Goal: Transaction & Acquisition: Book appointment/travel/reservation

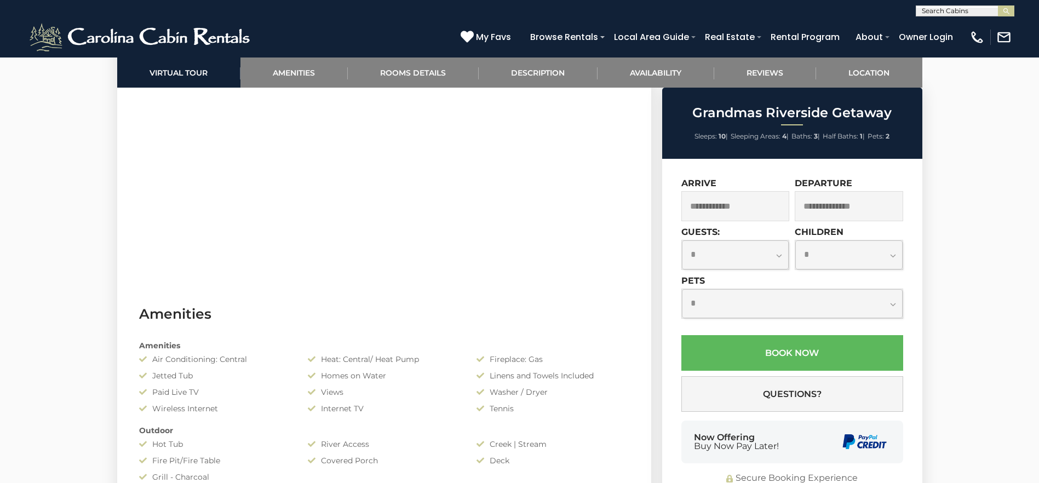
scroll to position [493, 0]
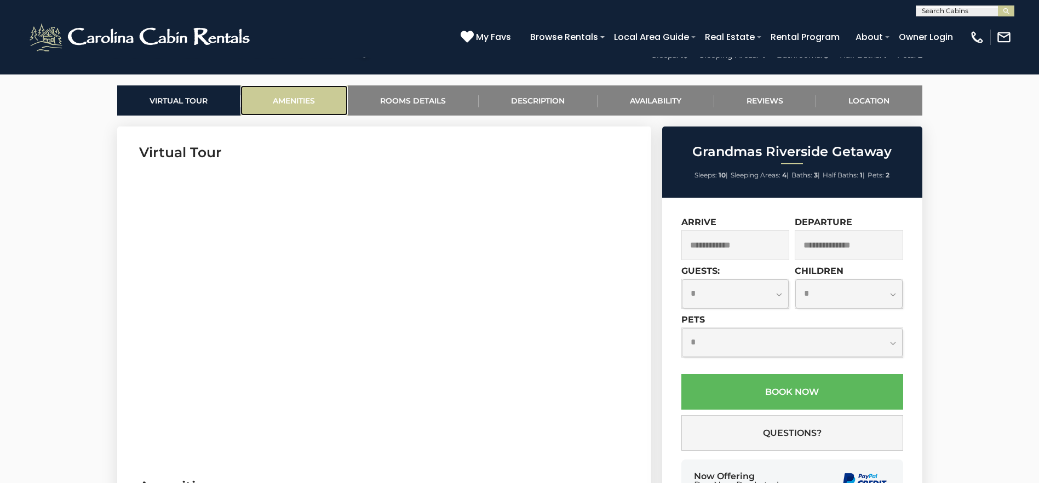
click at [317, 101] on link "Amenities" at bounding box center [293, 100] width 107 height 30
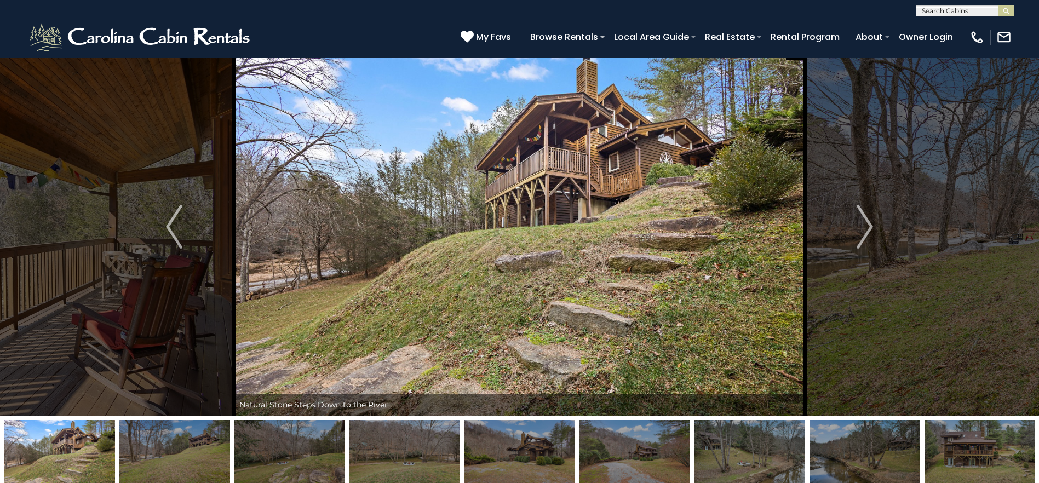
scroll to position [0, 0]
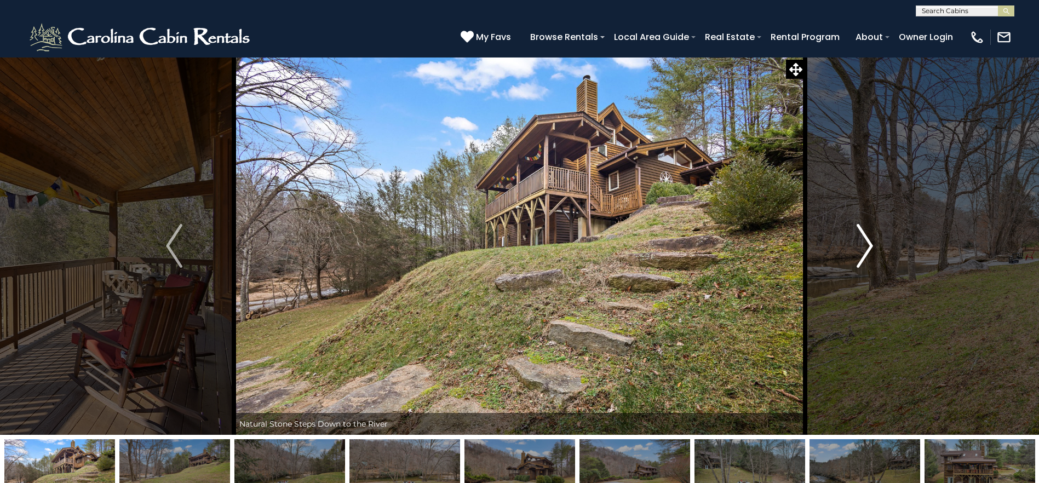
click at [880, 255] on button "Next" at bounding box center [864, 246] width 119 height 378
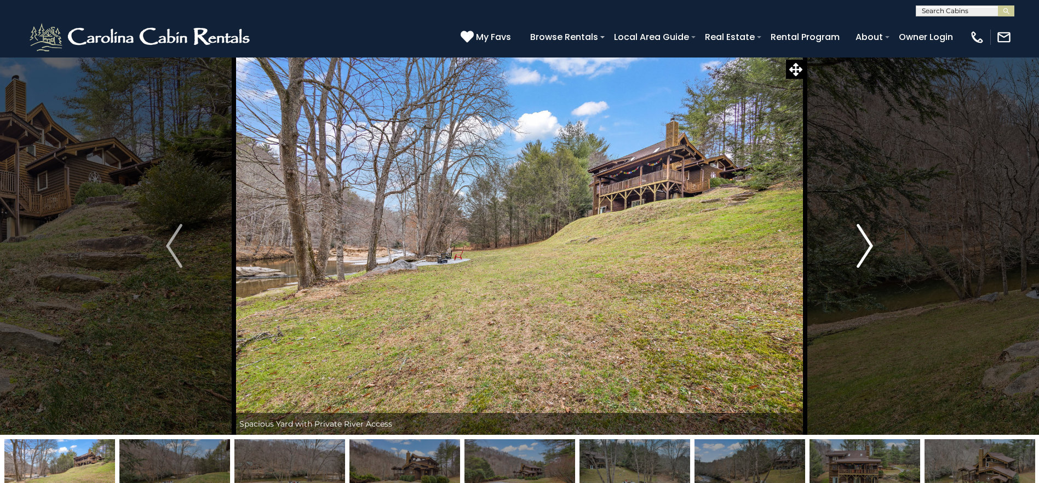
click at [877, 249] on button "Next" at bounding box center [864, 246] width 119 height 378
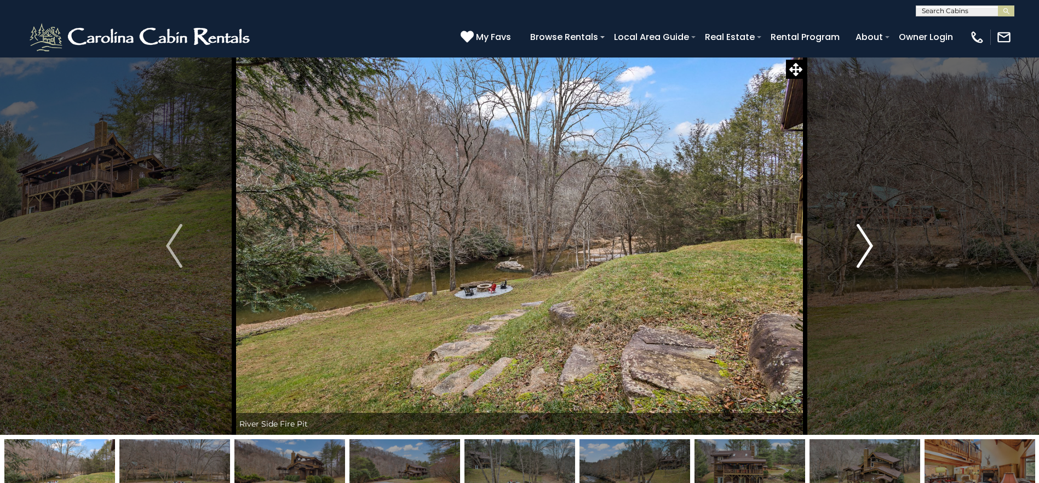
click at [877, 249] on button "Next" at bounding box center [864, 246] width 119 height 378
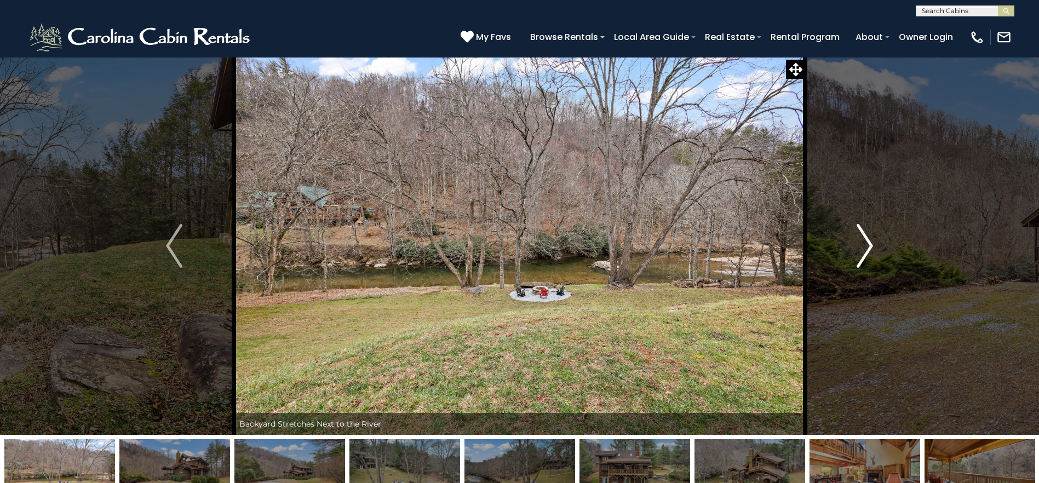
click at [877, 249] on button "Next" at bounding box center [864, 246] width 119 height 378
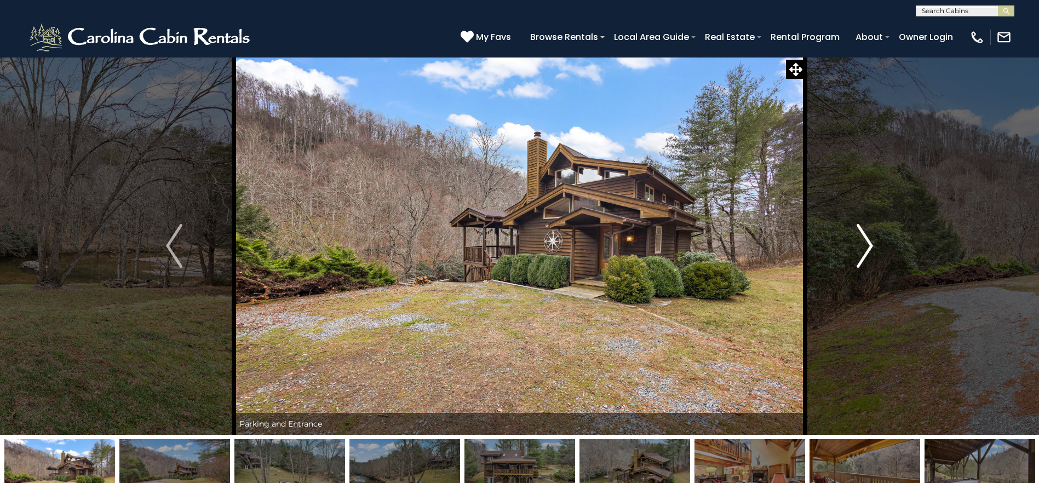
click at [877, 249] on button "Next" at bounding box center [864, 246] width 119 height 378
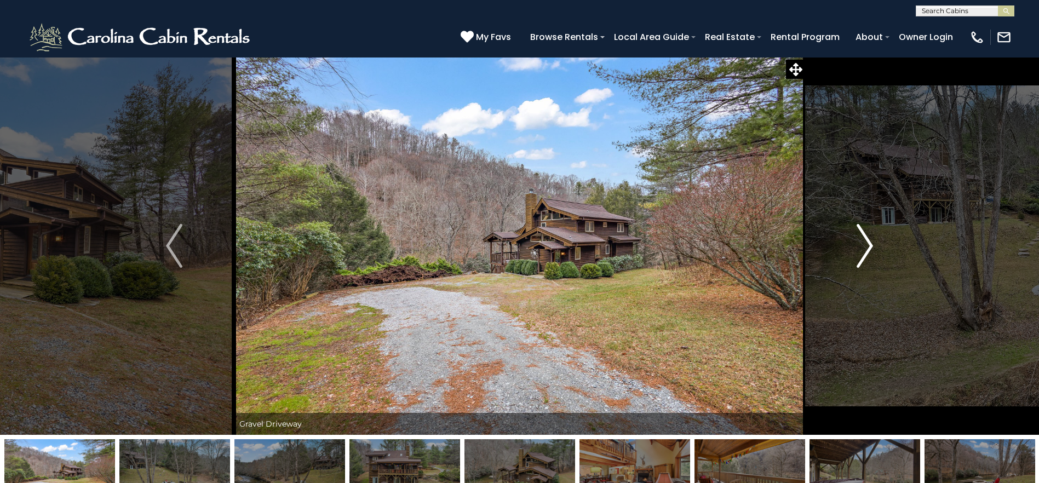
click at [877, 249] on button "Next" at bounding box center [864, 246] width 119 height 378
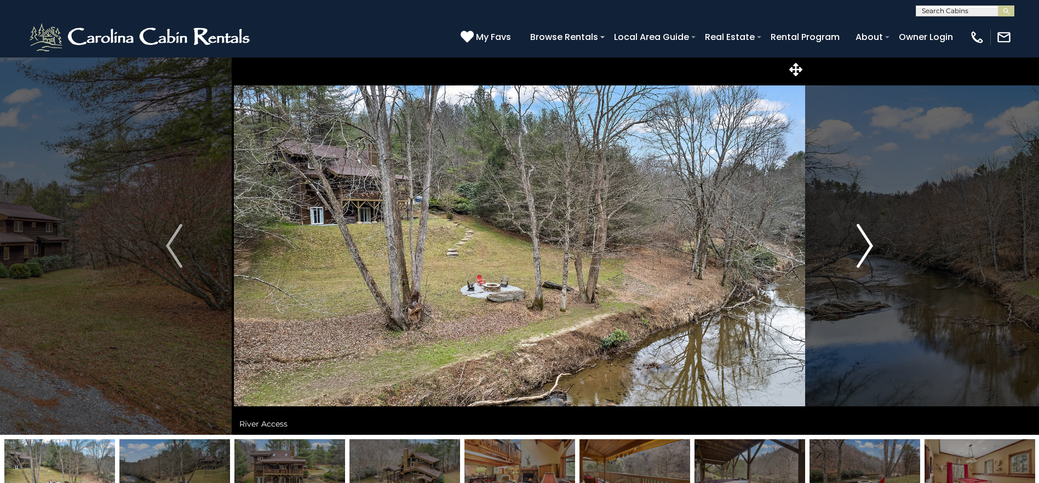
click at [878, 248] on button "Next" at bounding box center [864, 246] width 119 height 378
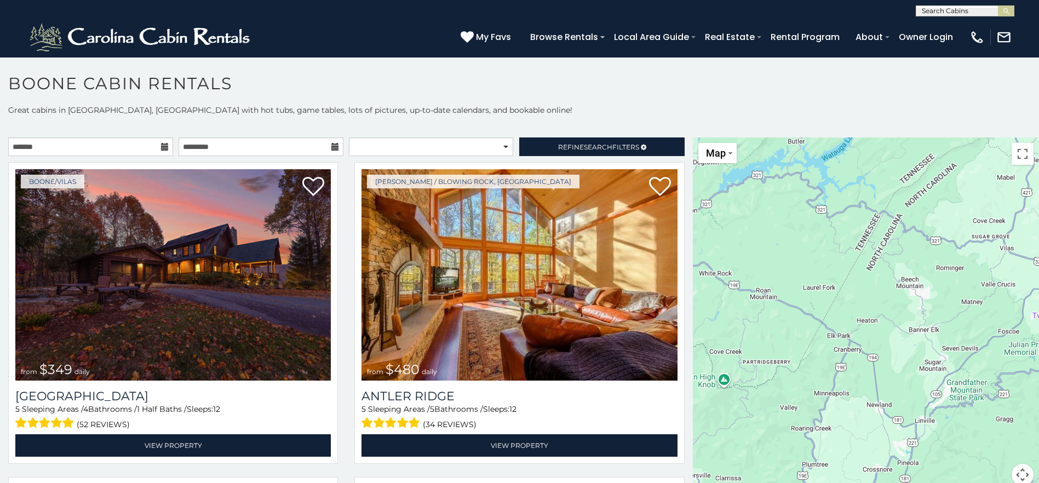
scroll to position [6, 0]
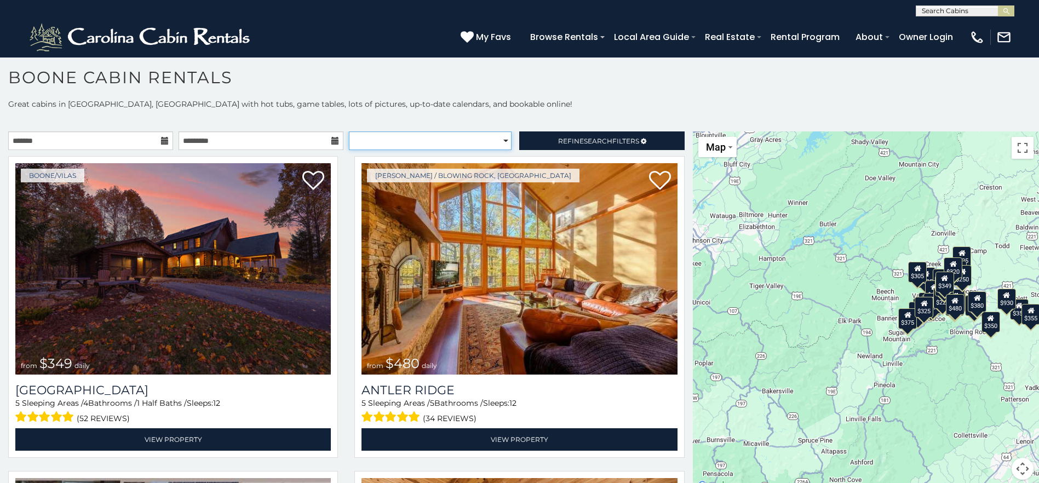
click at [499, 136] on select "**********" at bounding box center [430, 140] width 163 height 19
click at [644, 142] on link "Refine Search Filters" at bounding box center [601, 140] width 165 height 19
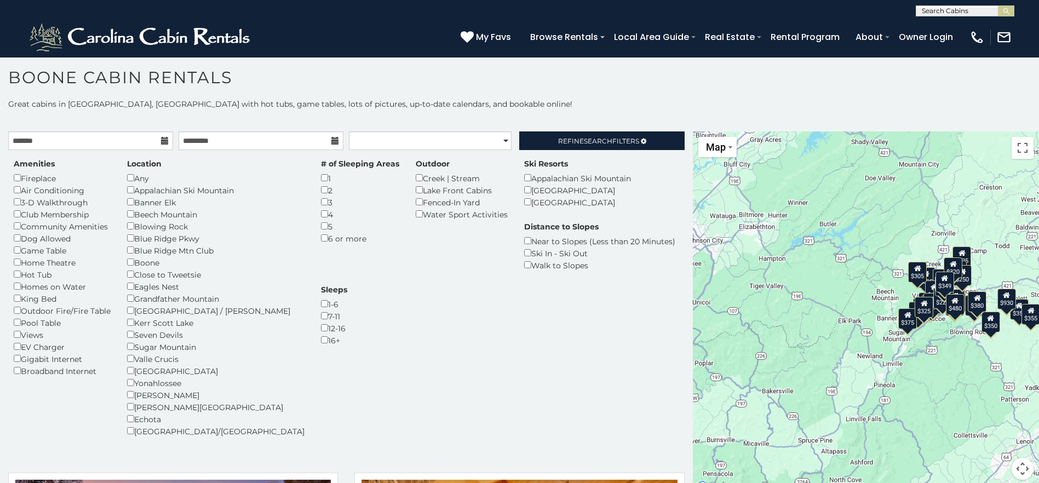
click at [19, 242] on div "Dog Allowed" at bounding box center [62, 238] width 97 height 12
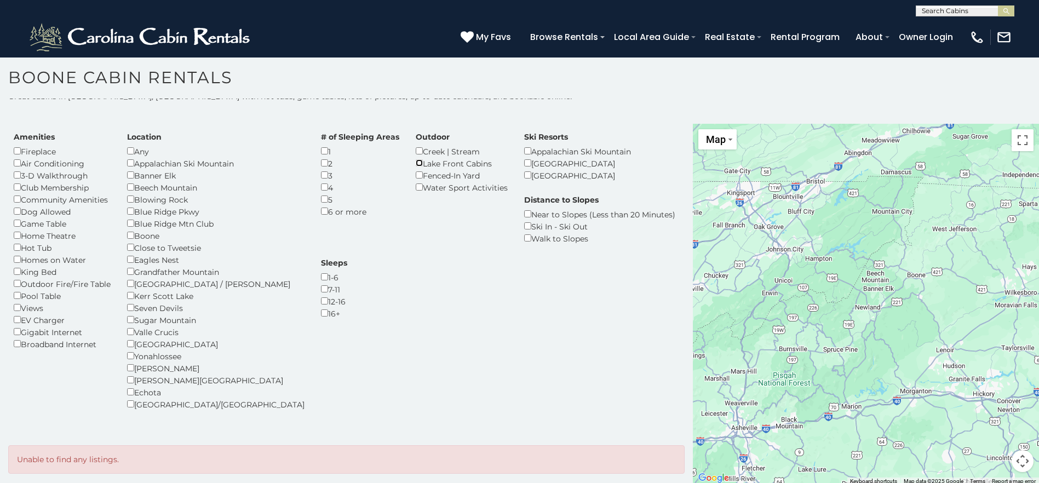
scroll to position [10, 0]
click at [416, 177] on div "Fenced-In Yard" at bounding box center [462, 173] width 92 height 12
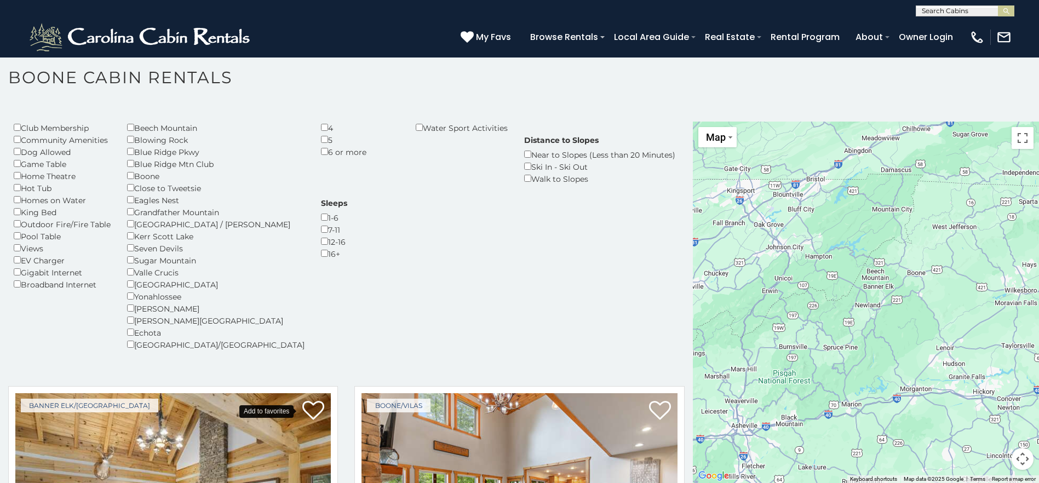
scroll to position [19, 0]
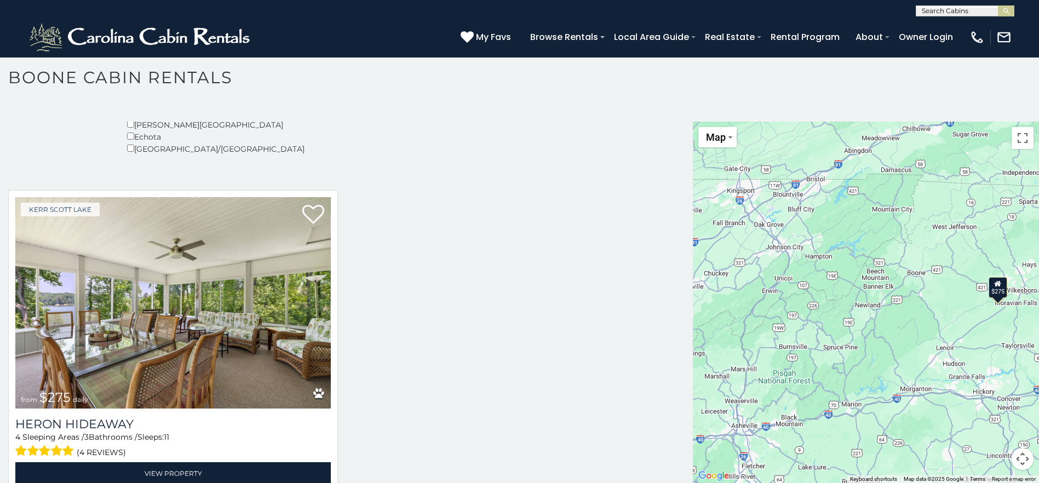
scroll to position [292, 0]
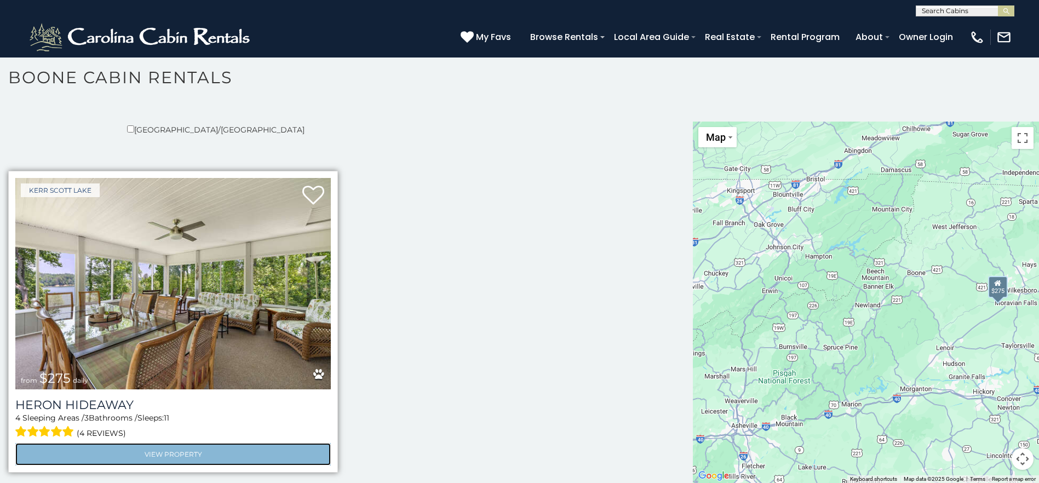
click at [196, 455] on link "View Property" at bounding box center [172, 454] width 315 height 22
click at [197, 451] on link "View Property" at bounding box center [172, 454] width 315 height 22
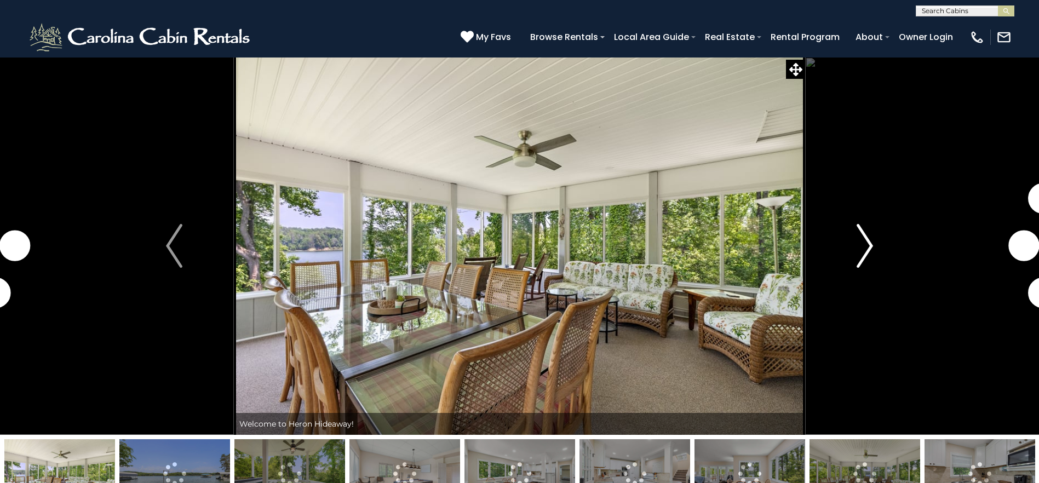
click at [865, 246] on img "Next" at bounding box center [864, 246] width 16 height 44
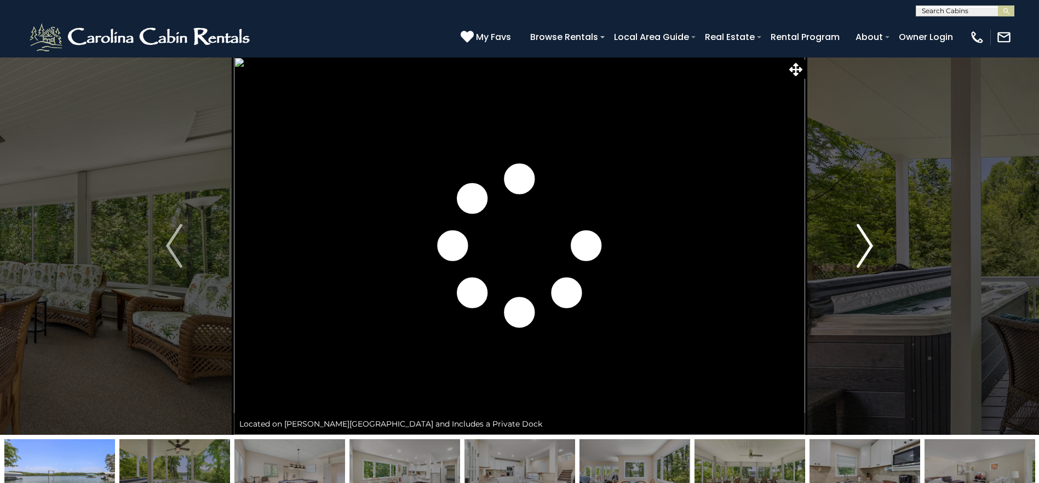
click at [865, 246] on img "Next" at bounding box center [864, 246] width 16 height 44
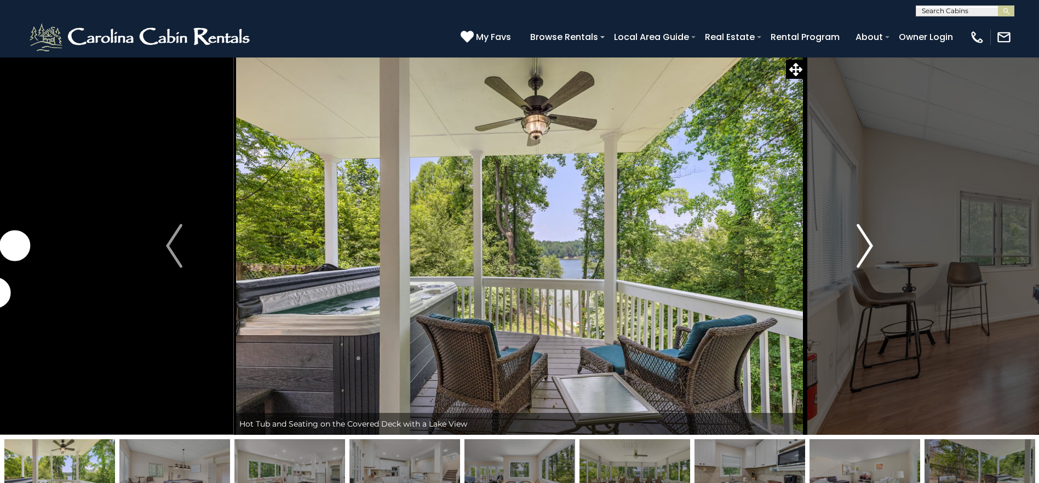
click at [865, 246] on img "Next" at bounding box center [864, 246] width 16 height 44
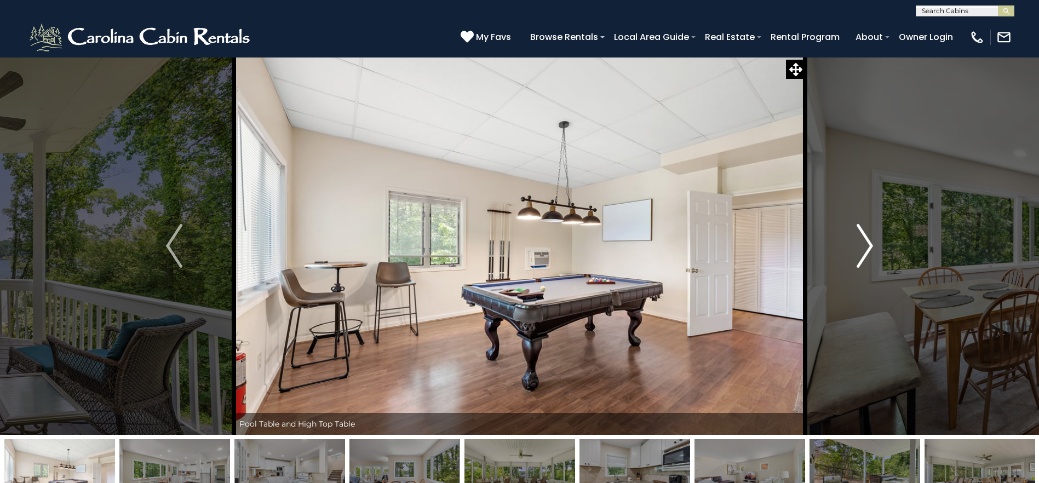
click at [865, 246] on img "Next" at bounding box center [864, 246] width 16 height 44
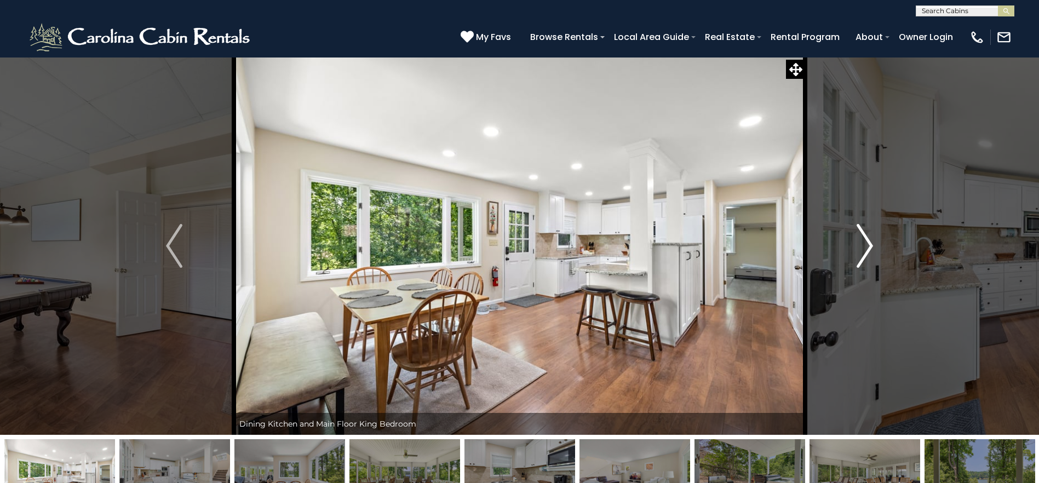
click at [865, 246] on img "Next" at bounding box center [864, 246] width 16 height 44
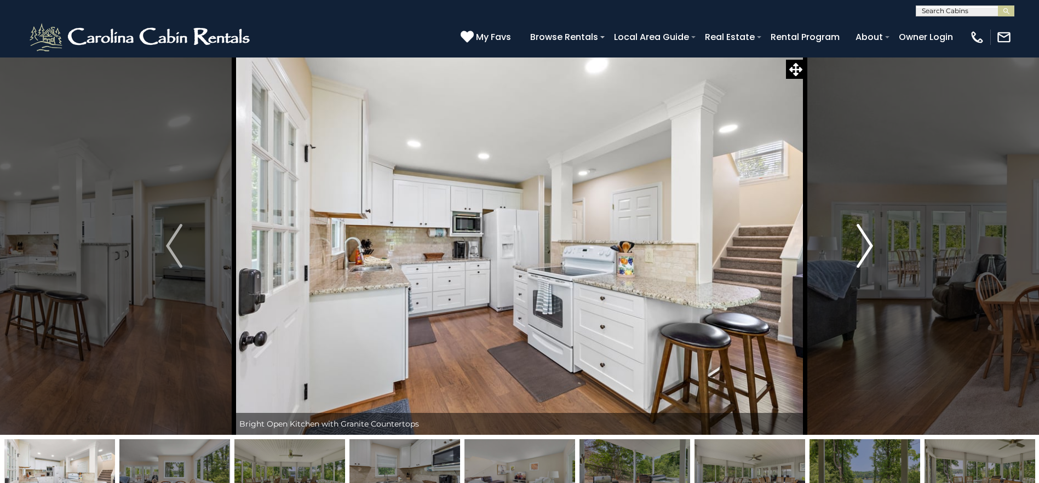
click at [865, 246] on img "Next" at bounding box center [864, 246] width 16 height 44
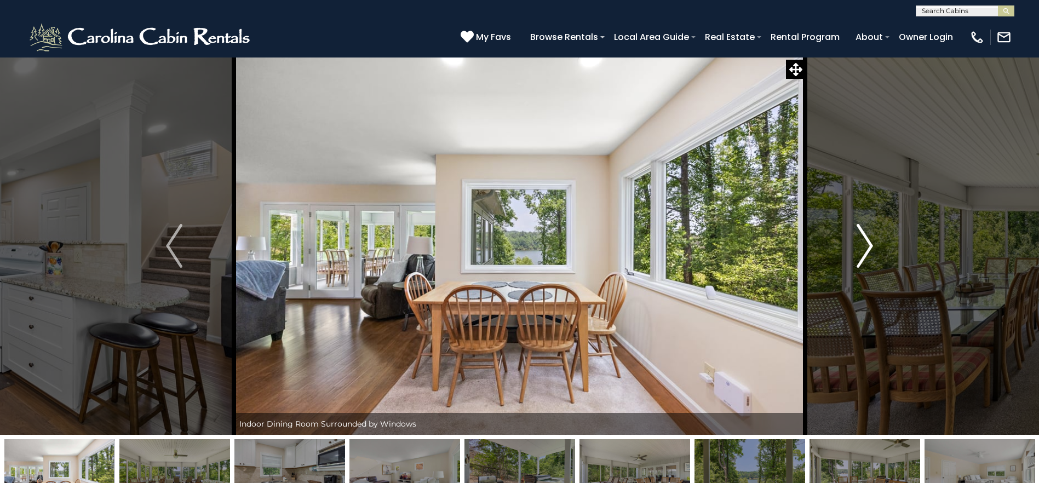
click at [865, 246] on img "Next" at bounding box center [864, 246] width 16 height 44
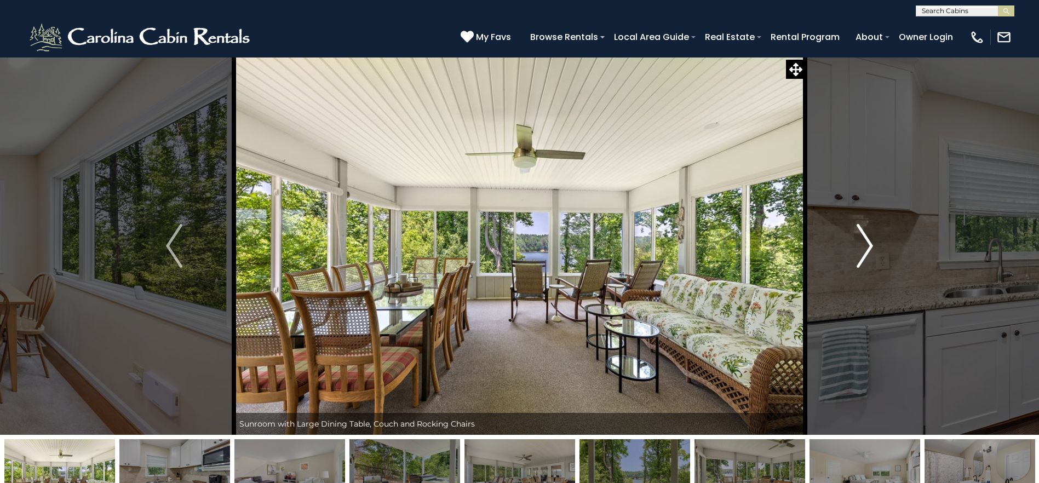
click at [865, 246] on img "Next" at bounding box center [864, 246] width 16 height 44
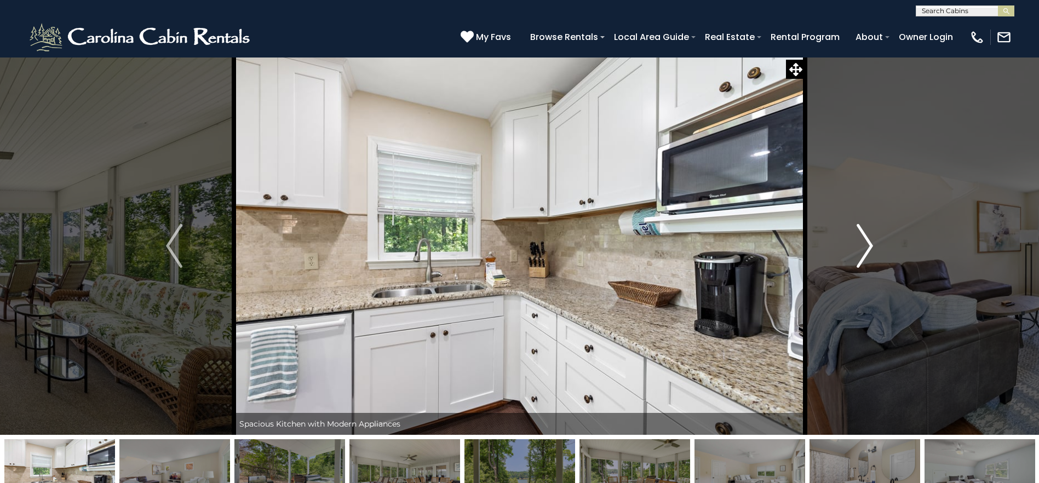
click at [865, 246] on img "Next" at bounding box center [864, 246] width 16 height 44
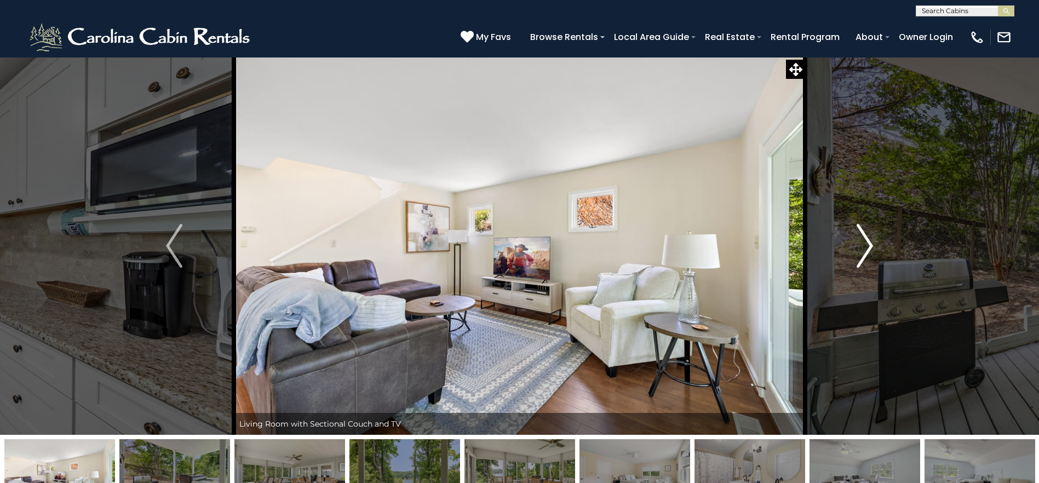
click at [865, 246] on img "Next" at bounding box center [864, 246] width 16 height 44
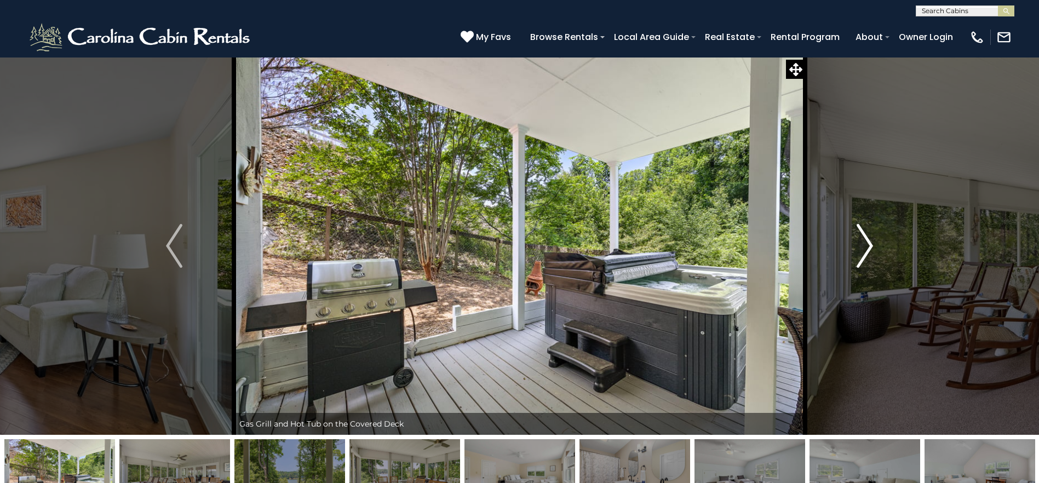
click at [865, 246] on img "Next" at bounding box center [864, 246] width 16 height 44
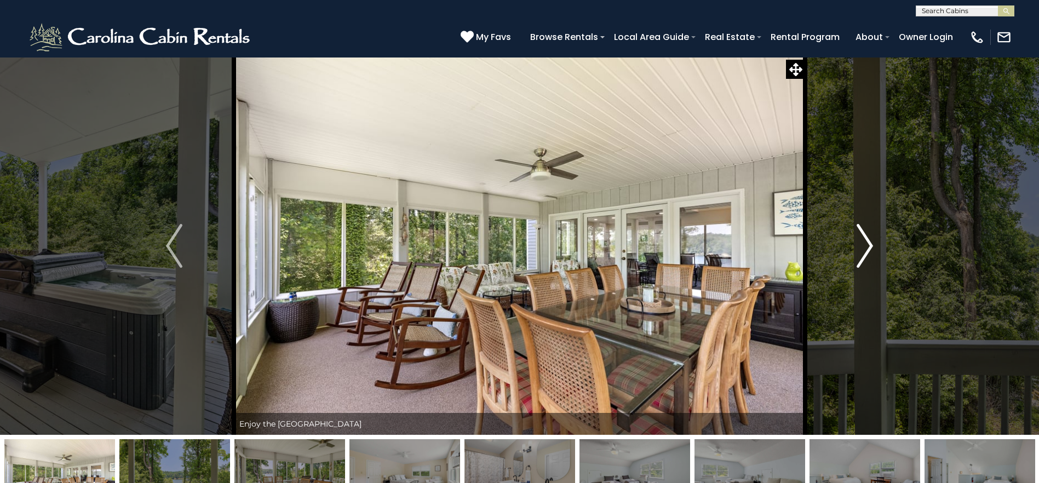
click at [865, 246] on img "Next" at bounding box center [864, 246] width 16 height 44
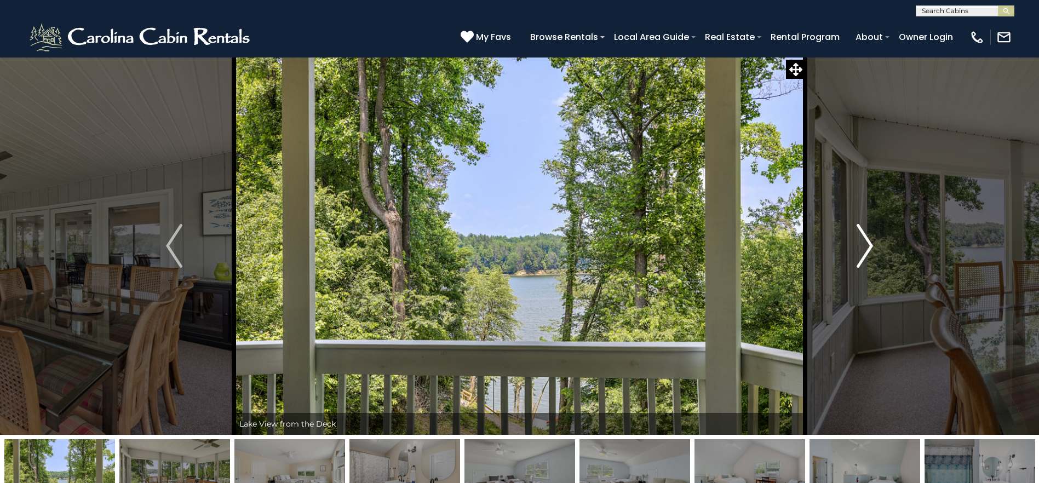
click at [865, 246] on img "Next" at bounding box center [864, 246] width 16 height 44
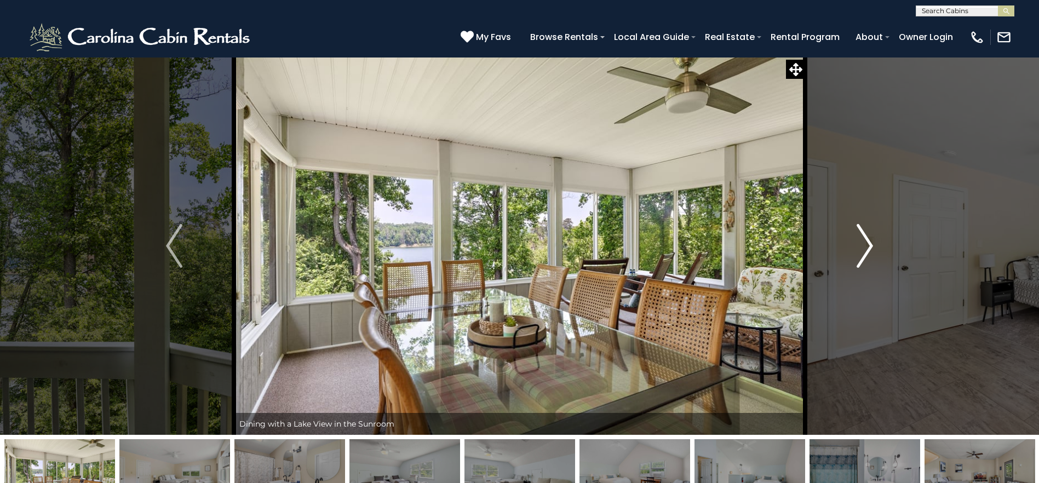
click at [865, 246] on img "Next" at bounding box center [864, 246] width 16 height 44
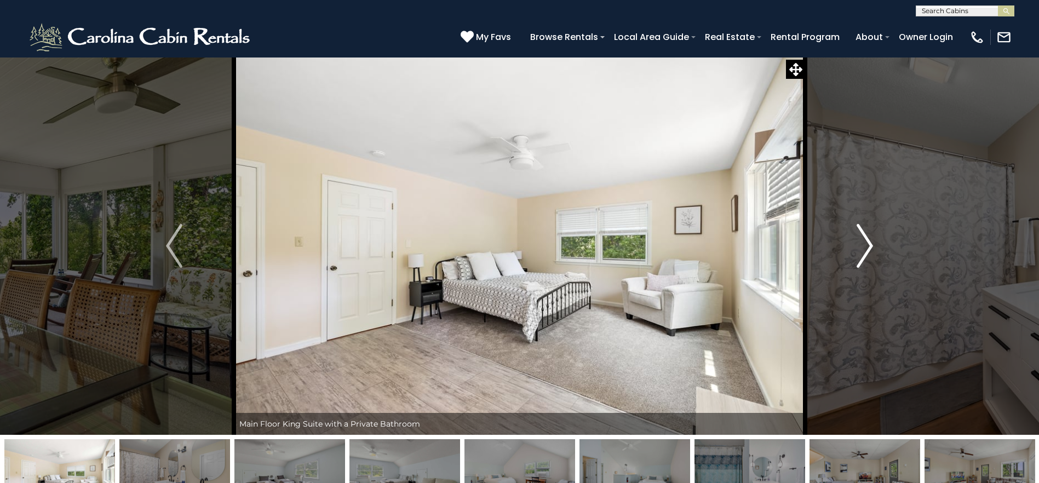
click at [865, 246] on img "Next" at bounding box center [864, 246] width 16 height 44
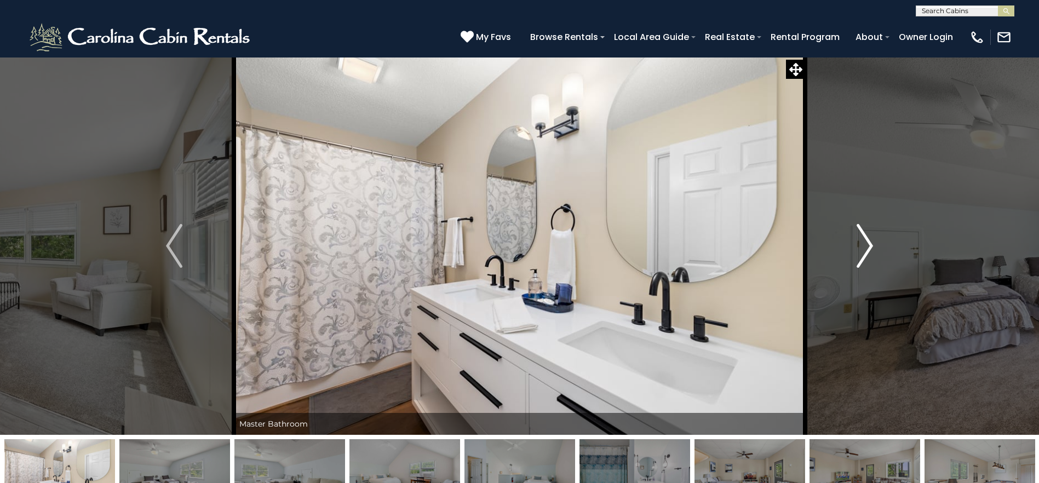
click at [865, 246] on img "Next" at bounding box center [864, 246] width 16 height 44
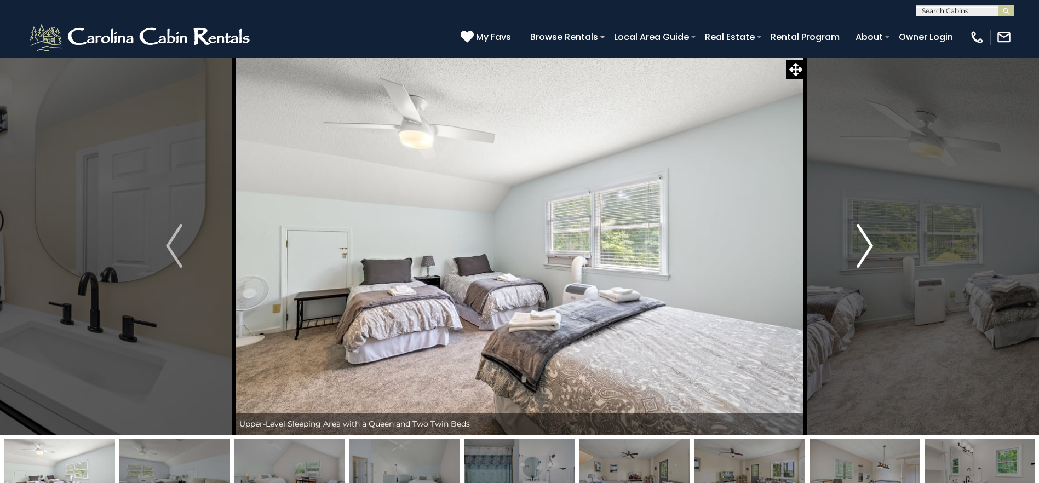
click at [865, 246] on img "Next" at bounding box center [864, 246] width 16 height 44
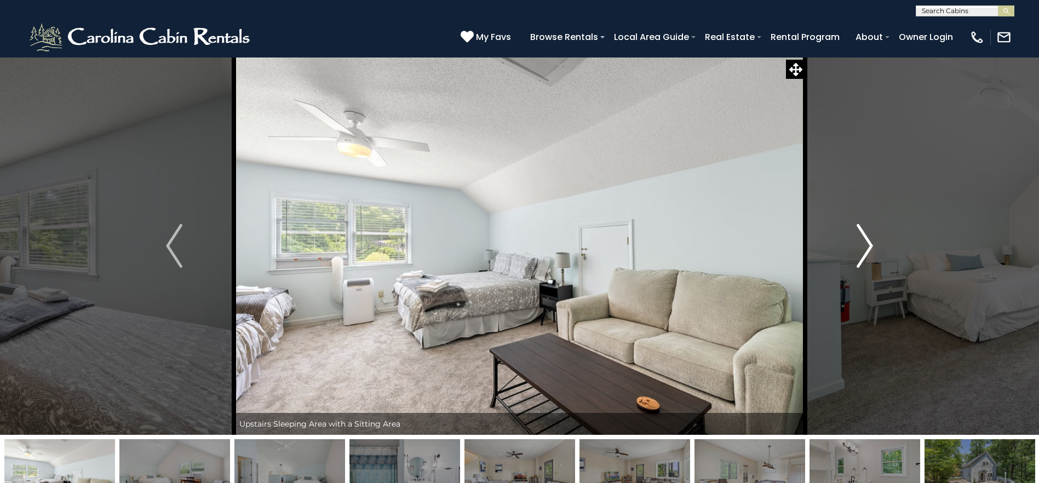
click at [865, 246] on img "Next" at bounding box center [864, 246] width 16 height 44
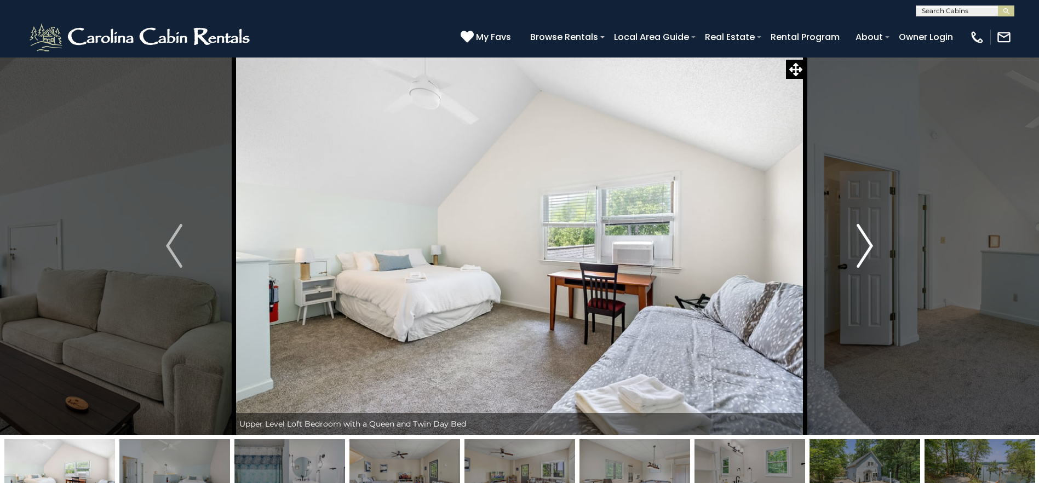
click at [865, 246] on img "Next" at bounding box center [864, 246] width 16 height 44
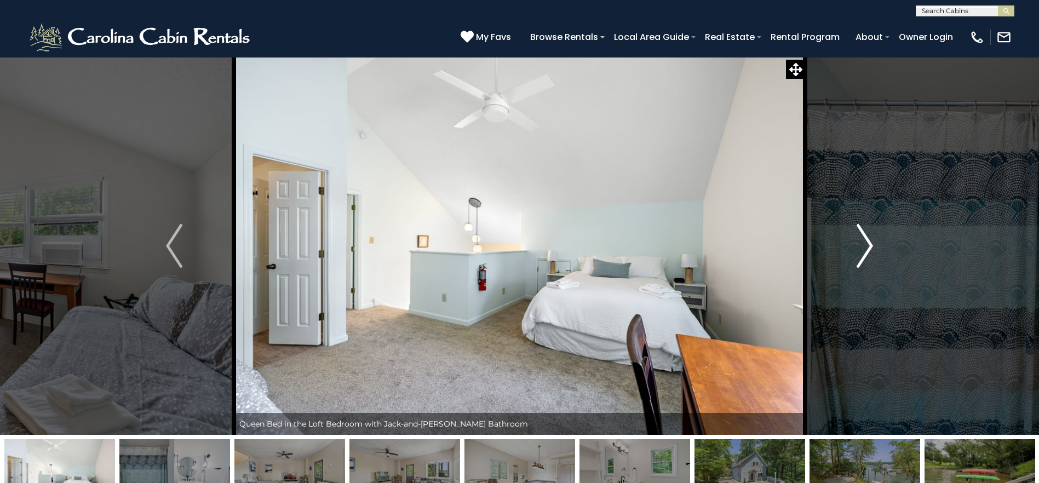
click at [865, 246] on img "Next" at bounding box center [864, 246] width 16 height 44
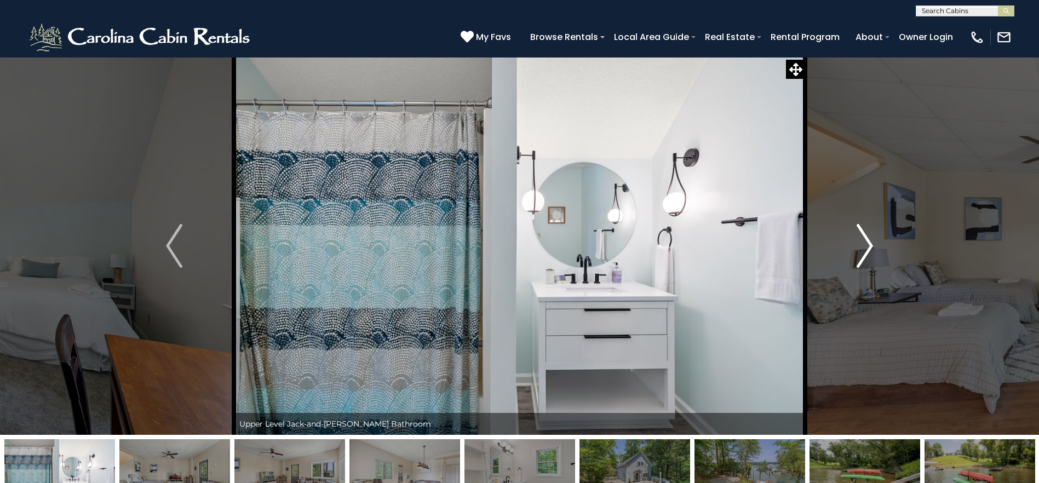
click at [865, 246] on img "Next" at bounding box center [864, 246] width 16 height 44
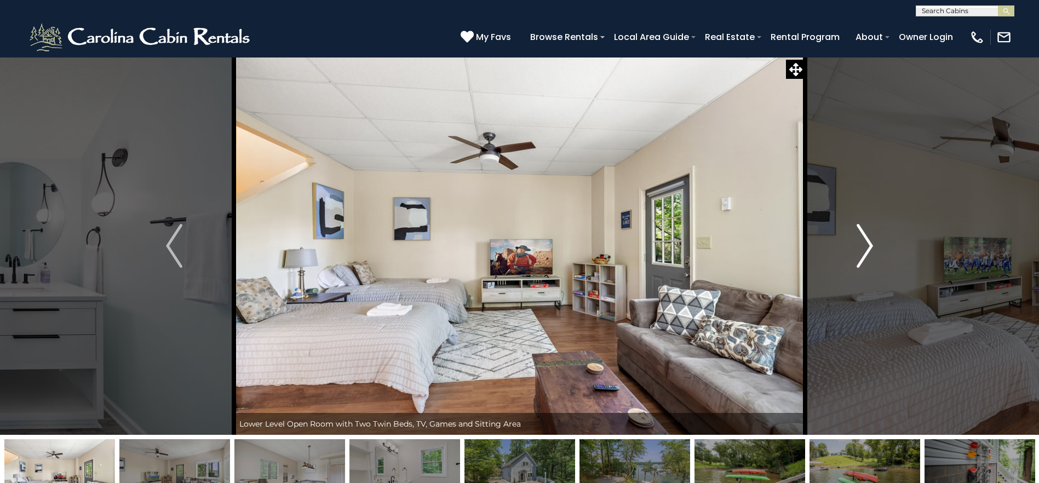
click at [865, 246] on img "Next" at bounding box center [864, 246] width 16 height 44
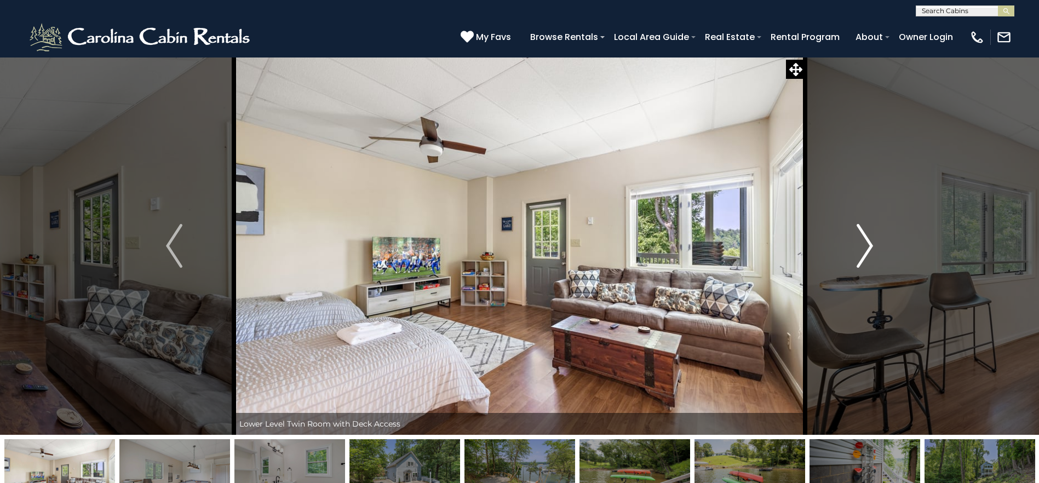
click at [865, 246] on img "Next" at bounding box center [864, 246] width 16 height 44
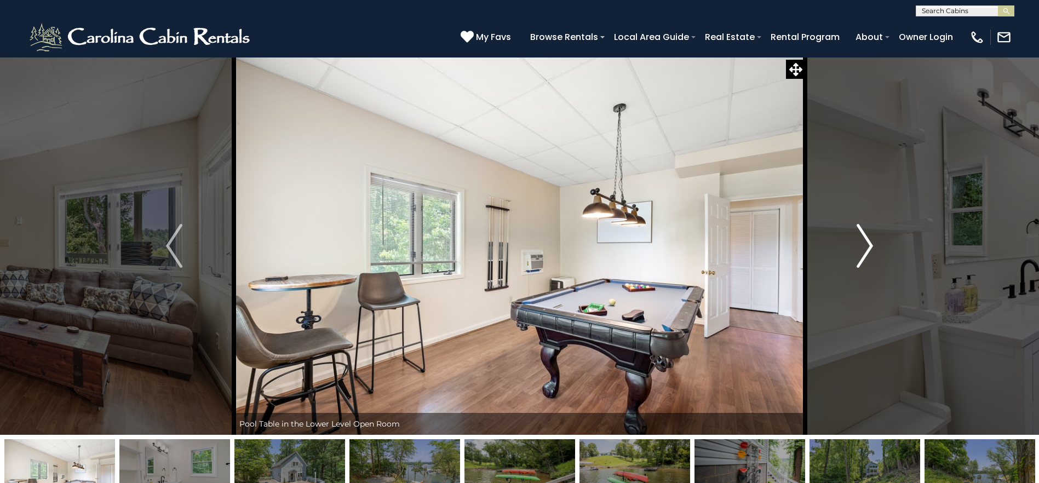
click at [865, 246] on img "Next" at bounding box center [864, 246] width 16 height 44
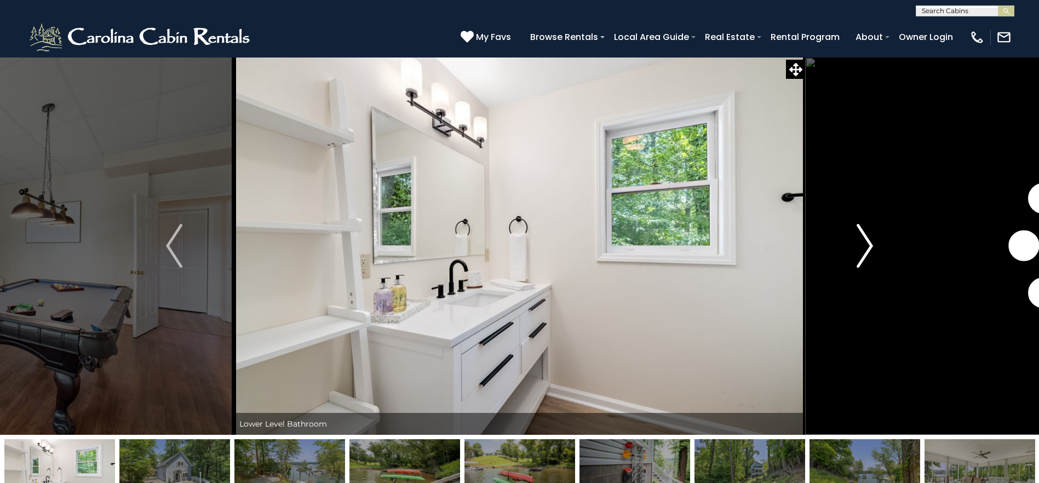
click at [865, 246] on img "Next" at bounding box center [864, 246] width 16 height 44
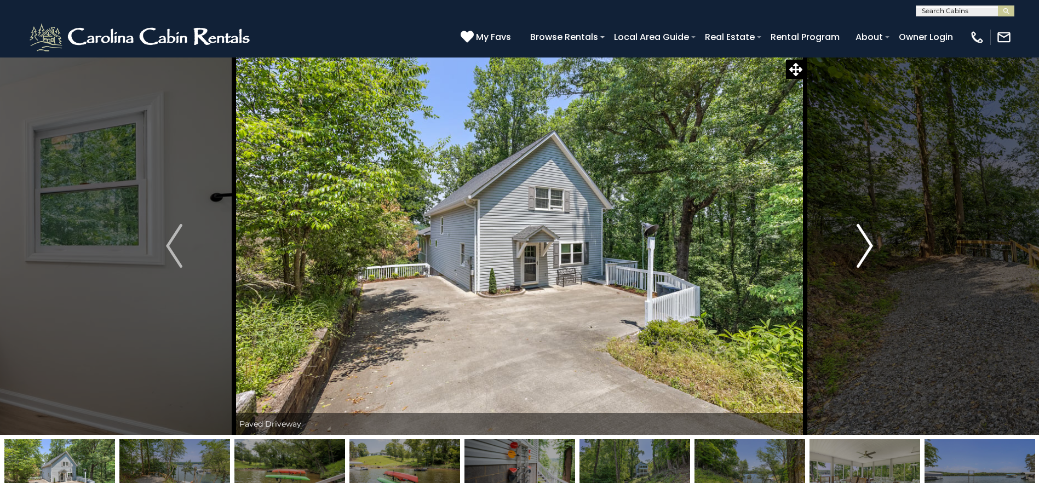
click at [865, 246] on img "Next" at bounding box center [864, 246] width 16 height 44
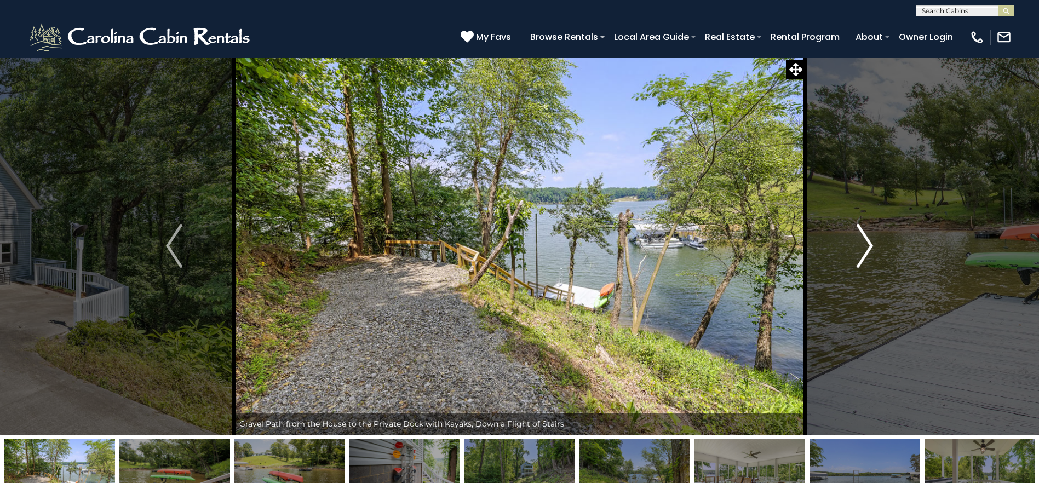
click at [865, 246] on img "Next" at bounding box center [864, 246] width 16 height 44
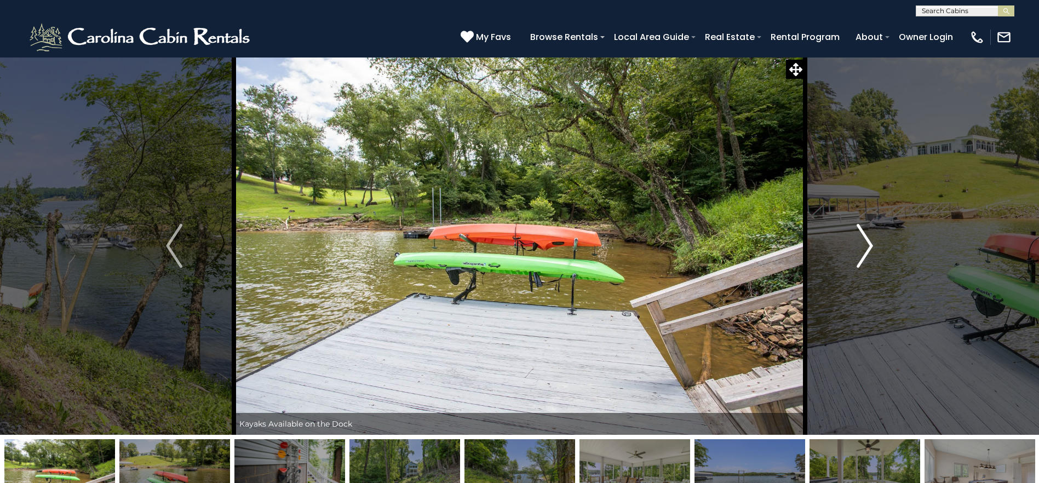
click at [865, 246] on img "Next" at bounding box center [864, 246] width 16 height 44
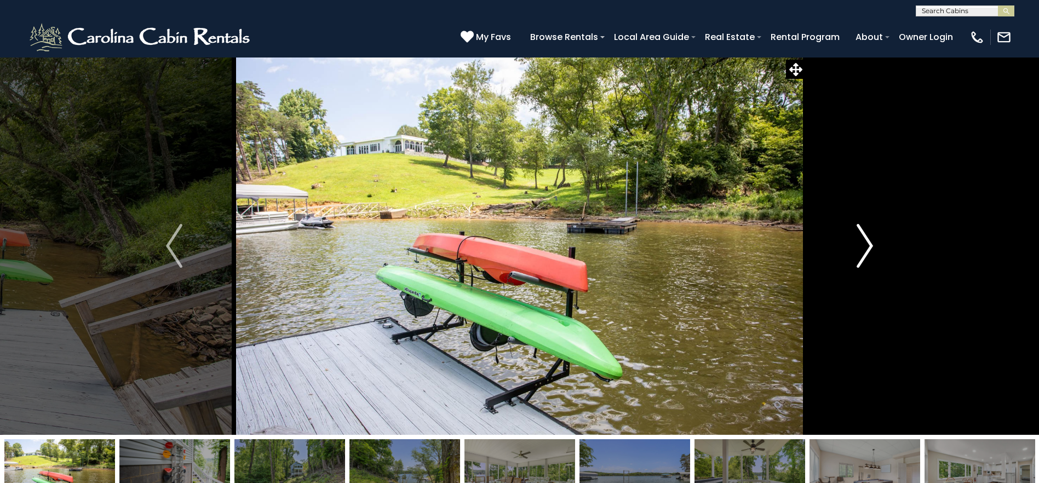
click at [865, 246] on img "Next" at bounding box center [864, 246] width 16 height 44
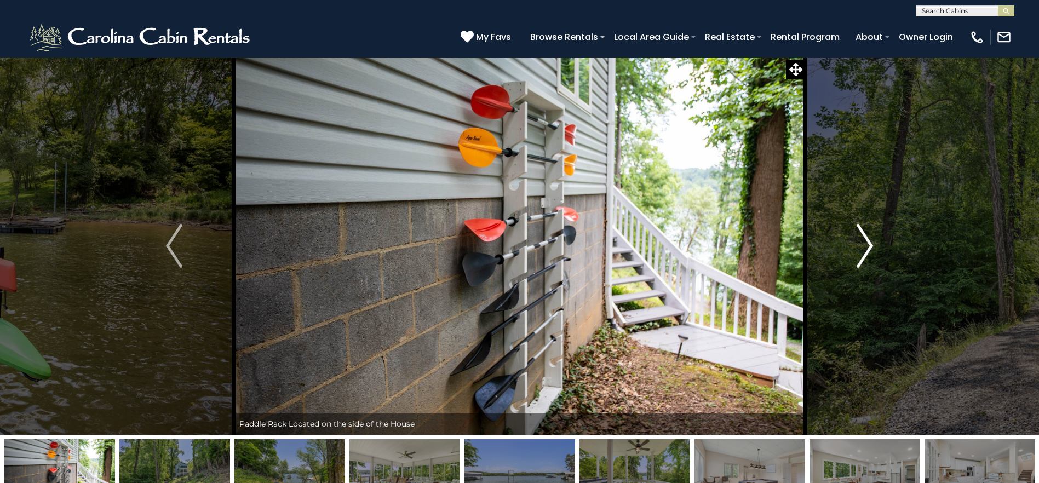
click at [865, 246] on img "Next" at bounding box center [864, 246] width 16 height 44
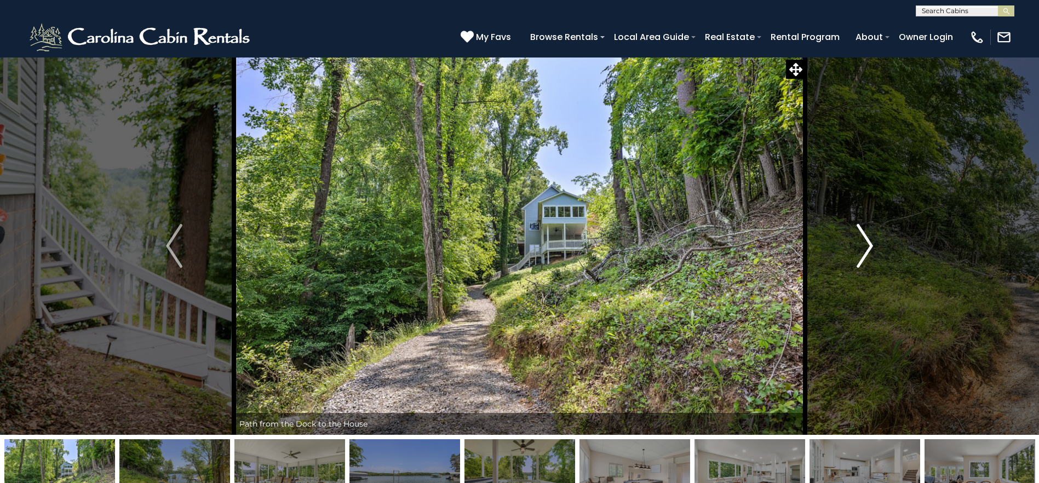
click at [865, 246] on img "Next" at bounding box center [864, 246] width 16 height 44
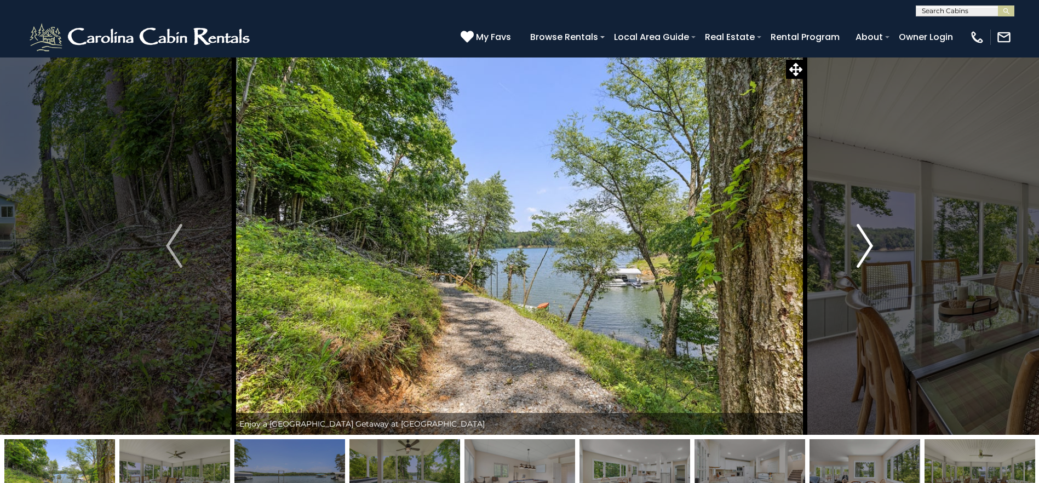
click at [865, 246] on img "Next" at bounding box center [864, 246] width 16 height 44
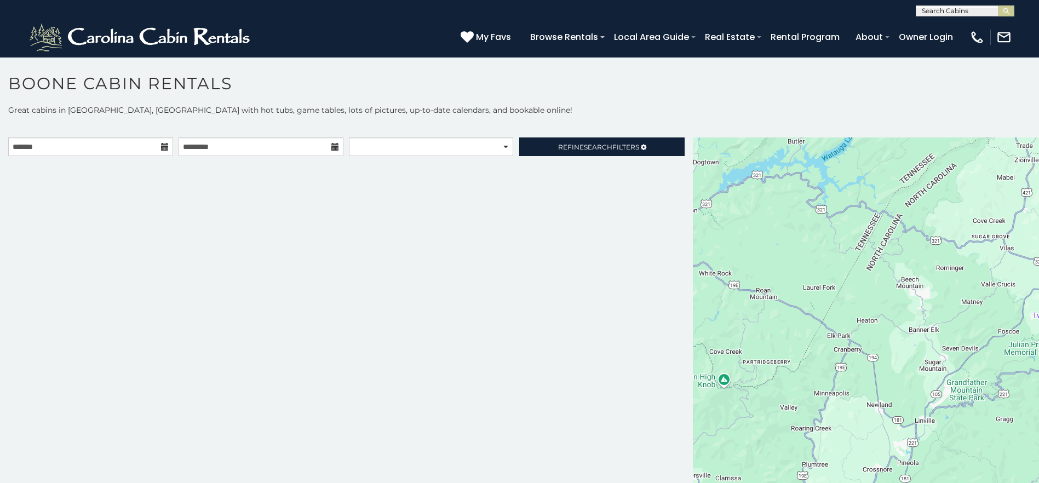
scroll to position [6, 0]
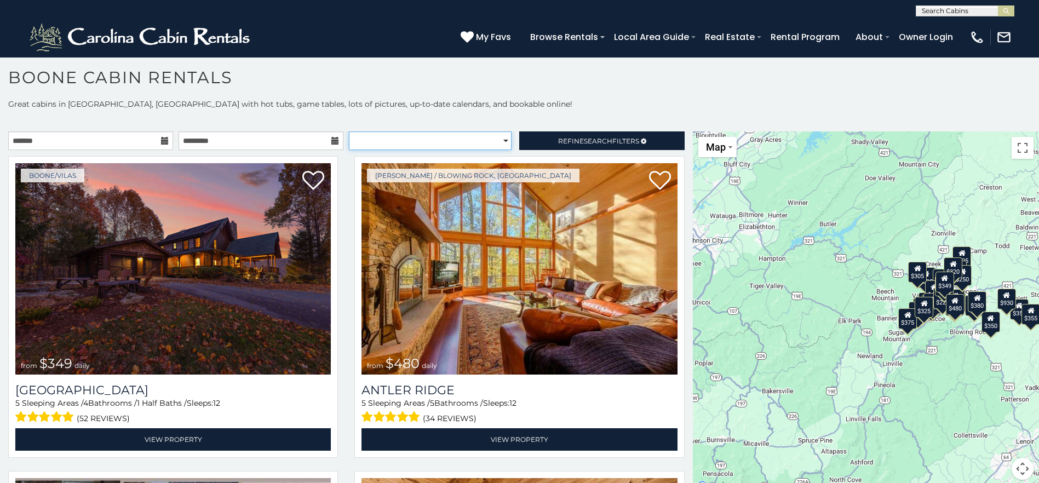
click at [497, 137] on select "**********" at bounding box center [430, 140] width 163 height 19
click at [666, 135] on link "Refine Search Filters" at bounding box center [601, 140] width 165 height 19
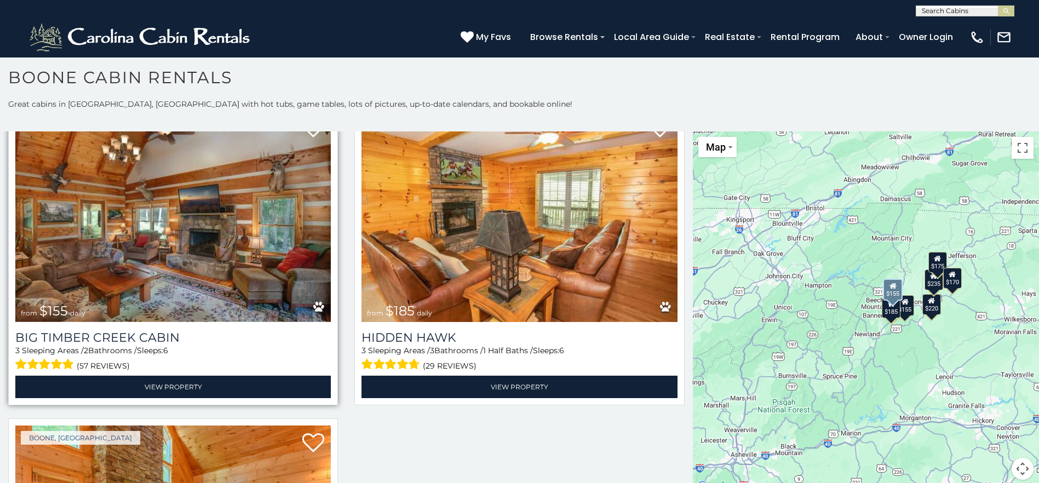
scroll to position [1259, 0]
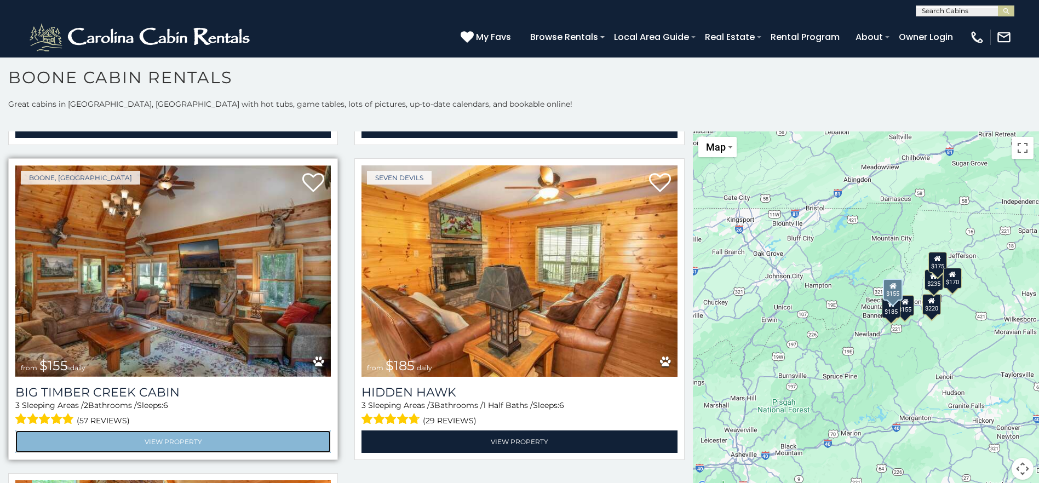
click at [236, 430] on link "View Property" at bounding box center [172, 441] width 315 height 22
click at [260, 430] on link "View Property" at bounding box center [172, 441] width 315 height 22
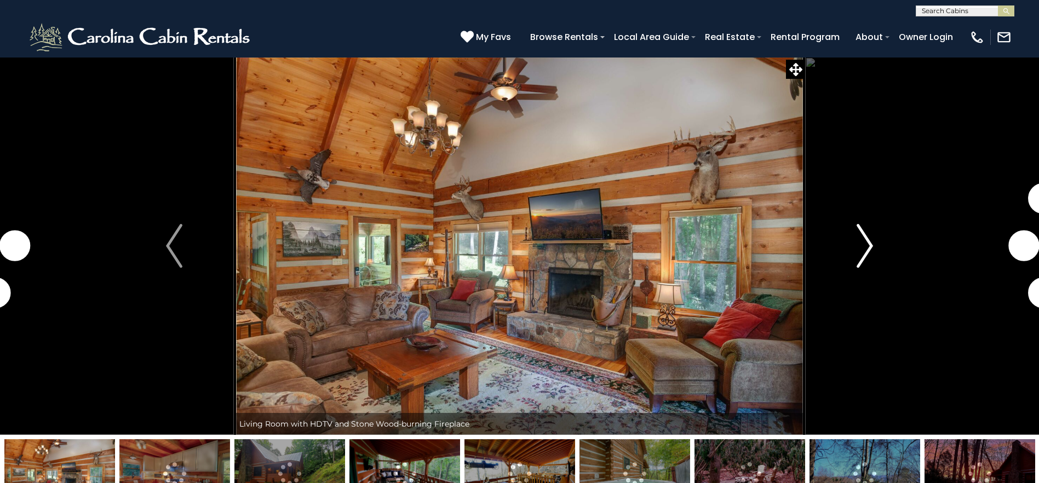
click at [880, 248] on button "Next" at bounding box center [864, 246] width 119 height 378
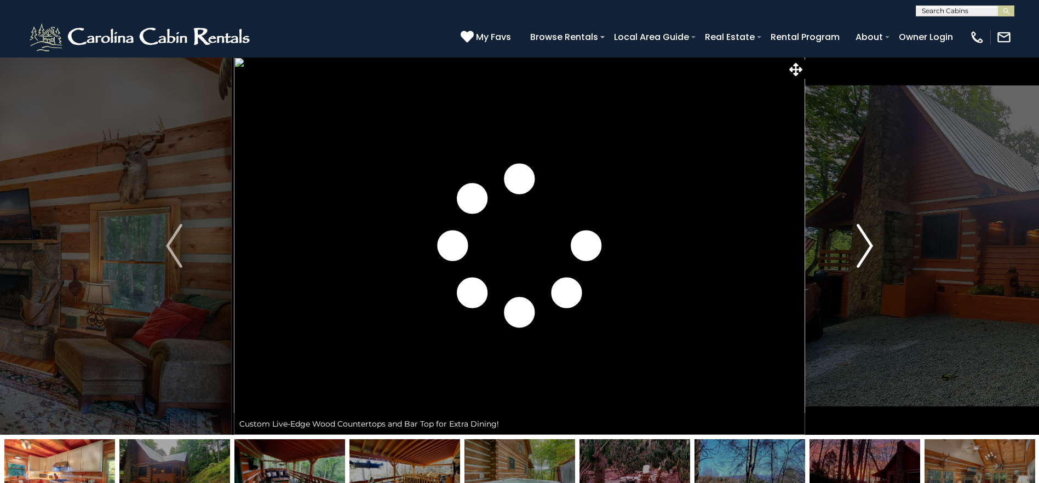
click at [868, 252] on img "Next" at bounding box center [864, 246] width 16 height 44
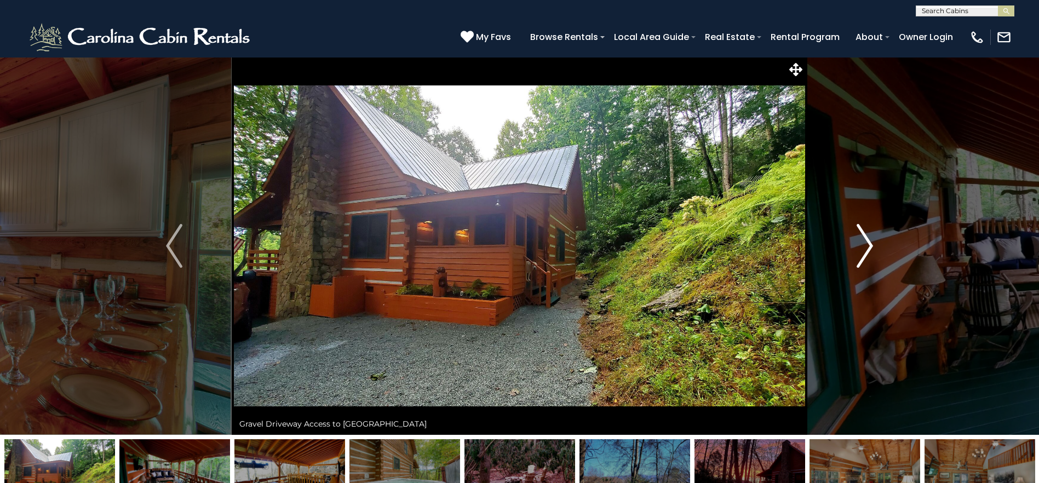
click at [868, 252] on img "Next" at bounding box center [864, 246] width 16 height 44
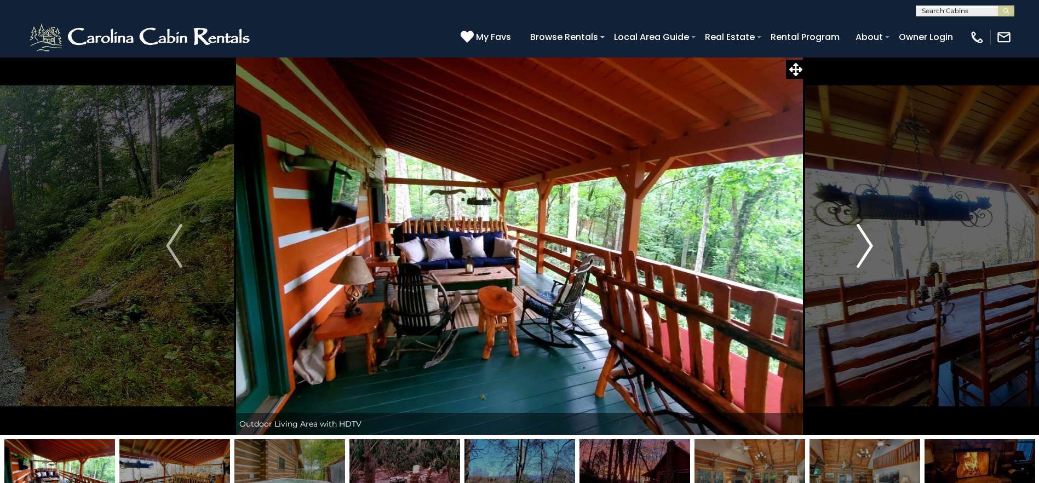
click at [868, 252] on img "Next" at bounding box center [864, 246] width 16 height 44
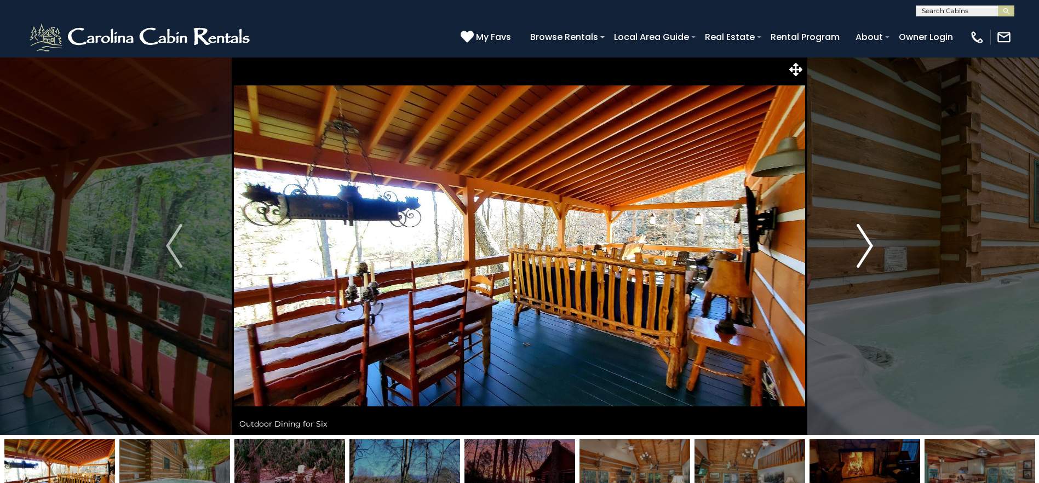
click at [868, 252] on img "Next" at bounding box center [864, 246] width 16 height 44
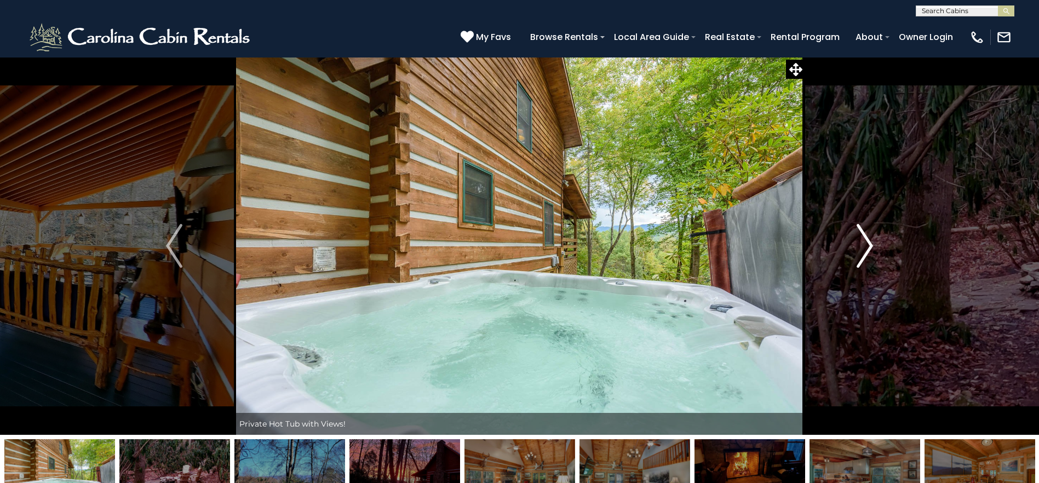
click at [868, 252] on img "Next" at bounding box center [864, 246] width 16 height 44
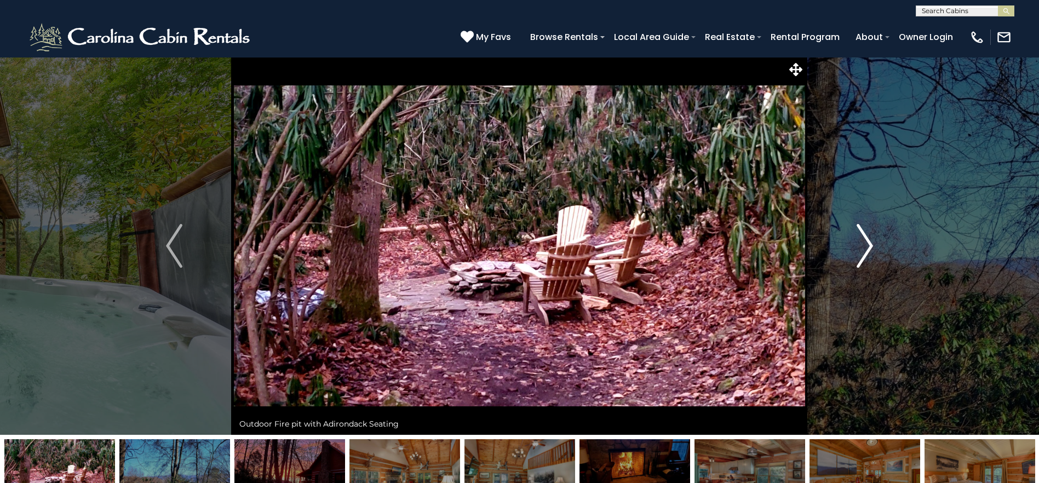
click at [868, 252] on img "Next" at bounding box center [864, 246] width 16 height 44
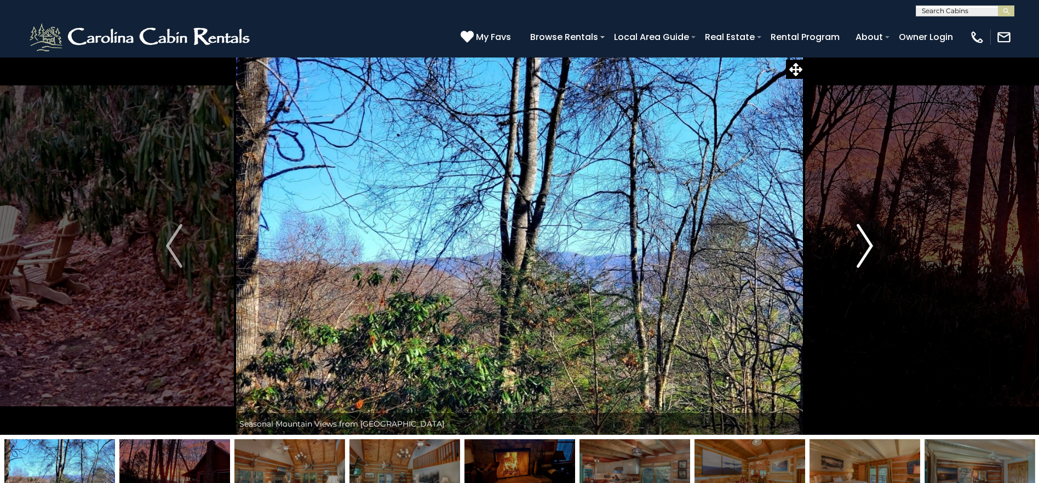
click at [868, 252] on img "Next" at bounding box center [864, 246] width 16 height 44
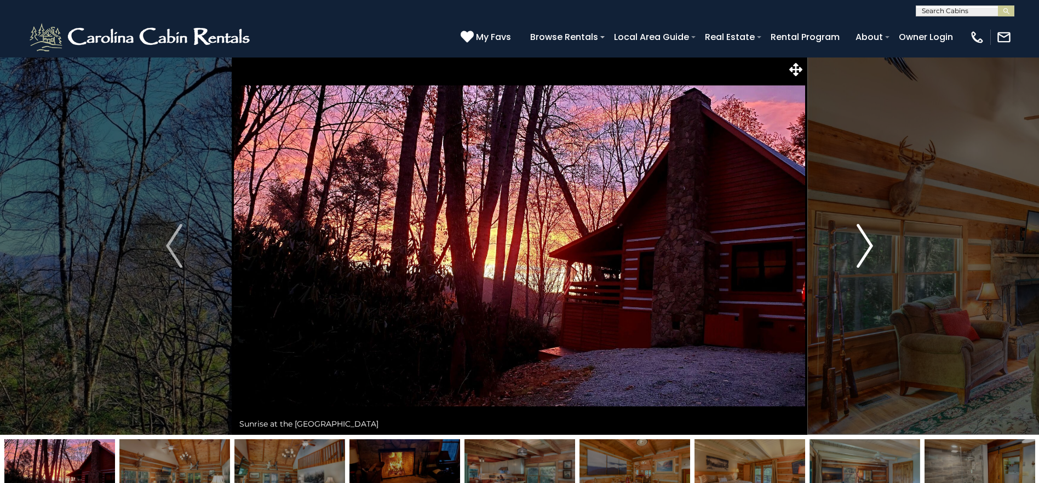
click at [868, 252] on img "Next" at bounding box center [864, 246] width 16 height 44
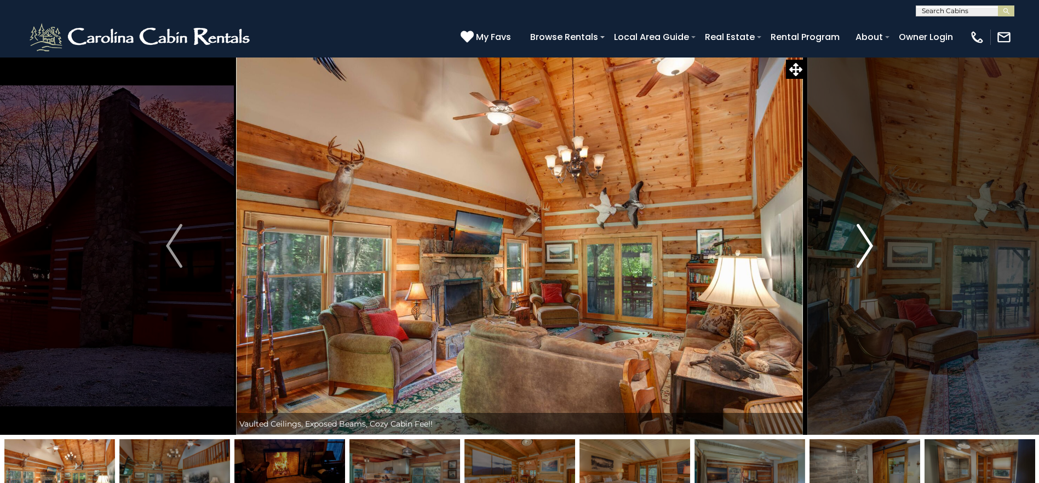
click at [868, 252] on img "Next" at bounding box center [864, 246] width 16 height 44
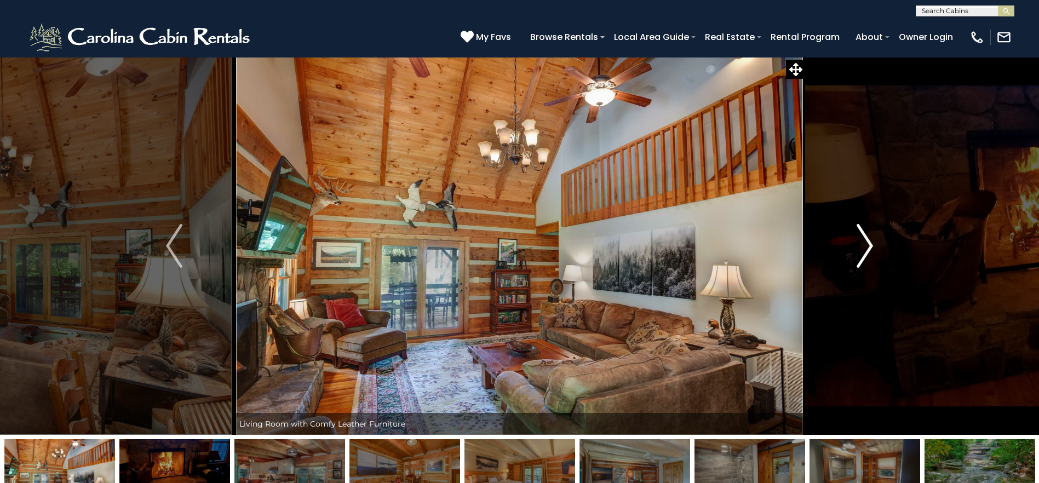
click at [864, 253] on img "Next" at bounding box center [864, 246] width 16 height 44
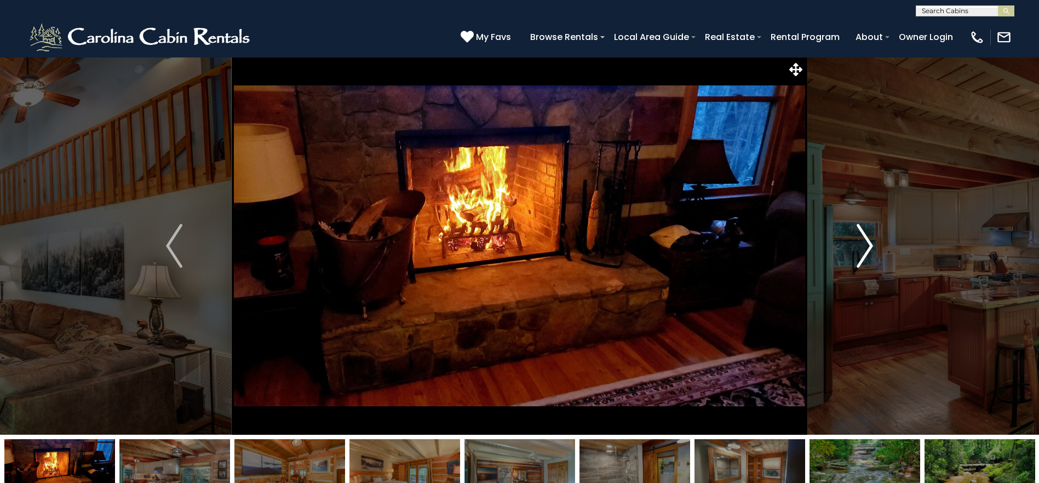
click at [864, 254] on img "Next" at bounding box center [864, 246] width 16 height 44
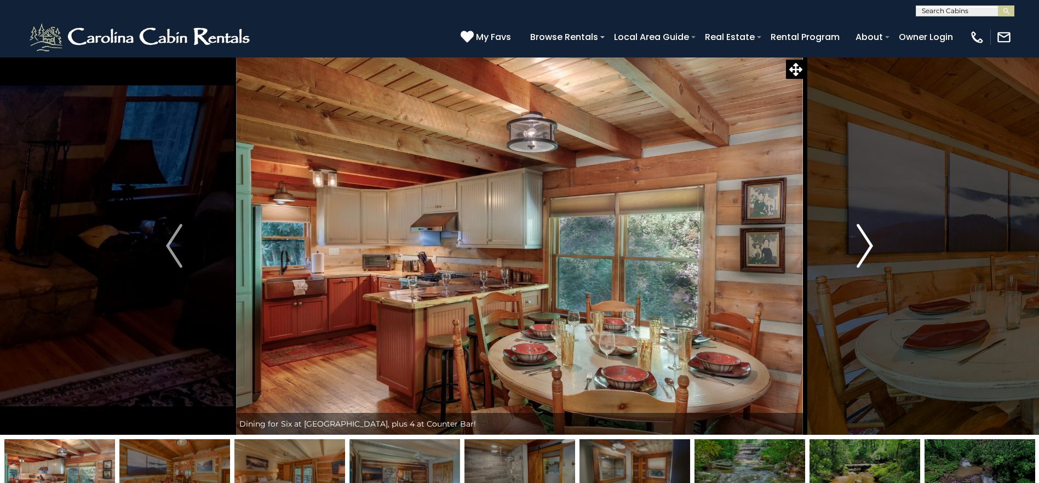
click at [864, 254] on img "Next" at bounding box center [864, 246] width 16 height 44
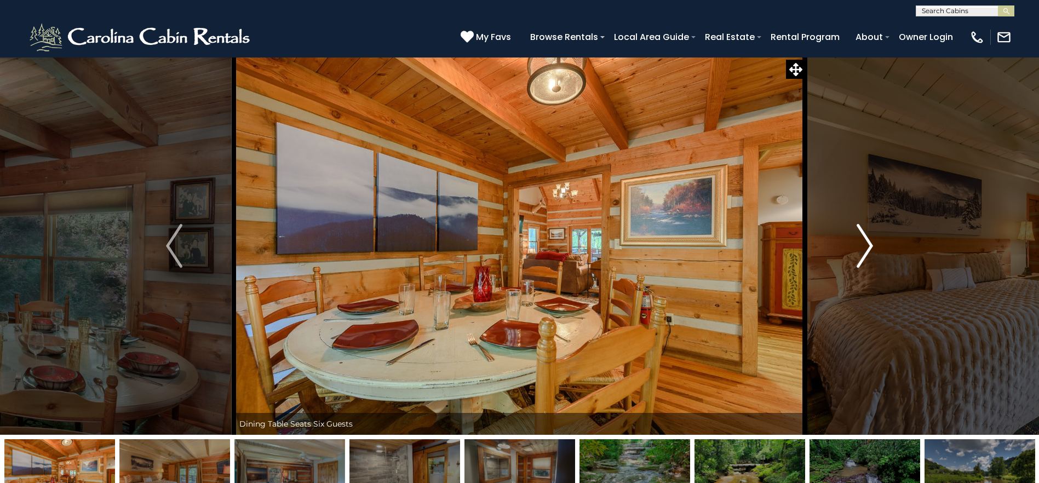
click at [864, 254] on img "Next" at bounding box center [864, 246] width 16 height 44
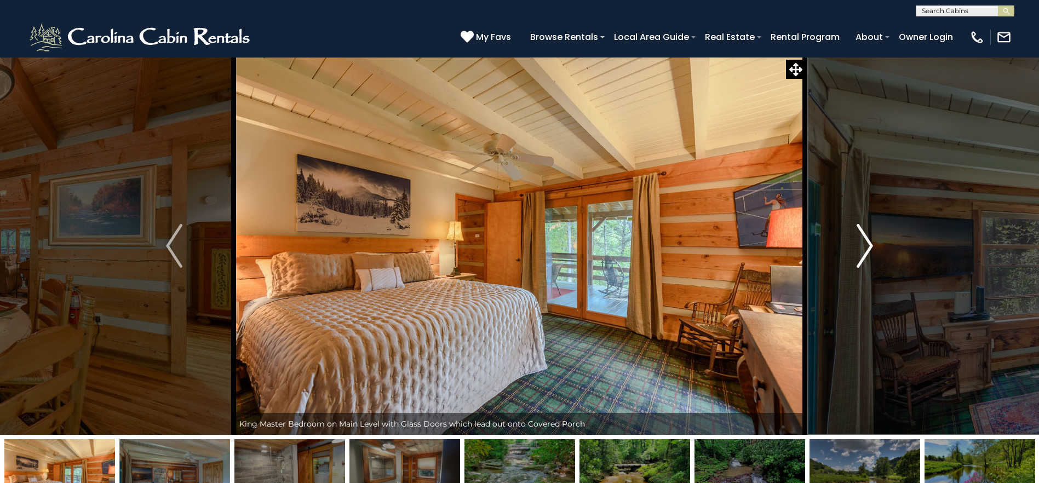
click at [864, 254] on img "Next" at bounding box center [864, 246] width 16 height 44
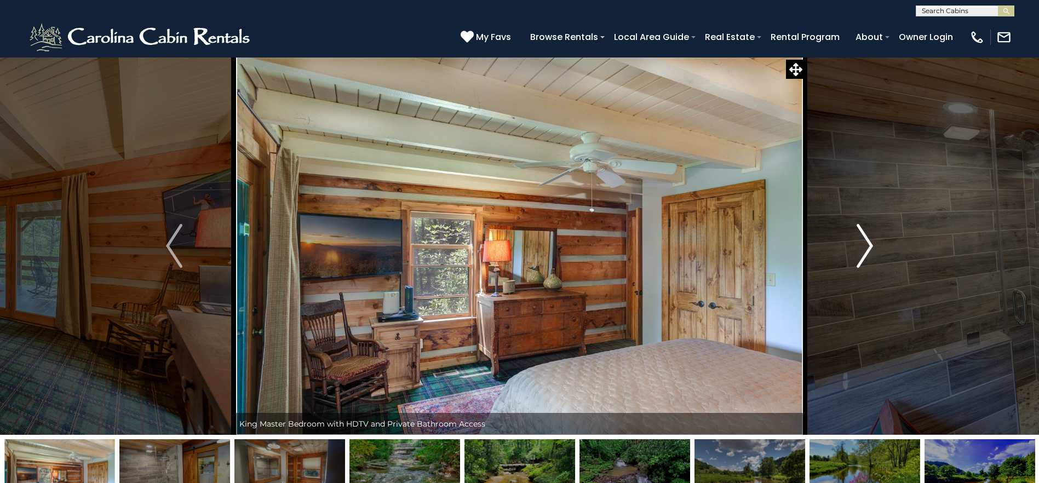
click at [864, 254] on img "Next" at bounding box center [864, 246] width 16 height 44
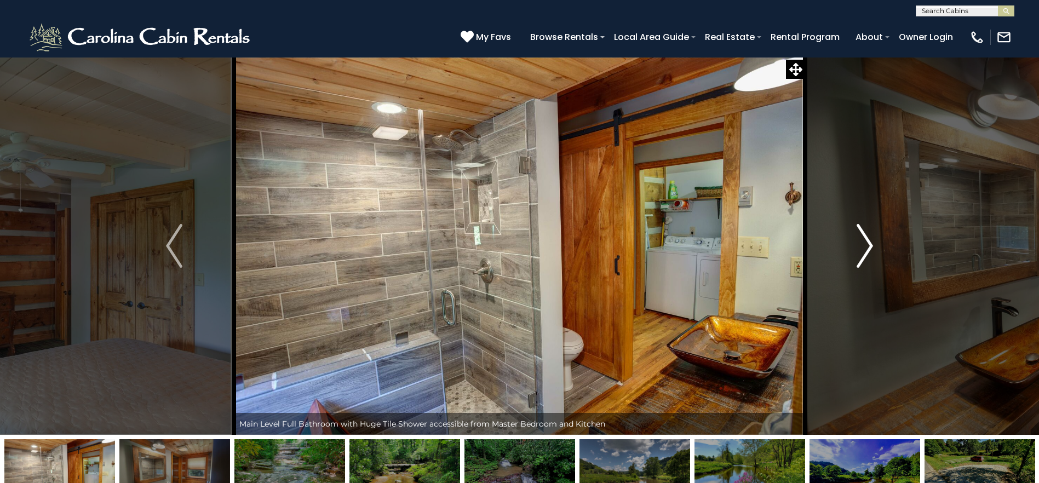
click at [864, 254] on img "Next" at bounding box center [864, 246] width 16 height 44
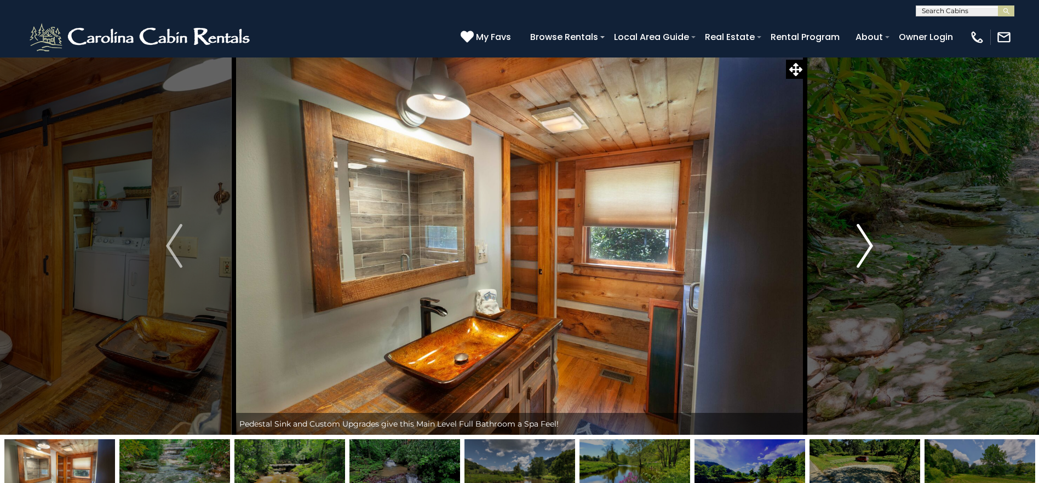
click at [864, 254] on img "Next" at bounding box center [864, 246] width 16 height 44
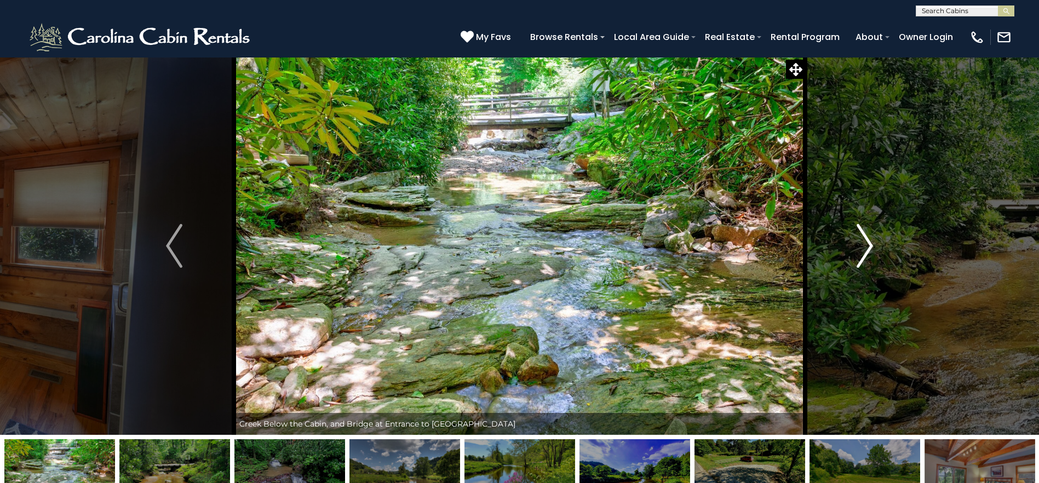
click at [864, 254] on img "Next" at bounding box center [864, 246] width 16 height 44
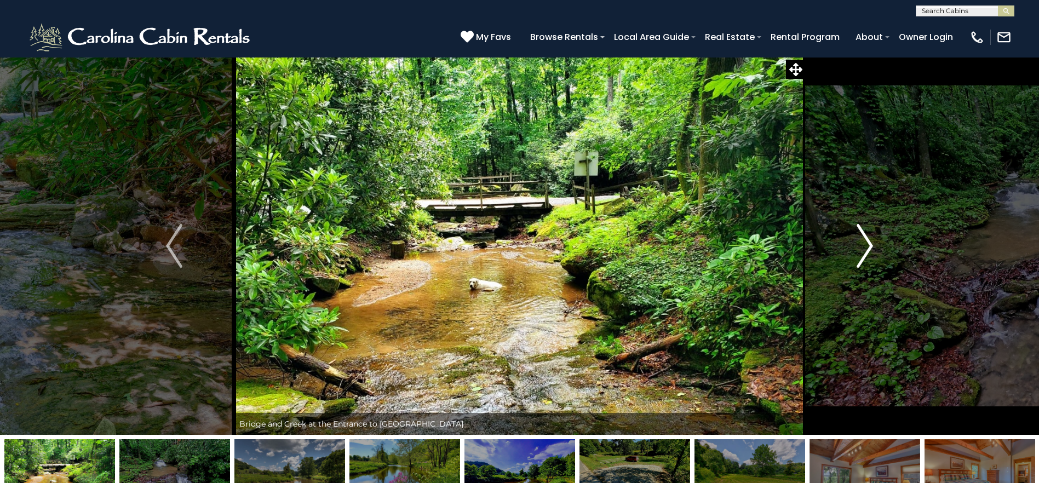
click at [864, 254] on img "Next" at bounding box center [864, 246] width 16 height 44
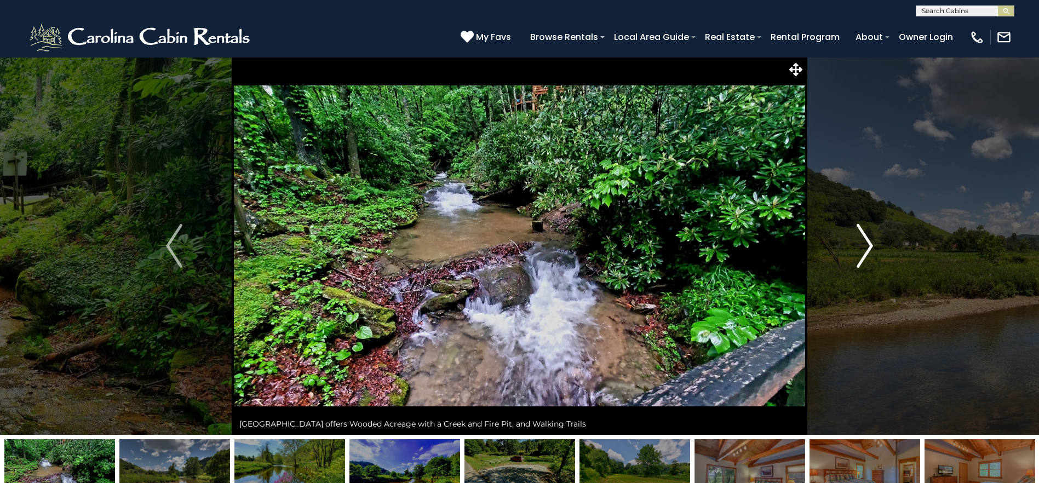
click at [864, 254] on img "Next" at bounding box center [864, 246] width 16 height 44
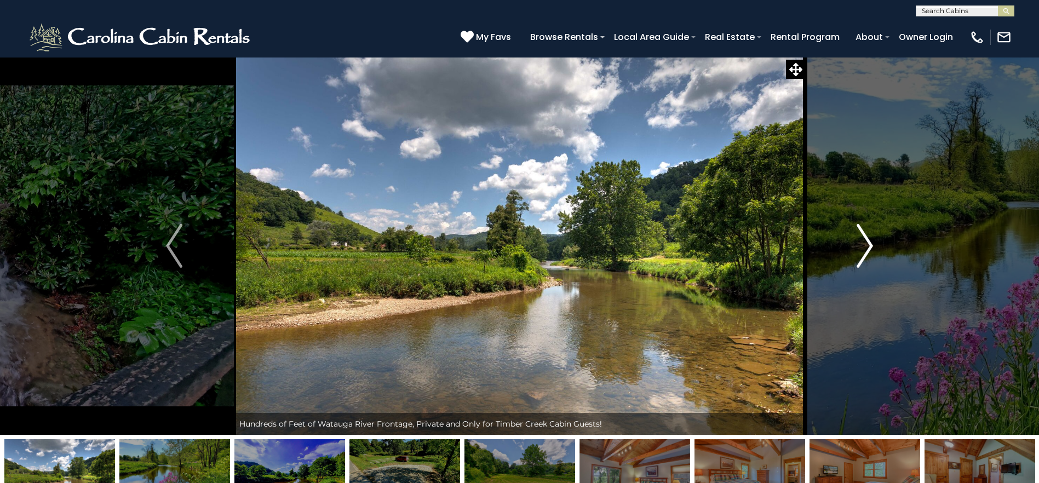
click at [864, 254] on img "Next" at bounding box center [864, 246] width 16 height 44
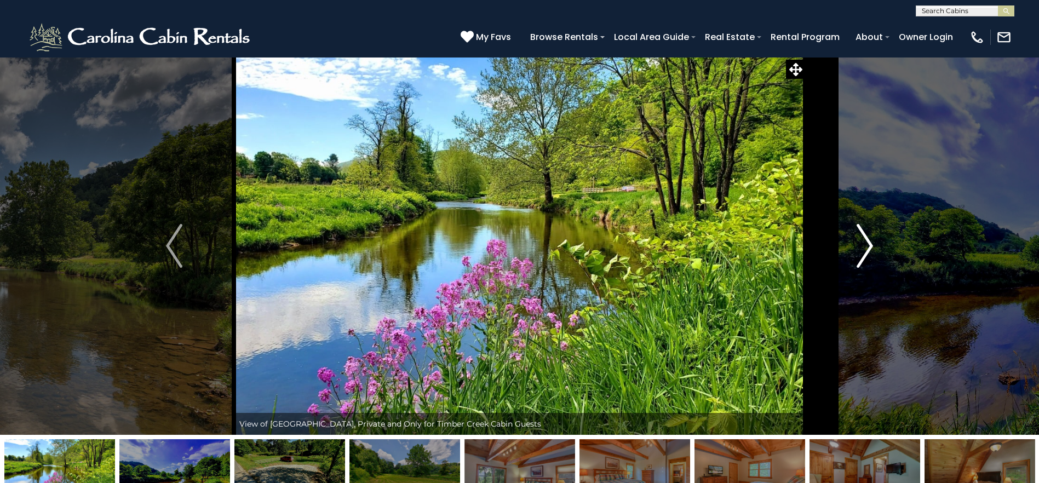
click at [864, 254] on img "Next" at bounding box center [864, 246] width 16 height 44
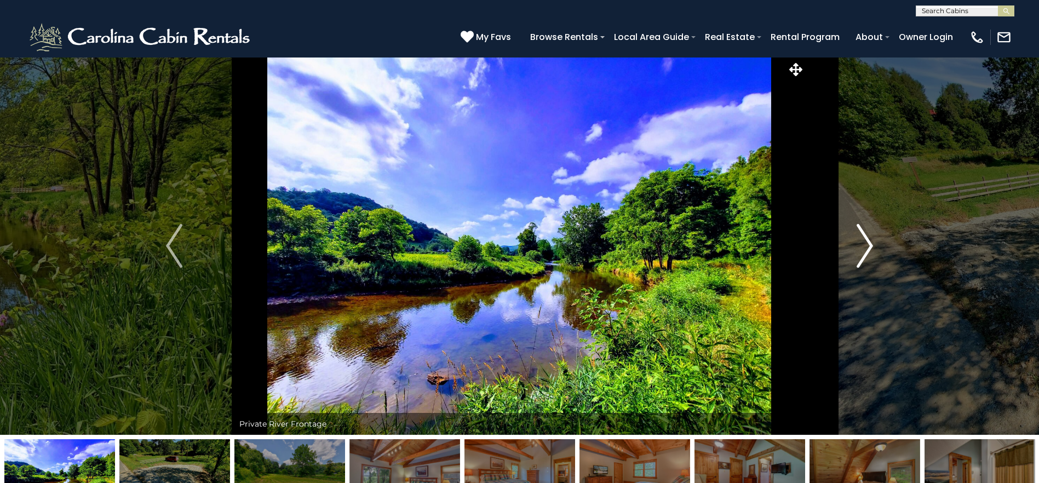
click at [864, 254] on img "Next" at bounding box center [864, 246] width 16 height 44
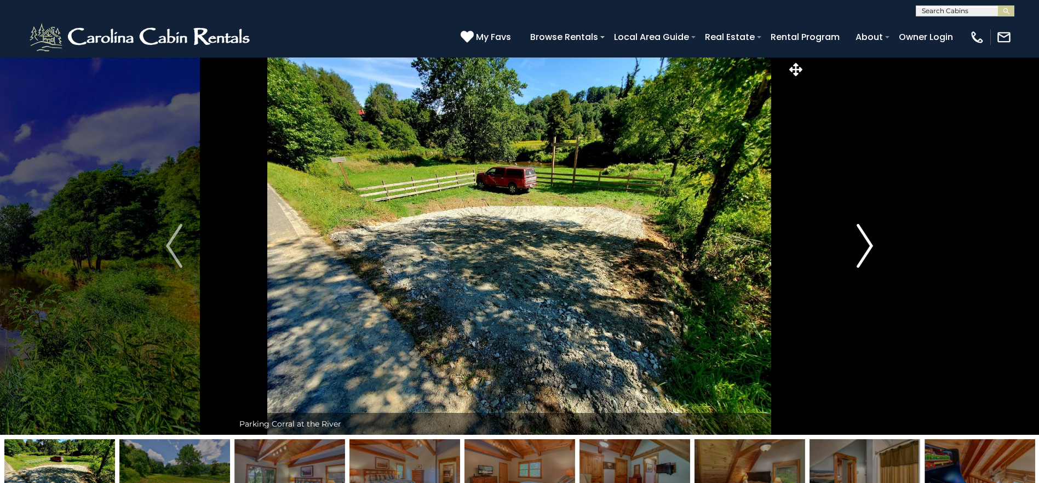
click at [864, 254] on img "Next" at bounding box center [864, 246] width 16 height 44
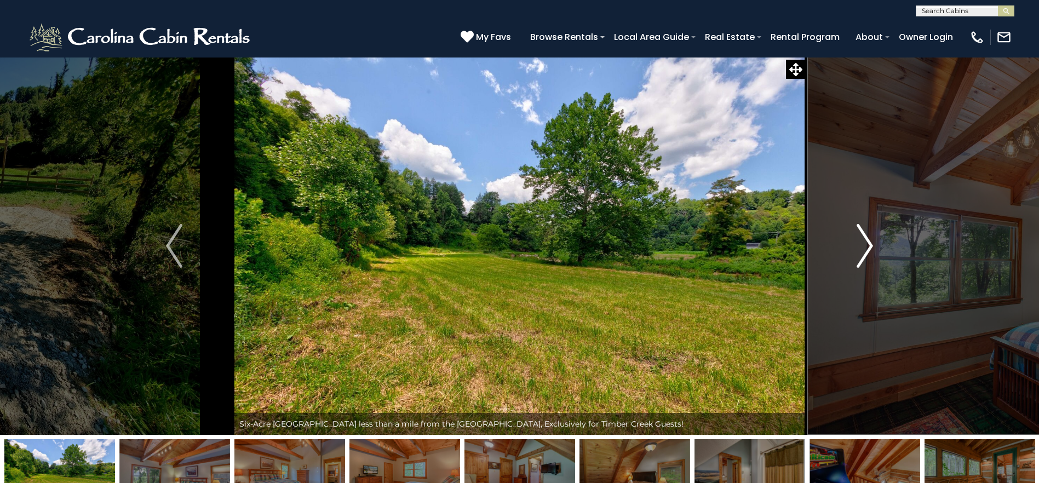
click at [864, 254] on img "Next" at bounding box center [864, 246] width 16 height 44
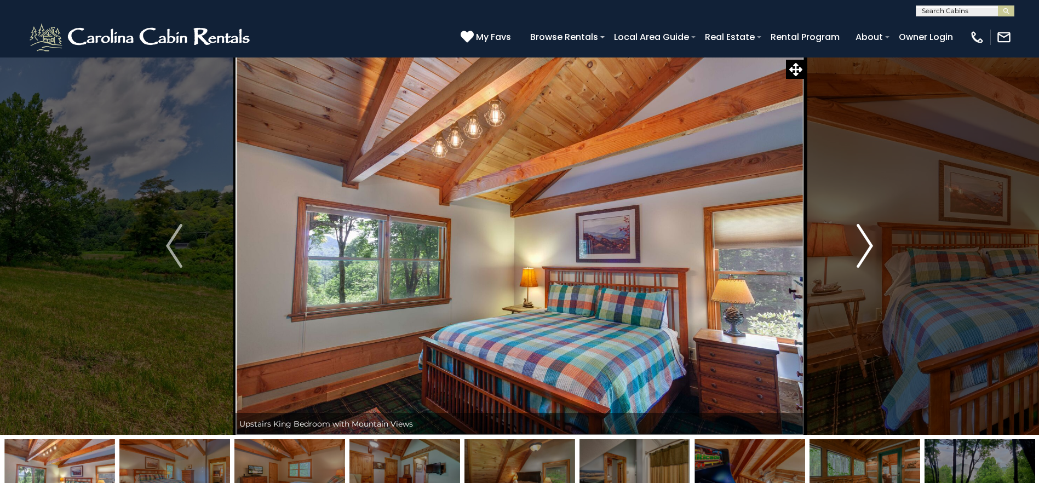
click at [864, 254] on img "Next" at bounding box center [864, 246] width 16 height 44
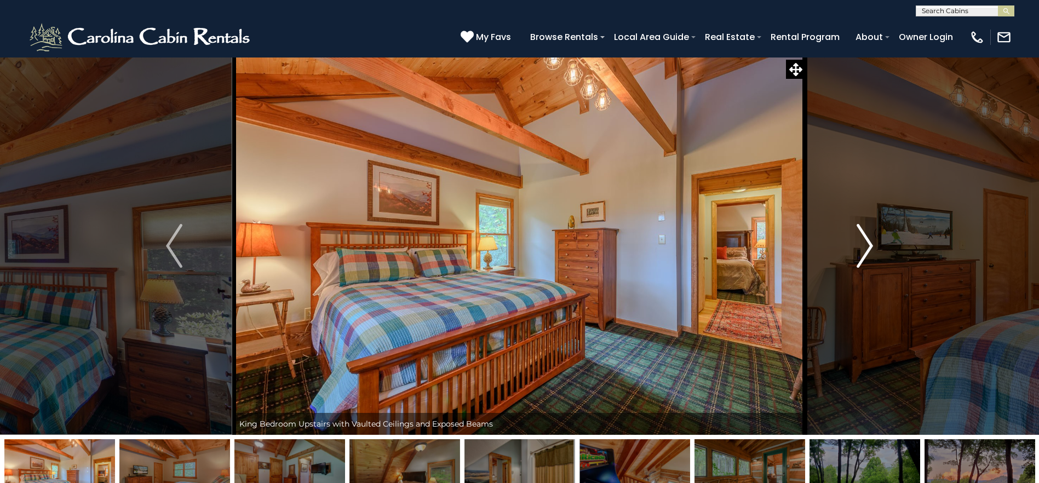
click at [864, 254] on img "Next" at bounding box center [864, 246] width 16 height 44
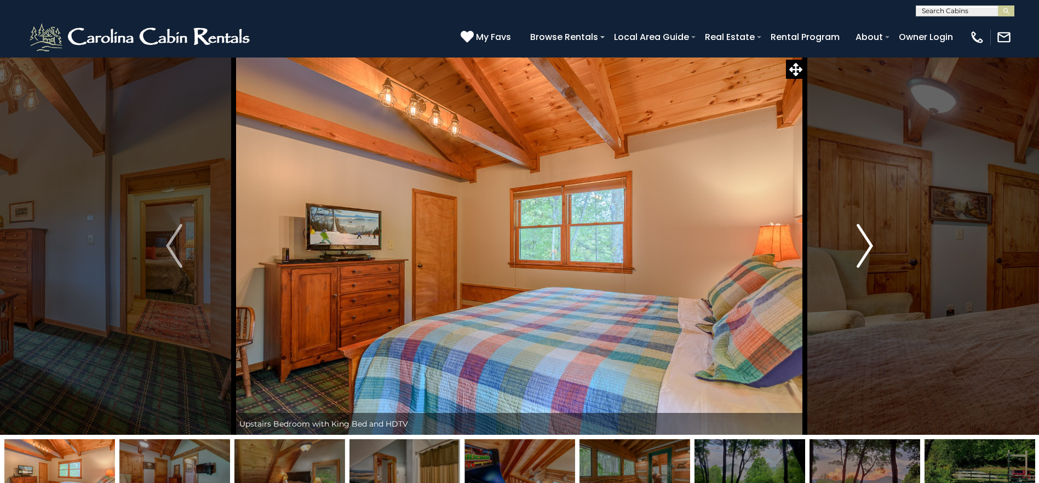
click at [864, 254] on img "Next" at bounding box center [864, 246] width 16 height 44
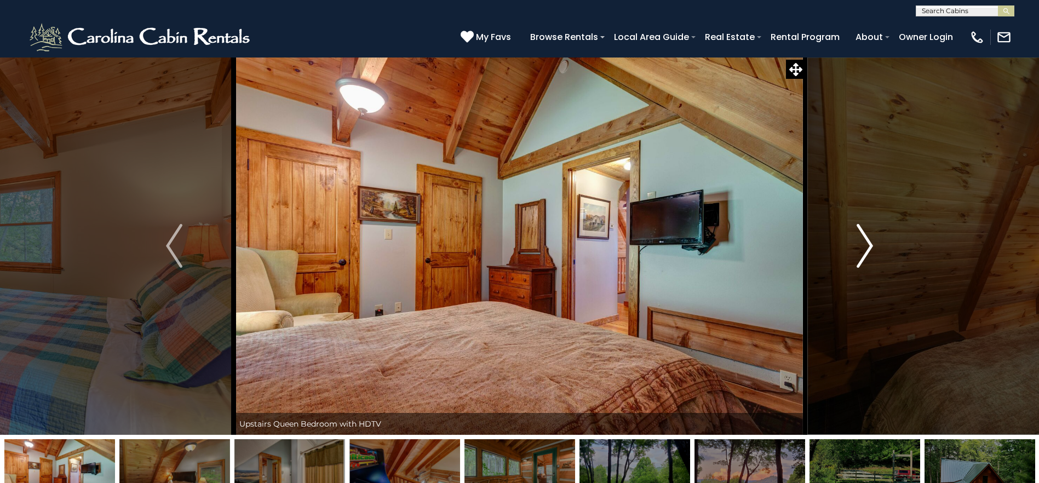
click at [864, 254] on img "Next" at bounding box center [864, 246] width 16 height 44
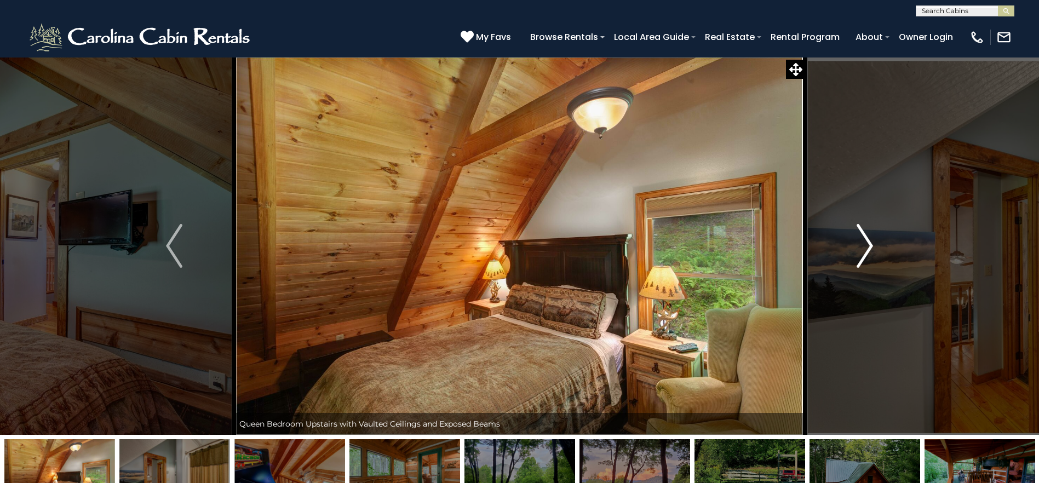
click at [864, 254] on img "Next" at bounding box center [864, 246] width 16 height 44
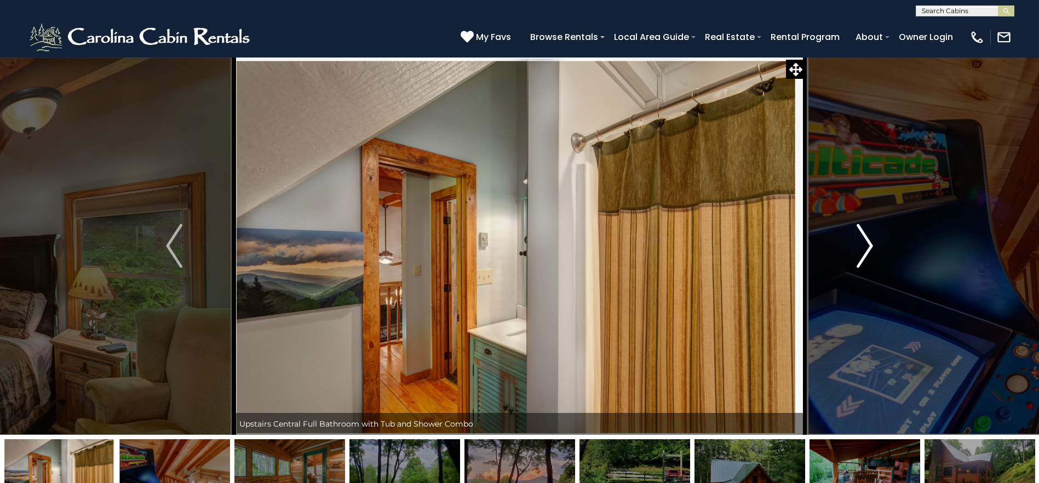
click at [864, 254] on img "Next" at bounding box center [864, 246] width 16 height 44
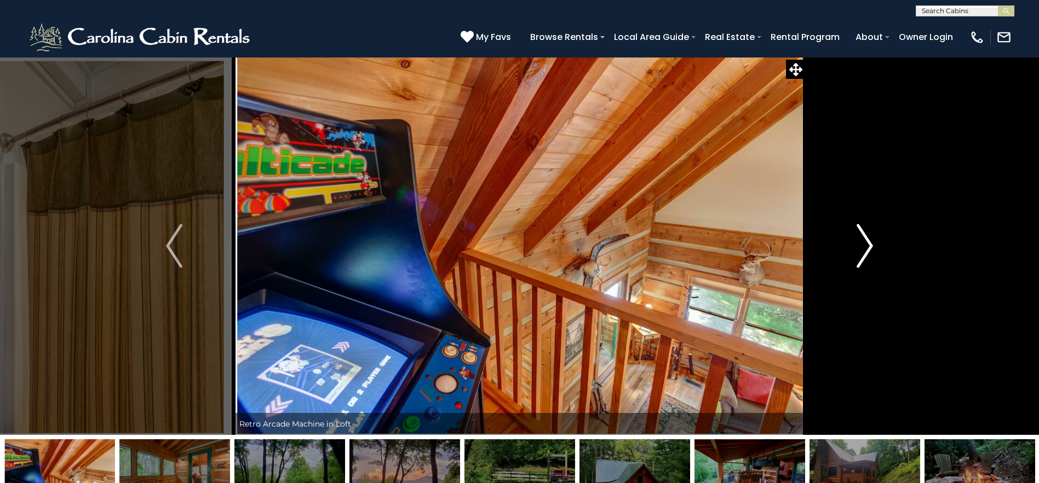
click at [864, 254] on img "Next" at bounding box center [864, 246] width 16 height 44
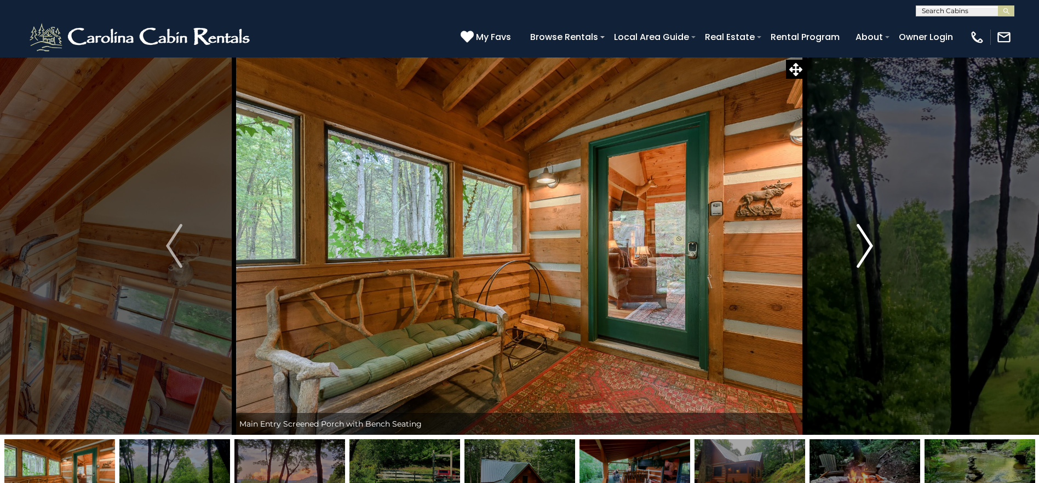
click at [864, 254] on img "Next" at bounding box center [864, 246] width 16 height 44
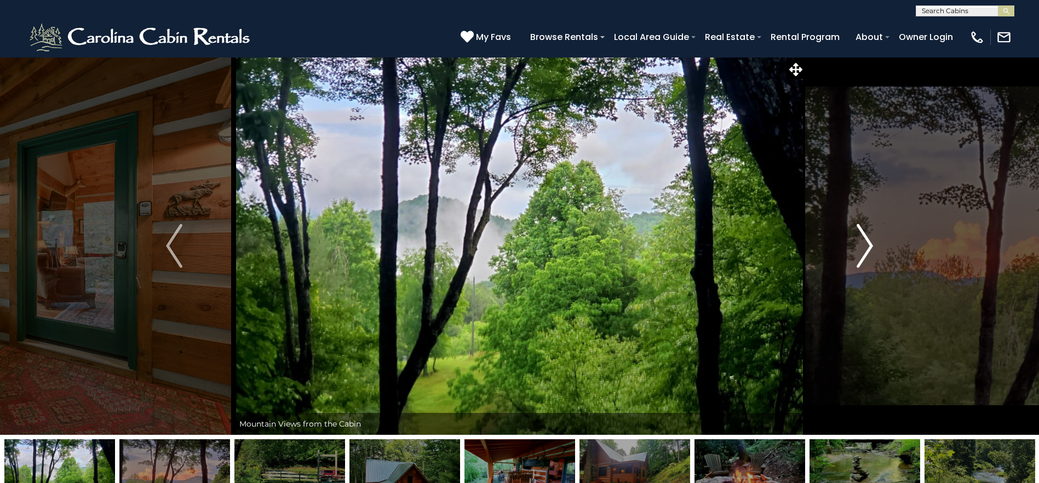
click at [864, 254] on img "Next" at bounding box center [864, 246] width 16 height 44
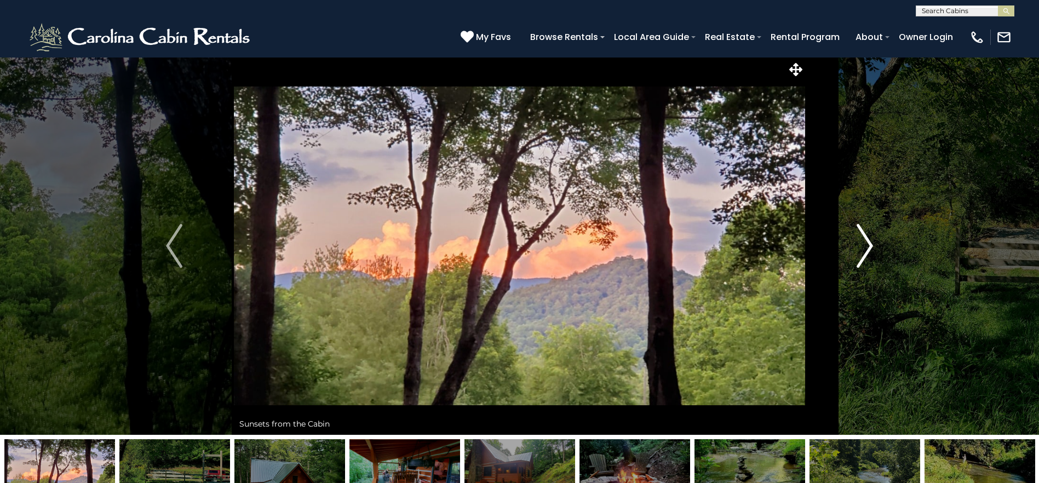
click at [864, 254] on img "Next" at bounding box center [864, 246] width 16 height 44
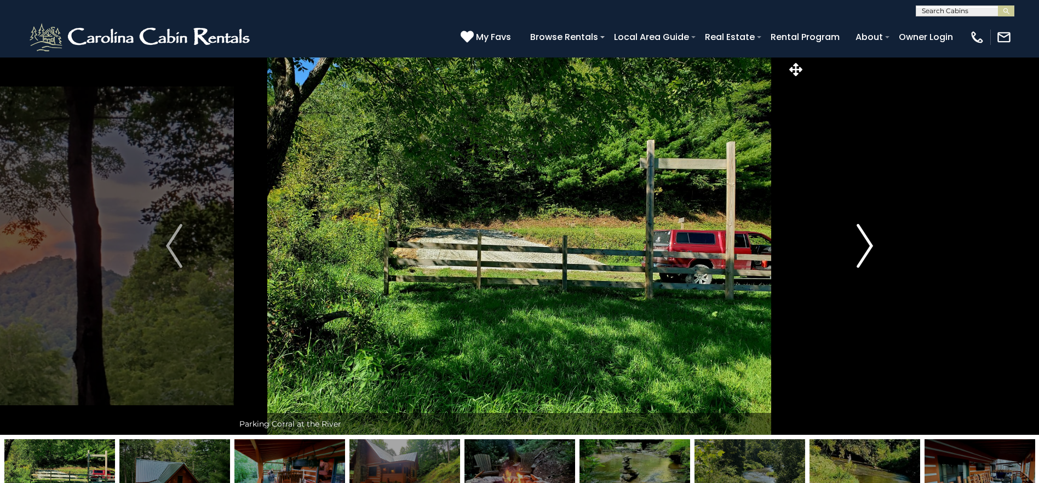
click at [858, 280] on button "Next" at bounding box center [864, 246] width 119 height 378
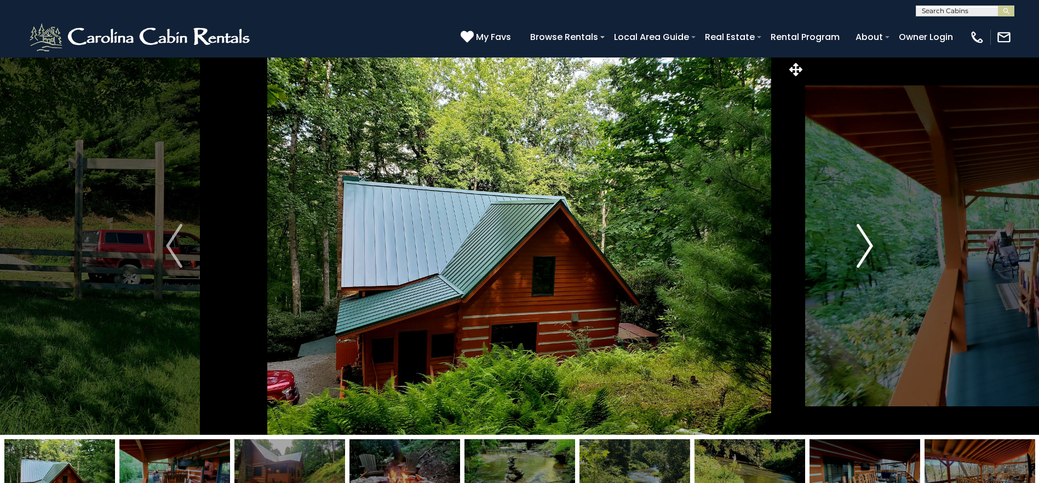
click at [858, 280] on button "Next" at bounding box center [864, 246] width 119 height 378
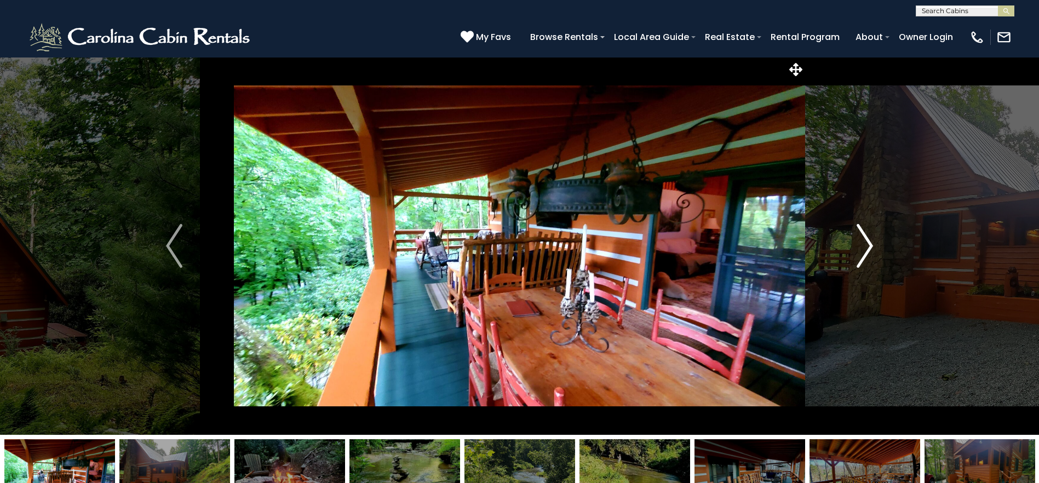
click at [860, 267] on img "Next" at bounding box center [864, 246] width 16 height 44
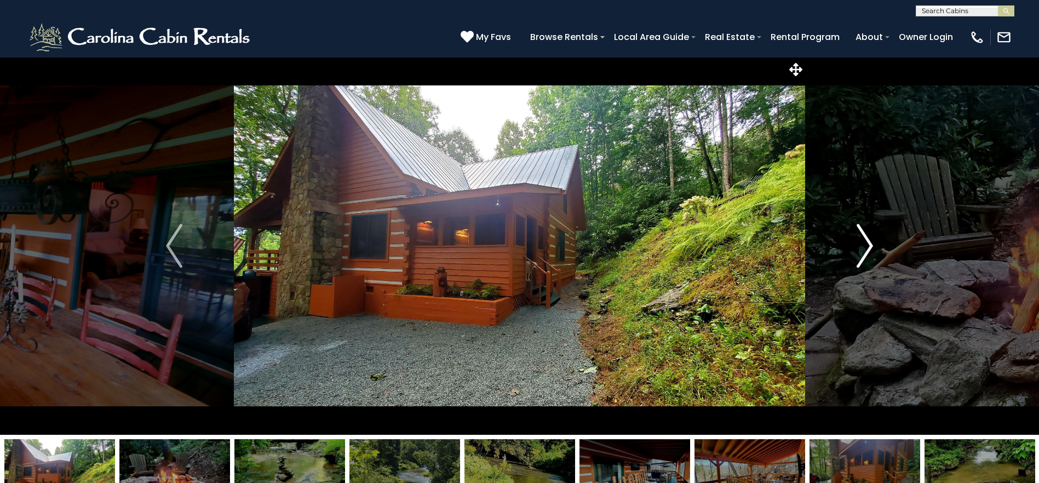
click at [860, 267] on img "Next" at bounding box center [864, 246] width 16 height 44
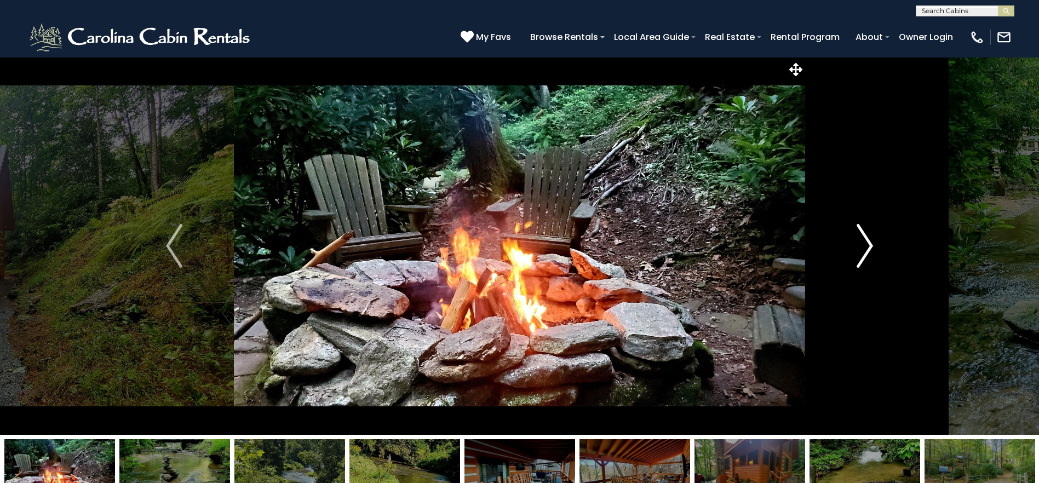
click at [860, 267] on img "Next" at bounding box center [864, 246] width 16 height 44
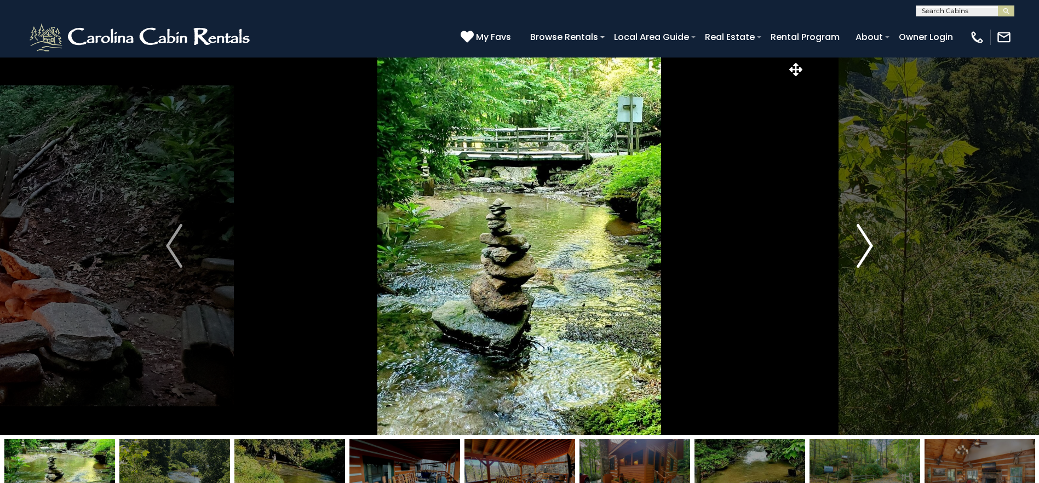
click at [860, 267] on img "Next" at bounding box center [864, 246] width 16 height 44
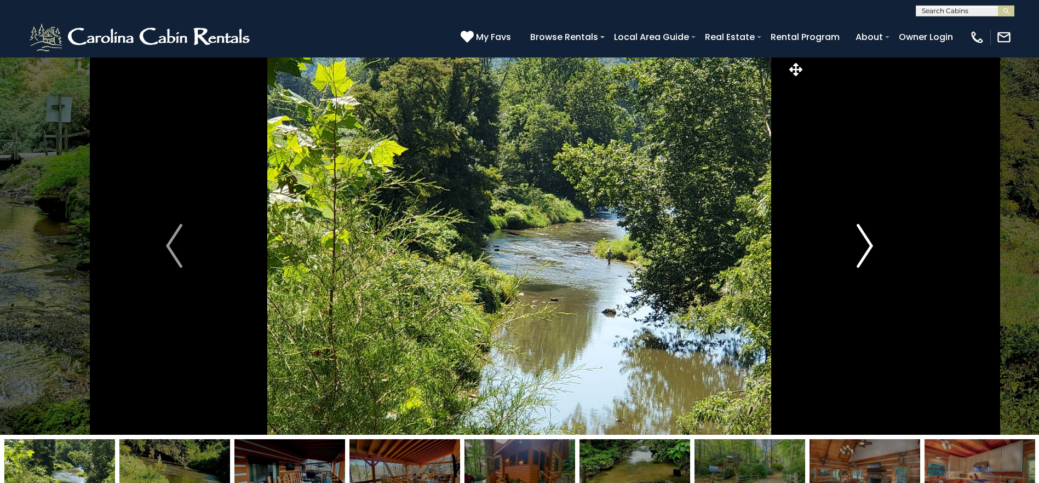
click at [860, 267] on img "Next" at bounding box center [864, 246] width 16 height 44
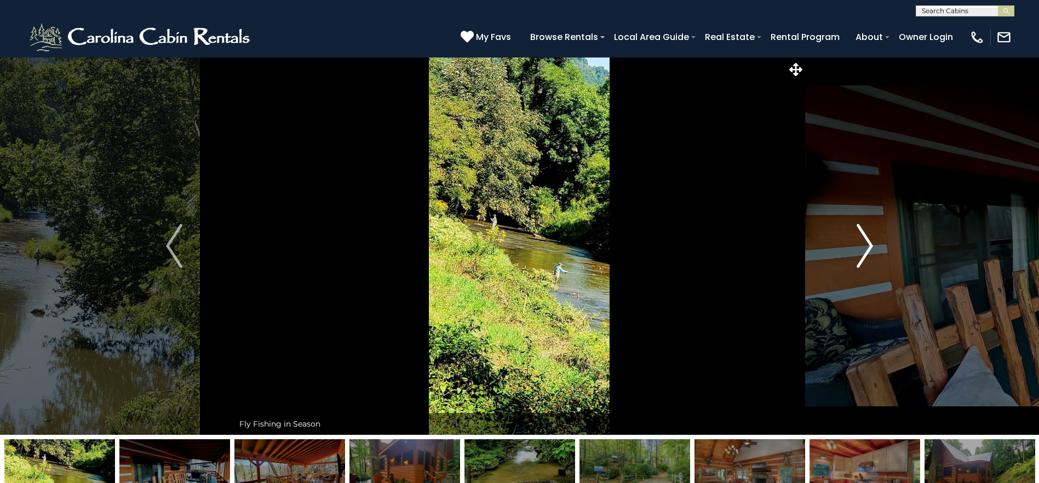
click at [860, 267] on img "Next" at bounding box center [864, 246] width 16 height 44
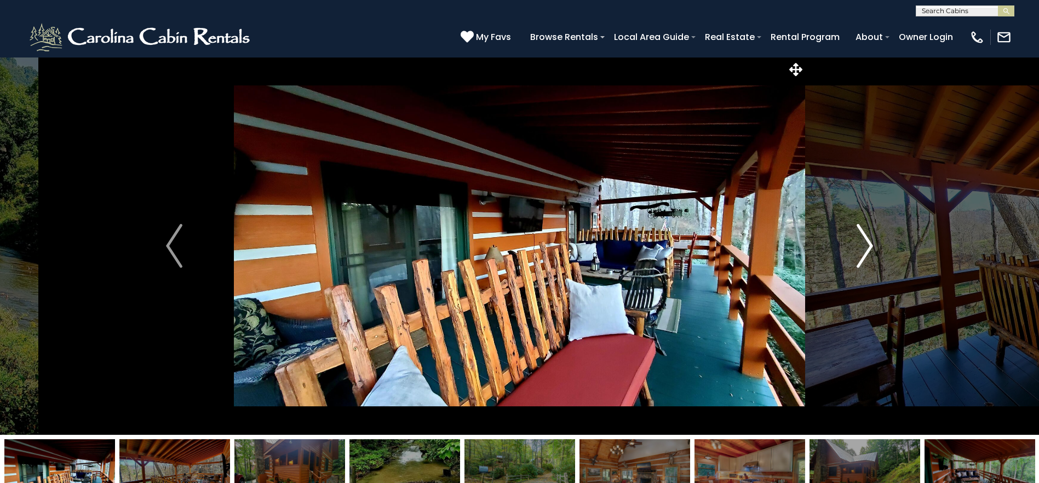
click at [860, 267] on img "Next" at bounding box center [864, 246] width 16 height 44
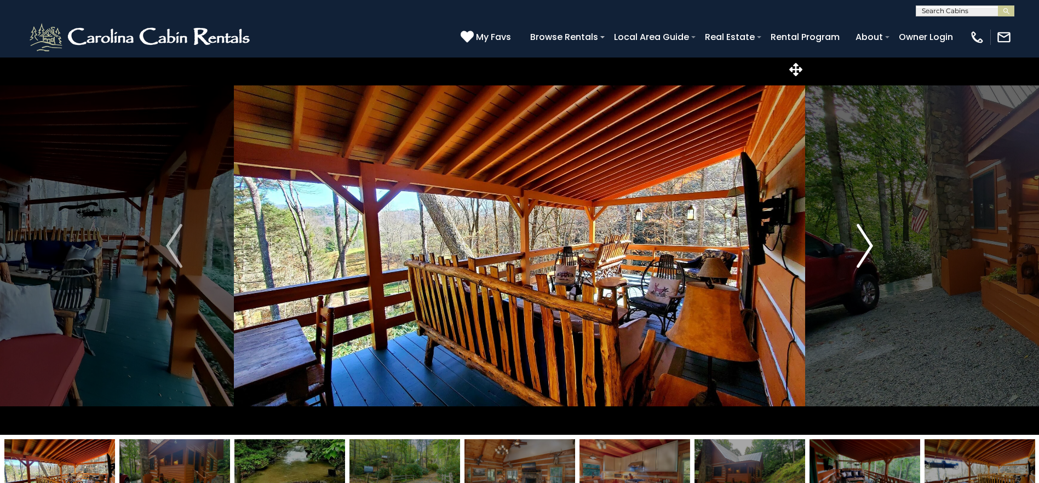
click at [860, 267] on img "Next" at bounding box center [864, 246] width 16 height 44
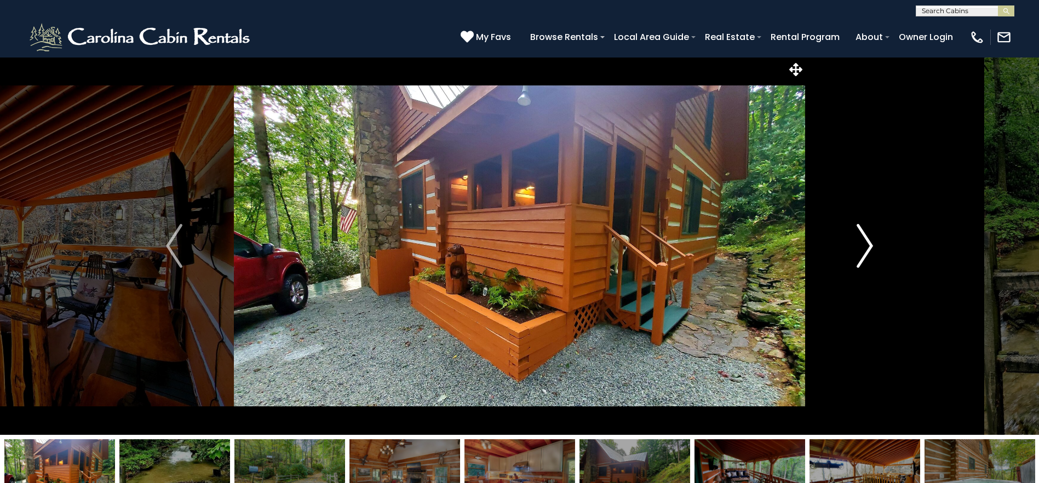
click at [860, 267] on img "Next" at bounding box center [864, 246] width 16 height 44
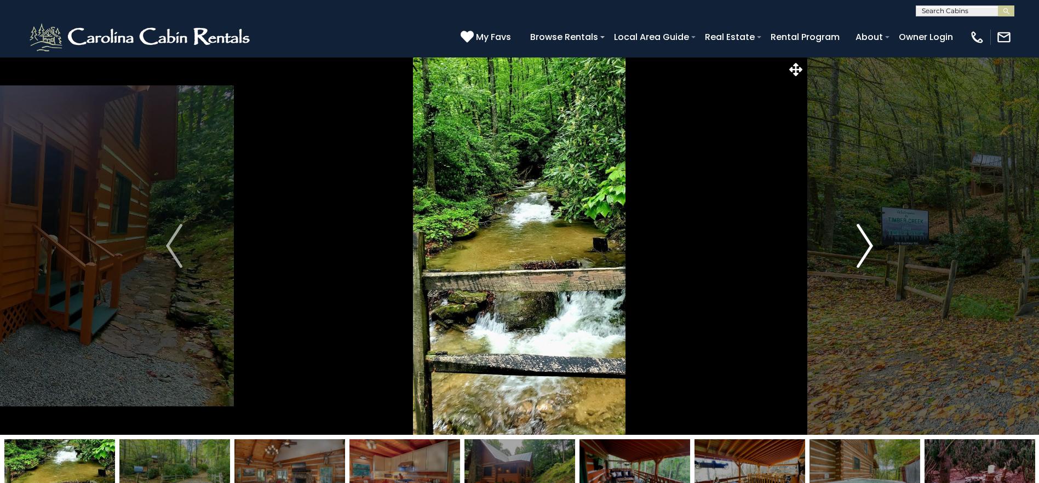
click at [860, 267] on img "Next" at bounding box center [864, 246] width 16 height 44
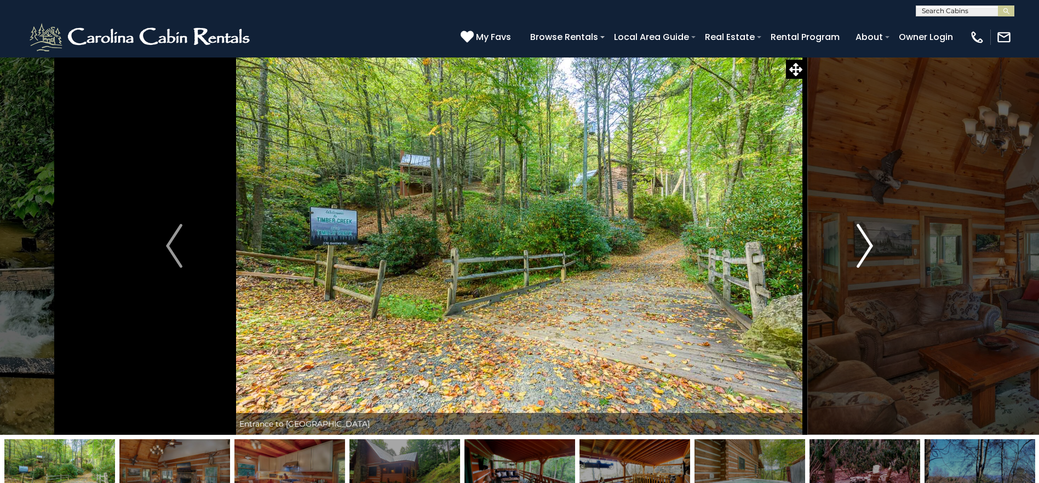
click at [860, 267] on img "Next" at bounding box center [864, 246] width 16 height 44
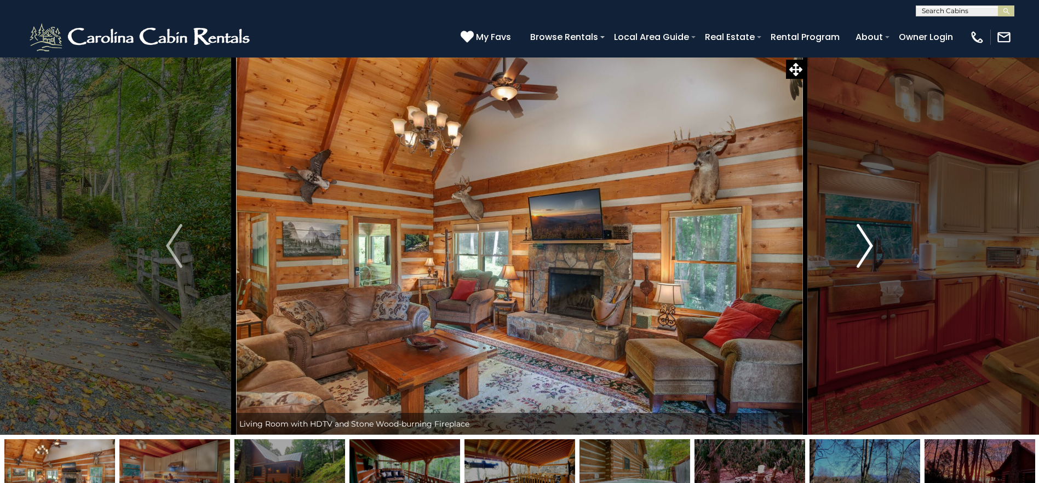
click at [860, 267] on img "Next" at bounding box center [864, 246] width 16 height 44
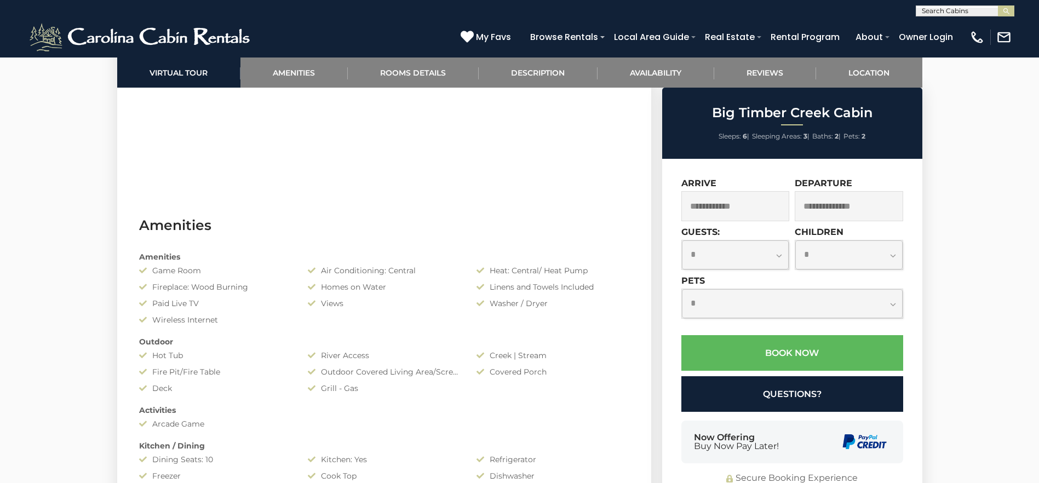
scroll to position [548, 0]
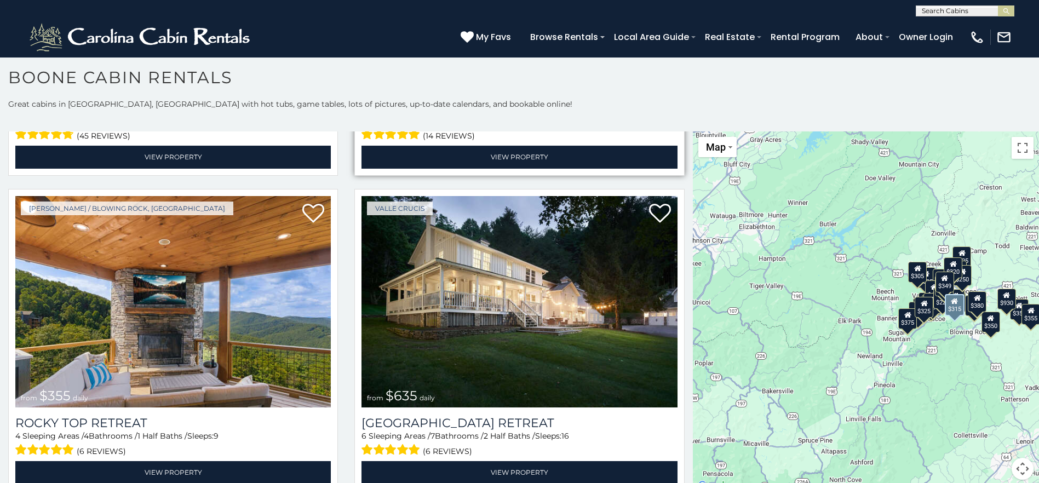
scroll to position [602, 0]
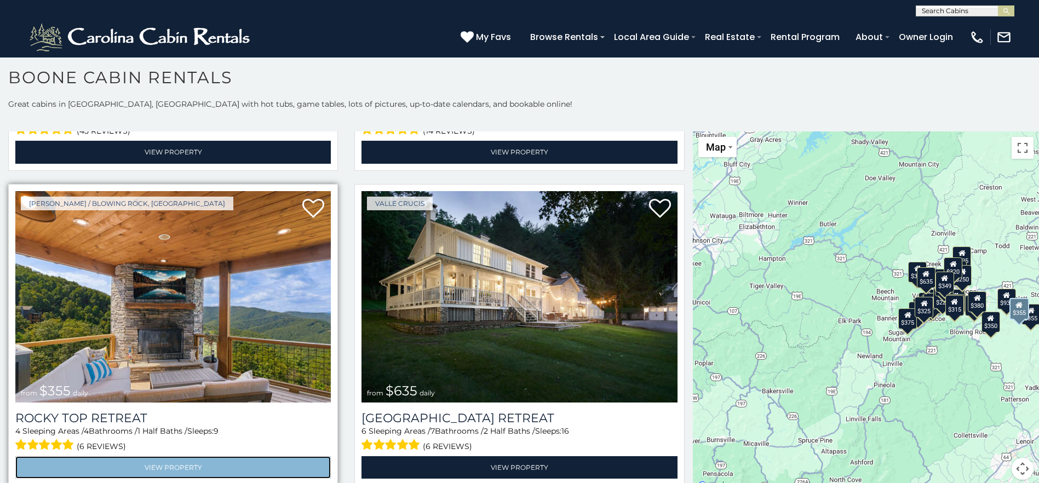
click at [214, 456] on link "View Property" at bounding box center [172, 467] width 315 height 22
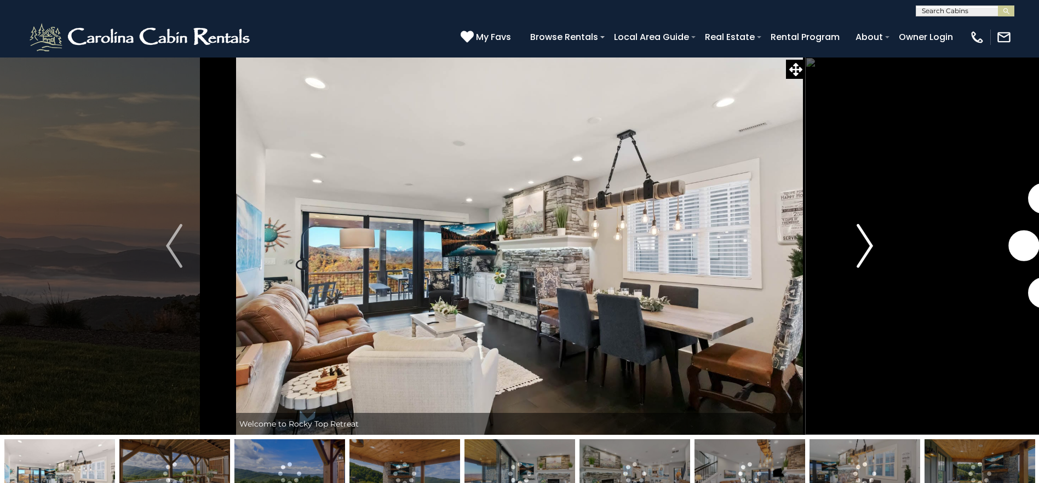
click at [862, 252] on img "Next" at bounding box center [864, 246] width 16 height 44
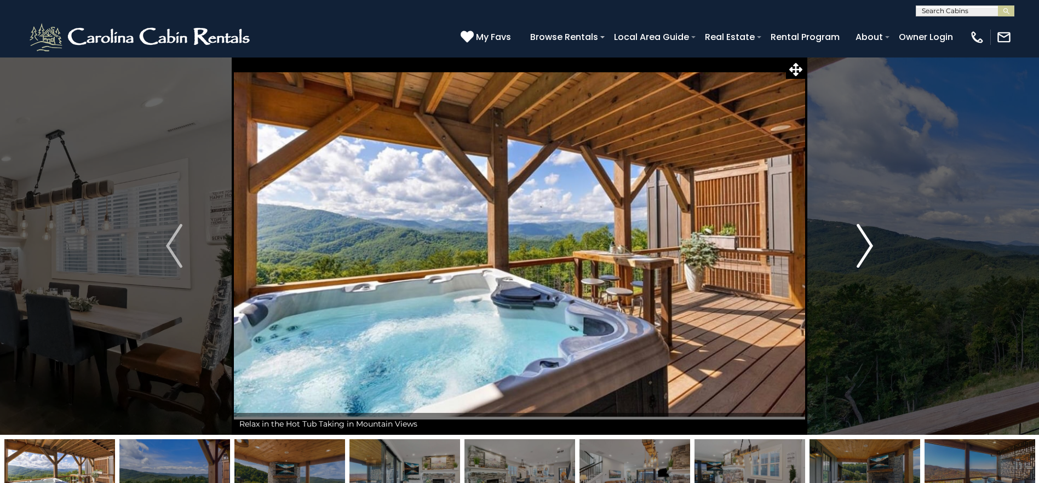
click at [862, 252] on img "Next" at bounding box center [864, 246] width 16 height 44
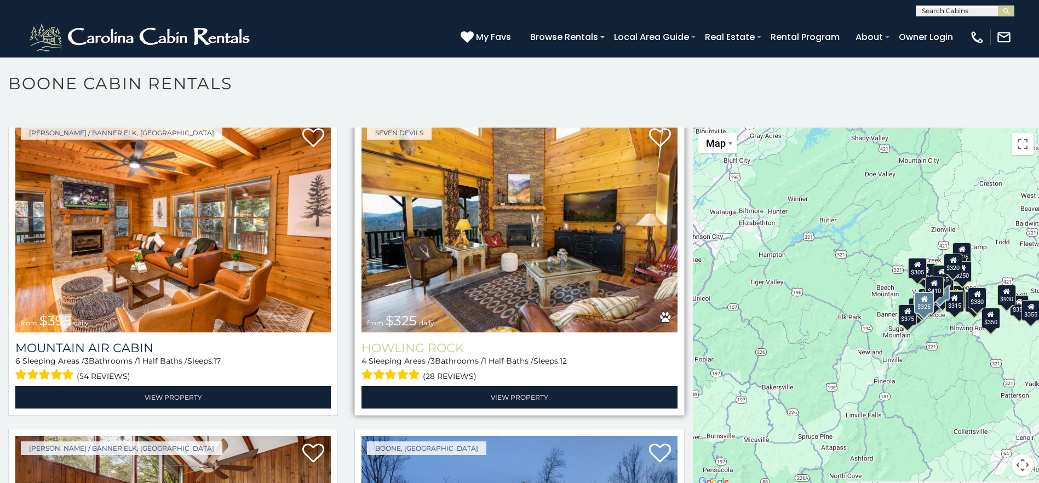
scroll to position [4162, 0]
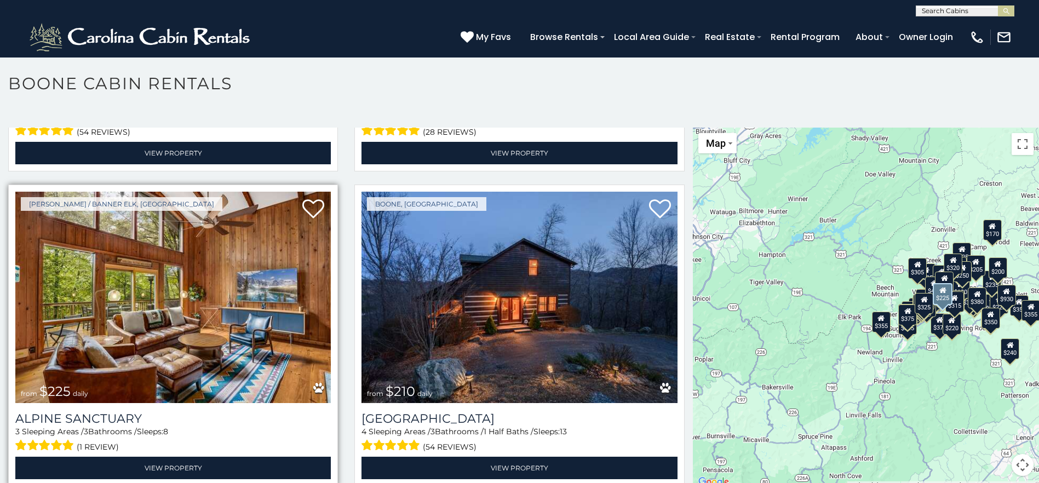
scroll to position [4397, 0]
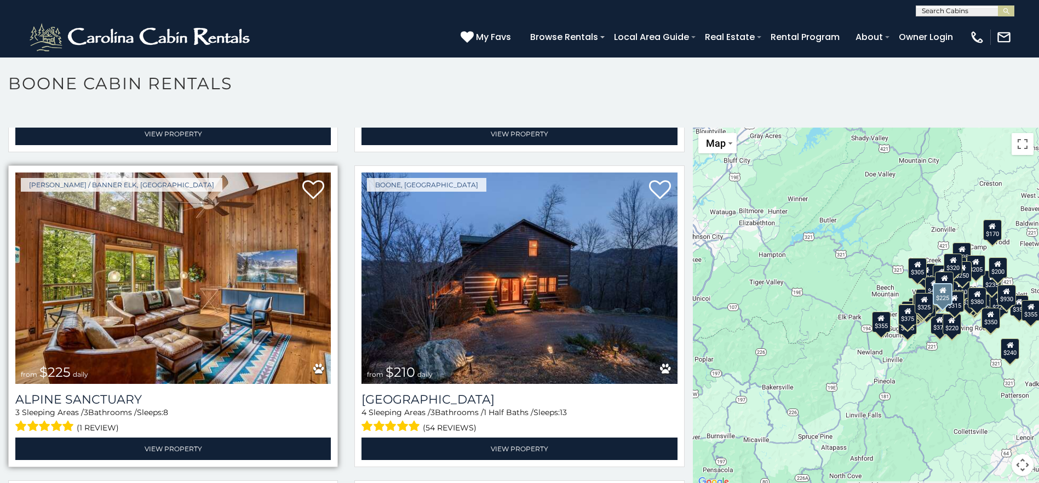
click at [307, 290] on img at bounding box center [172, 277] width 315 height 211
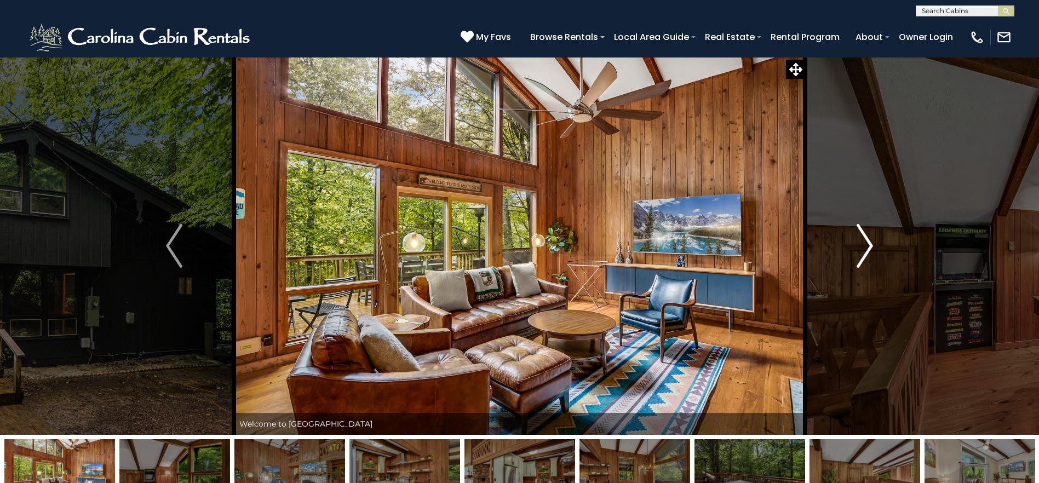
click at [870, 257] on img "Next" at bounding box center [864, 246] width 16 height 44
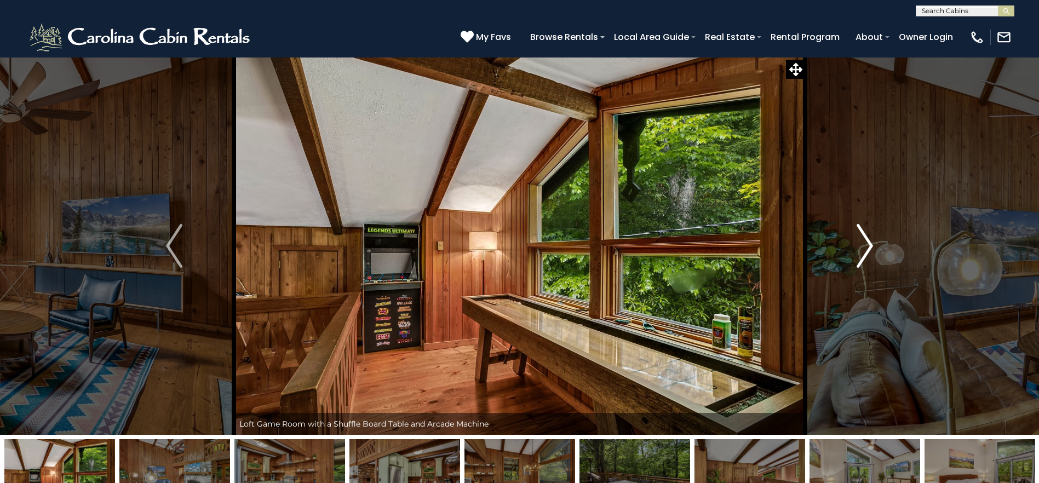
click at [870, 257] on img "Next" at bounding box center [864, 246] width 16 height 44
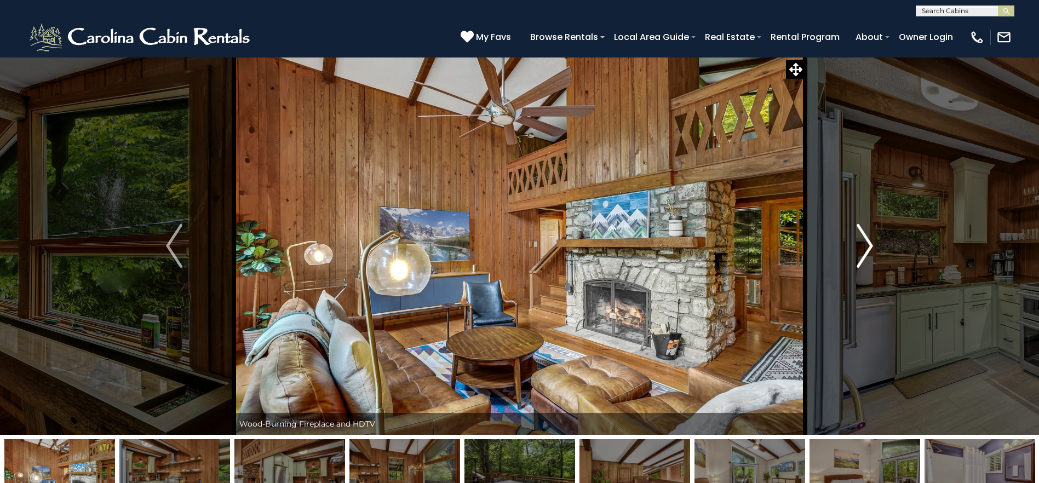
click at [869, 259] on img "Next" at bounding box center [864, 246] width 16 height 44
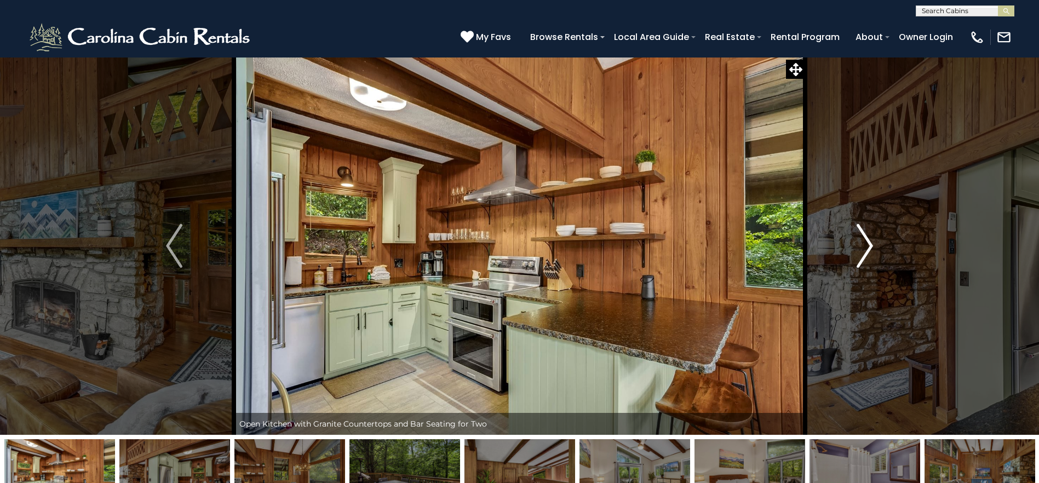
click at [869, 259] on img "Next" at bounding box center [864, 246] width 16 height 44
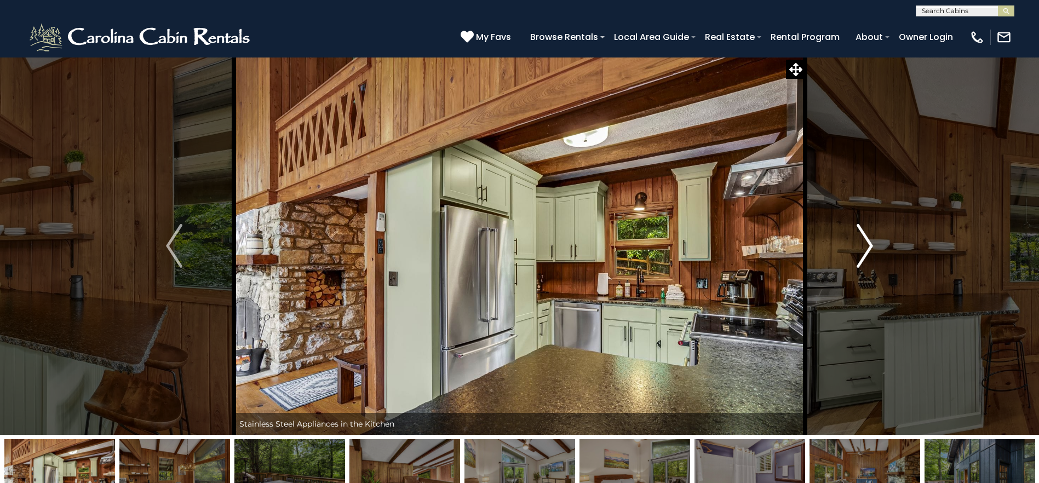
click at [869, 259] on img "Next" at bounding box center [864, 246] width 16 height 44
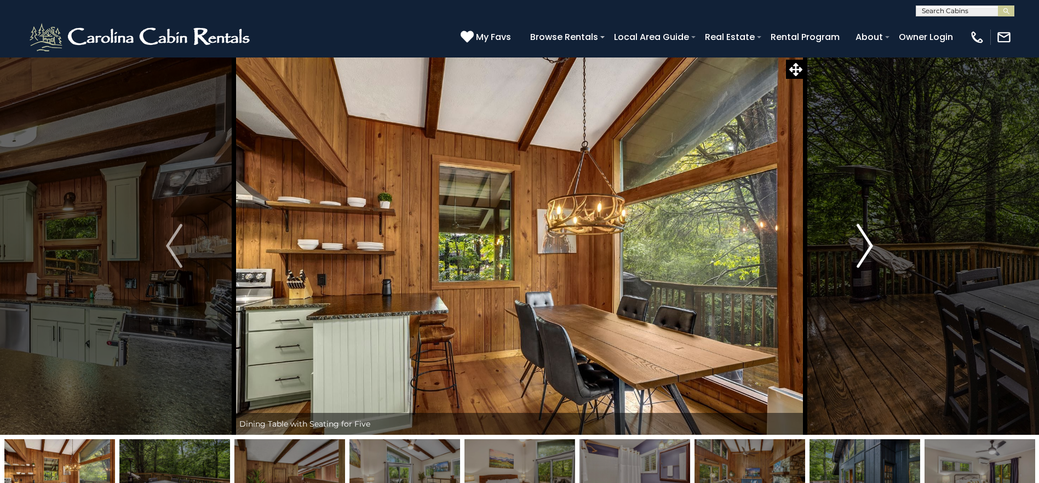
click at [869, 259] on img "Next" at bounding box center [864, 246] width 16 height 44
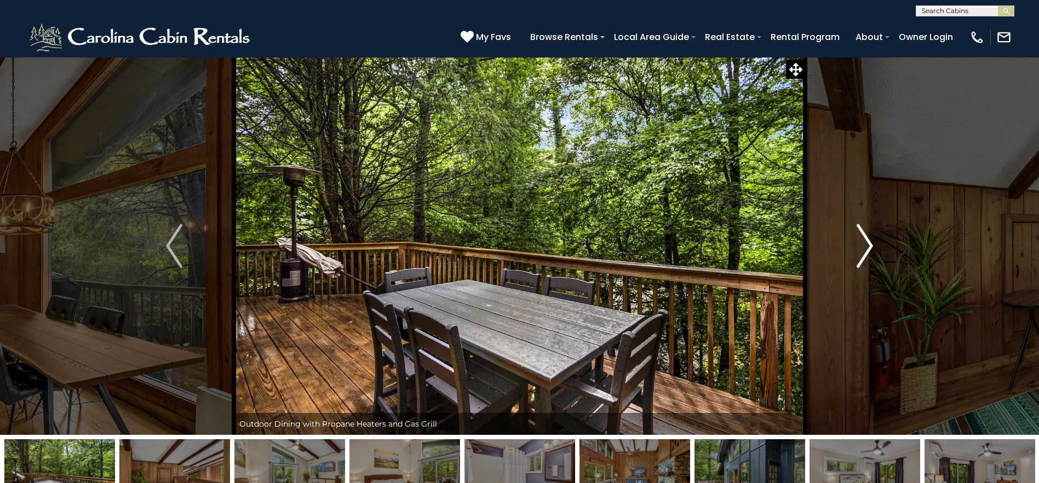
click at [869, 259] on img "Next" at bounding box center [864, 246] width 16 height 44
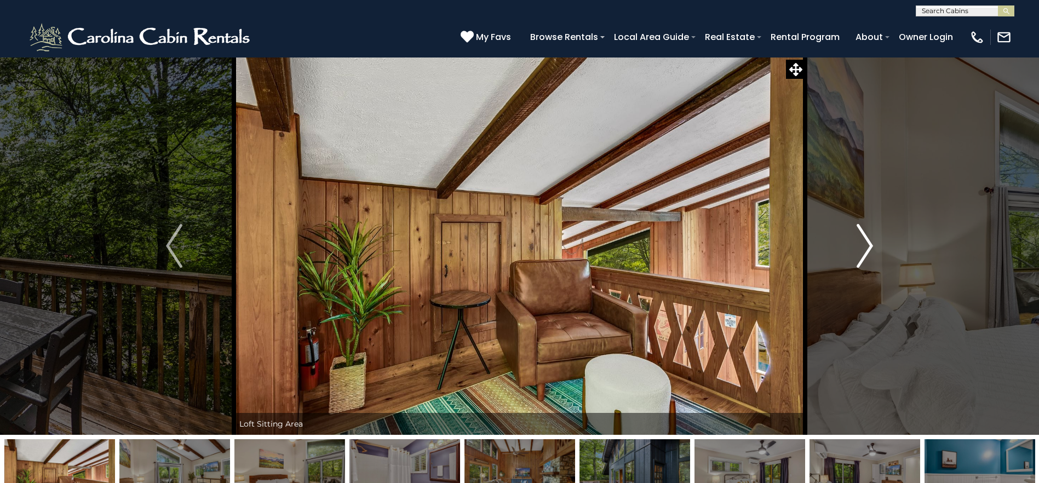
click at [869, 259] on img "Next" at bounding box center [864, 246] width 16 height 44
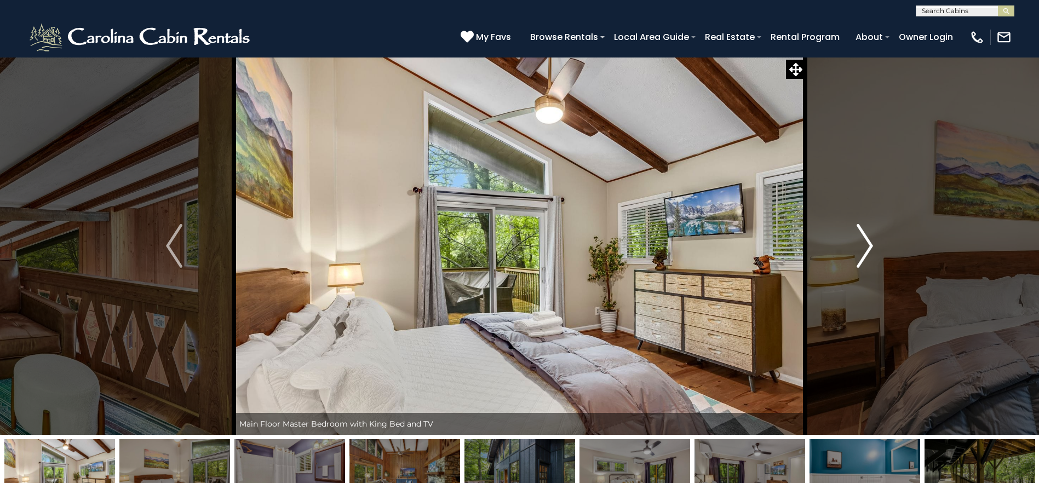
click at [869, 259] on img "Next" at bounding box center [864, 246] width 16 height 44
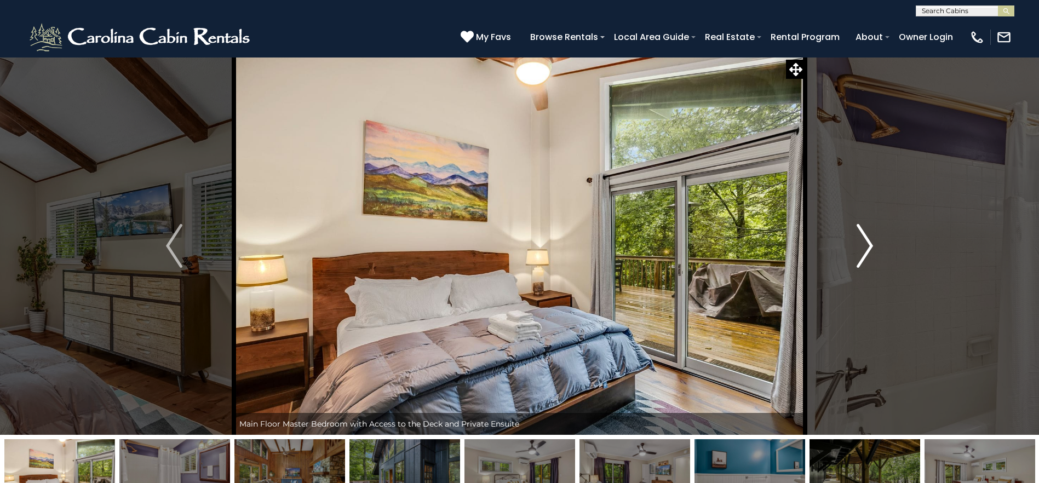
click at [869, 259] on img "Next" at bounding box center [864, 246] width 16 height 44
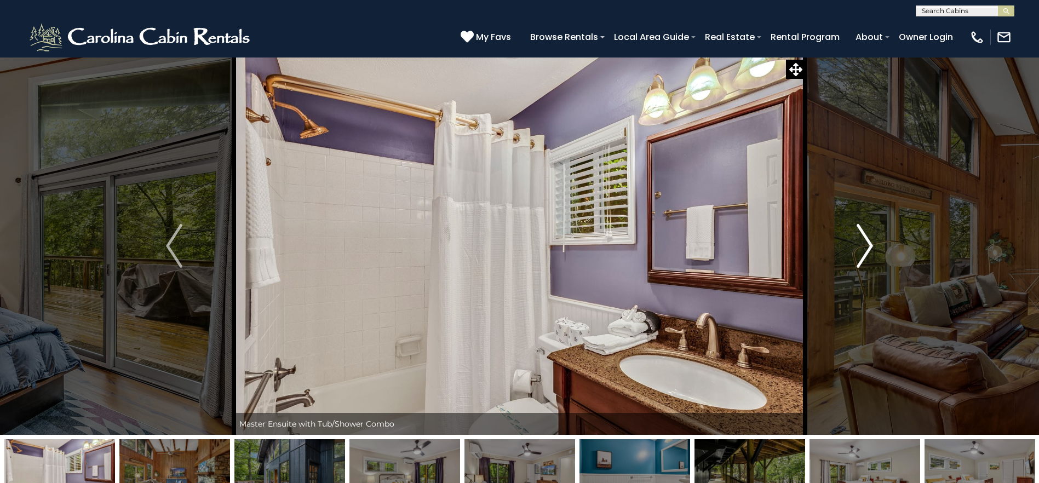
click at [869, 259] on img "Next" at bounding box center [864, 246] width 16 height 44
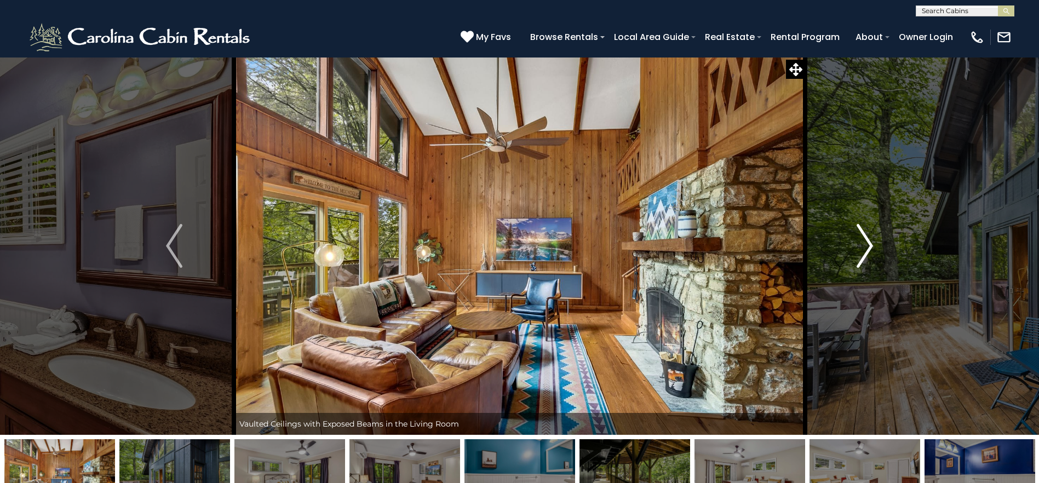
click at [869, 259] on img "Next" at bounding box center [864, 246] width 16 height 44
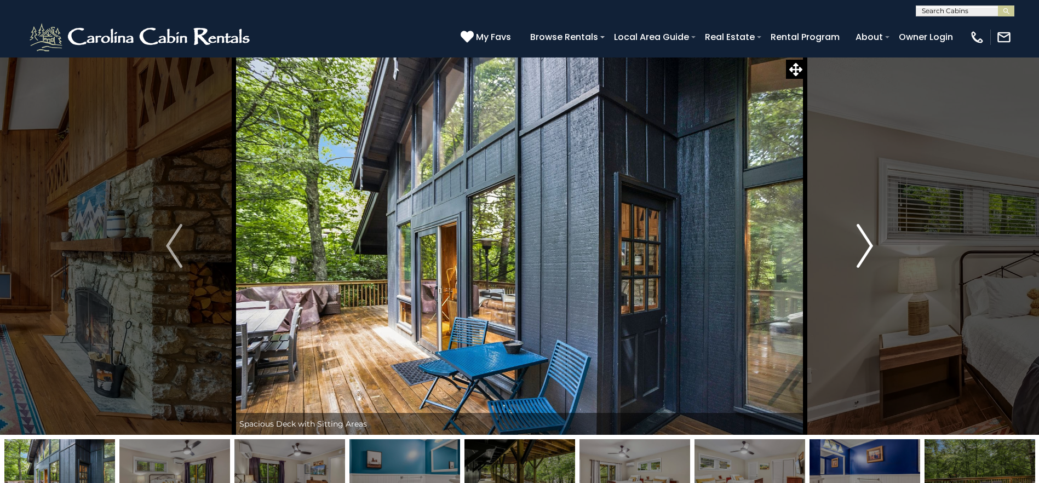
click at [869, 259] on img "Next" at bounding box center [864, 246] width 16 height 44
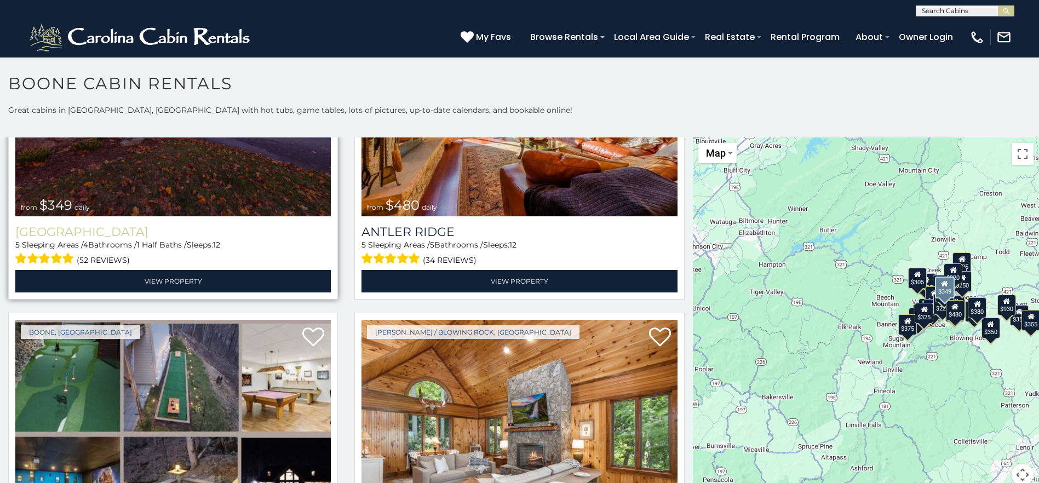
scroll to position [55, 0]
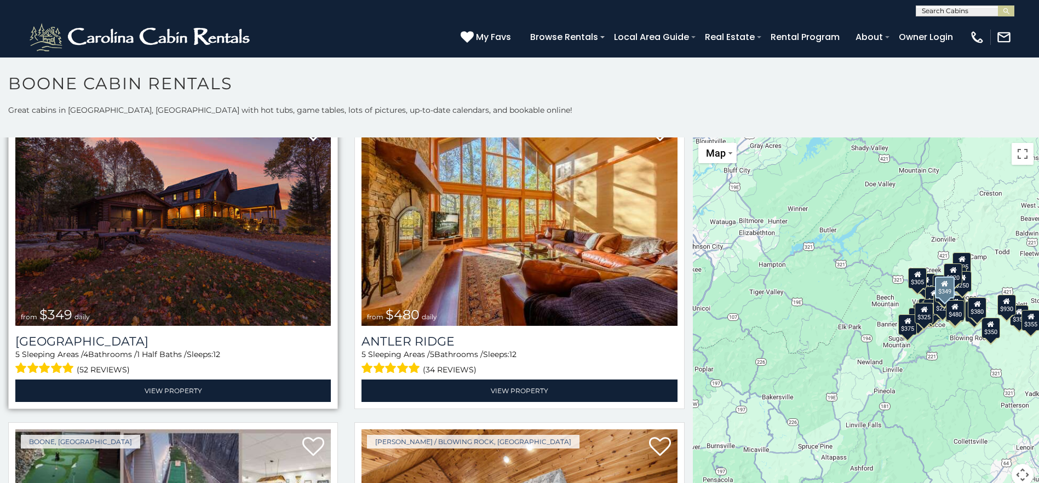
click at [295, 304] on img at bounding box center [172, 219] width 315 height 211
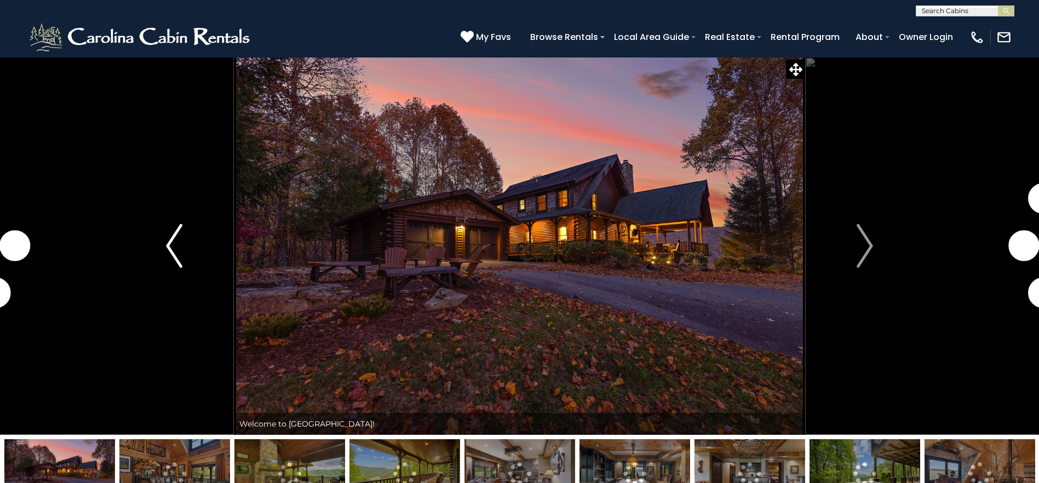
click at [181, 250] on img "Previous" at bounding box center [174, 246] width 16 height 44
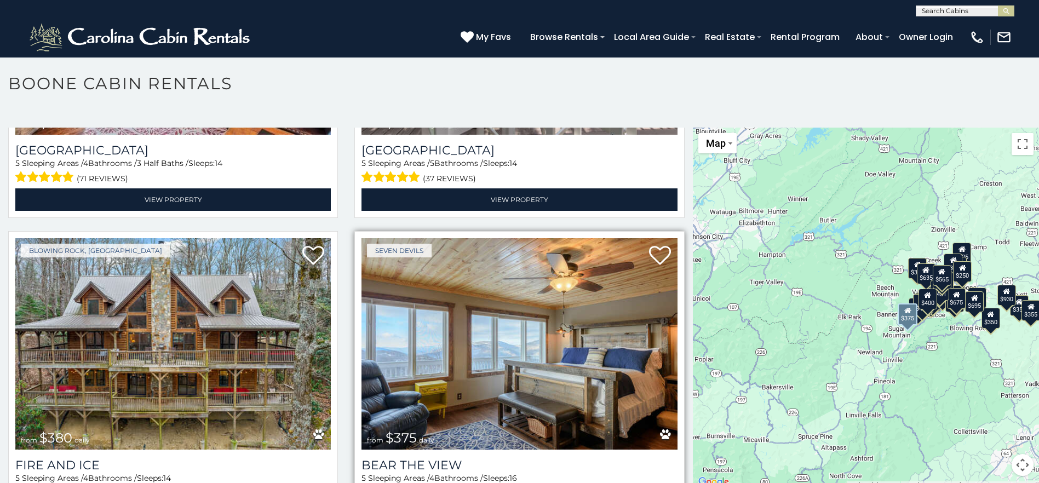
scroll to position [3067, 0]
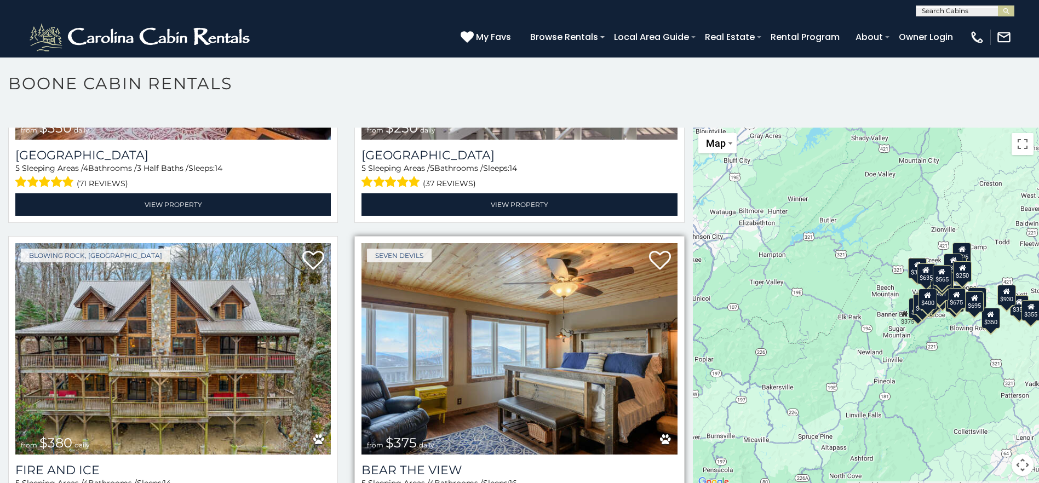
click at [657, 363] on img at bounding box center [518, 348] width 315 height 211
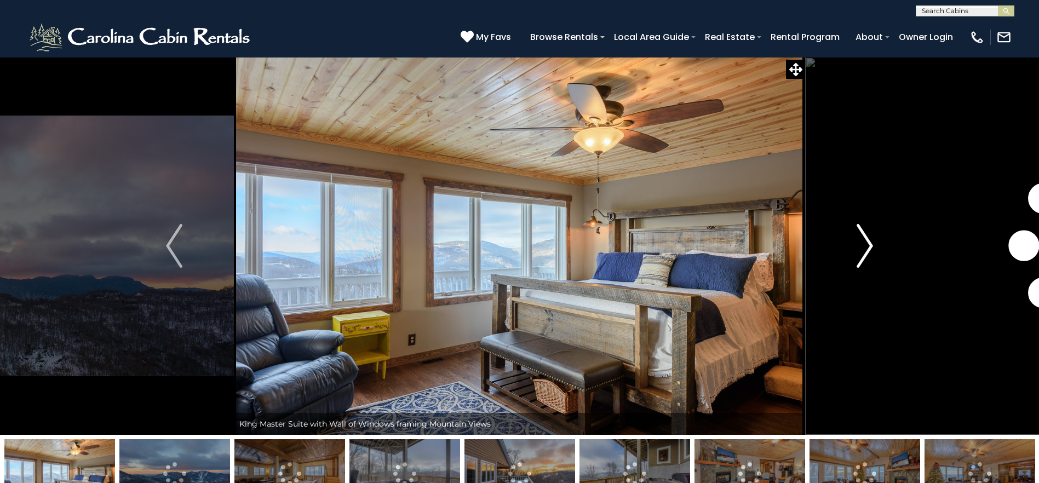
click at [879, 243] on button "Next" at bounding box center [864, 246] width 119 height 378
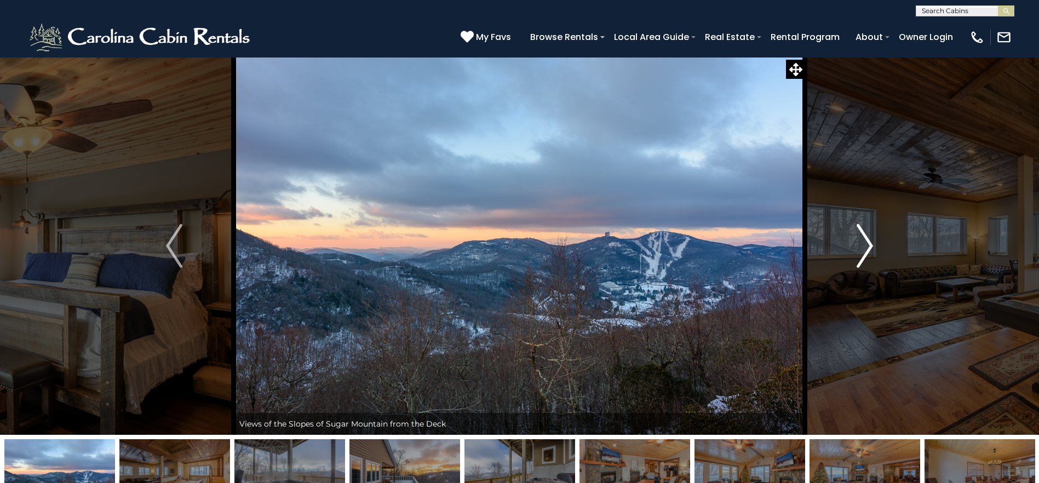
click at [866, 253] on img "Next" at bounding box center [864, 246] width 16 height 44
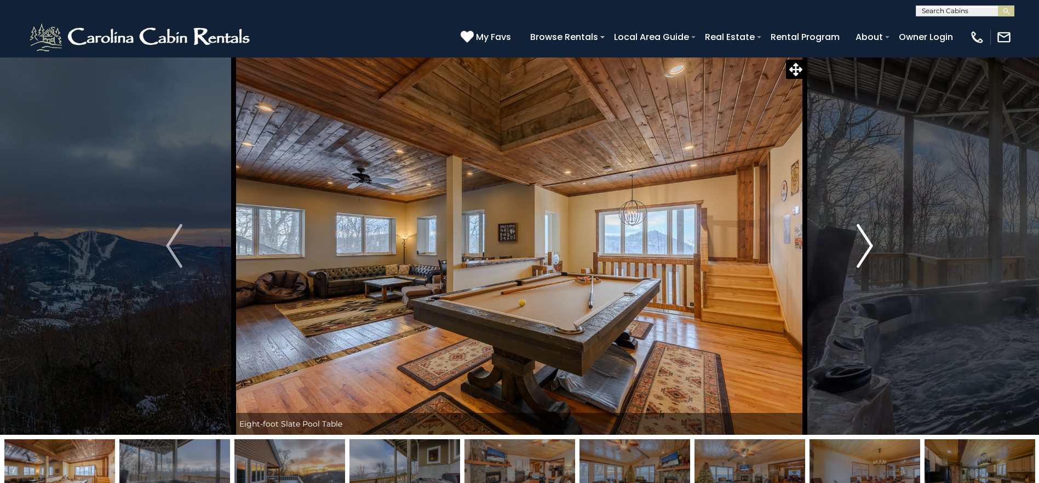
click at [866, 253] on img "Next" at bounding box center [864, 246] width 16 height 44
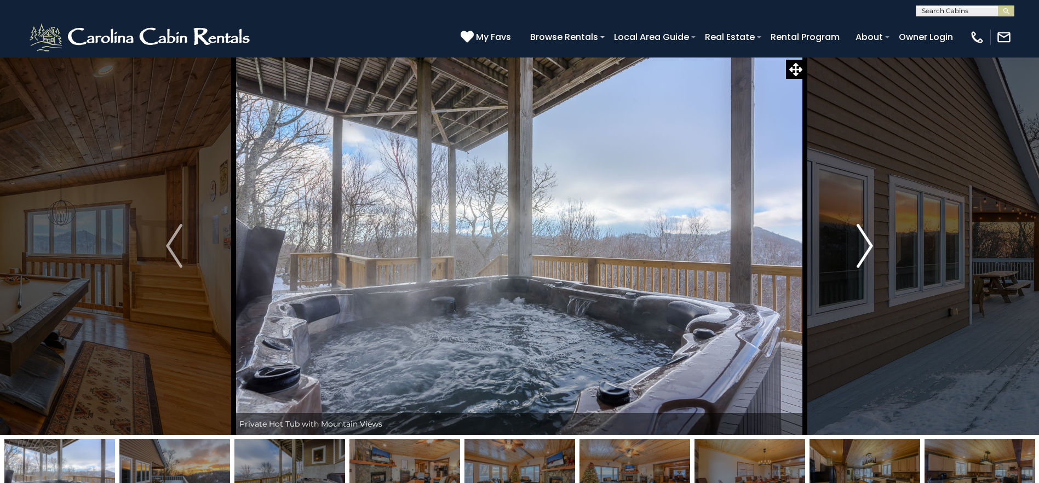
click at [866, 253] on img "Next" at bounding box center [864, 246] width 16 height 44
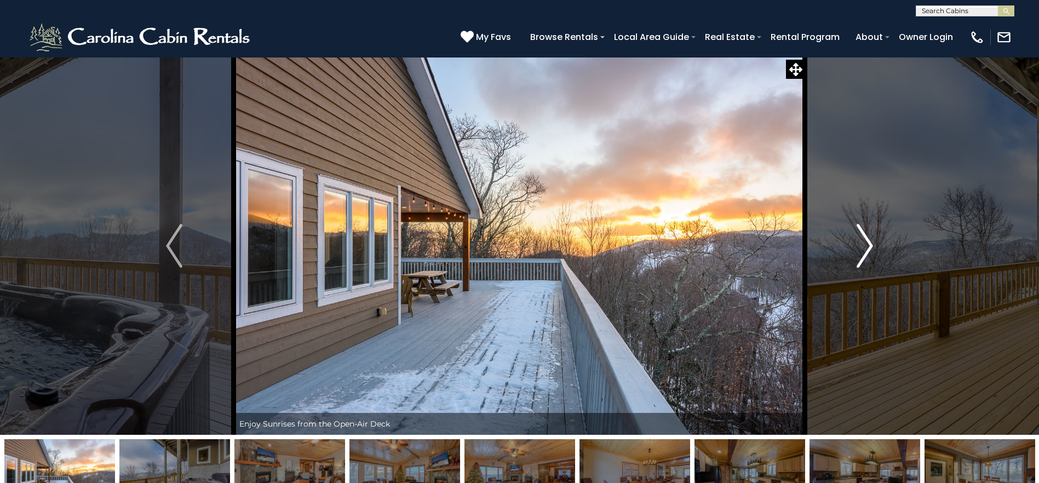
click at [866, 253] on img "Next" at bounding box center [864, 246] width 16 height 44
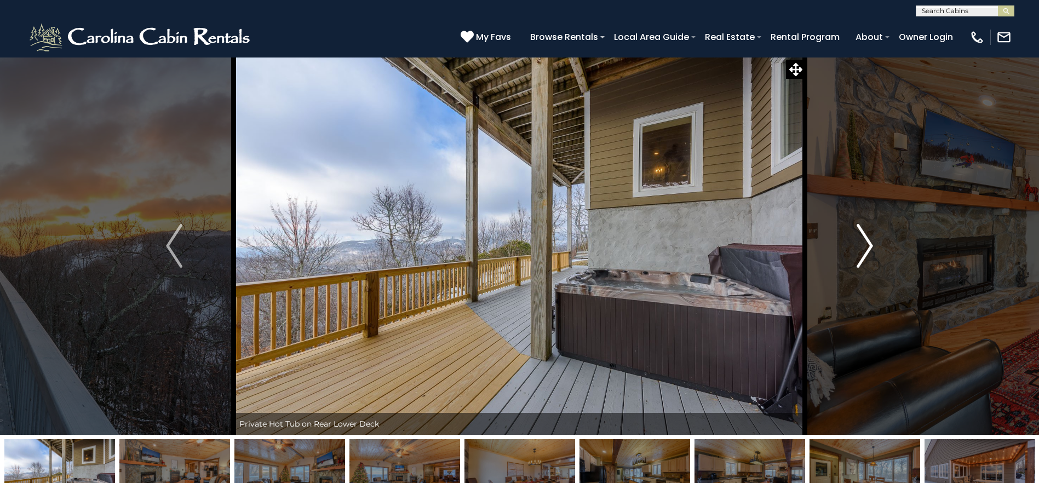
click at [866, 253] on img "Next" at bounding box center [864, 246] width 16 height 44
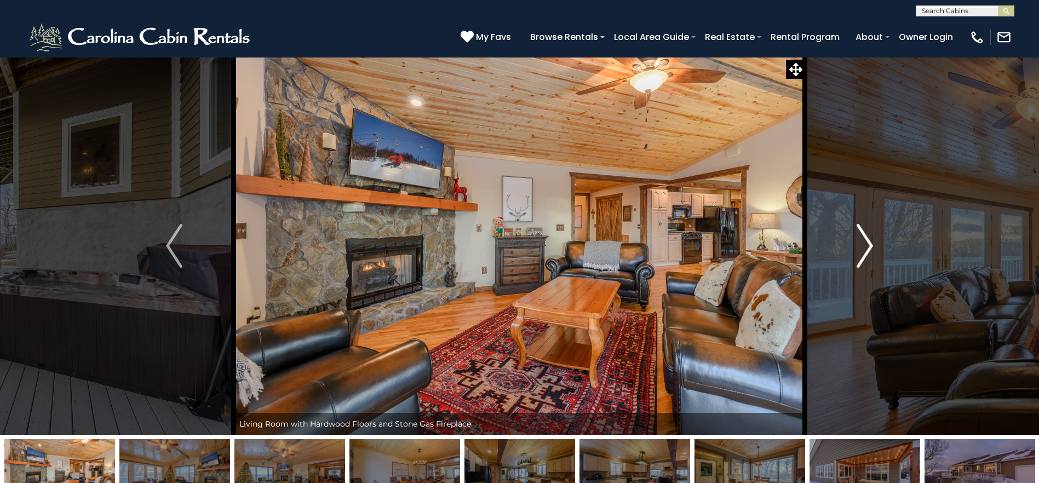
click at [866, 253] on img "Next" at bounding box center [864, 246] width 16 height 44
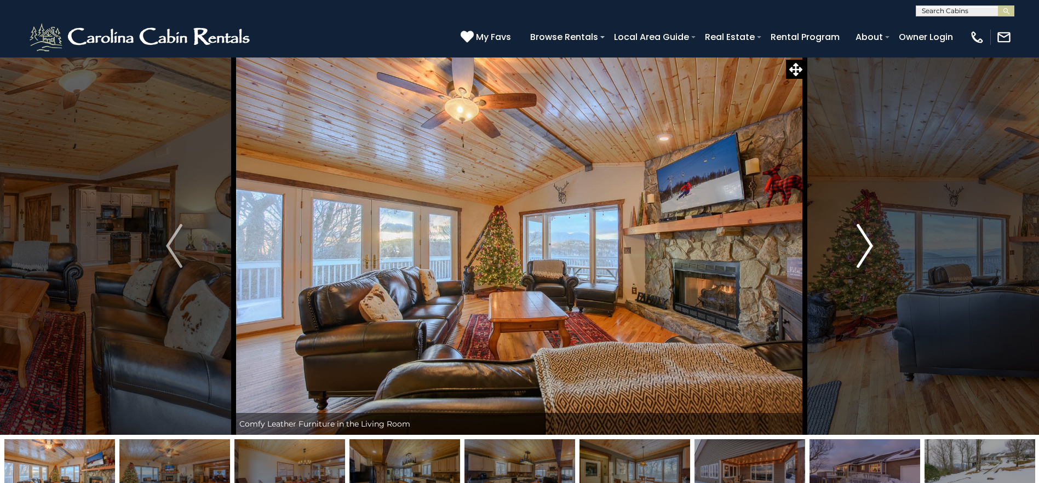
click at [866, 253] on img "Next" at bounding box center [864, 246] width 16 height 44
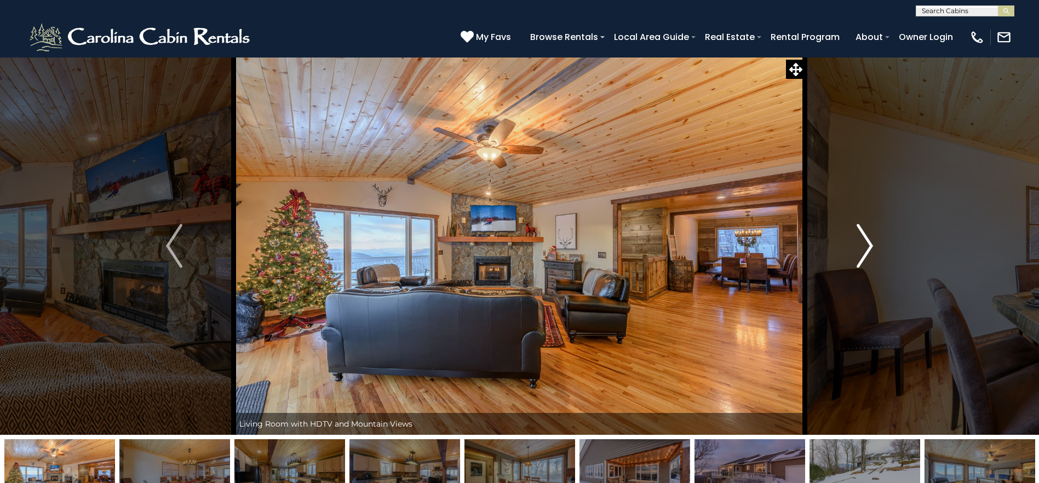
click at [866, 253] on img "Next" at bounding box center [864, 246] width 16 height 44
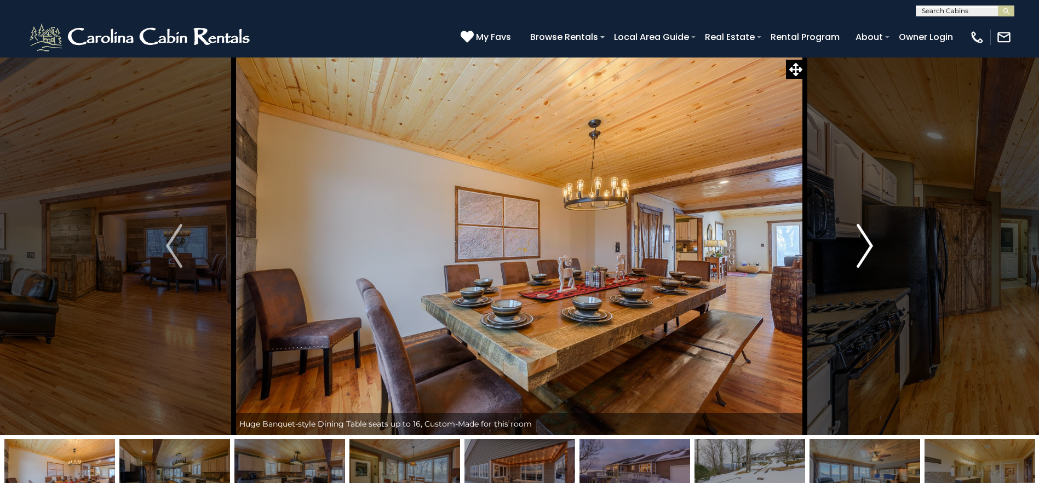
click at [866, 253] on img "Next" at bounding box center [864, 246] width 16 height 44
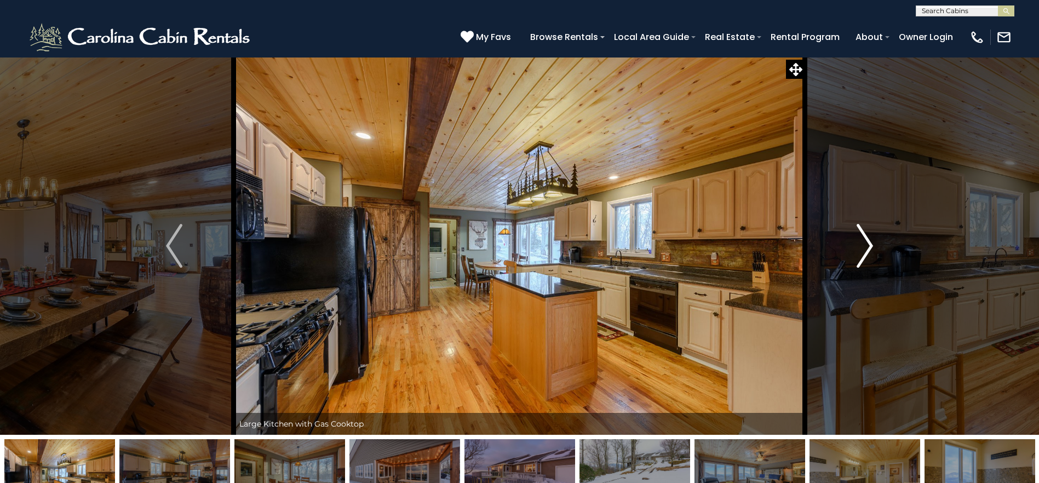
click at [866, 253] on img "Next" at bounding box center [864, 246] width 16 height 44
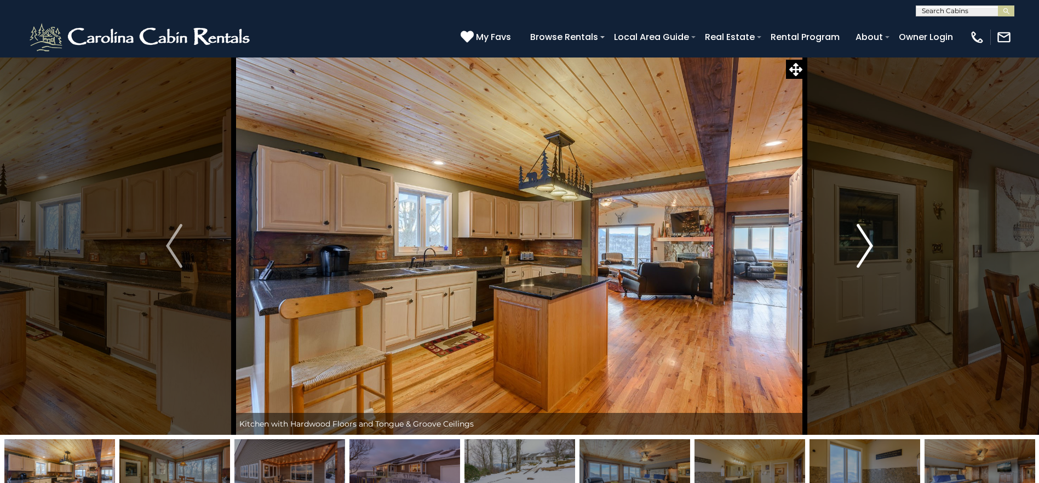
click at [866, 253] on img "Next" at bounding box center [864, 246] width 16 height 44
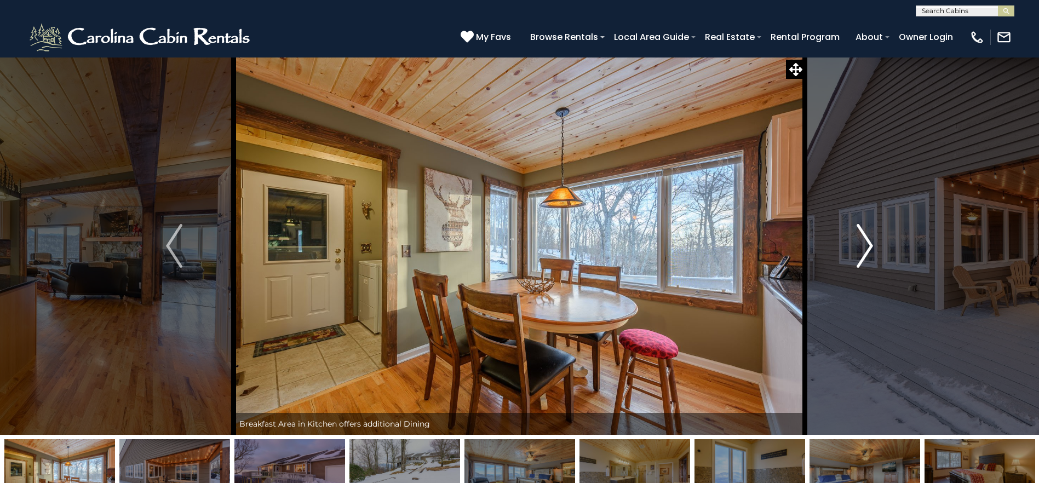
click at [866, 253] on img "Next" at bounding box center [864, 246] width 16 height 44
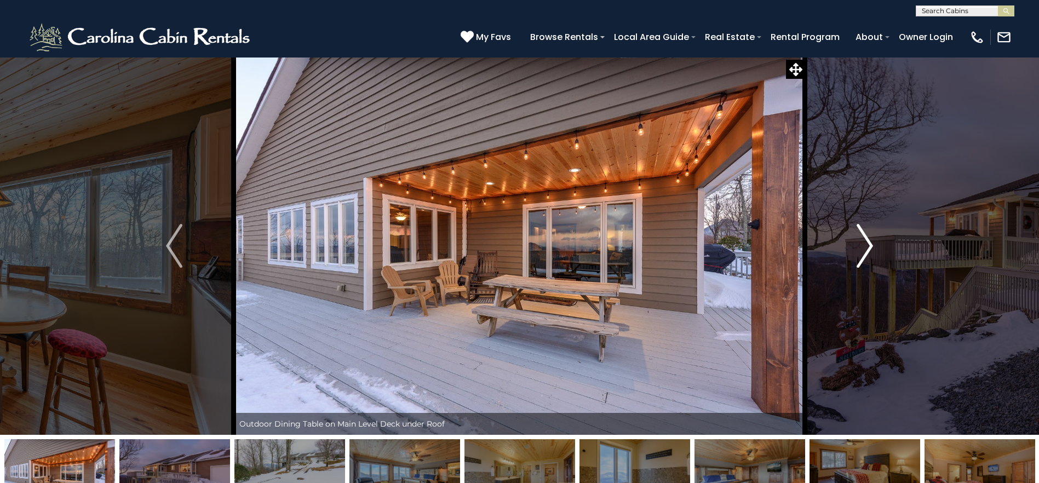
click at [866, 253] on img "Next" at bounding box center [864, 246] width 16 height 44
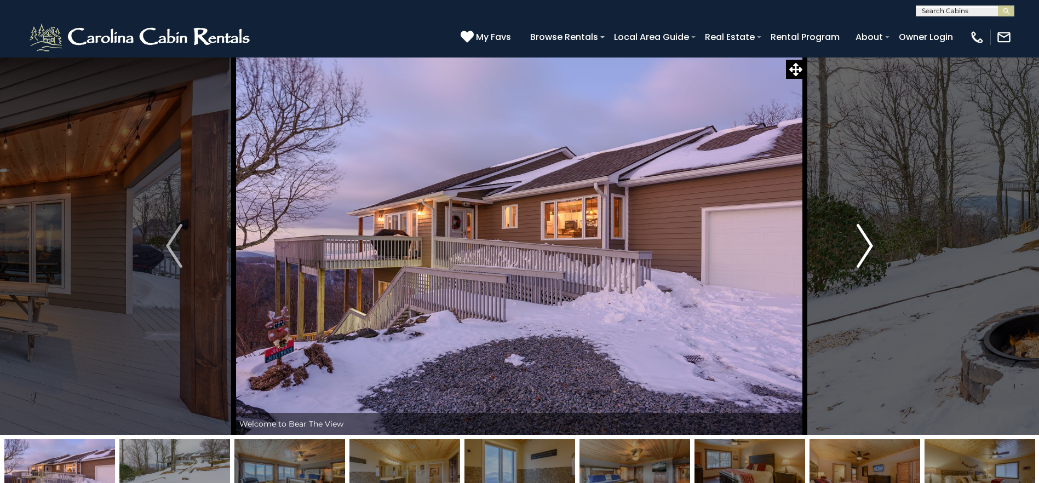
click at [866, 253] on img "Next" at bounding box center [864, 246] width 16 height 44
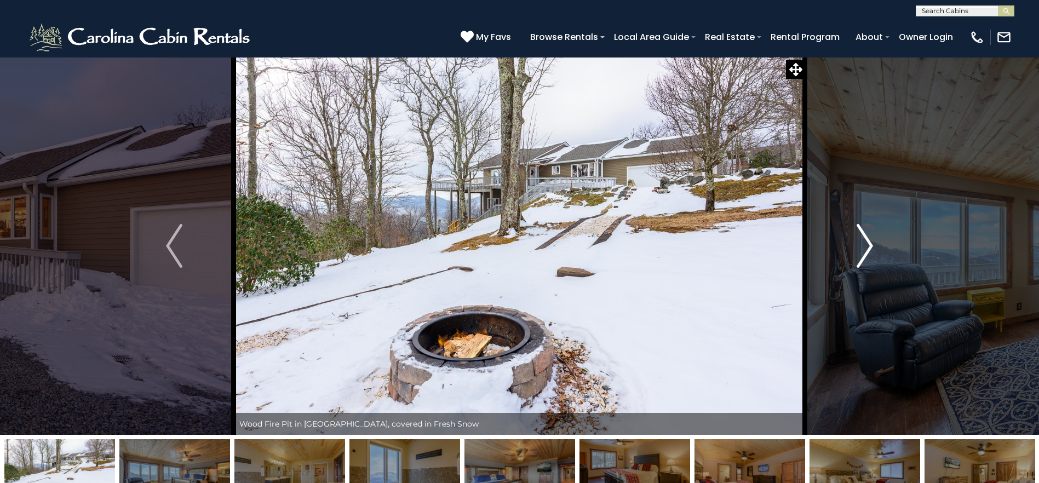
click at [866, 253] on img "Next" at bounding box center [864, 246] width 16 height 44
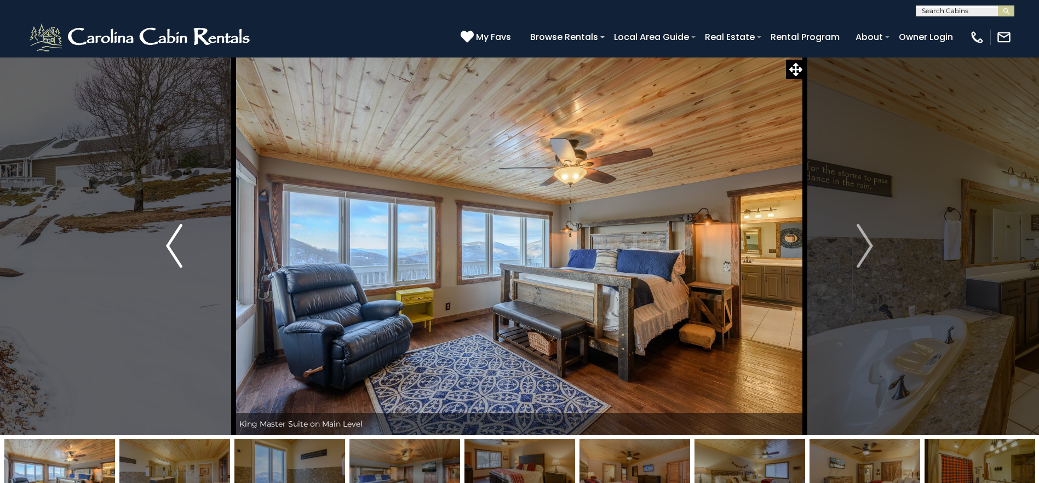
click at [175, 251] on img "Previous" at bounding box center [174, 246] width 16 height 44
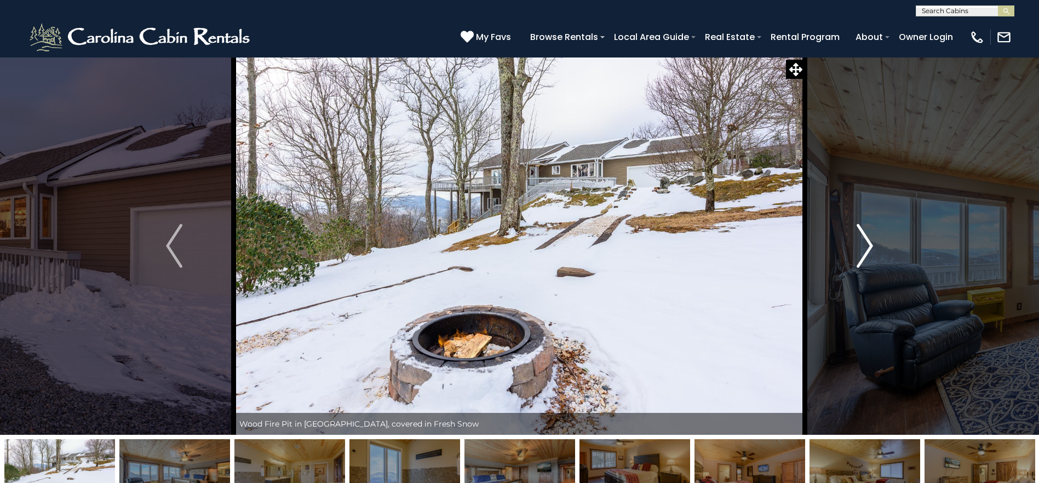
click at [879, 249] on button "Next" at bounding box center [864, 246] width 119 height 378
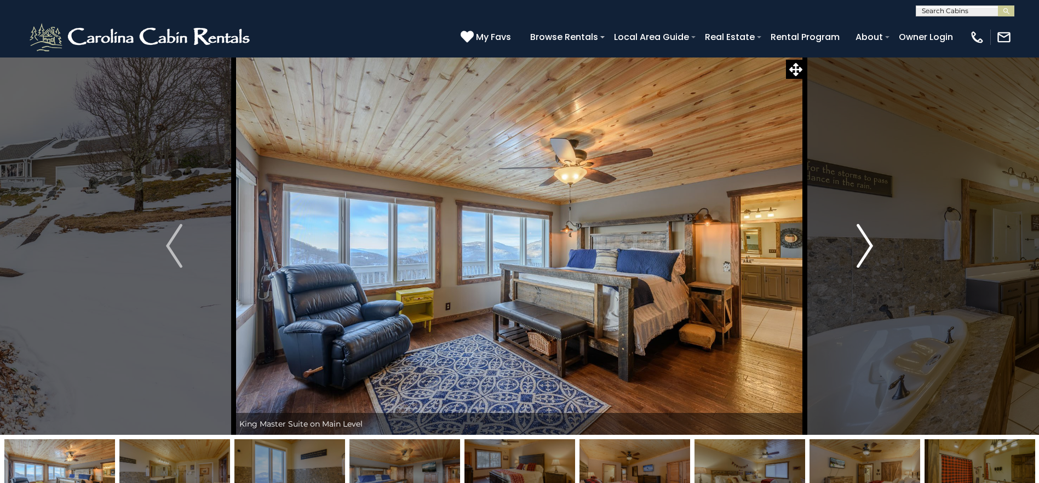
click at [875, 249] on button "Next" at bounding box center [864, 246] width 119 height 378
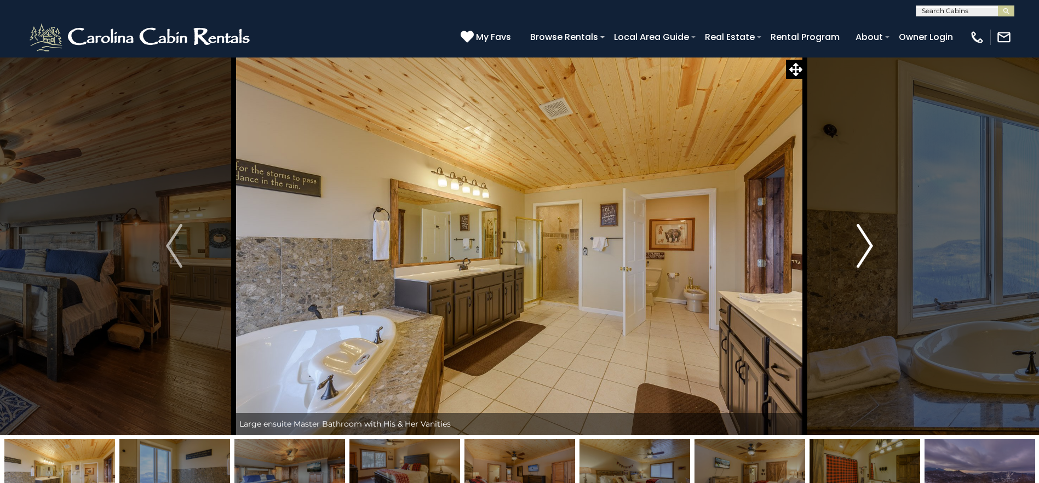
click at [875, 249] on button "Next" at bounding box center [864, 246] width 119 height 378
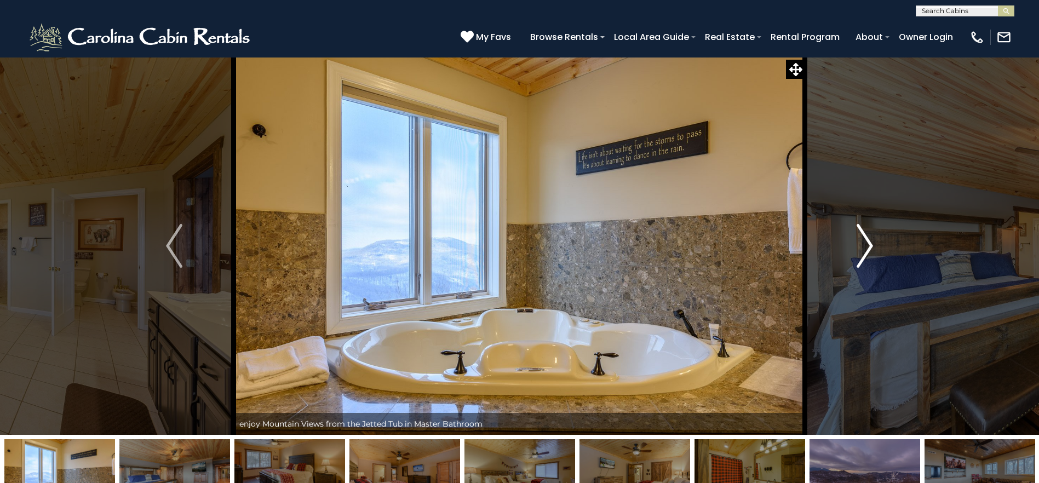
click at [875, 249] on button "Next" at bounding box center [864, 246] width 119 height 378
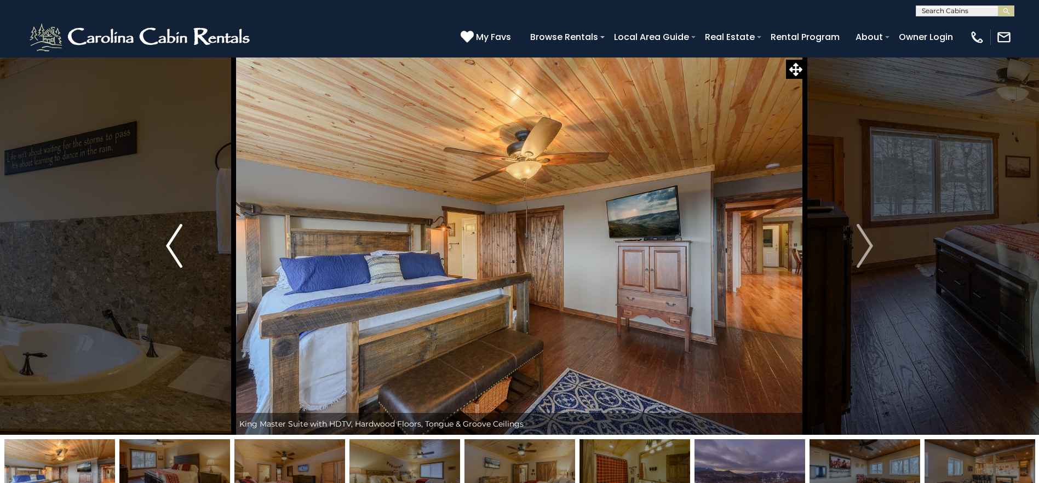
click at [166, 250] on img "Previous" at bounding box center [174, 246] width 16 height 44
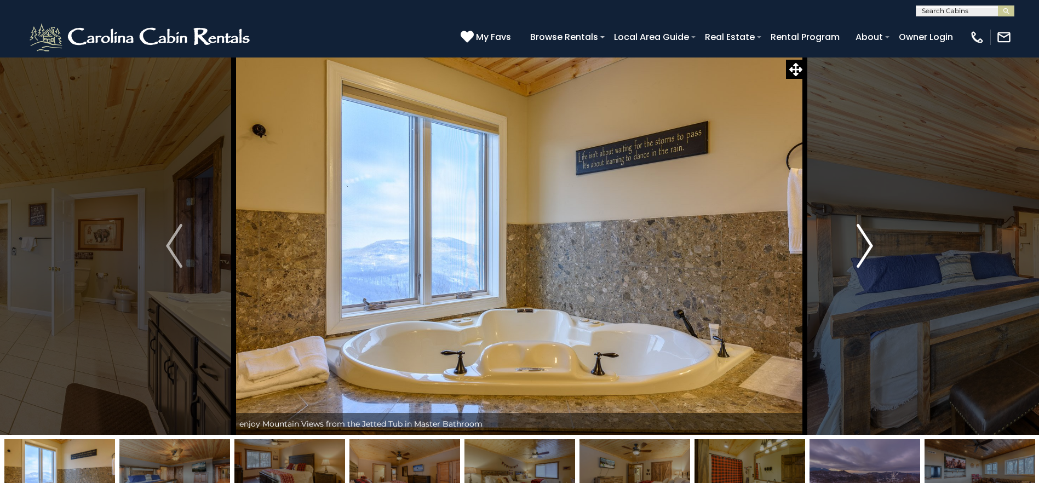
click at [864, 249] on img "Next" at bounding box center [864, 246] width 16 height 44
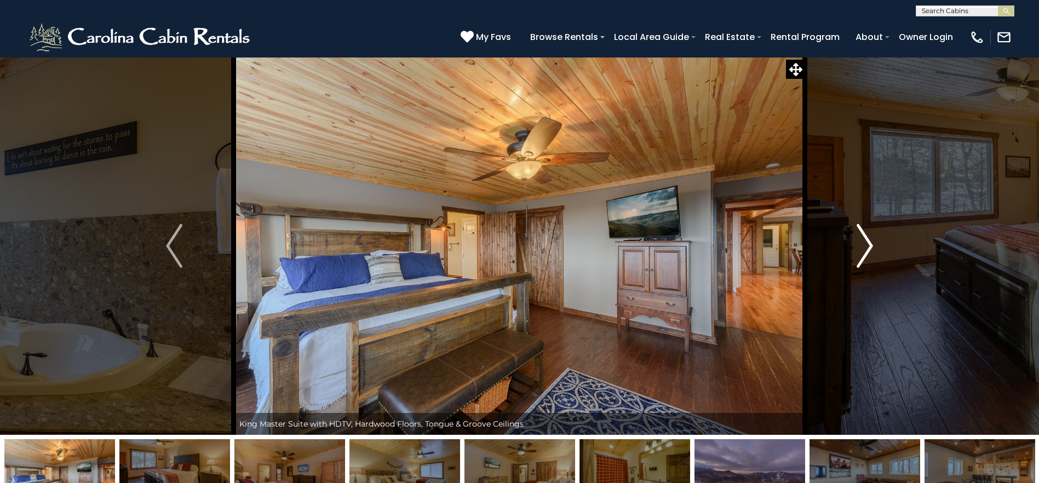
click at [865, 249] on img "Next" at bounding box center [864, 246] width 16 height 44
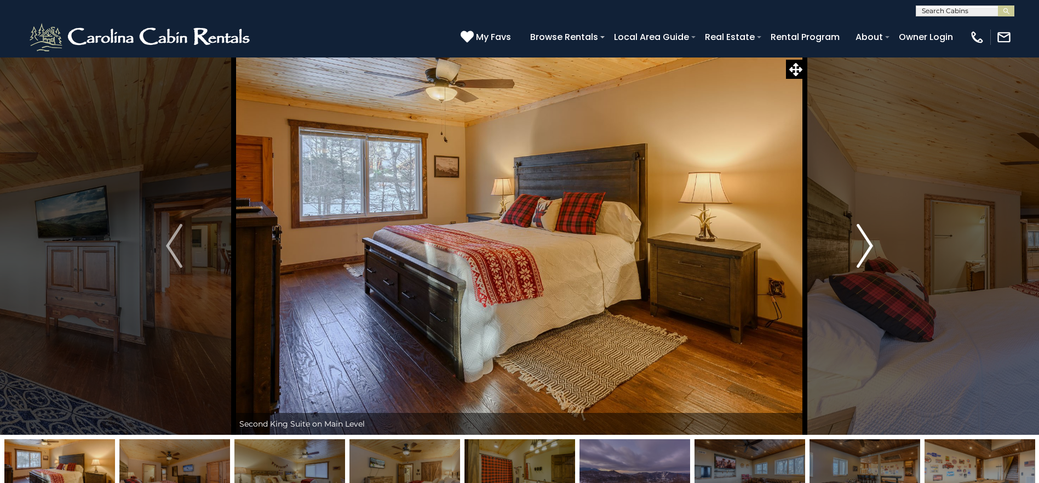
click at [865, 249] on img "Next" at bounding box center [864, 246] width 16 height 44
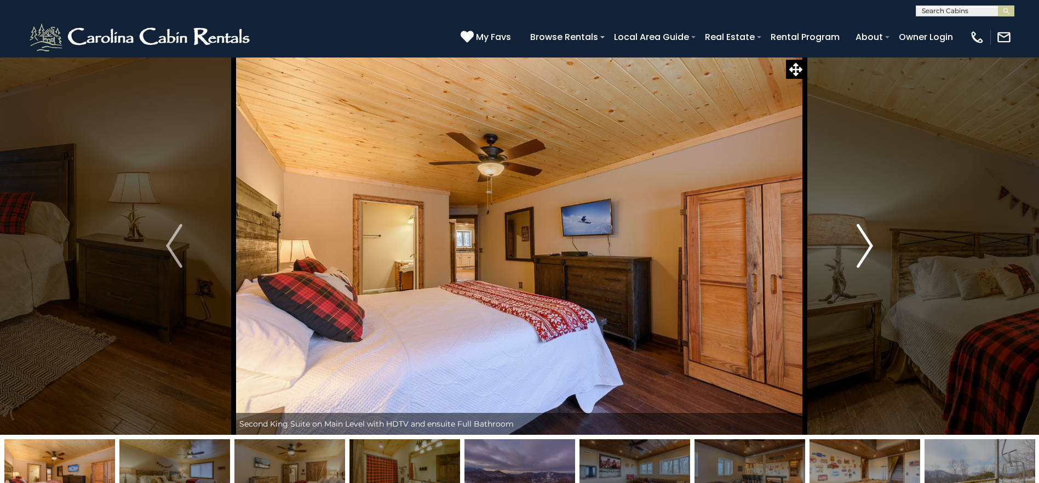
click at [865, 249] on img "Next" at bounding box center [864, 246] width 16 height 44
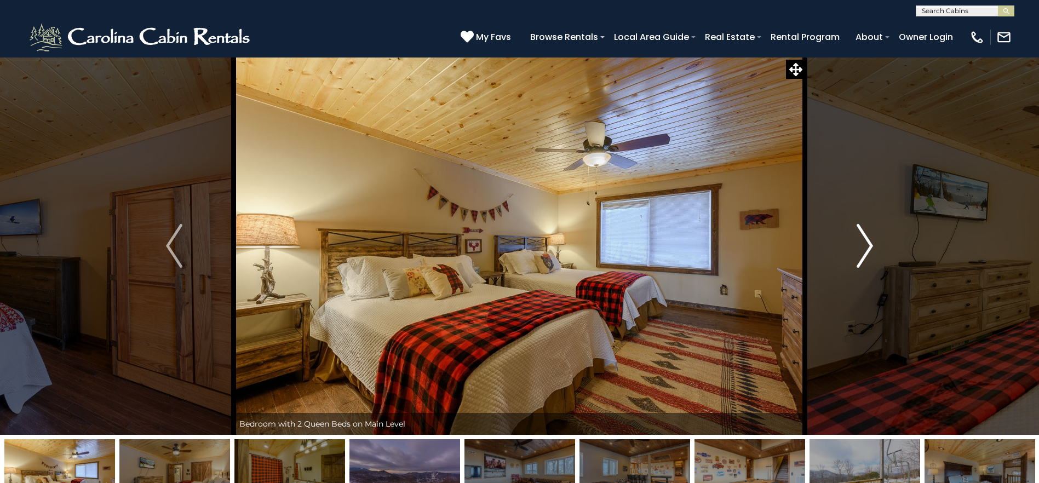
click at [865, 249] on img "Next" at bounding box center [864, 246] width 16 height 44
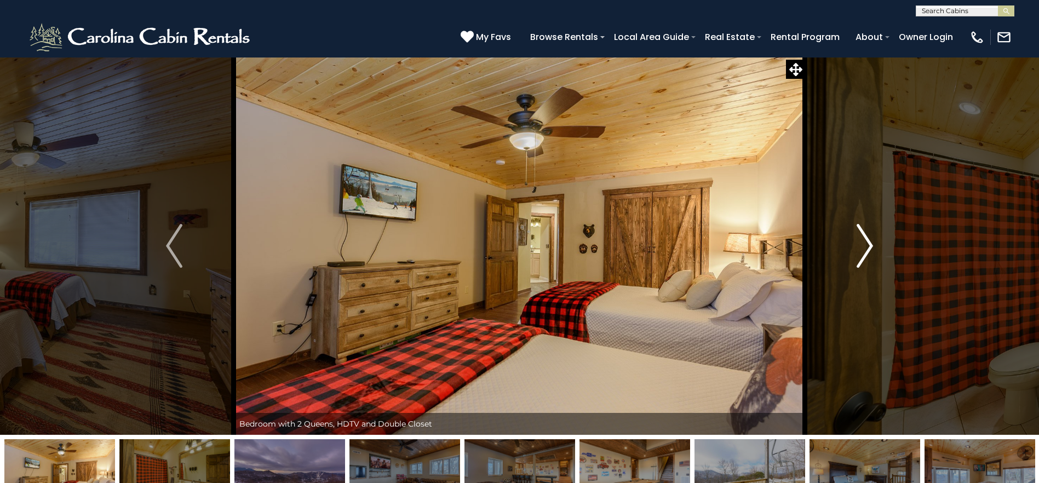
click at [865, 249] on img "Next" at bounding box center [864, 246] width 16 height 44
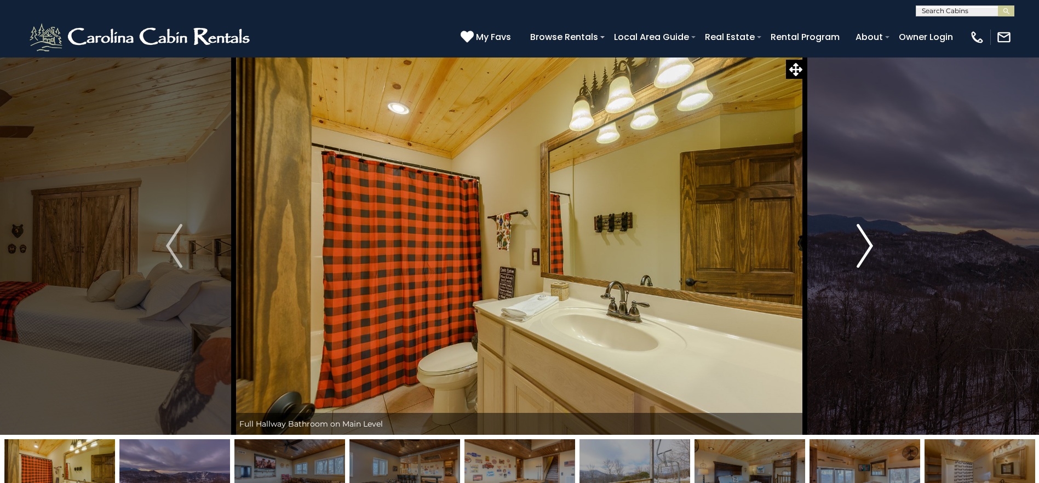
click at [865, 249] on img "Next" at bounding box center [864, 246] width 16 height 44
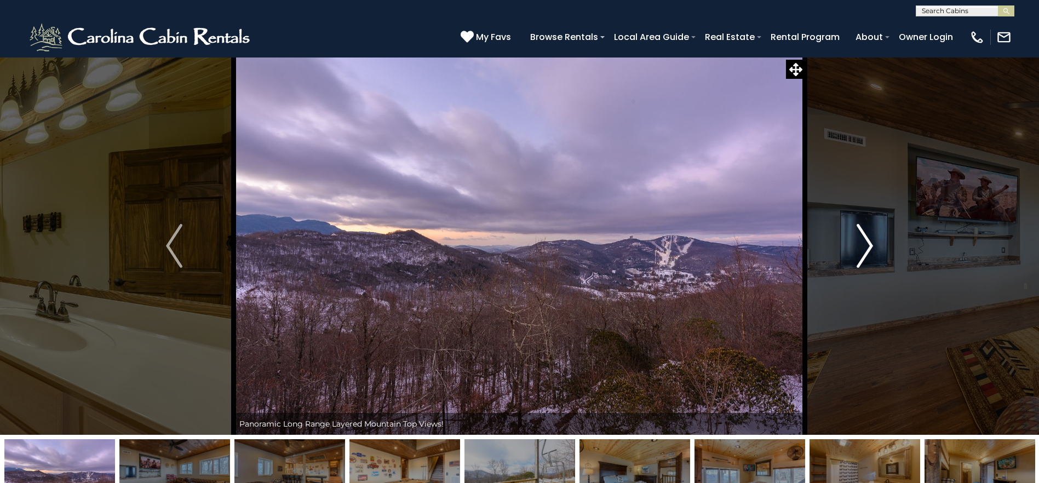
click at [865, 249] on img "Next" at bounding box center [864, 246] width 16 height 44
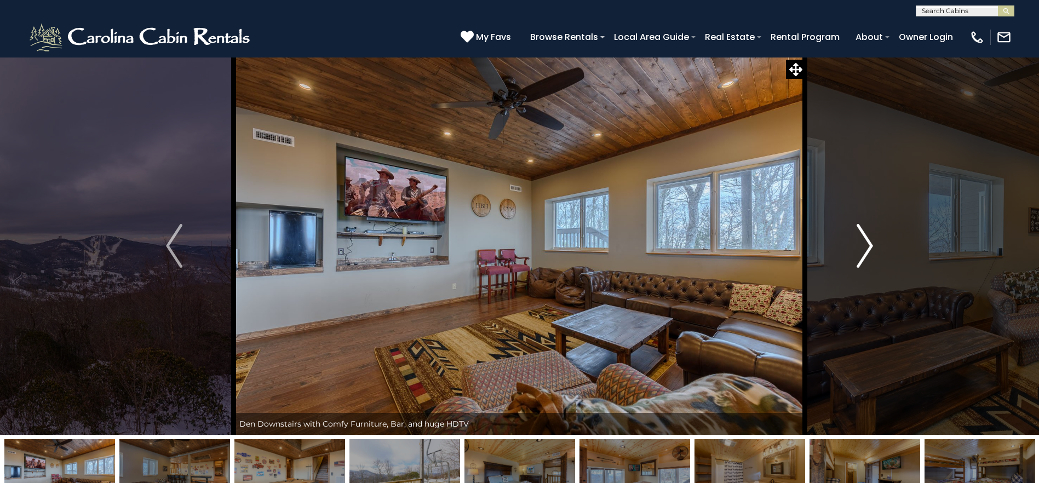
click at [865, 249] on img "Next" at bounding box center [864, 246] width 16 height 44
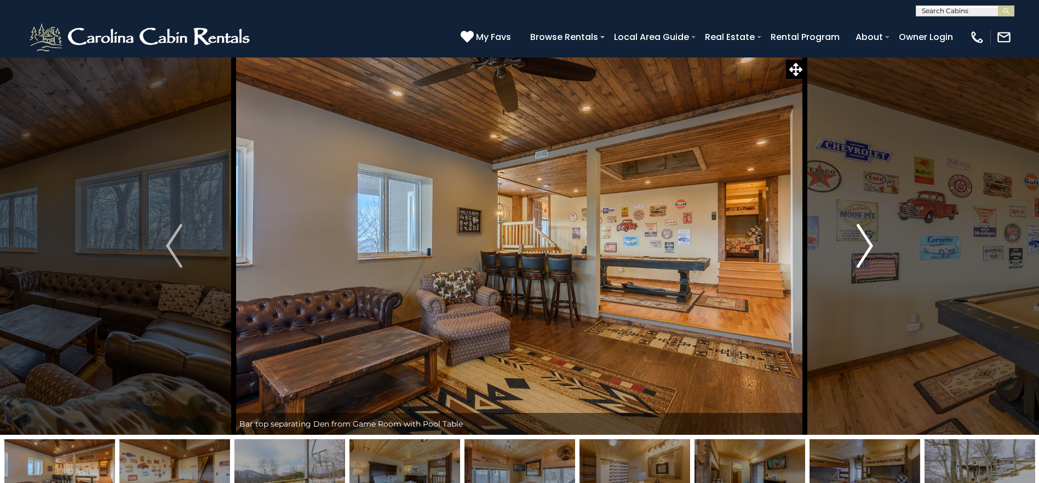
click at [865, 249] on img "Next" at bounding box center [864, 246] width 16 height 44
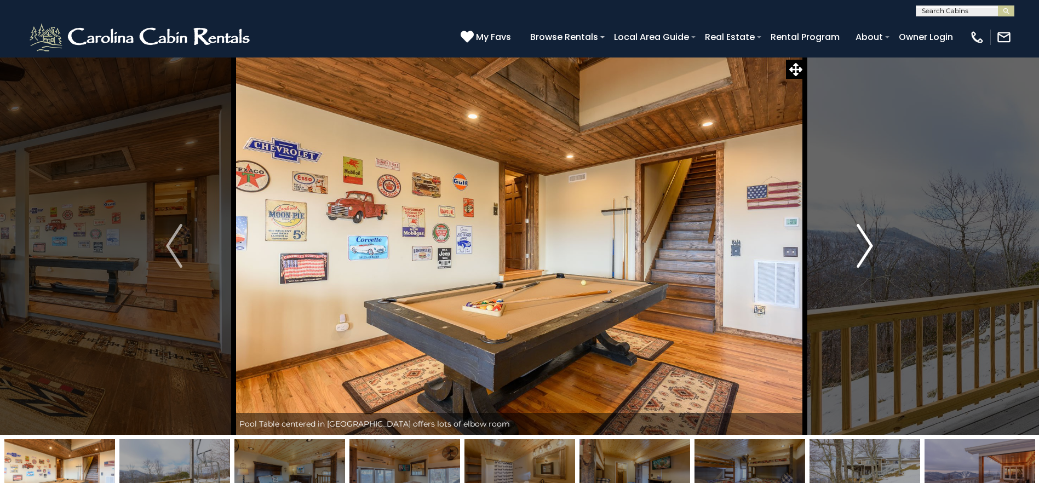
click at [865, 251] on img "Next" at bounding box center [864, 246] width 16 height 44
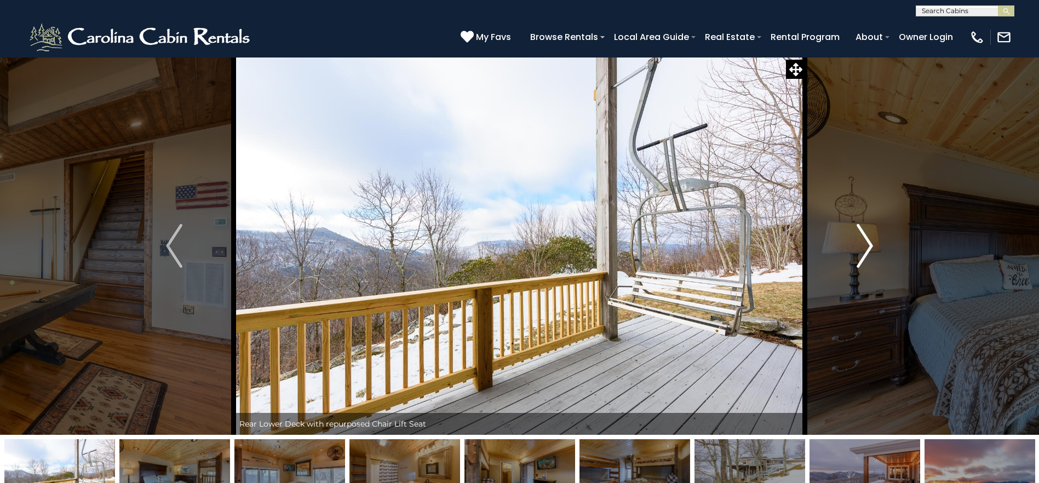
click at [865, 251] on img "Next" at bounding box center [864, 246] width 16 height 44
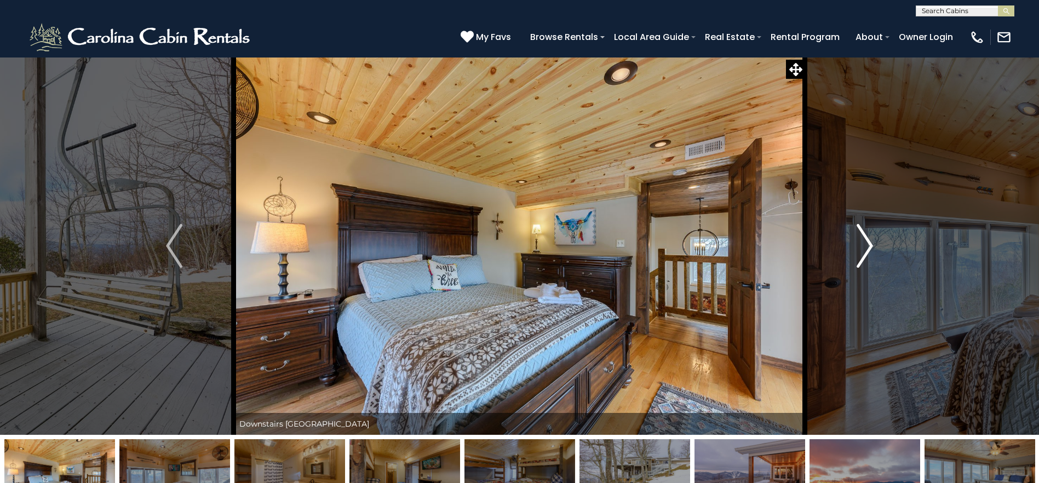
click at [865, 251] on img "Next" at bounding box center [864, 246] width 16 height 44
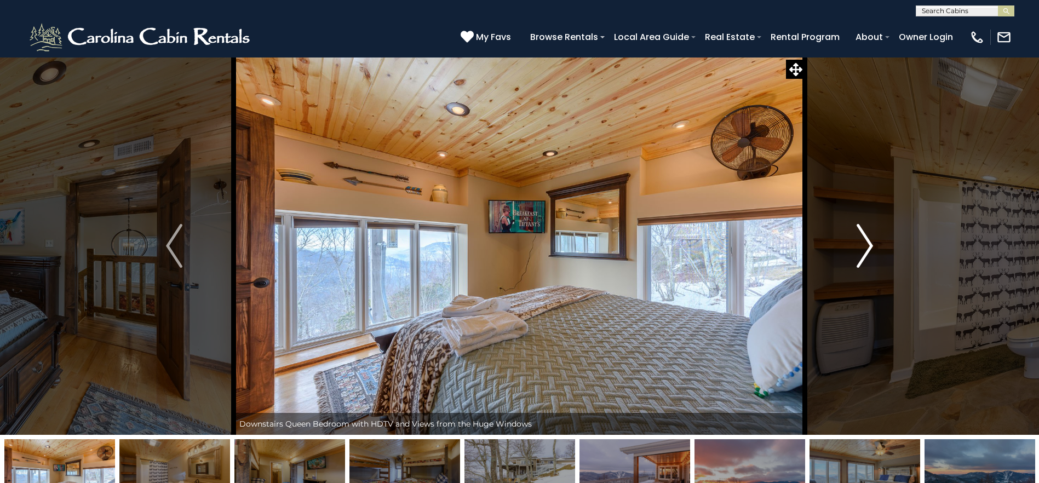
click at [865, 251] on img "Next" at bounding box center [864, 246] width 16 height 44
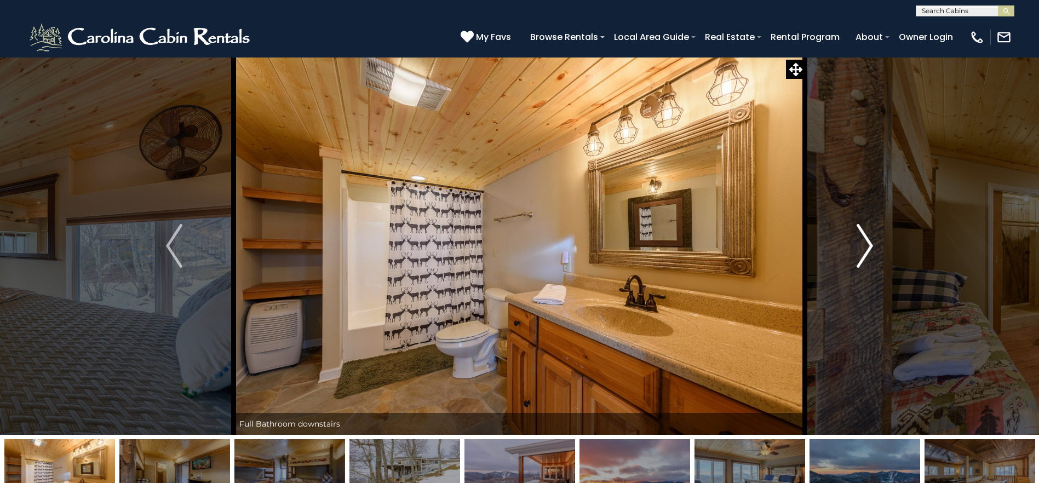
click at [865, 251] on img "Next" at bounding box center [864, 246] width 16 height 44
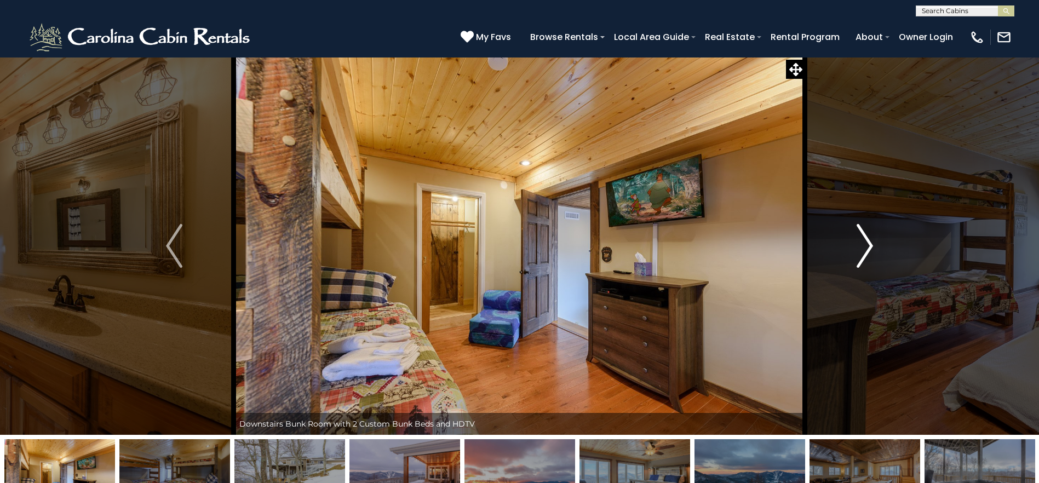
click at [865, 251] on img "Next" at bounding box center [864, 246] width 16 height 44
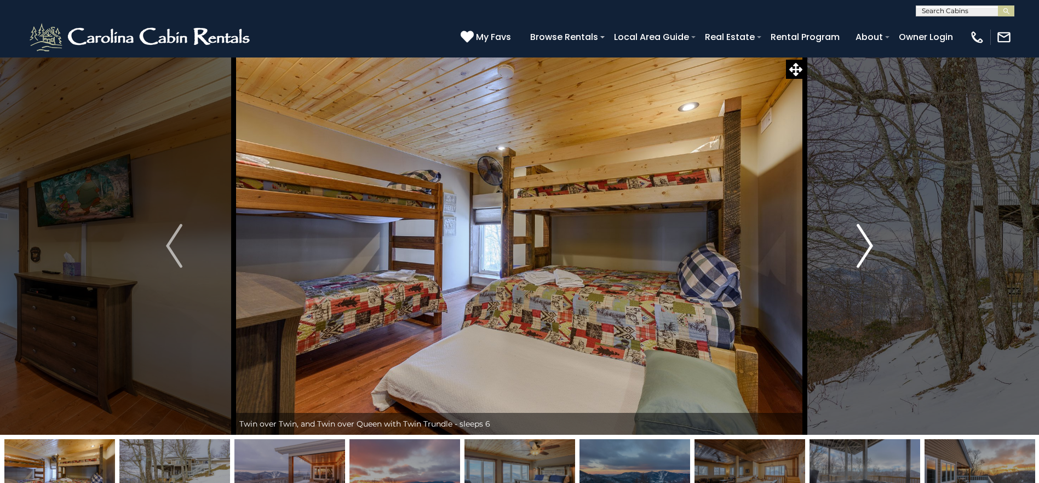
click at [865, 251] on img "Next" at bounding box center [864, 246] width 16 height 44
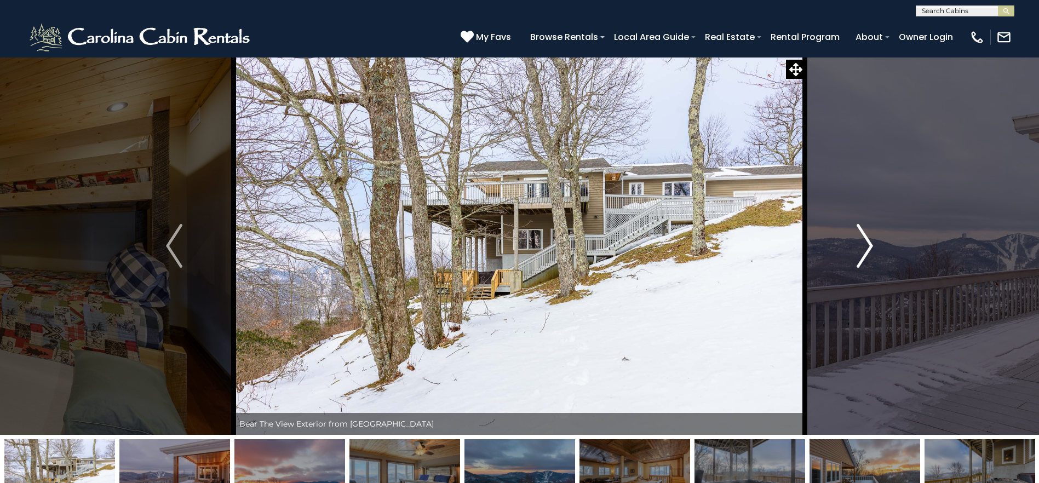
click at [865, 251] on img "Next" at bounding box center [864, 246] width 16 height 44
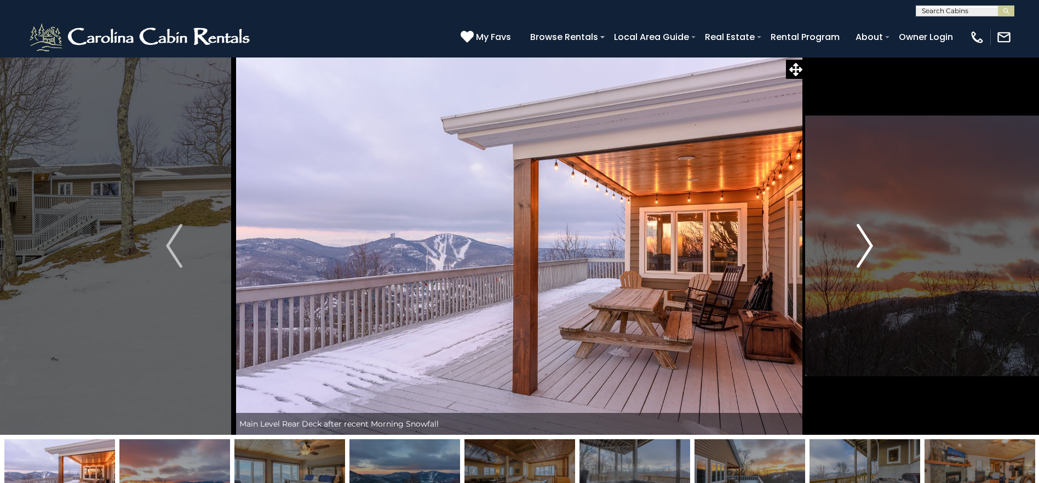
click at [865, 251] on img "Next" at bounding box center [864, 246] width 16 height 44
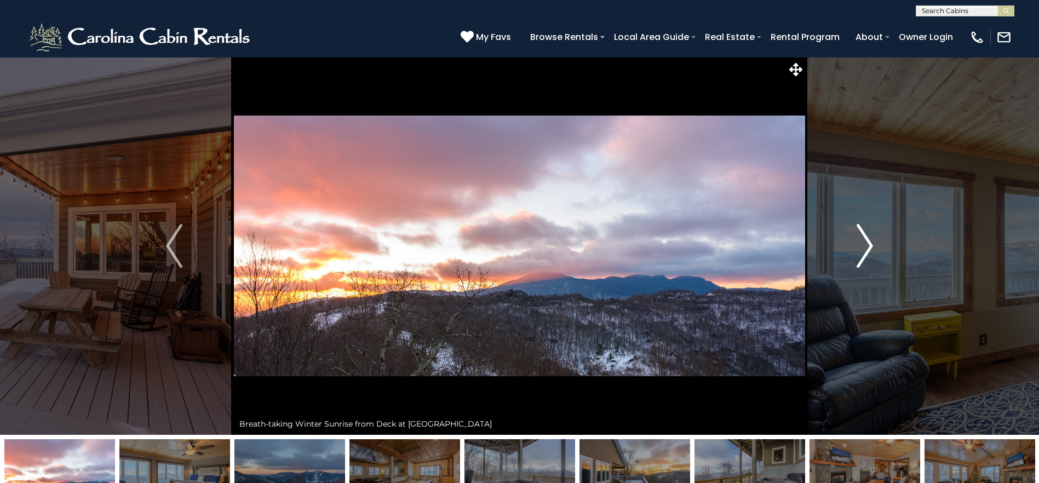
click at [865, 251] on img "Next" at bounding box center [864, 246] width 16 height 44
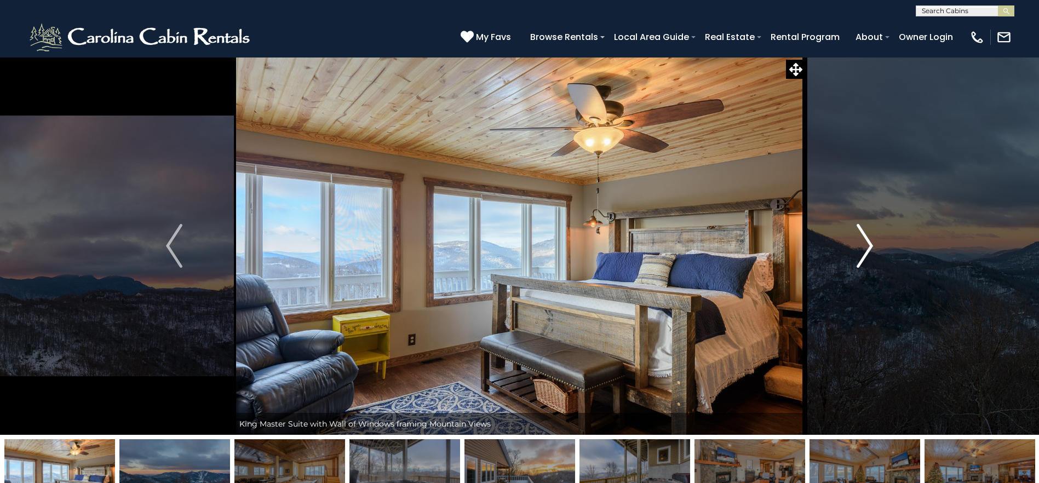
click at [865, 251] on img "Next" at bounding box center [864, 246] width 16 height 44
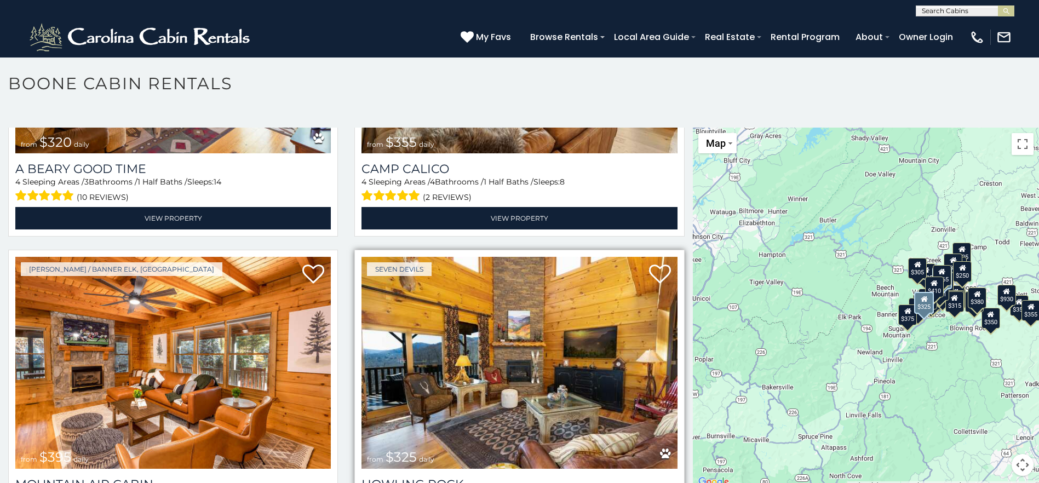
scroll to position [4052, 0]
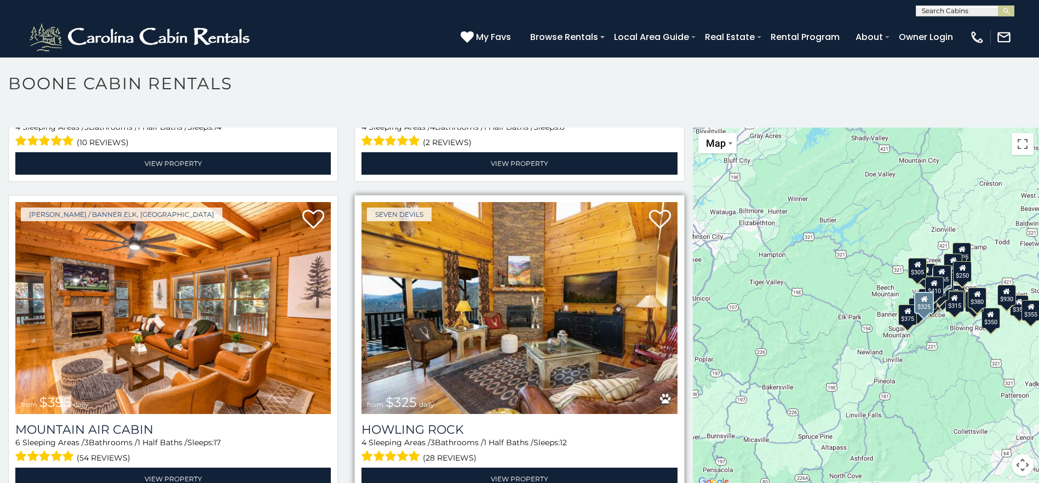
click at [642, 306] on img at bounding box center [518, 307] width 315 height 211
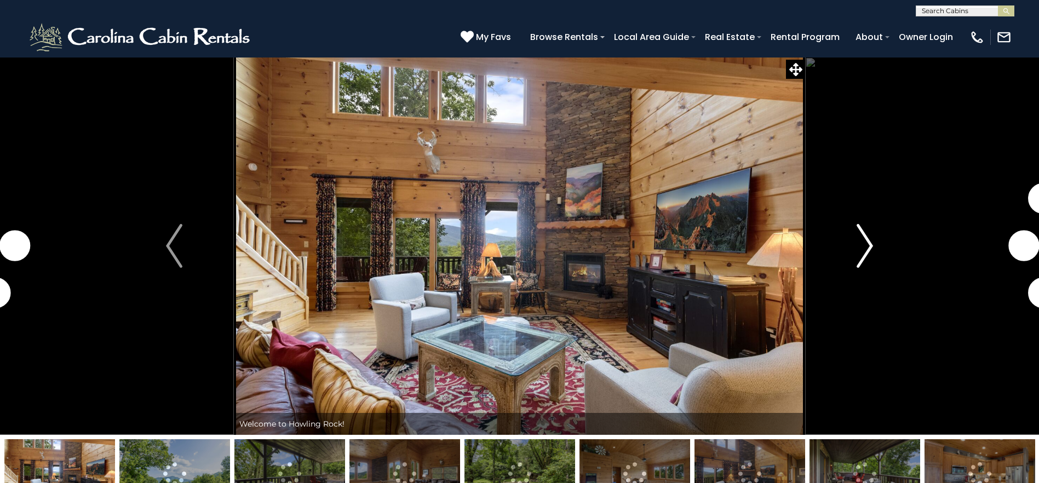
click at [869, 259] on img "Next" at bounding box center [864, 246] width 16 height 44
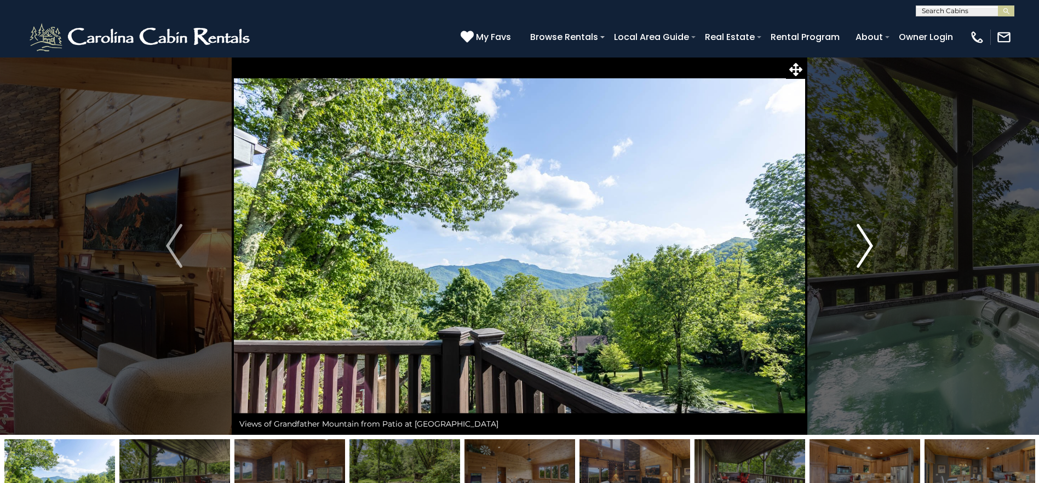
click at [869, 259] on img "Next" at bounding box center [864, 246] width 16 height 44
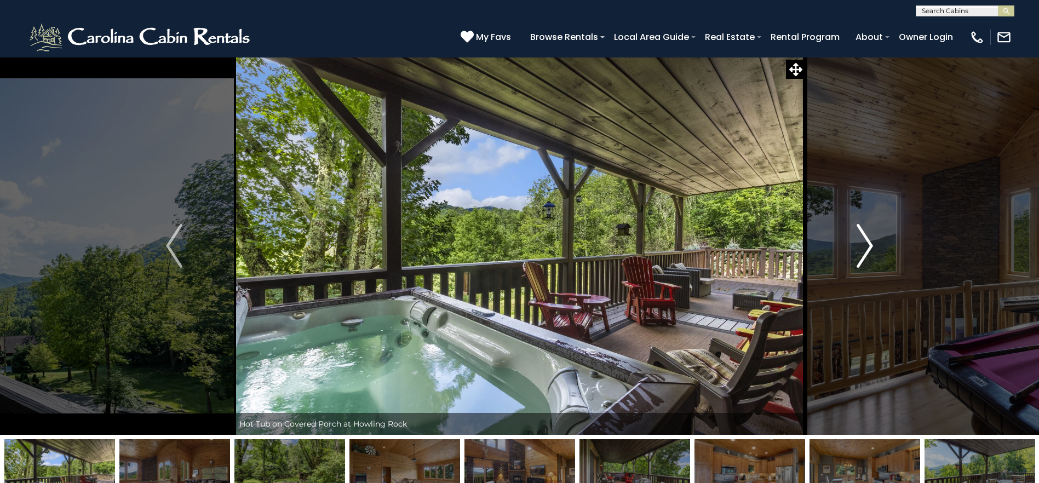
click at [869, 259] on img "Next" at bounding box center [864, 246] width 16 height 44
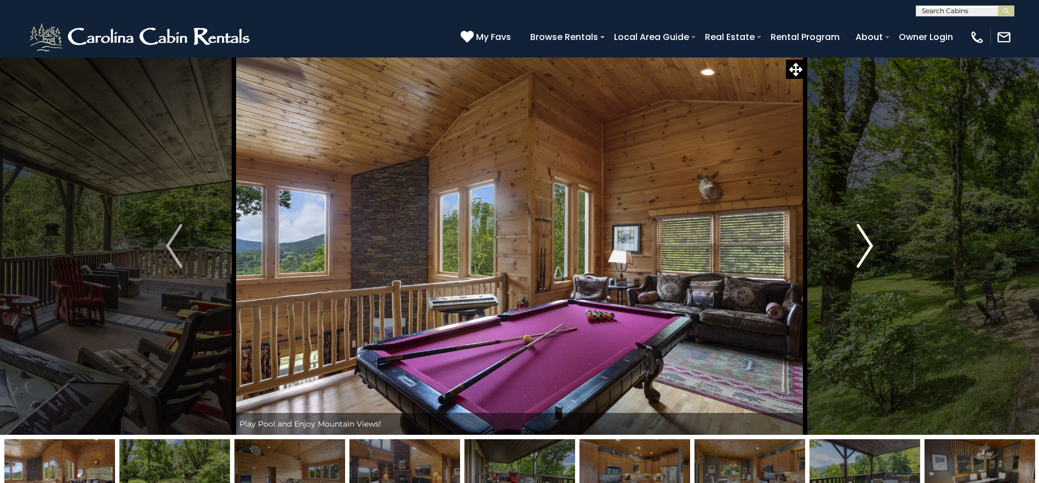
click at [869, 259] on img "Next" at bounding box center [864, 246] width 16 height 44
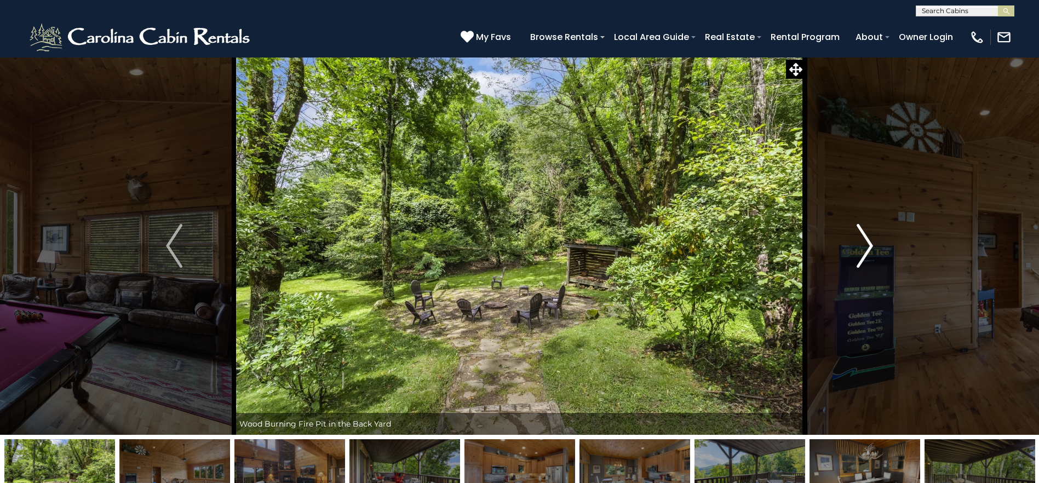
click at [869, 259] on img "Next" at bounding box center [864, 246] width 16 height 44
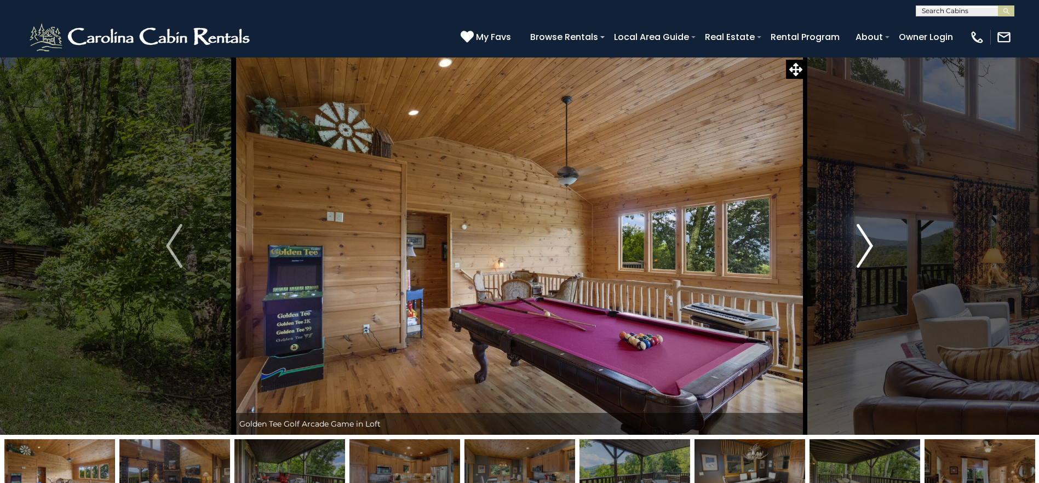
click at [869, 259] on img "Next" at bounding box center [864, 246] width 16 height 44
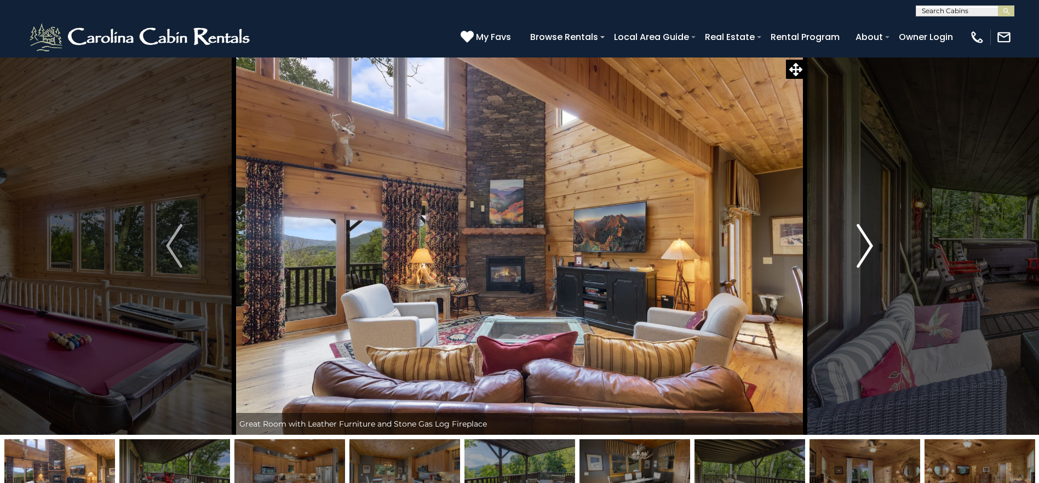
click at [869, 259] on img "Next" at bounding box center [864, 246] width 16 height 44
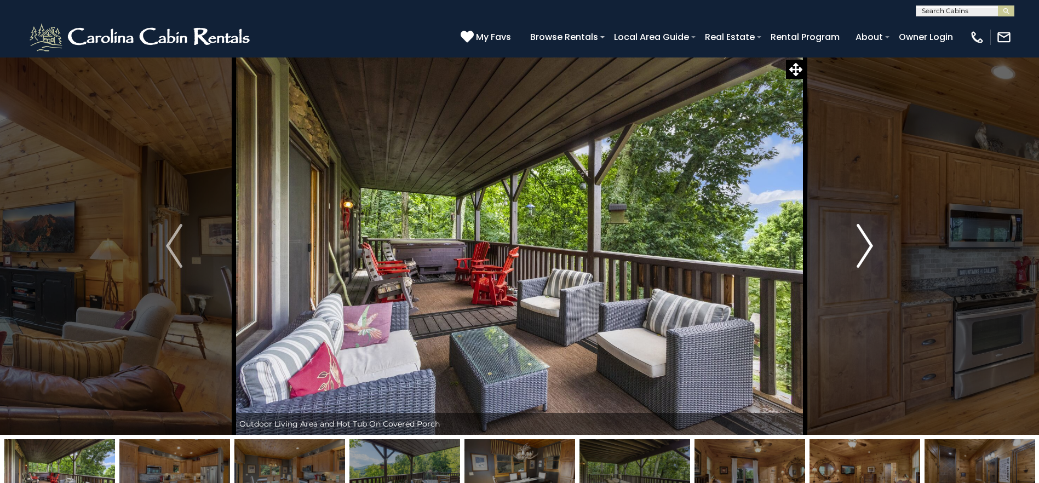
click at [869, 259] on img "Next" at bounding box center [864, 246] width 16 height 44
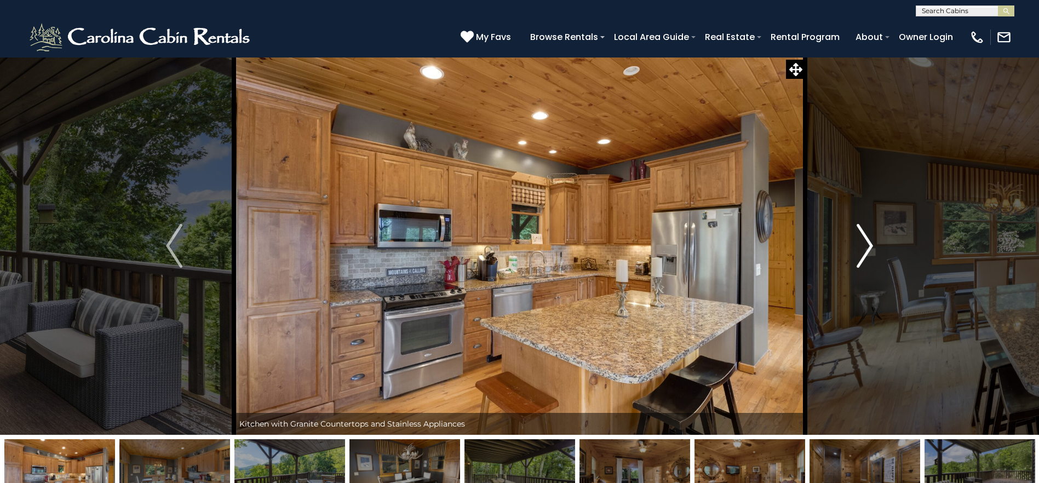
click at [869, 259] on img "Next" at bounding box center [864, 246] width 16 height 44
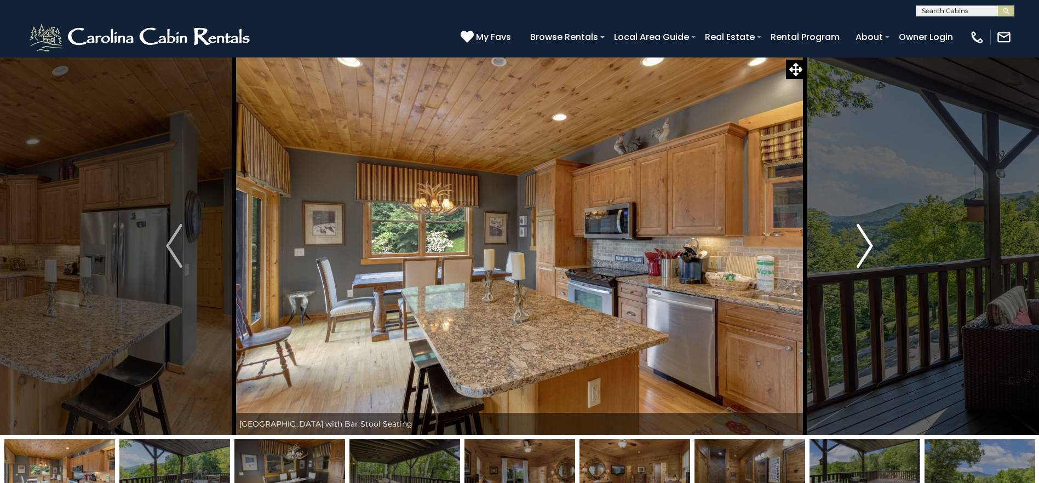
click at [869, 259] on img "Next" at bounding box center [864, 246] width 16 height 44
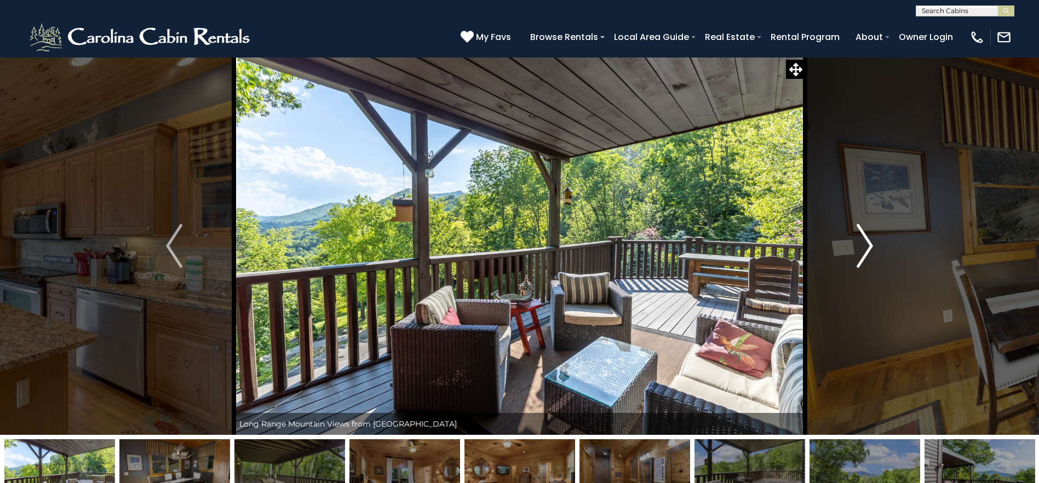
click at [869, 259] on img "Next" at bounding box center [864, 246] width 16 height 44
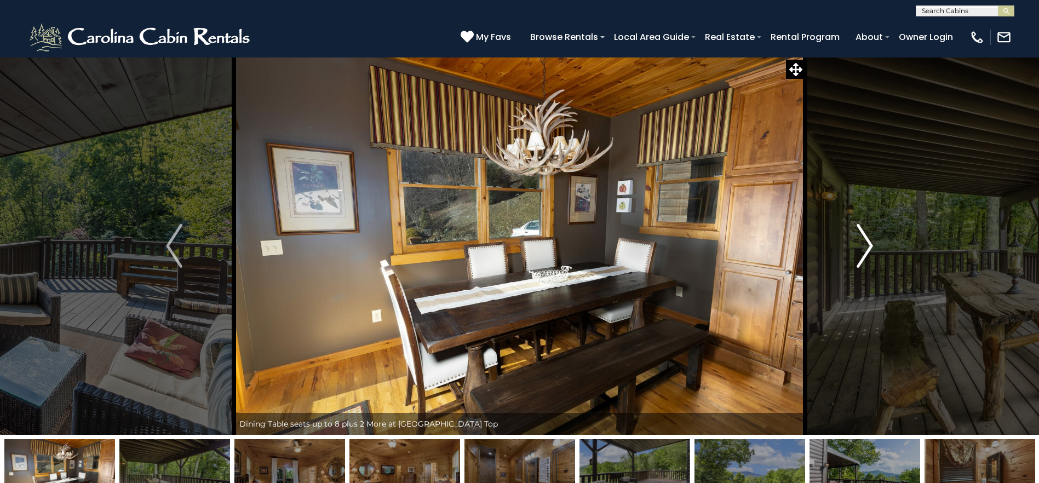
click at [869, 259] on img "Next" at bounding box center [864, 246] width 16 height 44
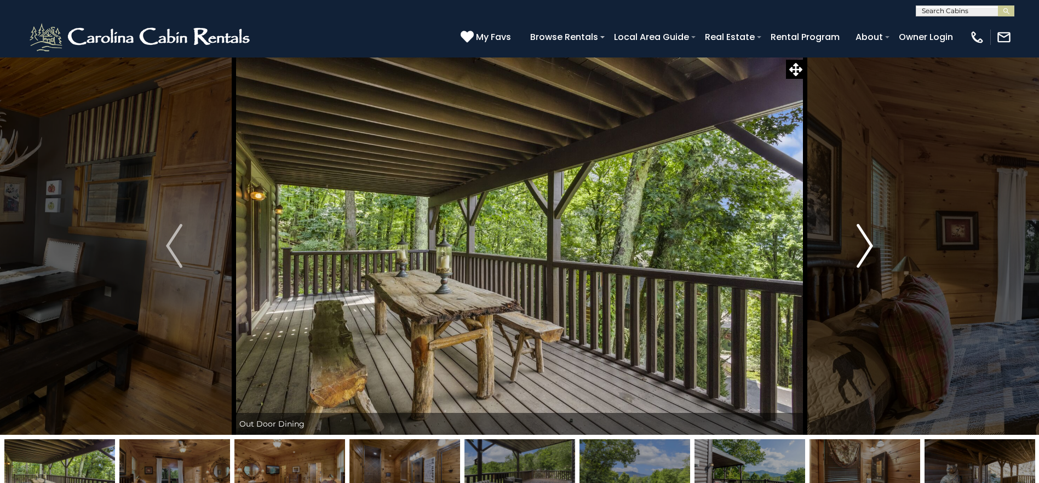
click at [869, 259] on img "Next" at bounding box center [864, 246] width 16 height 44
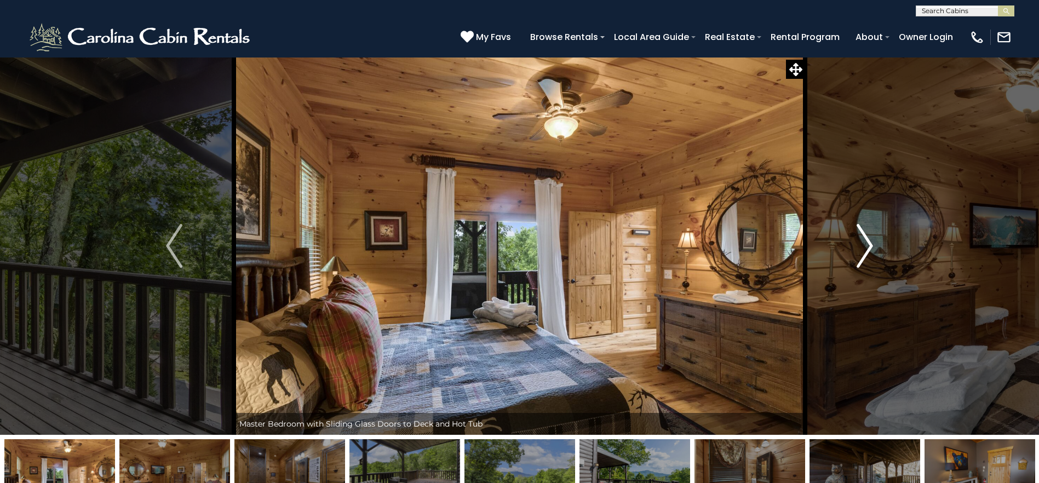
click at [869, 259] on img "Next" at bounding box center [864, 246] width 16 height 44
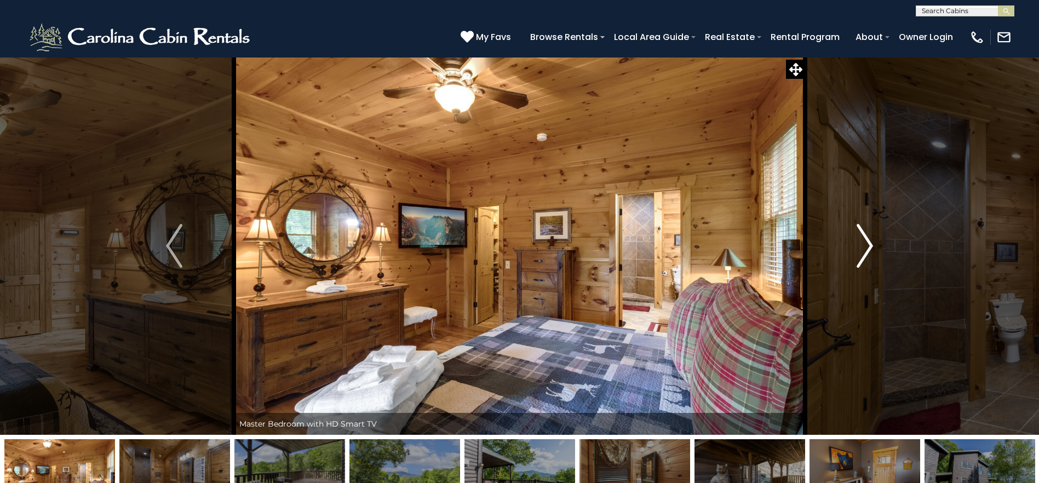
click at [869, 259] on img "Next" at bounding box center [864, 246] width 16 height 44
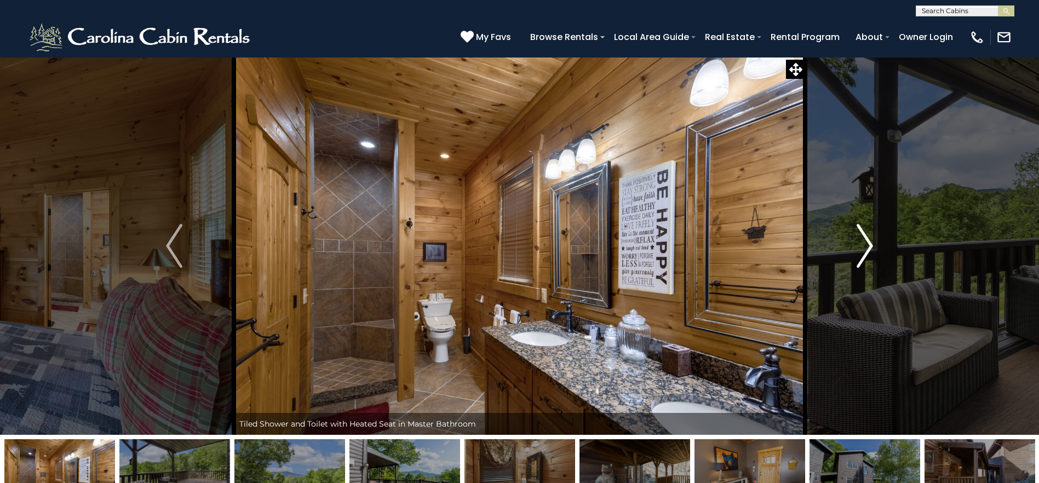
click at [869, 259] on img "Next" at bounding box center [864, 246] width 16 height 44
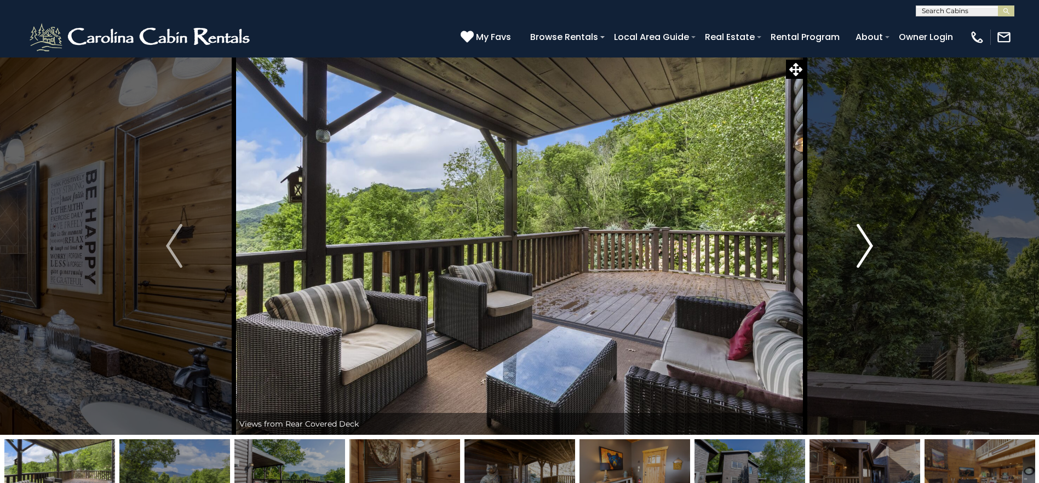
click at [848, 238] on button "Next" at bounding box center [864, 246] width 119 height 378
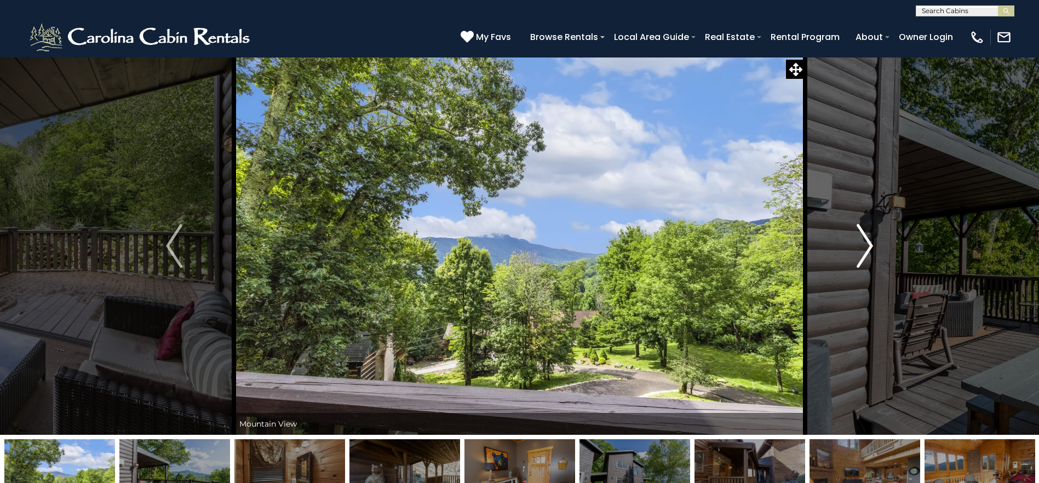
click at [848, 238] on button "Next" at bounding box center [864, 246] width 119 height 378
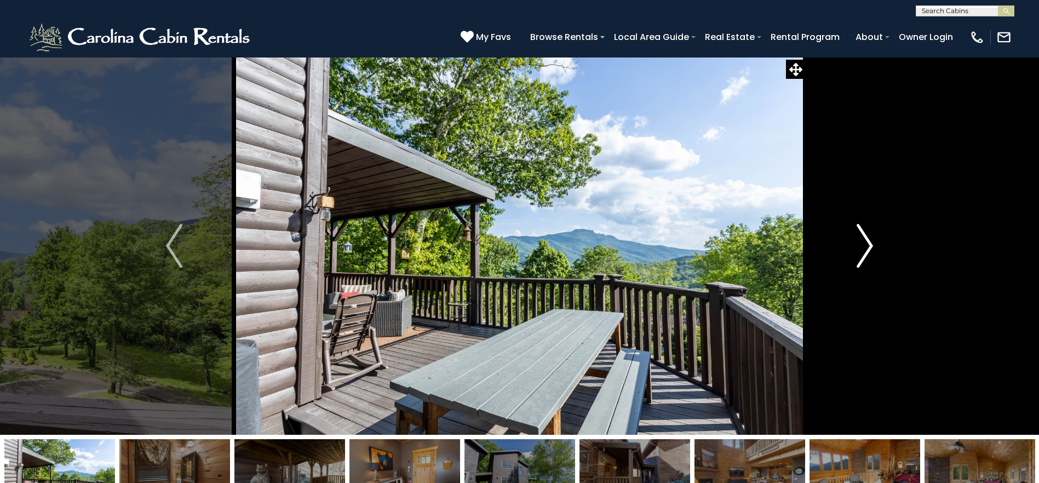
click at [848, 238] on button "Next" at bounding box center [864, 246] width 119 height 378
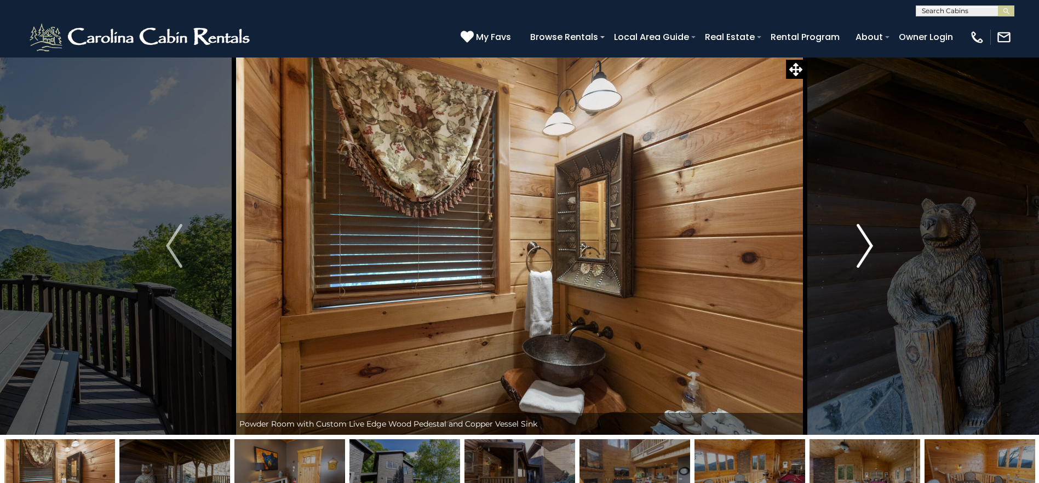
click at [848, 238] on button "Next" at bounding box center [864, 246] width 119 height 378
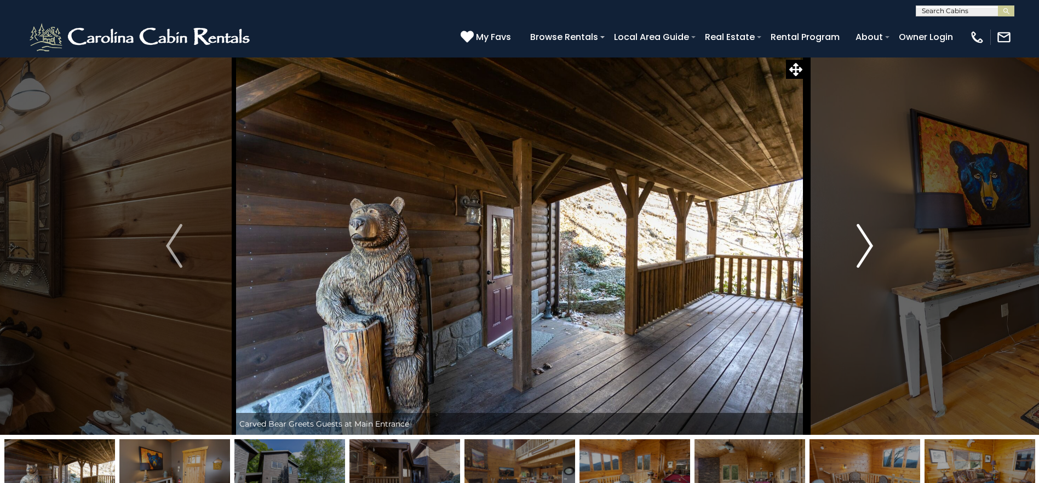
click at [848, 238] on button "Next" at bounding box center [864, 246] width 119 height 378
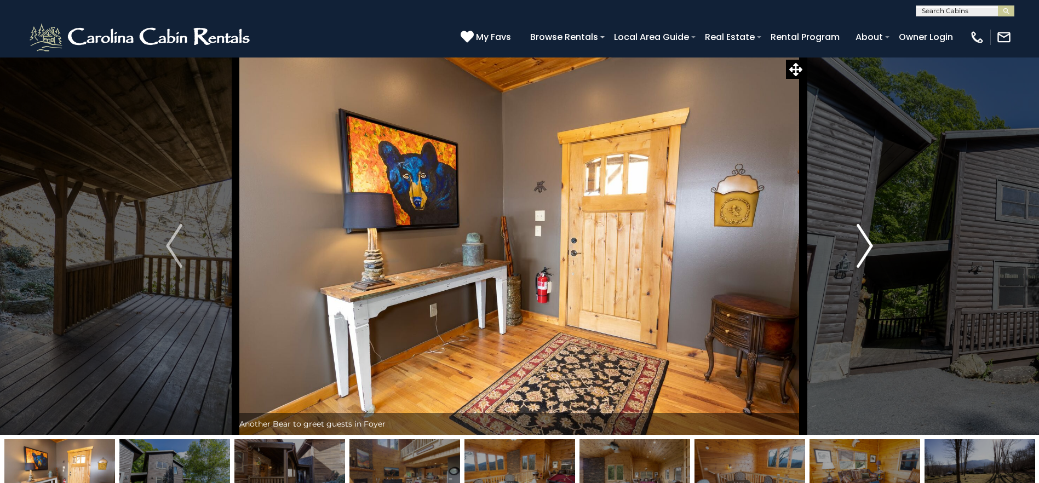
click at [881, 245] on button "Next" at bounding box center [864, 246] width 119 height 378
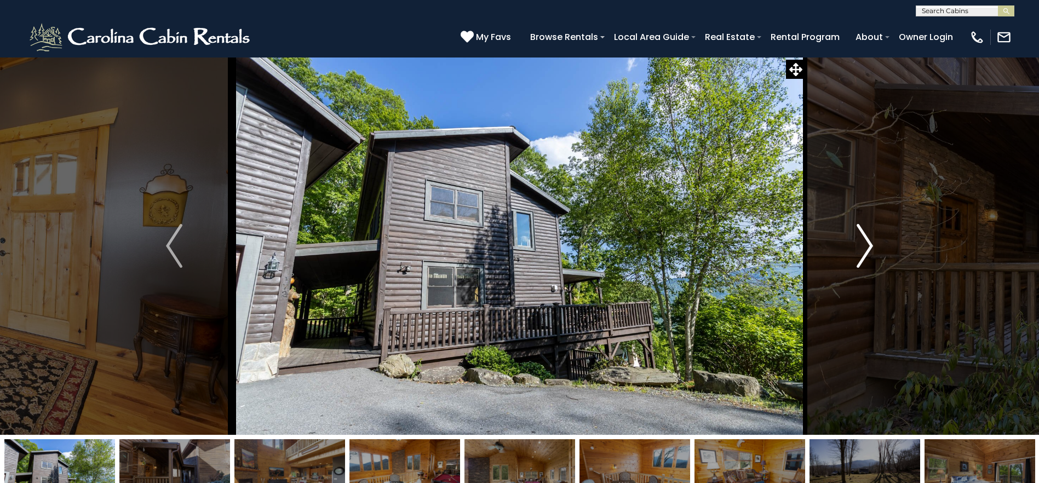
click at [868, 247] on img "Next" at bounding box center [864, 246] width 16 height 44
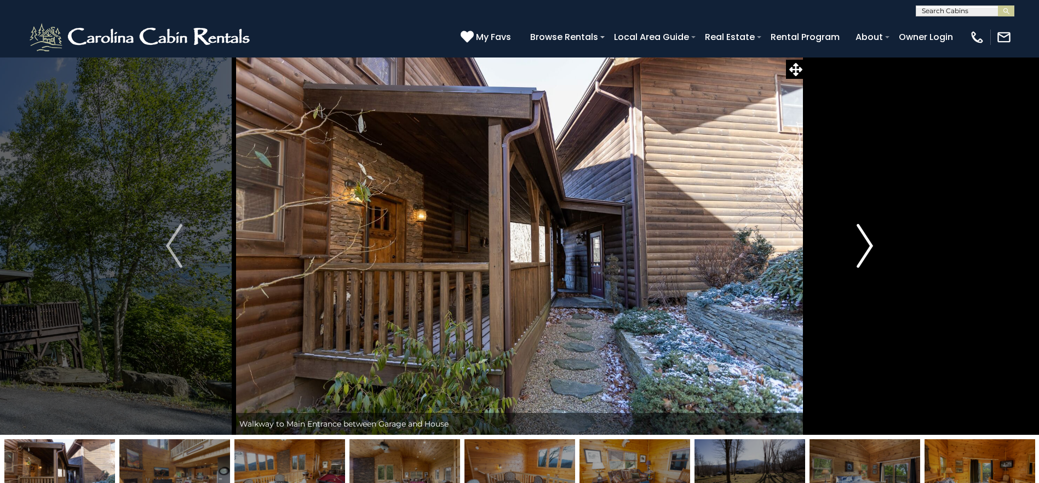
click at [868, 247] on img "Next" at bounding box center [864, 246] width 16 height 44
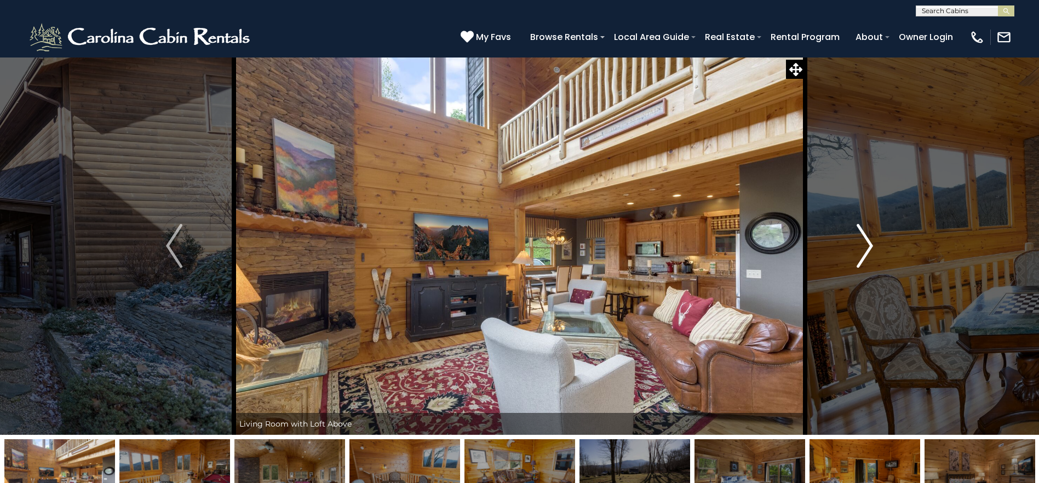
click at [868, 247] on img "Next" at bounding box center [864, 246] width 16 height 44
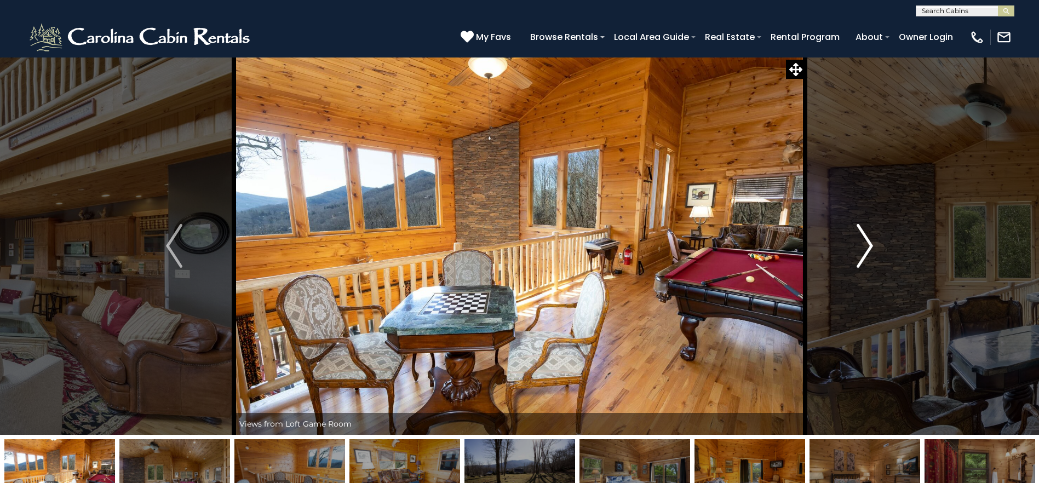
click at [868, 247] on img "Next" at bounding box center [864, 246] width 16 height 44
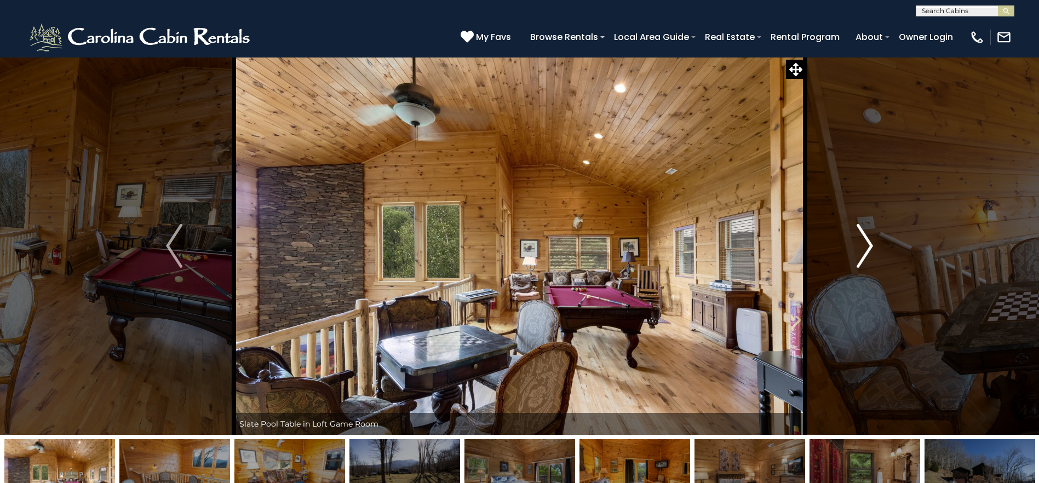
click at [868, 247] on img "Next" at bounding box center [864, 246] width 16 height 44
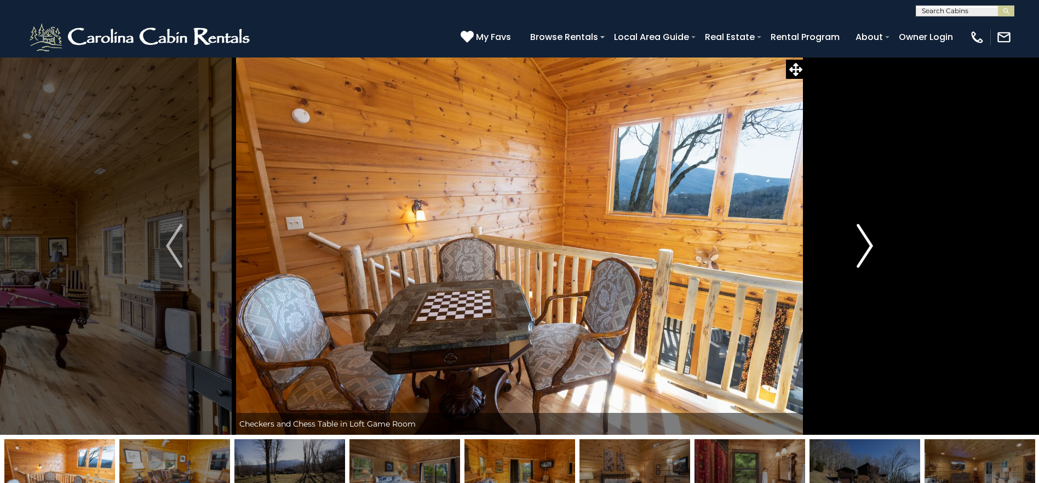
click at [868, 247] on img "Next" at bounding box center [864, 246] width 16 height 44
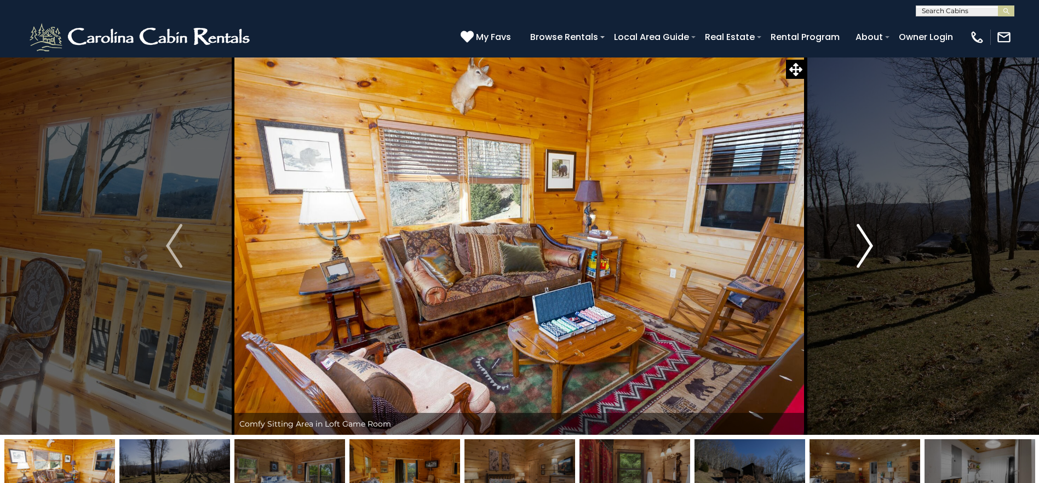
click at [868, 247] on img "Next" at bounding box center [864, 246] width 16 height 44
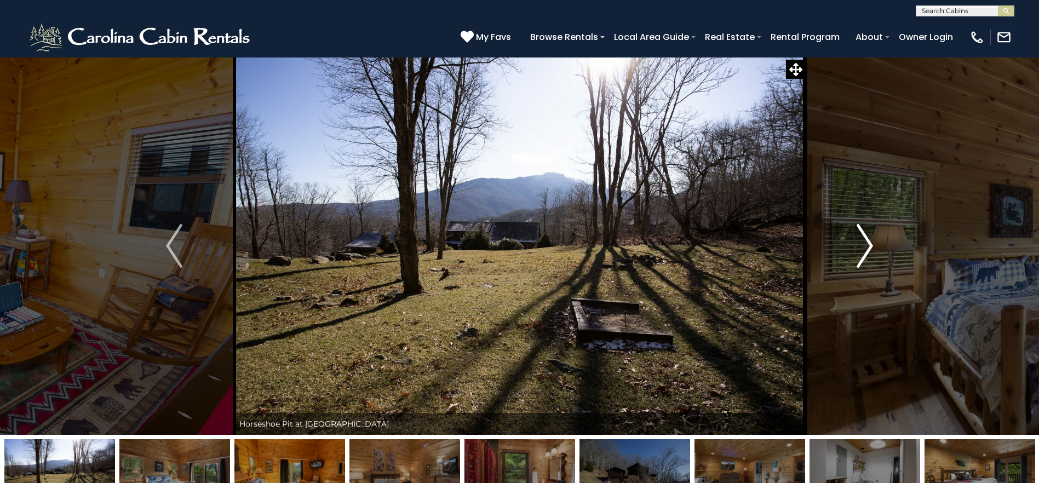
click at [868, 247] on img "Next" at bounding box center [864, 246] width 16 height 44
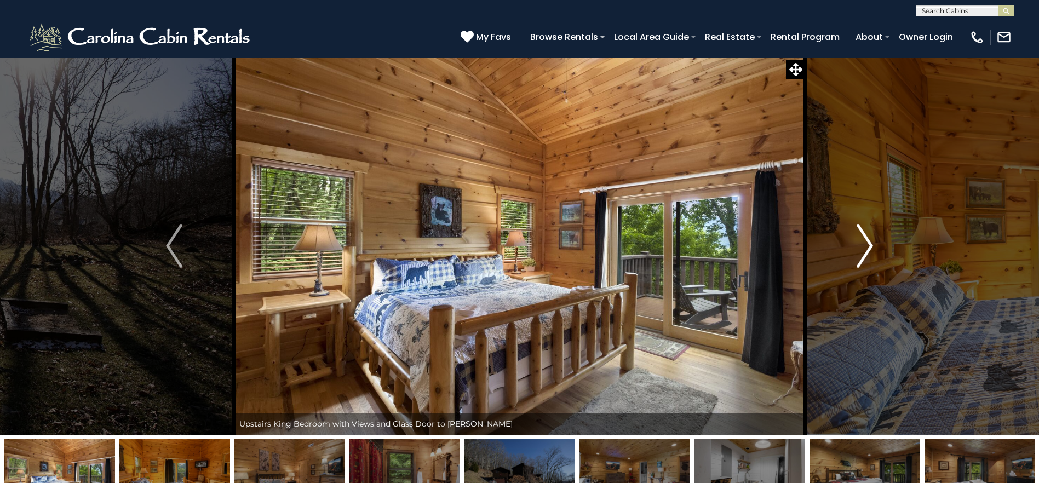
click at [868, 247] on img "Next" at bounding box center [864, 246] width 16 height 44
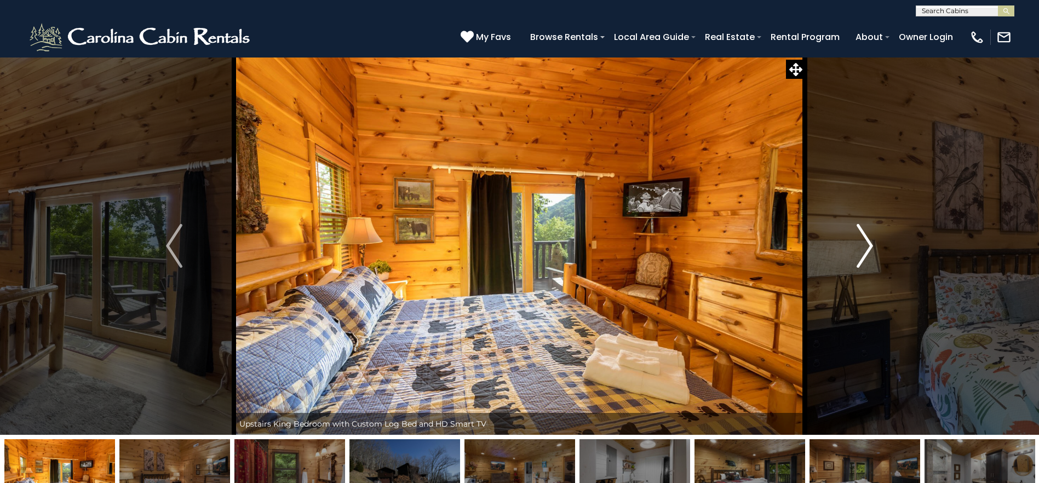
click at [868, 248] on img "Next" at bounding box center [864, 246] width 16 height 44
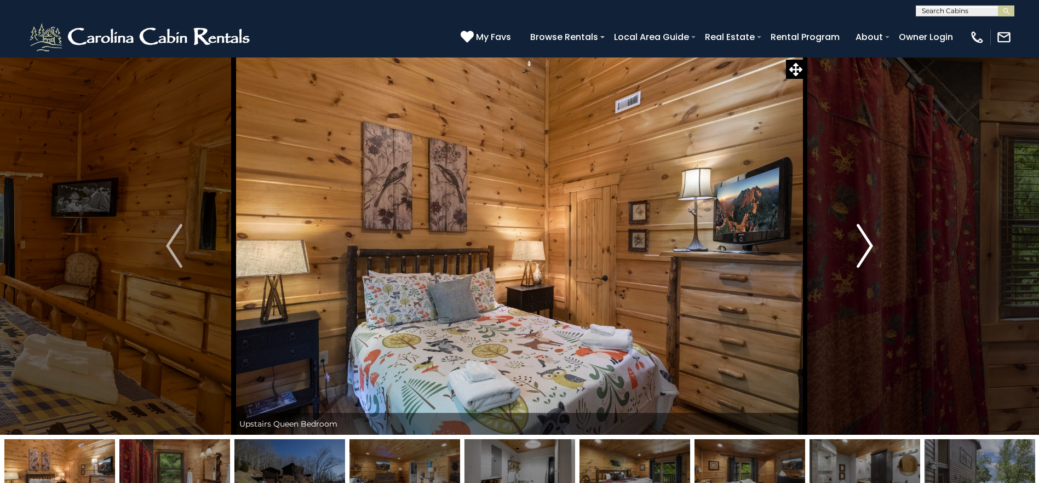
click at [868, 248] on img "Next" at bounding box center [864, 246] width 16 height 44
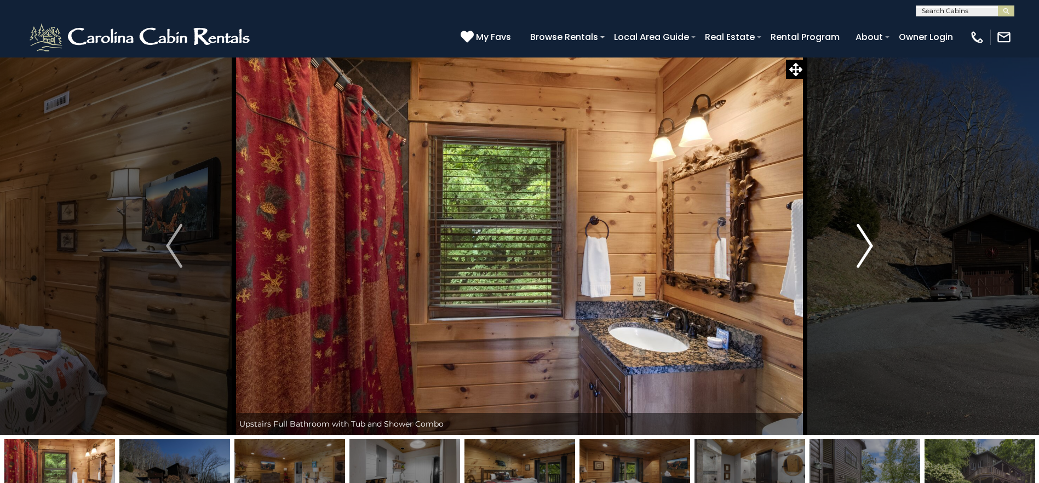
click at [868, 248] on img "Next" at bounding box center [864, 246] width 16 height 44
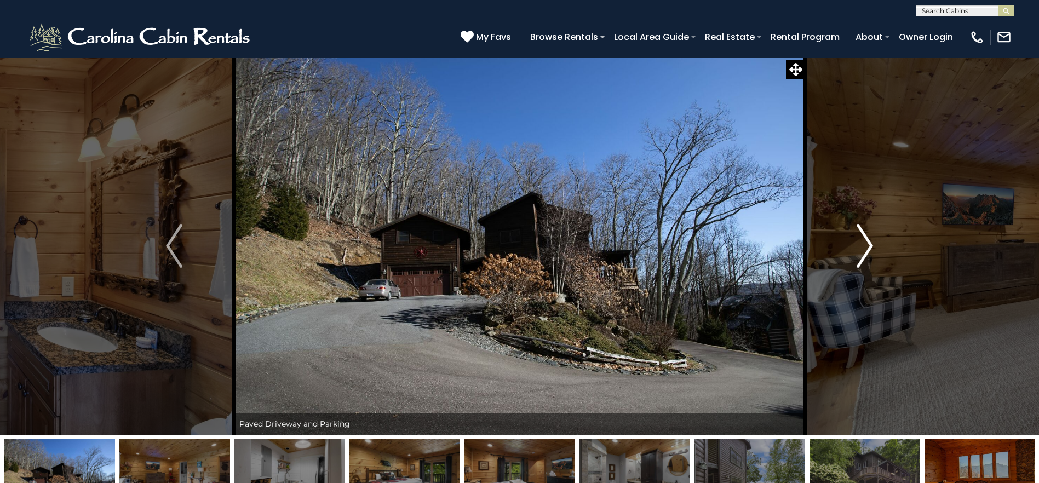
click at [868, 248] on img "Next" at bounding box center [864, 246] width 16 height 44
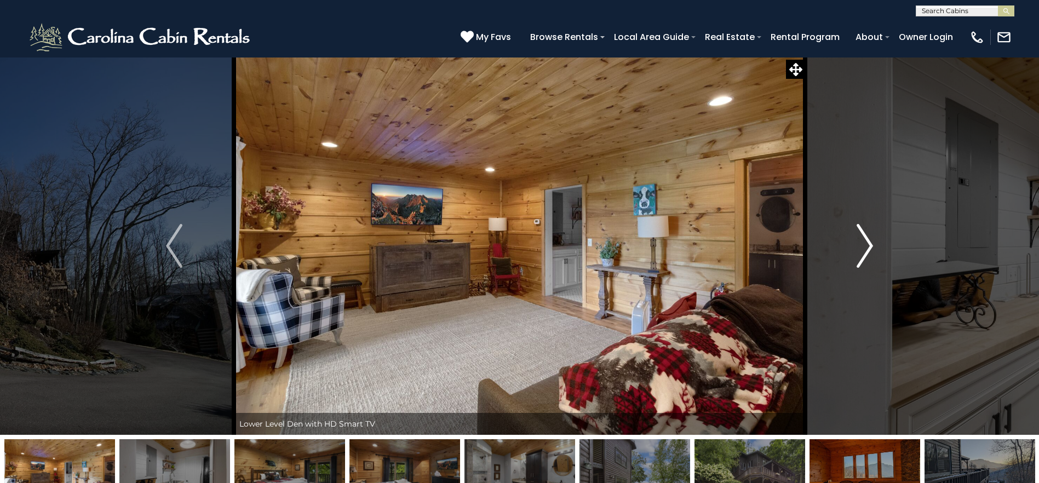
click at [862, 261] on img "Next" at bounding box center [864, 246] width 16 height 44
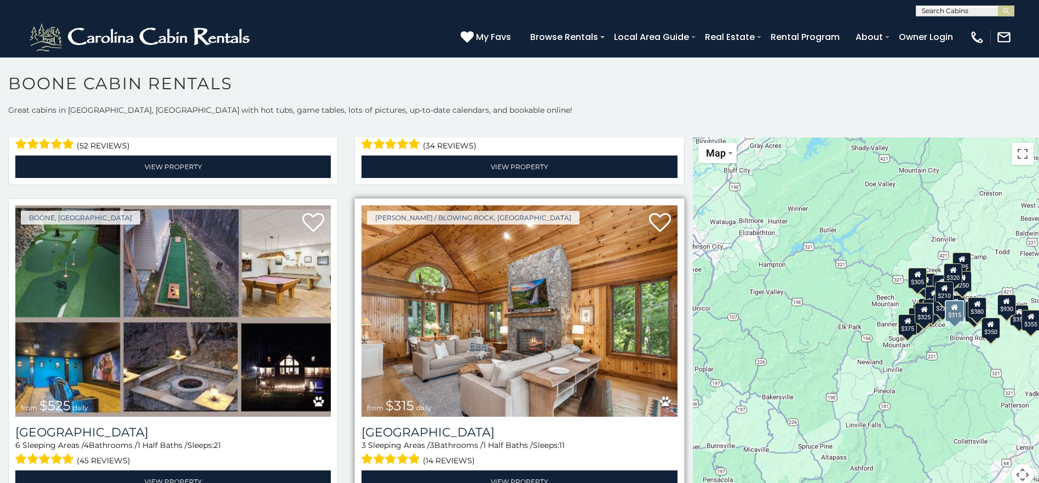
scroll to position [274, 0]
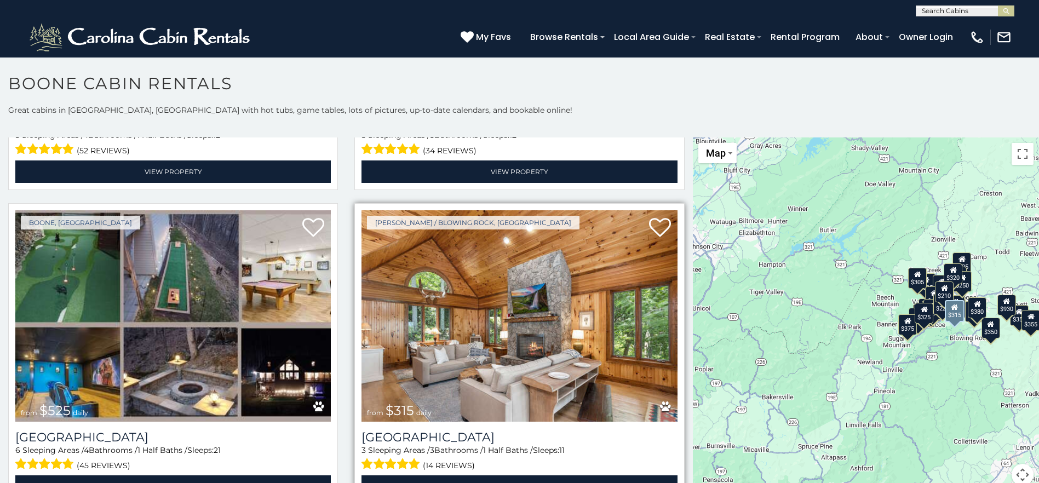
click at [663, 343] on img at bounding box center [518, 315] width 315 height 211
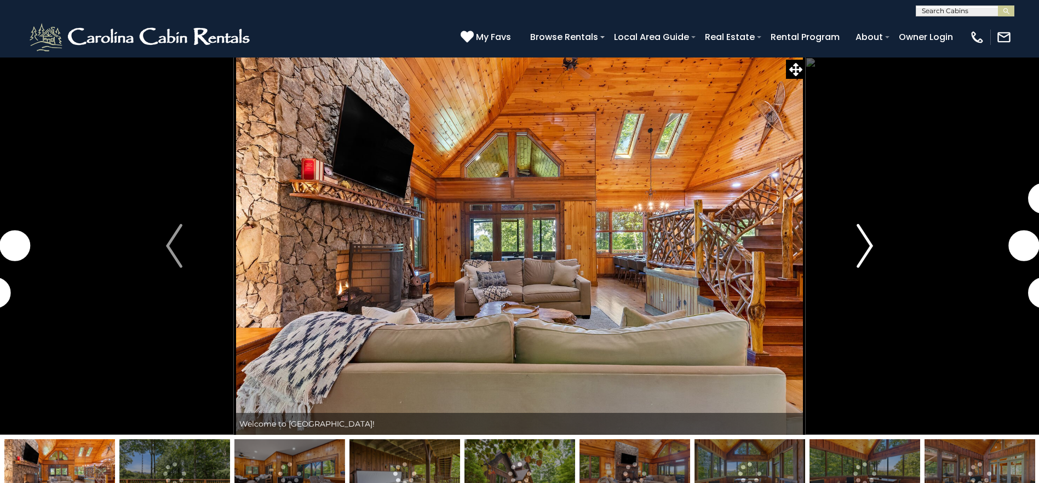
click at [868, 245] on img "Next" at bounding box center [864, 246] width 16 height 44
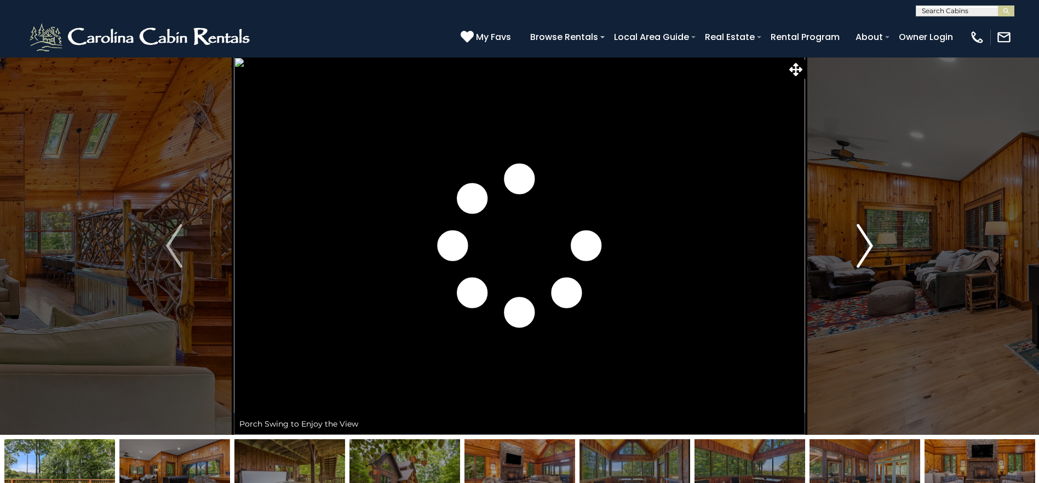
click at [868, 245] on img "Next" at bounding box center [864, 246] width 16 height 44
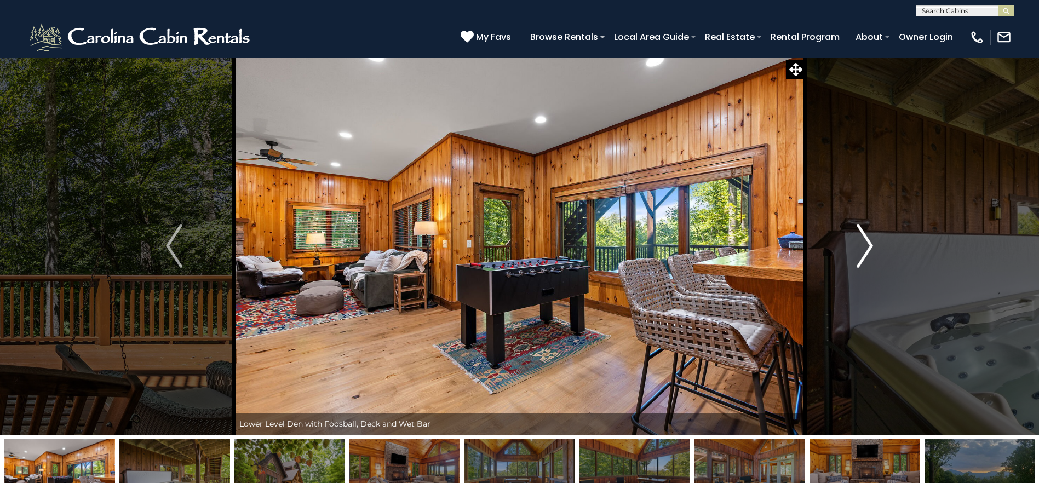
click at [870, 245] on img "Next" at bounding box center [864, 246] width 16 height 44
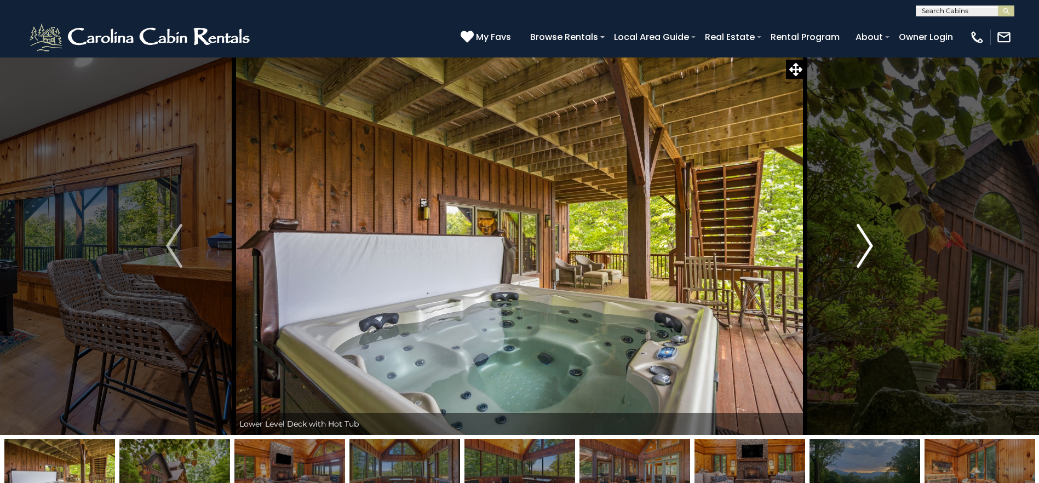
click at [870, 245] on img "Next" at bounding box center [864, 246] width 16 height 44
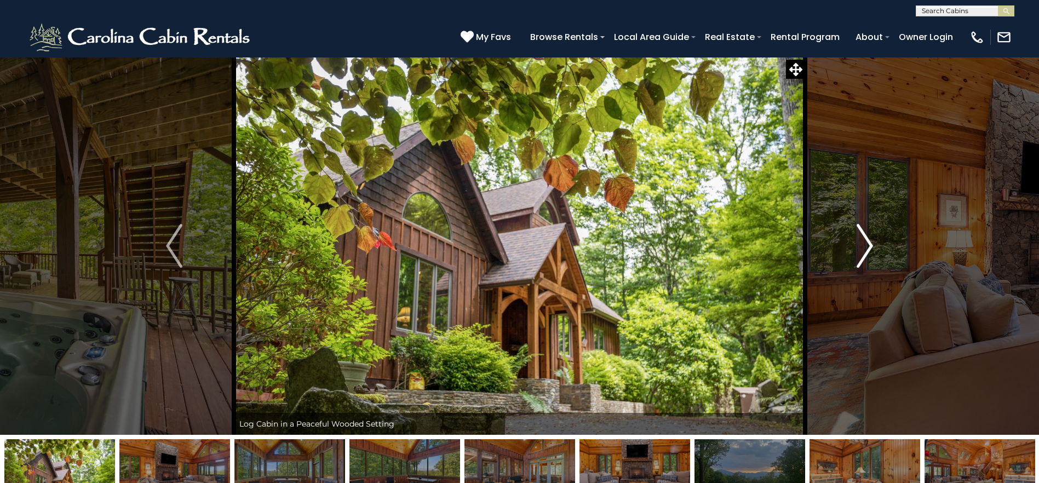
click at [870, 245] on img "Next" at bounding box center [864, 246] width 16 height 44
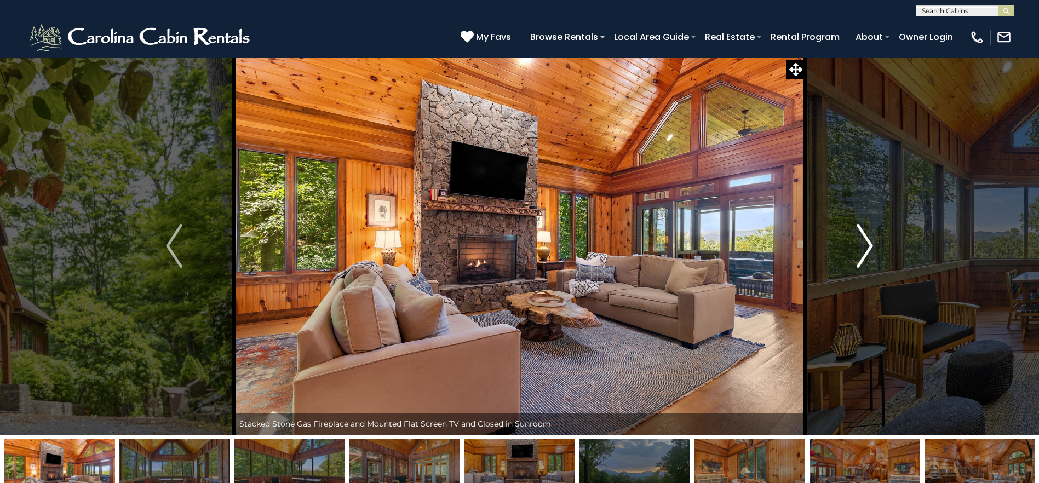
click at [870, 245] on img "Next" at bounding box center [864, 246] width 16 height 44
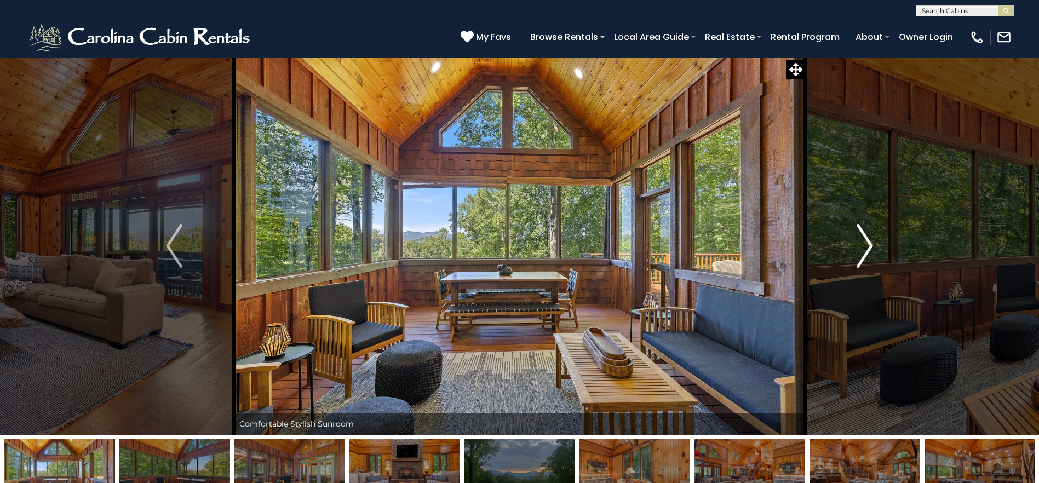
click at [870, 245] on img "Next" at bounding box center [864, 246] width 16 height 44
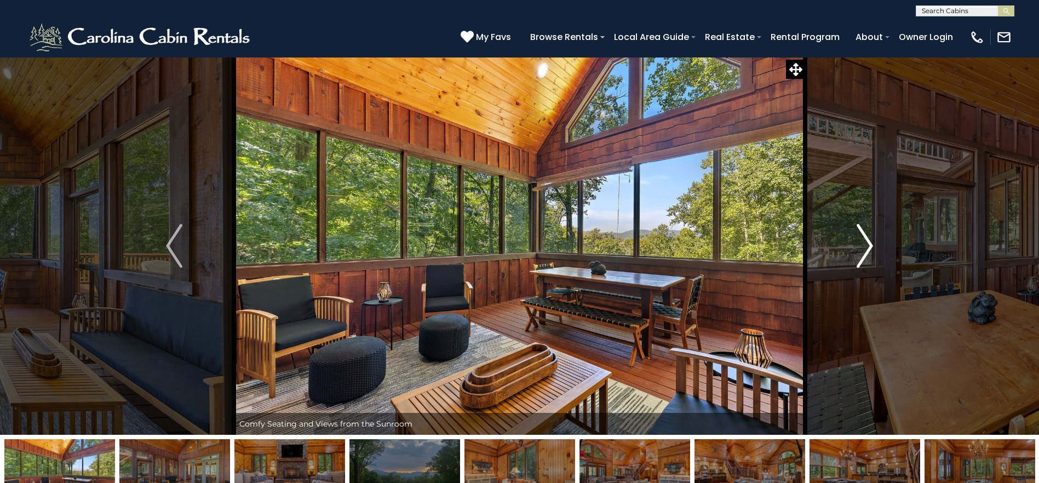
click at [870, 245] on img "Next" at bounding box center [864, 246] width 16 height 44
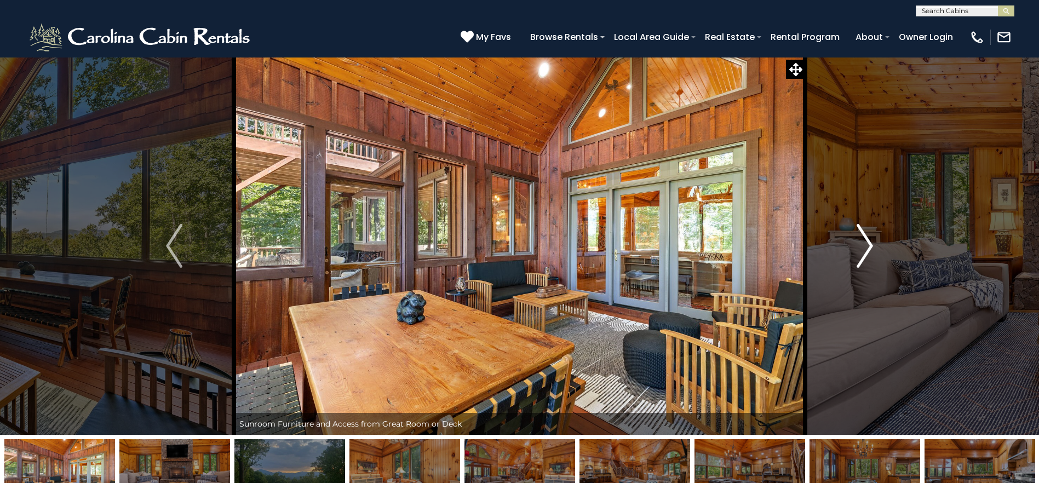
click at [870, 245] on img "Next" at bounding box center [864, 246] width 16 height 44
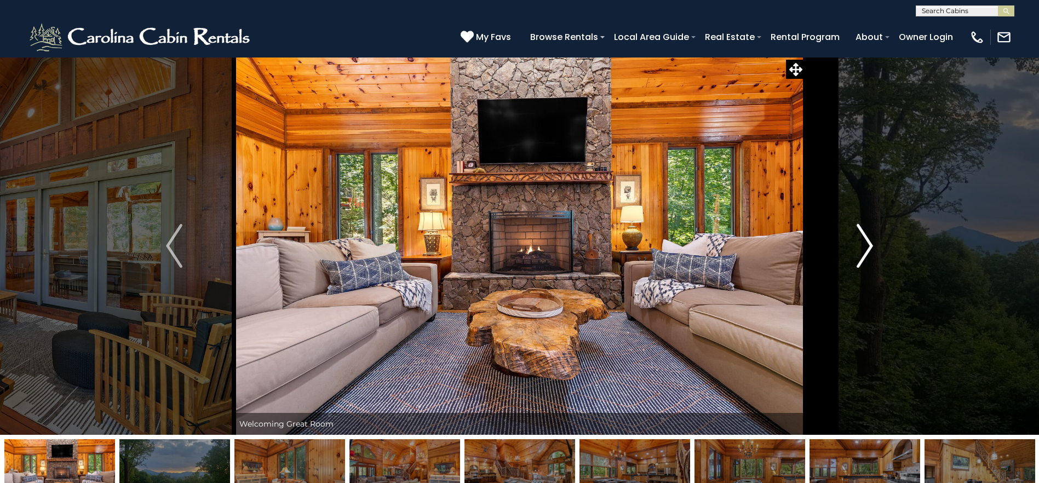
click at [870, 245] on img "Next" at bounding box center [864, 246] width 16 height 44
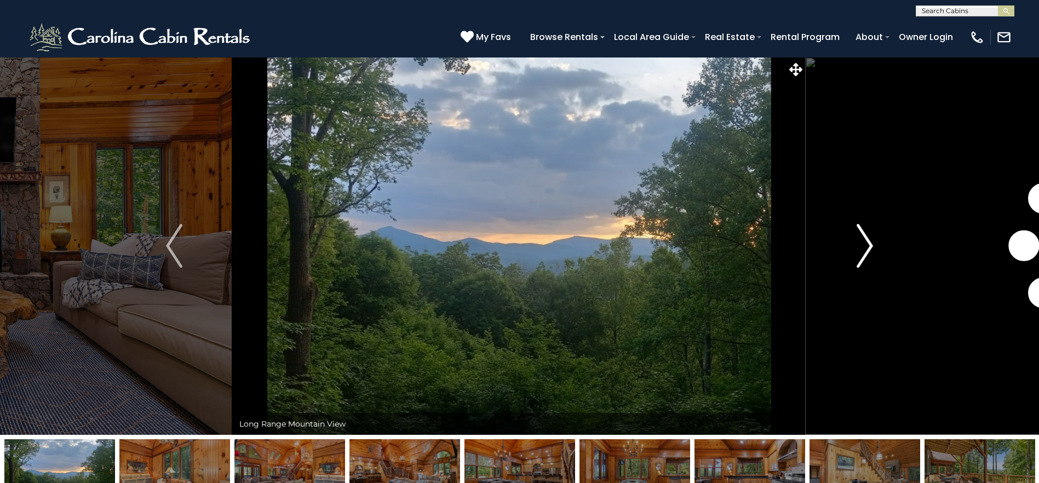
click at [871, 245] on img "Next" at bounding box center [864, 246] width 16 height 44
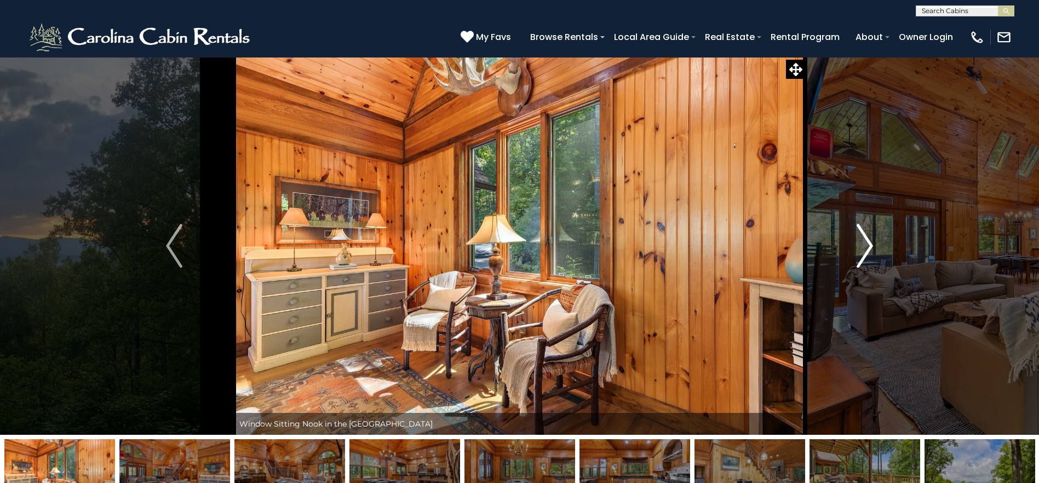
click at [871, 245] on img "Next" at bounding box center [864, 246] width 16 height 44
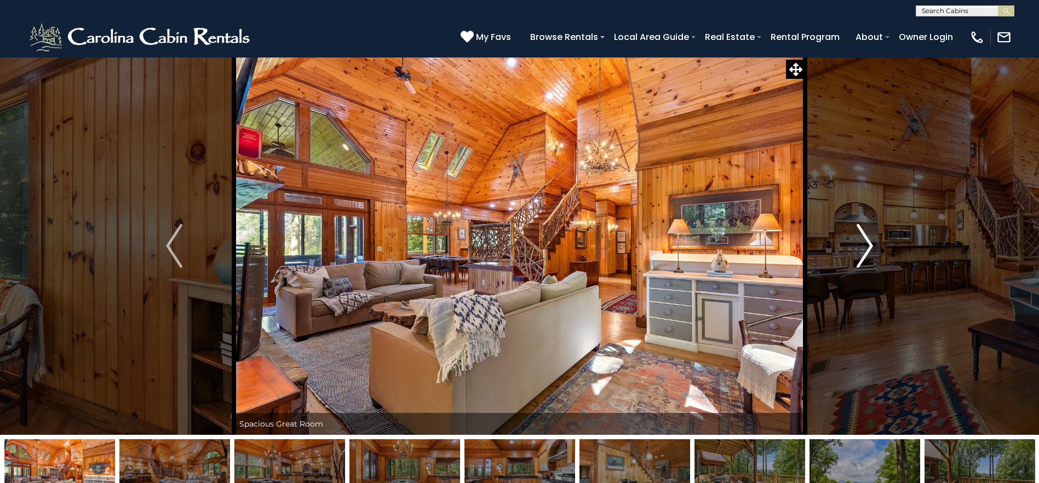
click at [871, 245] on img "Next" at bounding box center [864, 246] width 16 height 44
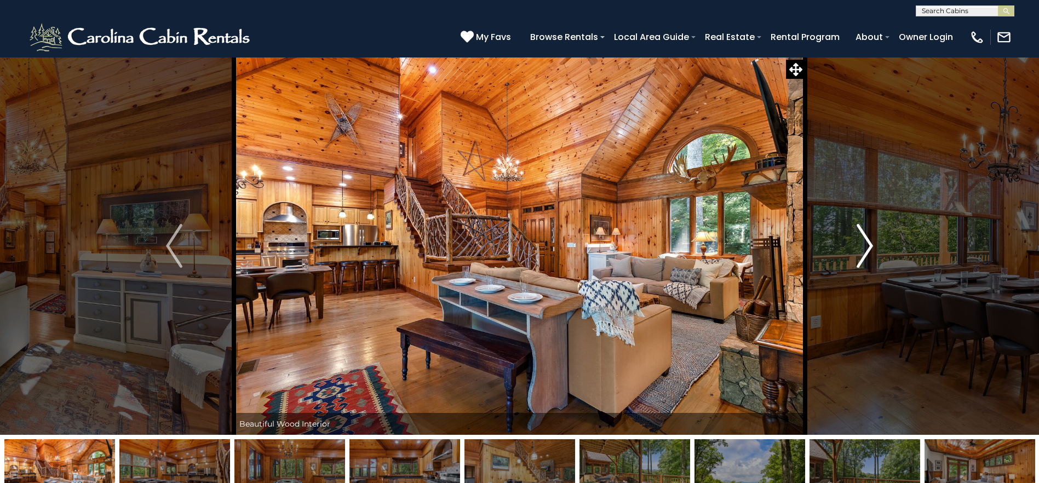
click at [871, 245] on img "Next" at bounding box center [864, 246] width 16 height 44
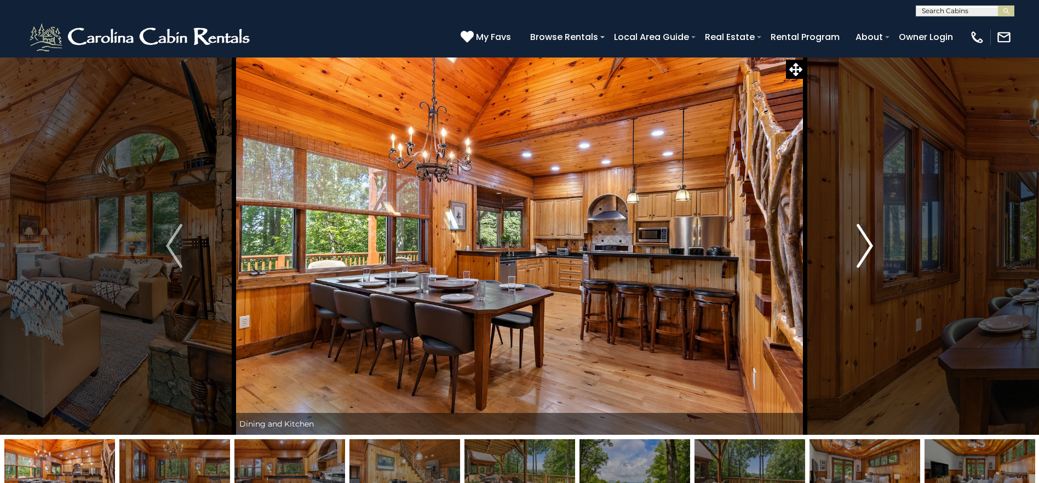
click at [871, 245] on img "Next" at bounding box center [864, 246] width 16 height 44
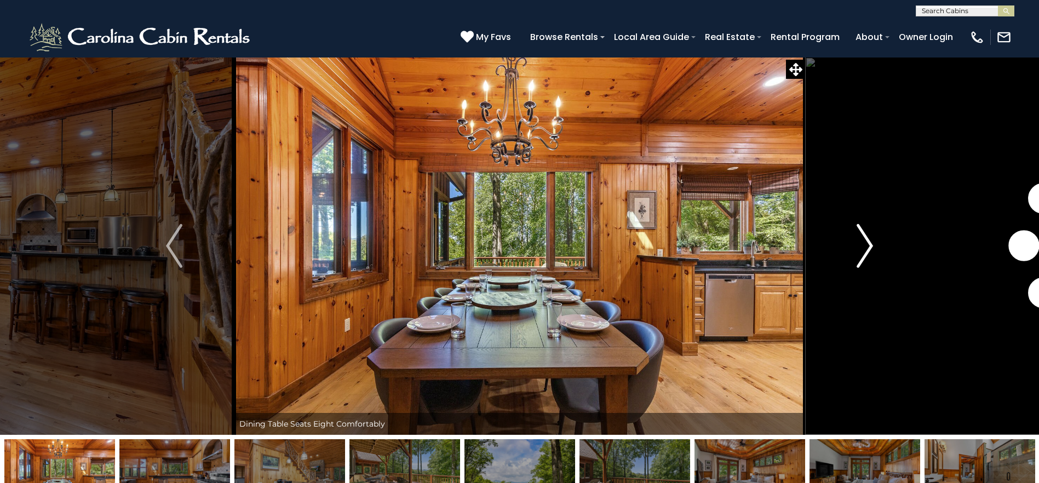
click at [871, 245] on img "Next" at bounding box center [864, 246] width 16 height 44
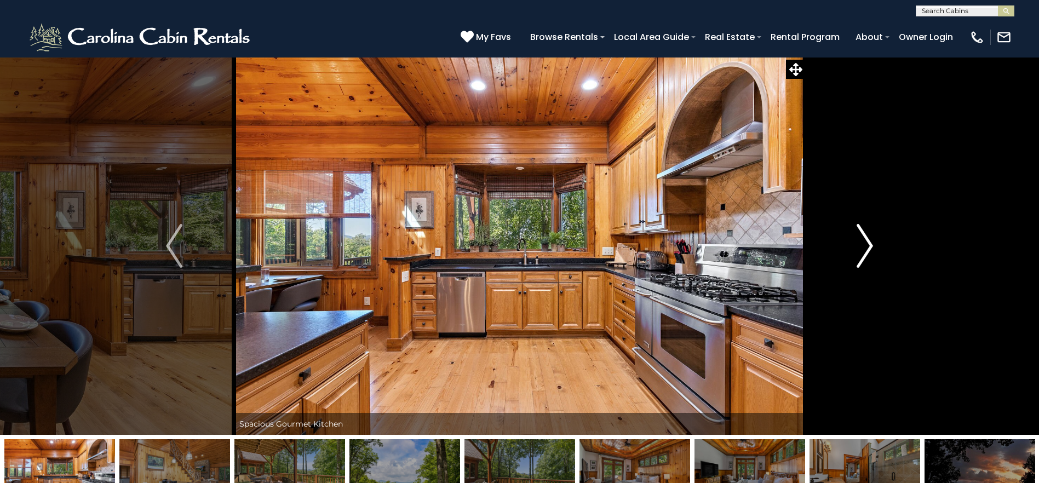
click at [871, 245] on img "Next" at bounding box center [864, 246] width 16 height 44
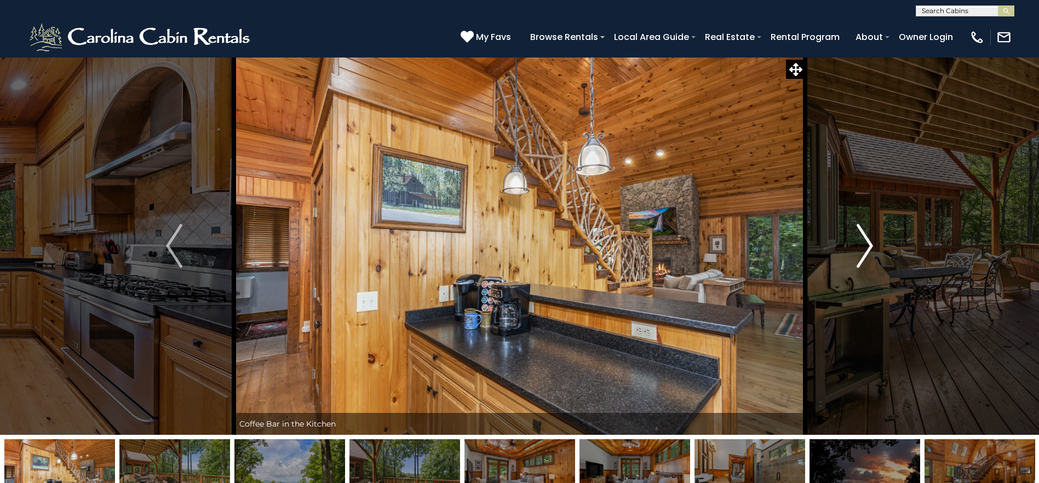
click at [871, 245] on img "Next" at bounding box center [864, 246] width 16 height 44
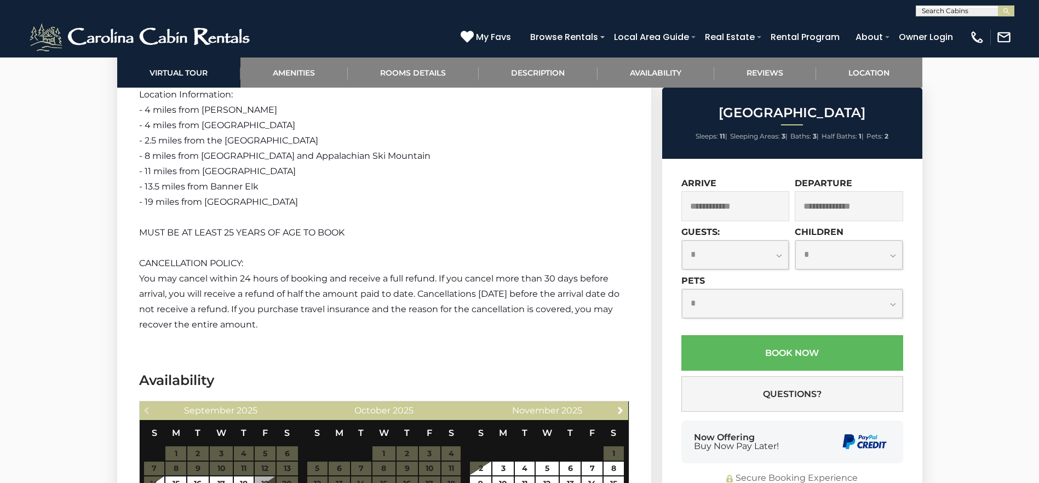
scroll to position [1, 0]
click at [963, 10] on input "text" at bounding box center [964, 12] width 96 height 11
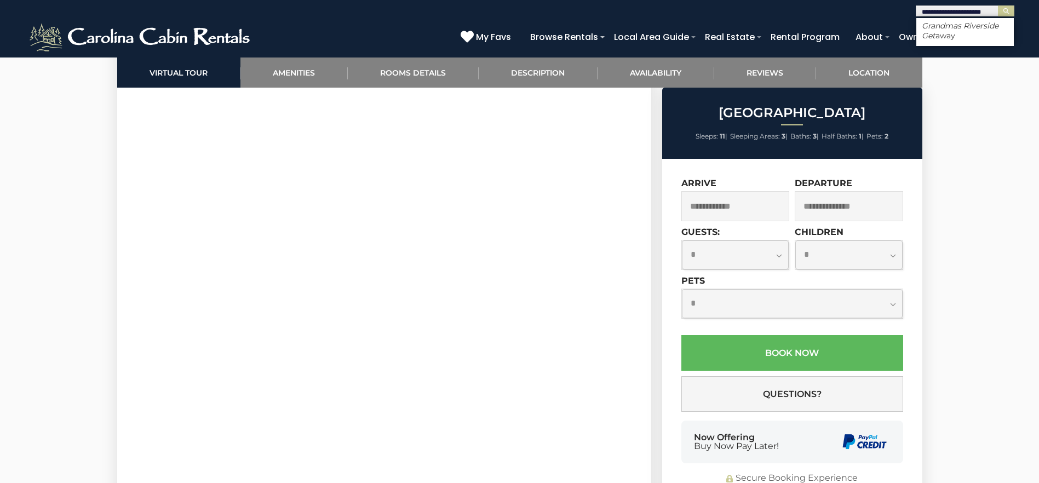
scroll to position [548, 0]
type input "**********"
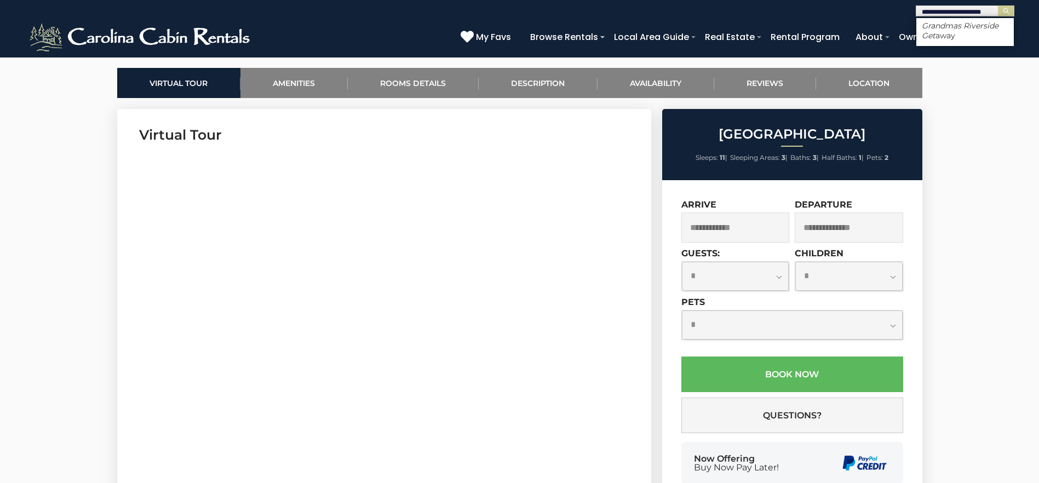
scroll to position [438, 0]
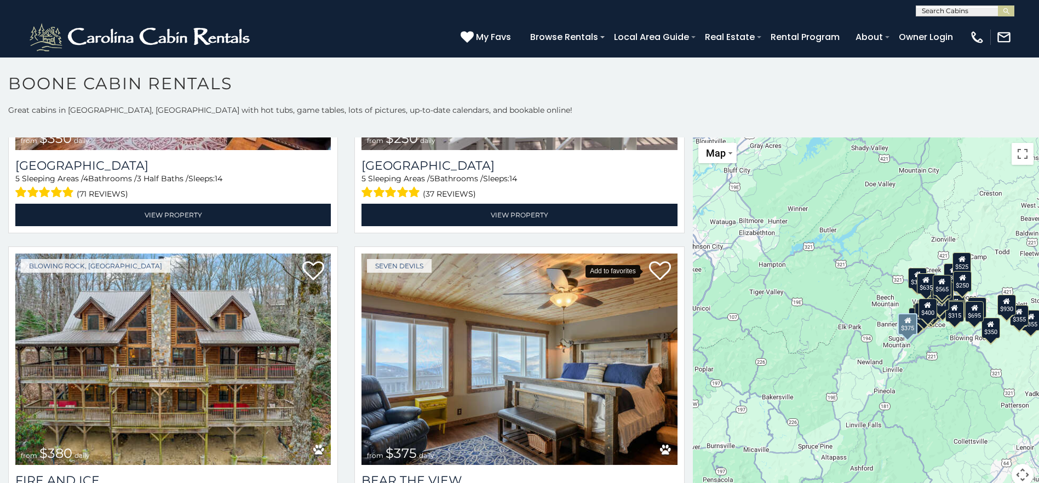
scroll to position [3067, 0]
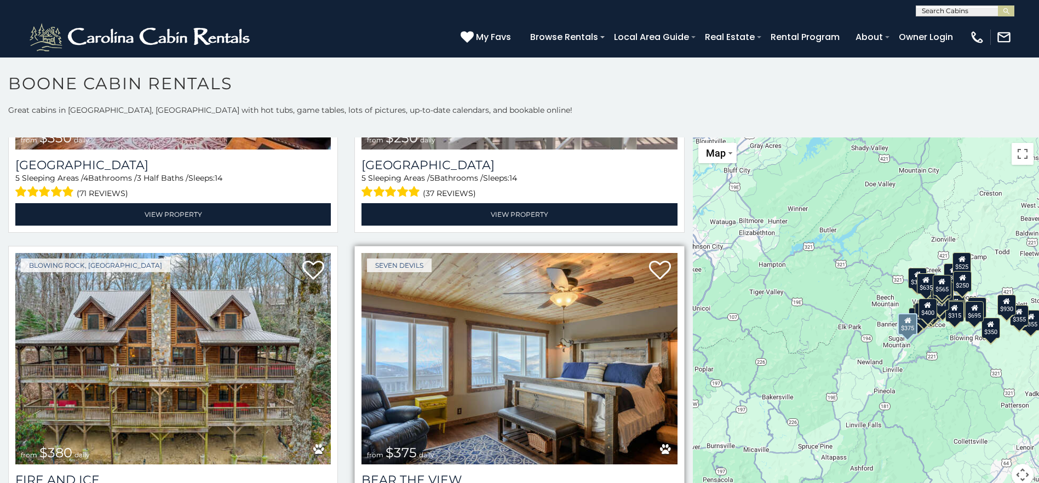
click at [660, 444] on icon at bounding box center [665, 449] width 11 height 11
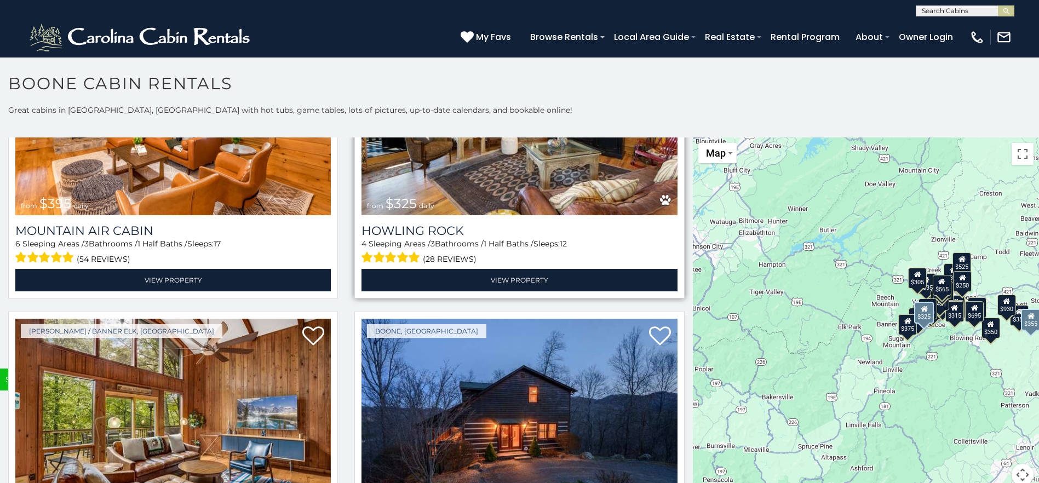
scroll to position [4271, 0]
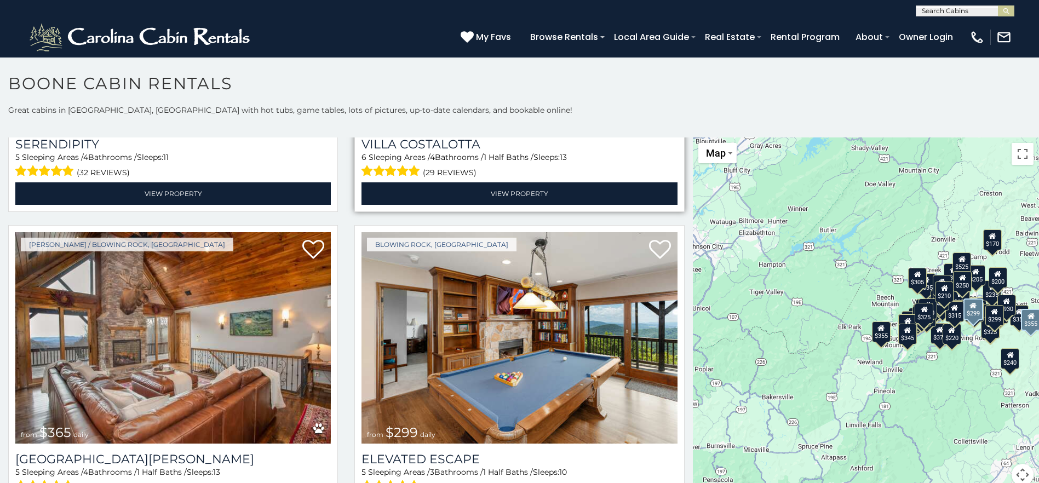
scroll to position [4983, 0]
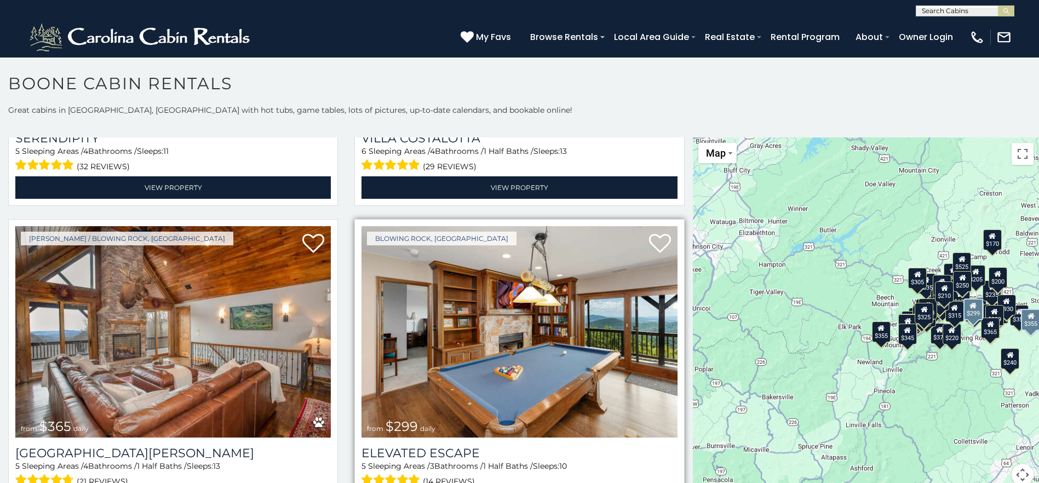
click at [646, 349] on img at bounding box center [518, 331] width 315 height 211
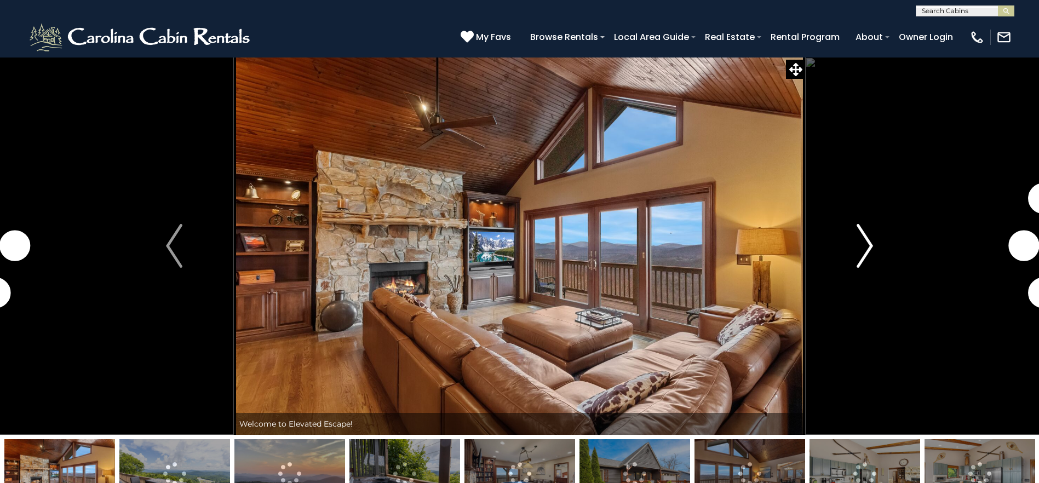
click at [856, 260] on img "Next" at bounding box center [864, 246] width 16 height 44
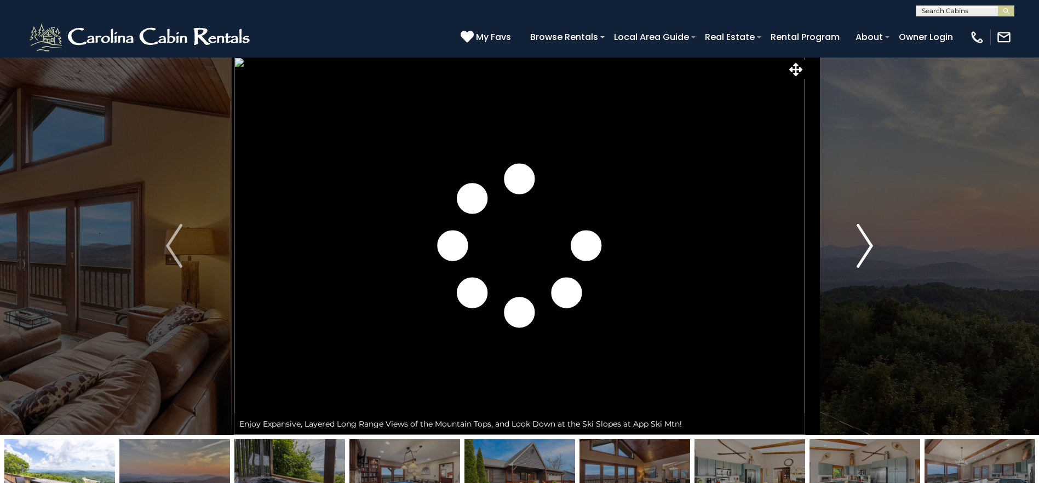
click at [856, 260] on img "Next" at bounding box center [864, 246] width 16 height 44
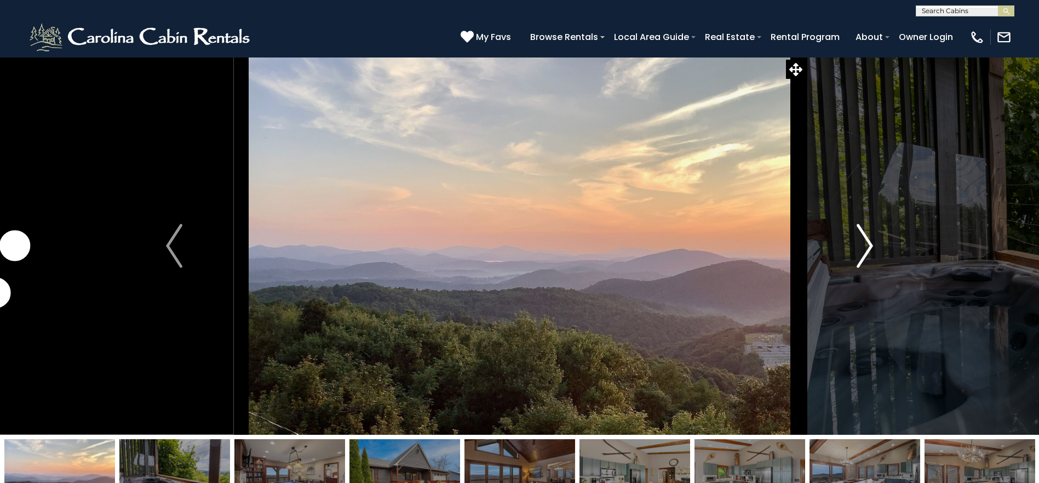
click at [856, 260] on img "Next" at bounding box center [864, 246] width 16 height 44
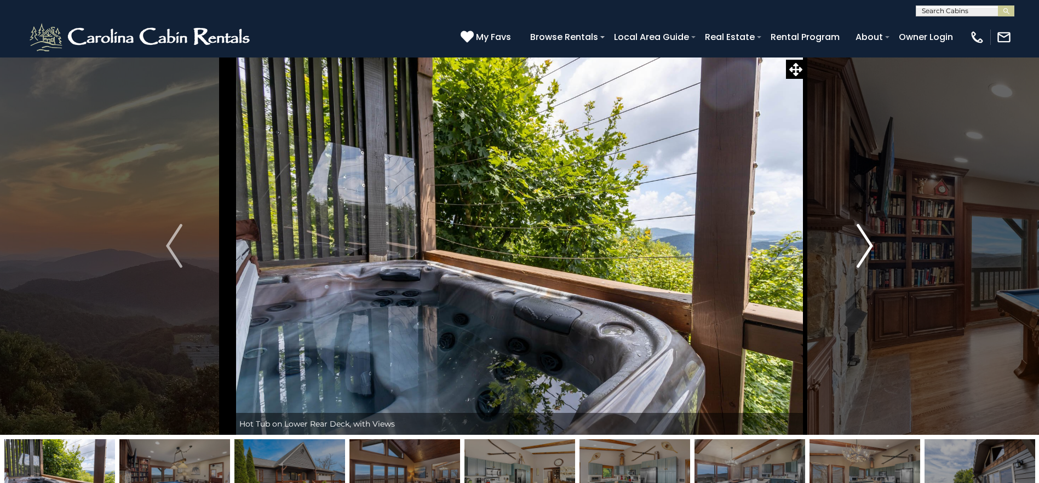
click at [856, 260] on img "Next" at bounding box center [864, 246] width 16 height 44
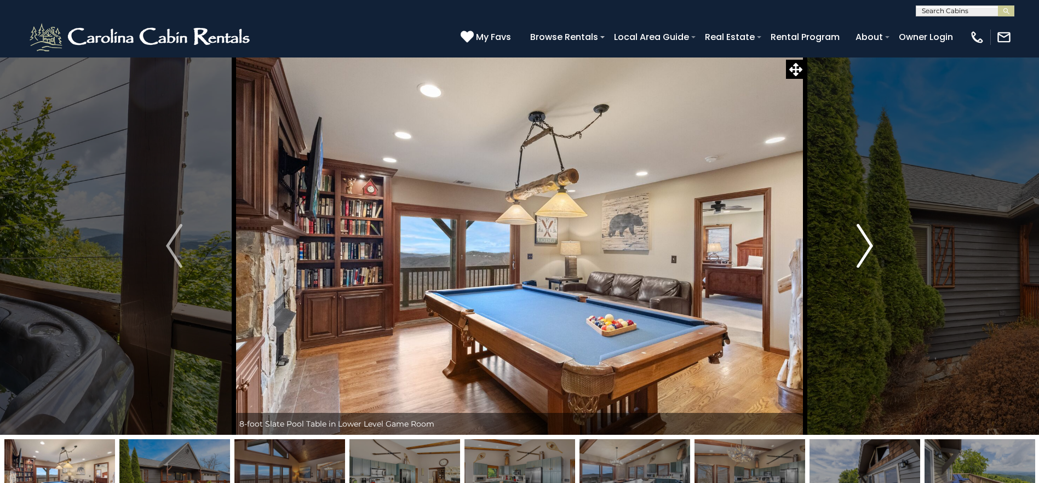
click at [856, 260] on img "Next" at bounding box center [864, 246] width 16 height 44
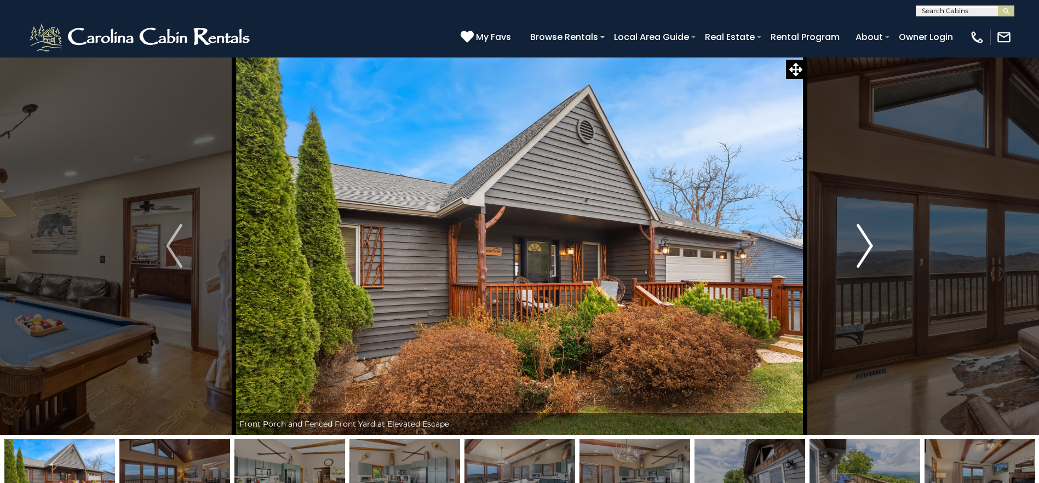
click at [856, 260] on img "Next" at bounding box center [864, 246] width 16 height 44
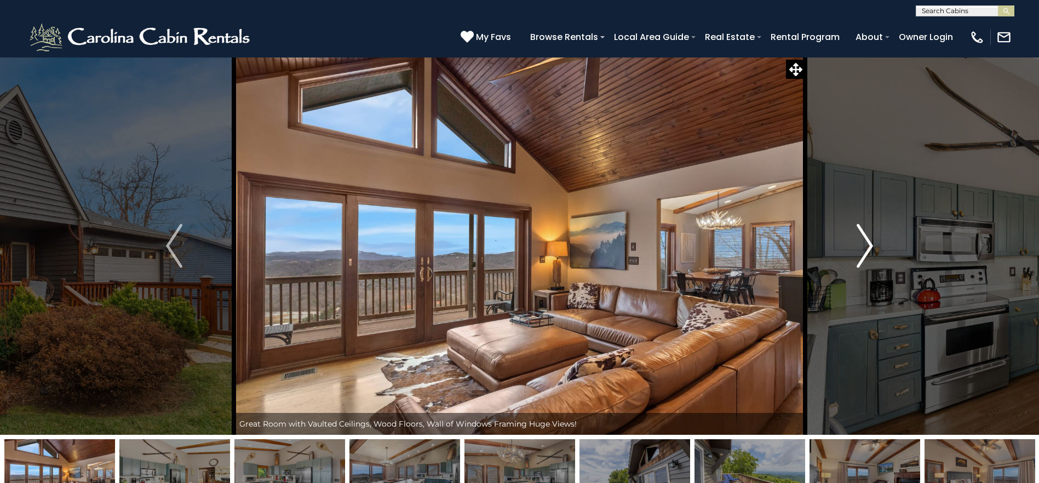
click at [857, 260] on img "Next" at bounding box center [864, 246] width 16 height 44
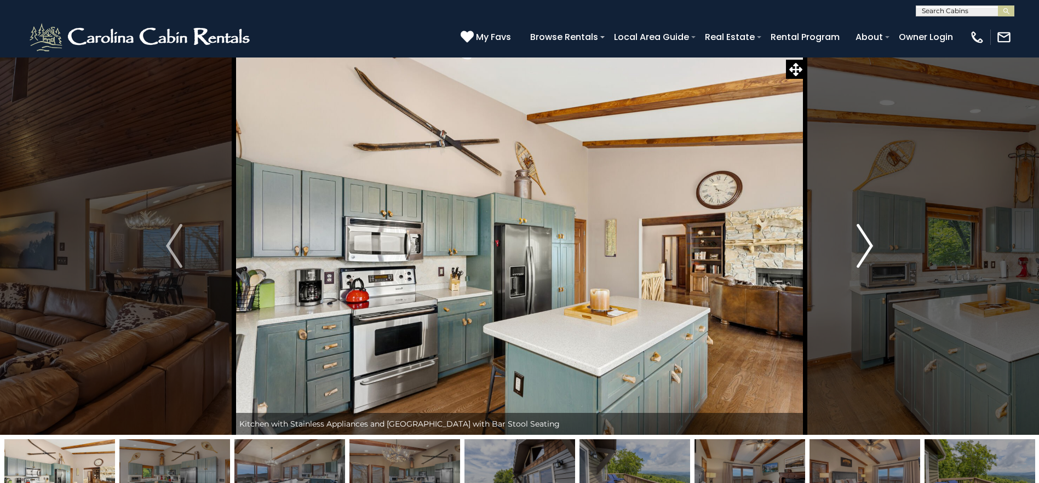
click at [857, 260] on img "Next" at bounding box center [864, 246] width 16 height 44
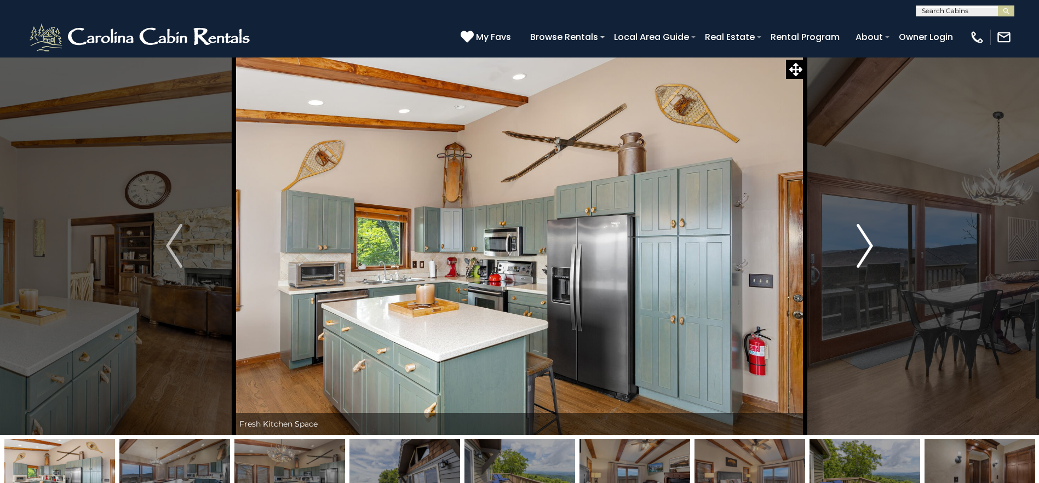
click at [857, 260] on img "Next" at bounding box center [864, 246] width 16 height 44
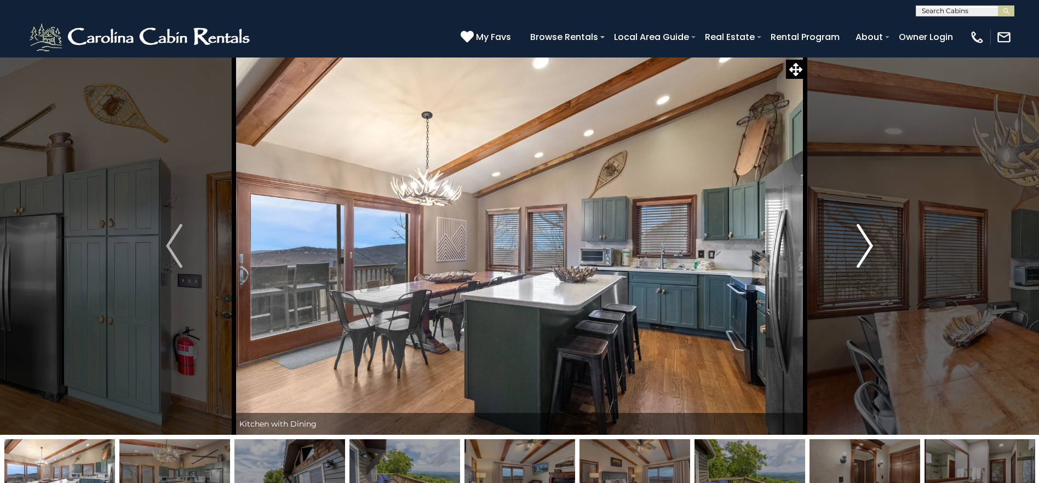
click at [857, 260] on img "Next" at bounding box center [864, 246] width 16 height 44
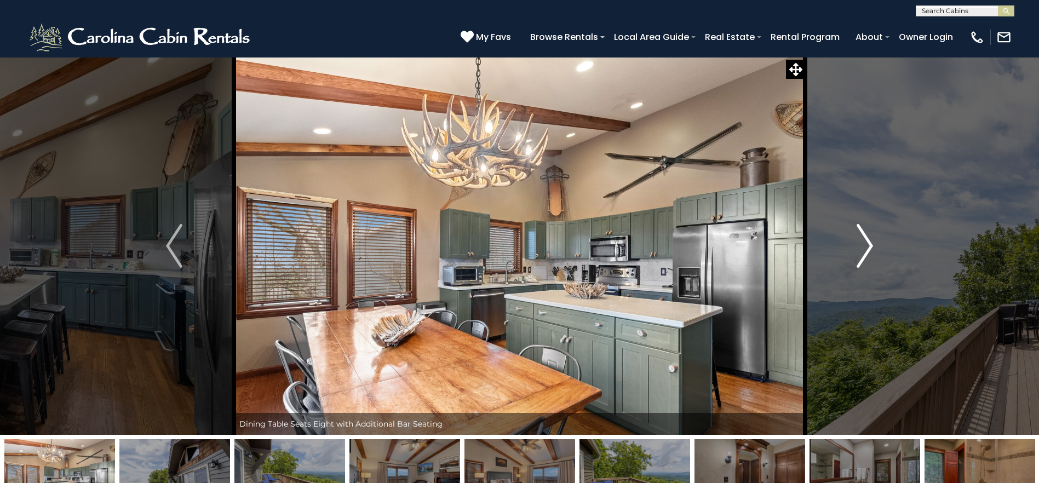
click at [857, 260] on img "Next" at bounding box center [864, 246] width 16 height 44
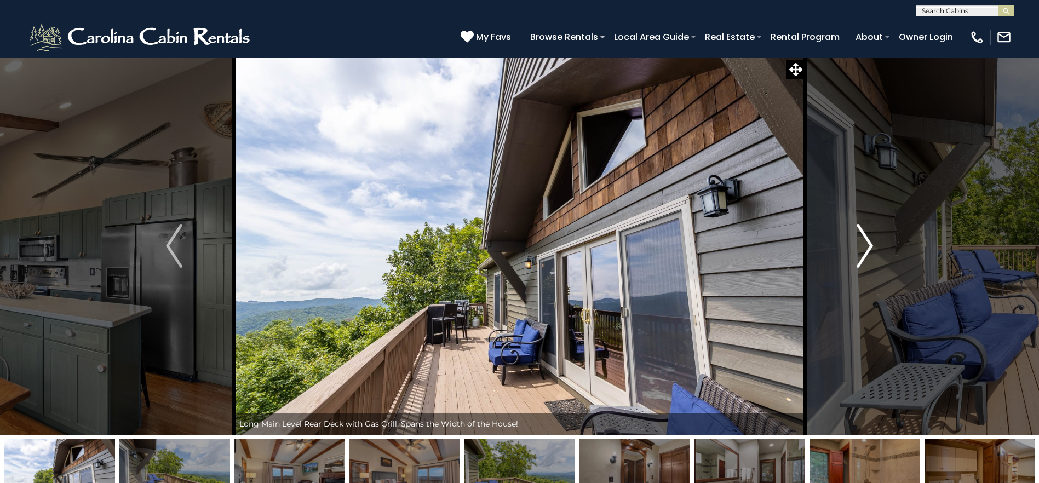
click at [857, 260] on img "Next" at bounding box center [864, 246] width 16 height 44
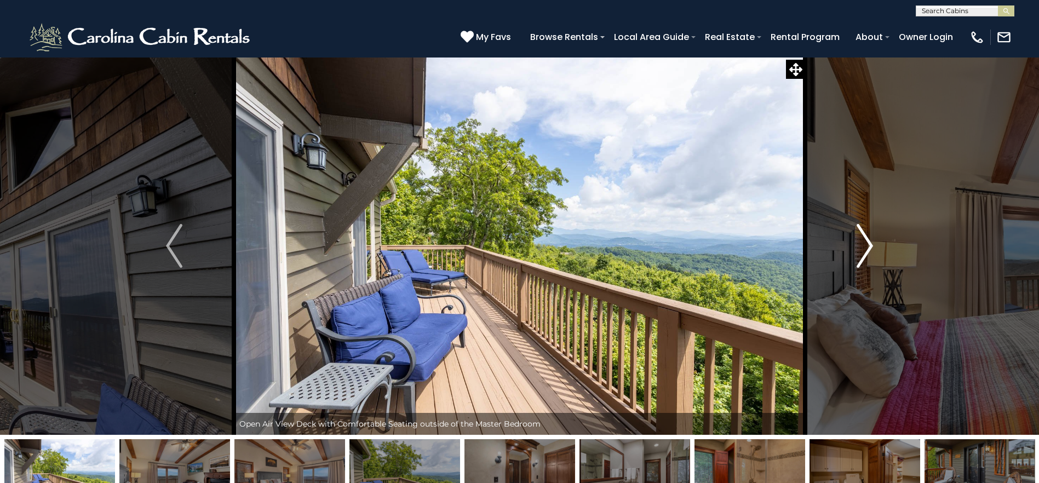
click at [857, 260] on img "Next" at bounding box center [864, 246] width 16 height 44
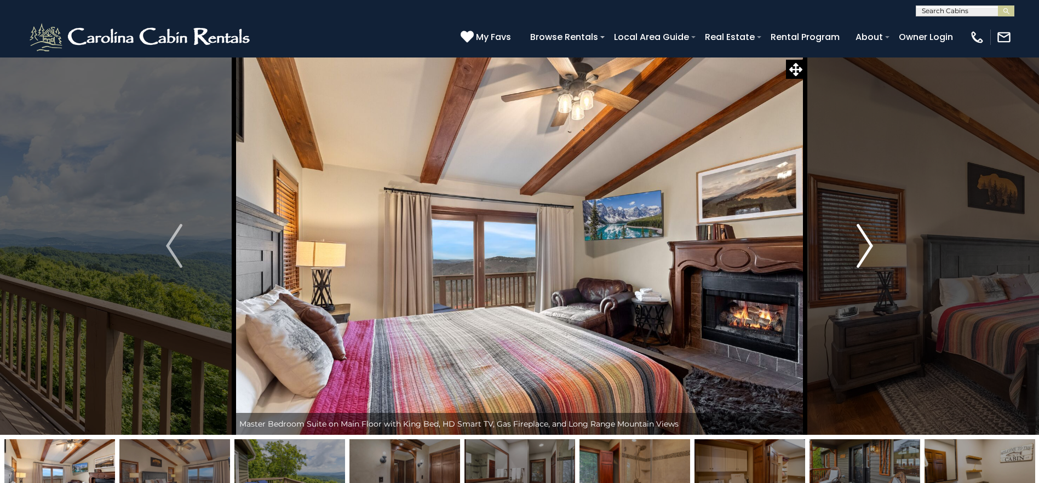
click at [857, 260] on img "Next" at bounding box center [864, 246] width 16 height 44
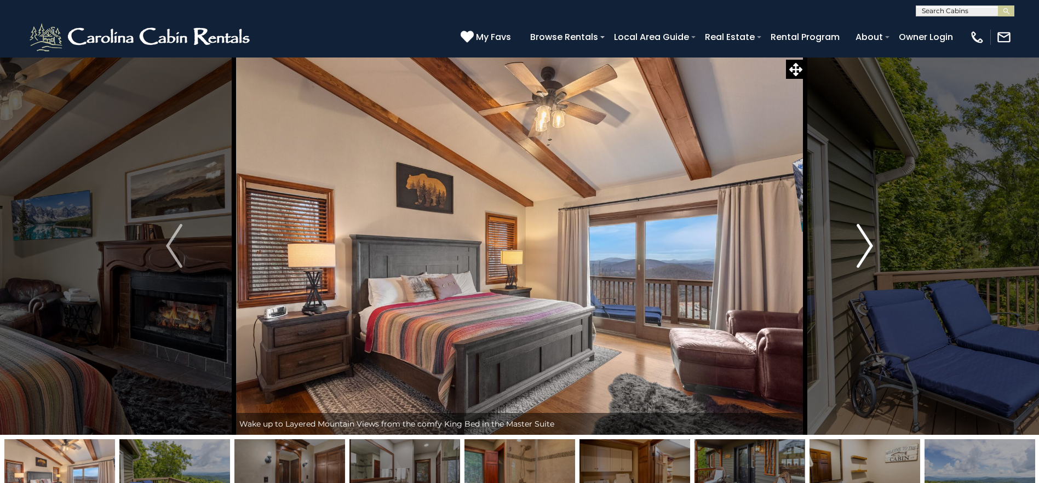
click at [857, 260] on img "Next" at bounding box center [864, 246] width 16 height 44
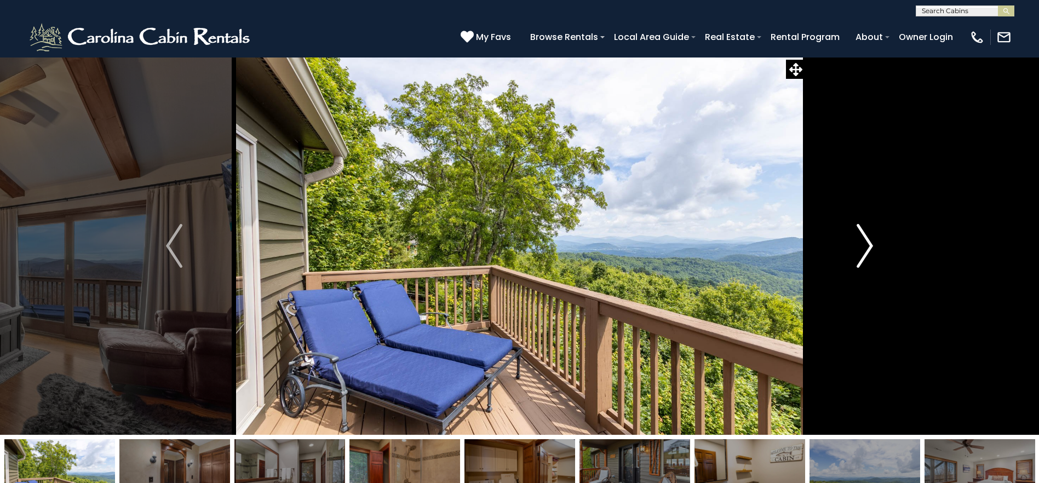
click at [857, 260] on img "Next" at bounding box center [864, 246] width 16 height 44
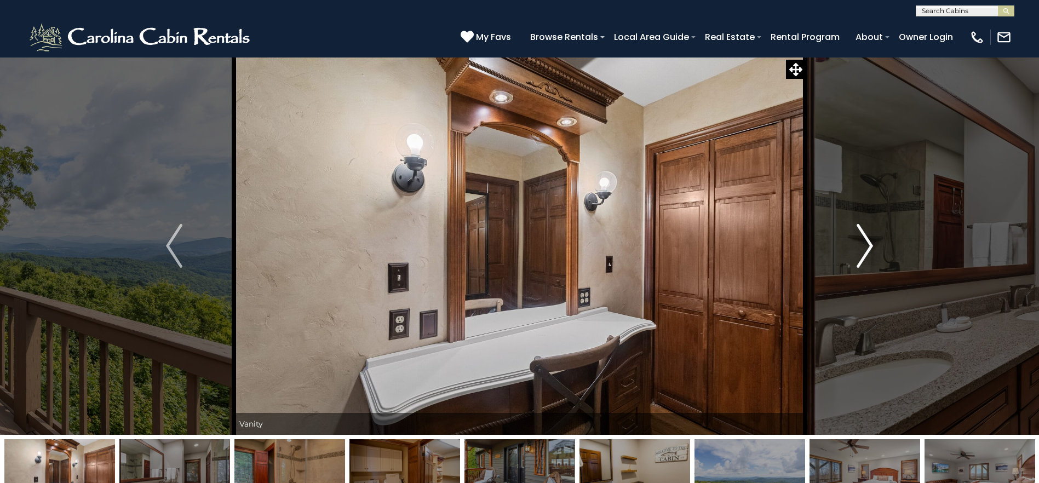
click at [857, 260] on img "Next" at bounding box center [864, 246] width 16 height 44
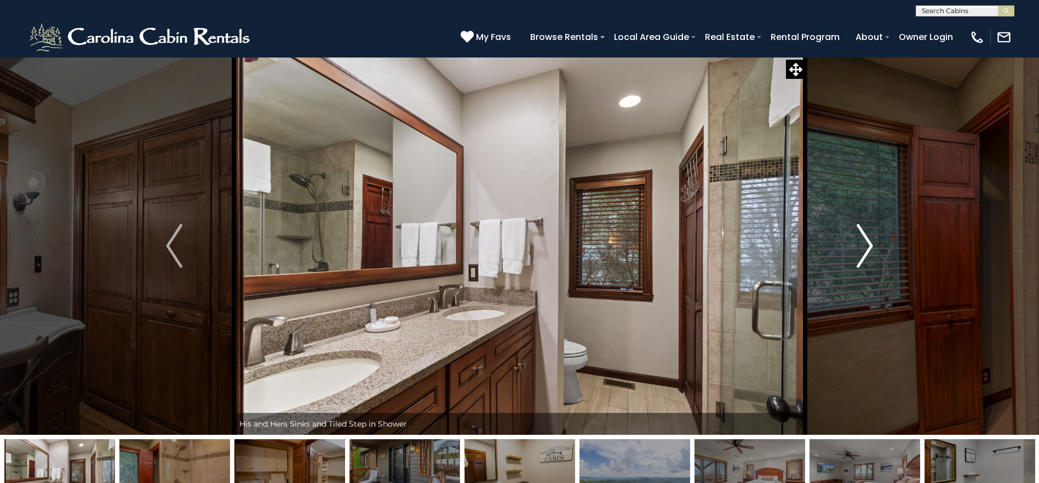
click at [857, 260] on img "Next" at bounding box center [864, 246] width 16 height 44
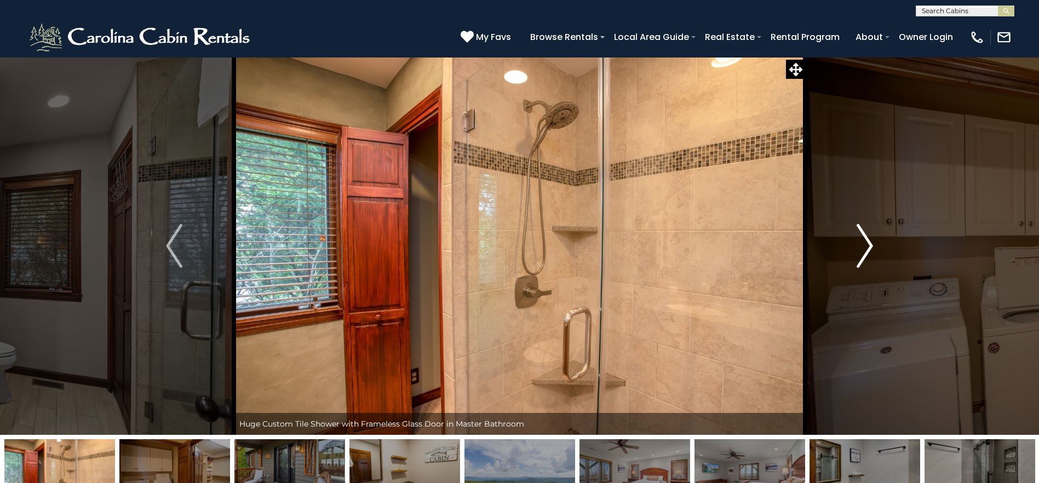
click at [857, 260] on img "Next" at bounding box center [864, 246] width 16 height 44
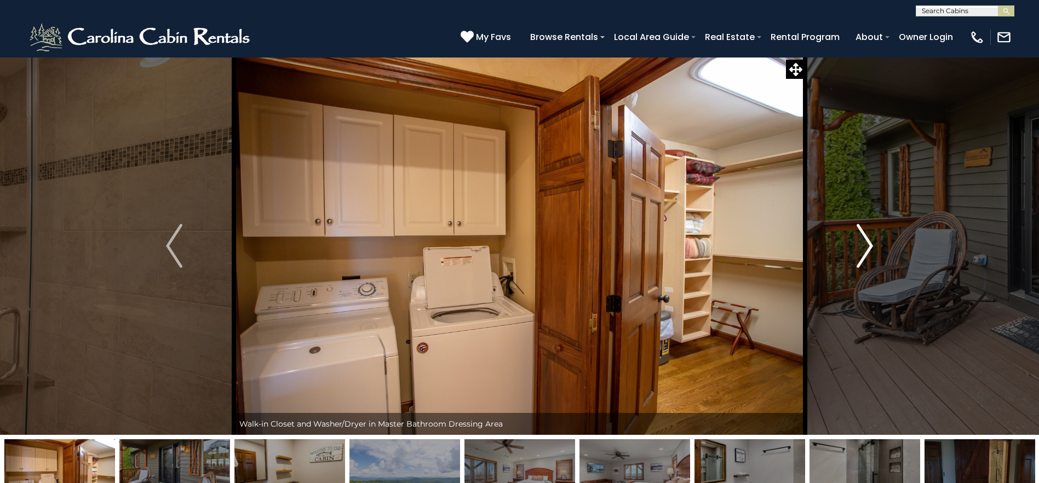
click at [857, 260] on img "Next" at bounding box center [864, 246] width 16 height 44
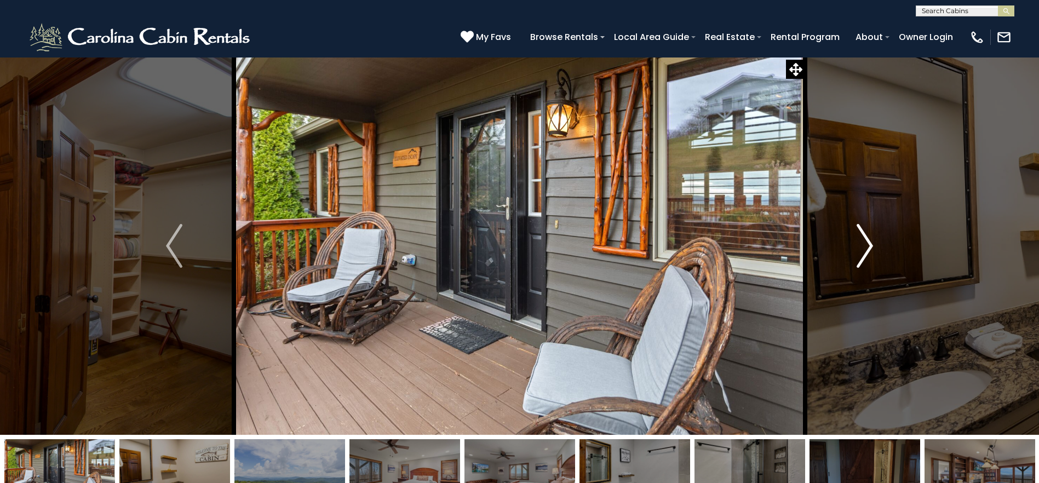
click at [857, 260] on img "Next" at bounding box center [864, 246] width 16 height 44
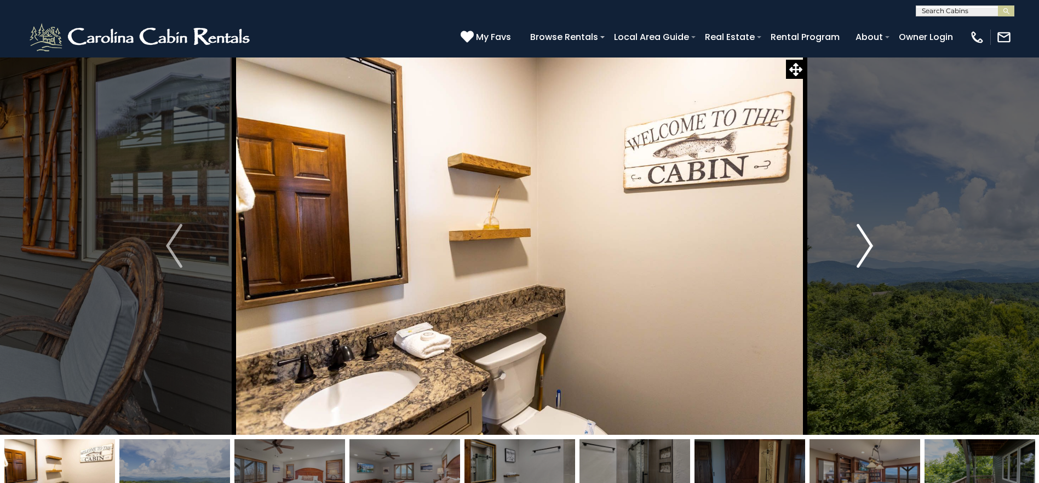
click at [857, 260] on img "Next" at bounding box center [864, 246] width 16 height 44
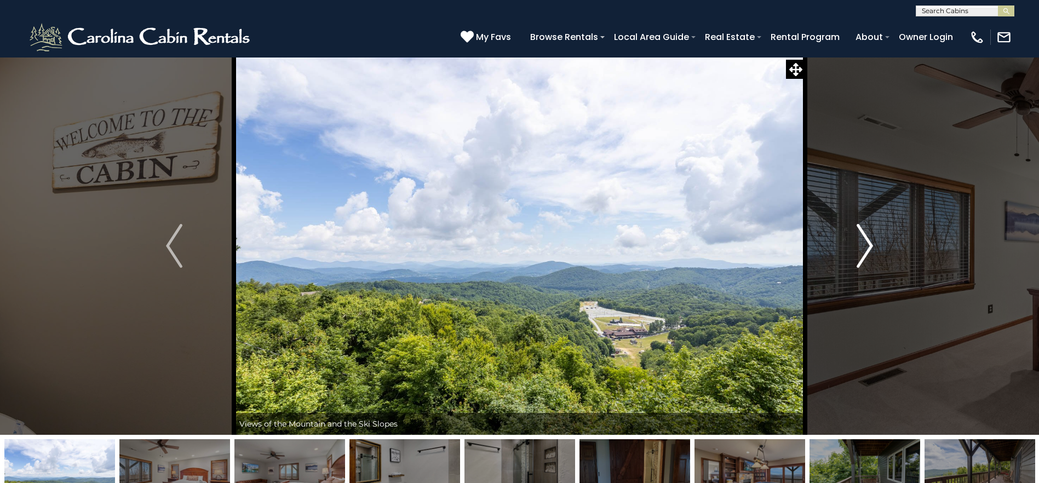
click at [857, 260] on img "Next" at bounding box center [864, 246] width 16 height 44
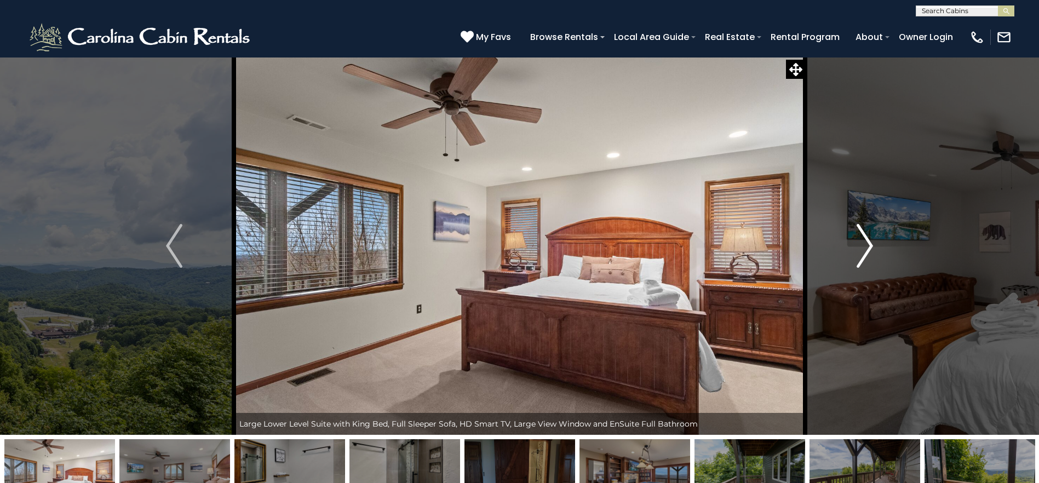
click at [857, 260] on img "Next" at bounding box center [864, 246] width 16 height 44
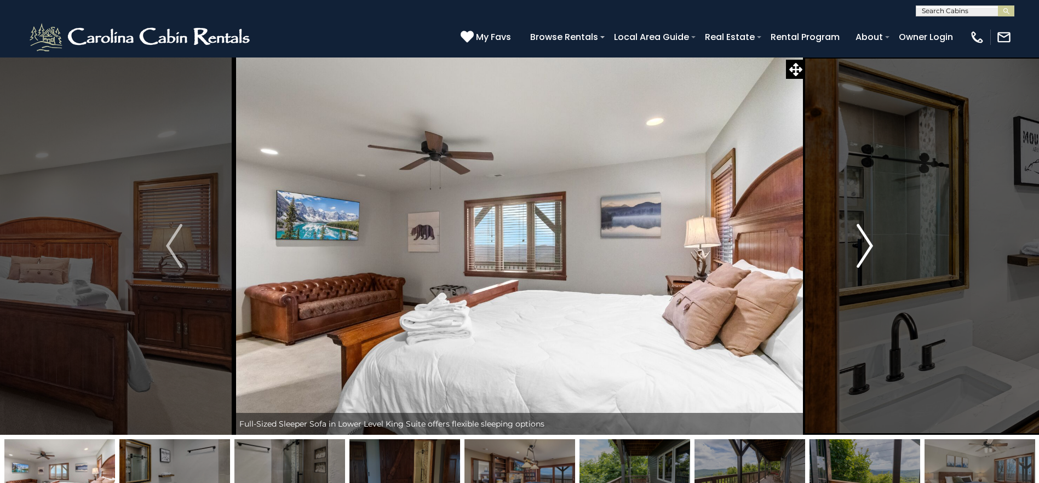
click at [857, 260] on img "Next" at bounding box center [864, 246] width 16 height 44
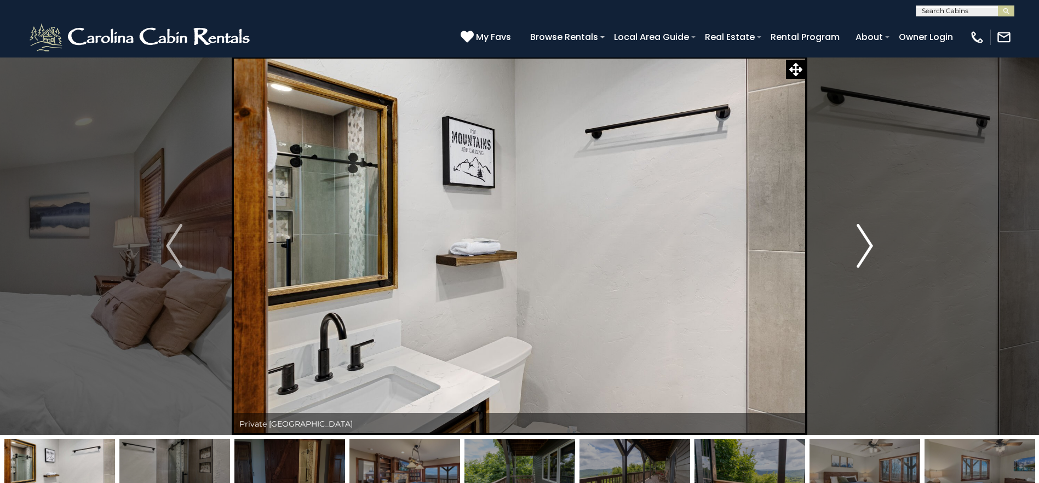
click at [857, 260] on img "Next" at bounding box center [864, 246] width 16 height 44
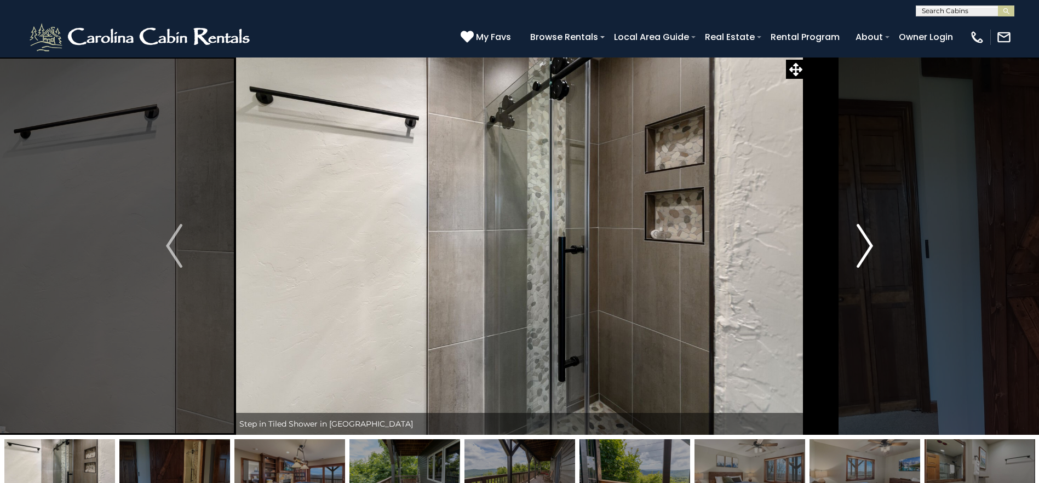
click at [857, 260] on img "Next" at bounding box center [864, 246] width 16 height 44
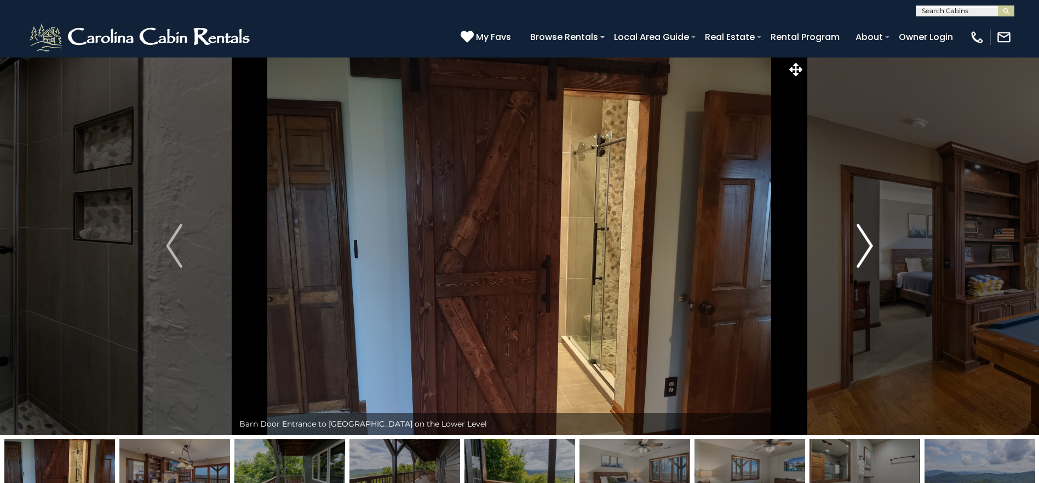
click at [857, 260] on img "Next" at bounding box center [864, 246] width 16 height 44
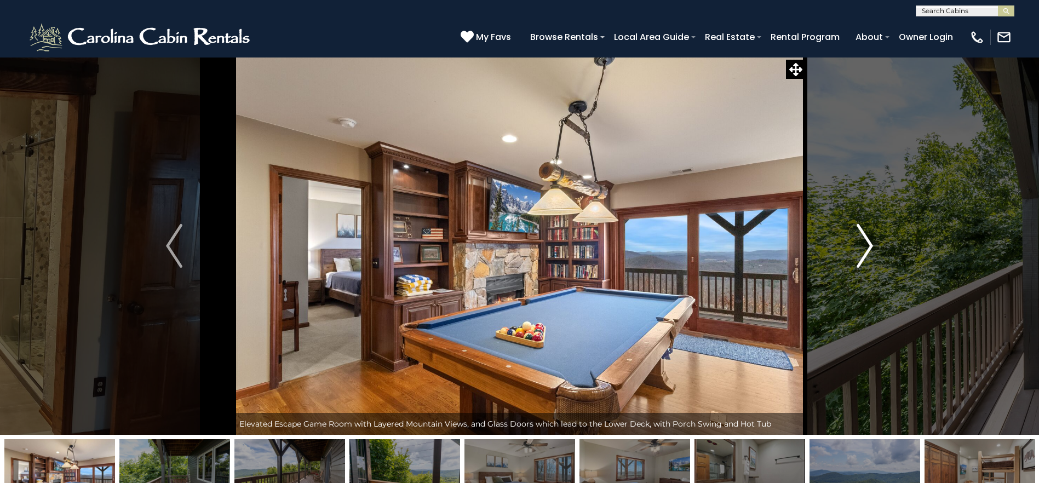
click at [857, 260] on img "Next" at bounding box center [864, 246] width 16 height 44
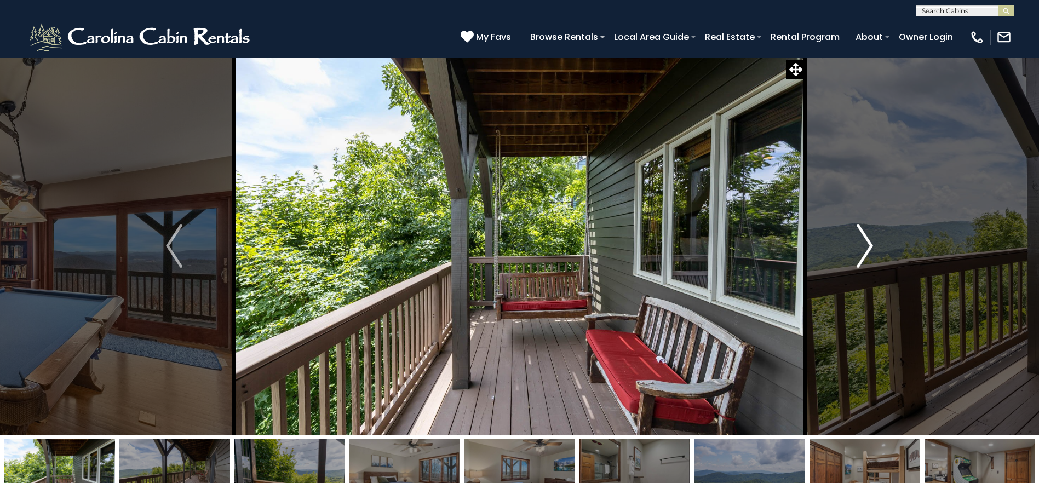
click at [857, 260] on img "Next" at bounding box center [864, 246] width 16 height 44
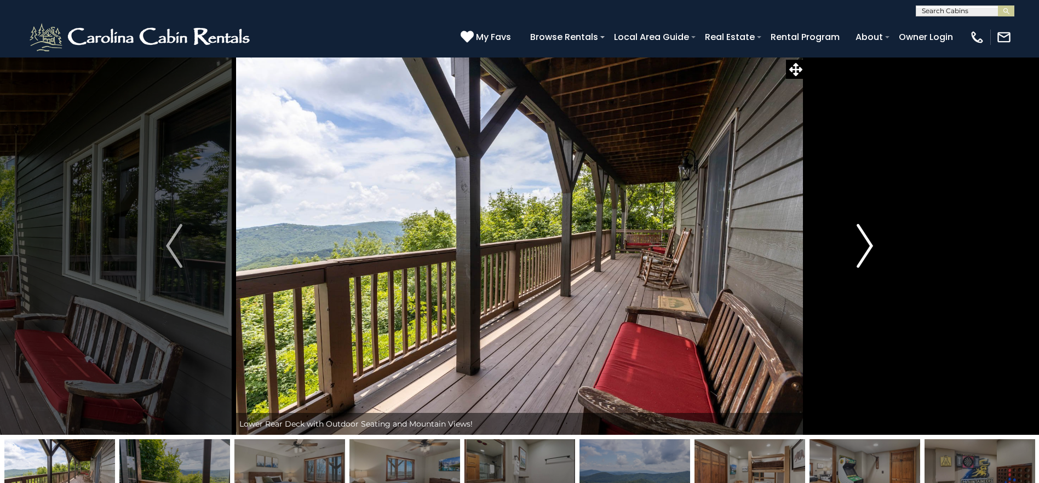
click at [857, 260] on img "Next" at bounding box center [864, 246] width 16 height 44
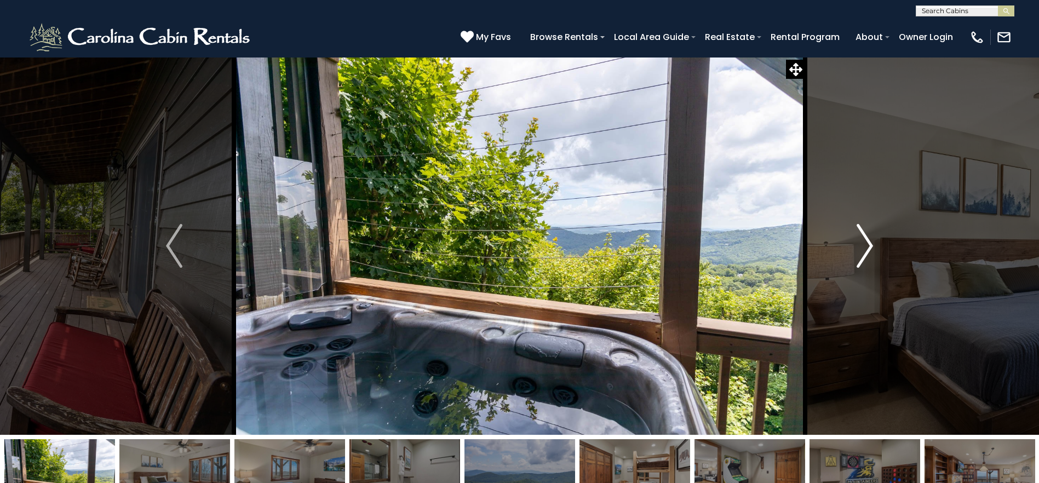
click at [857, 260] on img "Next" at bounding box center [864, 246] width 16 height 44
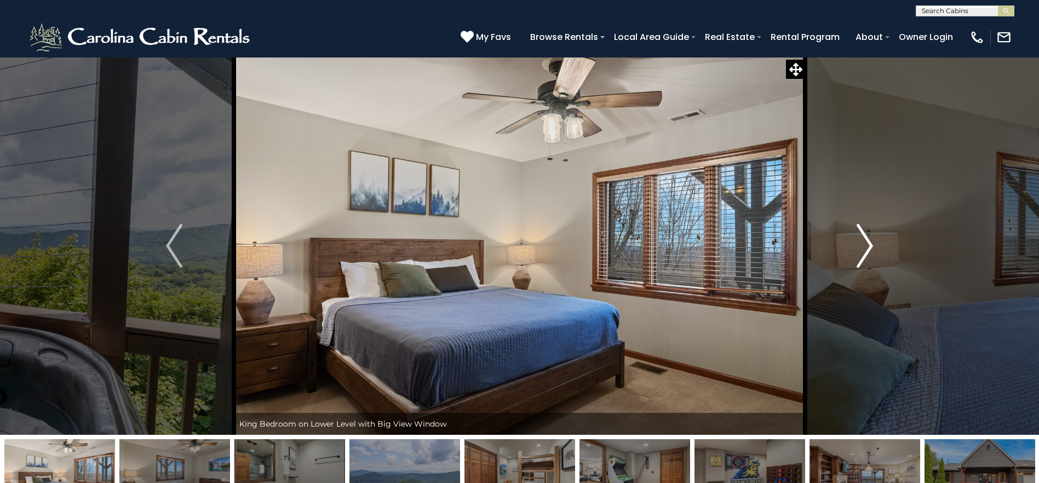
click at [857, 260] on img "Next" at bounding box center [864, 246] width 16 height 44
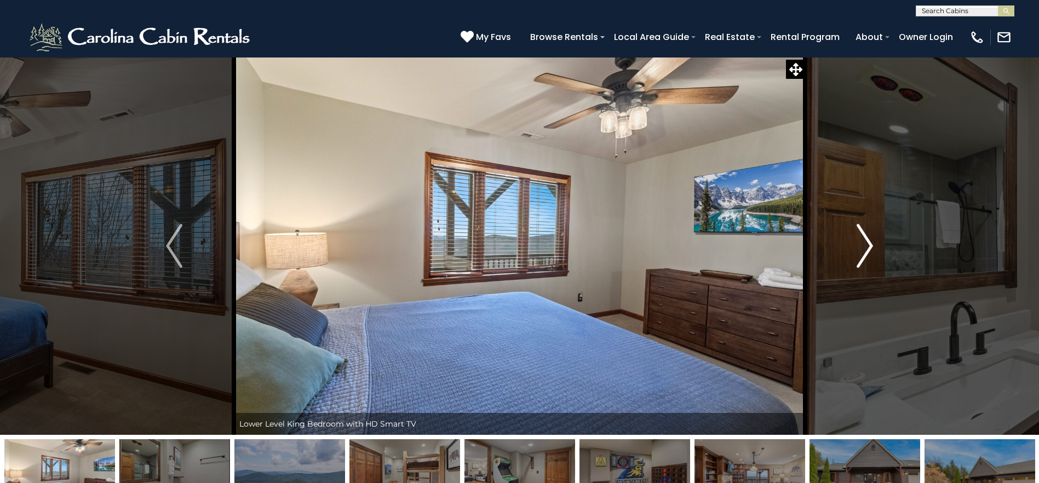
click at [857, 260] on img "Next" at bounding box center [864, 246] width 16 height 44
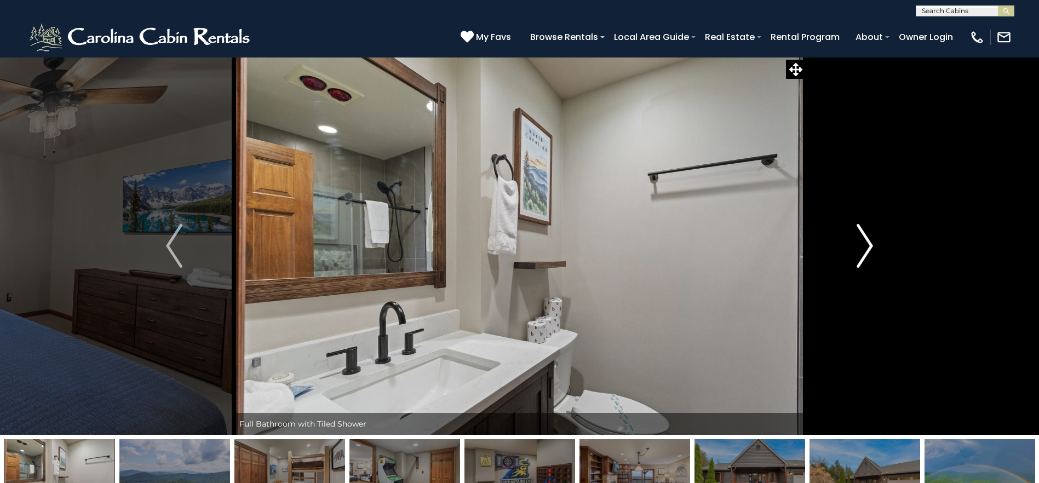
click at [857, 260] on img "Next" at bounding box center [864, 246] width 16 height 44
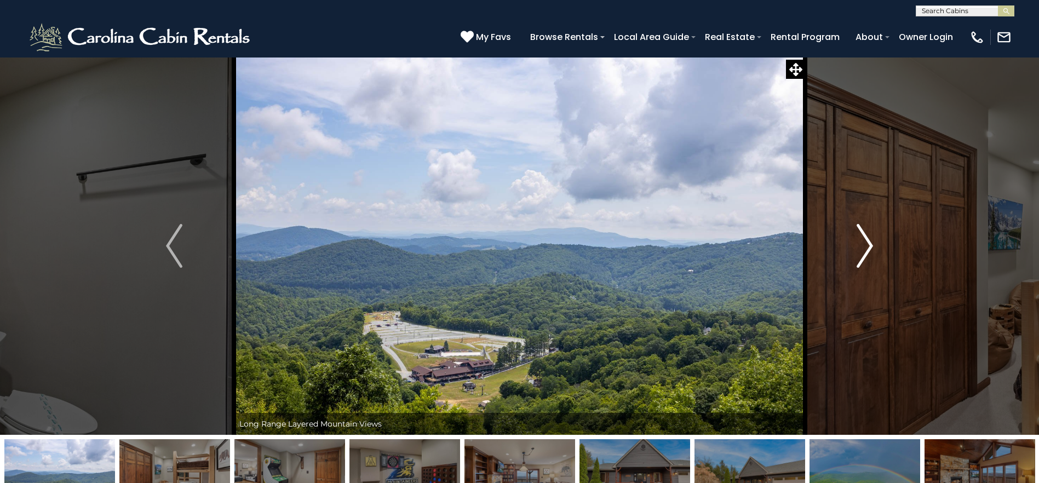
click at [857, 260] on img "Next" at bounding box center [864, 246] width 16 height 44
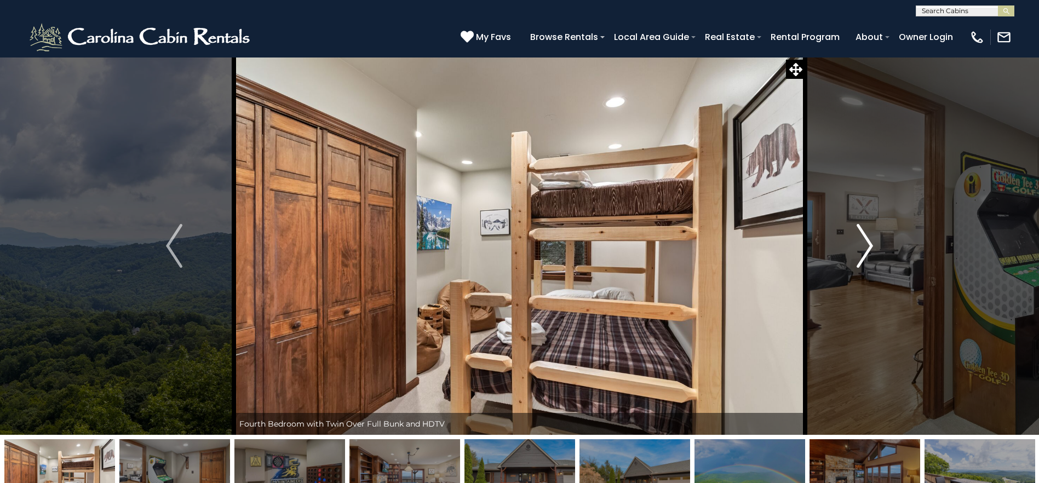
click at [857, 260] on img "Next" at bounding box center [864, 246] width 16 height 44
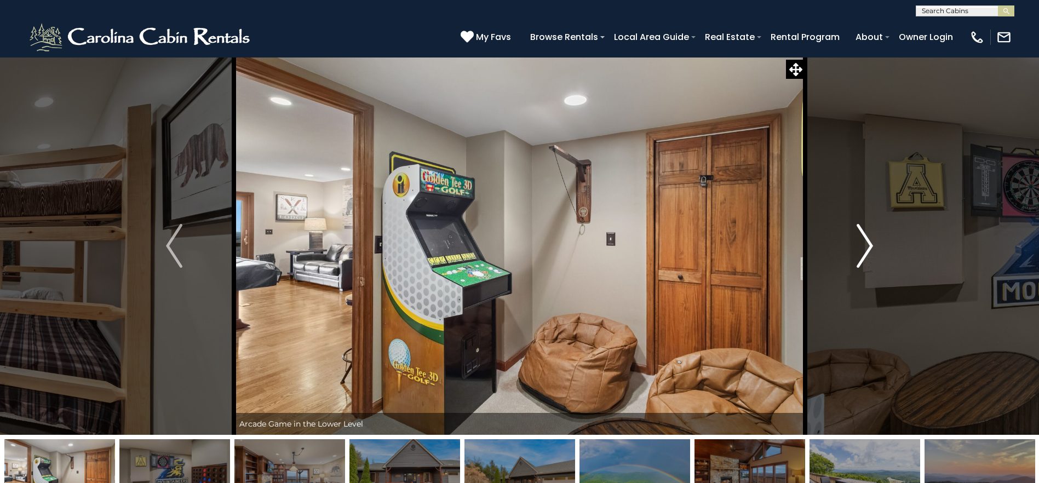
click at [857, 260] on img "Next" at bounding box center [864, 246] width 16 height 44
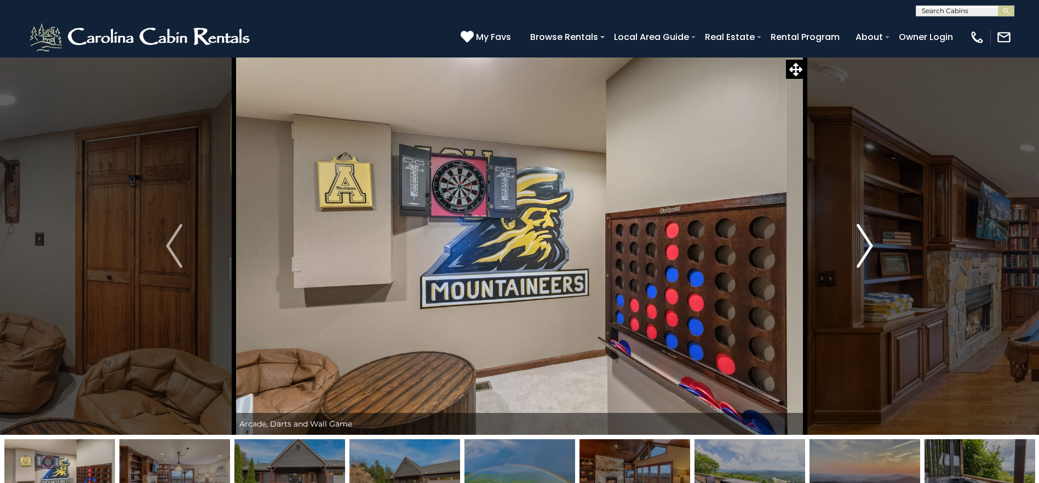
click at [857, 260] on img "Next" at bounding box center [864, 246] width 16 height 44
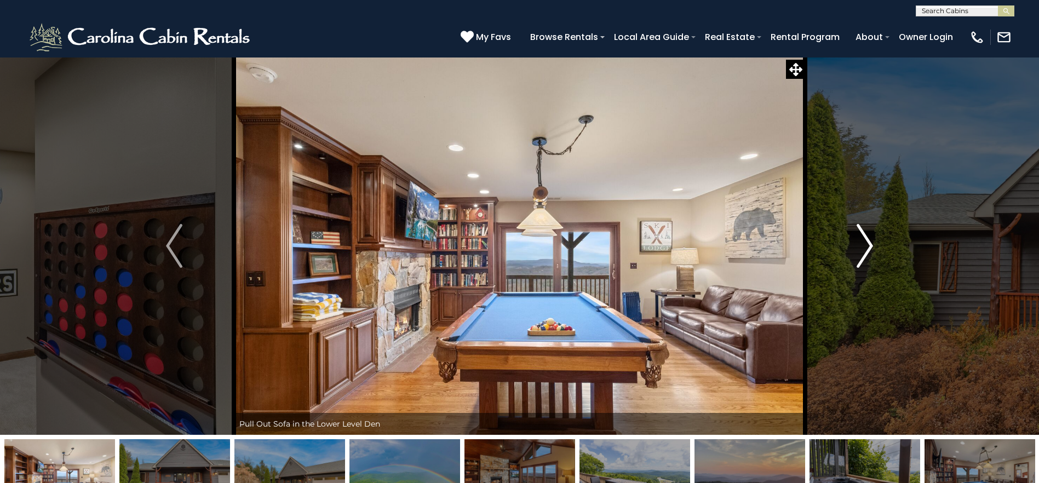
click at [857, 260] on img "Next" at bounding box center [864, 246] width 16 height 44
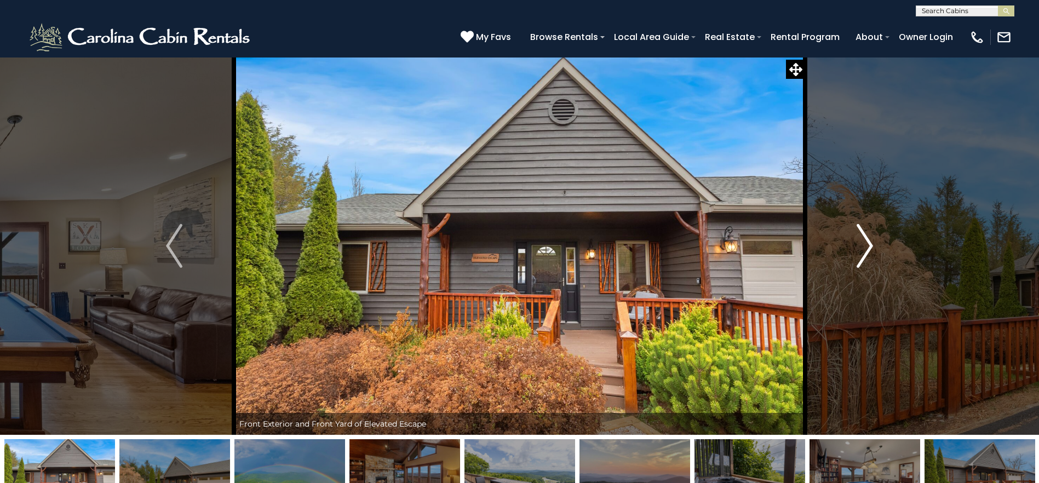
click at [857, 260] on img "Next" at bounding box center [864, 246] width 16 height 44
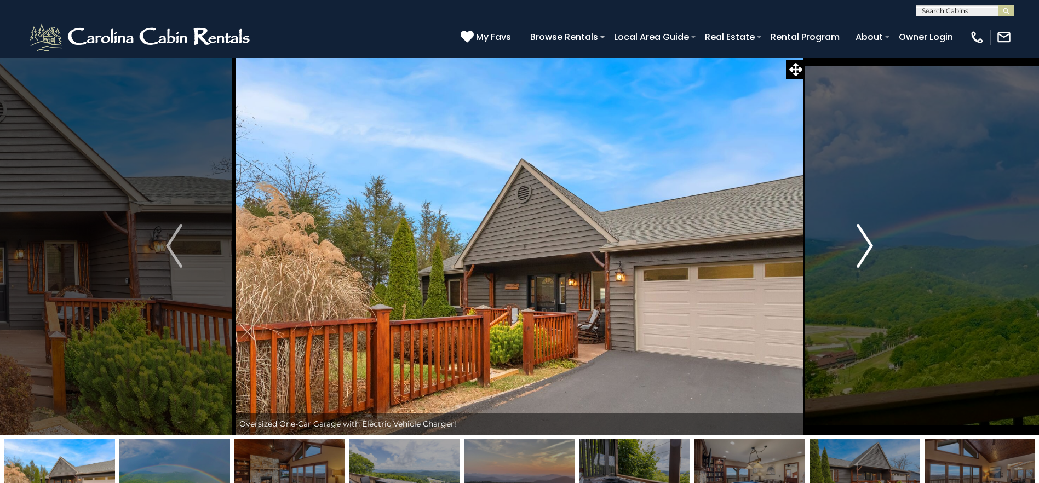
click at [857, 260] on img "Next" at bounding box center [864, 246] width 16 height 44
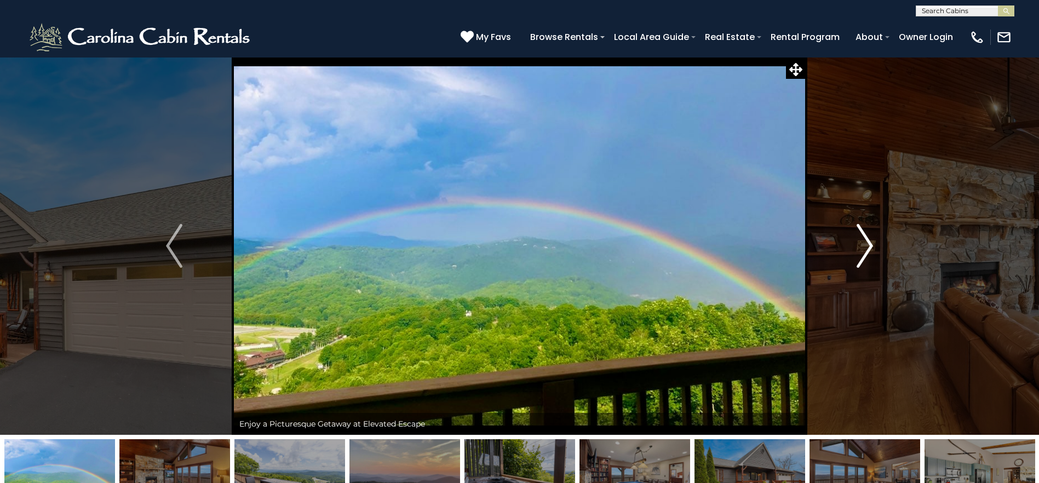
click at [857, 260] on img "Next" at bounding box center [864, 246] width 16 height 44
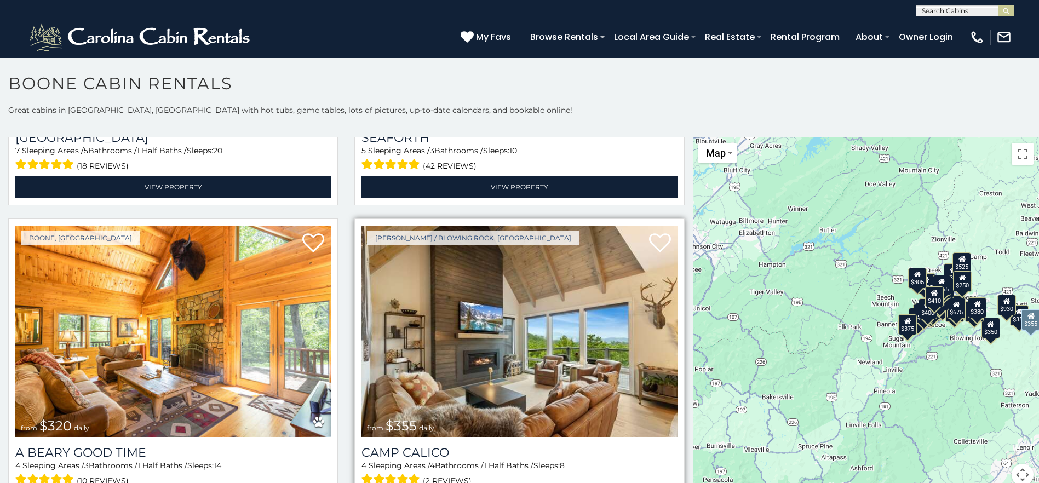
scroll to position [3778, 0]
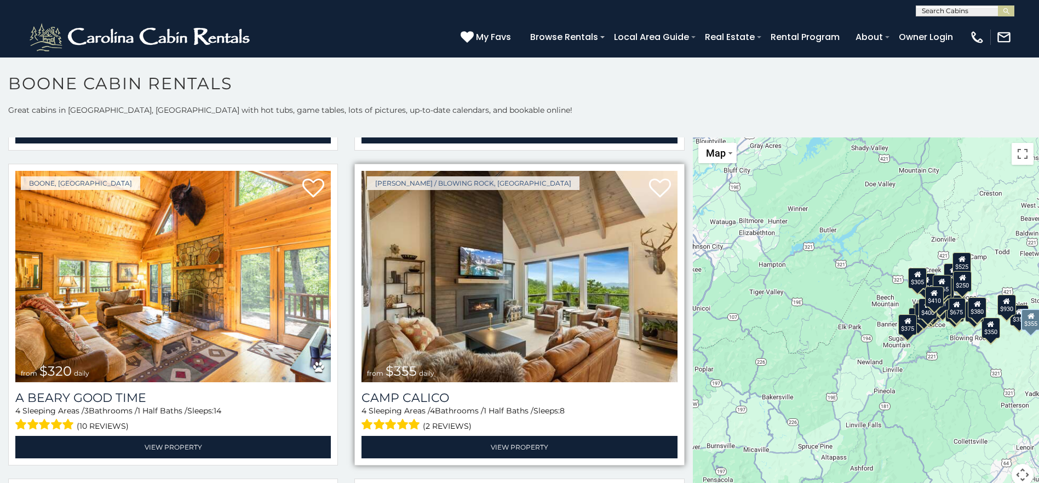
click at [645, 331] on img at bounding box center [518, 276] width 315 height 211
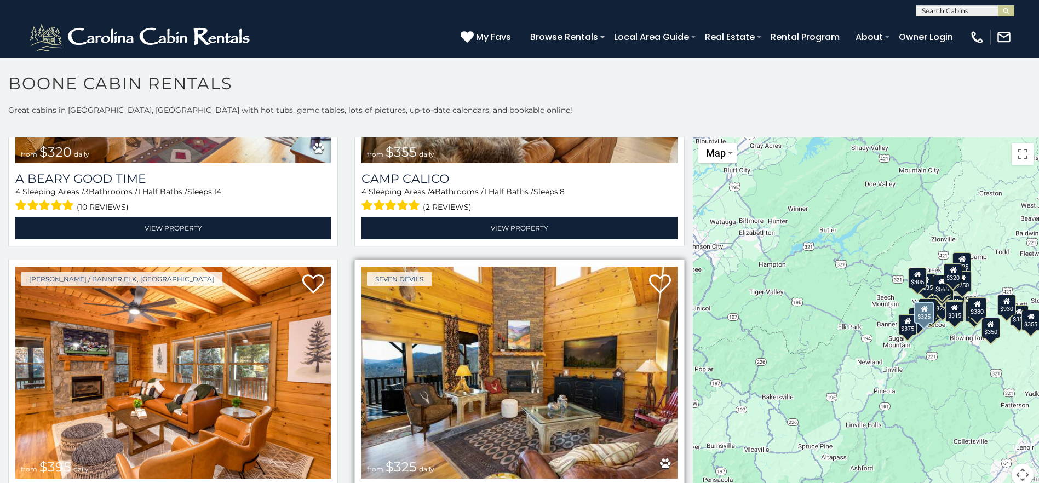
scroll to position [4052, 0]
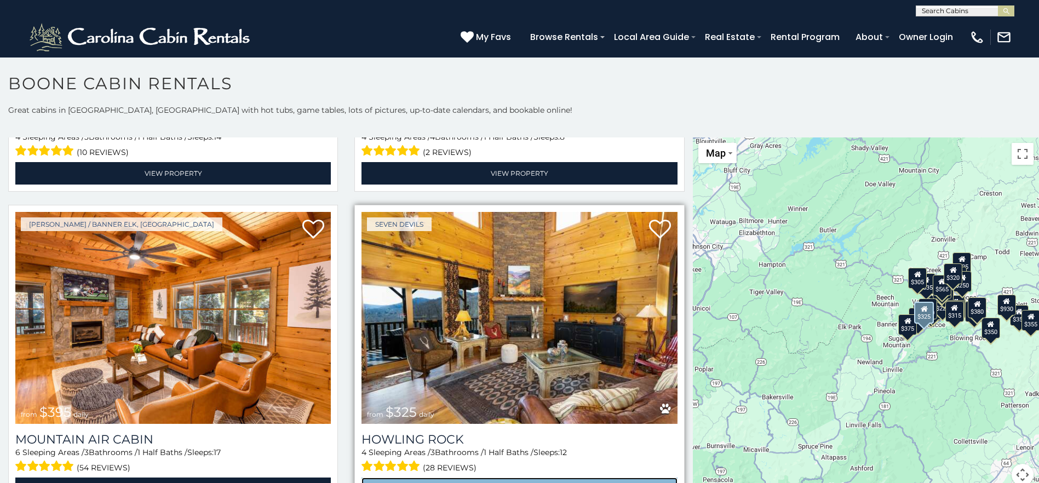
click at [620, 478] on link "View Property" at bounding box center [518, 489] width 315 height 22
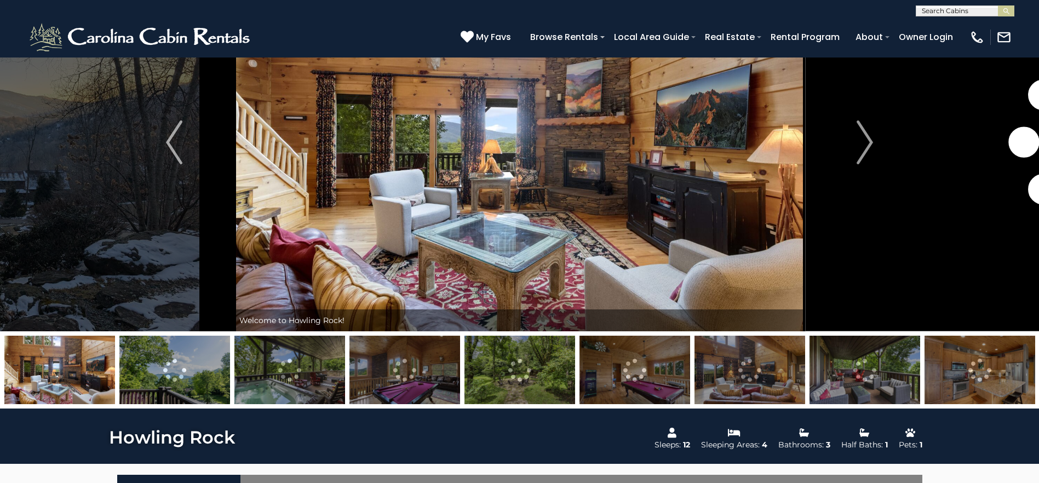
scroll to position [110, 0]
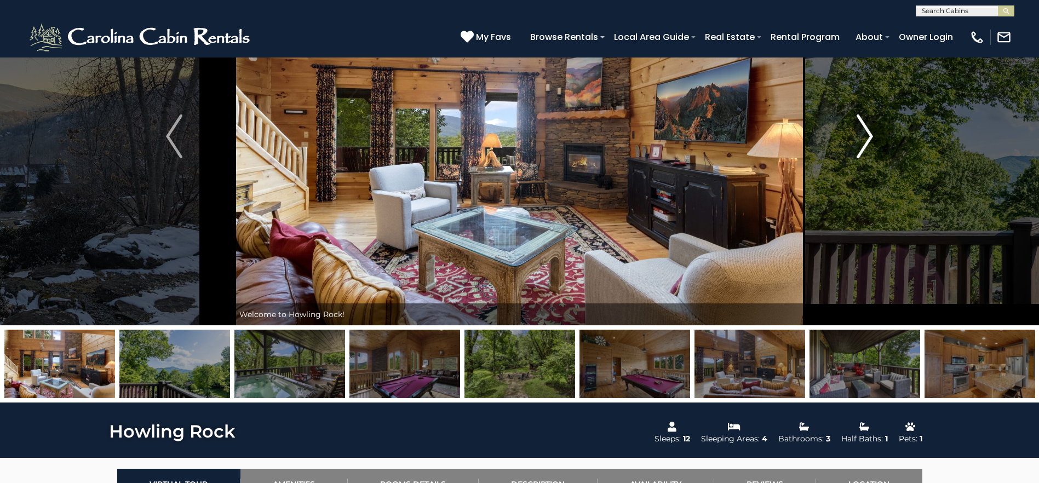
click at [860, 145] on img "Next" at bounding box center [864, 136] width 16 height 44
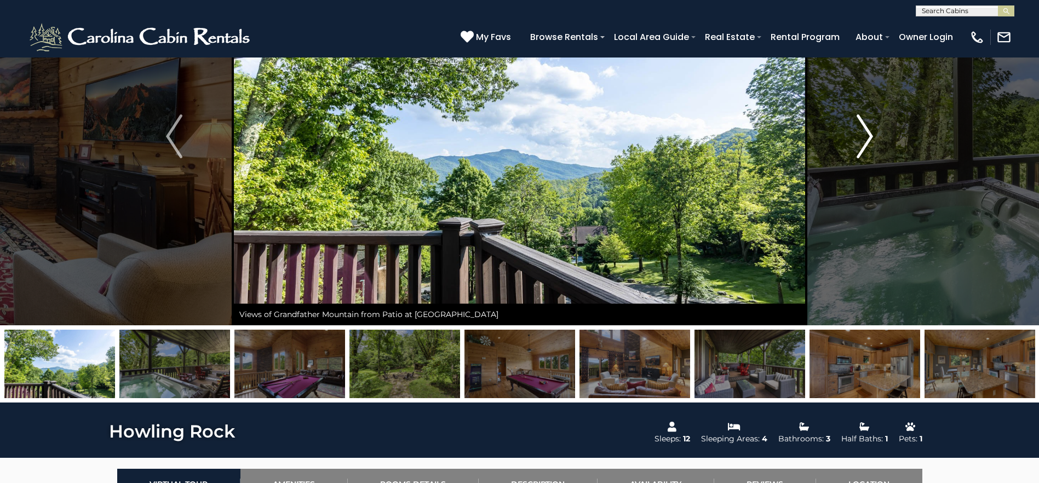
click at [860, 145] on img "Next" at bounding box center [864, 136] width 16 height 44
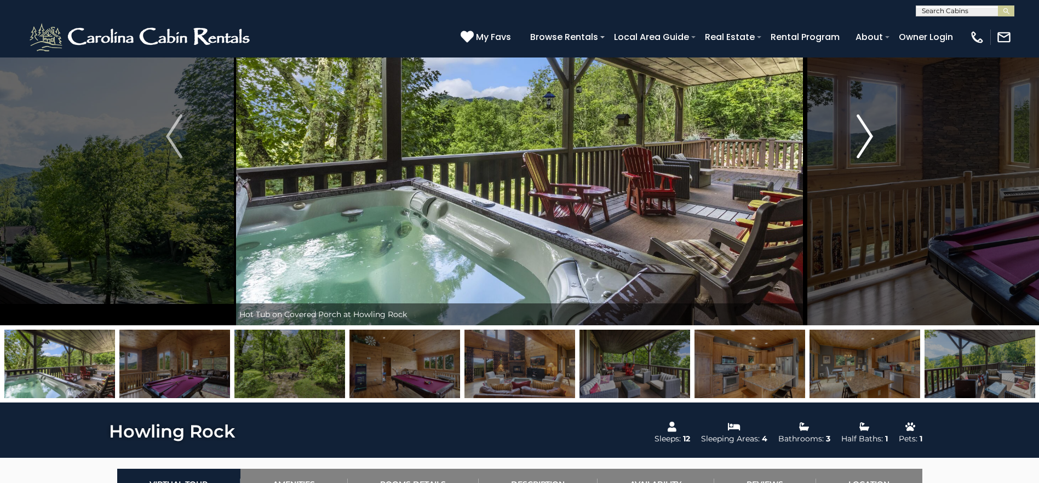
click at [860, 145] on img "Next" at bounding box center [864, 136] width 16 height 44
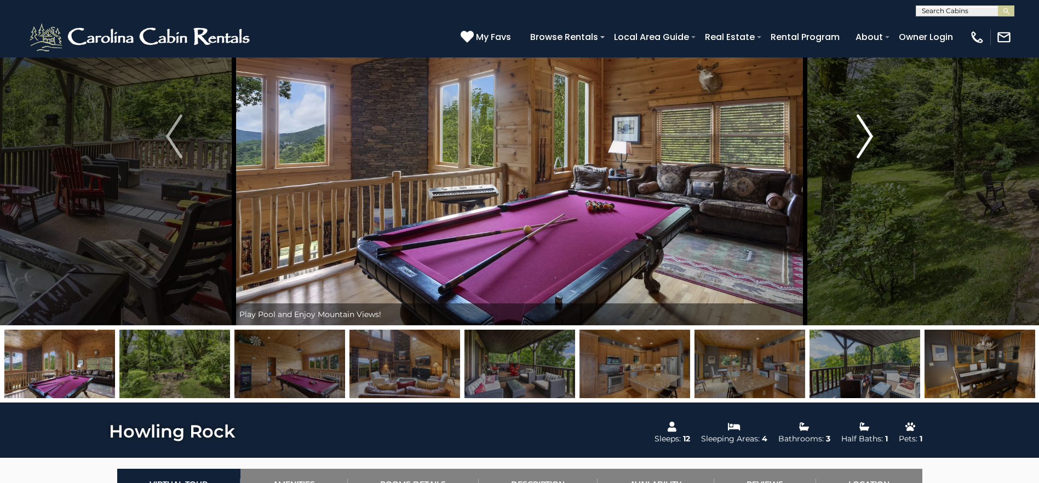
click at [862, 145] on img "Next" at bounding box center [864, 136] width 16 height 44
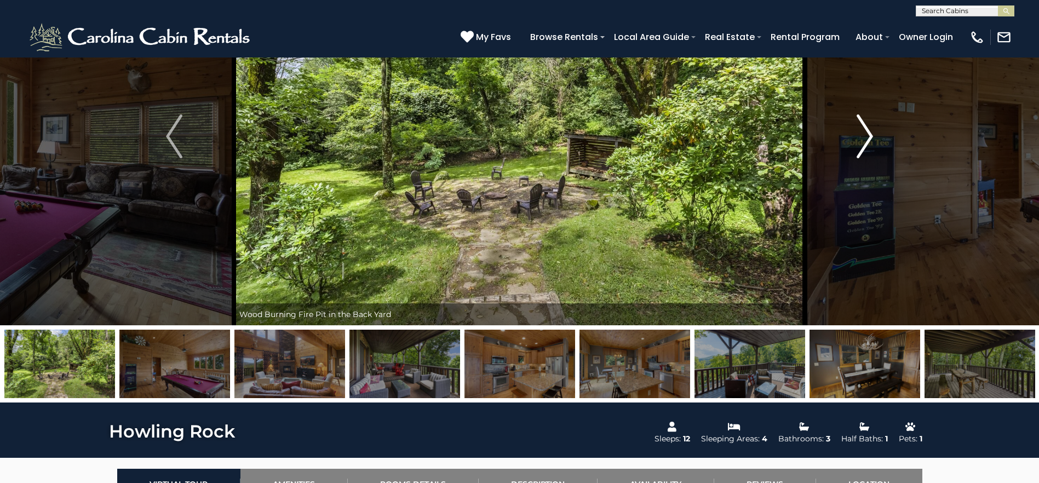
click at [869, 145] on img "Next" at bounding box center [864, 136] width 16 height 44
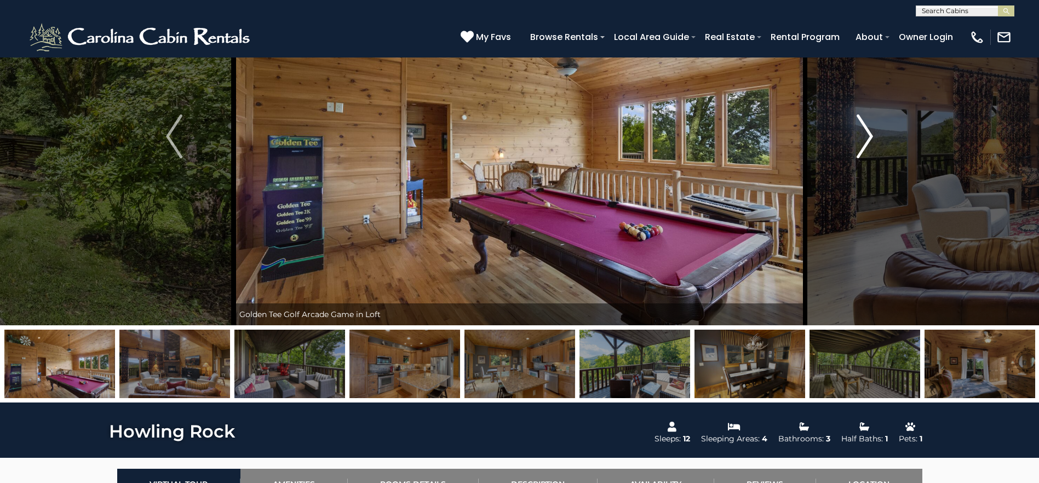
click at [869, 145] on img "Next" at bounding box center [864, 136] width 16 height 44
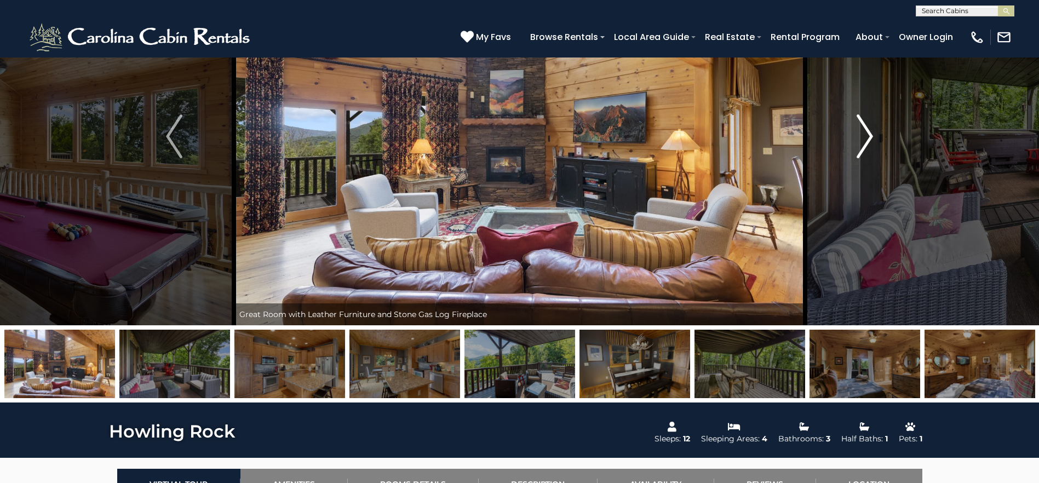
click at [869, 145] on img "Next" at bounding box center [864, 136] width 16 height 44
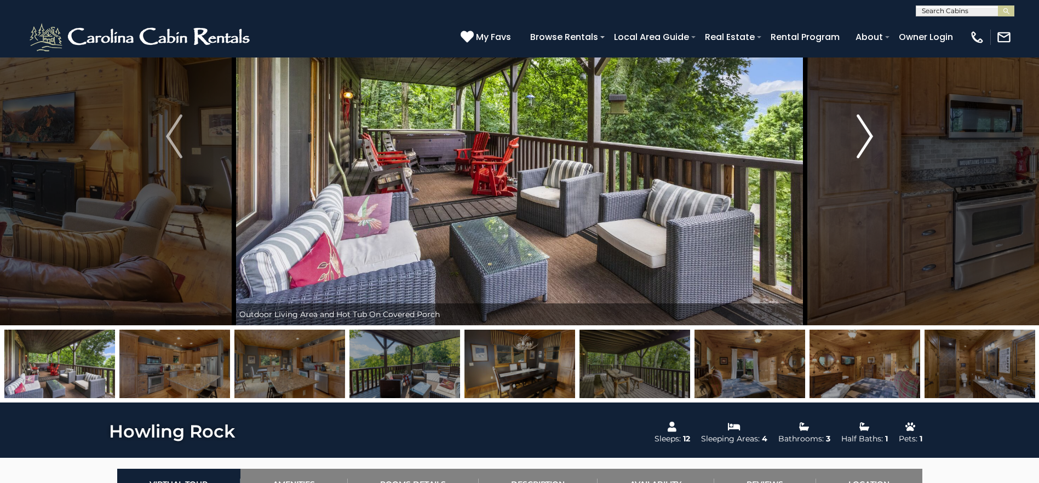
click at [869, 145] on img "Next" at bounding box center [864, 136] width 16 height 44
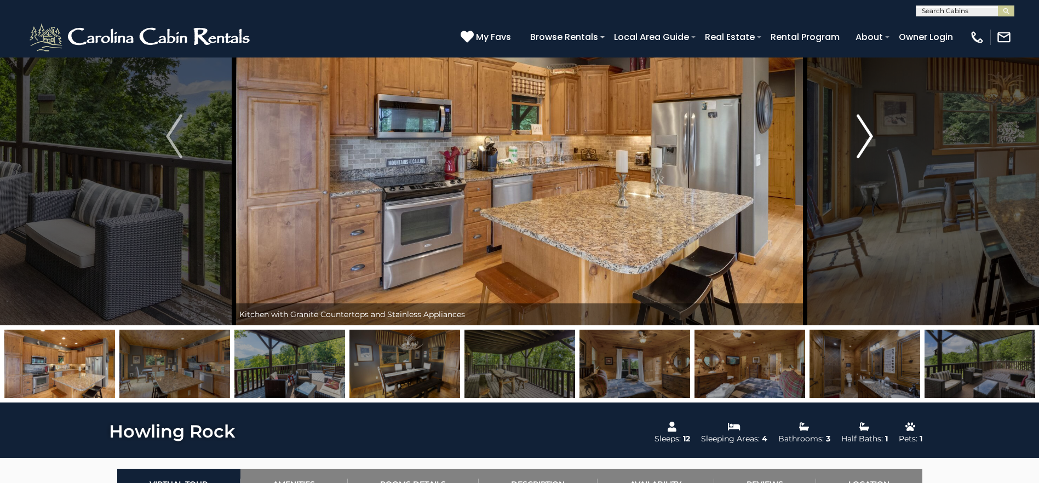
click at [869, 145] on img "Next" at bounding box center [864, 136] width 16 height 44
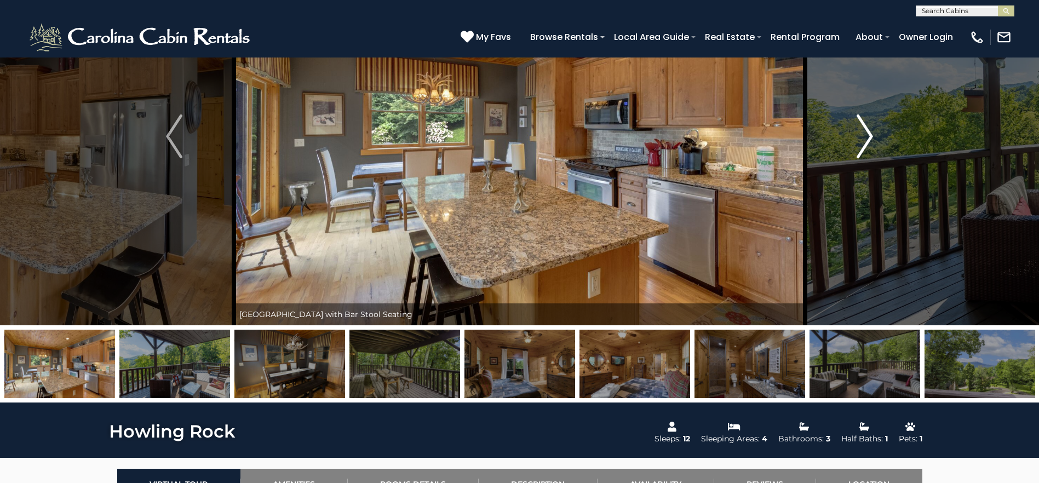
click at [870, 144] on img "Next" at bounding box center [864, 136] width 16 height 44
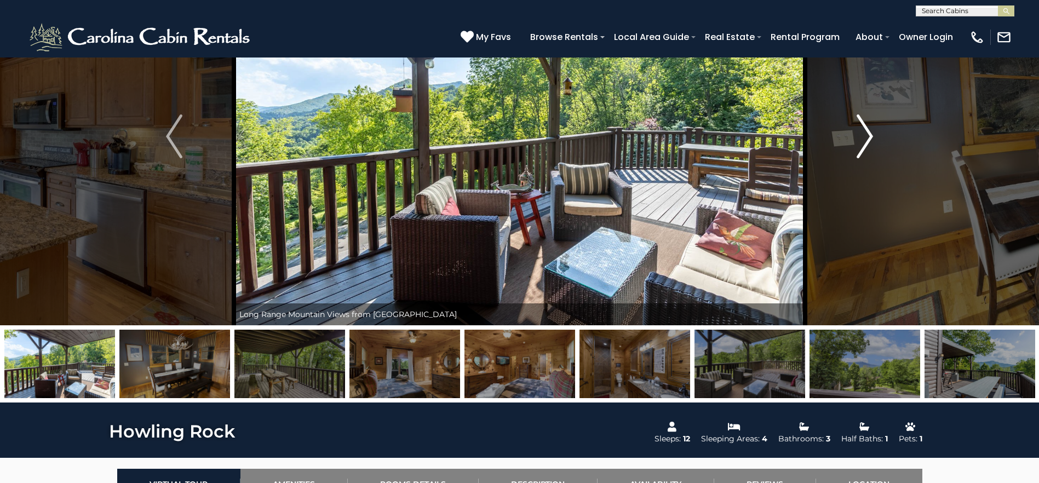
click at [870, 144] on img "Next" at bounding box center [864, 136] width 16 height 44
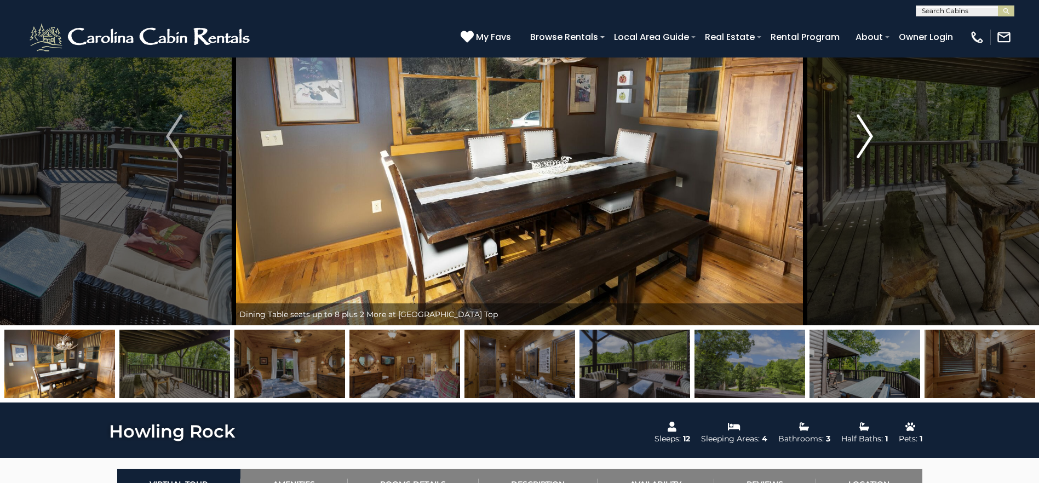
click at [870, 144] on img "Next" at bounding box center [864, 136] width 16 height 44
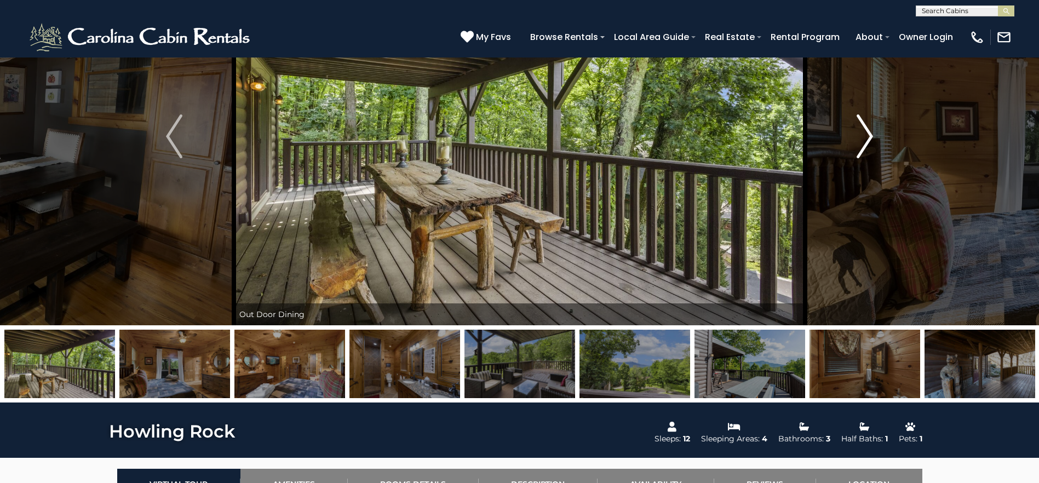
click at [871, 144] on img "Next" at bounding box center [864, 136] width 16 height 44
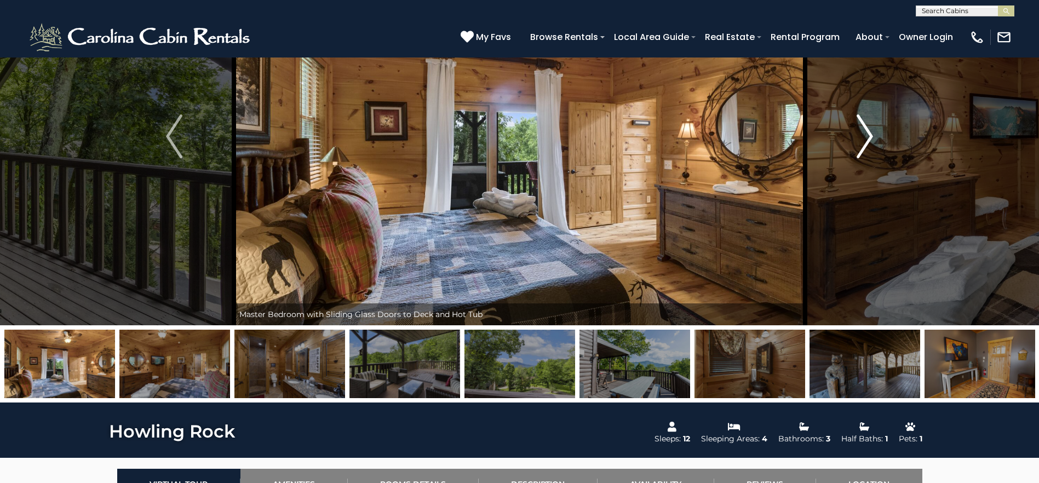
click at [871, 144] on img "Next" at bounding box center [864, 136] width 16 height 44
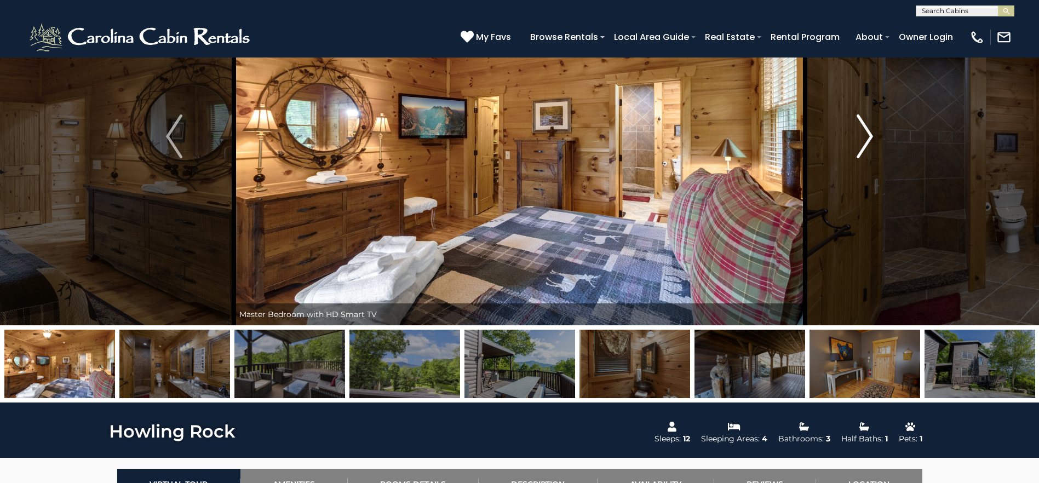
click at [871, 144] on img "Next" at bounding box center [864, 136] width 16 height 44
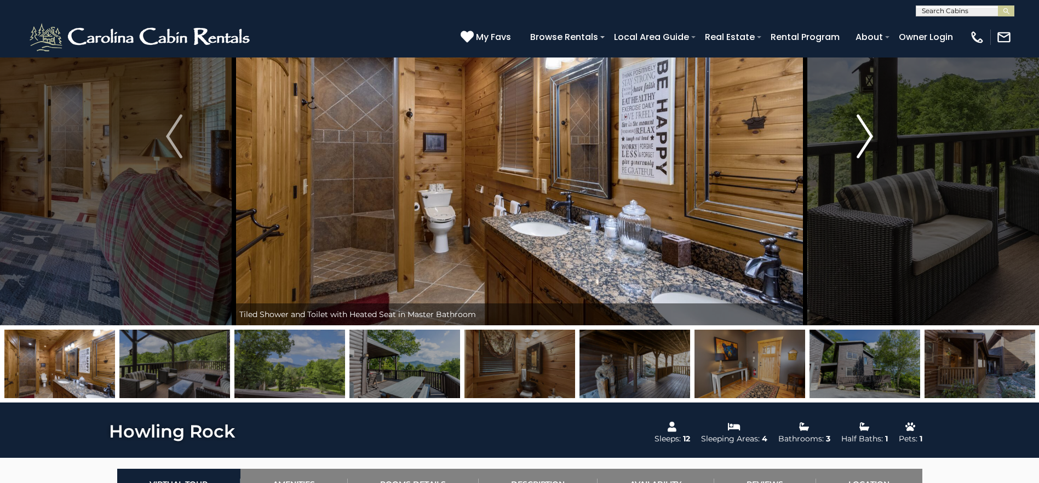
click at [871, 144] on img "Next" at bounding box center [864, 136] width 16 height 44
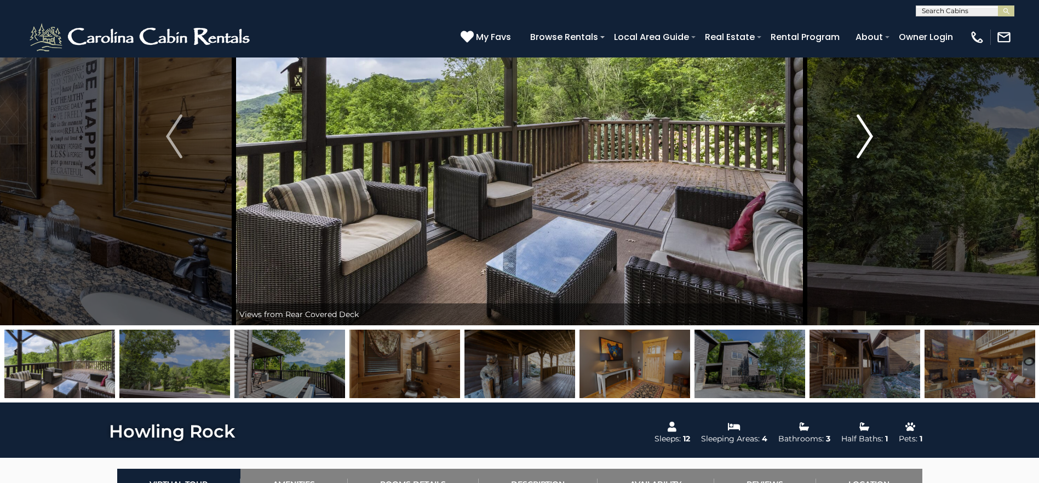
click at [871, 144] on img "Next" at bounding box center [864, 136] width 16 height 44
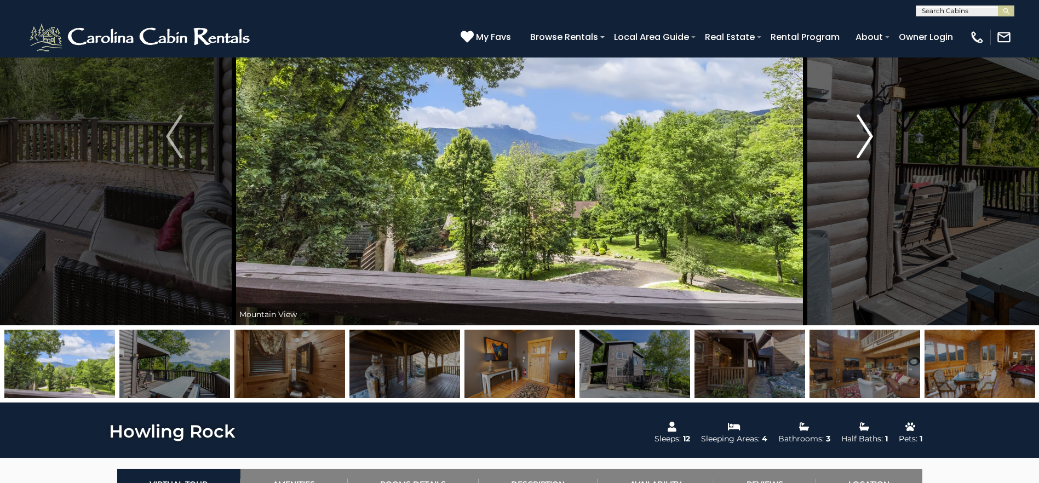
click at [871, 144] on img "Next" at bounding box center [864, 136] width 16 height 44
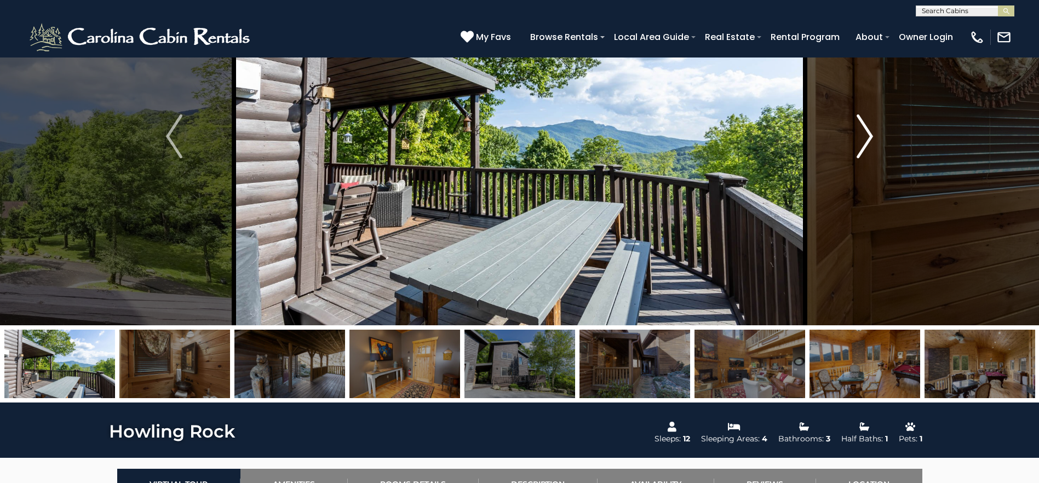
click at [871, 144] on img "Next" at bounding box center [864, 136] width 16 height 44
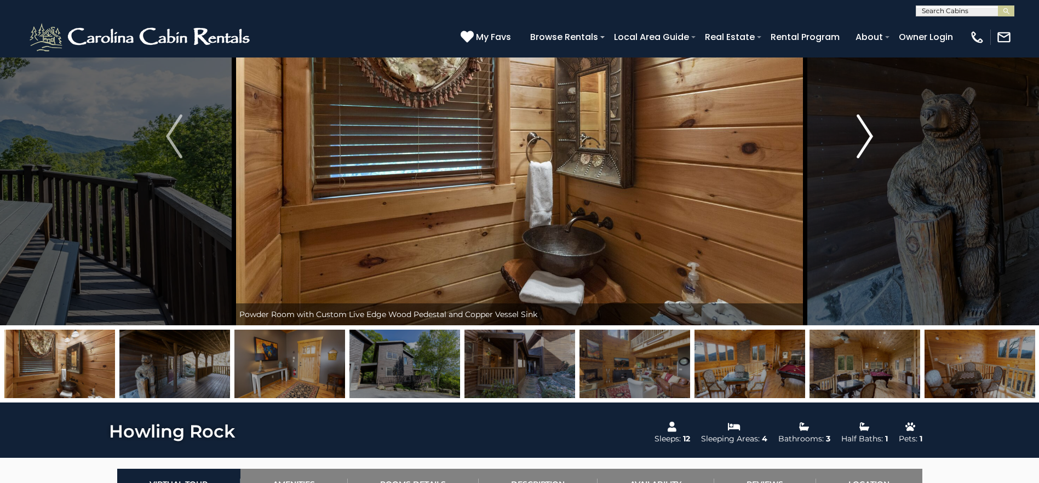
click at [872, 144] on img "Next" at bounding box center [864, 136] width 16 height 44
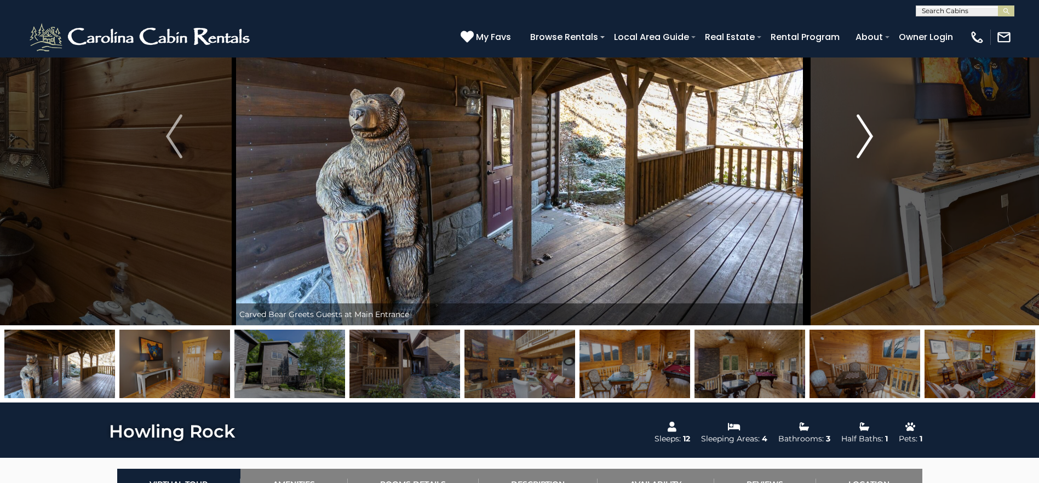
click at [872, 144] on img "Next" at bounding box center [864, 136] width 16 height 44
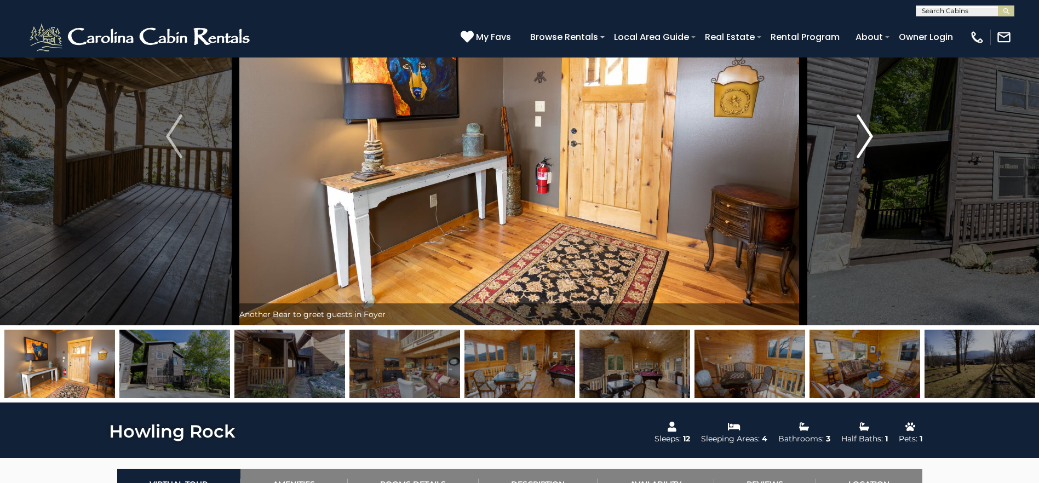
click at [872, 144] on img "Next" at bounding box center [864, 136] width 16 height 44
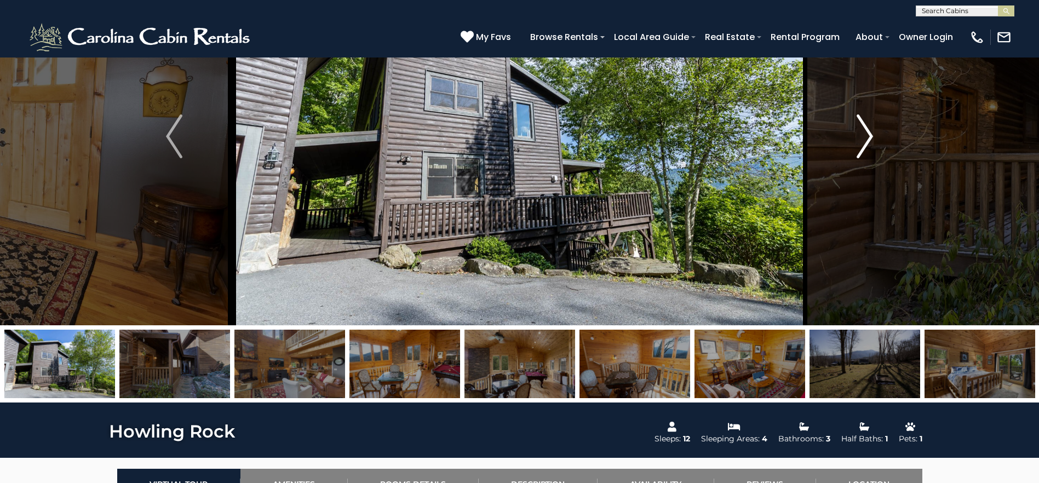
click at [872, 144] on img "Next" at bounding box center [864, 136] width 16 height 44
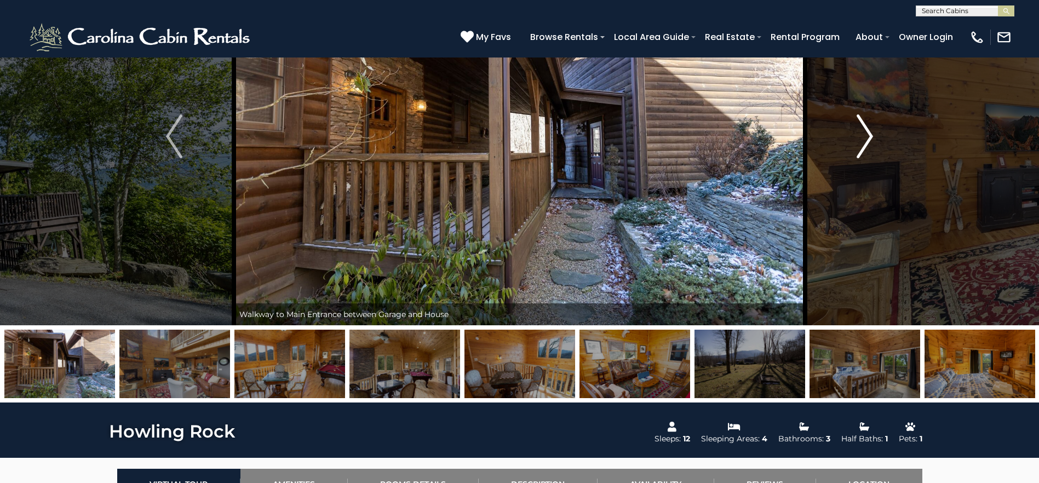
click at [872, 144] on img "Next" at bounding box center [864, 136] width 16 height 44
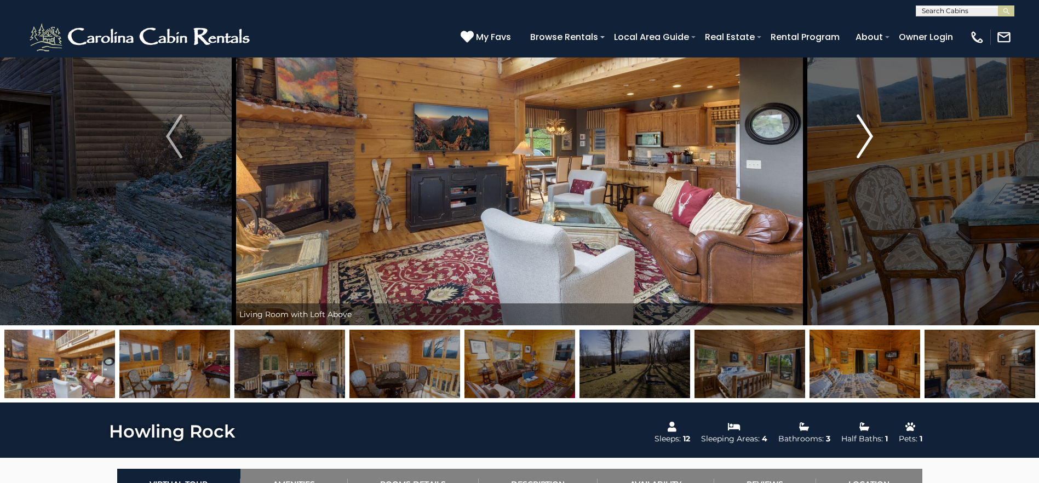
click at [872, 144] on img "Next" at bounding box center [864, 136] width 16 height 44
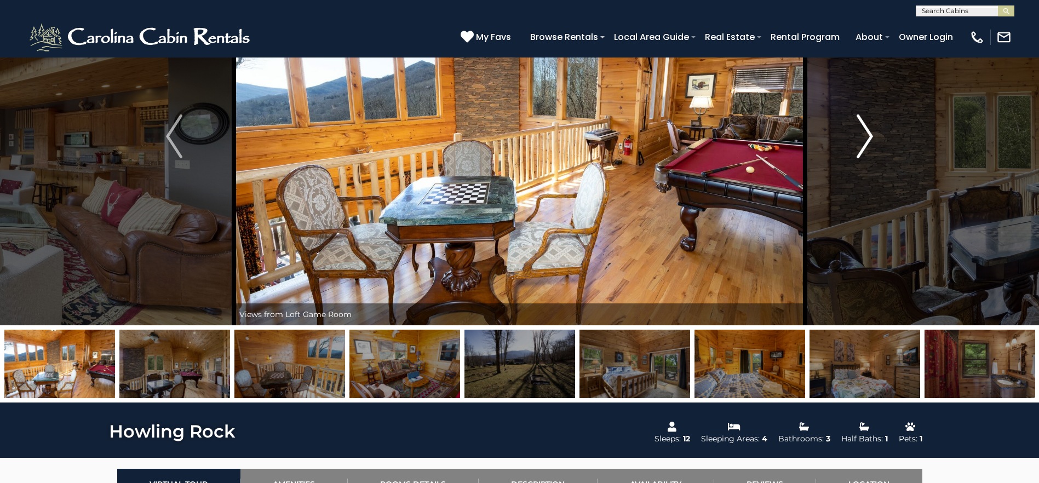
click at [872, 144] on img "Next" at bounding box center [864, 136] width 16 height 44
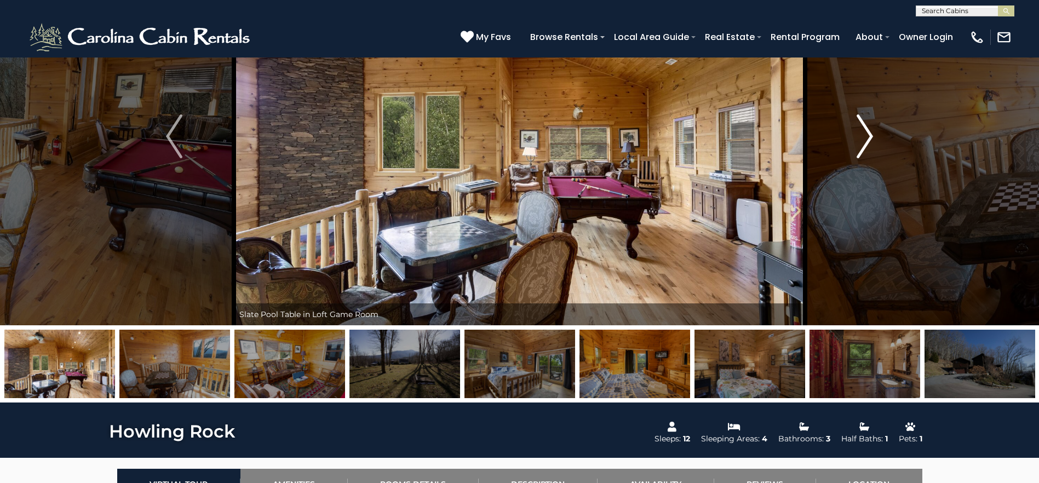
click at [872, 144] on img "Next" at bounding box center [864, 136] width 16 height 44
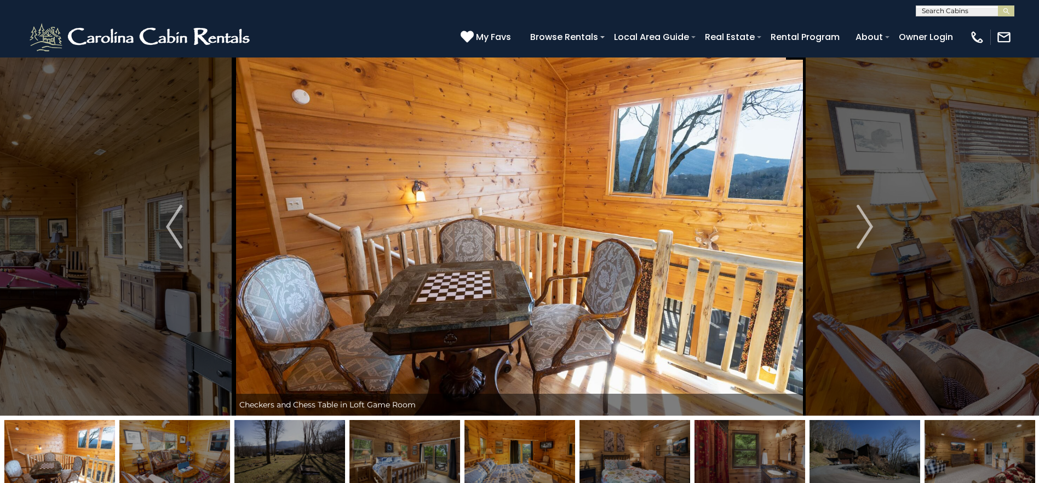
scroll to position [0, 0]
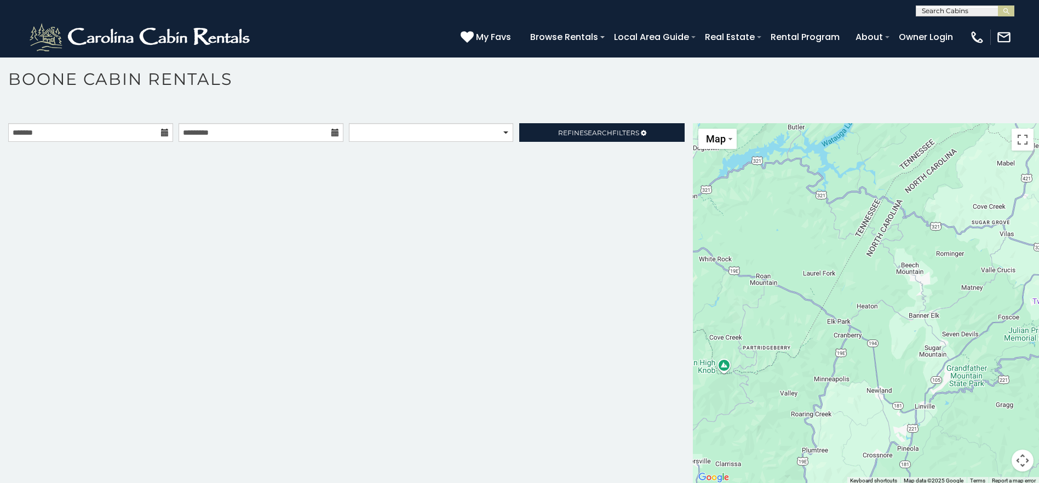
scroll to position [6, 0]
click at [602, 245] on div "**********" at bounding box center [346, 302] width 693 height 361
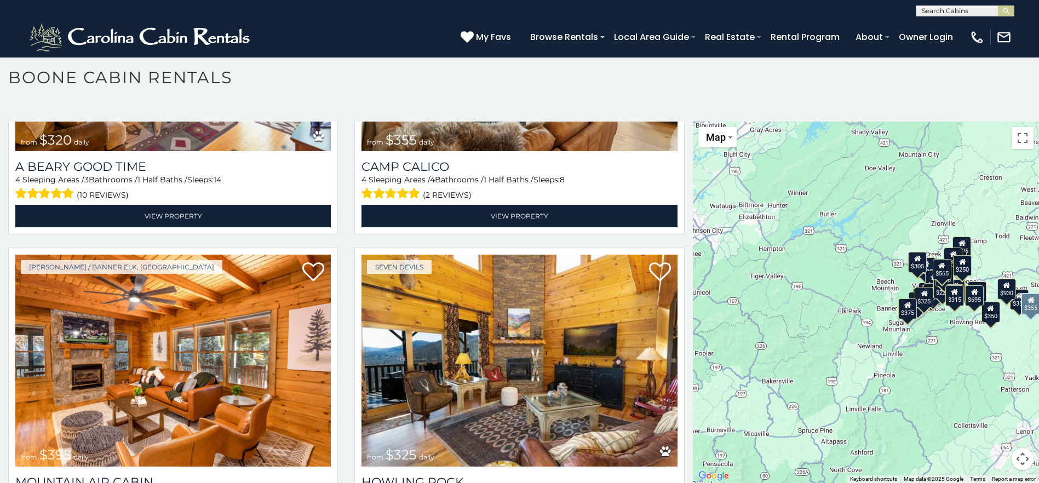
scroll to position [3997, 0]
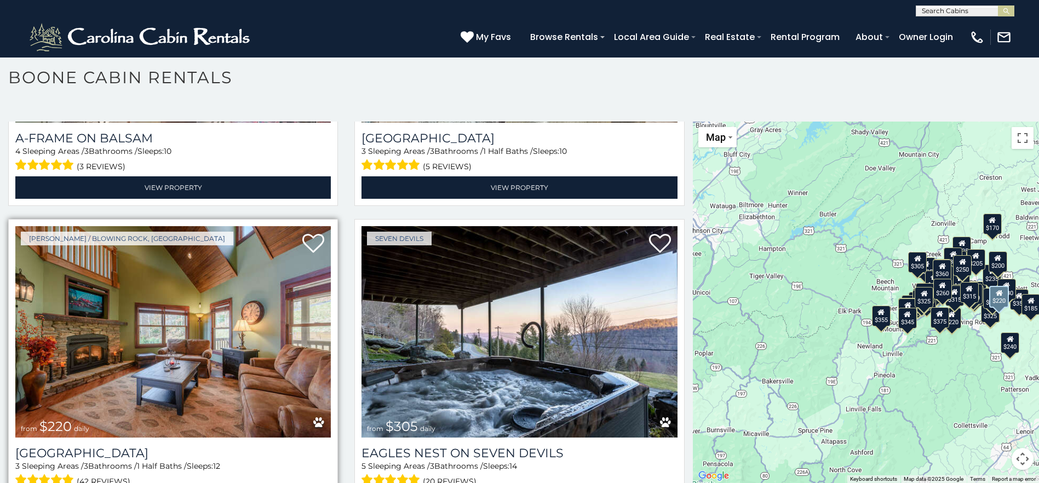
scroll to position [6861, 0]
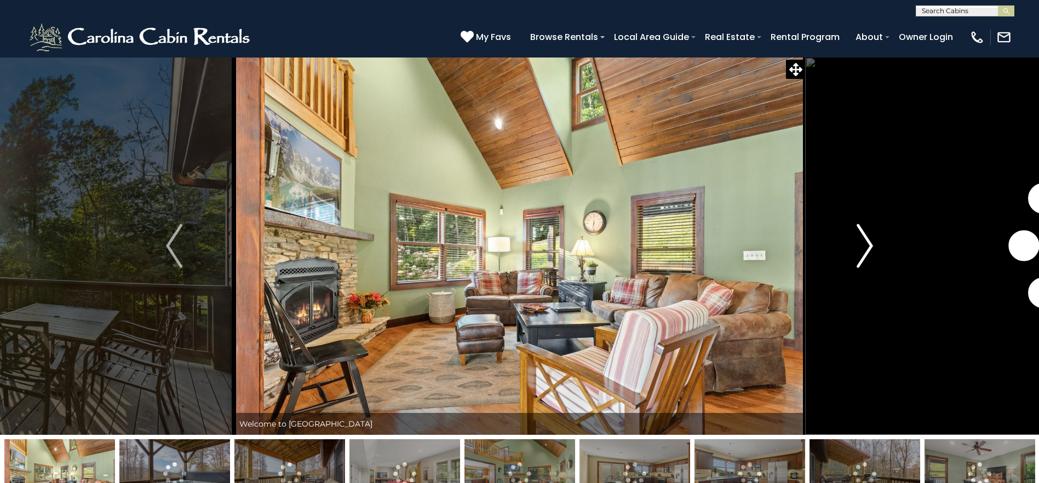
click at [865, 249] on img "Next" at bounding box center [864, 246] width 16 height 44
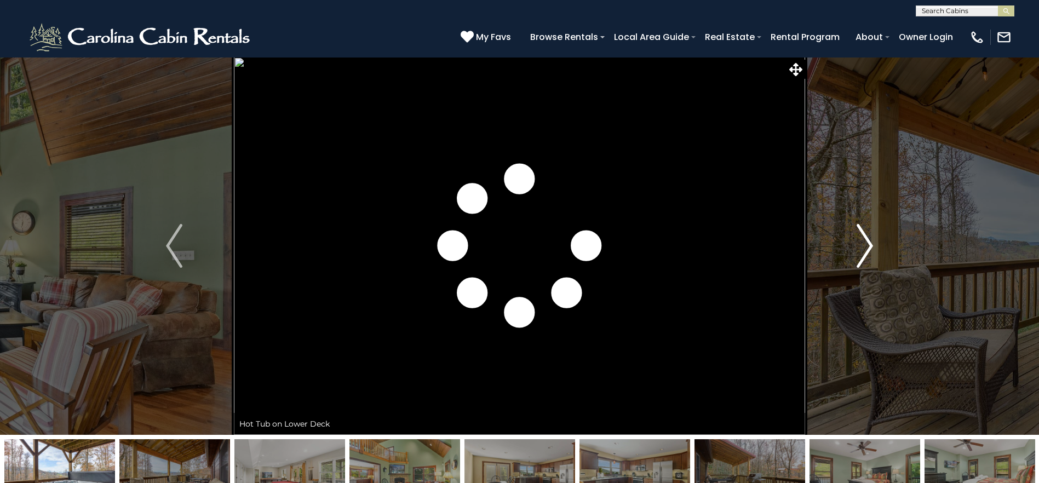
click at [865, 249] on img "Next" at bounding box center [864, 246] width 16 height 44
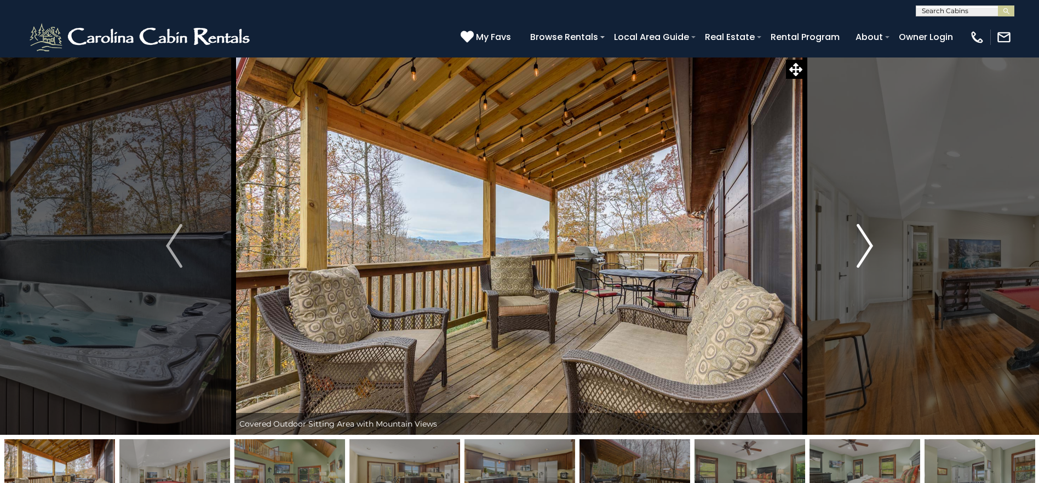
click at [865, 249] on img "Next" at bounding box center [864, 246] width 16 height 44
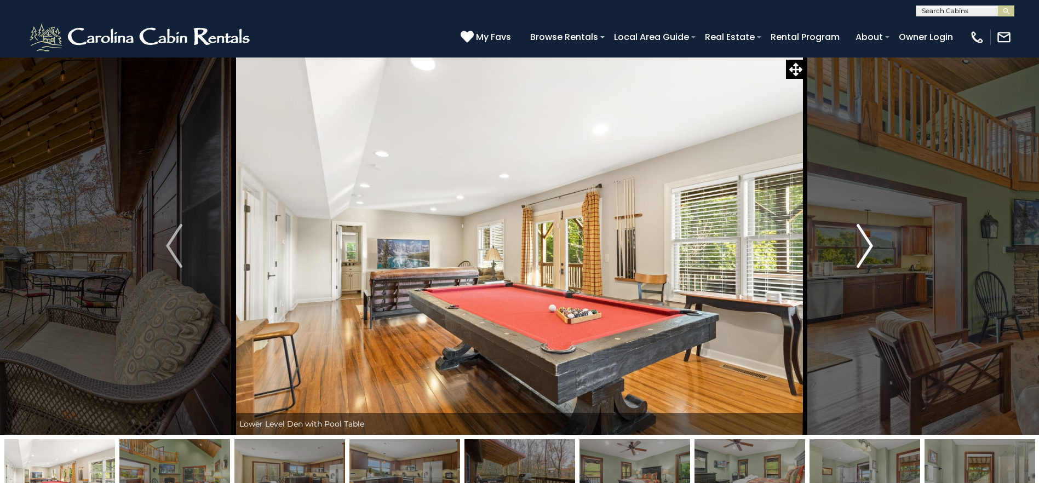
click at [865, 249] on img "Next" at bounding box center [864, 246] width 16 height 44
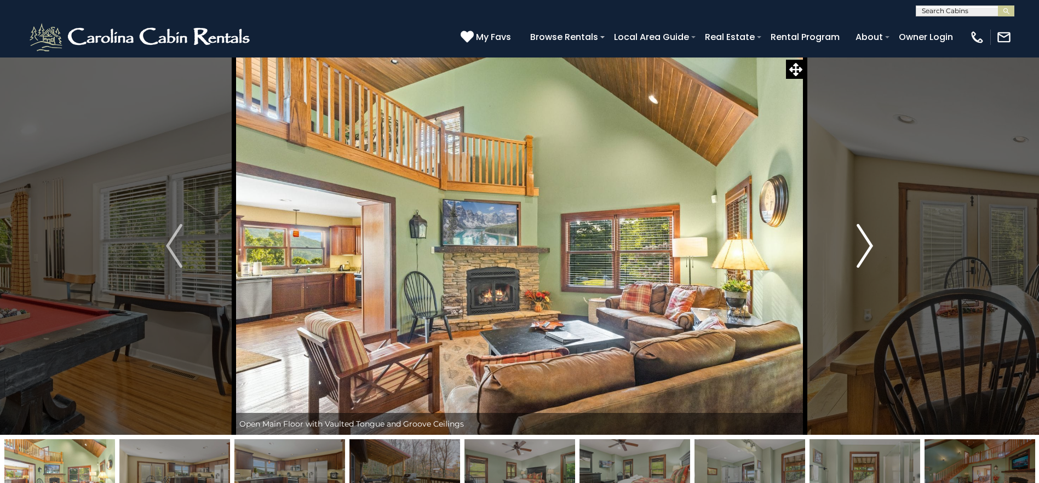
click at [865, 249] on img "Next" at bounding box center [864, 246] width 16 height 44
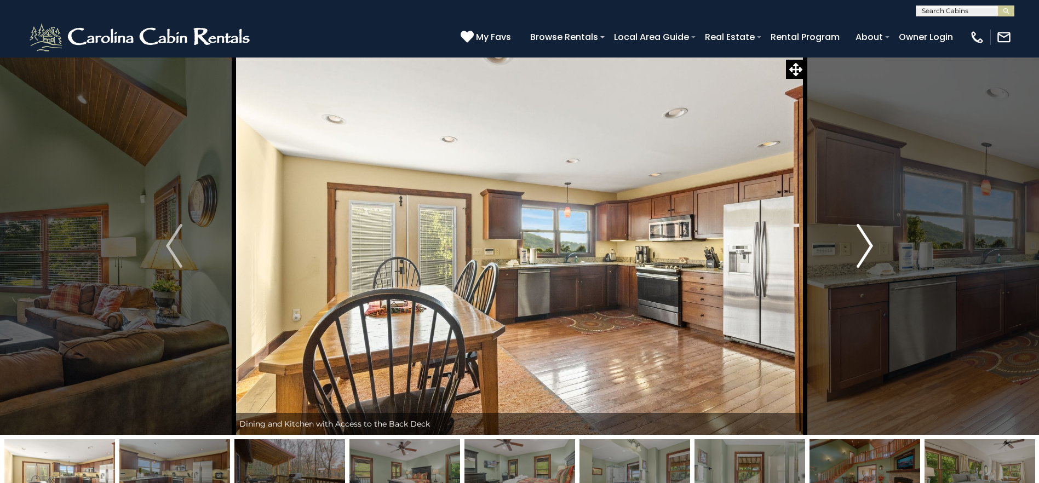
click at [865, 249] on img "Next" at bounding box center [864, 246] width 16 height 44
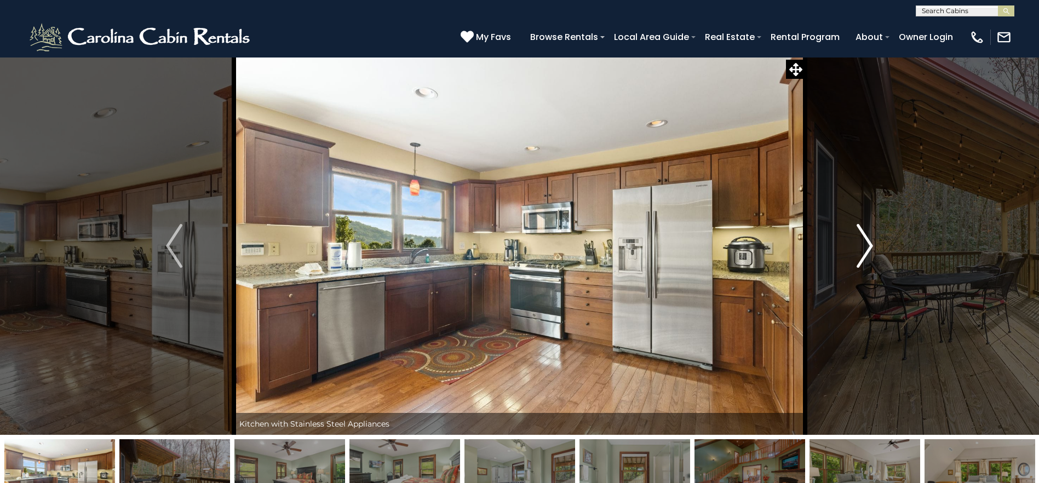
click at [865, 249] on img "Next" at bounding box center [864, 246] width 16 height 44
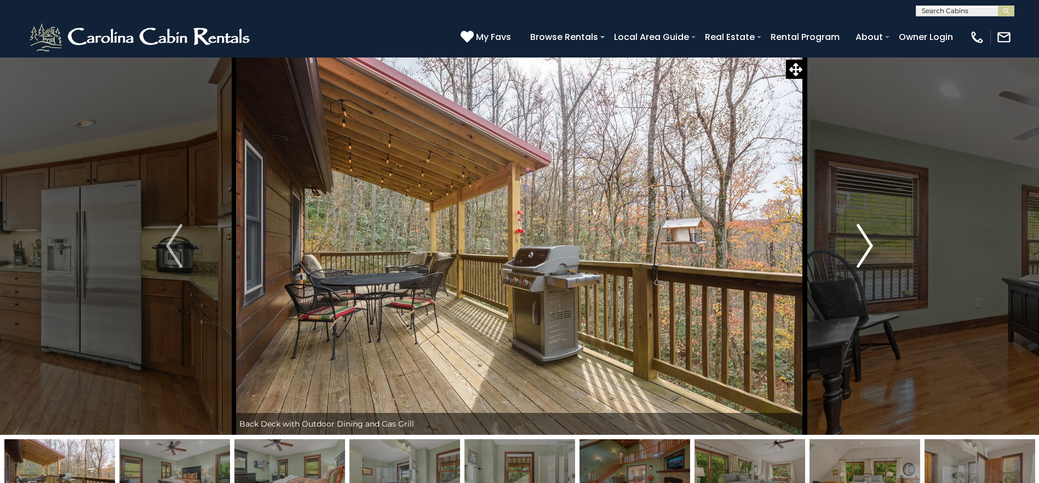
click at [865, 249] on img "Next" at bounding box center [864, 246] width 16 height 44
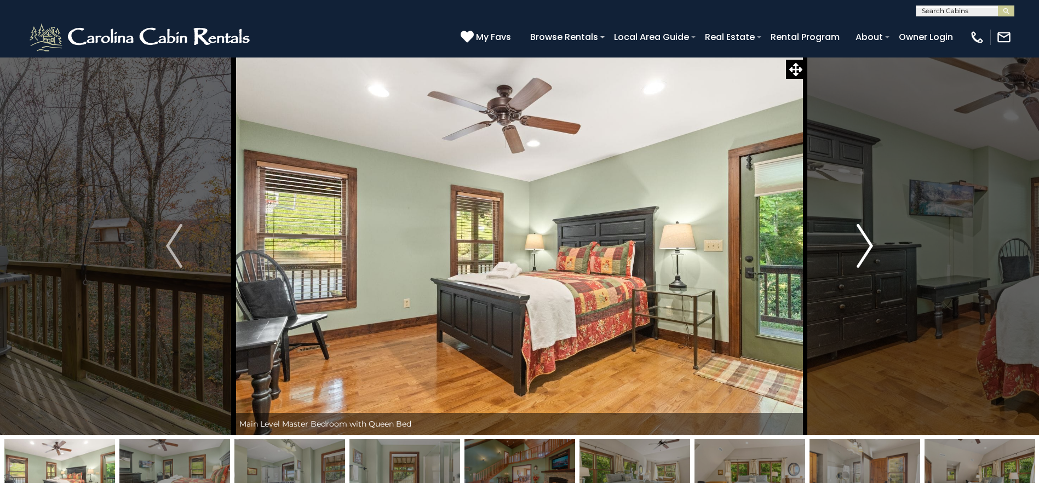
click at [865, 249] on img "Next" at bounding box center [864, 246] width 16 height 44
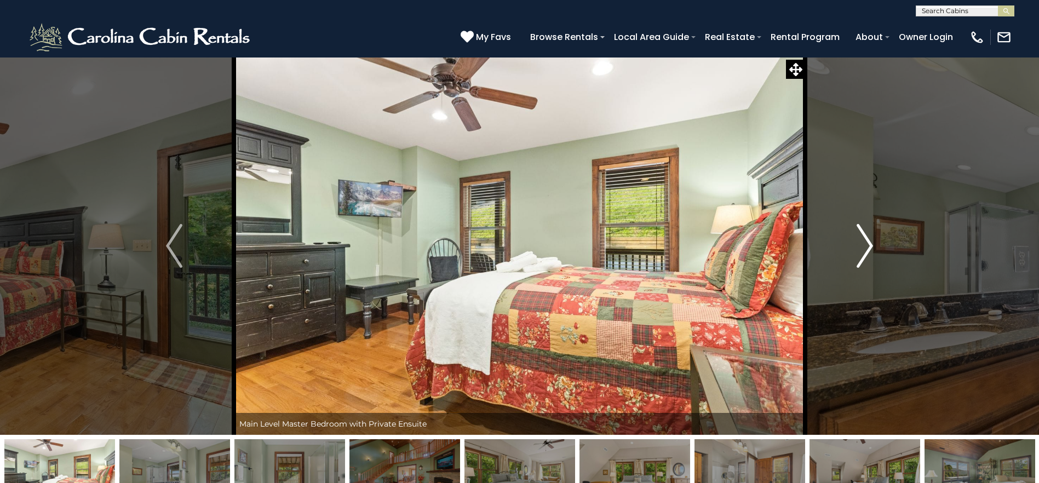
click at [865, 249] on img "Next" at bounding box center [864, 246] width 16 height 44
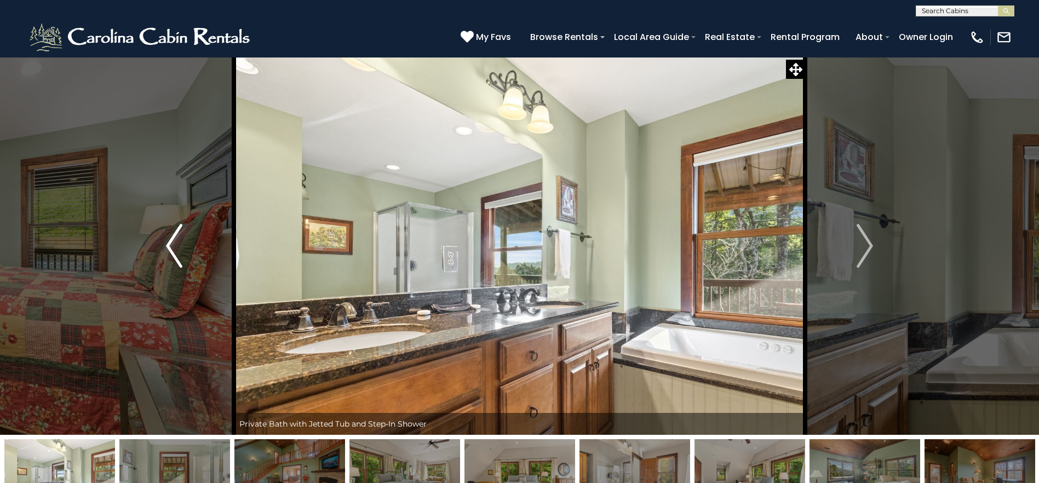
click at [168, 240] on img "Previous" at bounding box center [174, 246] width 16 height 44
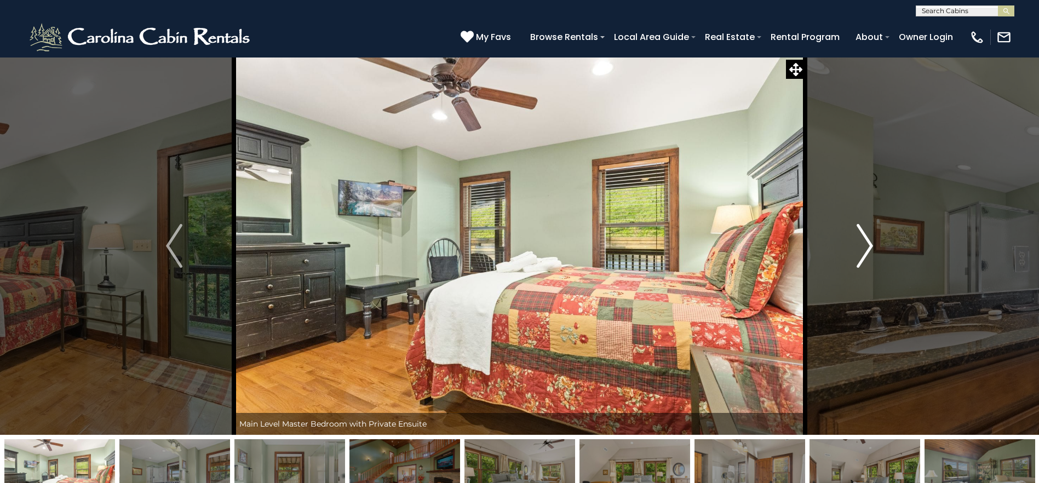
click at [860, 255] on img "Next" at bounding box center [864, 246] width 16 height 44
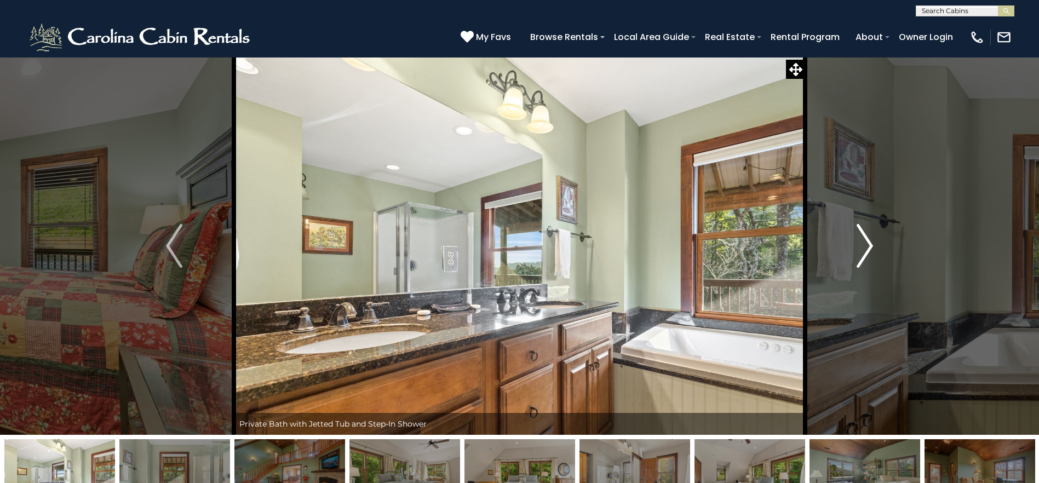
click at [860, 255] on img "Next" at bounding box center [864, 246] width 16 height 44
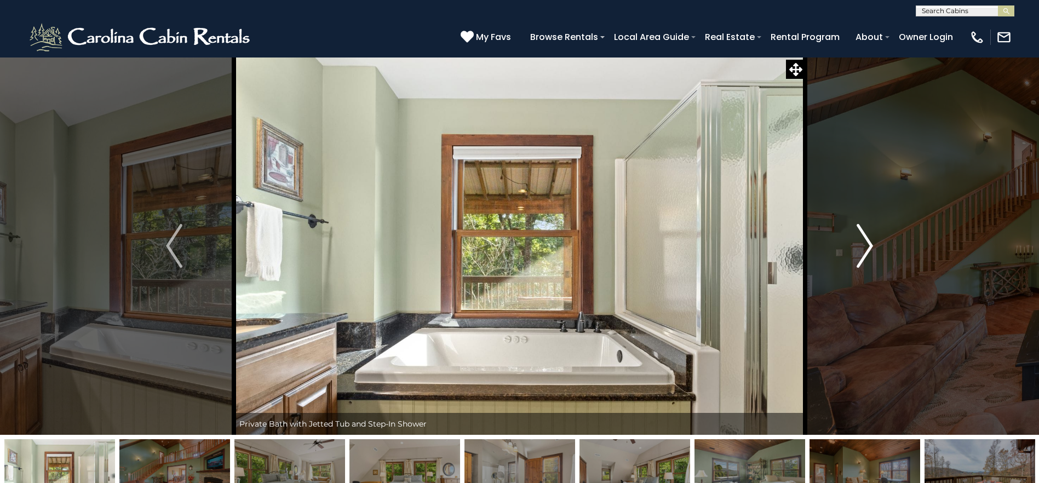
click at [860, 255] on img "Next" at bounding box center [864, 246] width 16 height 44
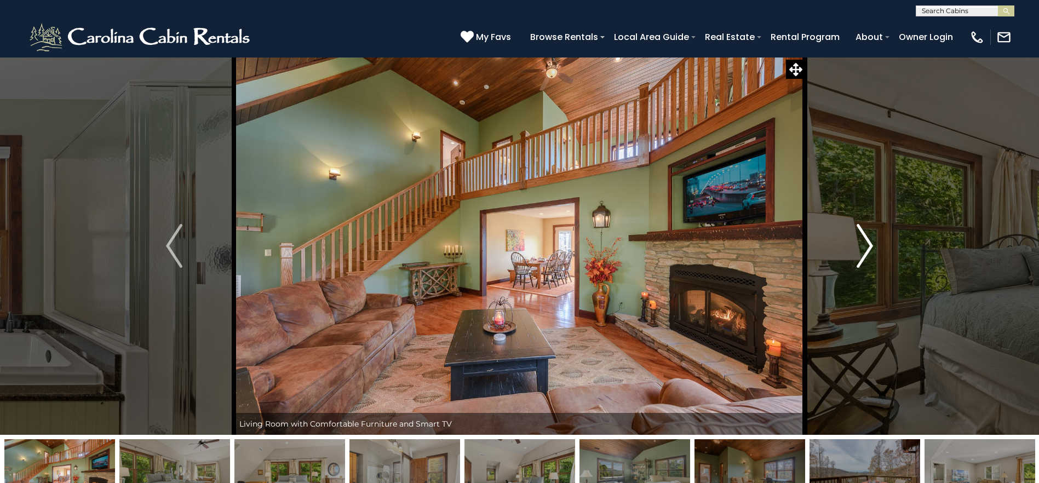
click at [860, 255] on img "Next" at bounding box center [864, 246] width 16 height 44
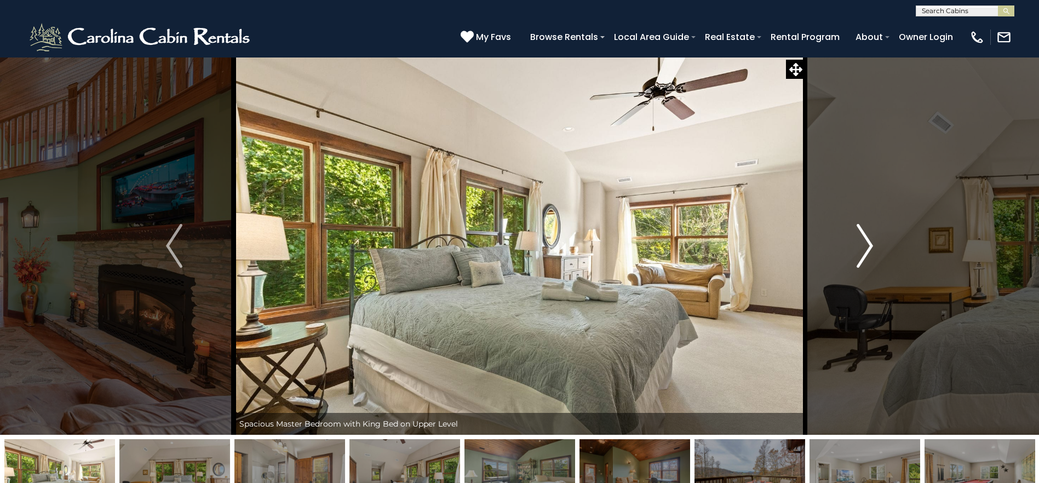
click at [860, 255] on img "Next" at bounding box center [864, 246] width 16 height 44
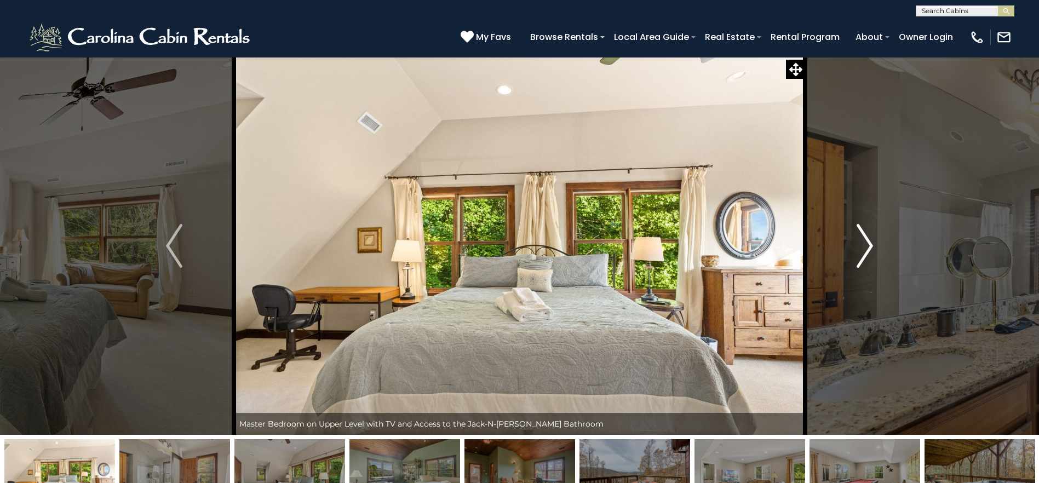
click at [861, 255] on img "Next" at bounding box center [864, 246] width 16 height 44
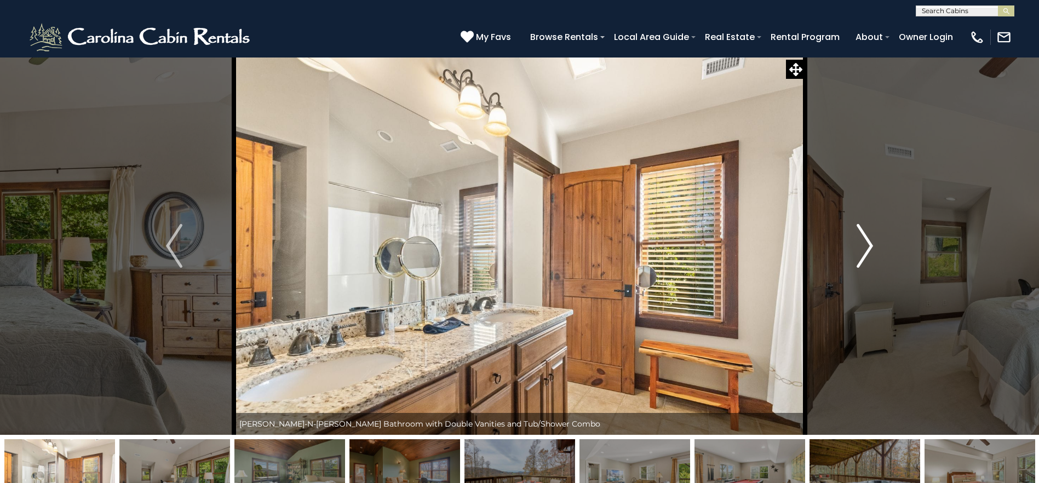
click at [861, 255] on img "Next" at bounding box center [864, 246] width 16 height 44
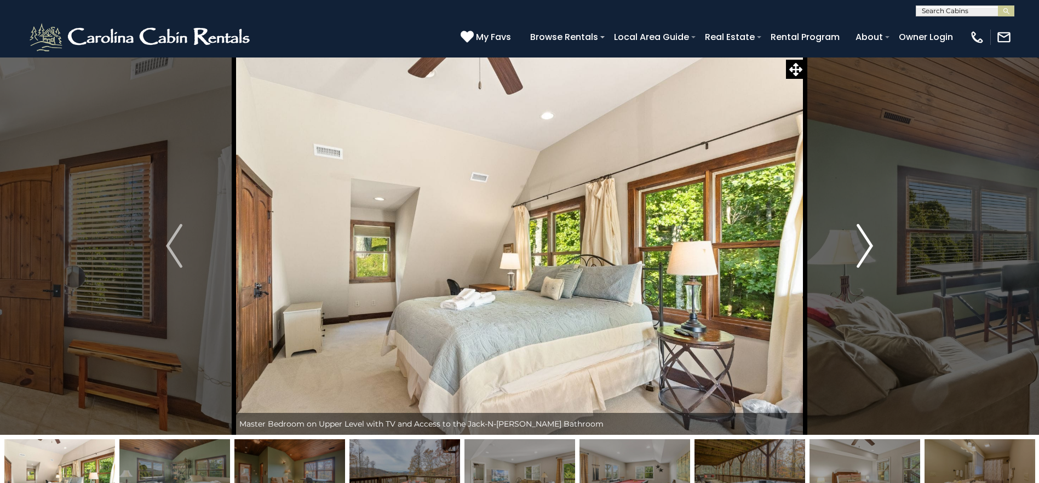
click at [861, 255] on img "Next" at bounding box center [864, 246] width 16 height 44
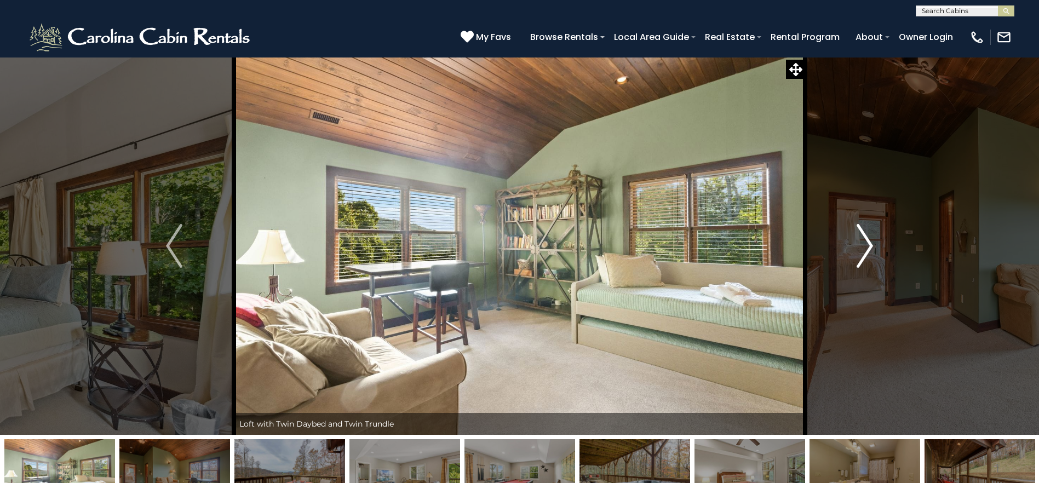
click at [862, 255] on img "Next" at bounding box center [864, 246] width 16 height 44
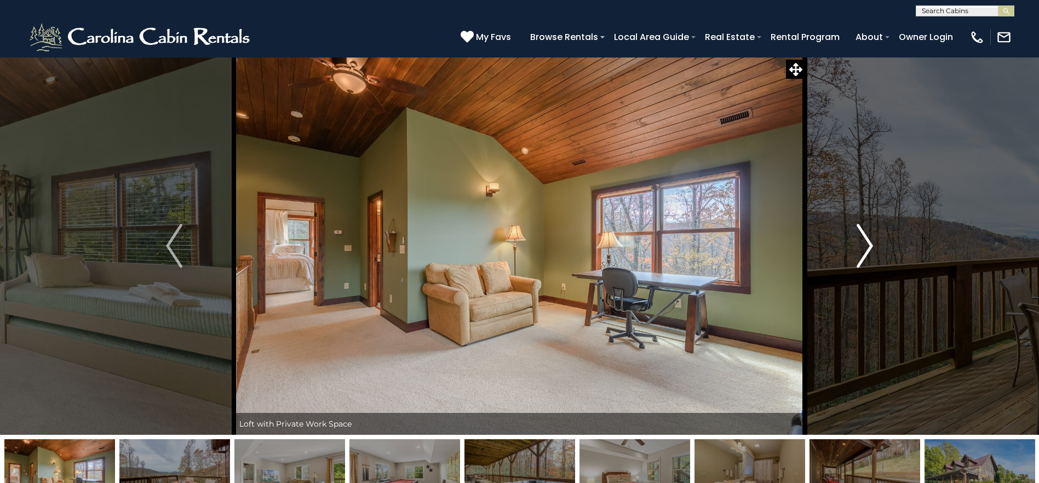
click at [862, 255] on img "Next" at bounding box center [864, 246] width 16 height 44
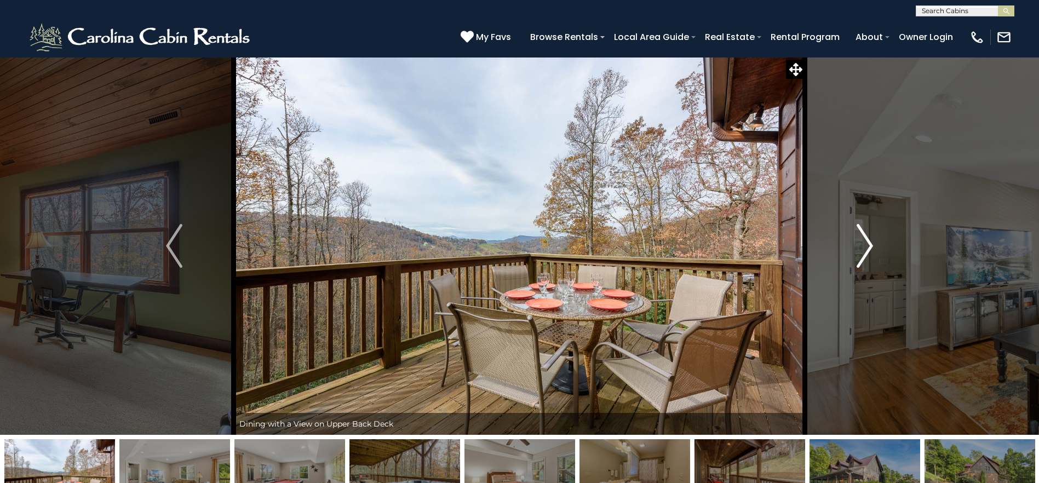
click at [862, 255] on img "Next" at bounding box center [864, 246] width 16 height 44
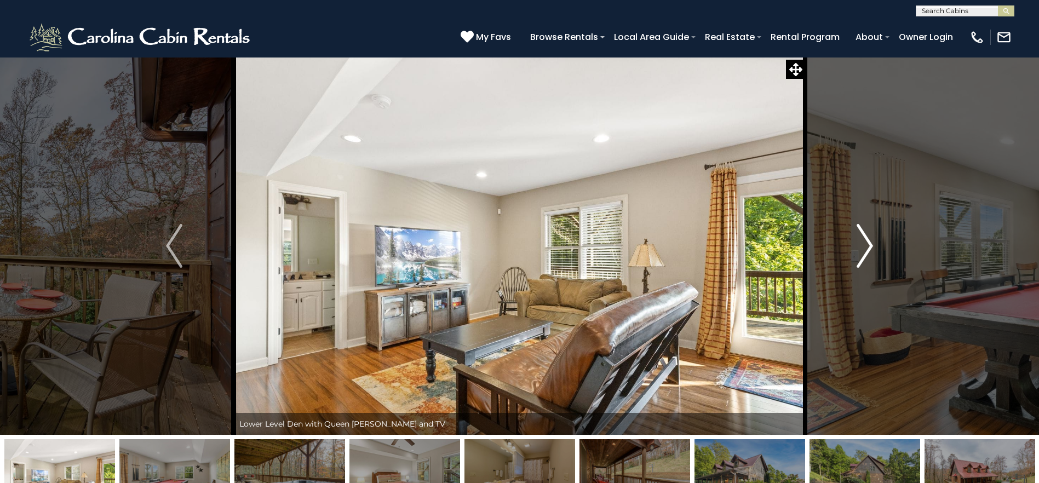
click at [862, 255] on img "Next" at bounding box center [864, 246] width 16 height 44
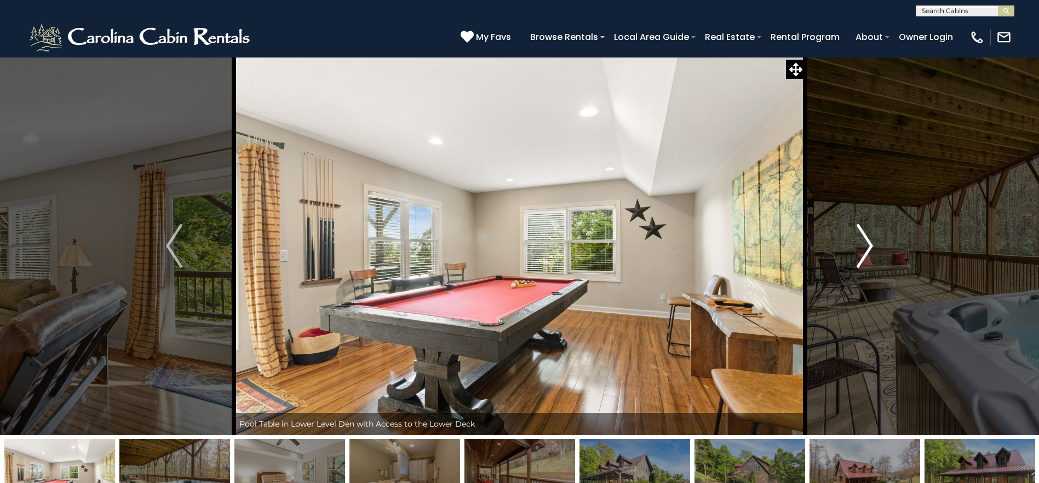
click at [862, 255] on img "Next" at bounding box center [864, 246] width 16 height 44
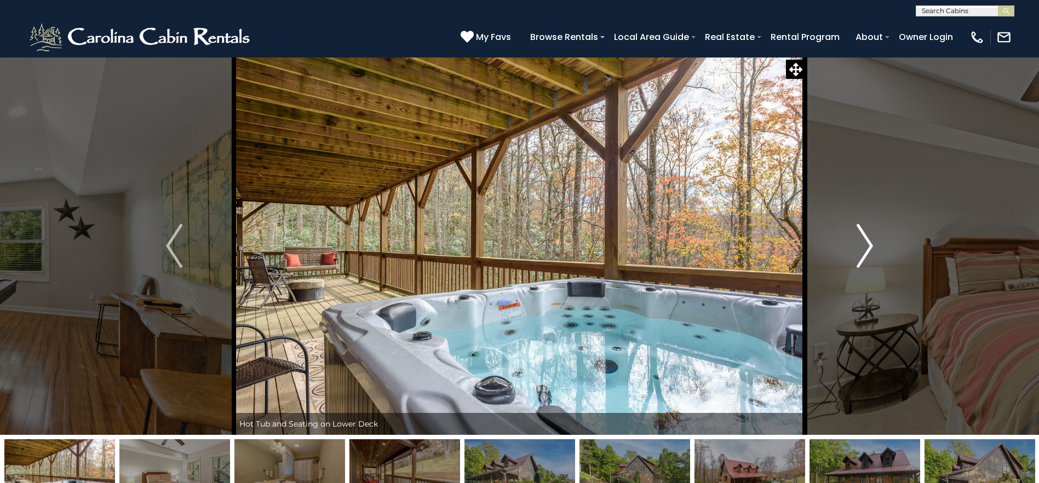
click at [862, 255] on img "Next" at bounding box center [864, 246] width 16 height 44
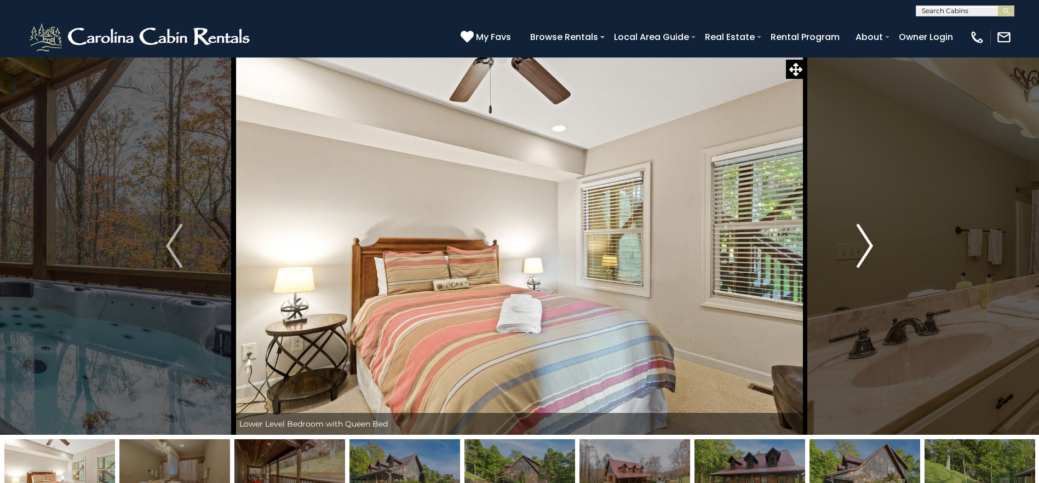
click at [862, 255] on img "Next" at bounding box center [864, 246] width 16 height 44
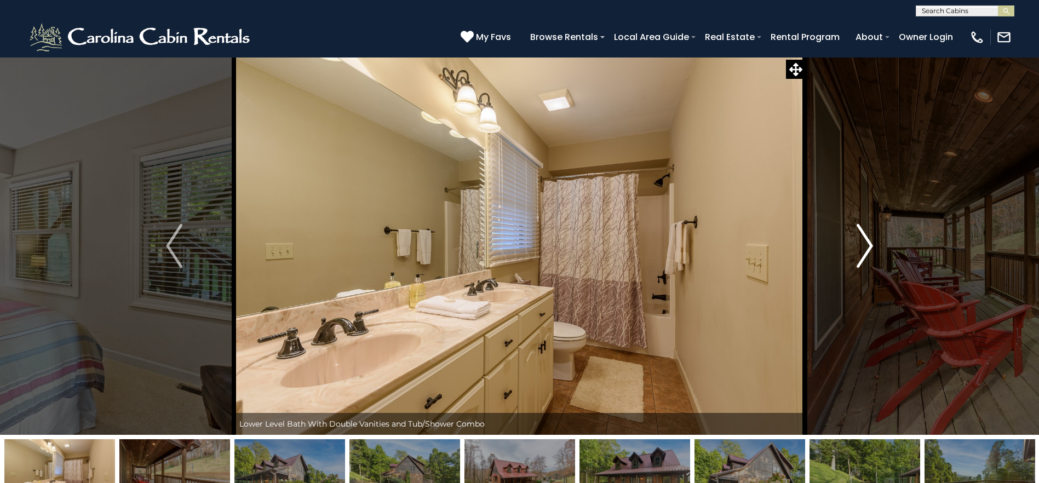
click at [862, 255] on img "Next" at bounding box center [864, 246] width 16 height 44
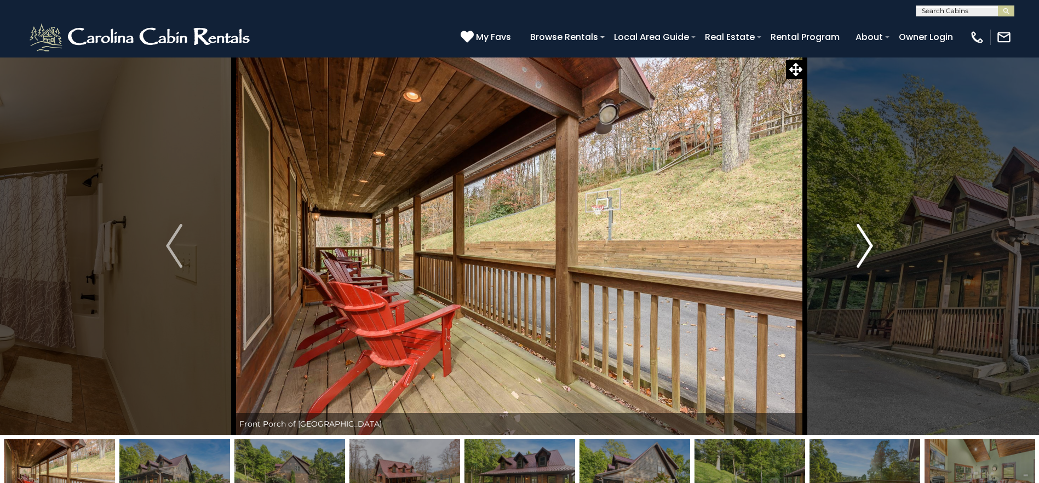
click at [862, 255] on img "Next" at bounding box center [864, 246] width 16 height 44
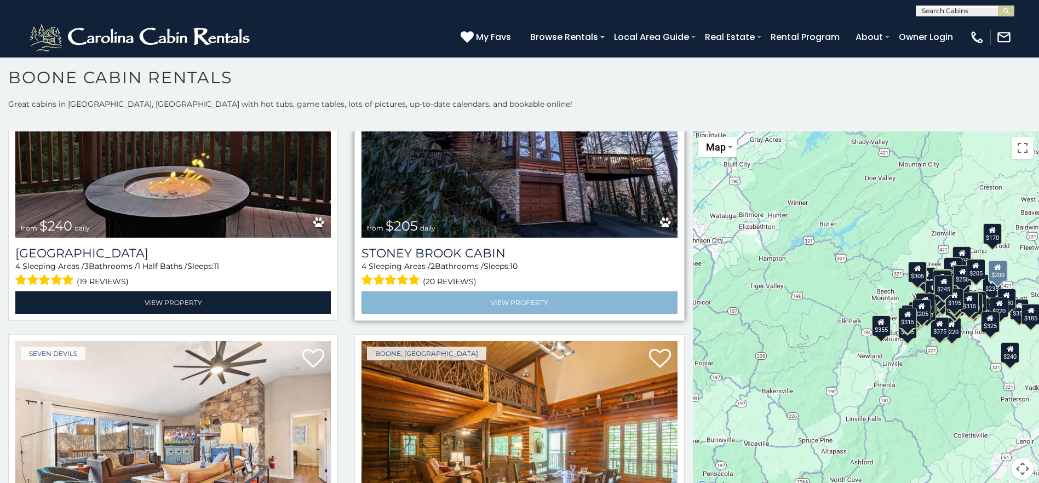
scroll to position [8997, 0]
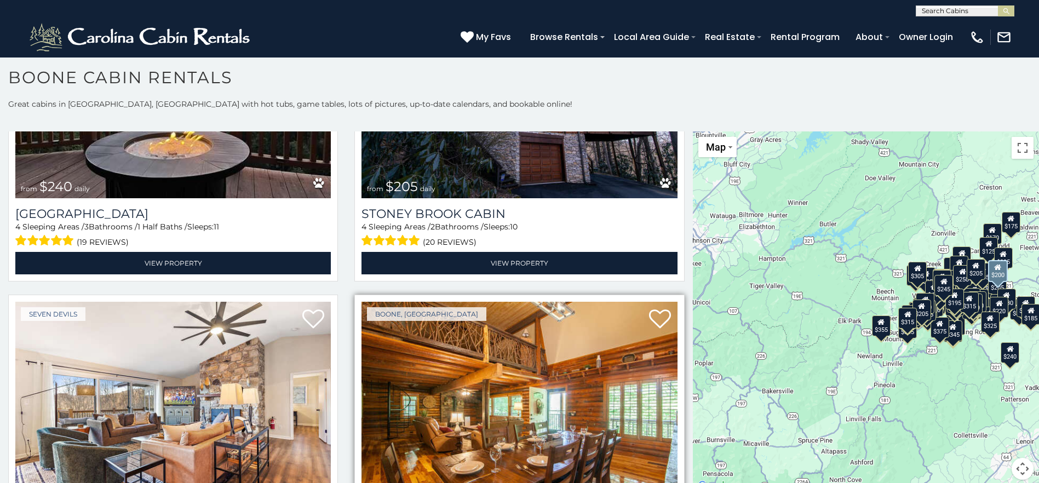
click at [636, 402] on img at bounding box center [518, 407] width 315 height 211
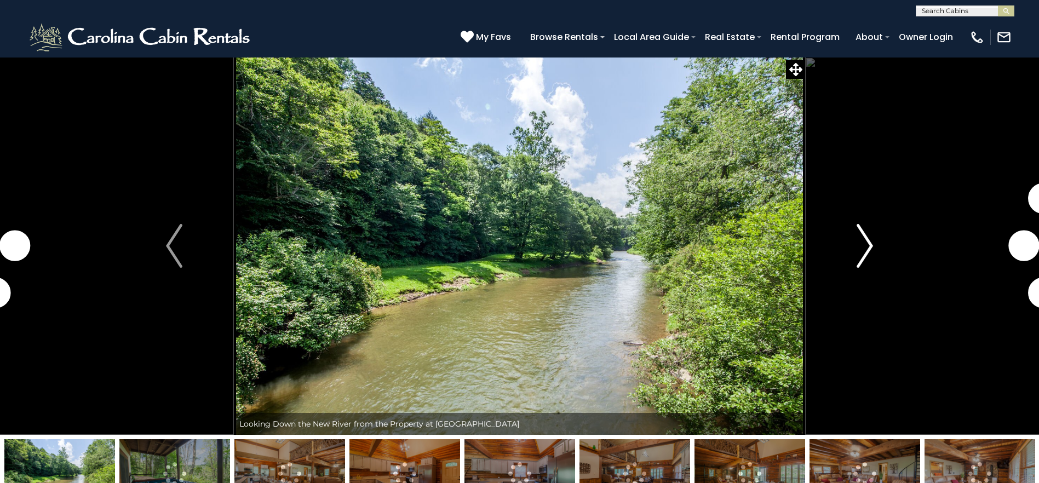
click at [876, 246] on button "Next" at bounding box center [864, 246] width 119 height 378
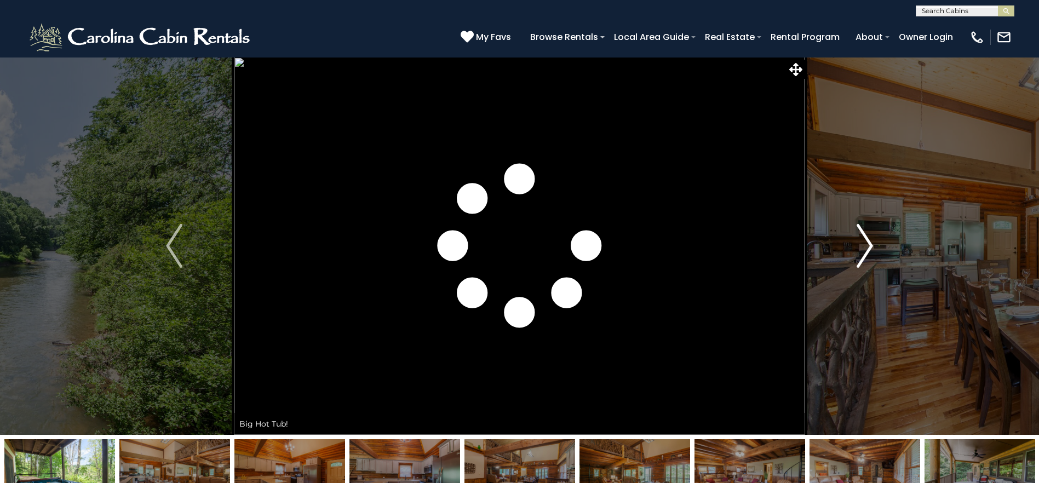
click at [876, 246] on button "Next" at bounding box center [864, 246] width 119 height 378
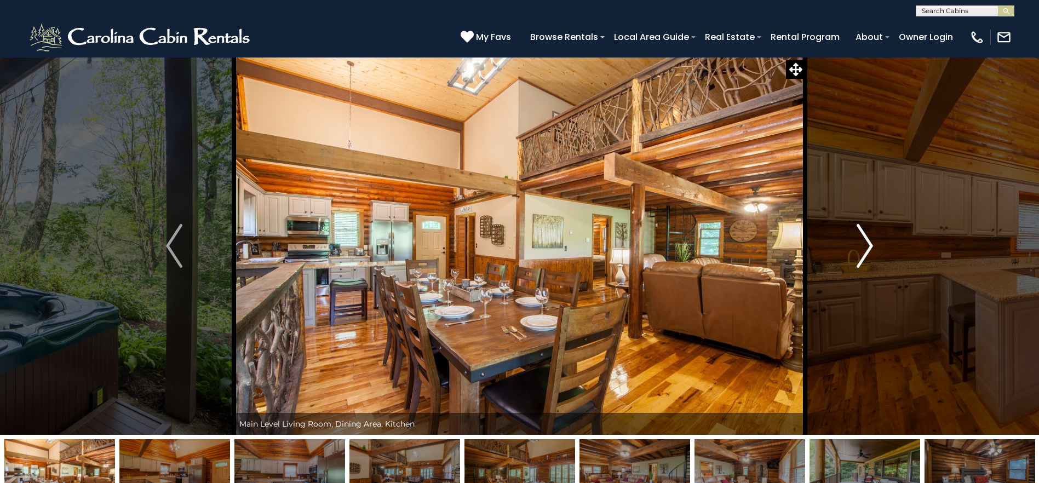
click at [876, 246] on button "Next" at bounding box center [864, 246] width 119 height 378
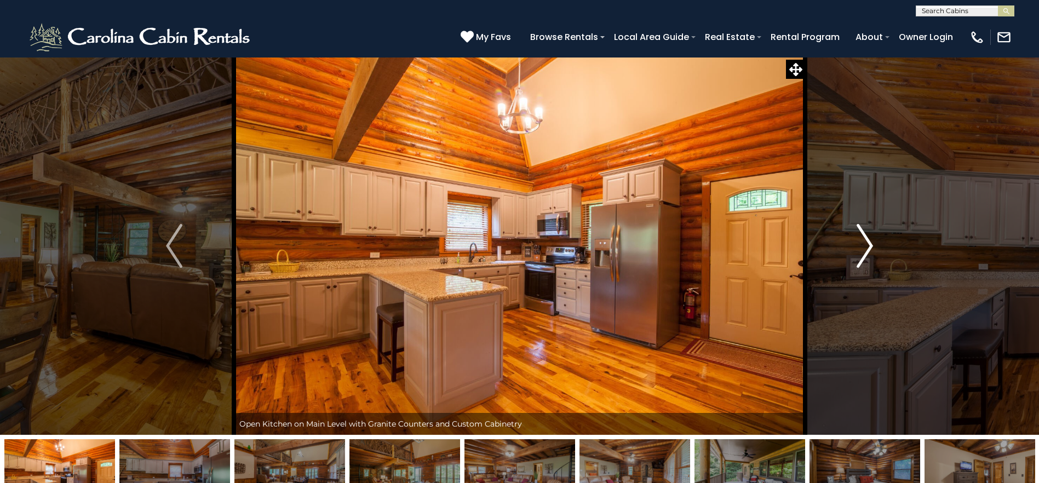
click at [876, 246] on button "Next" at bounding box center [864, 246] width 119 height 378
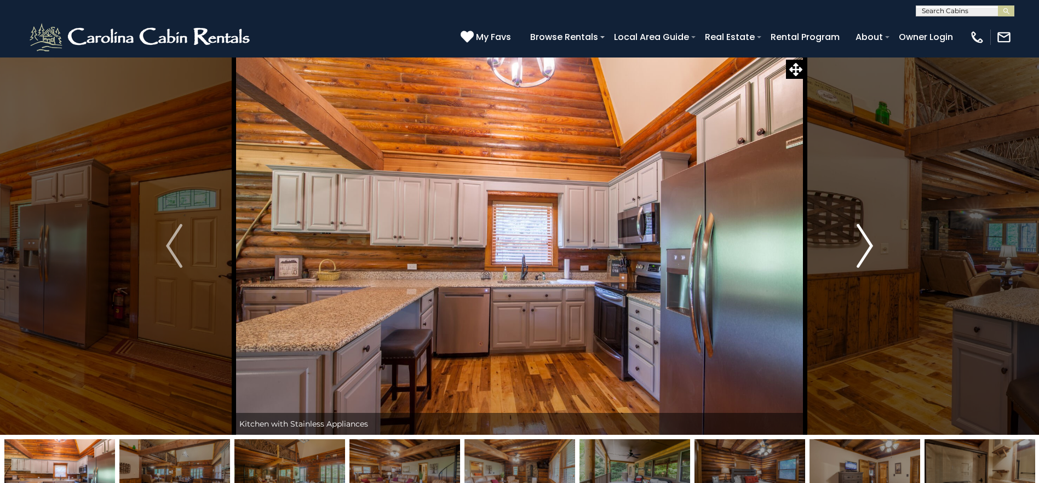
click at [876, 246] on button "Next" at bounding box center [864, 246] width 119 height 378
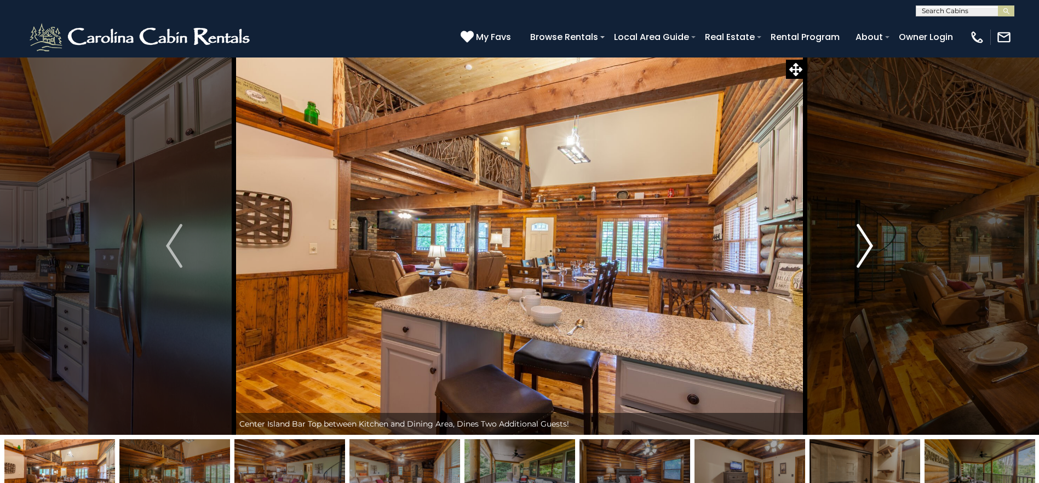
click at [876, 246] on button "Next" at bounding box center [864, 246] width 119 height 378
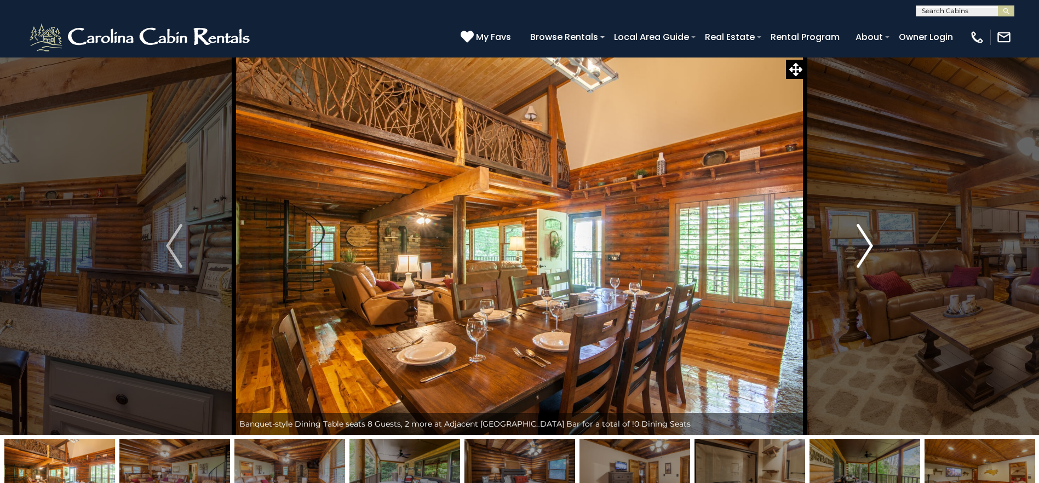
click at [876, 246] on button "Next" at bounding box center [864, 246] width 119 height 378
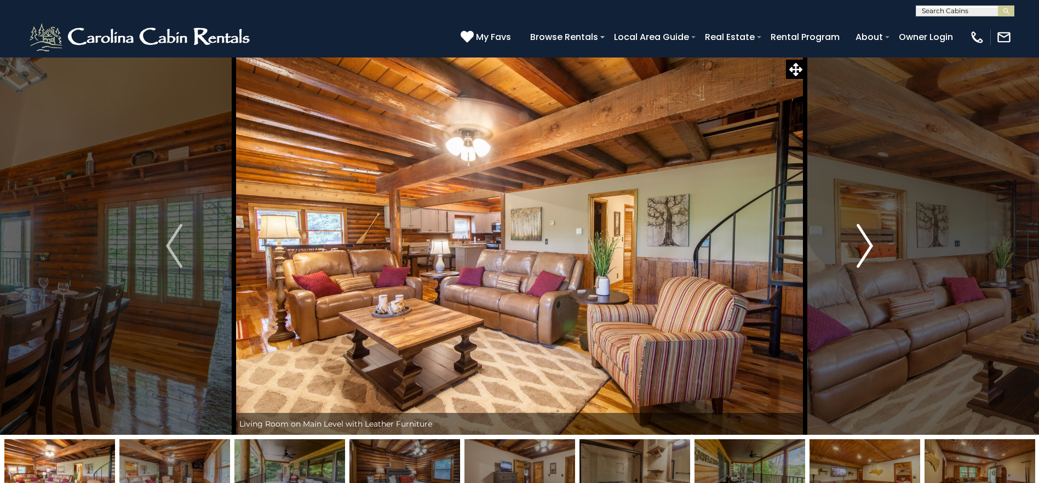
click at [876, 246] on button "Next" at bounding box center [864, 246] width 119 height 378
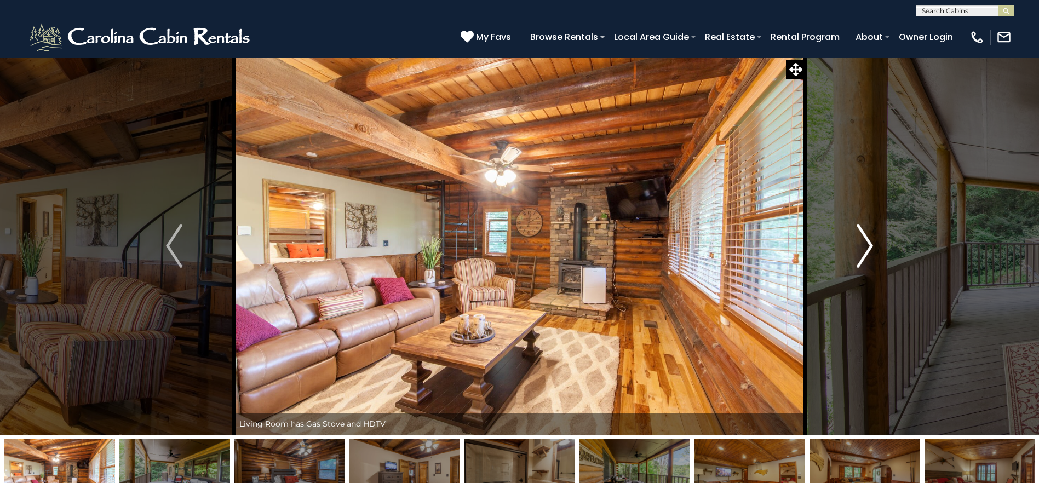
click at [876, 246] on button "Next" at bounding box center [864, 246] width 119 height 378
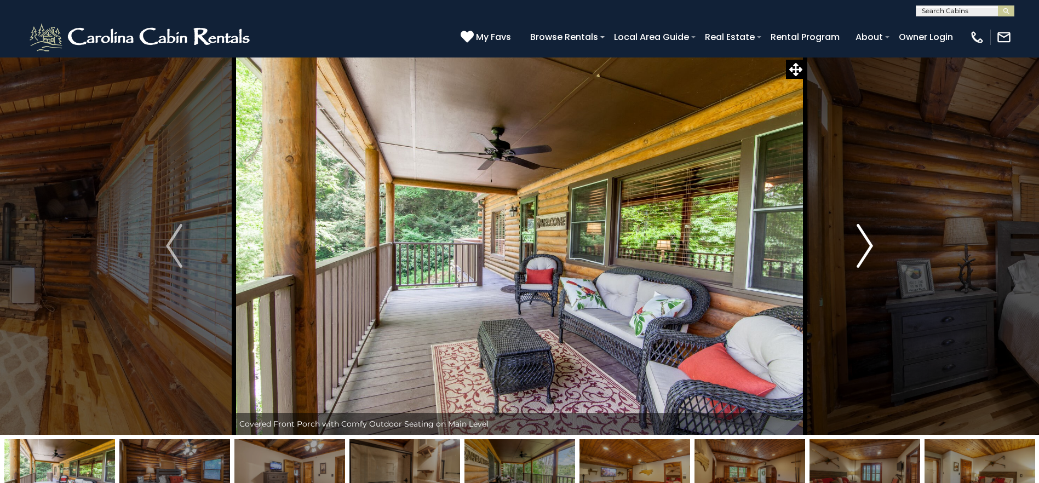
click at [876, 246] on button "Next" at bounding box center [864, 246] width 119 height 378
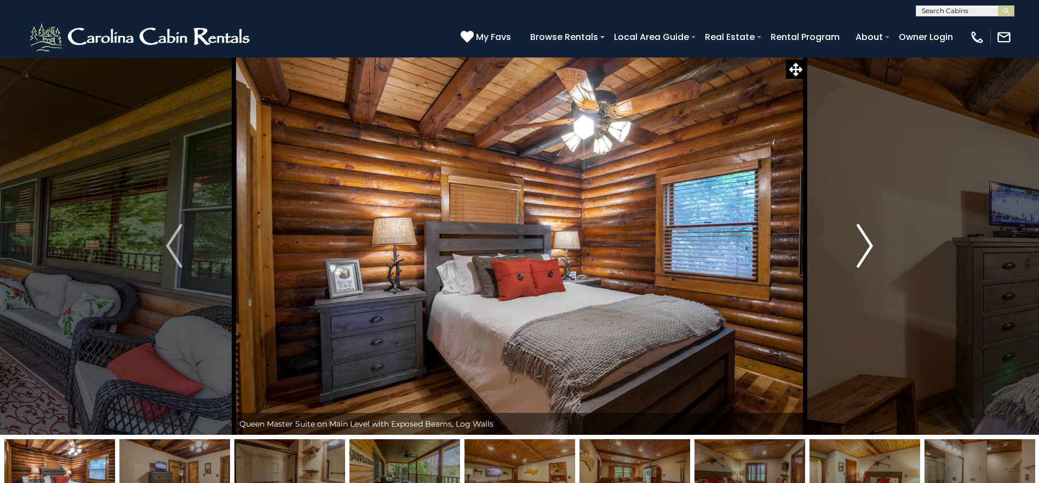
click at [876, 246] on button "Next" at bounding box center [864, 246] width 119 height 378
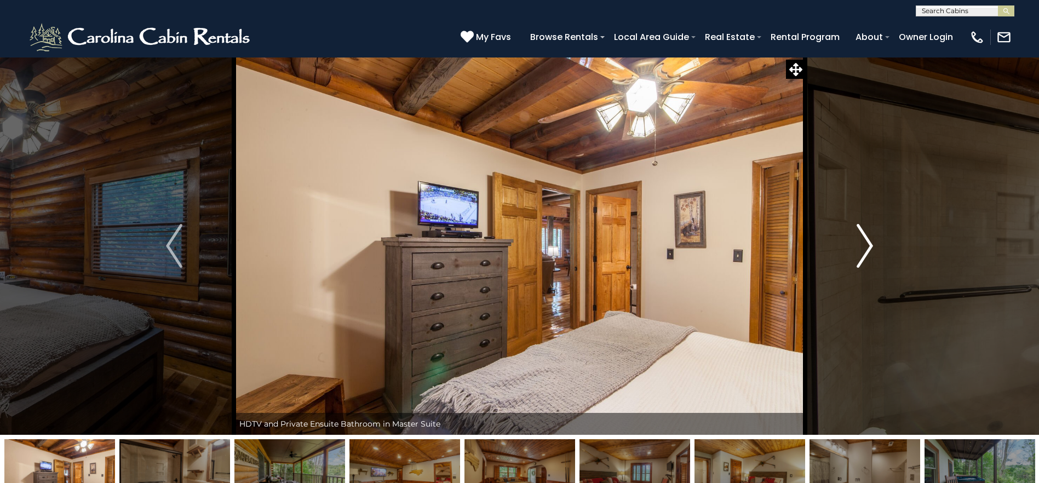
click at [876, 246] on button "Next" at bounding box center [864, 246] width 119 height 378
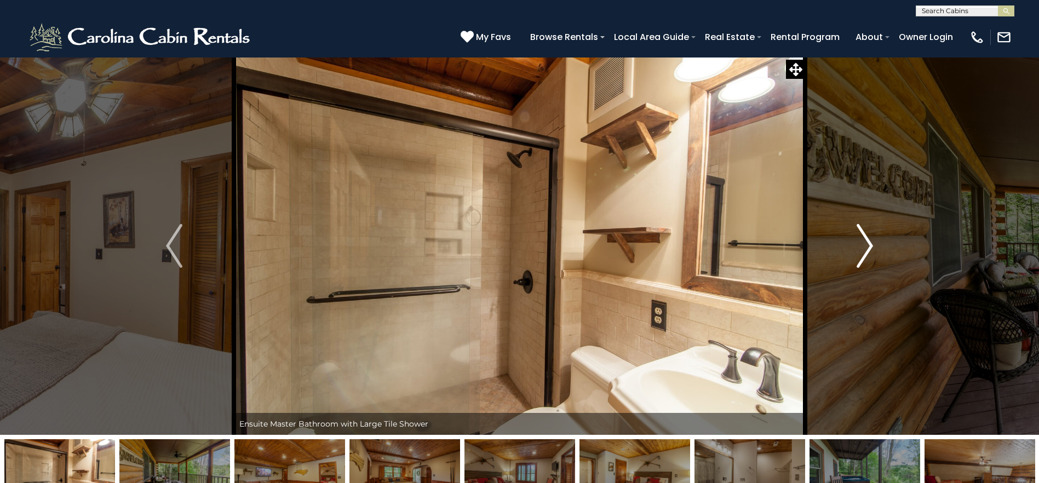
click at [876, 246] on button "Next" at bounding box center [864, 246] width 119 height 378
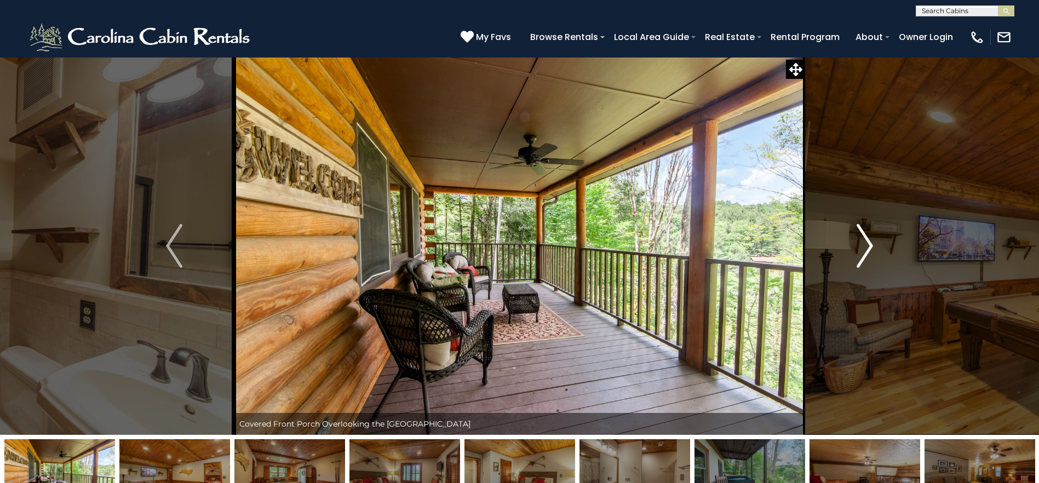
click at [876, 246] on button "Next" at bounding box center [864, 246] width 119 height 378
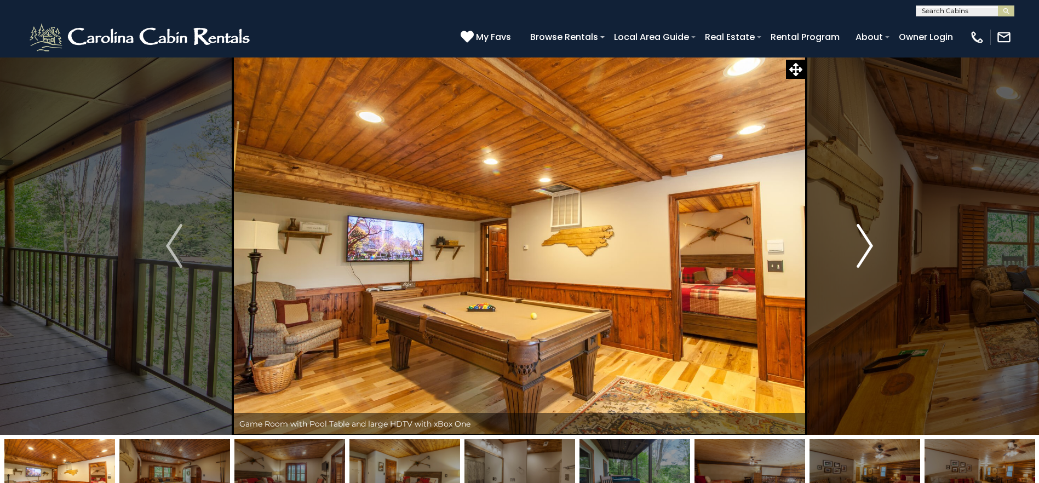
click at [876, 246] on button "Next" at bounding box center [864, 246] width 119 height 378
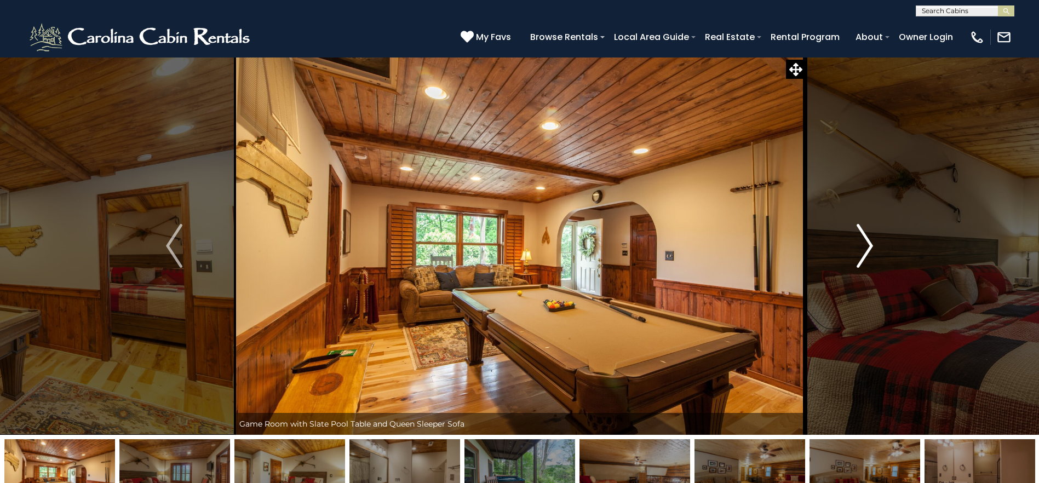
click at [864, 248] on img "Next" at bounding box center [864, 246] width 16 height 44
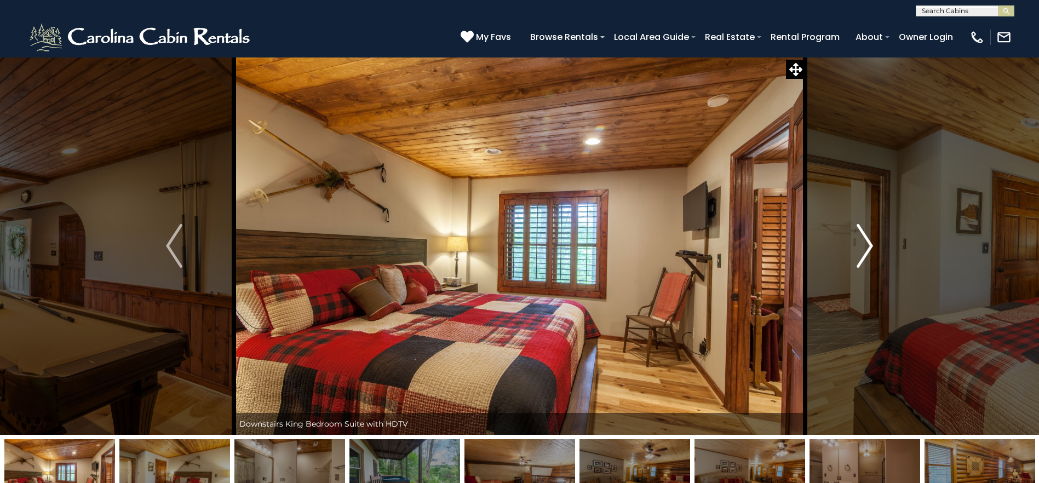
click at [864, 248] on img "Next" at bounding box center [864, 246] width 16 height 44
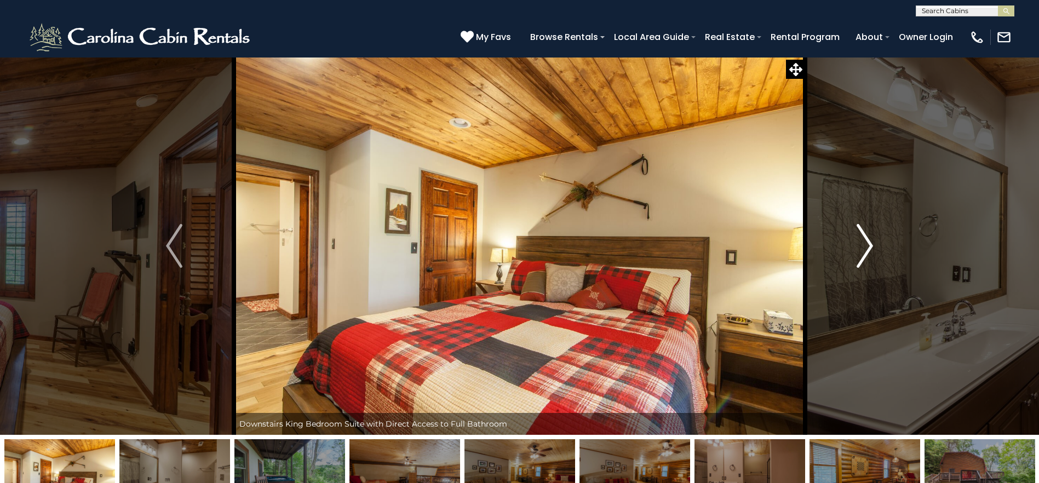
click at [861, 248] on img "Next" at bounding box center [864, 246] width 16 height 44
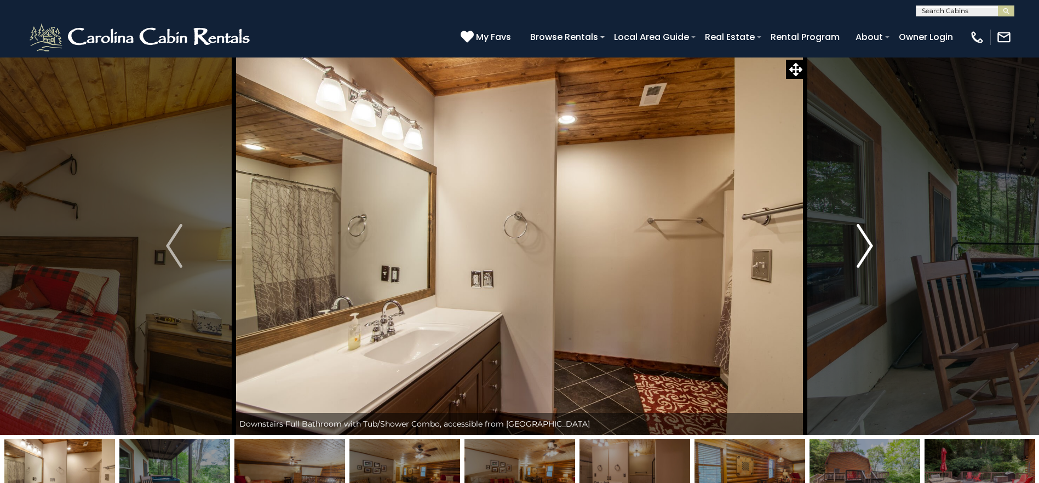
click at [861, 248] on img "Next" at bounding box center [864, 246] width 16 height 44
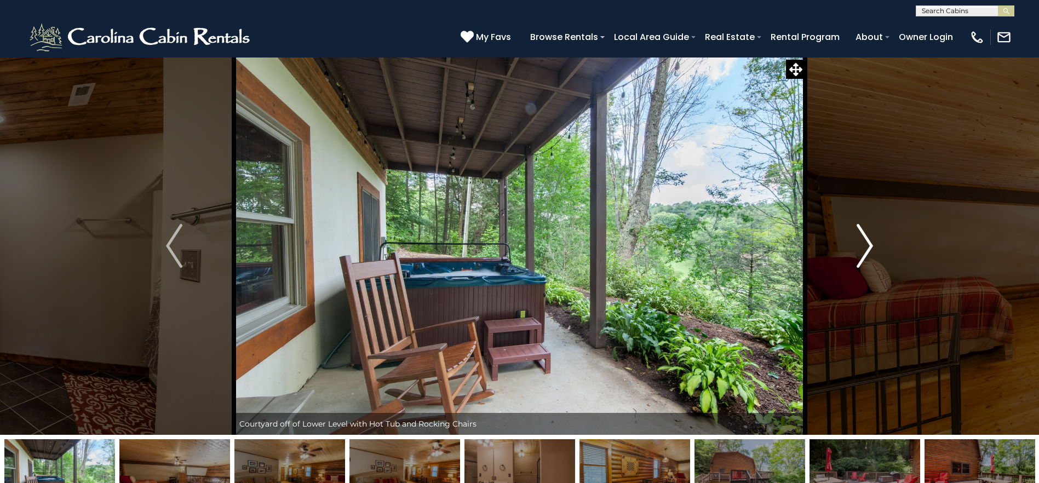
click at [861, 248] on img "Next" at bounding box center [864, 246] width 16 height 44
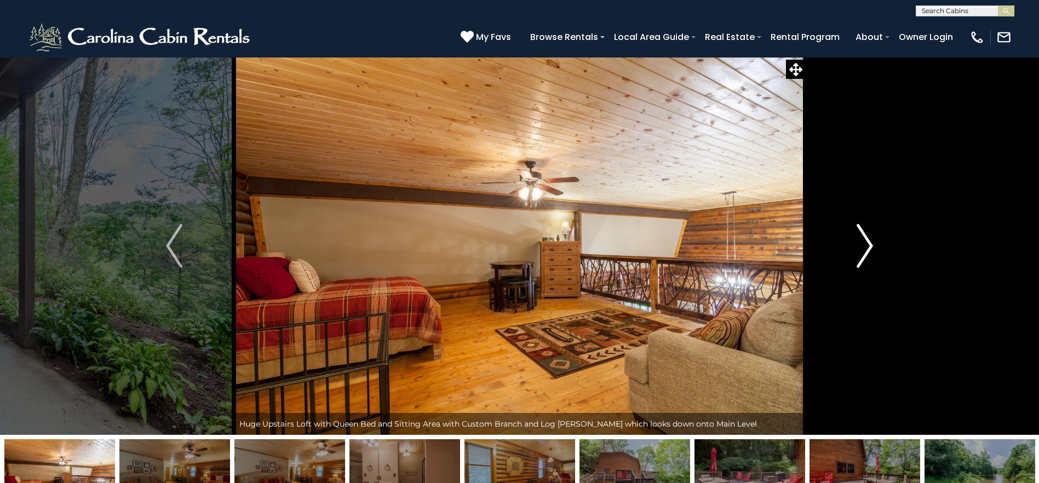
click at [861, 248] on img "Next" at bounding box center [864, 246] width 16 height 44
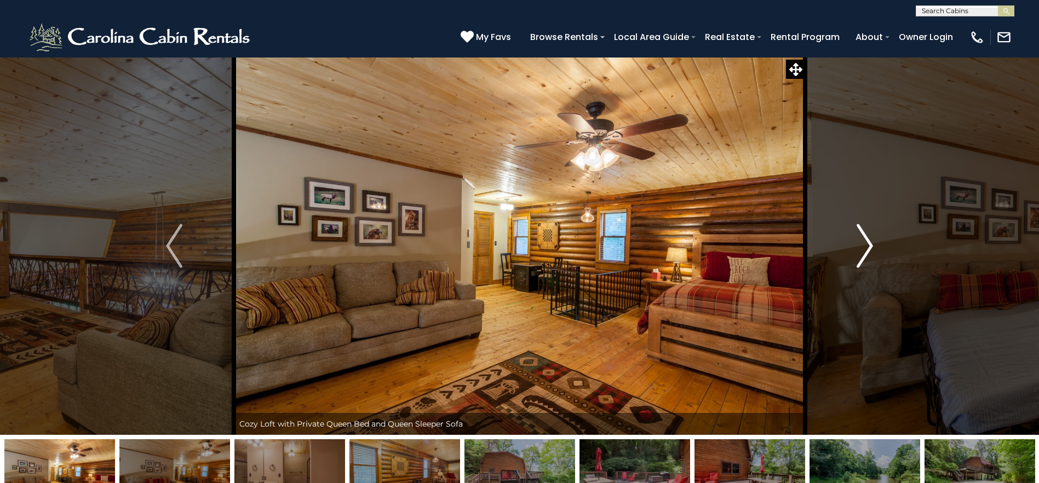
click at [861, 248] on img "Next" at bounding box center [864, 246] width 16 height 44
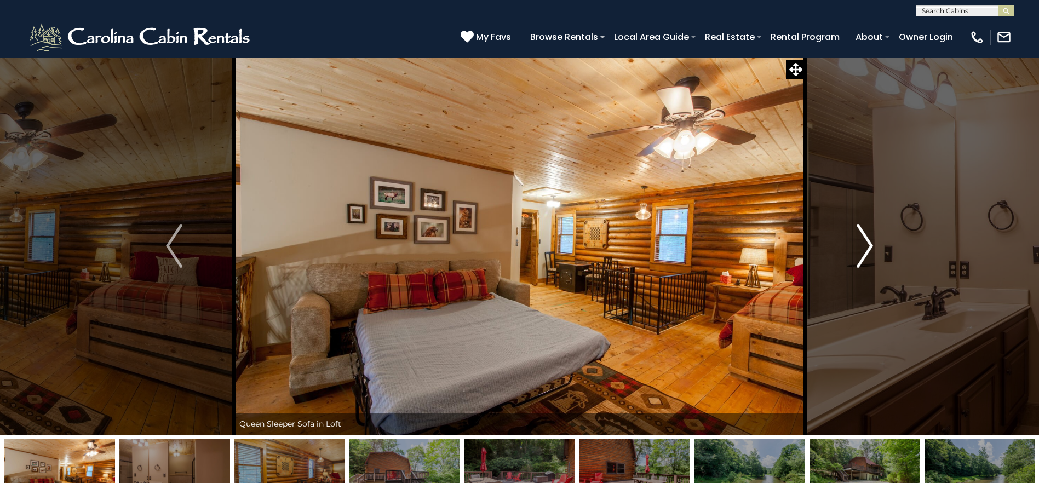
click at [861, 248] on img "Next" at bounding box center [864, 246] width 16 height 44
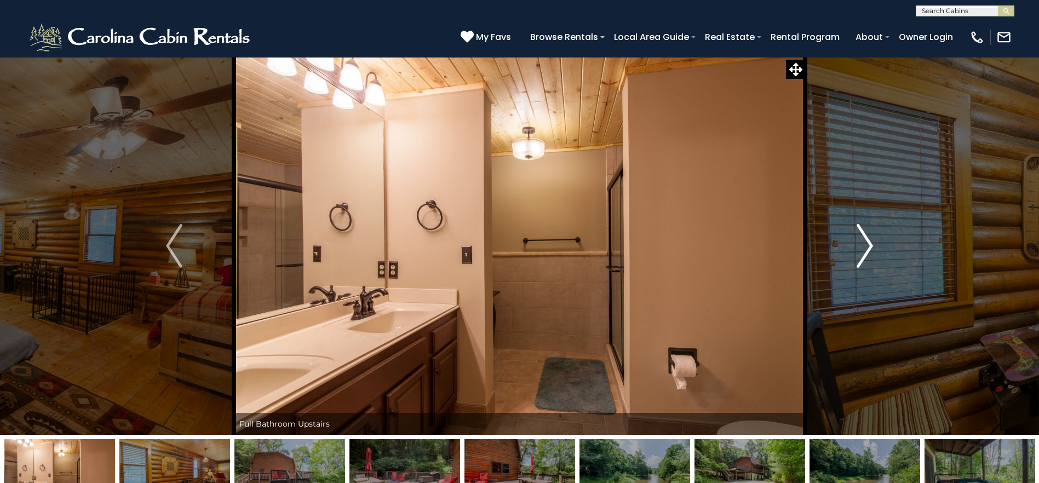
click at [861, 248] on img "Next" at bounding box center [864, 246] width 16 height 44
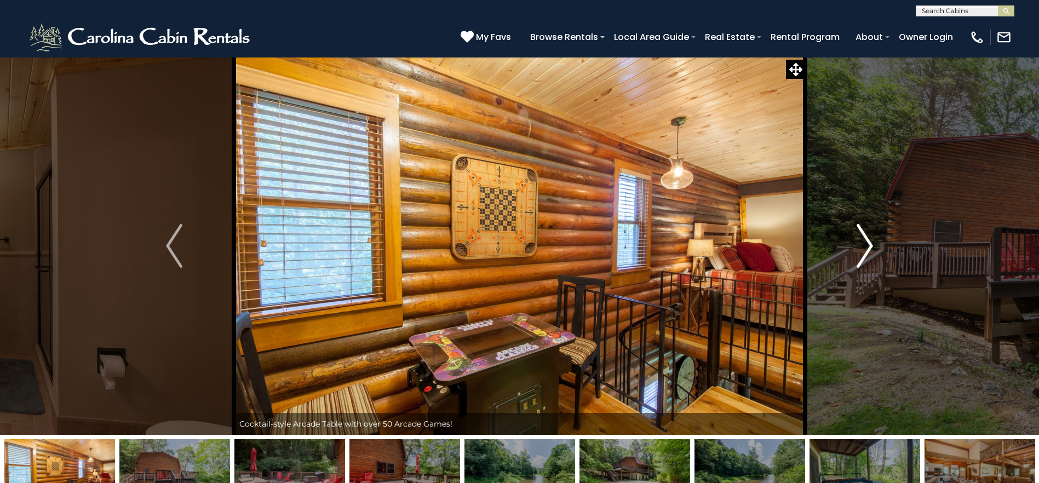
click at [861, 248] on img "Next" at bounding box center [864, 246] width 16 height 44
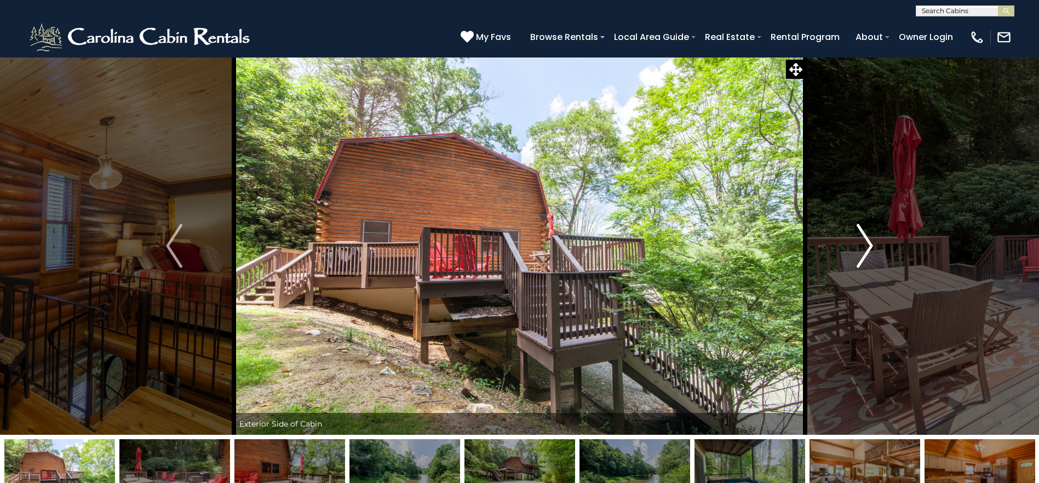
click at [861, 248] on img "Next" at bounding box center [864, 246] width 16 height 44
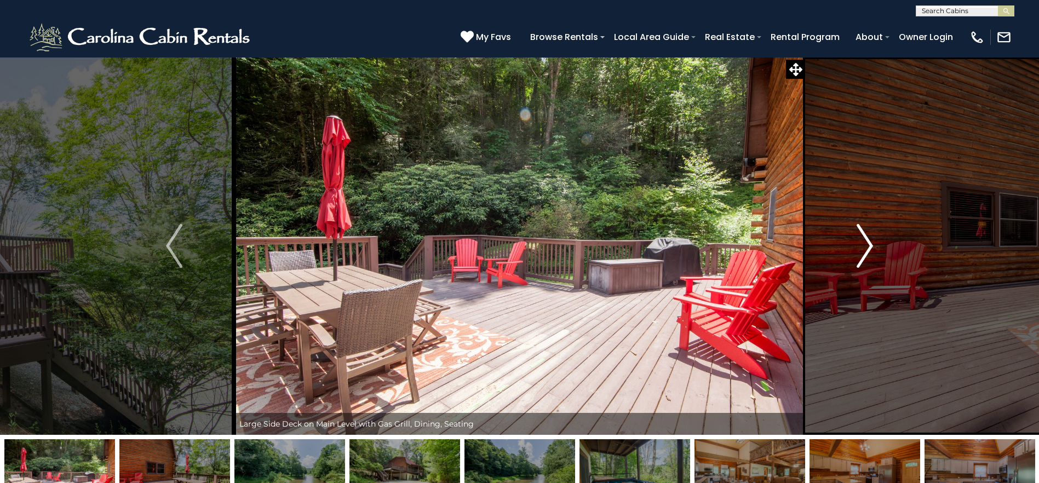
click at [861, 248] on img "Next" at bounding box center [864, 246] width 16 height 44
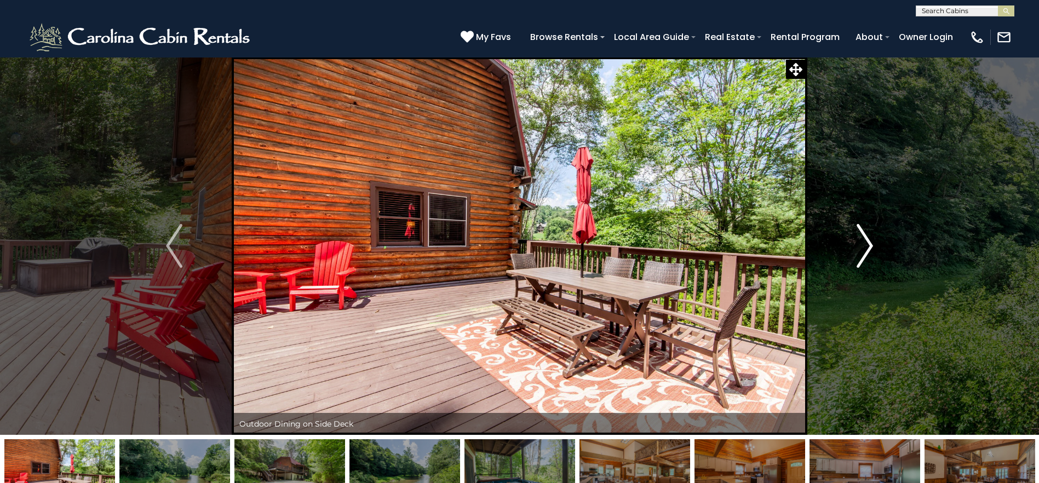
click at [861, 248] on img "Next" at bounding box center [864, 246] width 16 height 44
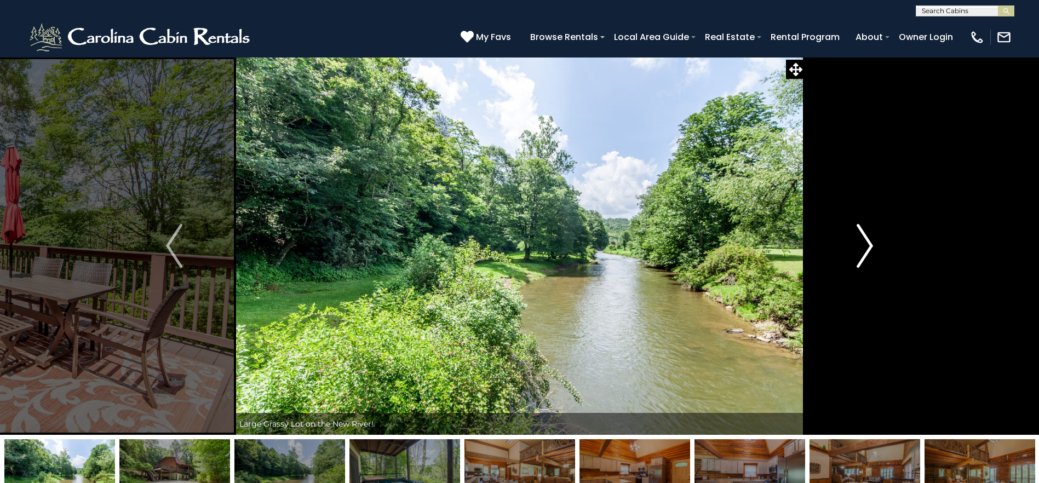
click at [861, 248] on img "Next" at bounding box center [864, 246] width 16 height 44
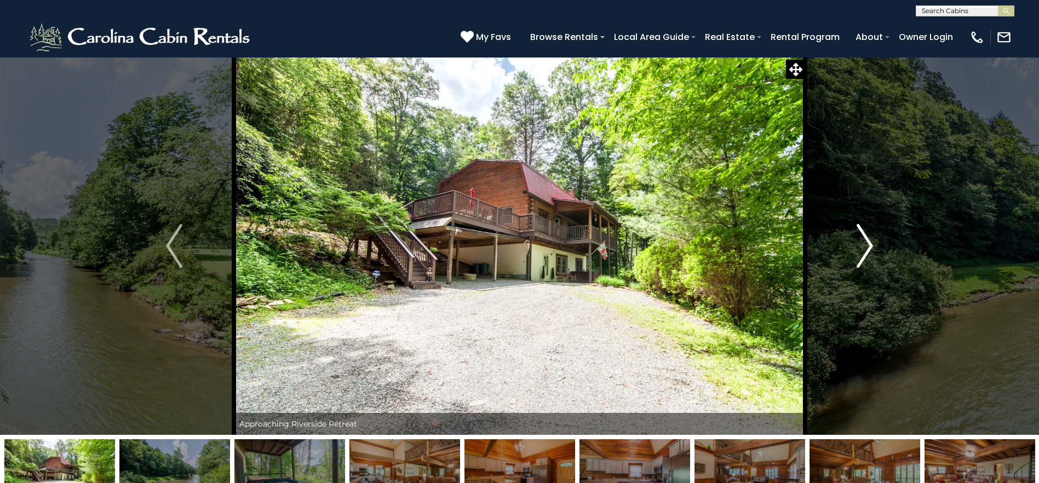
click at [861, 248] on img "Next" at bounding box center [864, 246] width 16 height 44
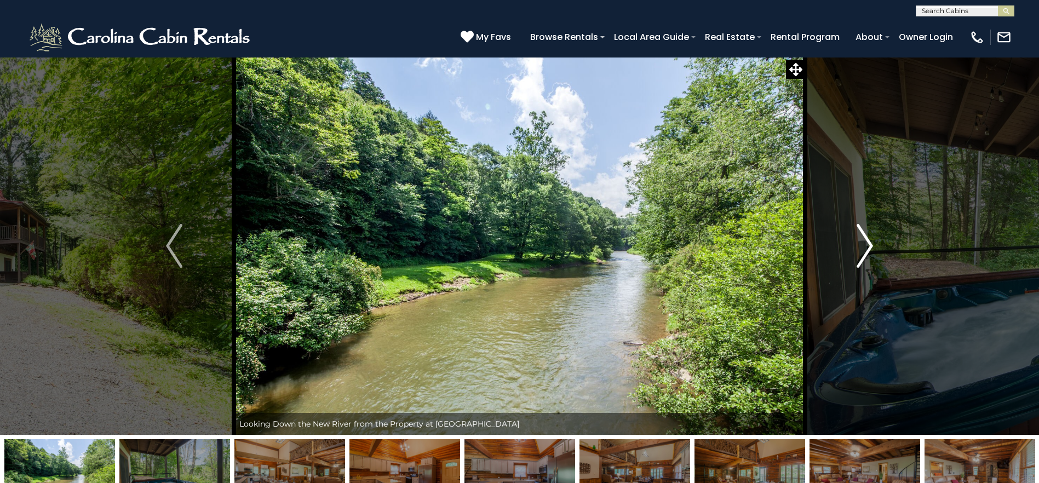
click at [861, 248] on img "Next" at bounding box center [864, 246] width 16 height 44
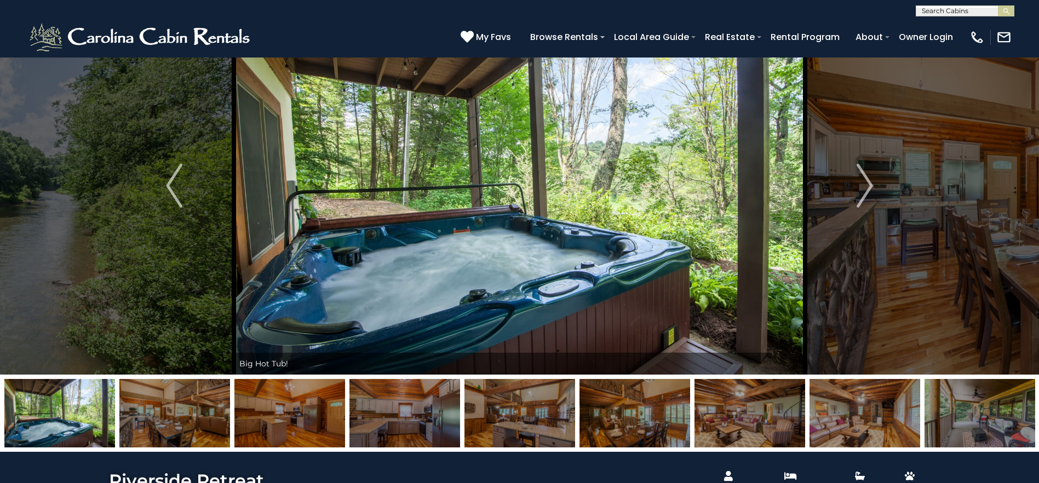
scroll to position [110, 0]
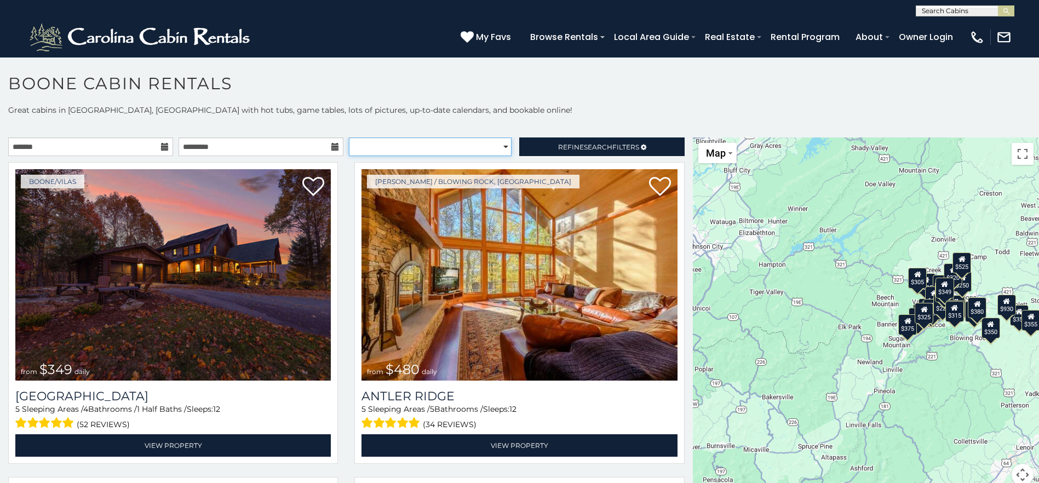
click at [500, 145] on select "**********" at bounding box center [430, 146] width 163 height 19
click at [652, 149] on link "Refine Search Filters" at bounding box center [601, 146] width 165 height 19
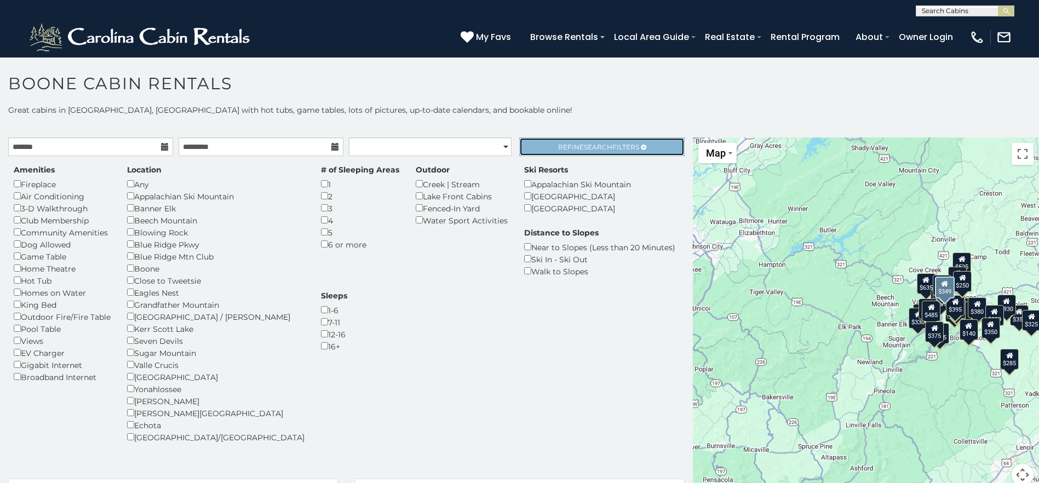
click at [618, 149] on span "Refine Search Filters" at bounding box center [598, 147] width 81 height 8
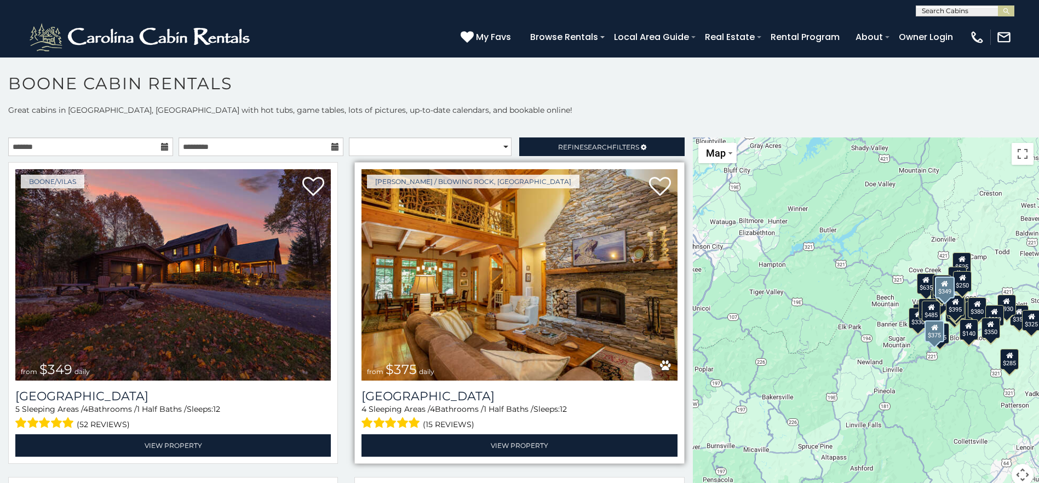
click at [652, 332] on img at bounding box center [518, 274] width 315 height 211
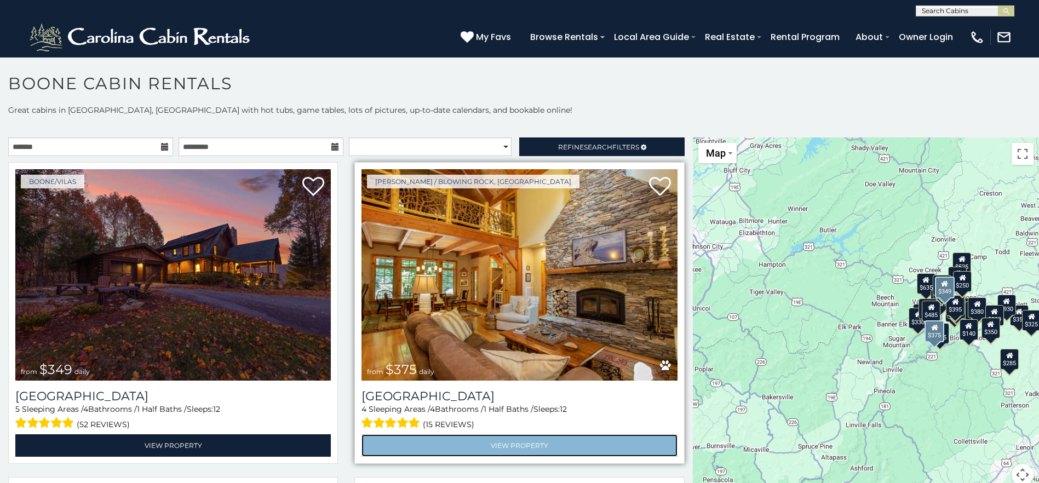
click at [572, 446] on link "View Property" at bounding box center [518, 445] width 315 height 22
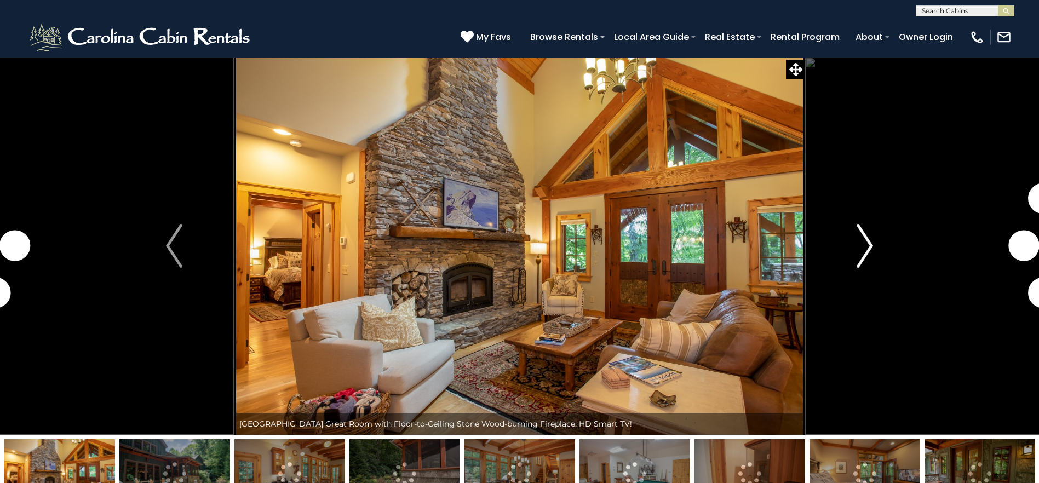
click at [865, 251] on img "Next" at bounding box center [864, 246] width 16 height 44
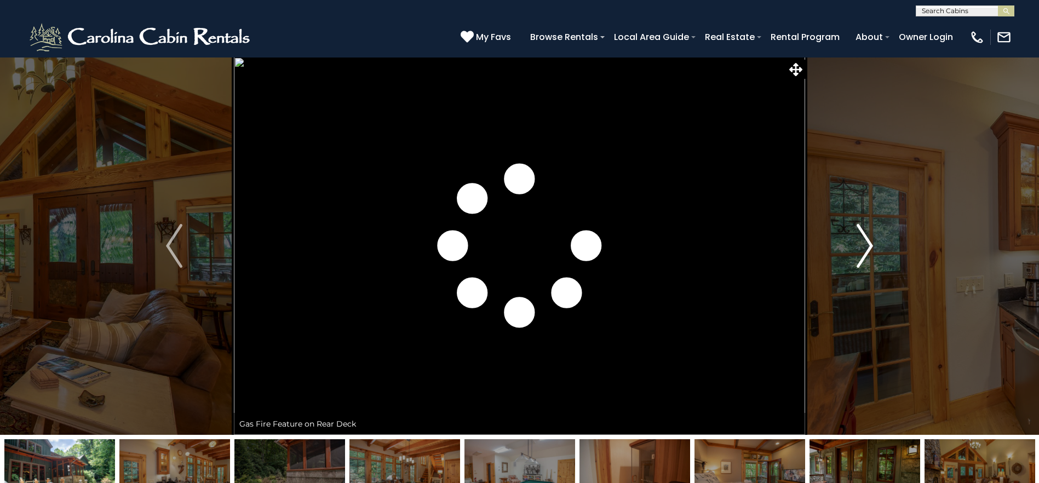
click at [865, 251] on img "Next" at bounding box center [864, 246] width 16 height 44
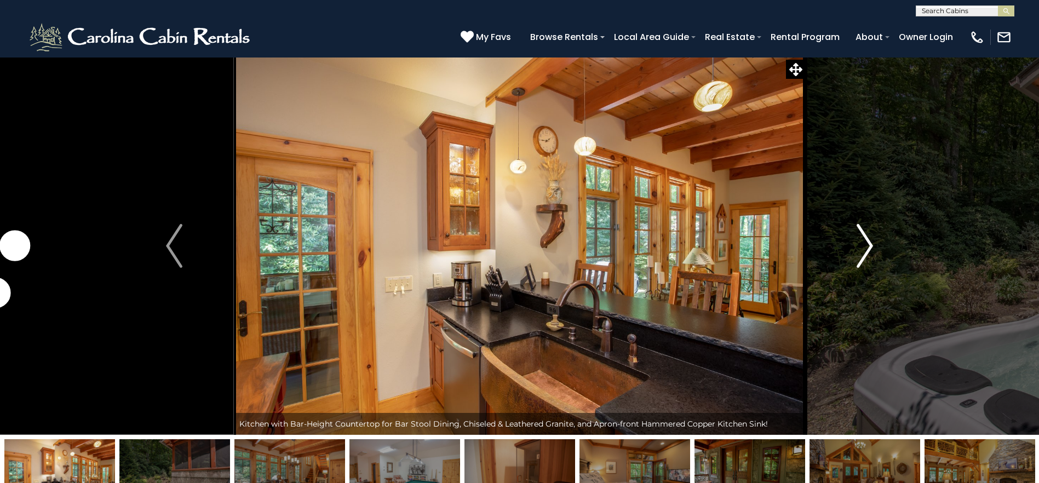
click at [865, 251] on img "Next" at bounding box center [864, 246] width 16 height 44
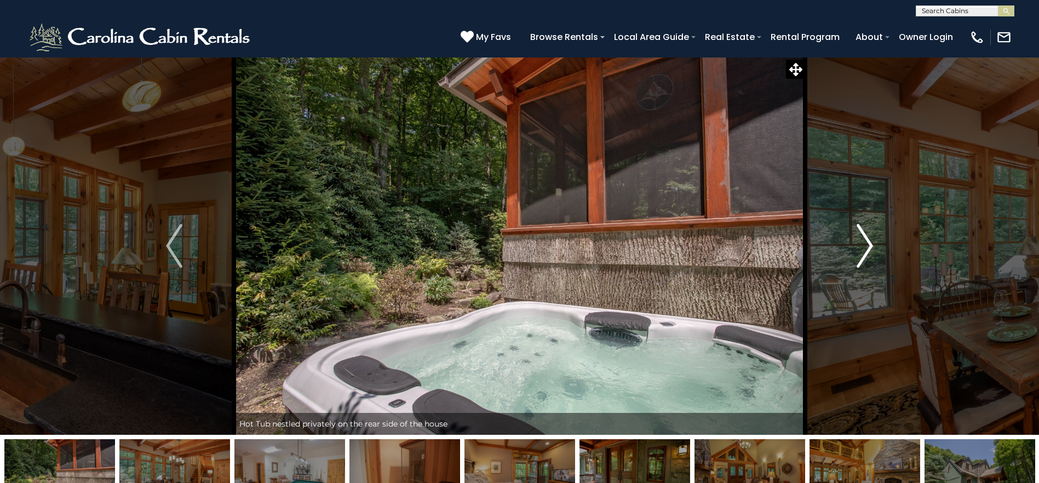
click at [865, 251] on img "Next" at bounding box center [864, 246] width 16 height 44
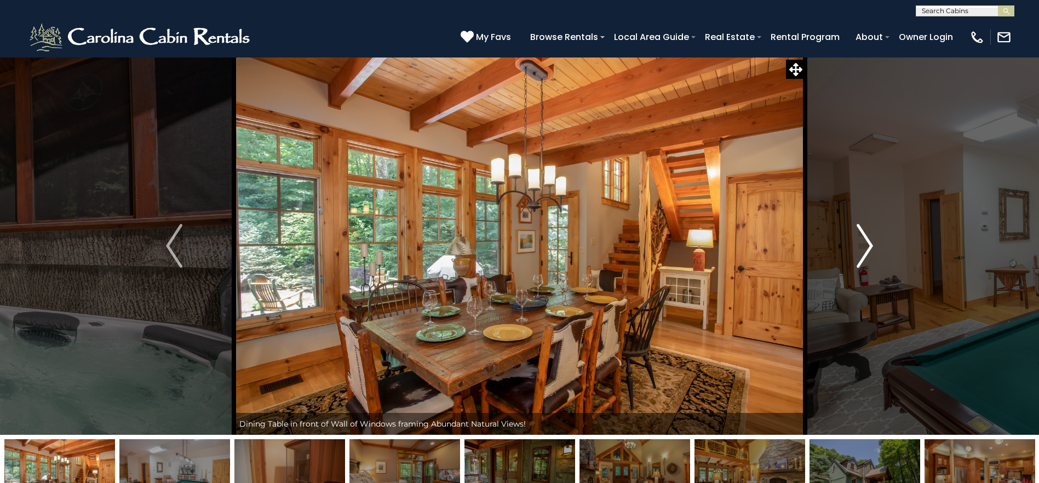
click at [865, 251] on img "Next" at bounding box center [864, 246] width 16 height 44
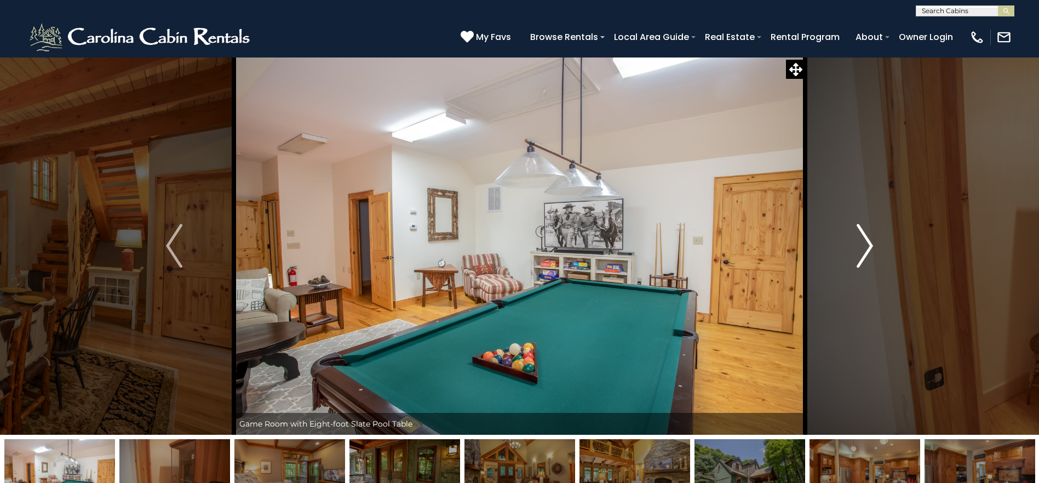
click at [865, 251] on img "Next" at bounding box center [864, 246] width 16 height 44
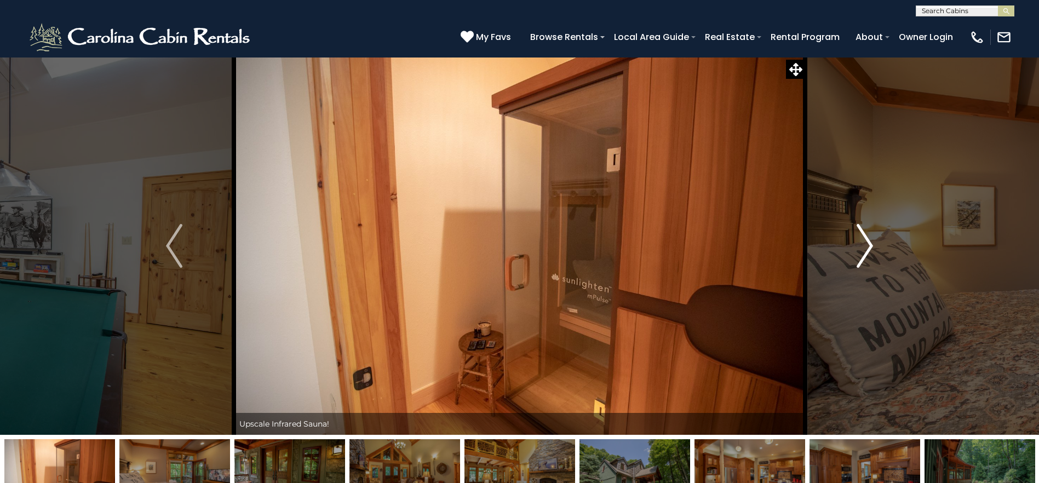
click at [865, 251] on img "Next" at bounding box center [864, 246] width 16 height 44
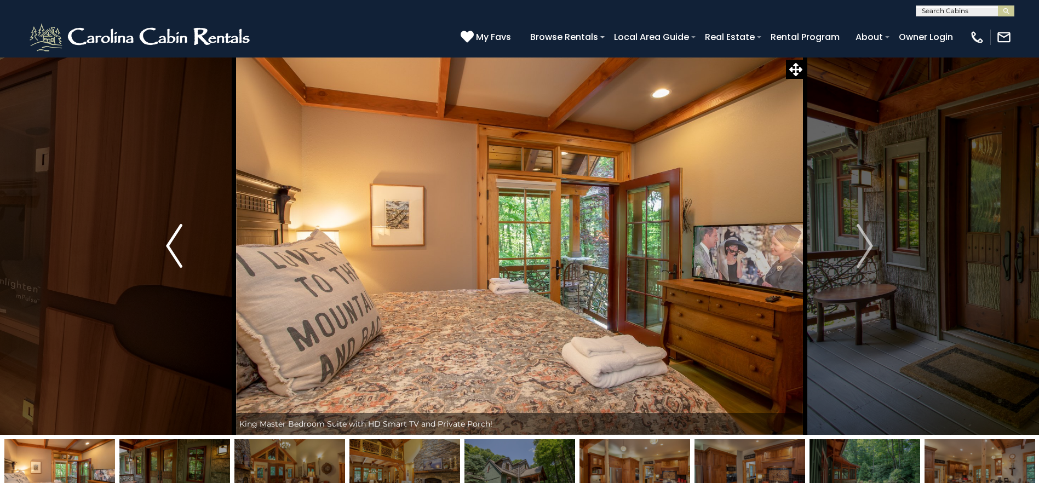
click at [163, 256] on button "Previous" at bounding box center [173, 246] width 119 height 378
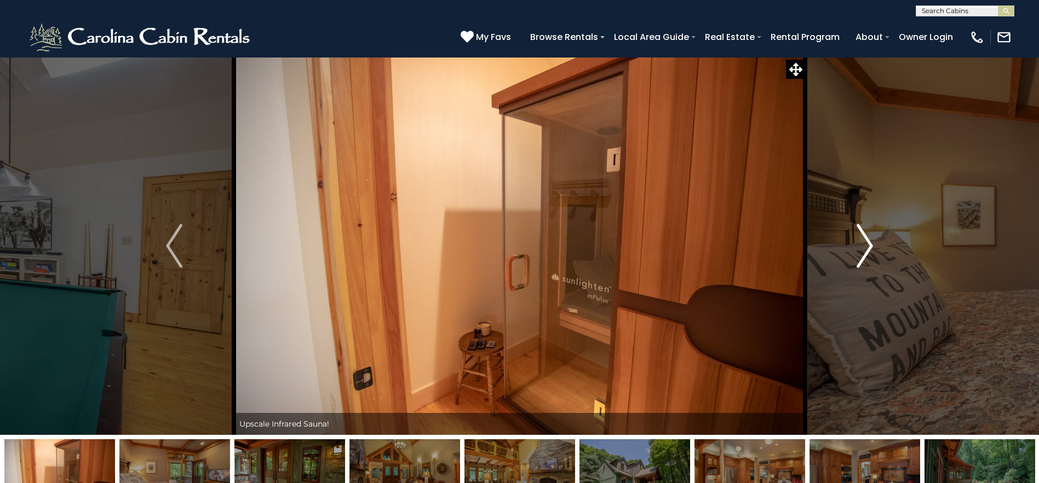
click at [871, 252] on img "Next" at bounding box center [864, 246] width 16 height 44
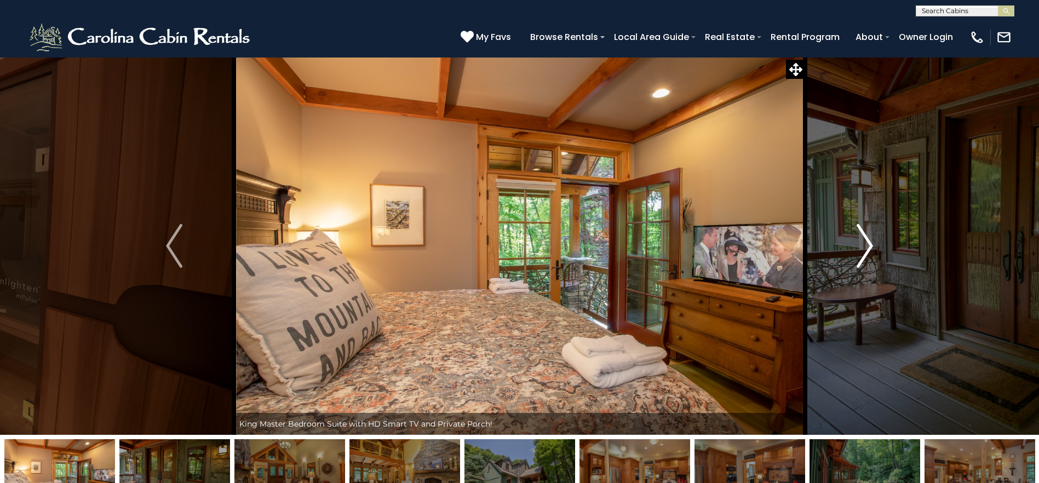
click at [871, 252] on img "Next" at bounding box center [864, 246] width 16 height 44
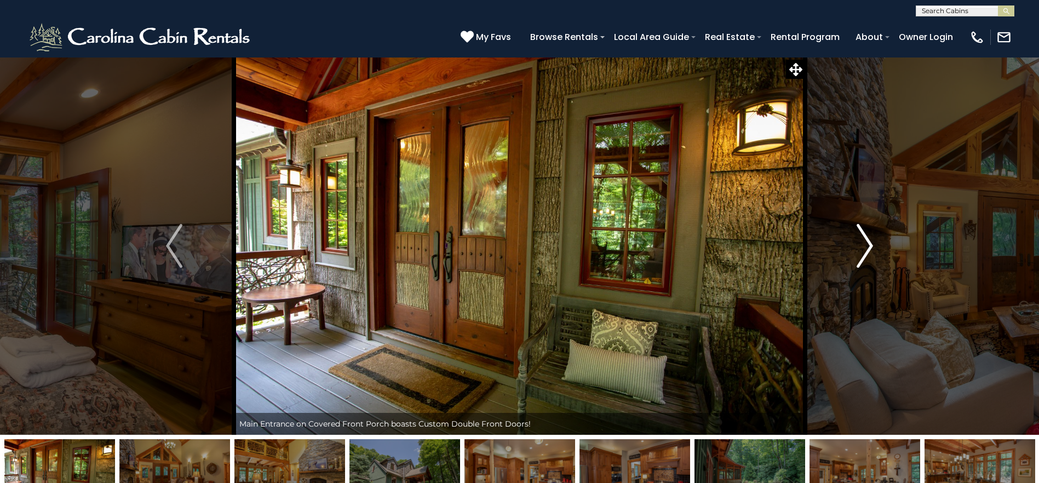
click at [871, 252] on img "Next" at bounding box center [864, 246] width 16 height 44
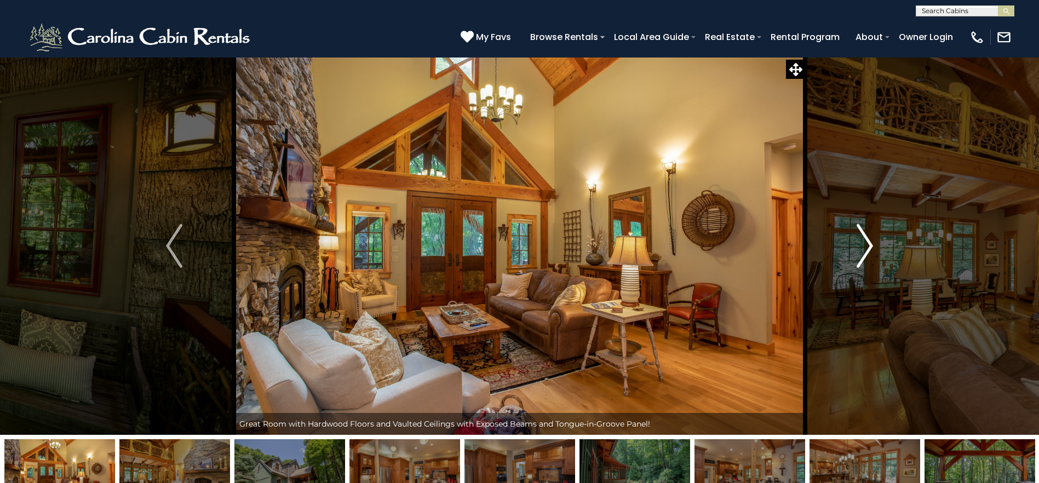
click at [871, 252] on img "Next" at bounding box center [864, 246] width 16 height 44
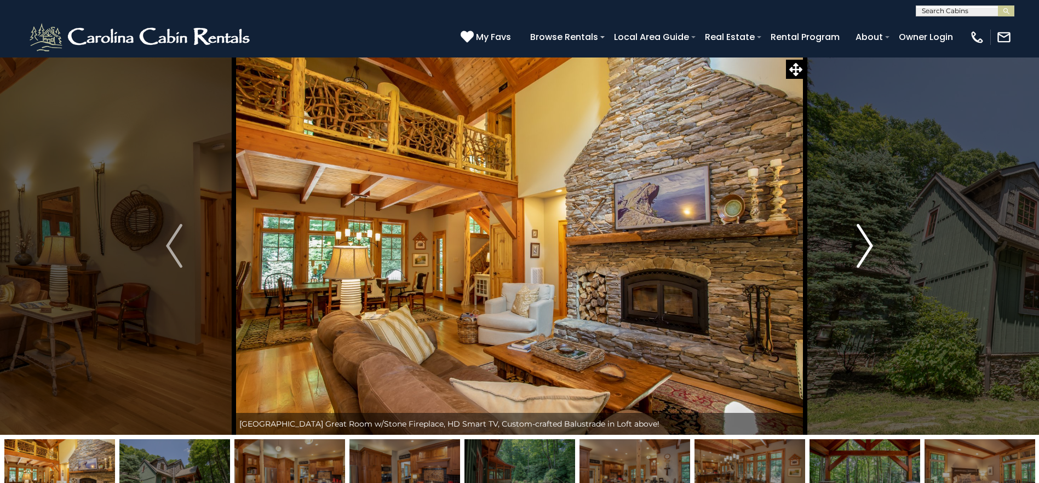
click at [871, 252] on img "Next" at bounding box center [864, 246] width 16 height 44
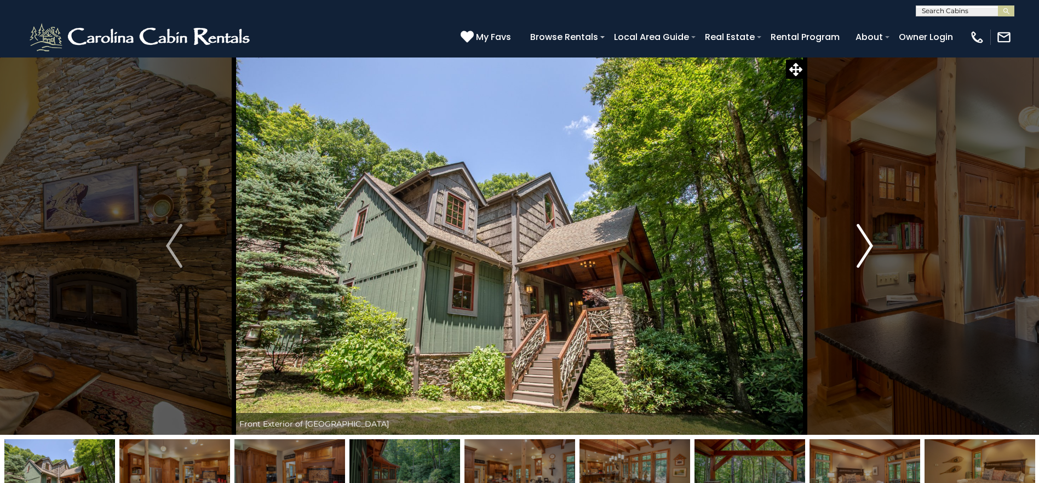
click at [872, 252] on img "Next" at bounding box center [864, 246] width 16 height 44
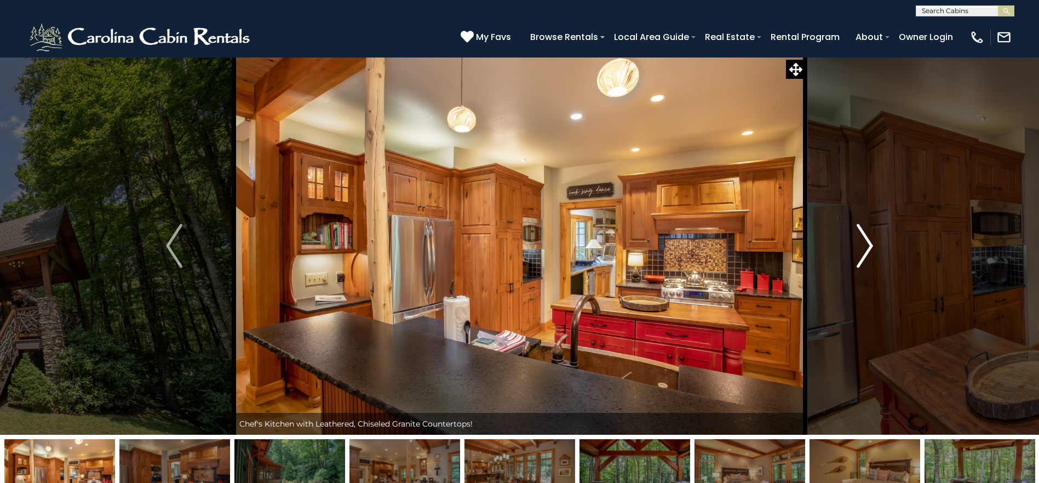
click at [872, 252] on img "Next" at bounding box center [864, 246] width 16 height 44
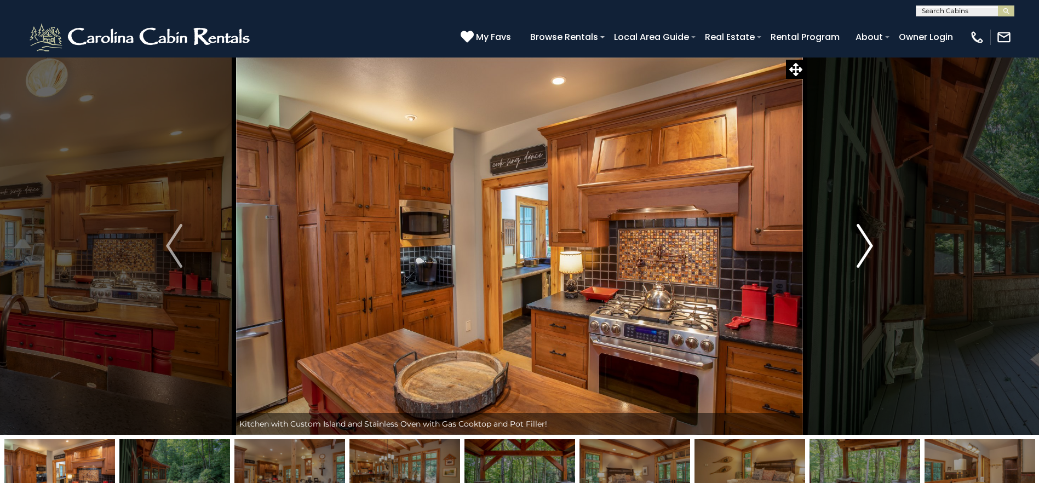
click at [872, 252] on img "Next" at bounding box center [864, 246] width 16 height 44
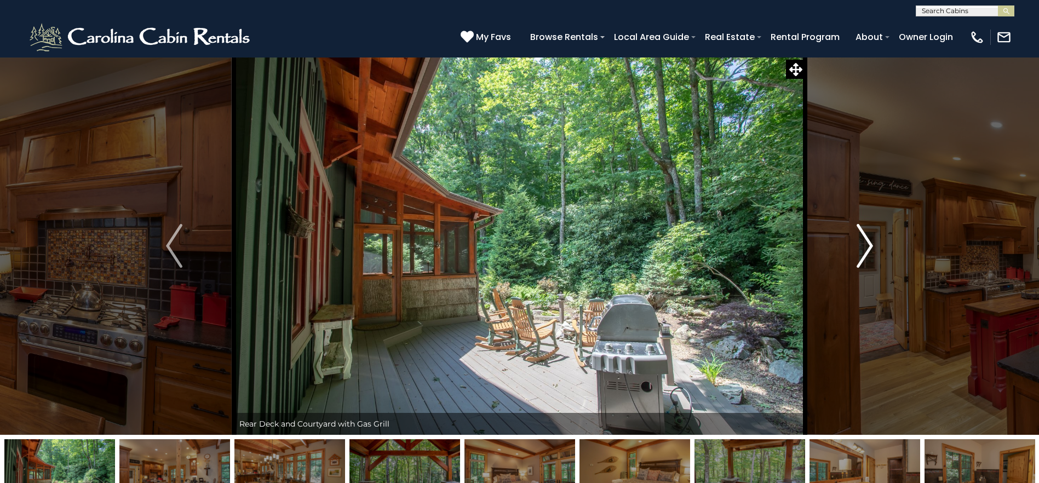
click at [872, 252] on img "Next" at bounding box center [864, 246] width 16 height 44
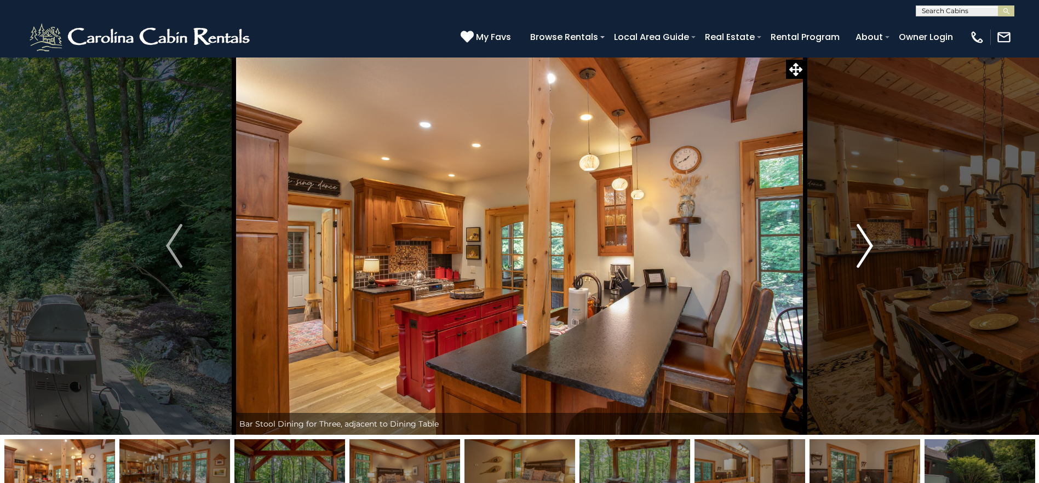
click at [872, 252] on img "Next" at bounding box center [864, 246] width 16 height 44
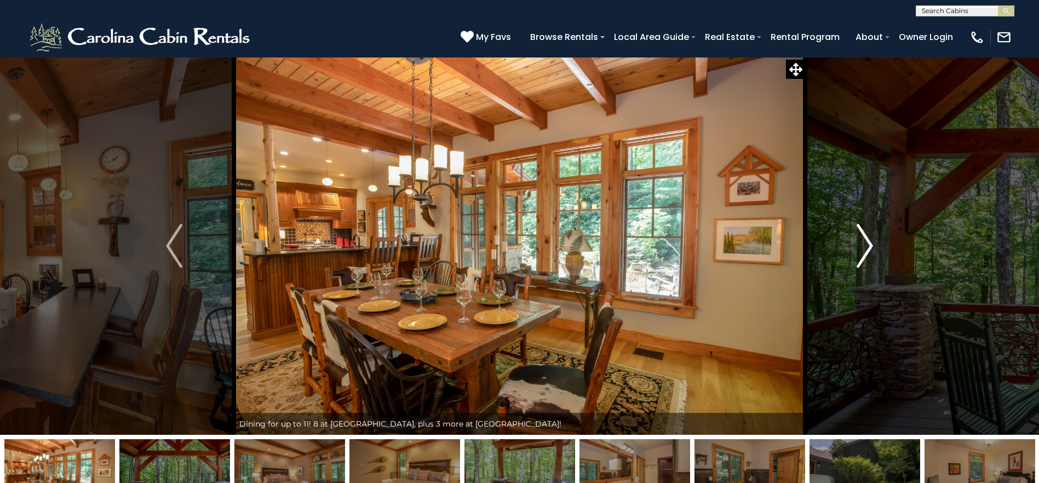
click at [872, 252] on img "Next" at bounding box center [864, 246] width 16 height 44
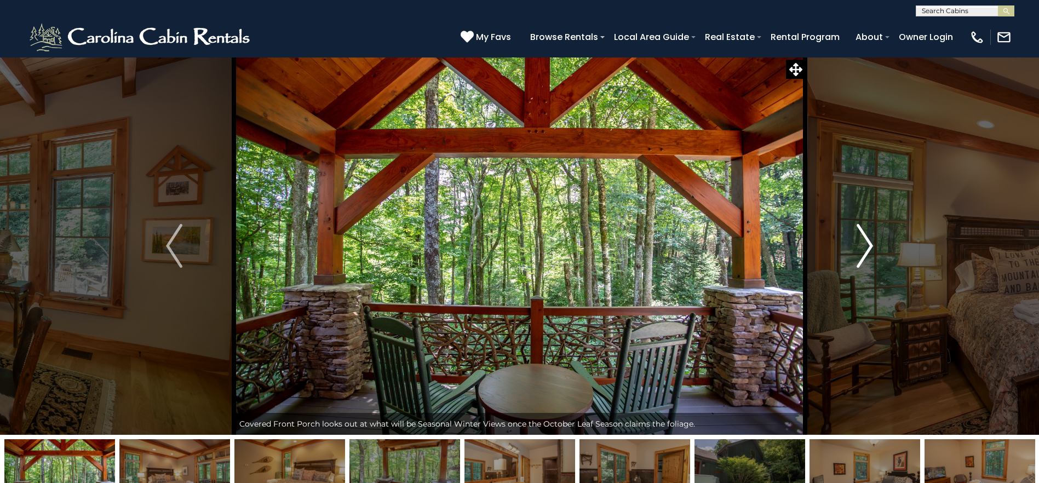
click at [872, 252] on img "Next" at bounding box center [864, 246] width 16 height 44
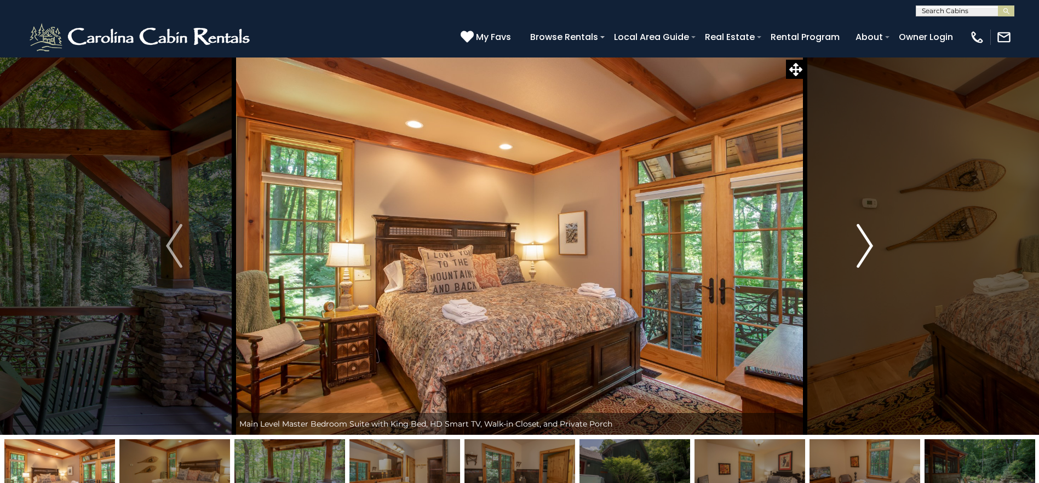
click at [872, 252] on img "Next" at bounding box center [864, 246] width 16 height 44
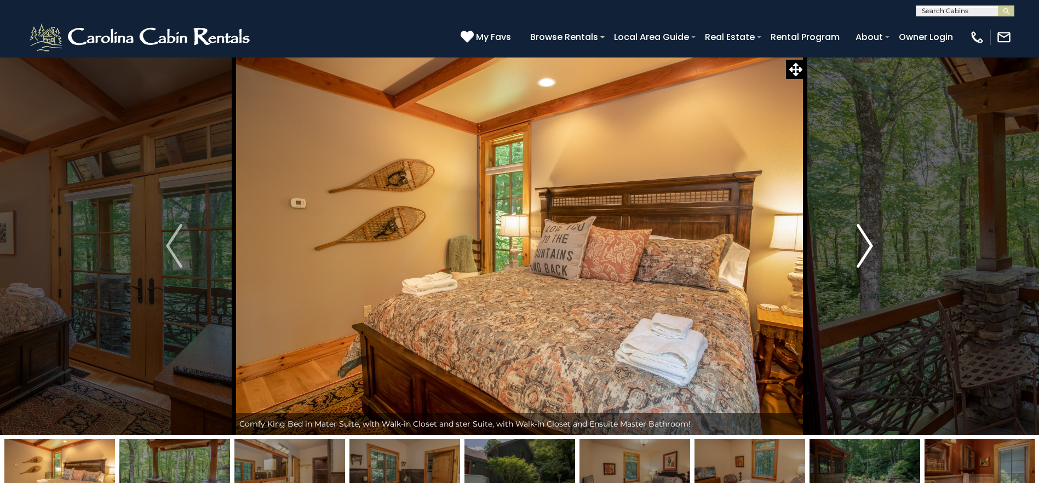
click at [872, 252] on img "Next" at bounding box center [864, 246] width 16 height 44
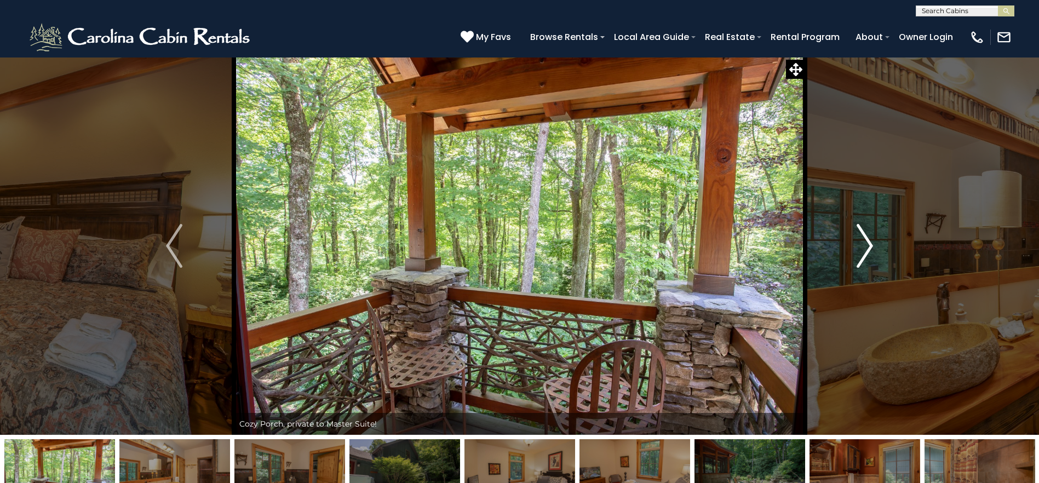
click at [872, 252] on img "Next" at bounding box center [864, 246] width 16 height 44
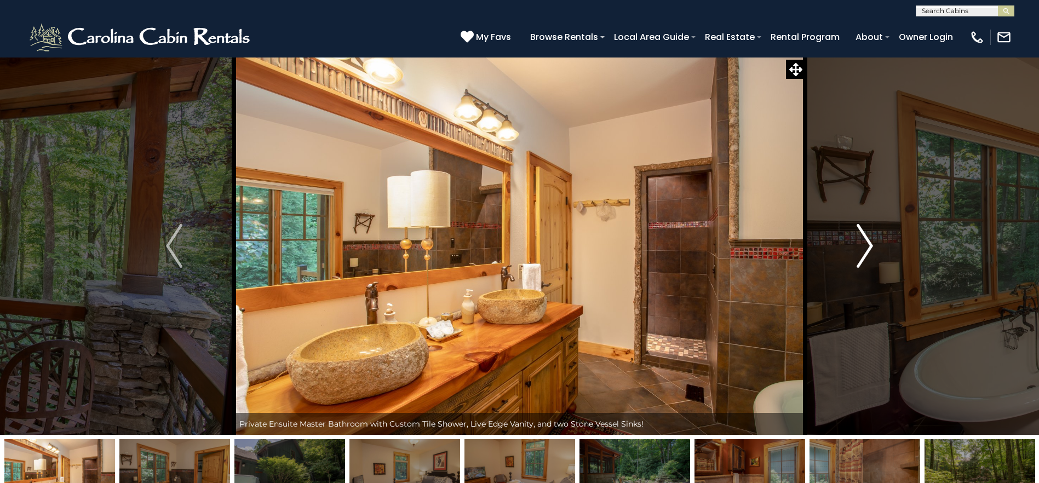
click at [872, 252] on img "Next" at bounding box center [864, 246] width 16 height 44
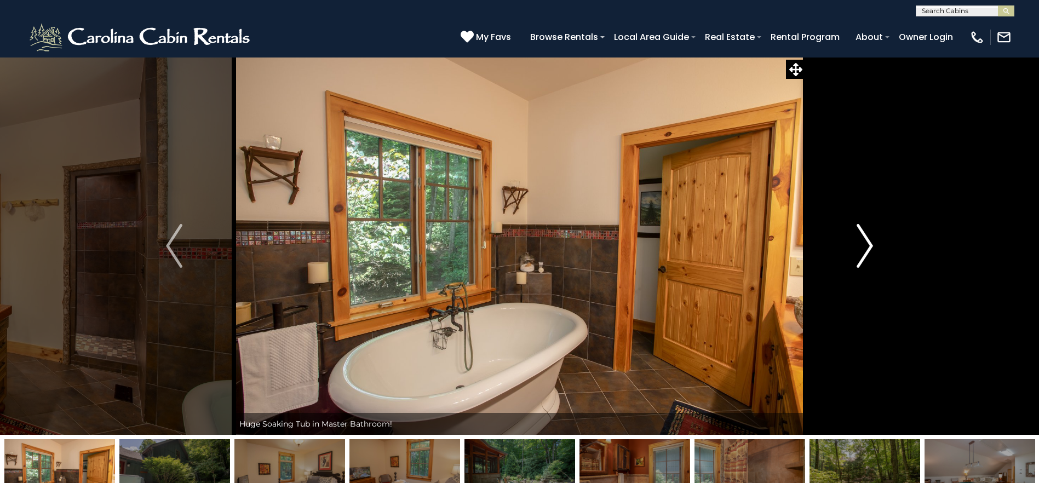
click at [872, 252] on img "Next" at bounding box center [864, 246] width 16 height 44
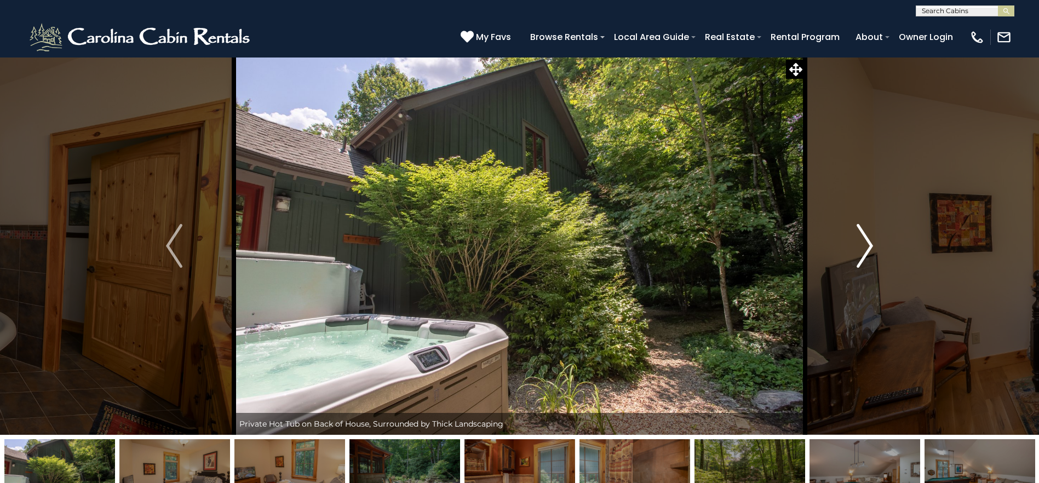
click at [872, 252] on img "Next" at bounding box center [864, 246] width 16 height 44
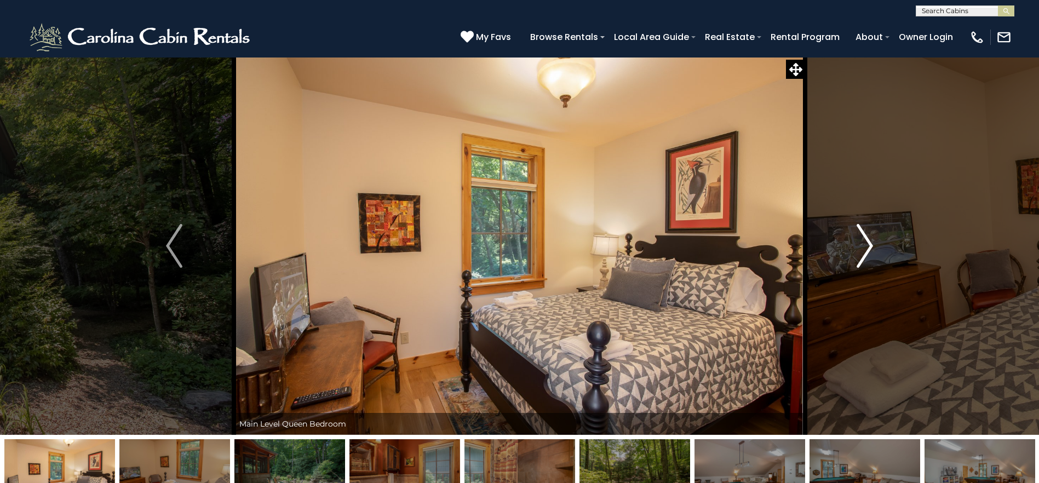
click at [872, 252] on img "Next" at bounding box center [864, 246] width 16 height 44
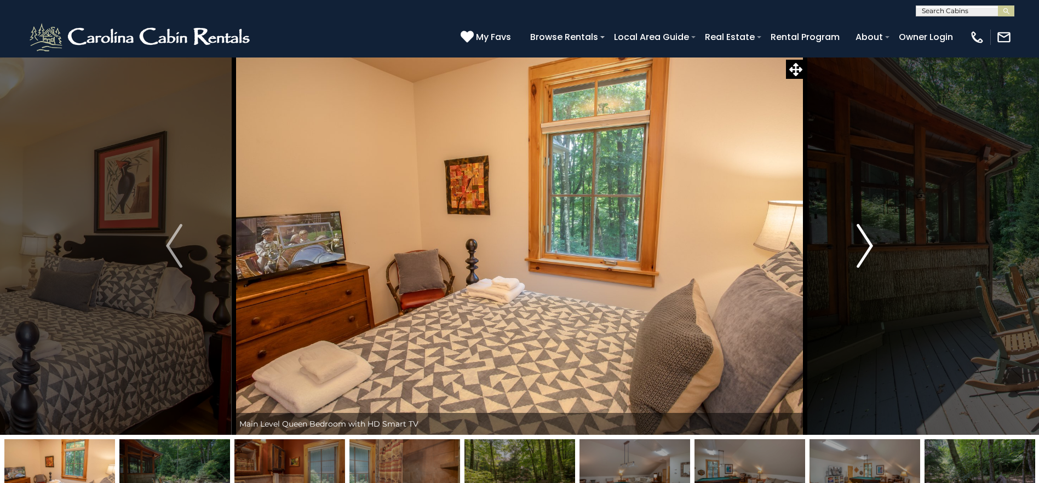
click at [872, 252] on img "Next" at bounding box center [864, 246] width 16 height 44
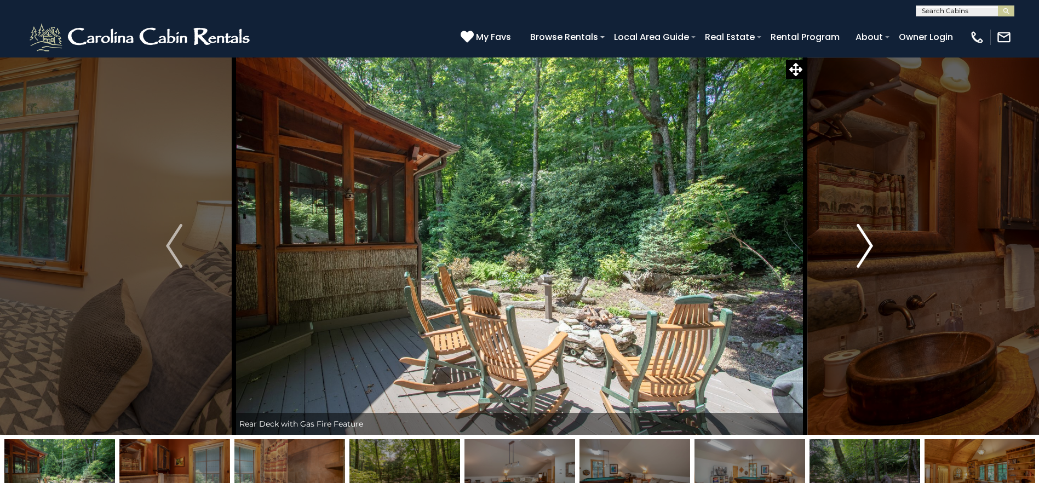
click at [872, 252] on img "Next" at bounding box center [864, 246] width 16 height 44
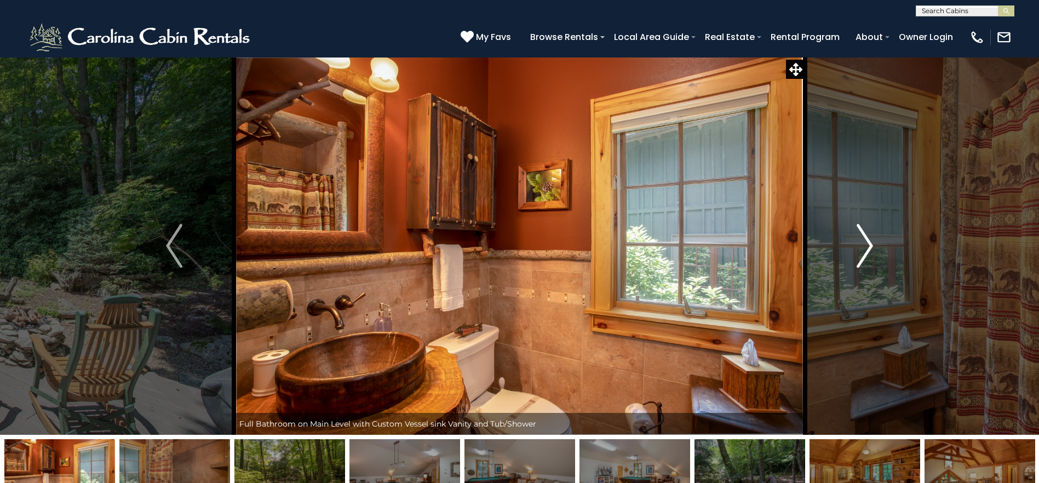
click at [872, 252] on img "Next" at bounding box center [864, 246] width 16 height 44
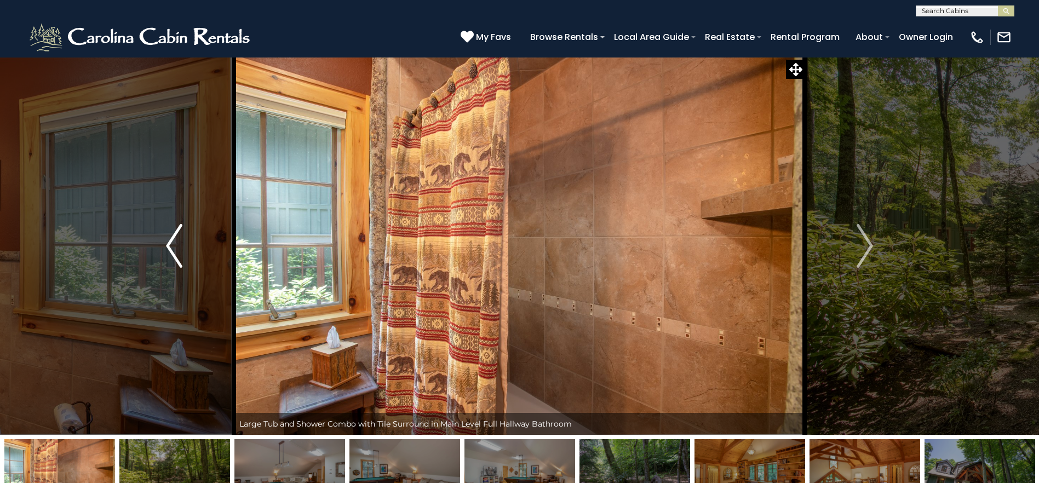
click at [180, 249] on img "Previous" at bounding box center [174, 246] width 16 height 44
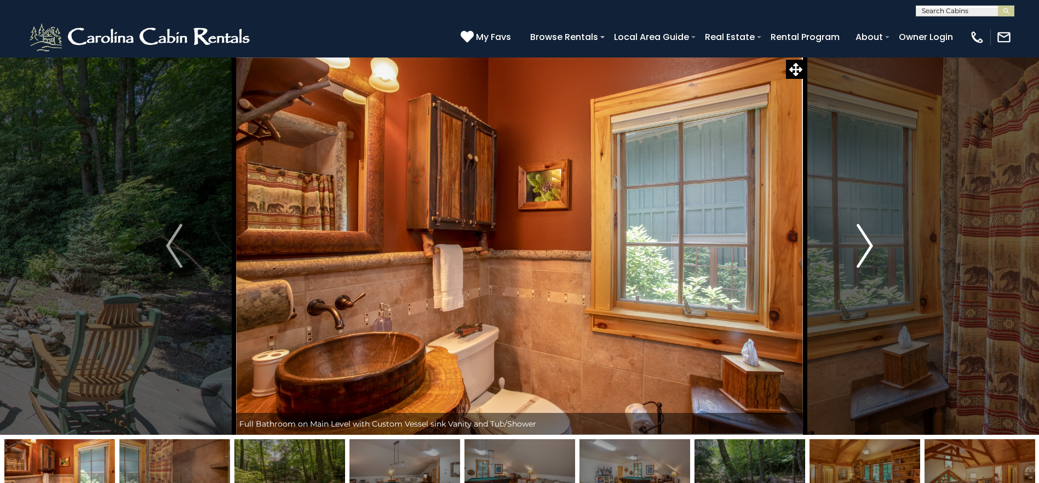
click at [856, 254] on img "Next" at bounding box center [864, 246] width 16 height 44
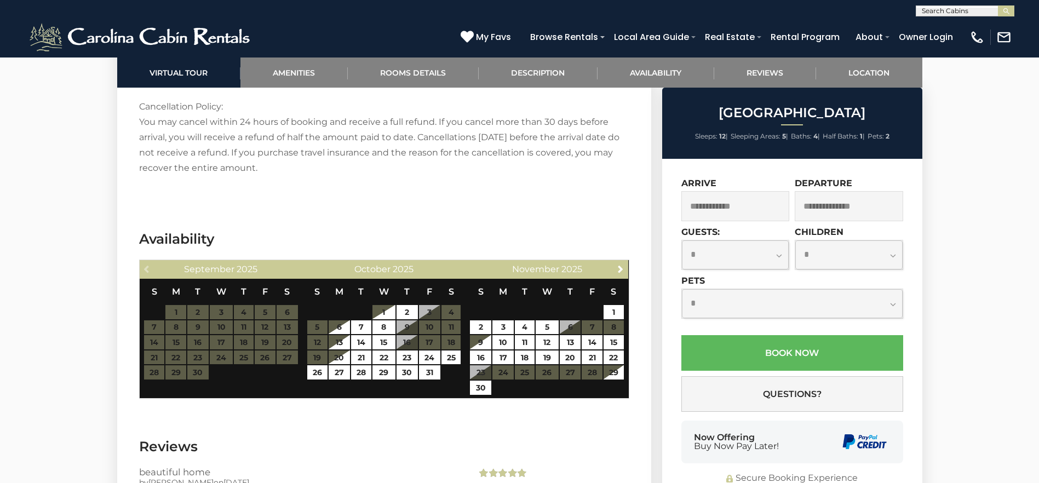
scroll to position [2738, 0]
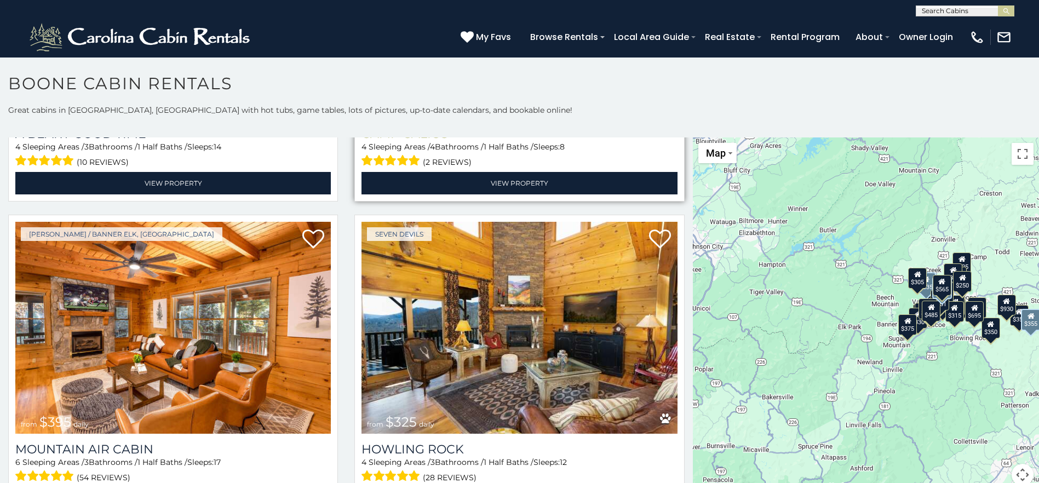
scroll to position [4052, 0]
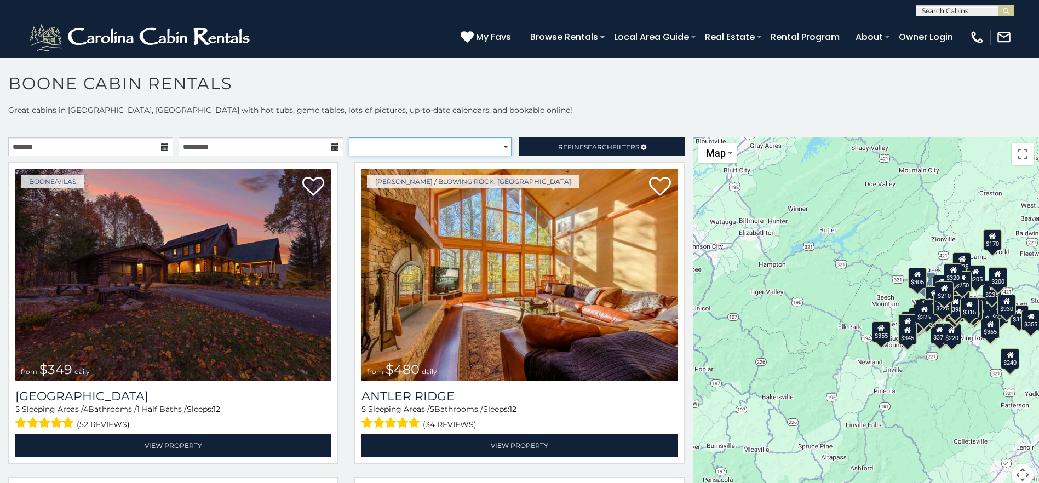
click at [486, 148] on select "**********" at bounding box center [430, 146] width 163 height 19
click at [657, 144] on link "Refine Search Filters" at bounding box center [601, 146] width 165 height 19
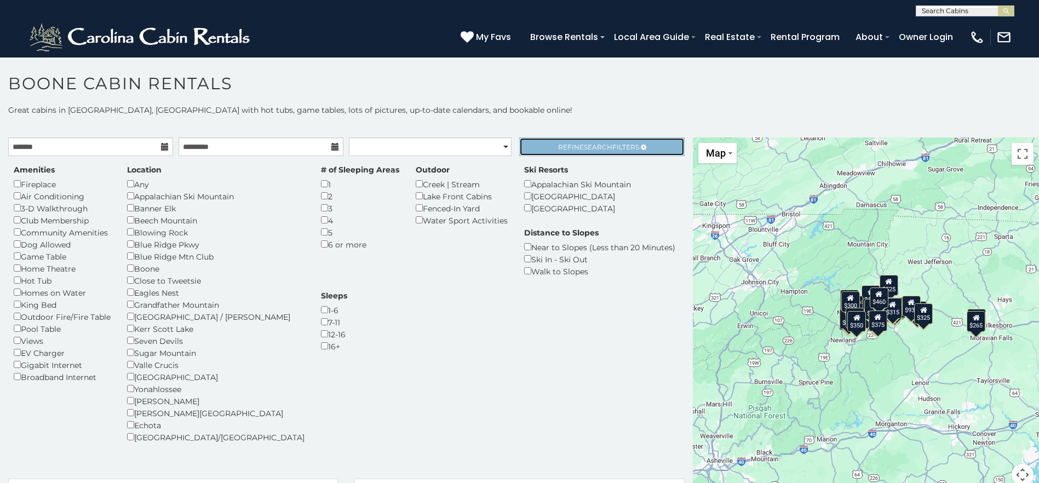
click at [605, 148] on span "Refine Search Filters" at bounding box center [598, 147] width 81 height 8
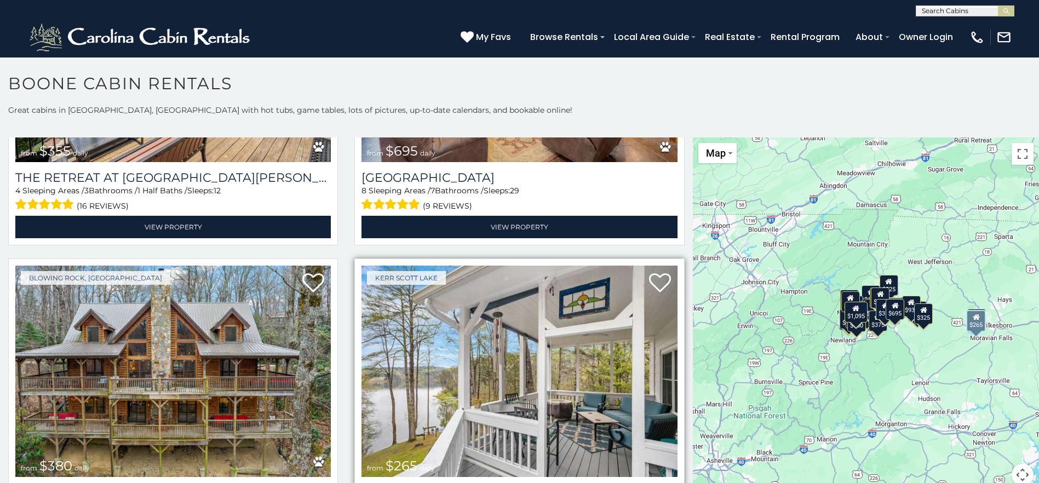
scroll to position [1533, 0]
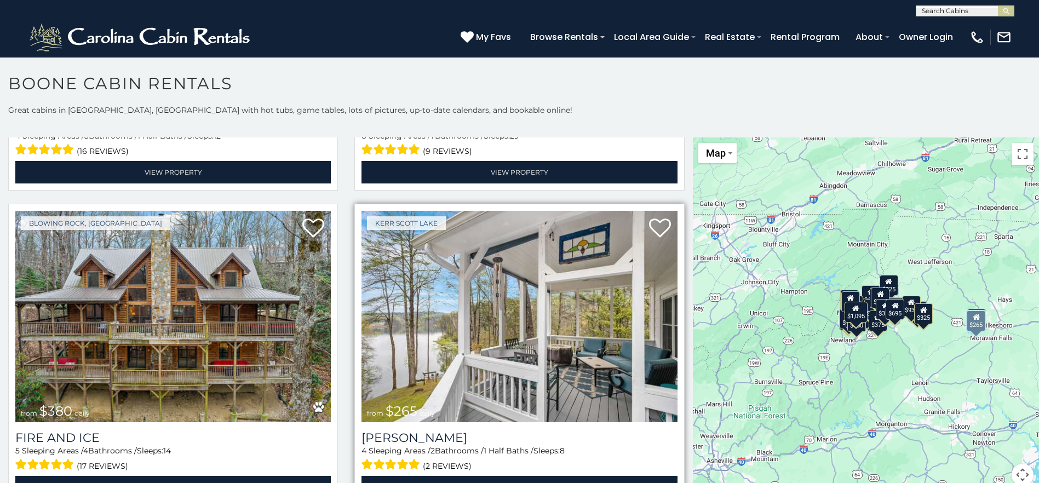
click at [621, 396] on img at bounding box center [518, 316] width 315 height 211
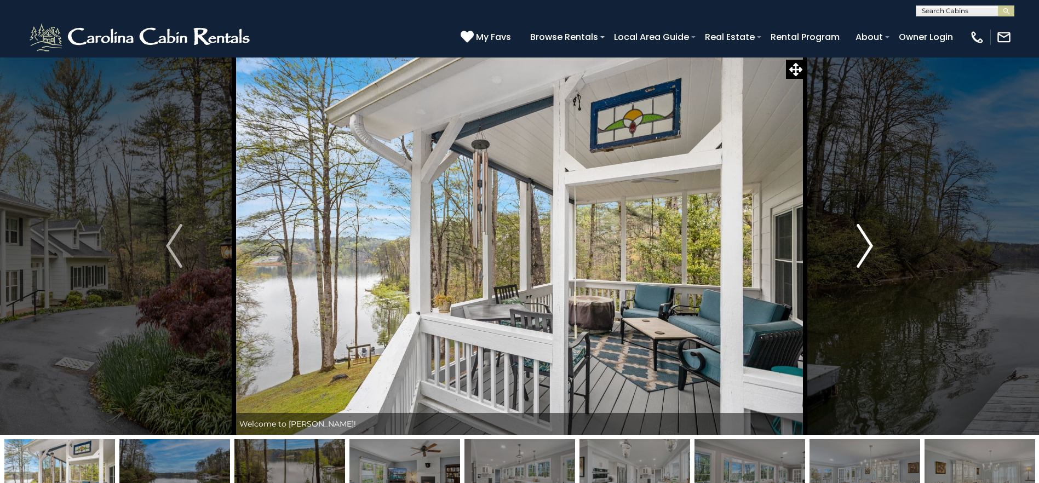
click at [868, 255] on img "Next" at bounding box center [864, 246] width 16 height 44
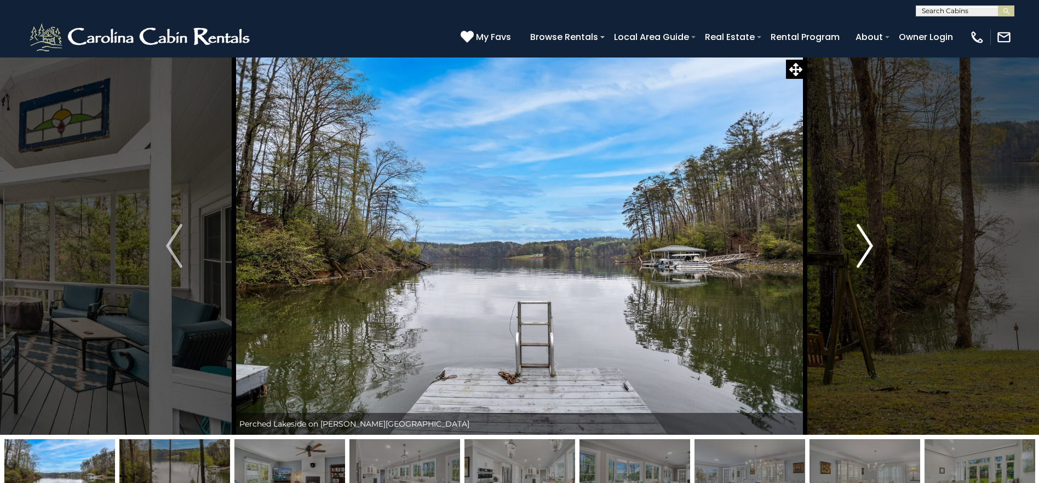
click at [867, 255] on img "Next" at bounding box center [864, 246] width 16 height 44
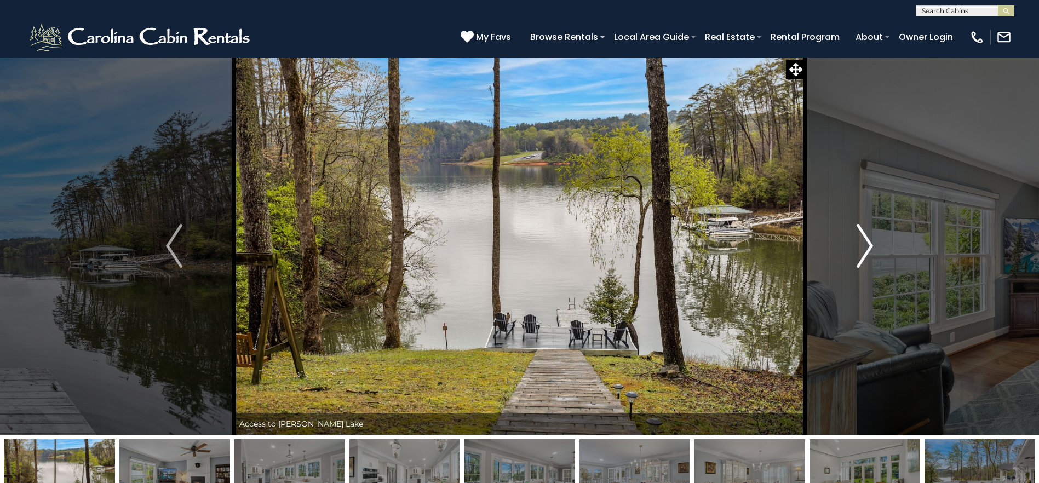
click at [867, 255] on img "Next" at bounding box center [864, 246] width 16 height 44
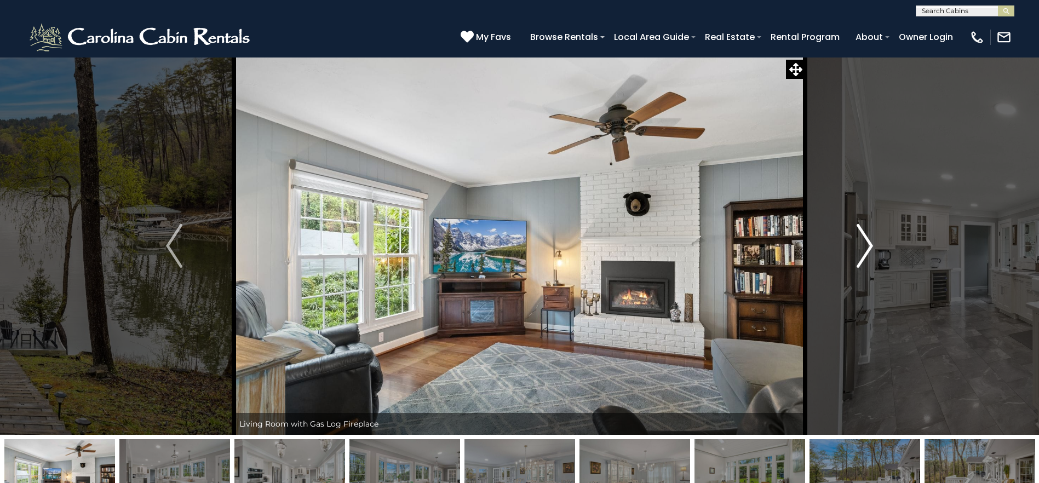
click at [867, 255] on img "Next" at bounding box center [864, 246] width 16 height 44
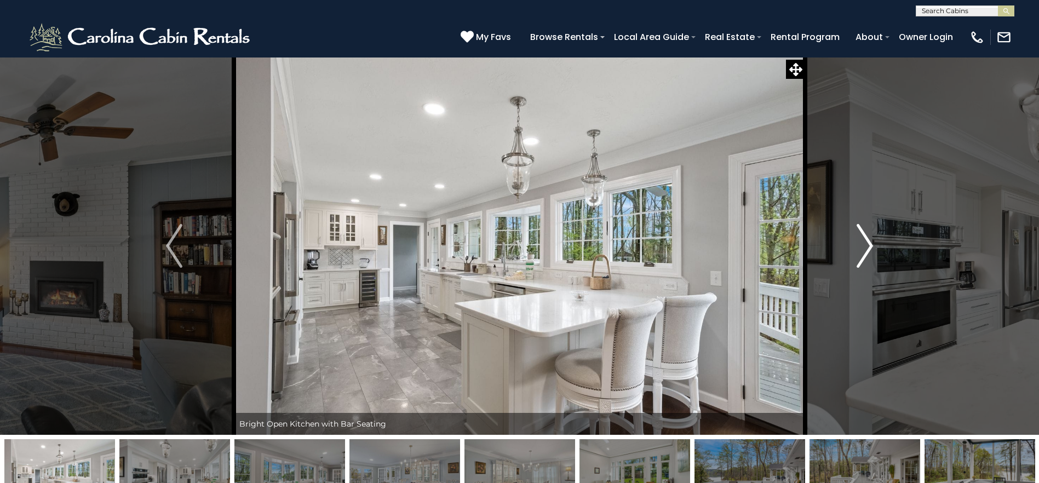
click at [867, 255] on img "Next" at bounding box center [864, 246] width 16 height 44
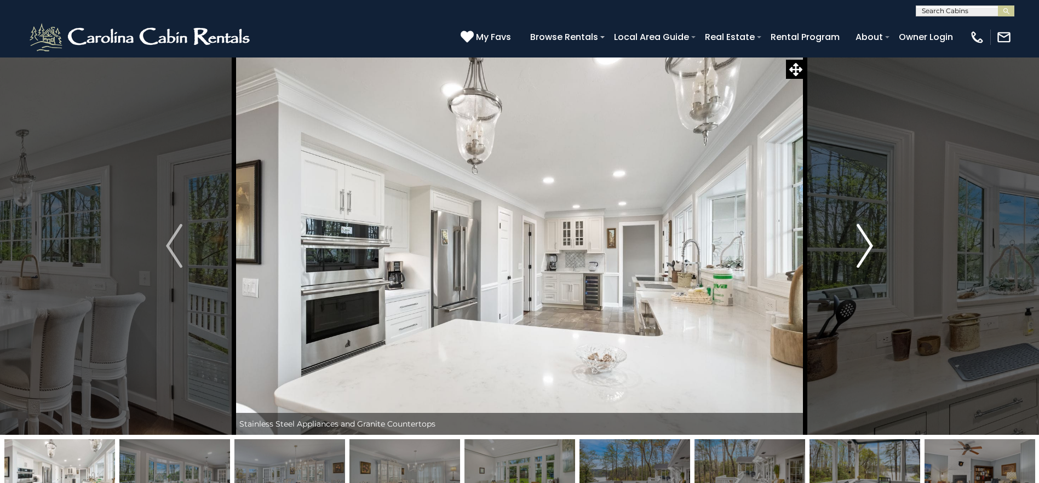
click at [867, 255] on img "Next" at bounding box center [864, 246] width 16 height 44
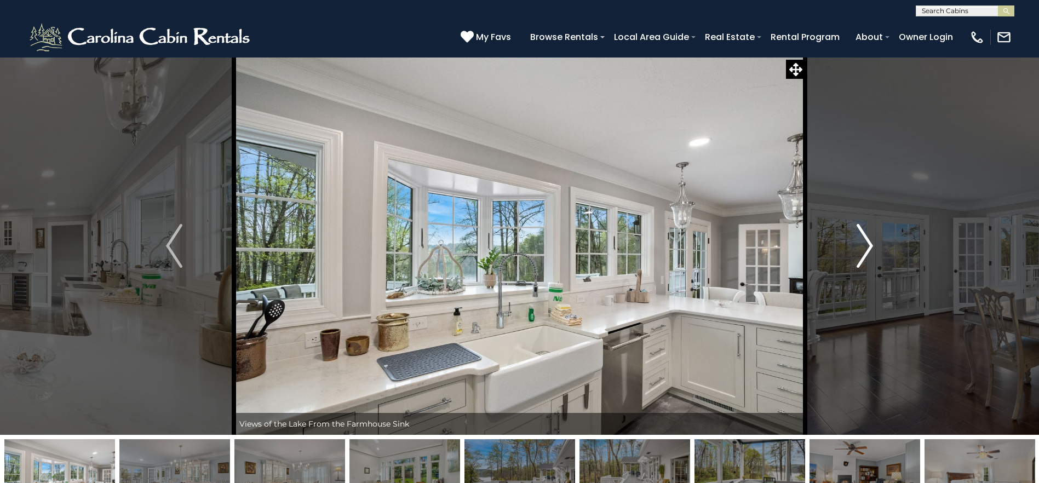
click at [867, 255] on img "Next" at bounding box center [864, 246] width 16 height 44
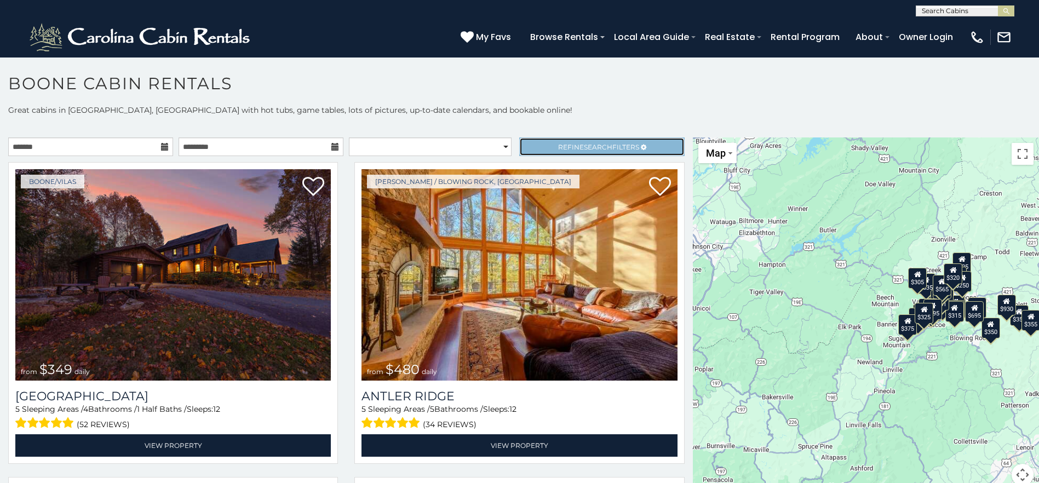
click at [600, 146] on span "Search" at bounding box center [598, 147] width 28 height 8
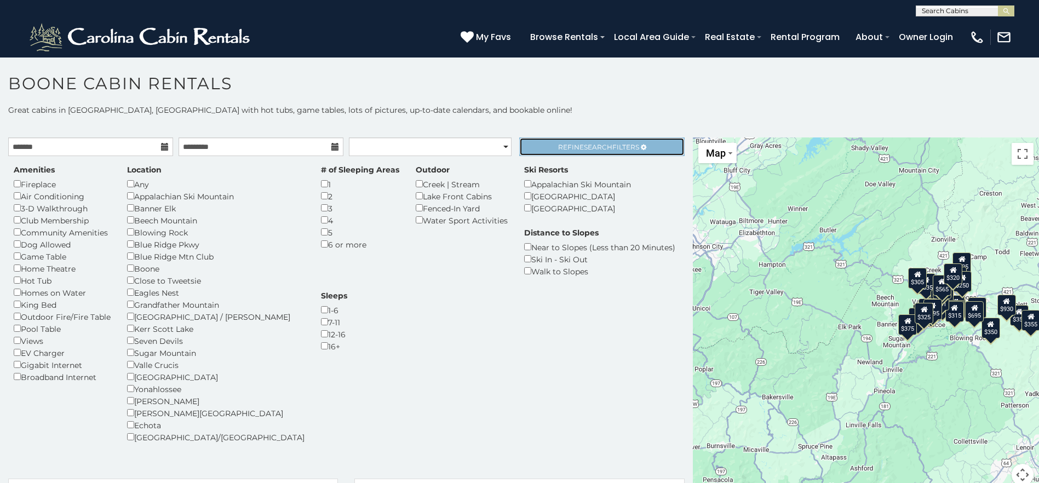
click at [622, 148] on span "Refine Search Filters" at bounding box center [598, 147] width 81 height 8
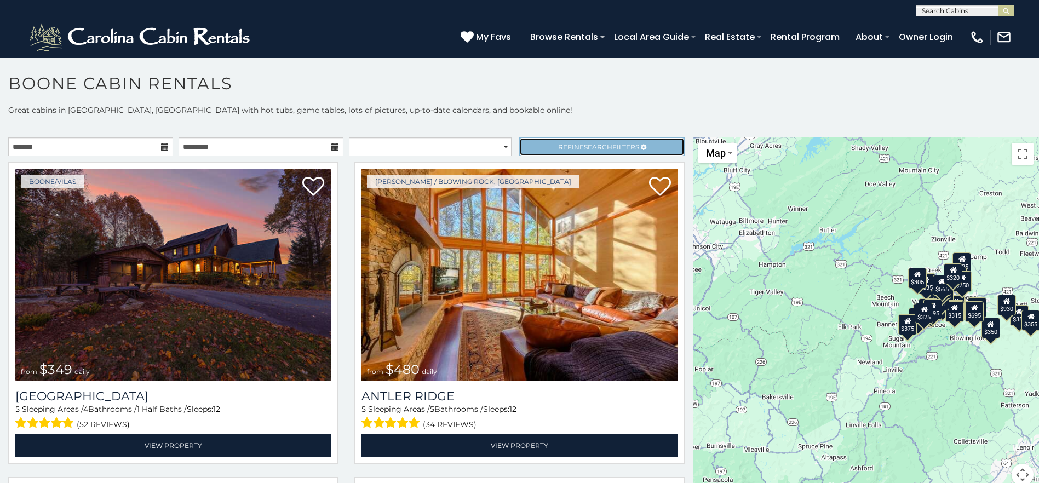
click at [646, 146] on link "Refine Search Filters" at bounding box center [601, 146] width 165 height 19
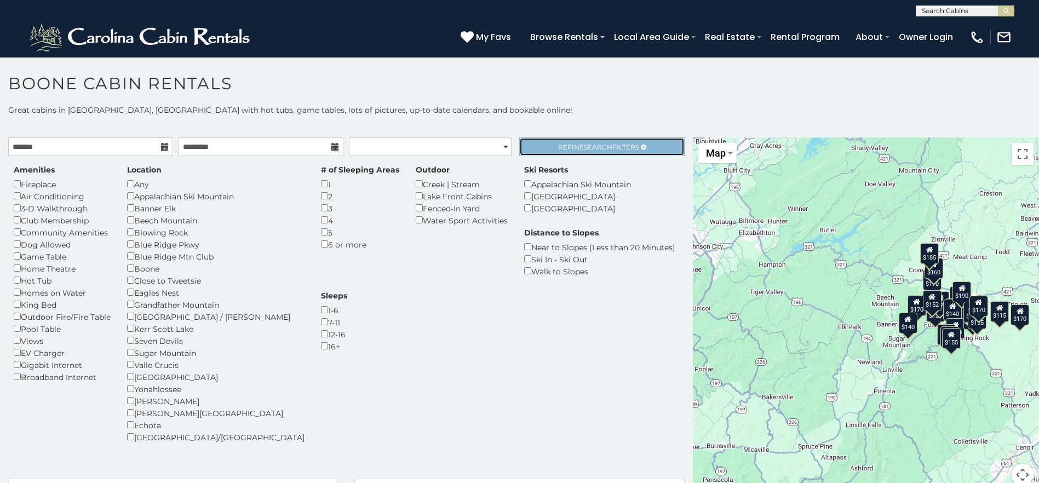
click at [641, 148] on icon at bounding box center [643, 147] width 5 height 7
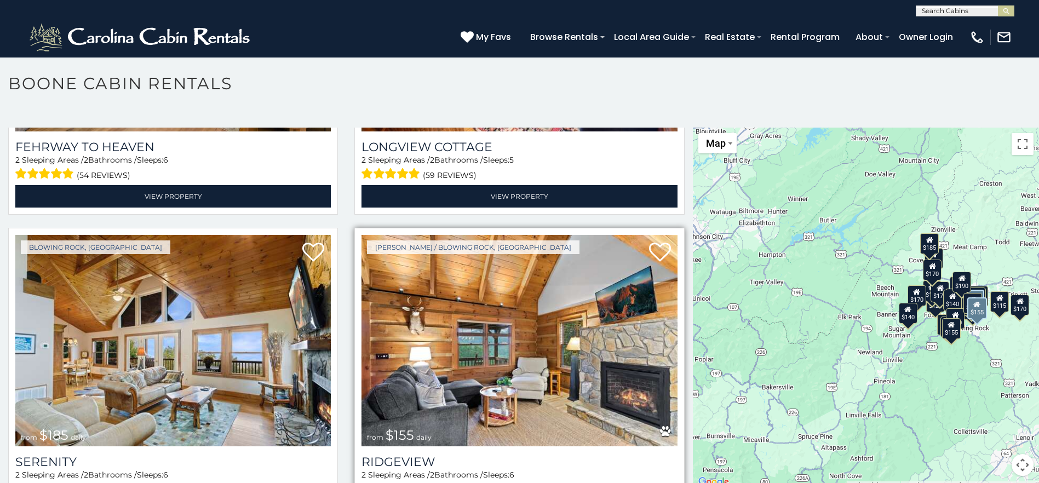
scroll to position [3724, 0]
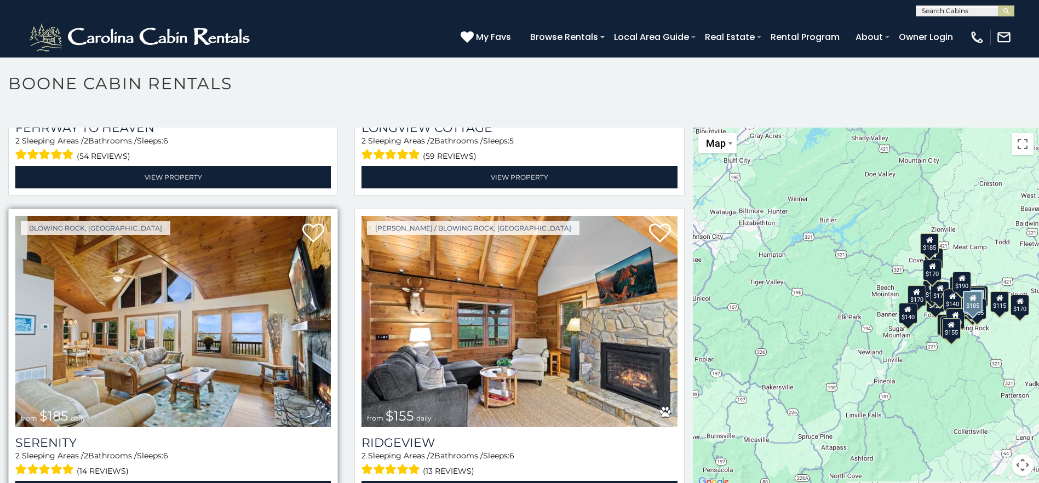
click at [315, 379] on img at bounding box center [172, 321] width 315 height 211
click at [317, 379] on img at bounding box center [172, 321] width 315 height 211
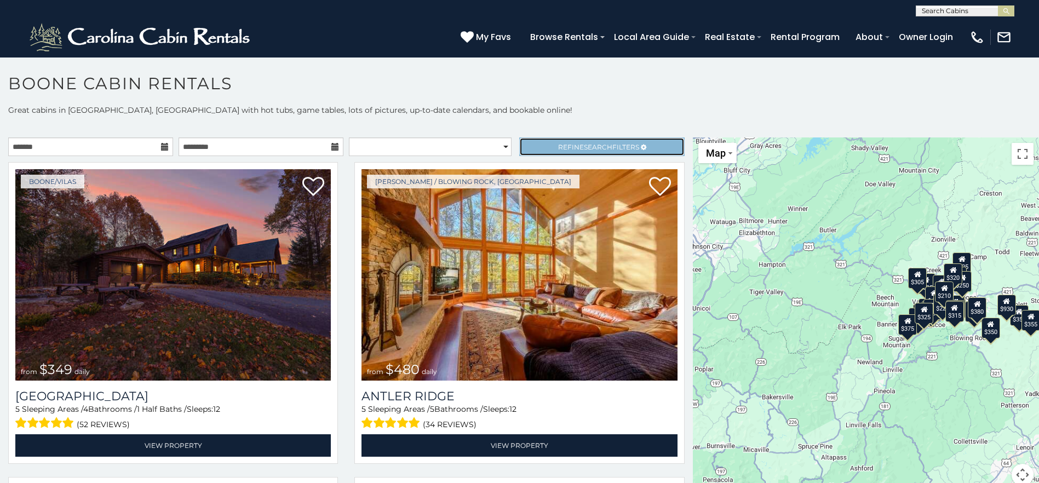
click at [629, 143] on span "Refine Search Filters" at bounding box center [598, 147] width 81 height 8
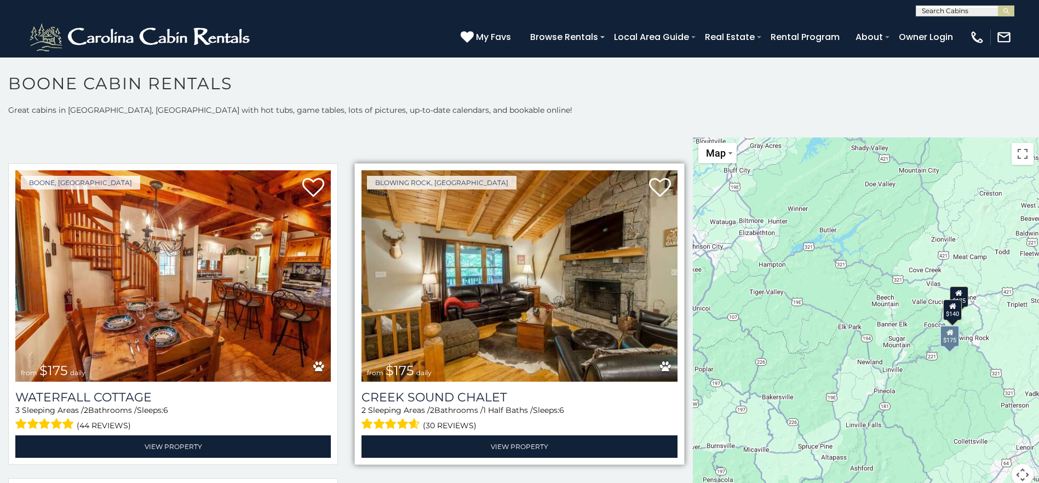
scroll to position [329, 0]
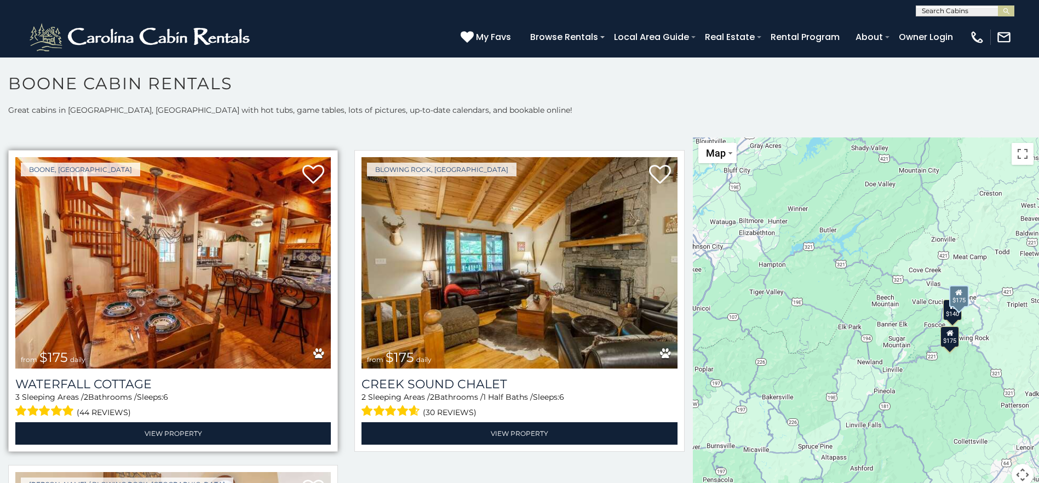
click at [307, 320] on img at bounding box center [172, 262] width 315 height 211
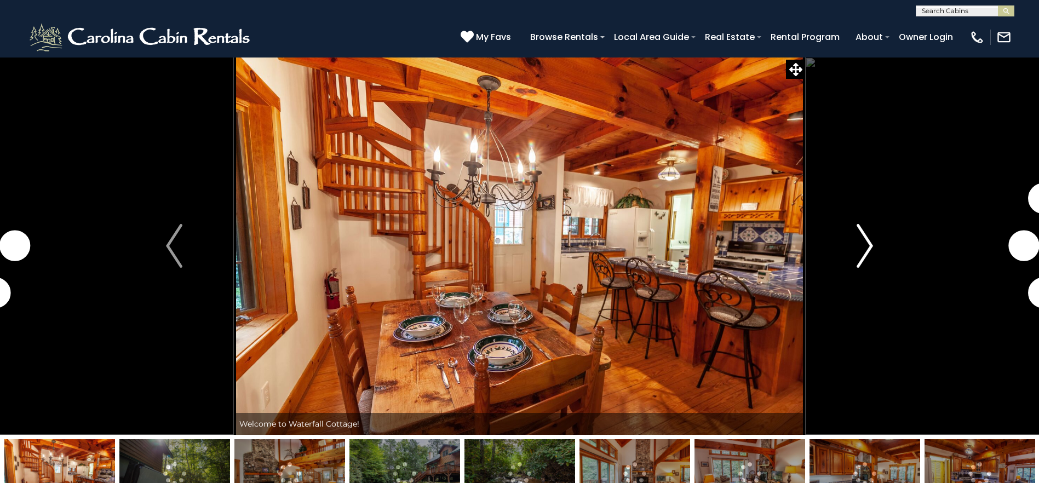
click at [866, 246] on img "Next" at bounding box center [864, 246] width 16 height 44
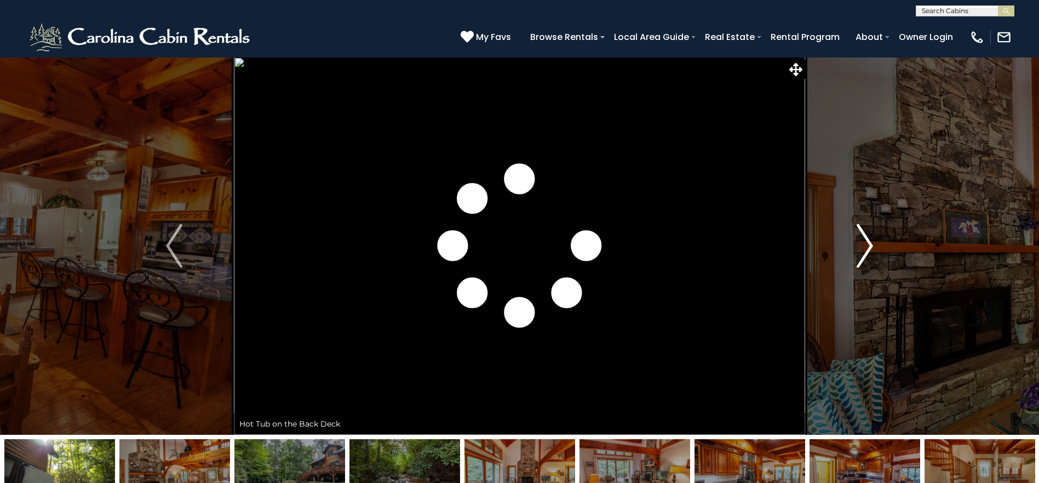
click at [866, 246] on img "Next" at bounding box center [864, 246] width 16 height 44
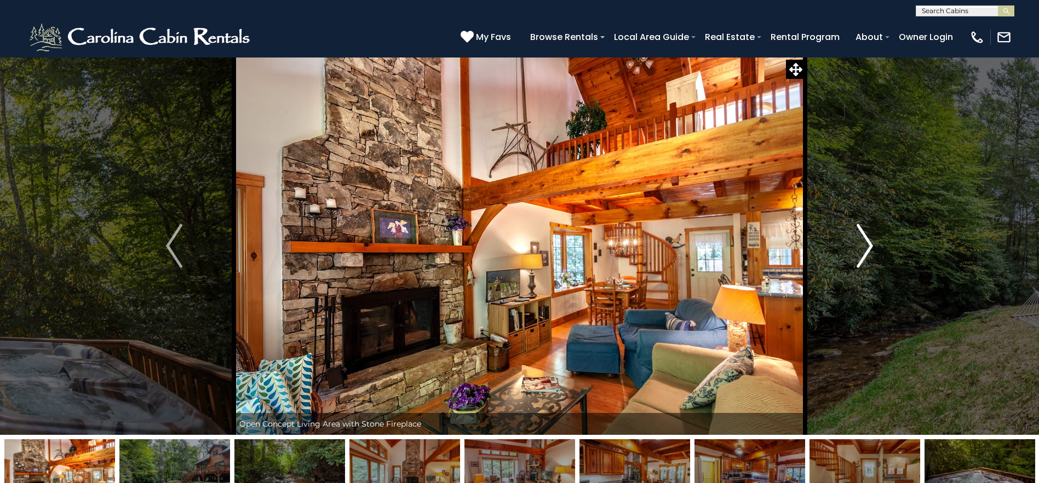
click at [866, 246] on img "Next" at bounding box center [864, 246] width 16 height 44
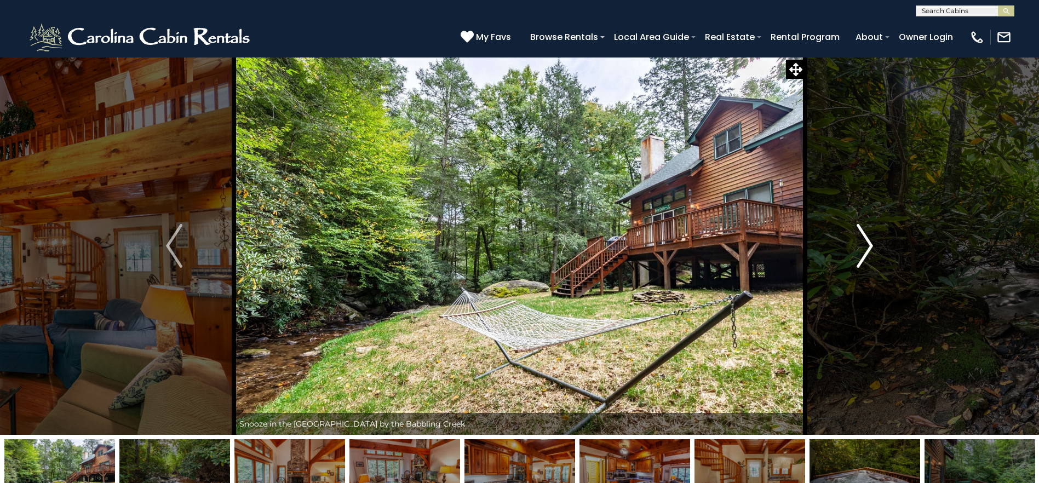
click at [866, 246] on img "Next" at bounding box center [864, 246] width 16 height 44
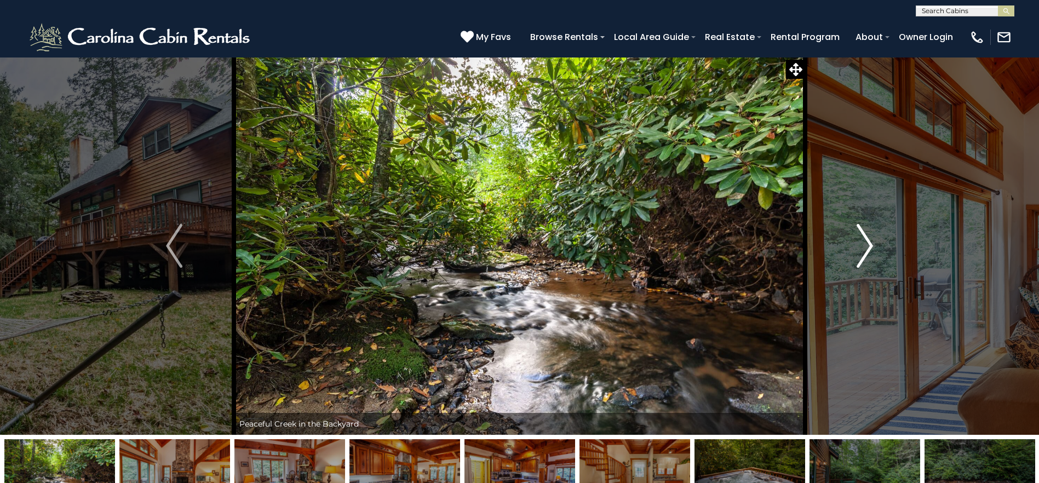
click at [866, 246] on img "Next" at bounding box center [864, 246] width 16 height 44
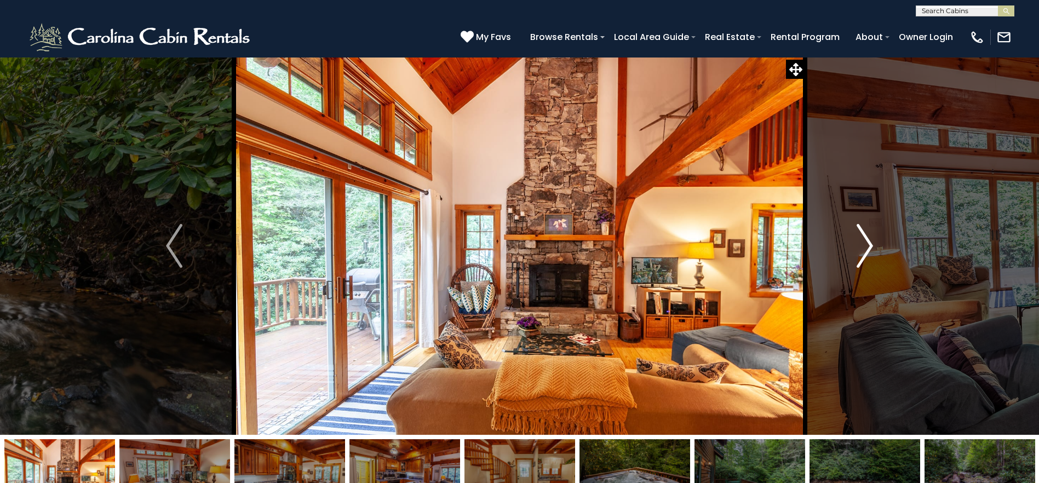
click at [866, 246] on img "Next" at bounding box center [864, 246] width 16 height 44
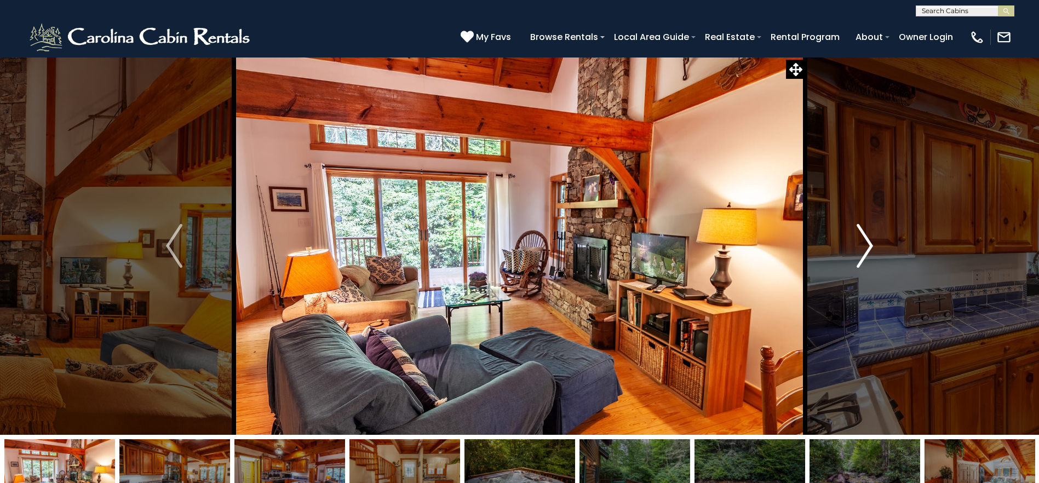
click at [866, 246] on img "Next" at bounding box center [864, 246] width 16 height 44
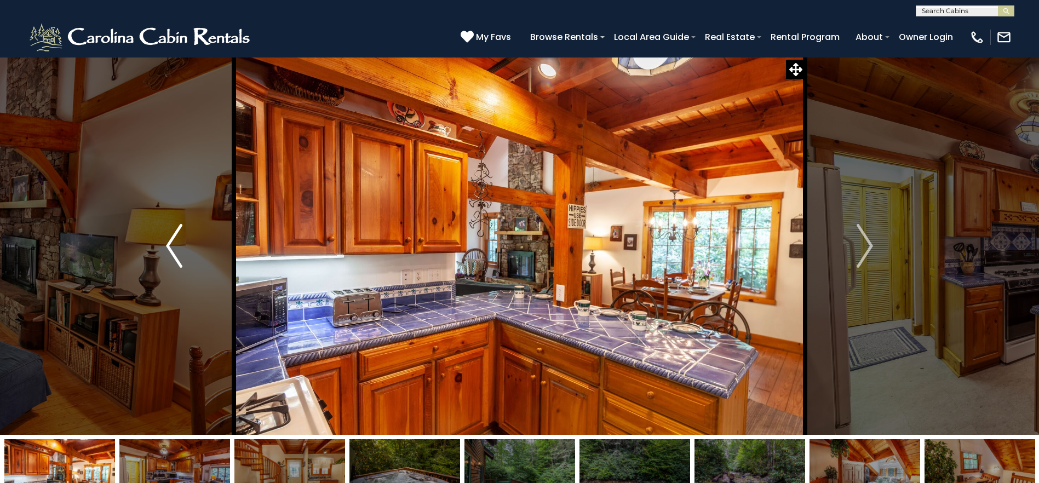
click at [179, 248] on img "Previous" at bounding box center [174, 246] width 16 height 44
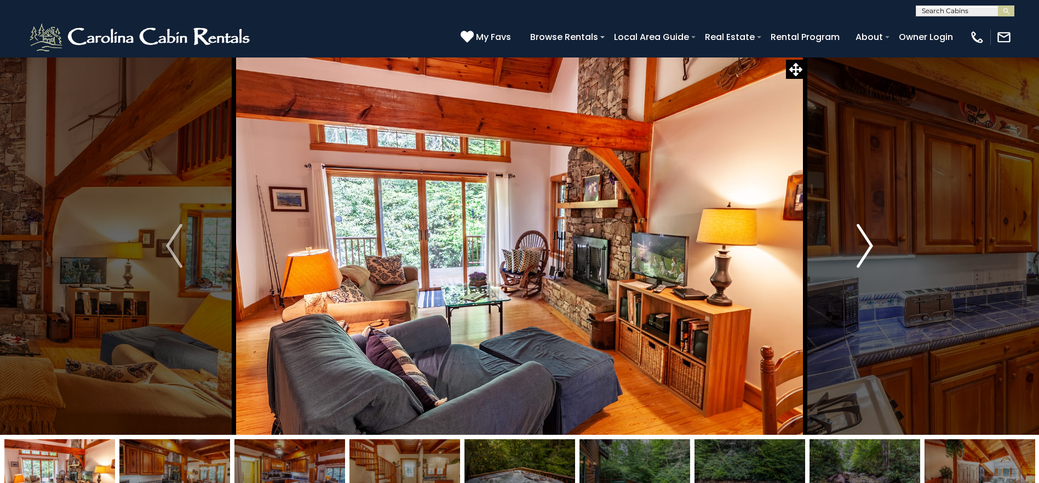
click at [884, 254] on button "Next" at bounding box center [864, 246] width 119 height 378
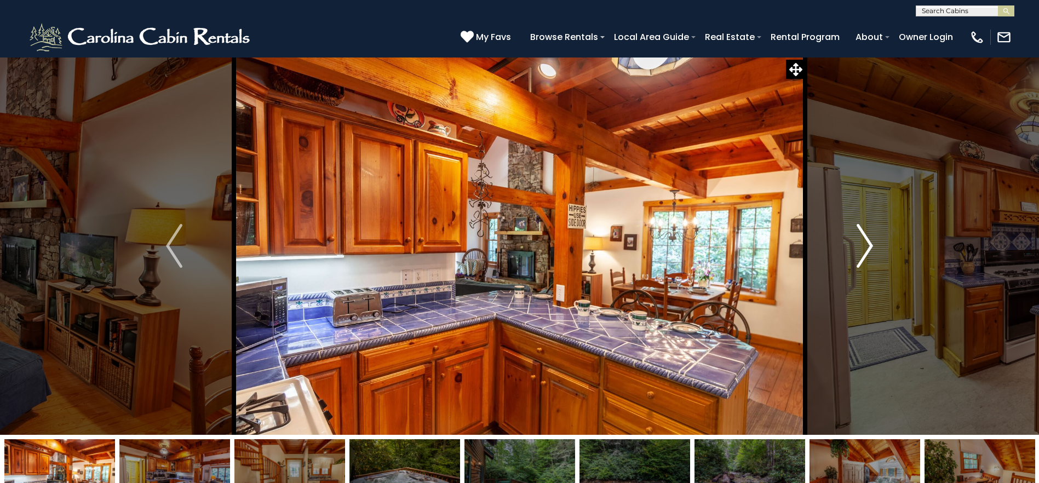
click at [872, 245] on img "Next" at bounding box center [864, 246] width 16 height 44
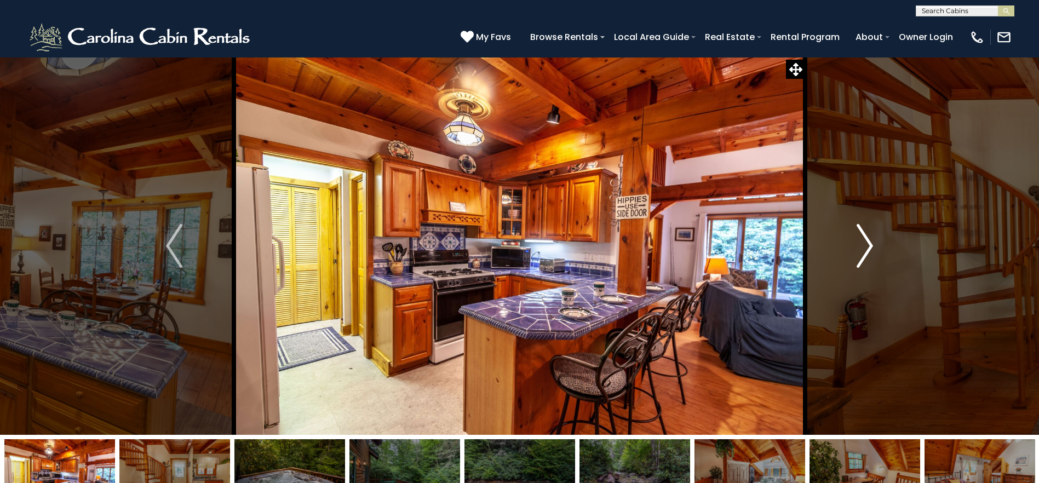
click at [872, 245] on img "Next" at bounding box center [864, 246] width 16 height 44
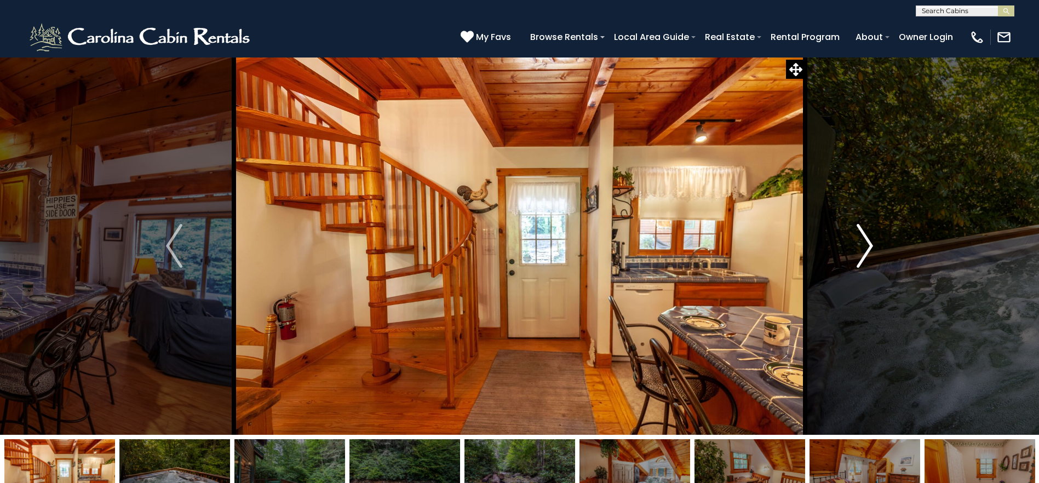
click at [872, 245] on img "Next" at bounding box center [864, 246] width 16 height 44
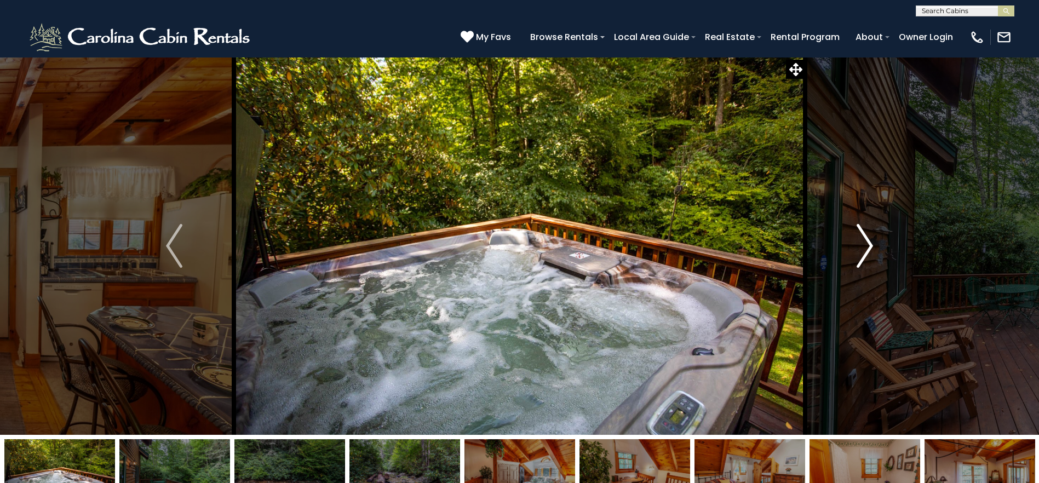
click at [872, 245] on img "Next" at bounding box center [864, 246] width 16 height 44
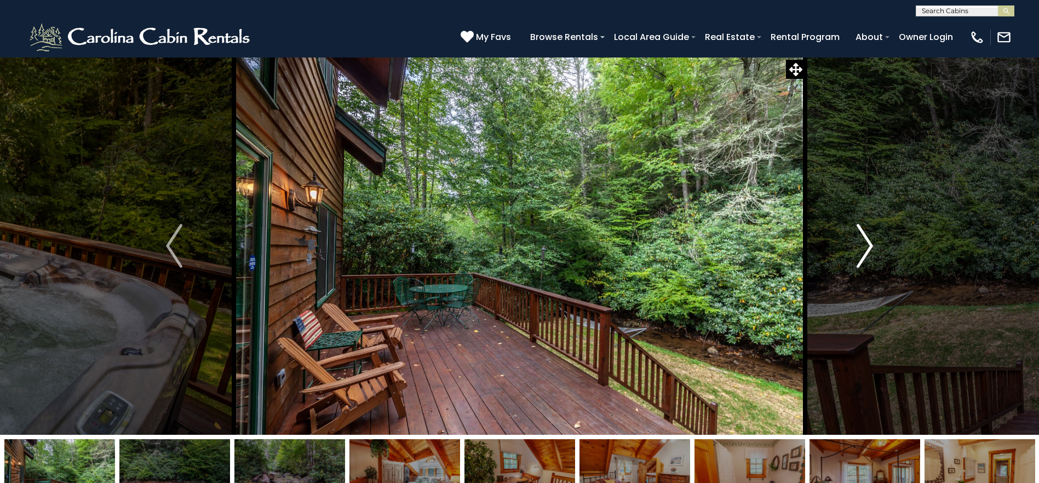
click at [872, 245] on img "Next" at bounding box center [864, 246] width 16 height 44
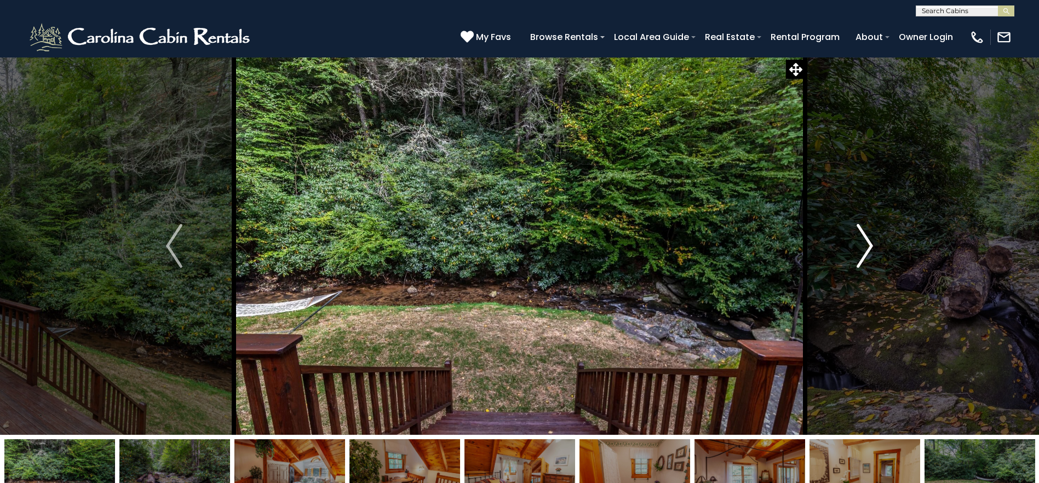
click at [872, 245] on img "Next" at bounding box center [864, 246] width 16 height 44
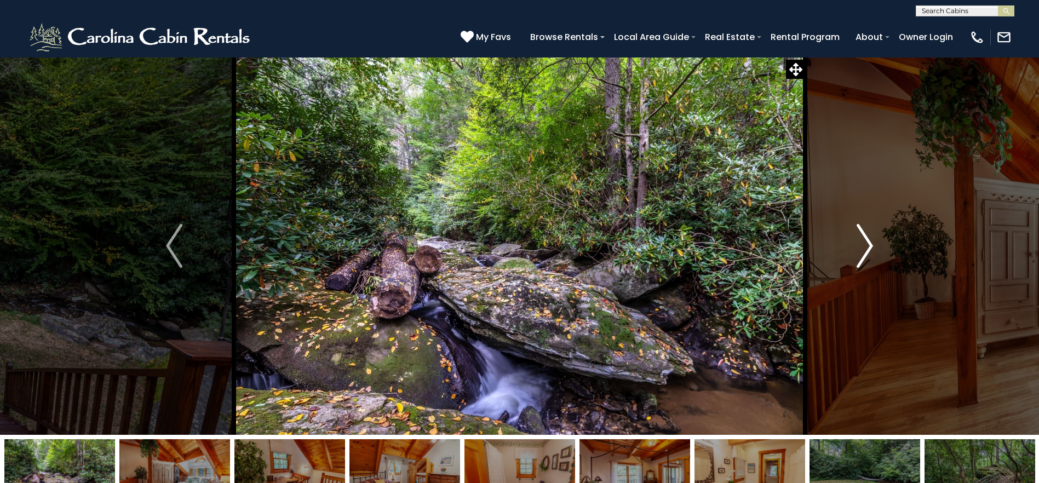
click at [872, 245] on img "Next" at bounding box center [864, 246] width 16 height 44
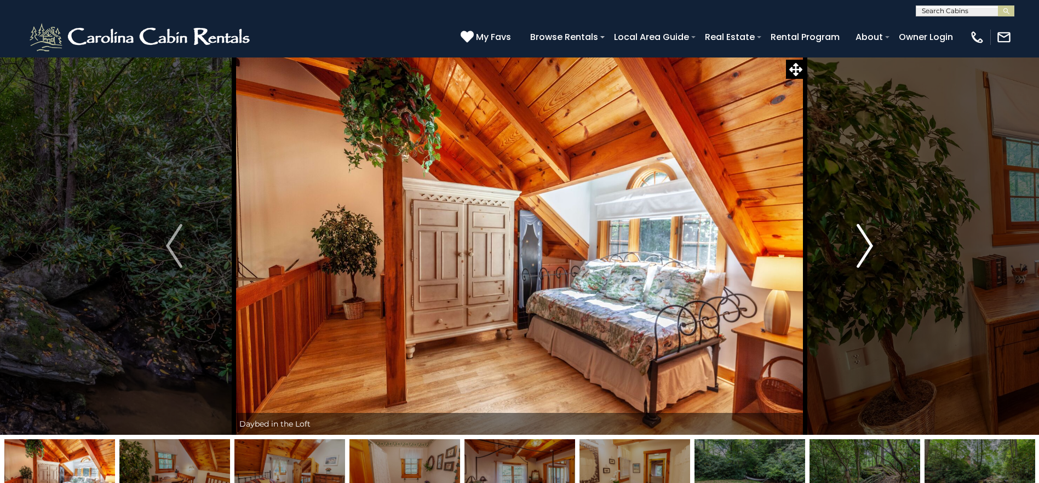
click at [872, 245] on img "Next" at bounding box center [864, 246] width 16 height 44
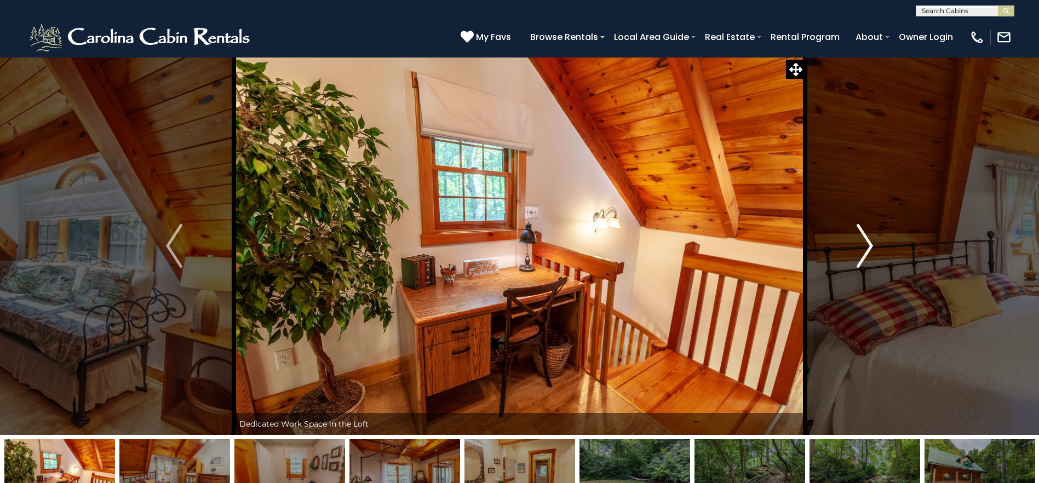
click at [872, 245] on img "Next" at bounding box center [864, 246] width 16 height 44
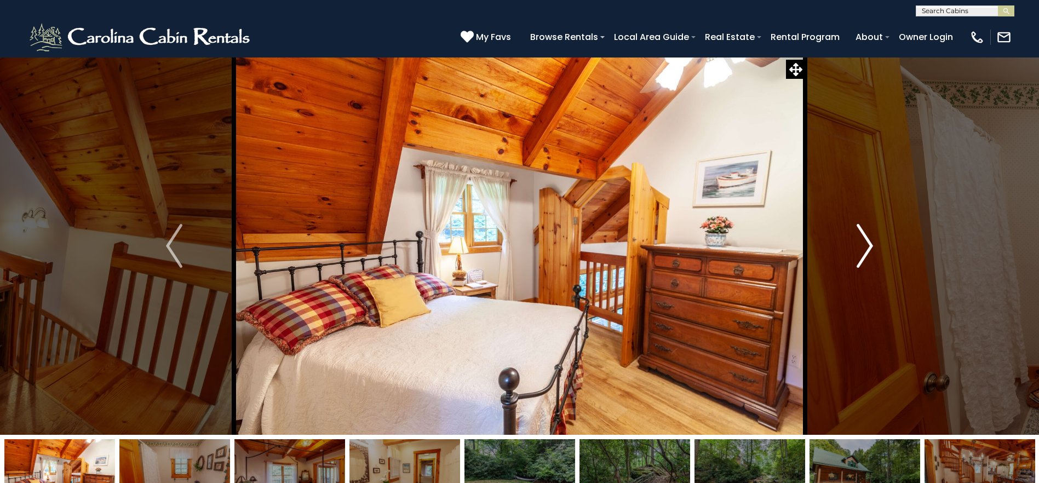
click at [872, 245] on img "Next" at bounding box center [864, 246] width 16 height 44
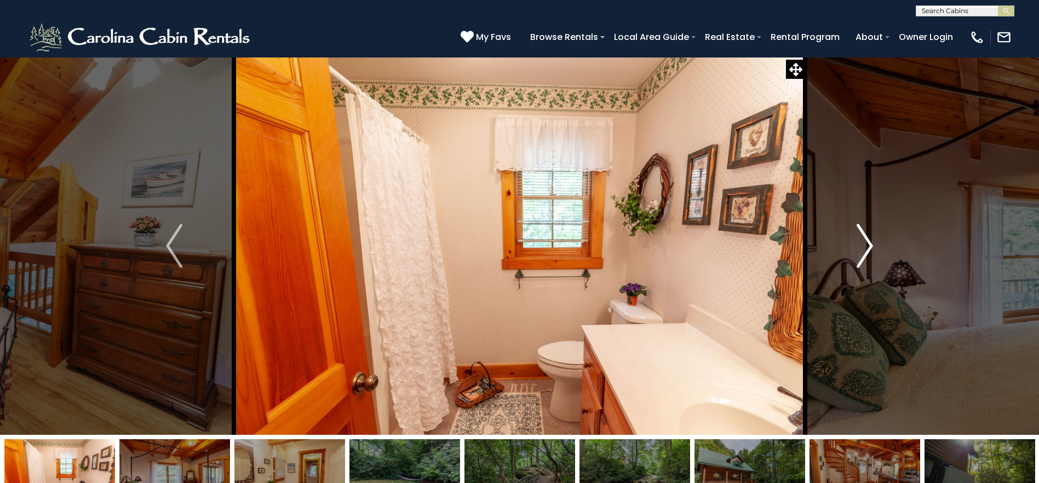
click at [872, 245] on img "Next" at bounding box center [864, 246] width 16 height 44
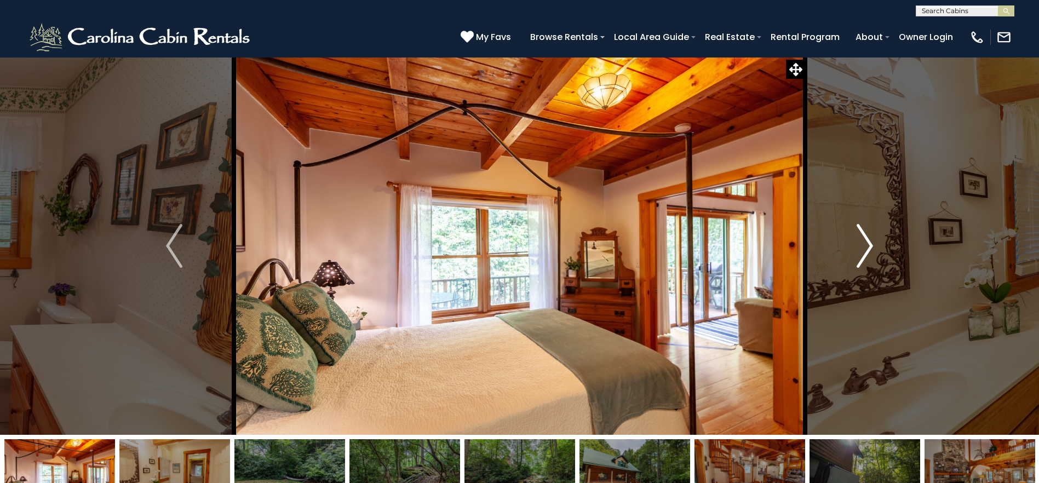
click at [872, 245] on img "Next" at bounding box center [864, 246] width 16 height 44
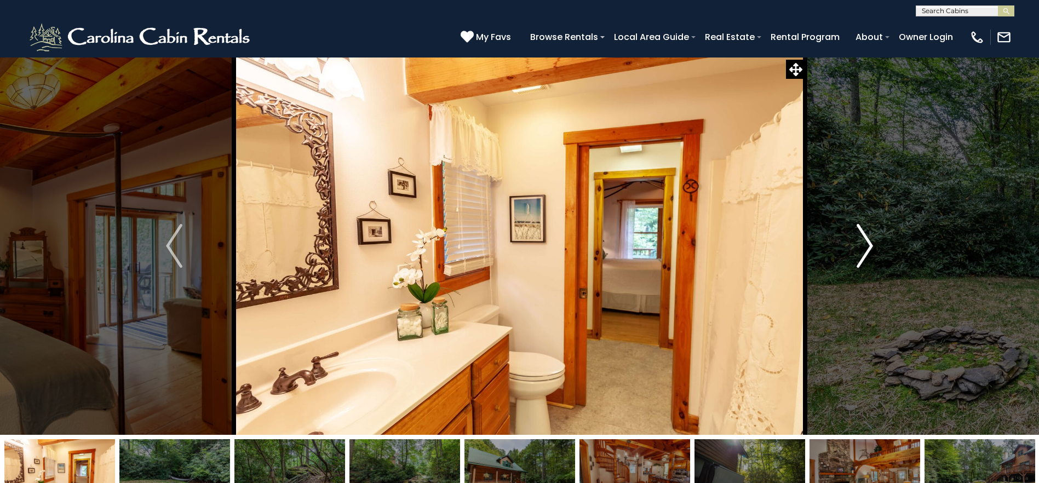
click at [872, 245] on img "Next" at bounding box center [864, 246] width 16 height 44
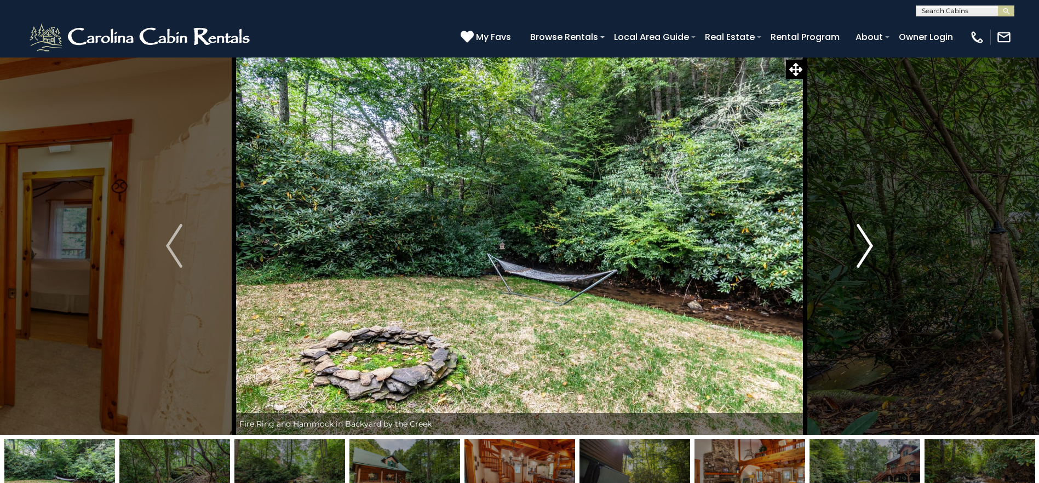
click at [872, 245] on img "Next" at bounding box center [864, 246] width 16 height 44
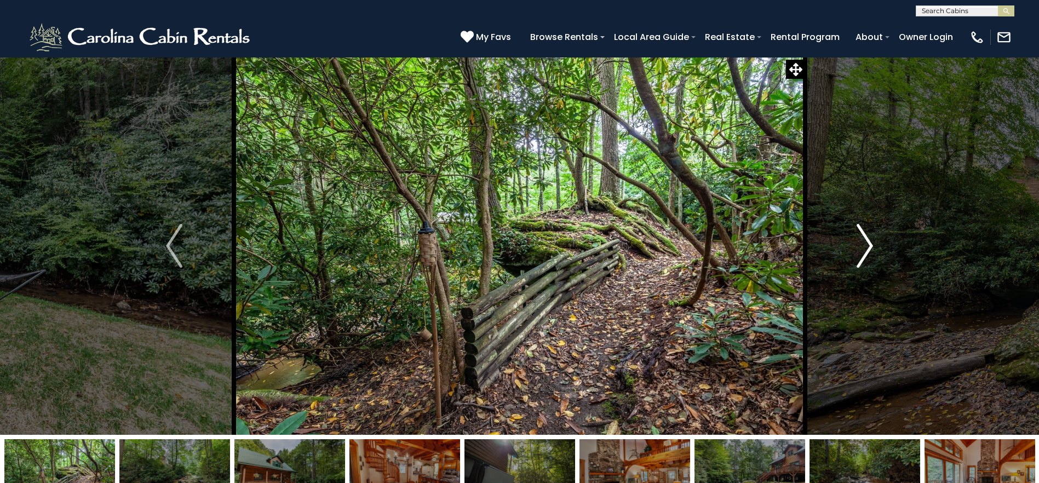
click at [872, 245] on img "Next" at bounding box center [864, 246] width 16 height 44
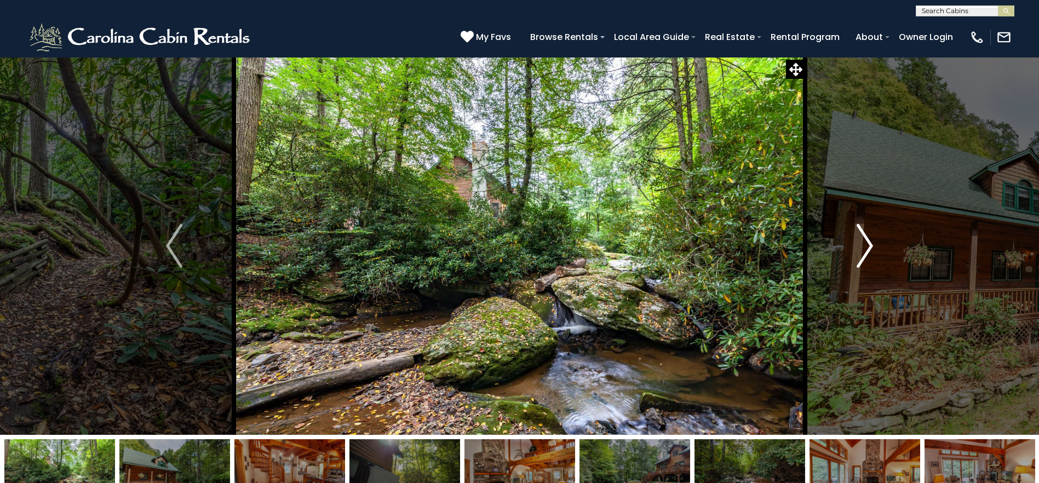
click at [872, 245] on img "Next" at bounding box center [864, 246] width 16 height 44
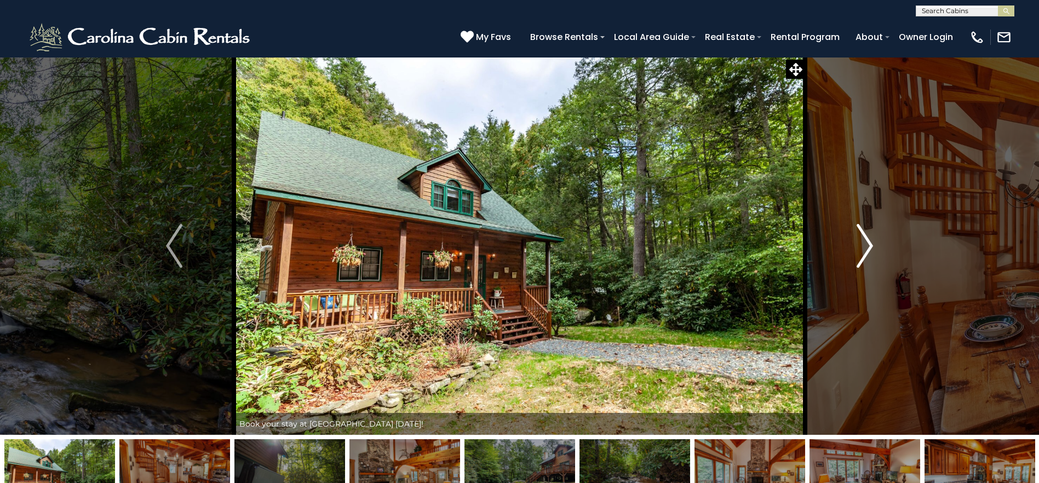
click at [872, 245] on img "Next" at bounding box center [864, 246] width 16 height 44
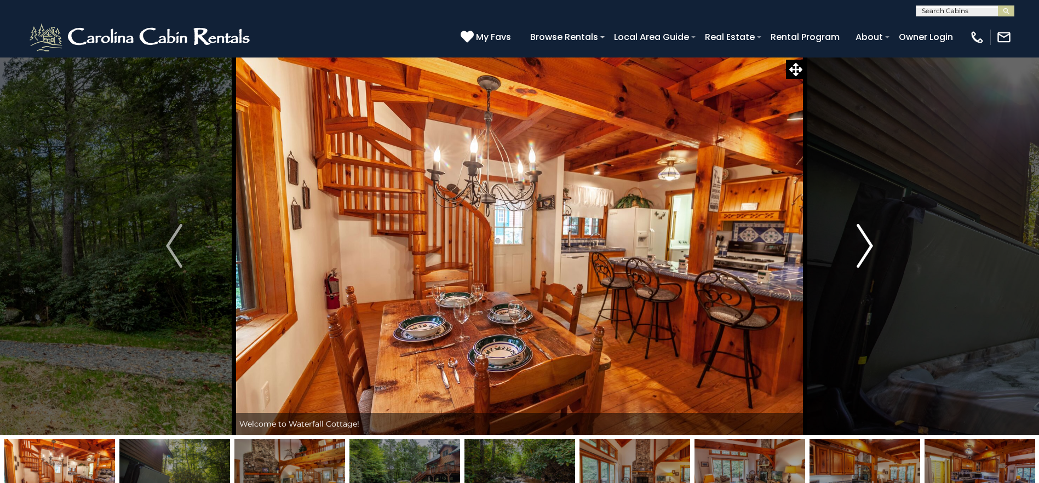
click at [872, 245] on img "Next" at bounding box center [864, 246] width 16 height 44
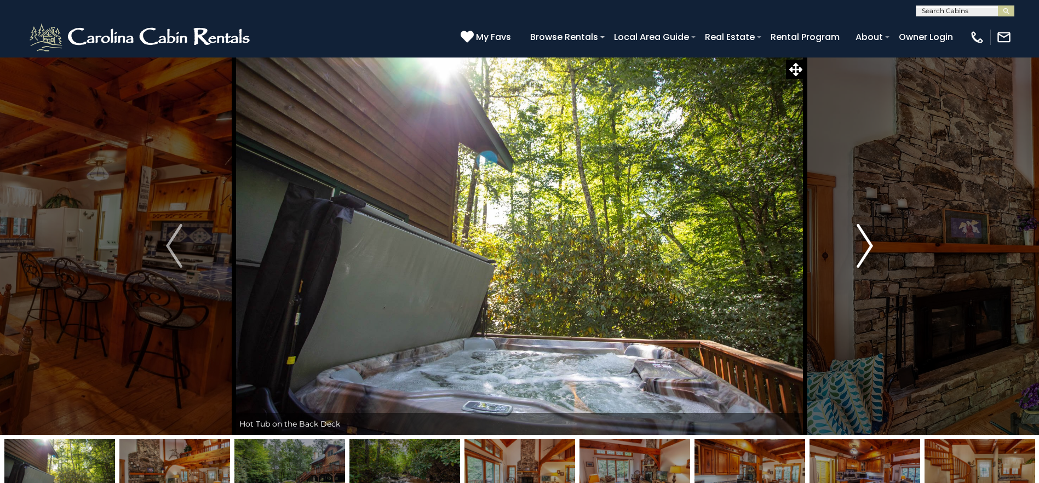
click at [872, 245] on img "Next" at bounding box center [864, 246] width 16 height 44
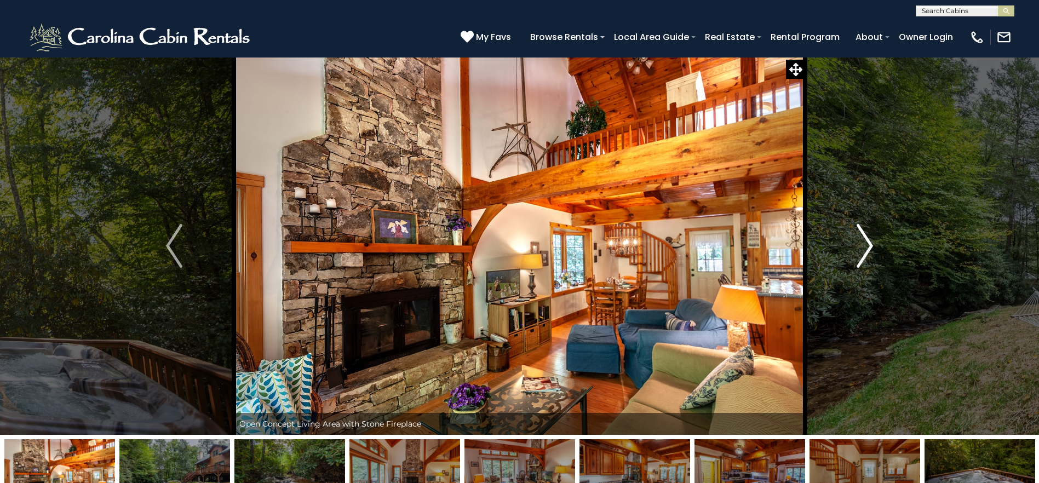
click at [872, 245] on img "Next" at bounding box center [864, 246] width 16 height 44
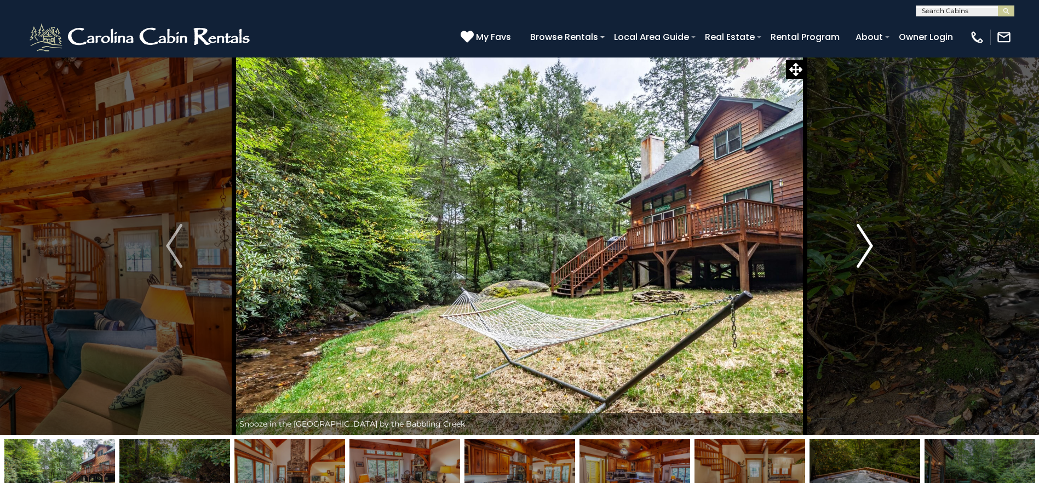
click at [872, 245] on img "Next" at bounding box center [864, 246] width 16 height 44
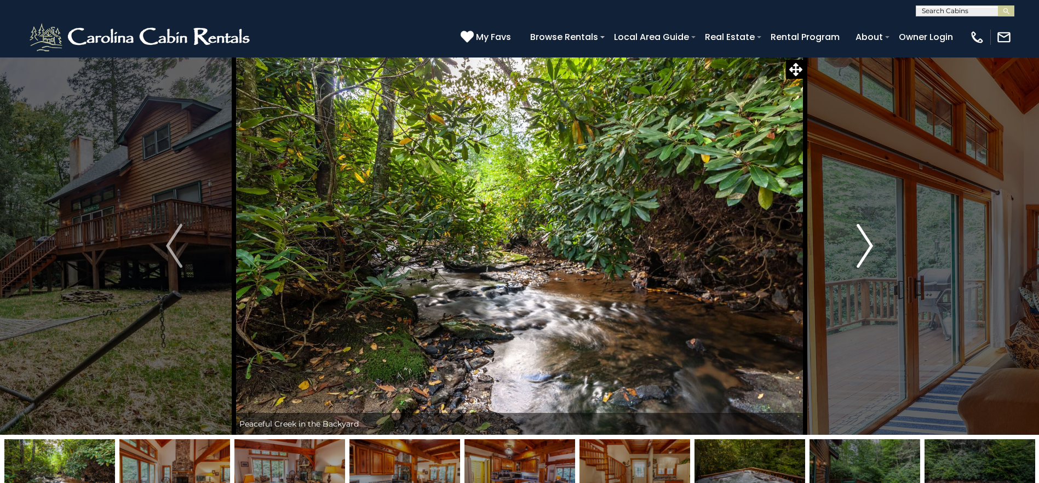
click at [872, 245] on img "Next" at bounding box center [864, 246] width 16 height 44
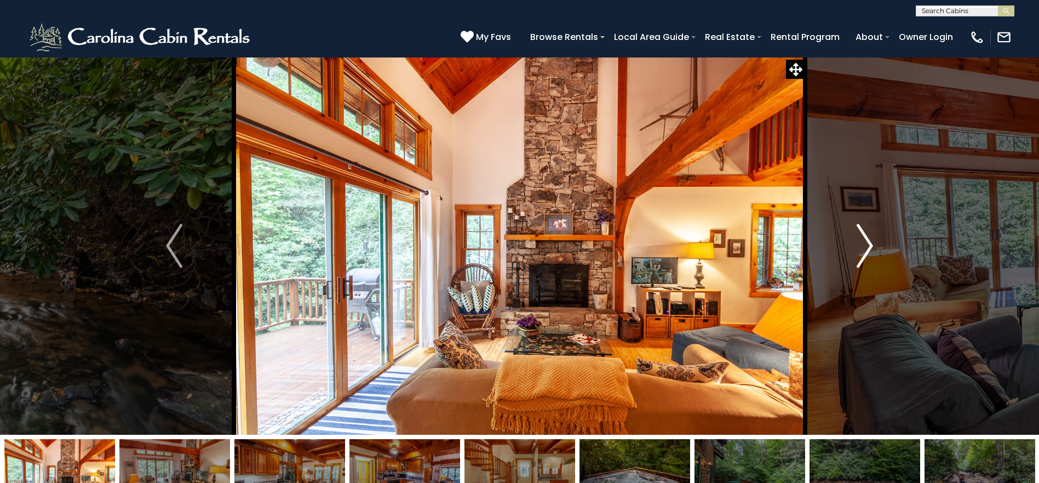
click at [872, 245] on img "Next" at bounding box center [864, 246] width 16 height 44
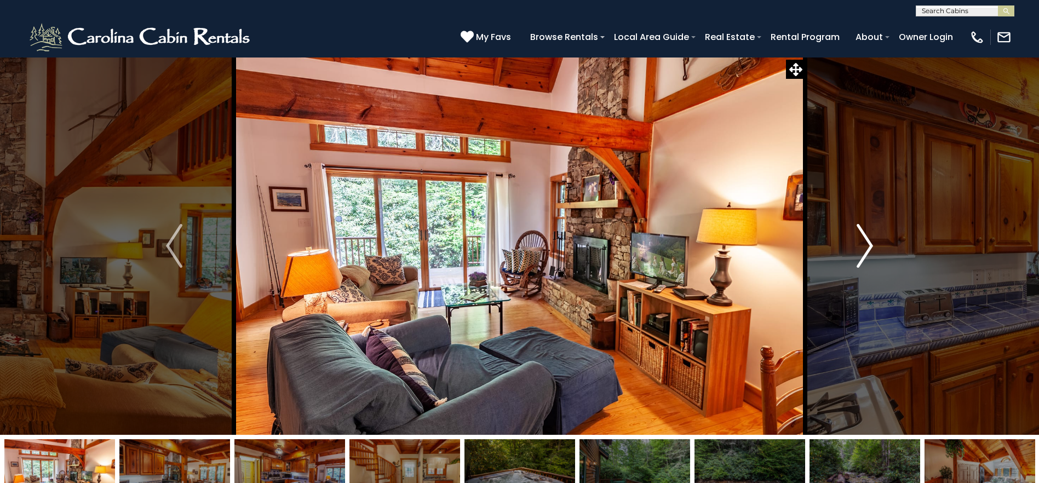
click at [872, 245] on img "Next" at bounding box center [864, 246] width 16 height 44
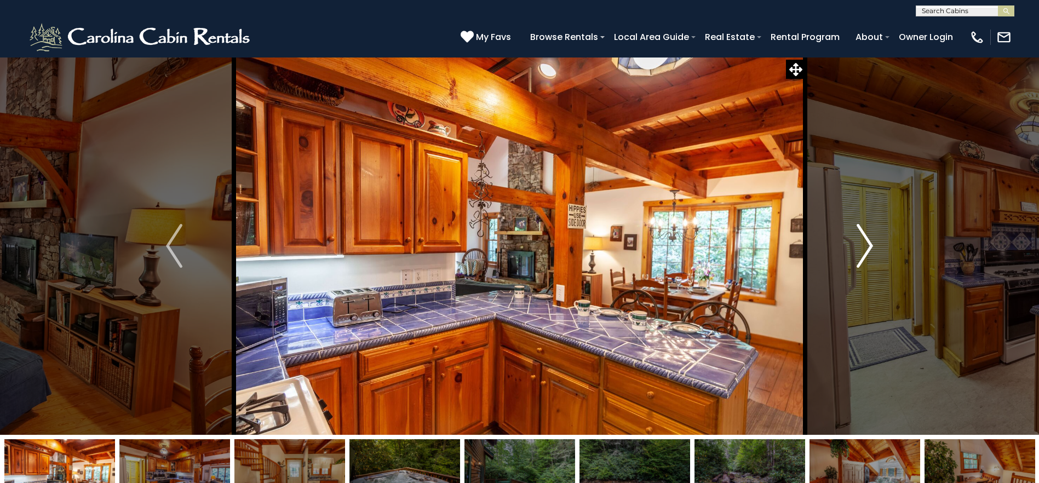
click at [872, 245] on img "Next" at bounding box center [864, 246] width 16 height 44
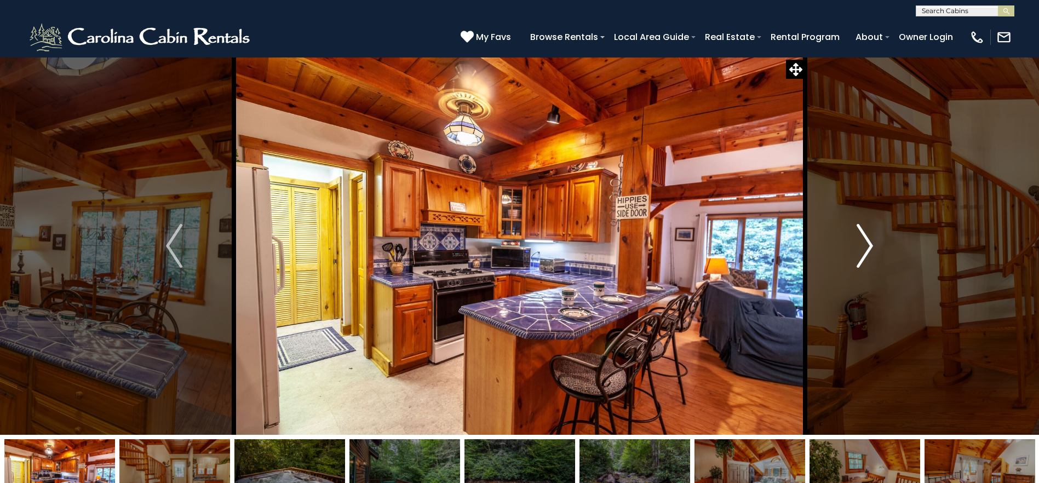
click at [872, 245] on img "Next" at bounding box center [864, 246] width 16 height 44
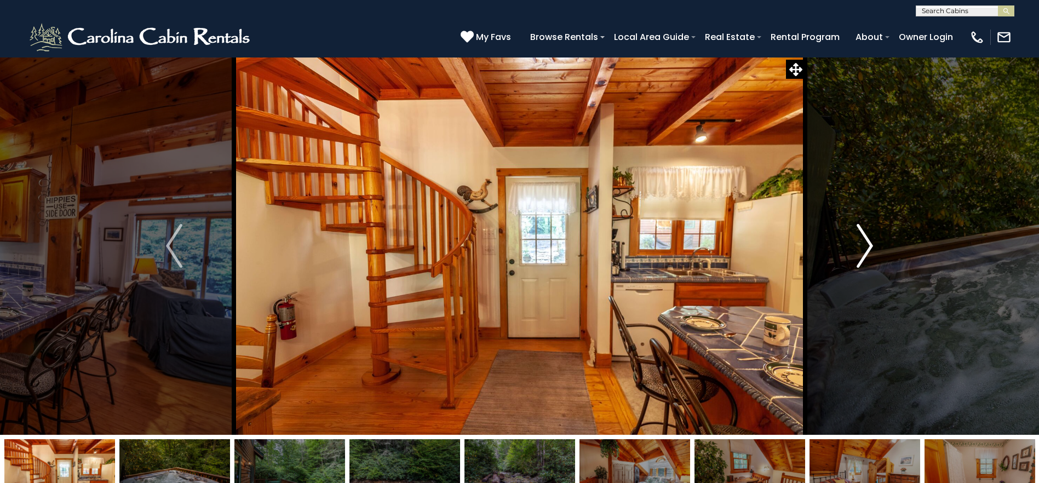
click at [872, 245] on img "Next" at bounding box center [864, 246] width 16 height 44
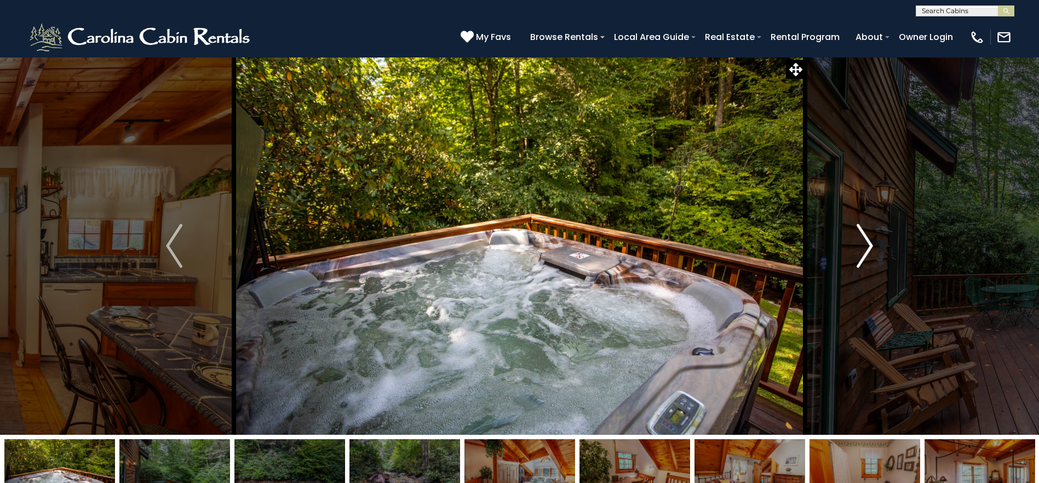
click at [872, 245] on img "Next" at bounding box center [864, 246] width 16 height 44
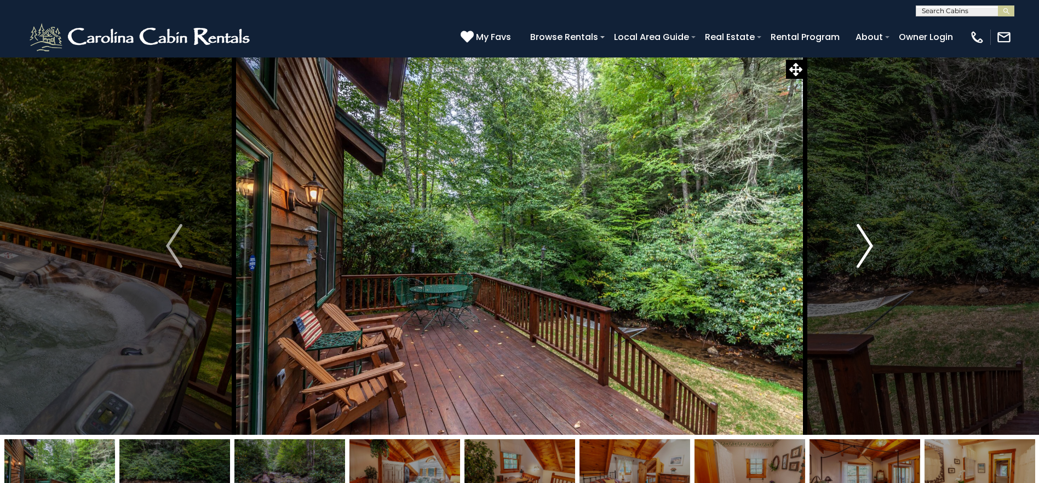
click at [872, 245] on img "Next" at bounding box center [864, 246] width 16 height 44
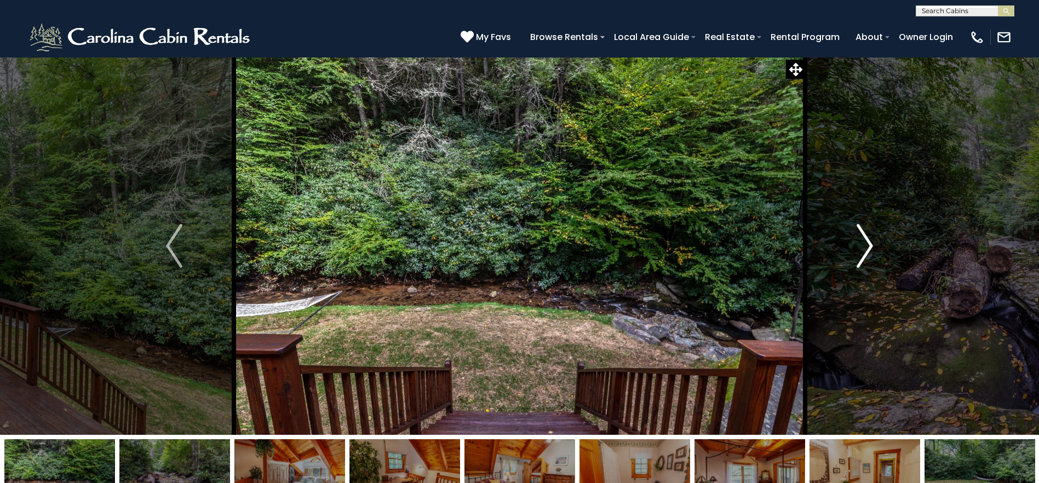
click at [872, 245] on img "Next" at bounding box center [864, 246] width 16 height 44
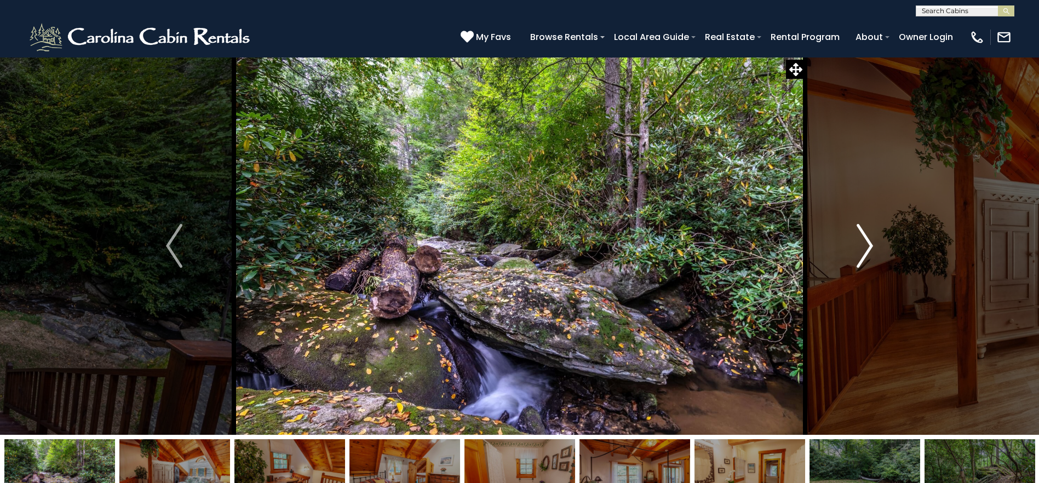
click at [872, 245] on img "Next" at bounding box center [864, 246] width 16 height 44
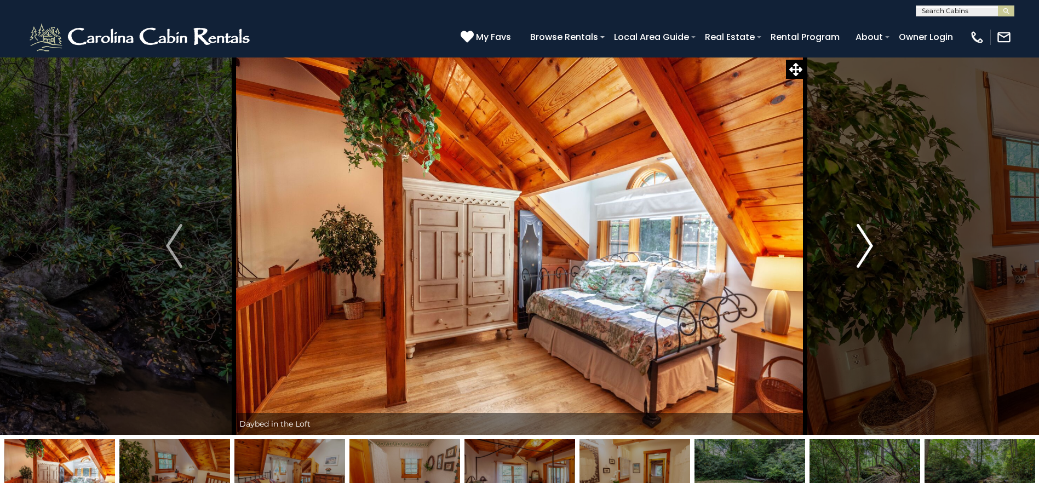
click at [872, 245] on img "Next" at bounding box center [864, 246] width 16 height 44
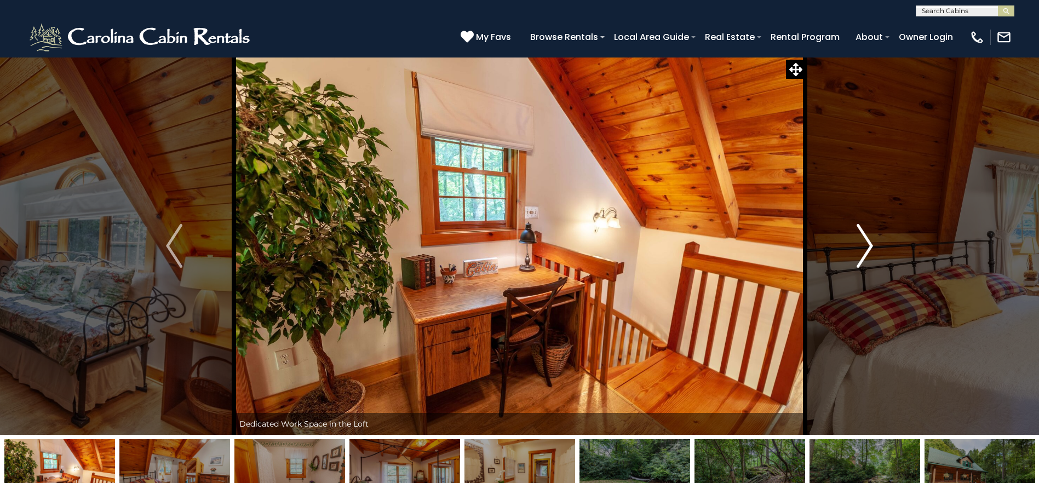
click at [872, 245] on img "Next" at bounding box center [864, 246] width 16 height 44
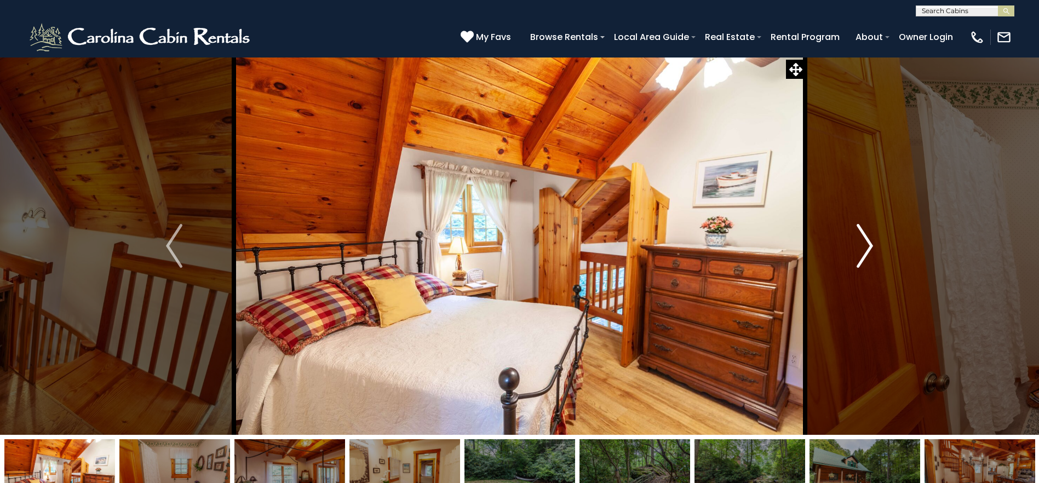
click at [872, 245] on img "Next" at bounding box center [864, 246] width 16 height 44
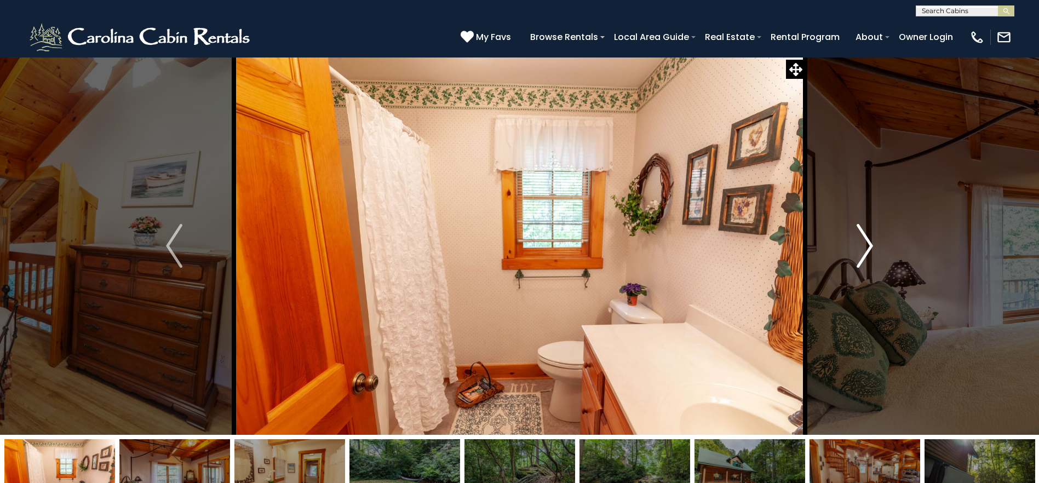
click at [872, 245] on img "Next" at bounding box center [864, 246] width 16 height 44
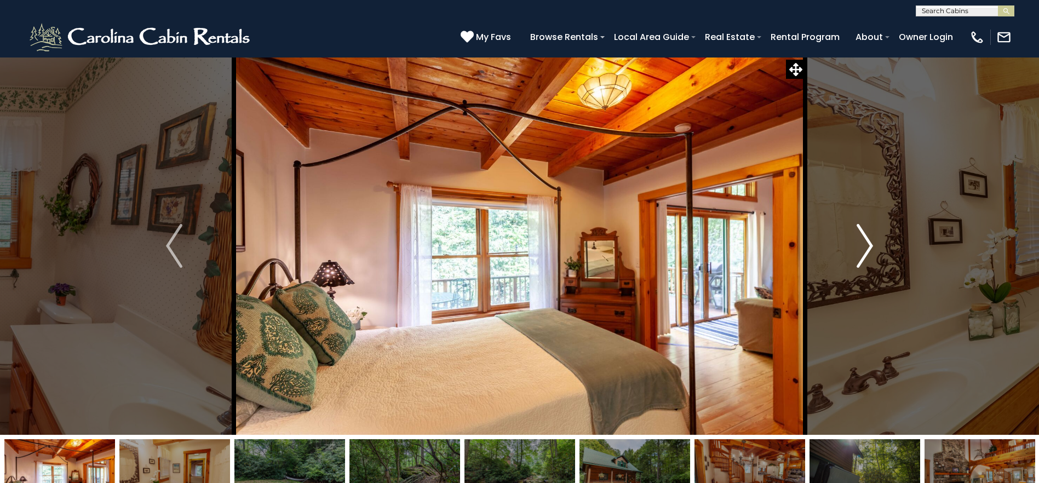
click at [872, 245] on img "Next" at bounding box center [864, 246] width 16 height 44
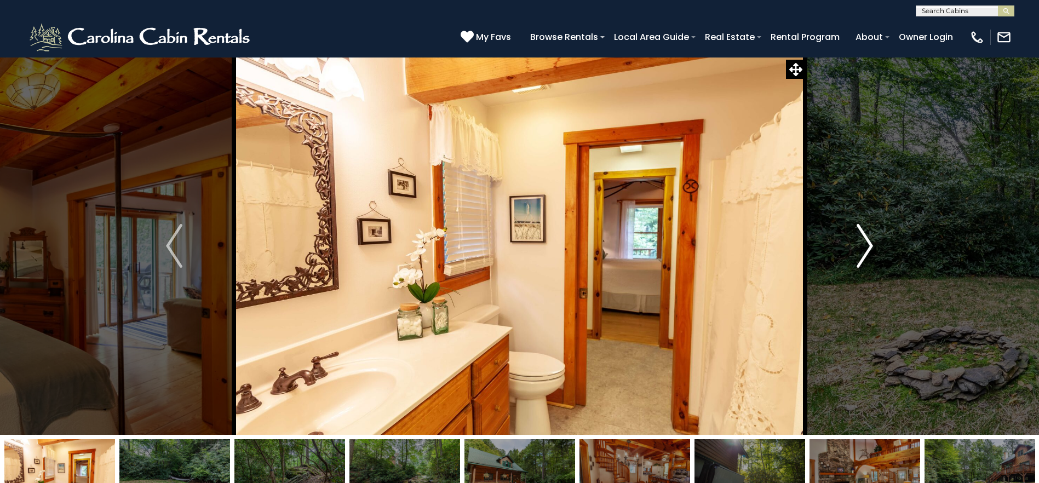
click at [872, 245] on img "Next" at bounding box center [864, 246] width 16 height 44
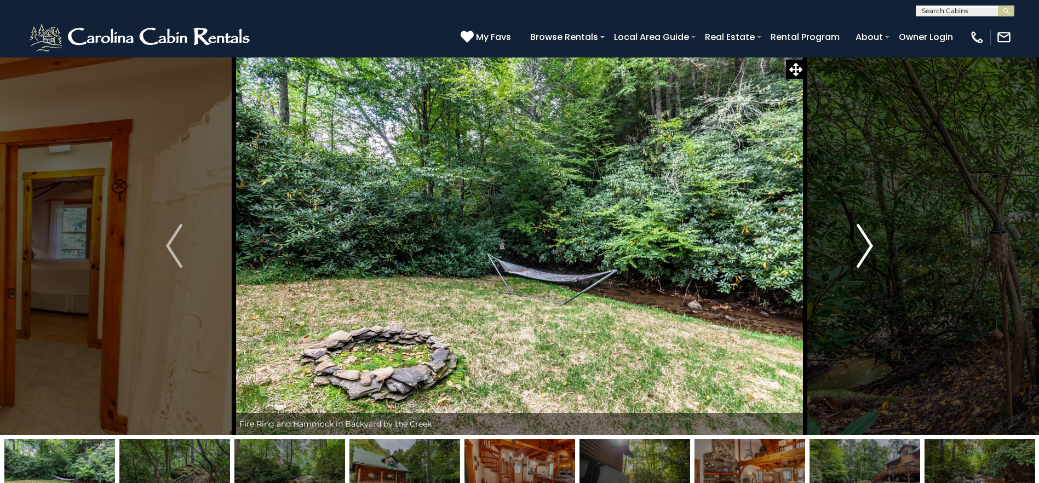
click at [872, 245] on img "Next" at bounding box center [864, 246] width 16 height 44
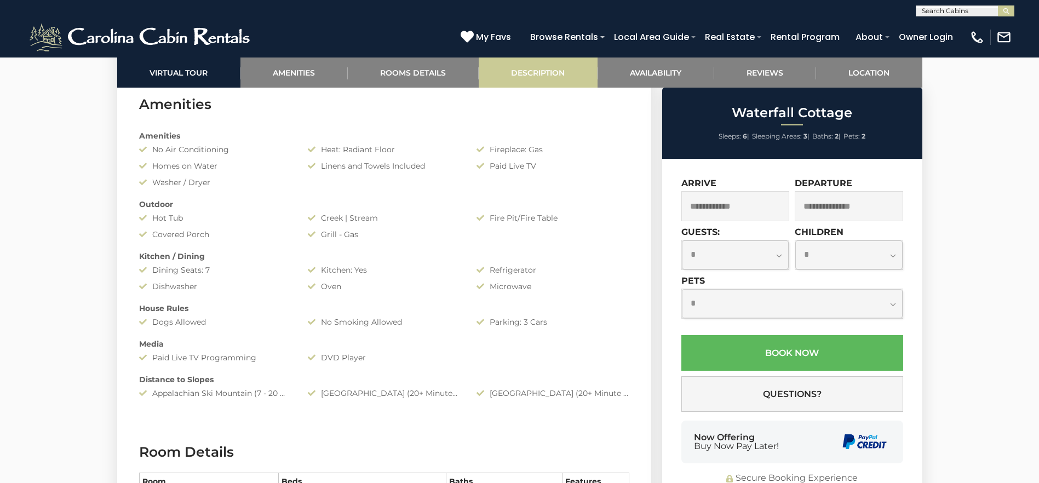
scroll to position [876, 0]
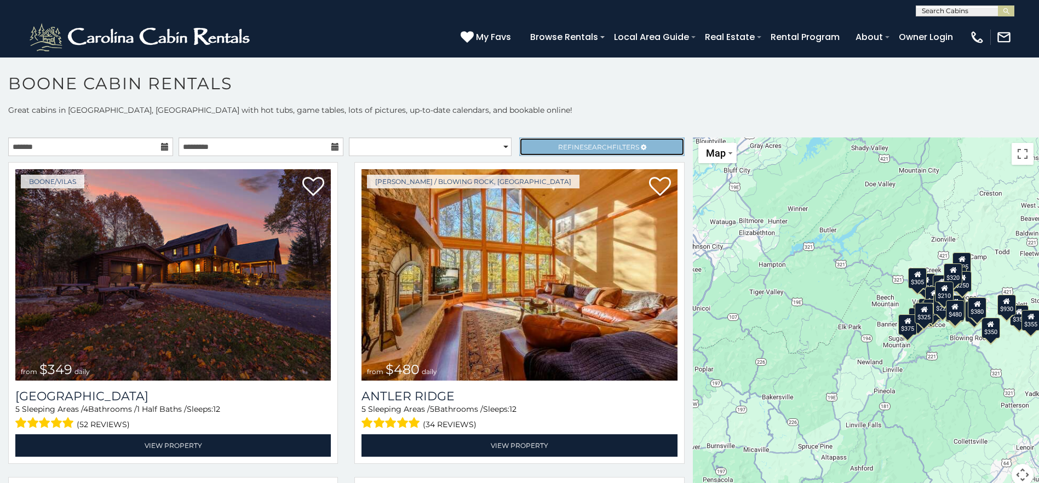
click at [663, 147] on link "Refine Search Filters" at bounding box center [601, 146] width 165 height 19
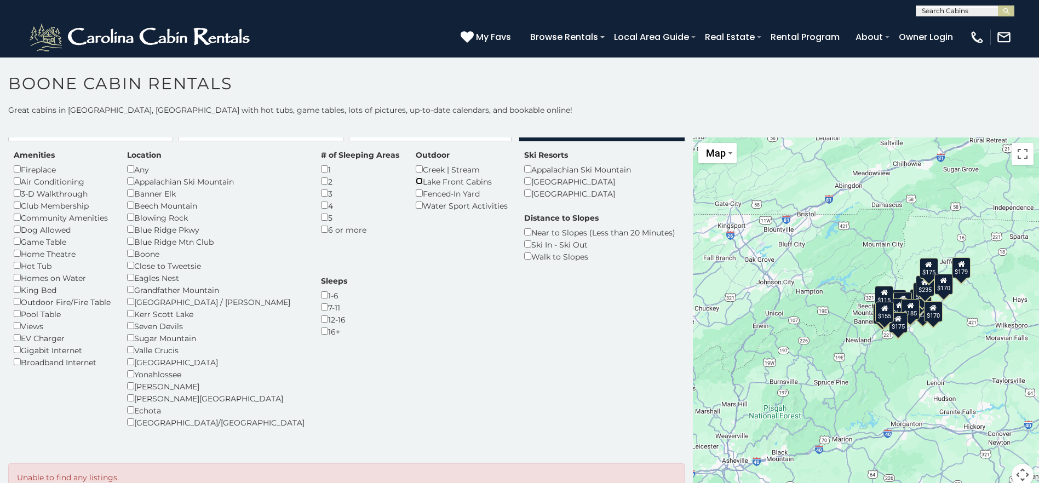
scroll to position [19, 0]
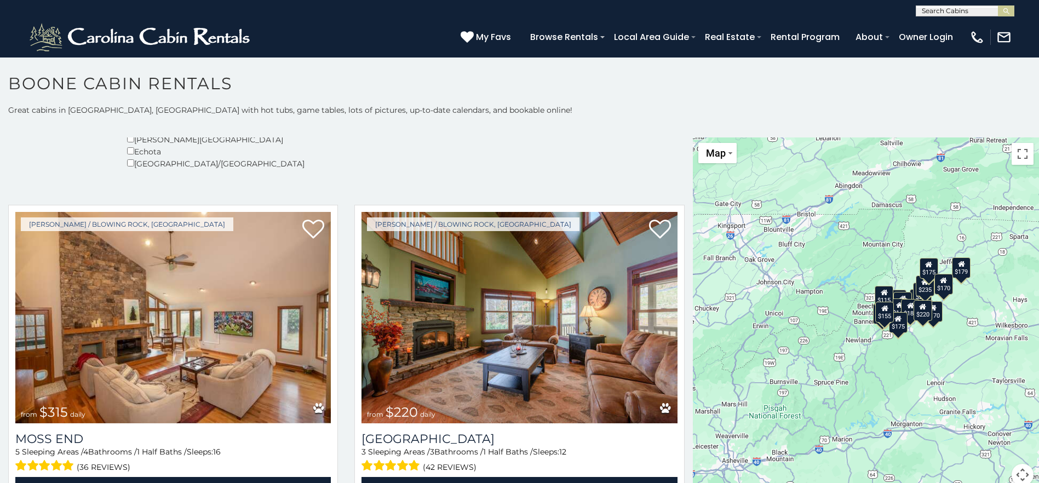
scroll to position [293, 0]
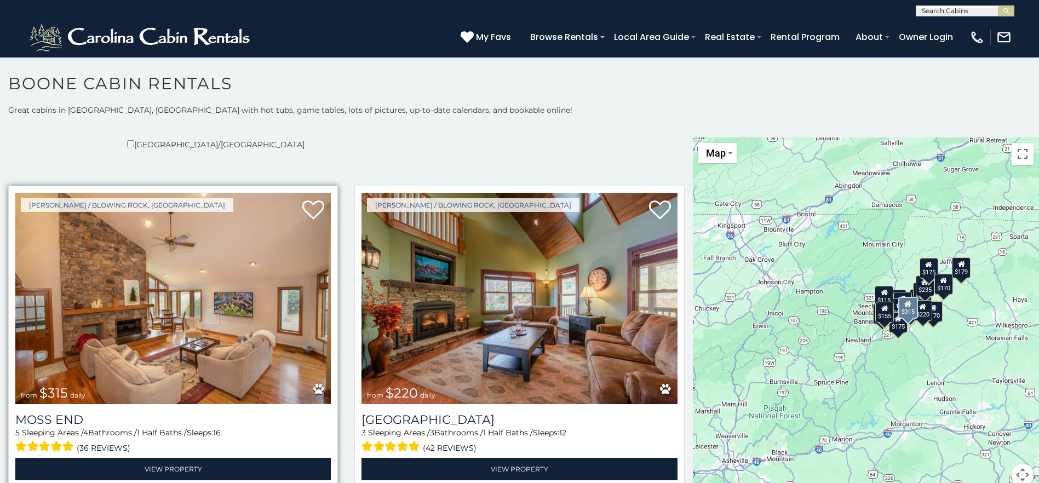
click at [309, 326] on img at bounding box center [172, 298] width 315 height 211
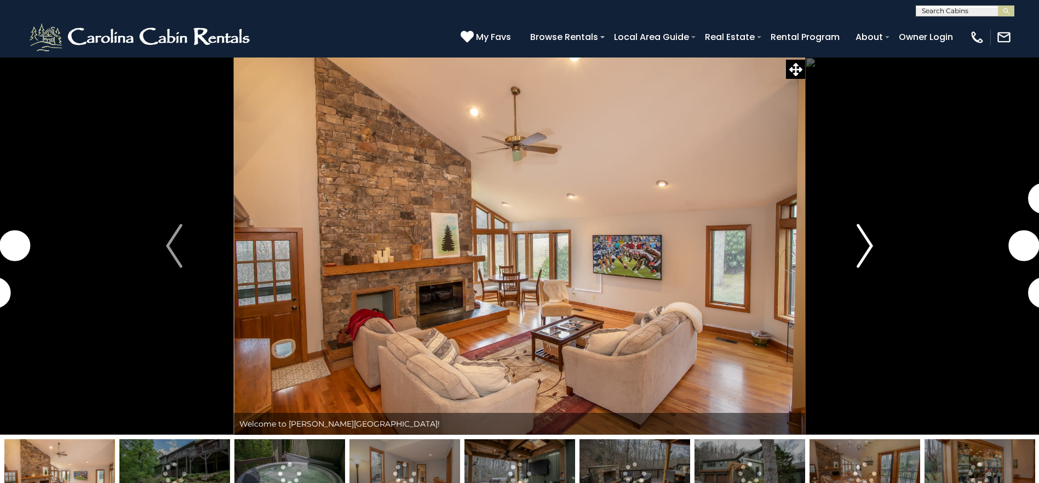
click at [864, 258] on img "Next" at bounding box center [864, 246] width 16 height 44
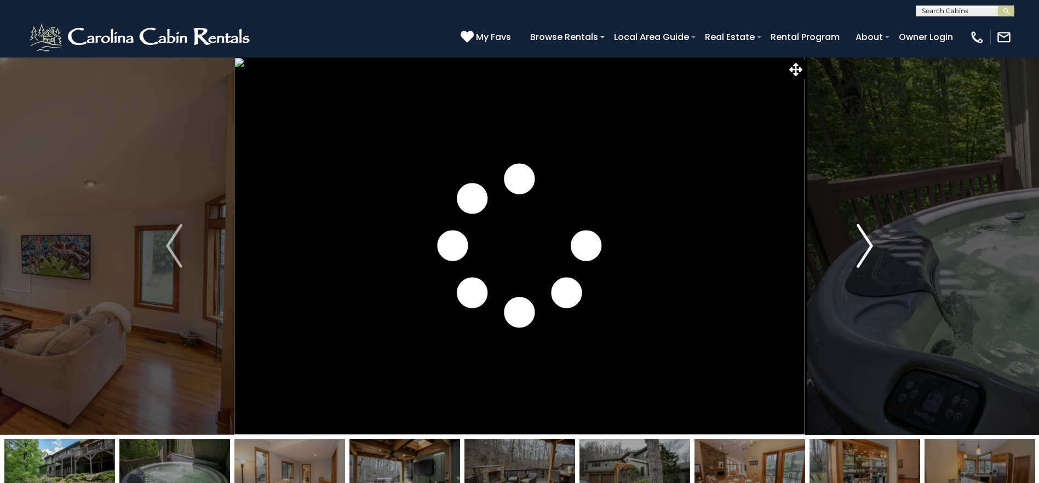
click at [864, 258] on img "Next" at bounding box center [864, 246] width 16 height 44
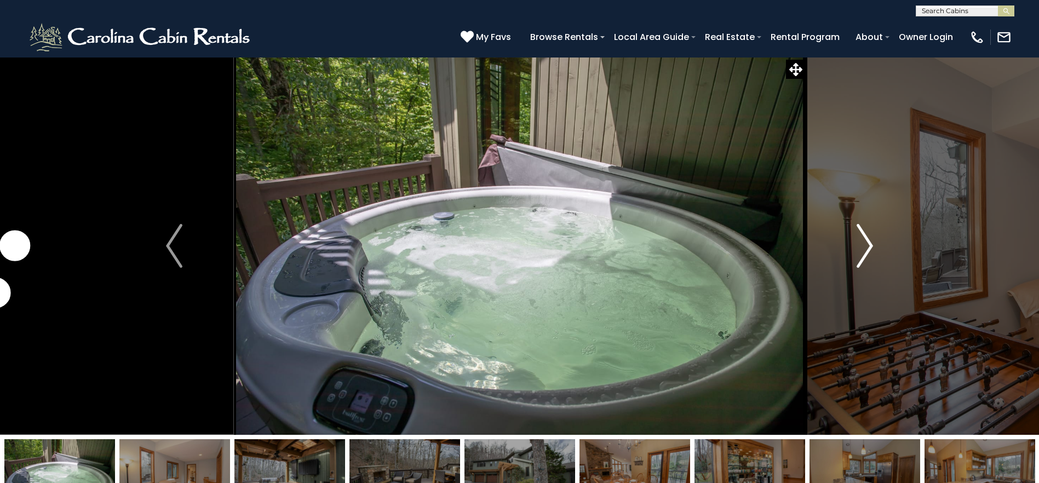
click at [864, 258] on img "Next" at bounding box center [864, 246] width 16 height 44
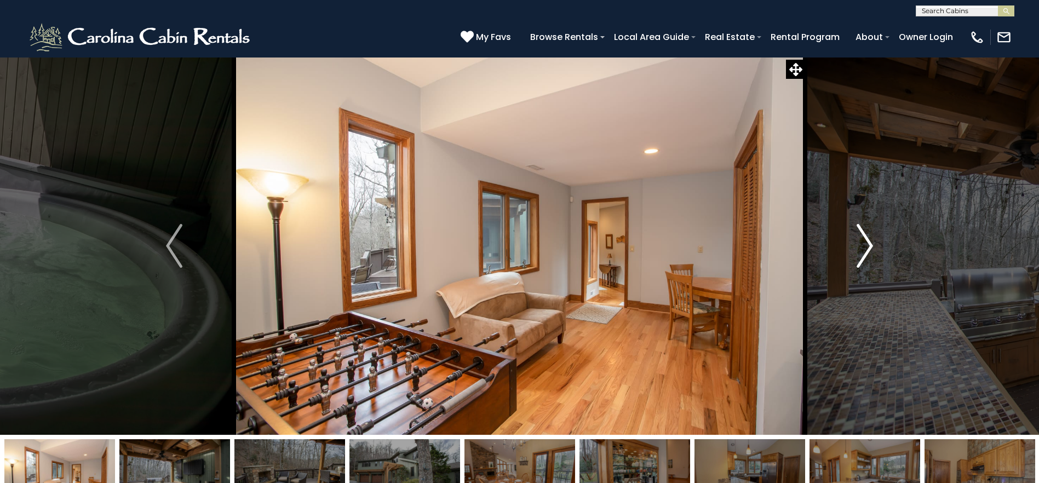
click at [864, 258] on img "Next" at bounding box center [864, 246] width 16 height 44
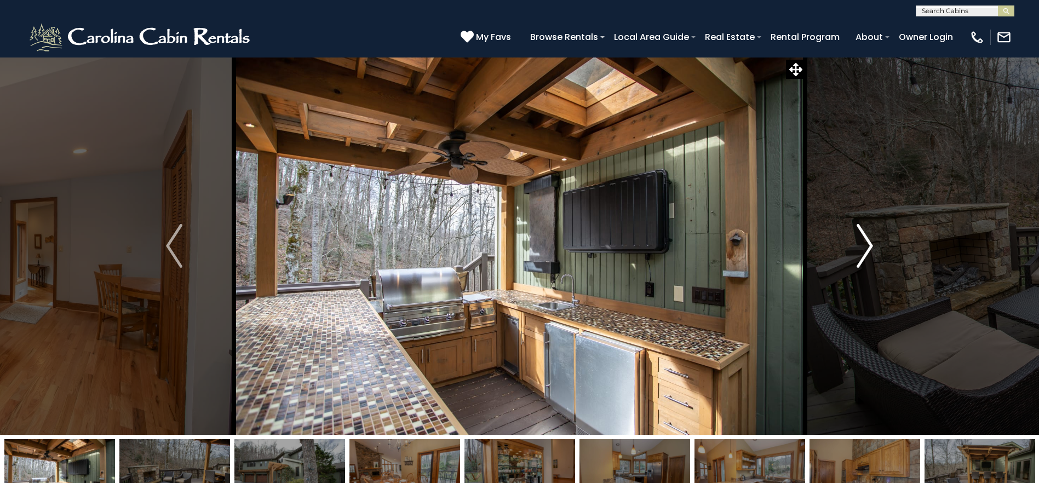
click at [864, 258] on img "Next" at bounding box center [864, 246] width 16 height 44
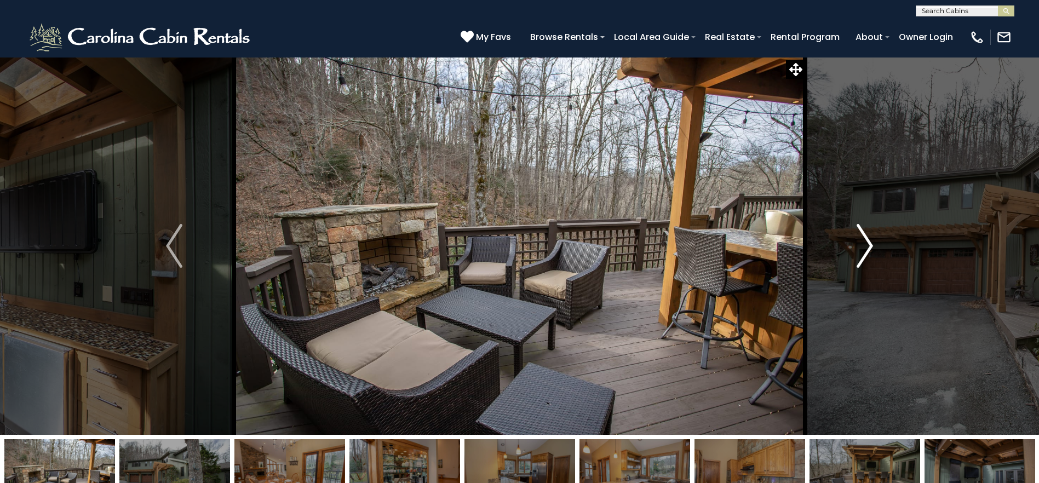
click at [864, 258] on img "Next" at bounding box center [864, 246] width 16 height 44
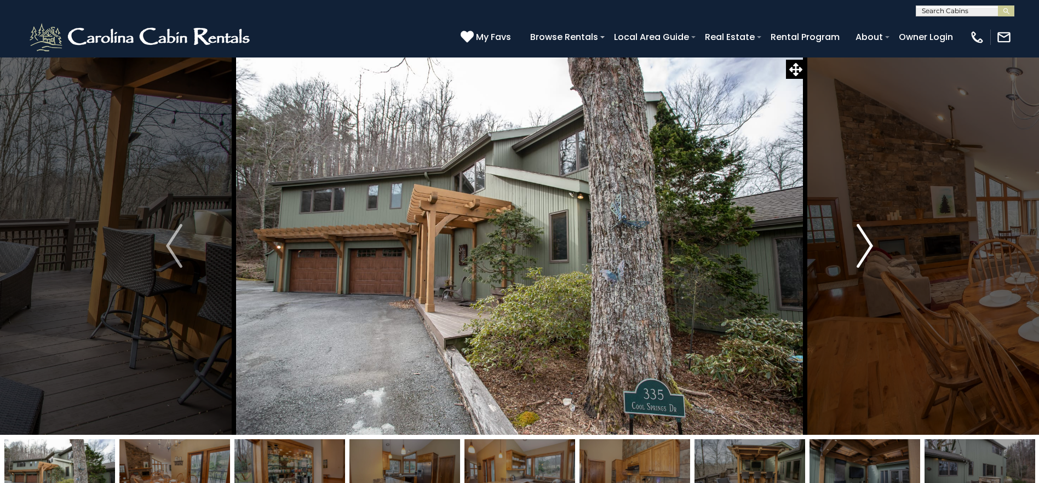
click at [864, 258] on img "Next" at bounding box center [864, 246] width 16 height 44
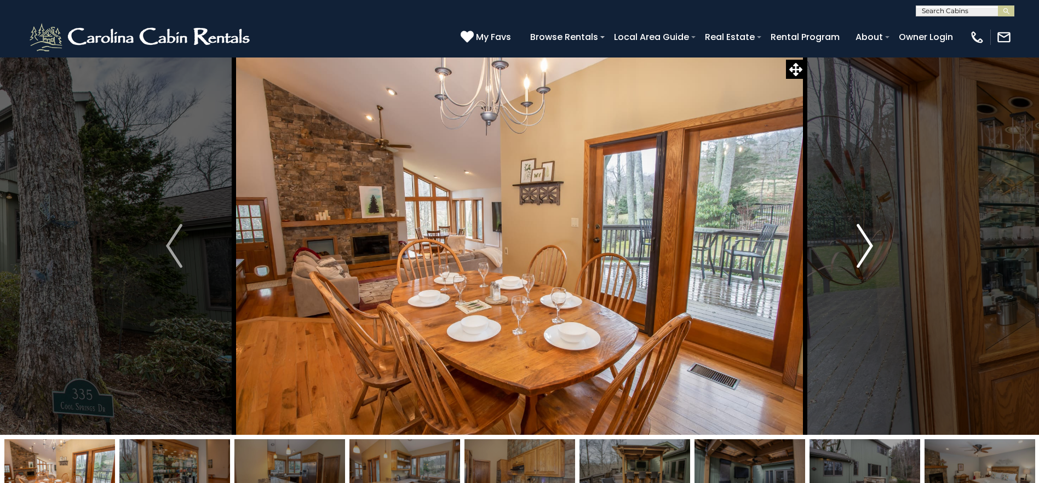
click at [864, 258] on img "Next" at bounding box center [864, 246] width 16 height 44
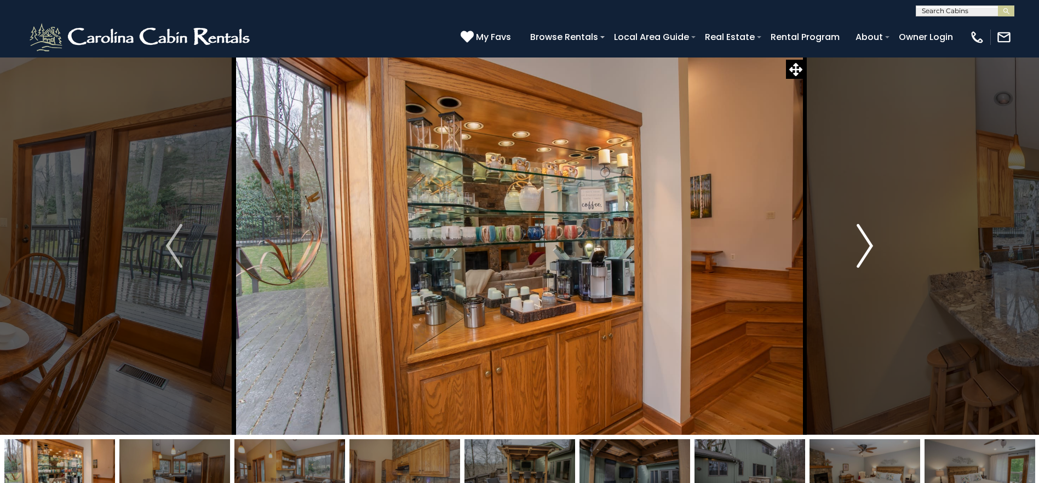
click at [864, 258] on img "Next" at bounding box center [864, 246] width 16 height 44
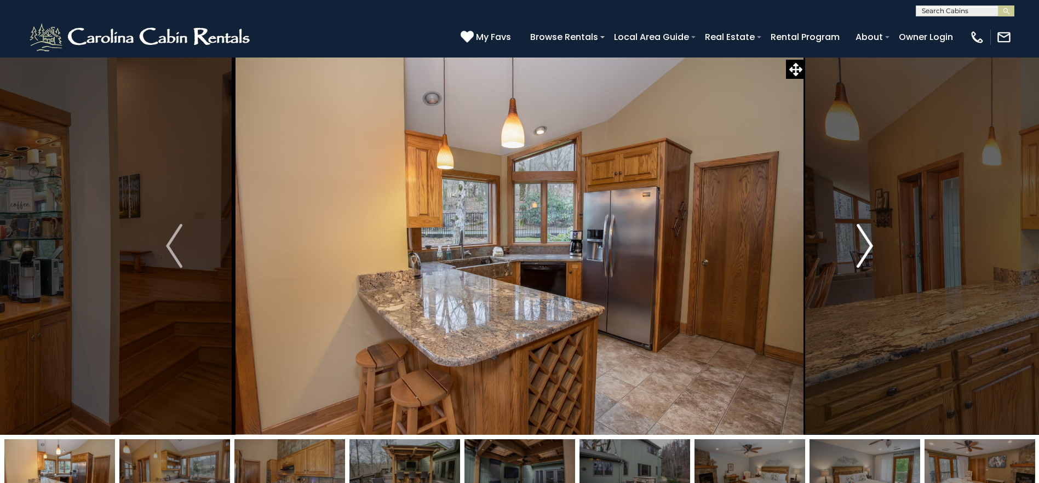
click at [864, 258] on img "Next" at bounding box center [864, 246] width 16 height 44
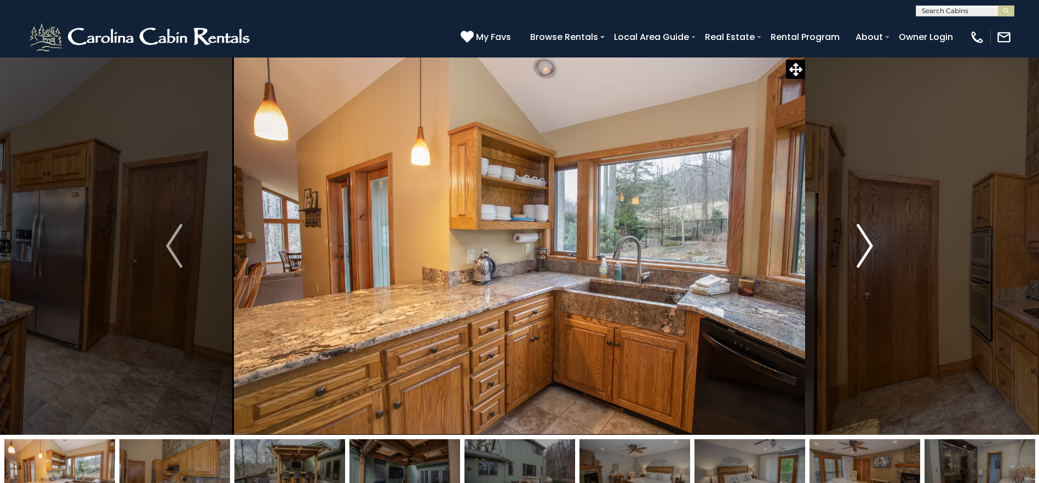
click at [864, 258] on img "Next" at bounding box center [864, 246] width 16 height 44
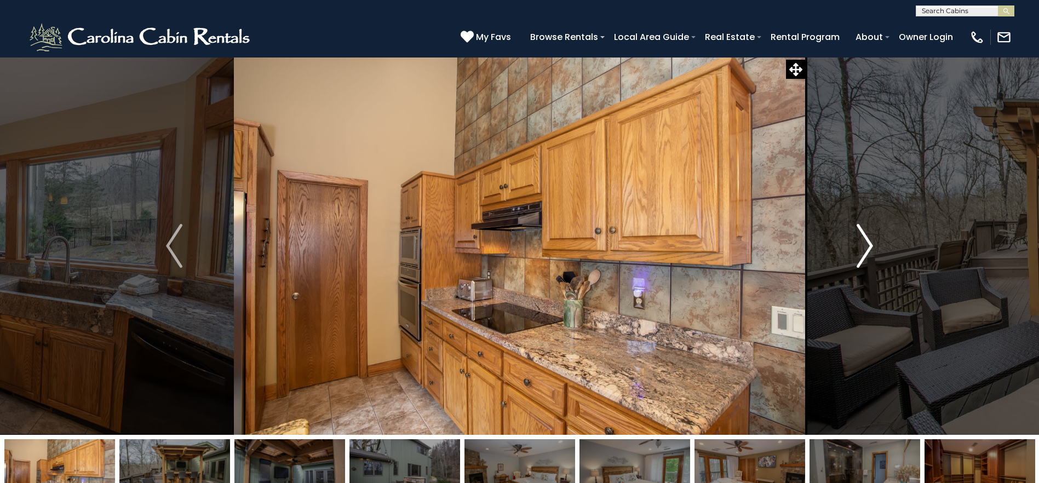
click at [864, 258] on img "Next" at bounding box center [864, 246] width 16 height 44
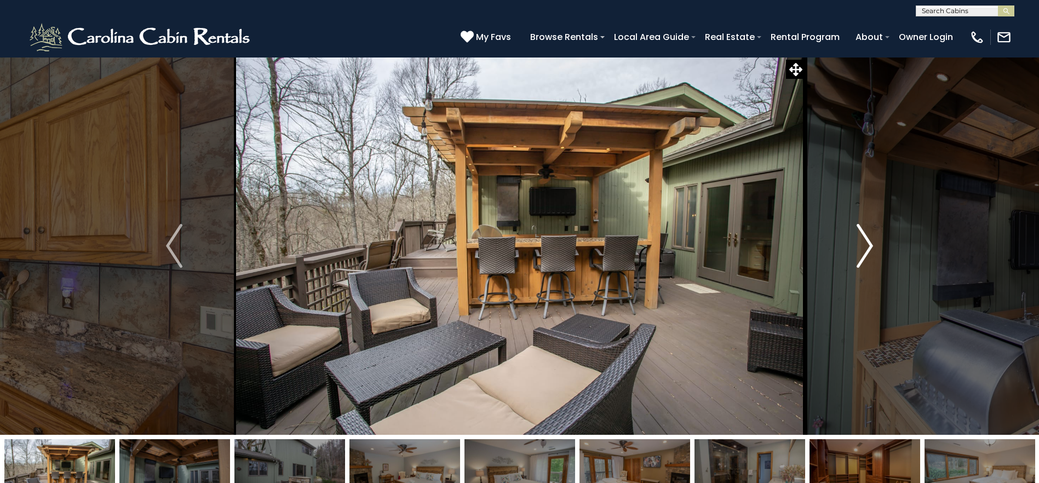
click at [864, 258] on img "Next" at bounding box center [864, 246] width 16 height 44
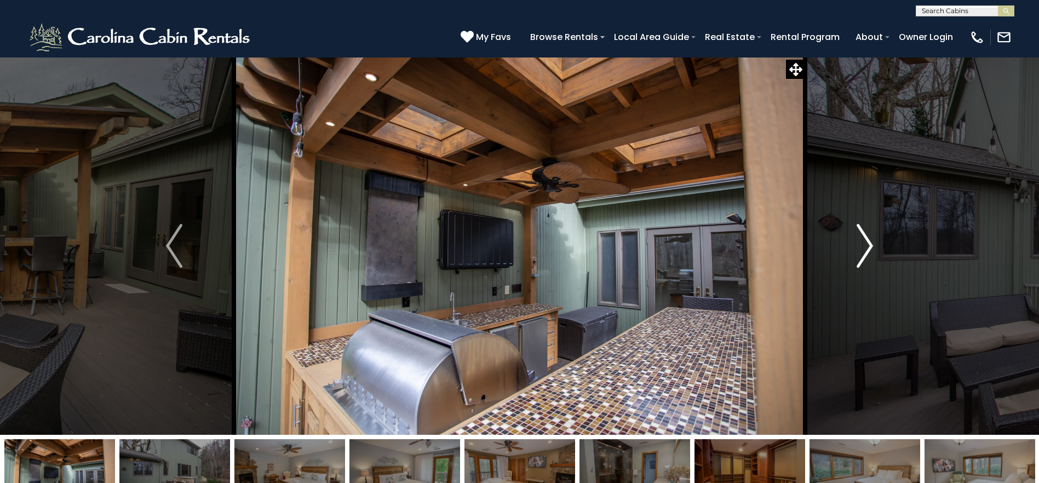
click at [864, 258] on img "Next" at bounding box center [864, 246] width 16 height 44
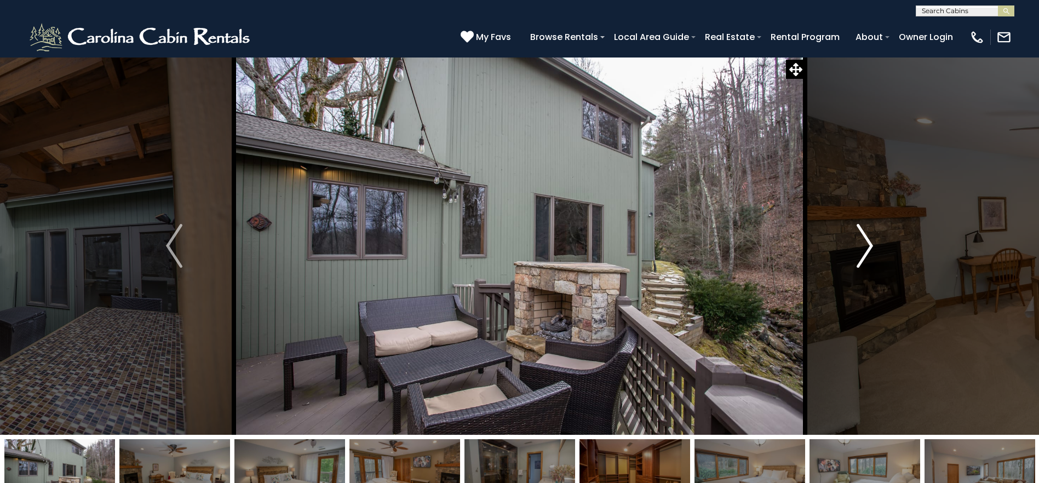
click at [864, 258] on img "Next" at bounding box center [864, 246] width 16 height 44
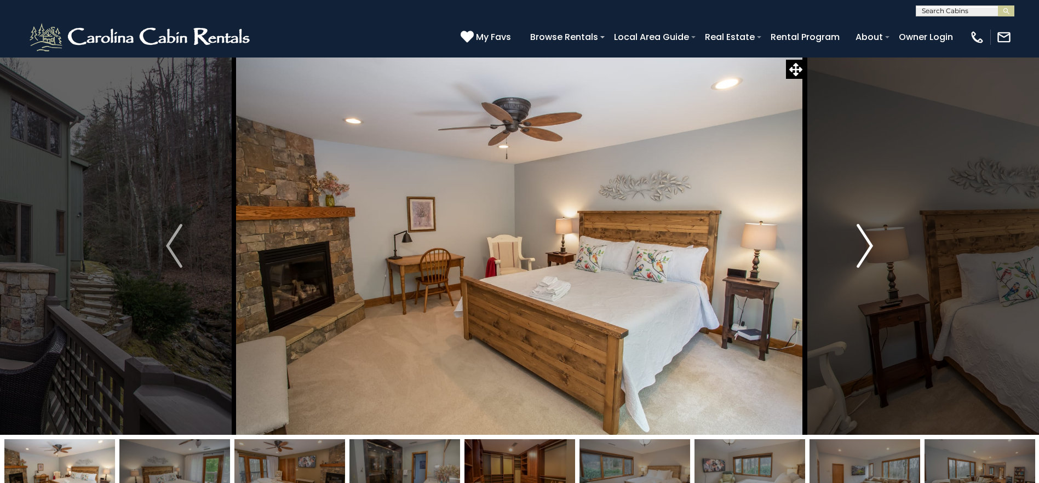
click at [864, 258] on img "Next" at bounding box center [864, 246] width 16 height 44
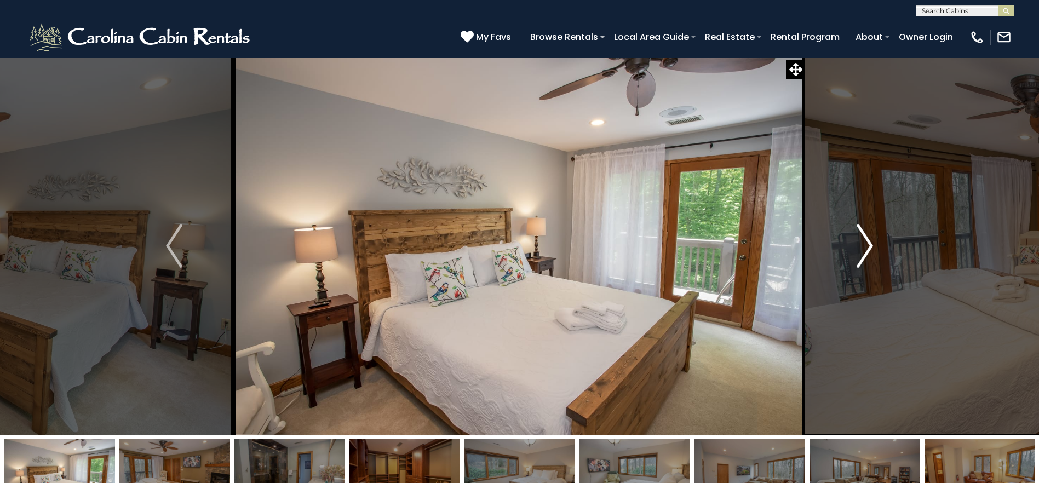
click at [864, 258] on img "Next" at bounding box center [864, 246] width 16 height 44
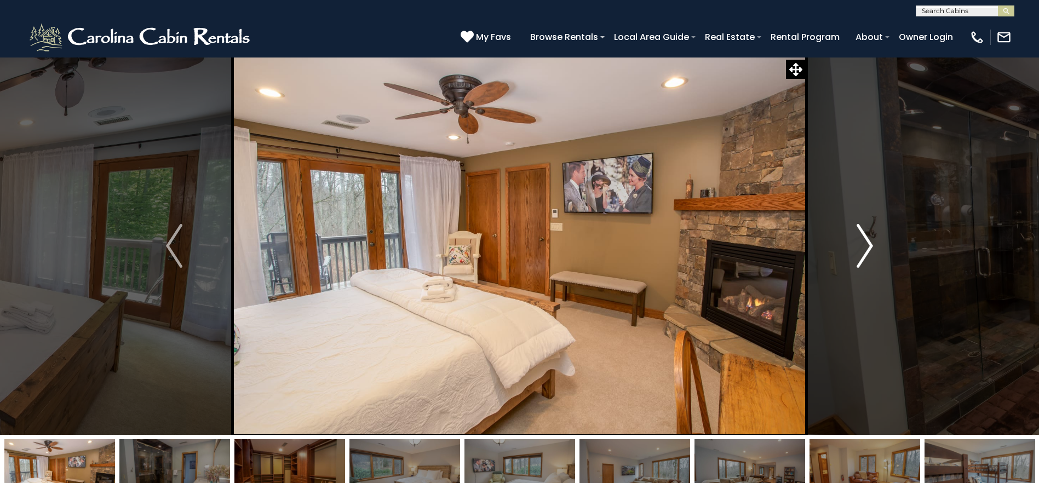
click at [864, 258] on img "Next" at bounding box center [864, 246] width 16 height 44
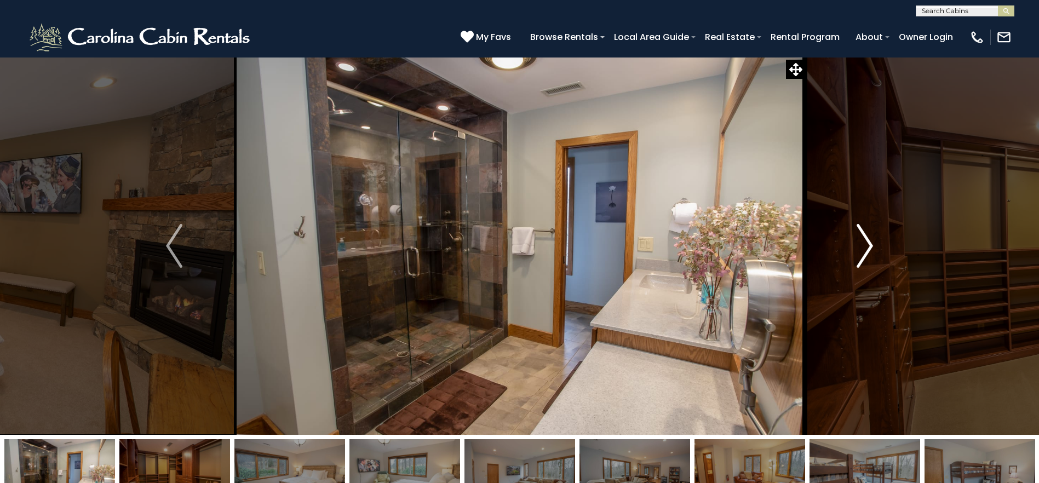
click at [864, 258] on img "Next" at bounding box center [864, 246] width 16 height 44
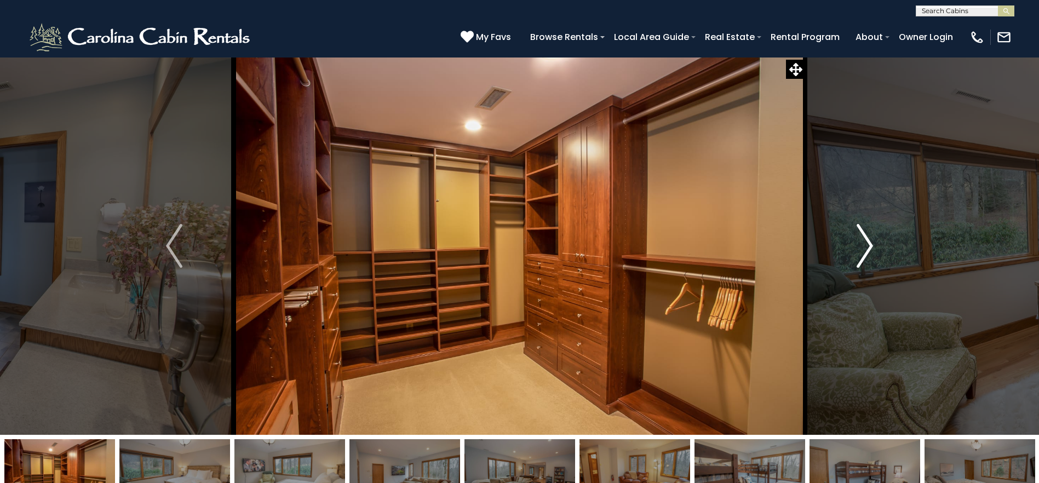
click at [864, 258] on img "Next" at bounding box center [864, 246] width 16 height 44
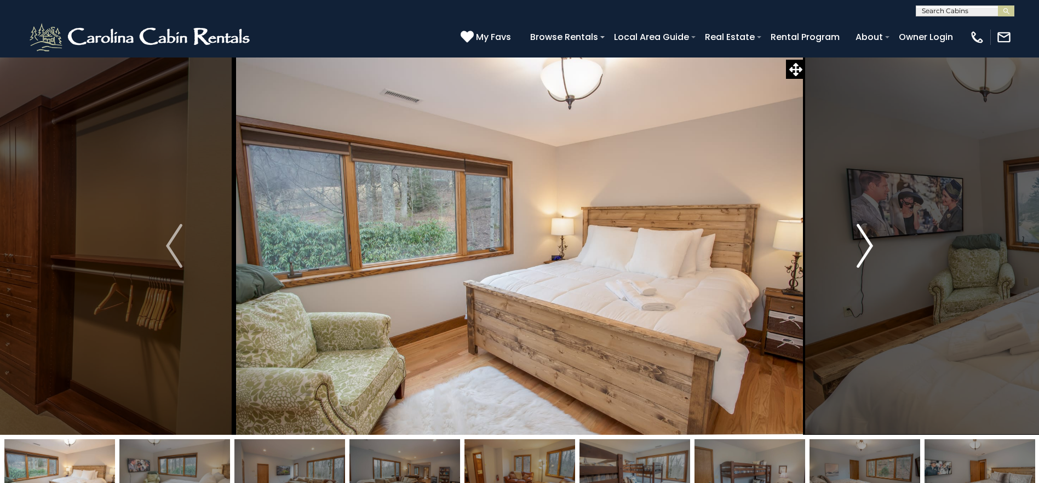
click at [864, 258] on img "Next" at bounding box center [864, 246] width 16 height 44
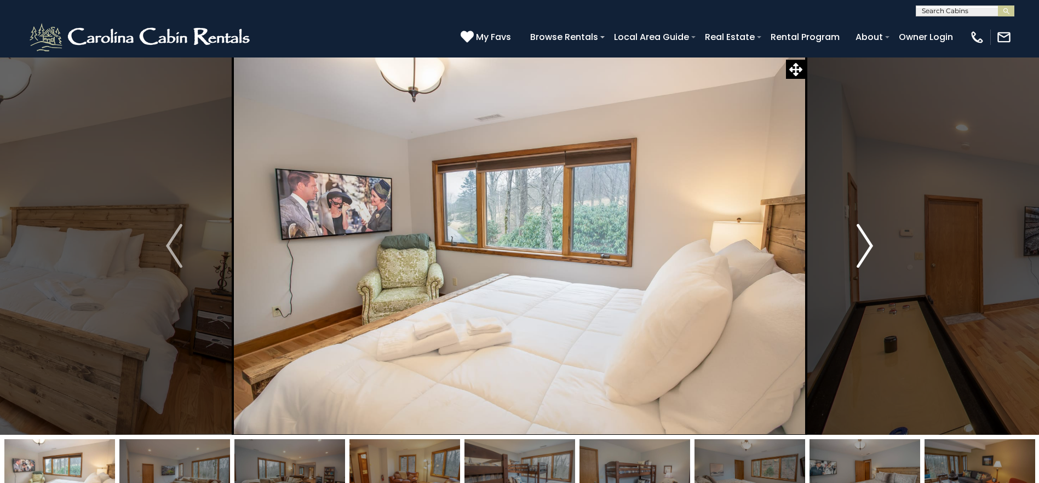
click at [864, 258] on img "Next" at bounding box center [864, 246] width 16 height 44
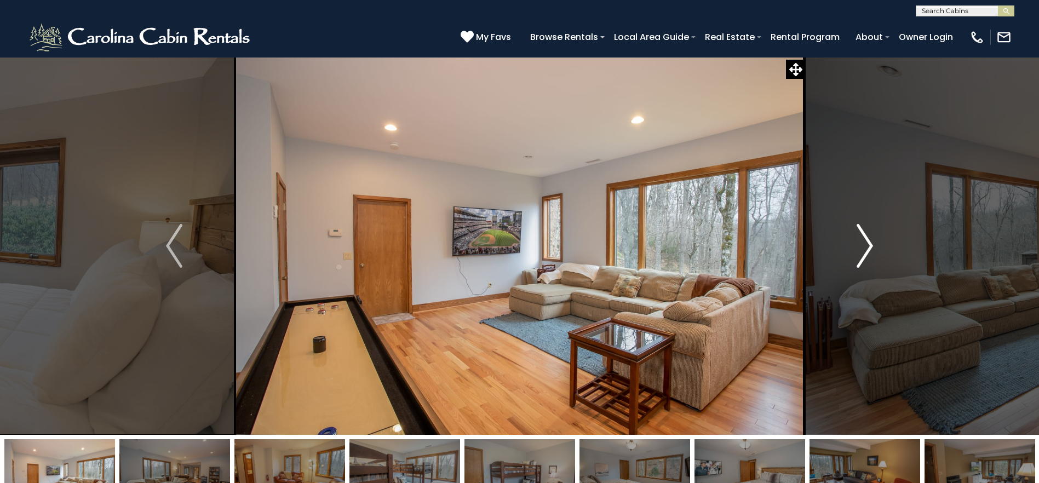
click at [864, 258] on img "Next" at bounding box center [864, 246] width 16 height 44
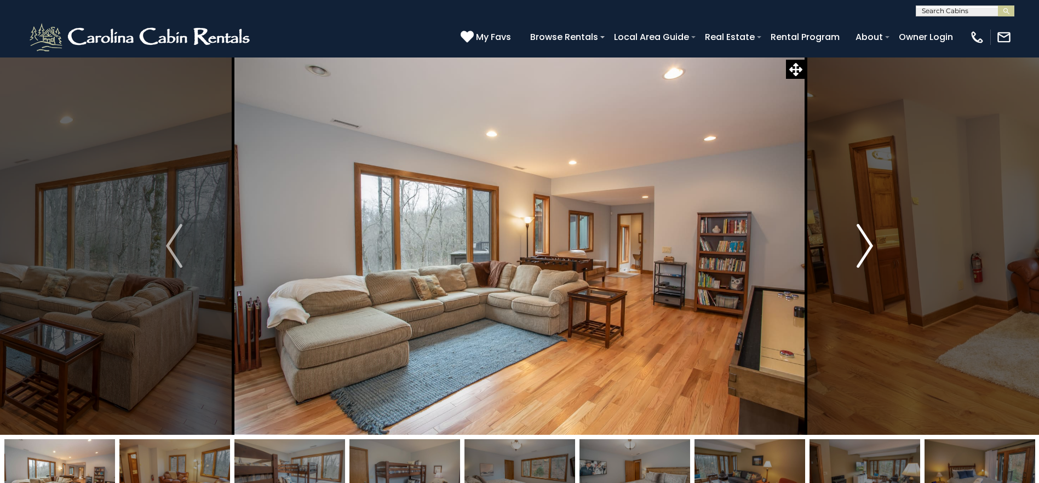
click at [864, 258] on img "Next" at bounding box center [864, 246] width 16 height 44
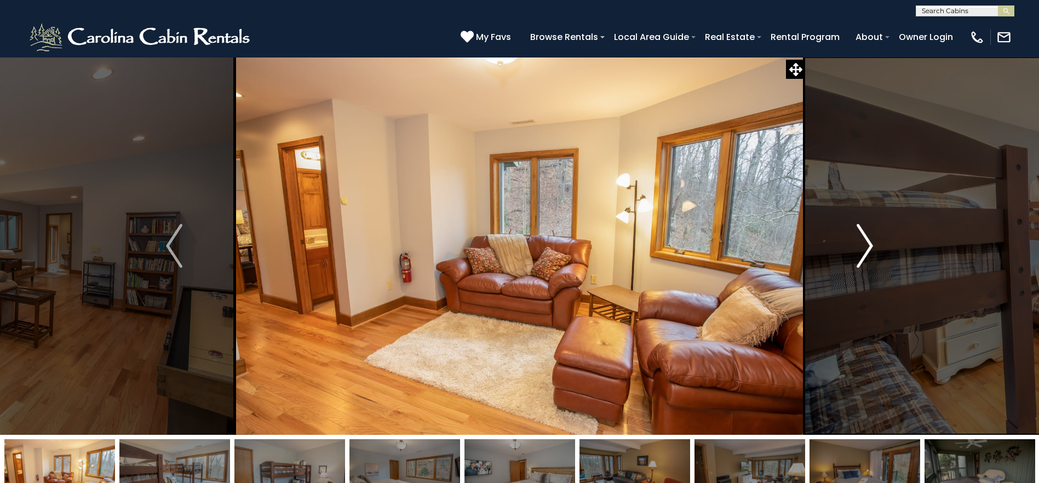
click at [864, 258] on img "Next" at bounding box center [864, 246] width 16 height 44
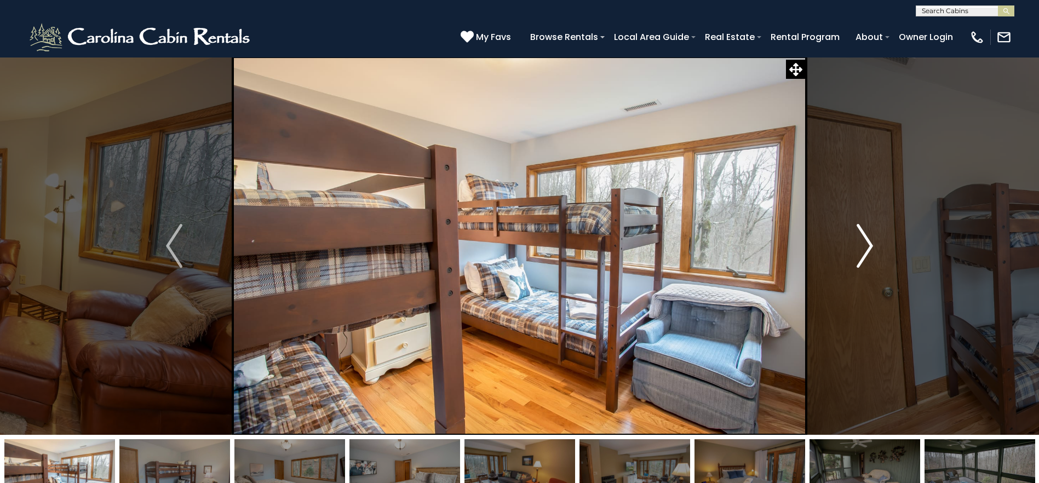
click at [864, 258] on img "Next" at bounding box center [864, 246] width 16 height 44
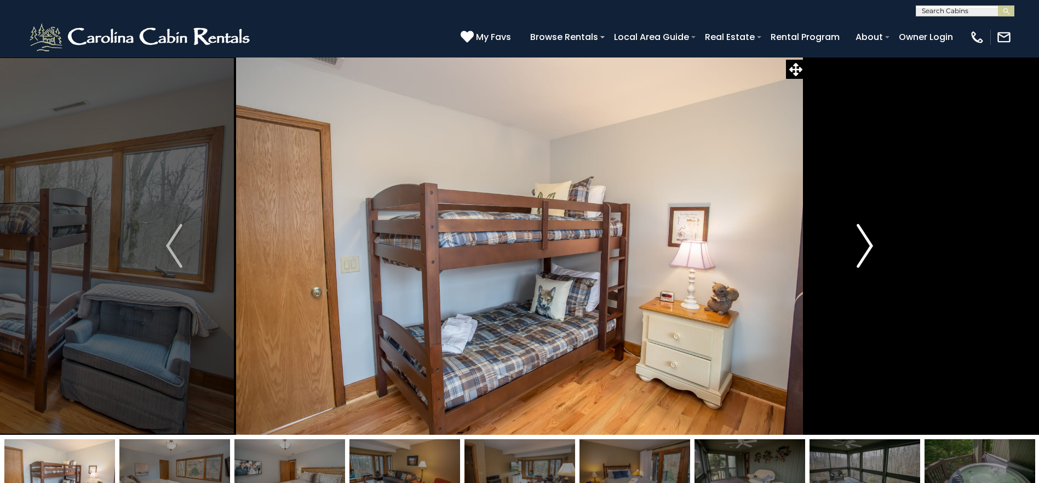
click at [864, 258] on img "Next" at bounding box center [864, 246] width 16 height 44
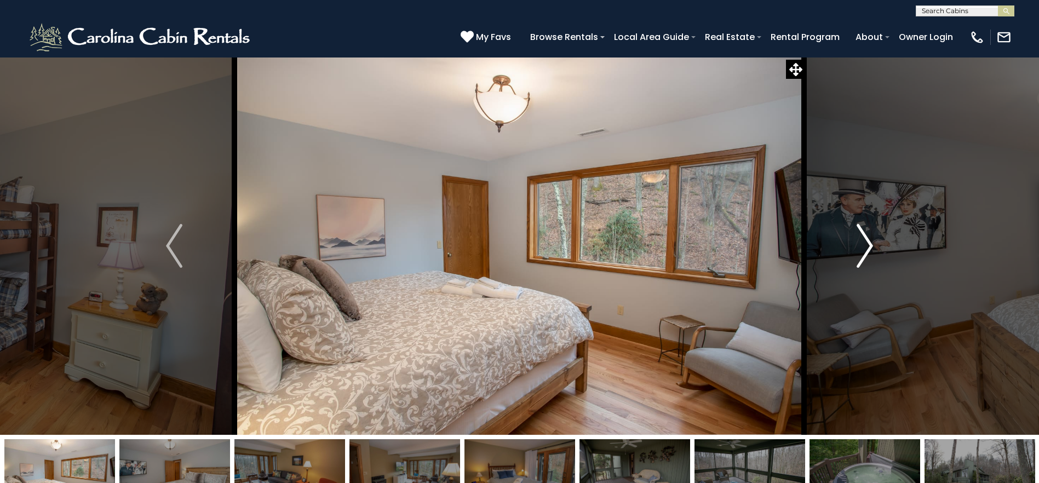
click at [864, 258] on img "Next" at bounding box center [864, 246] width 16 height 44
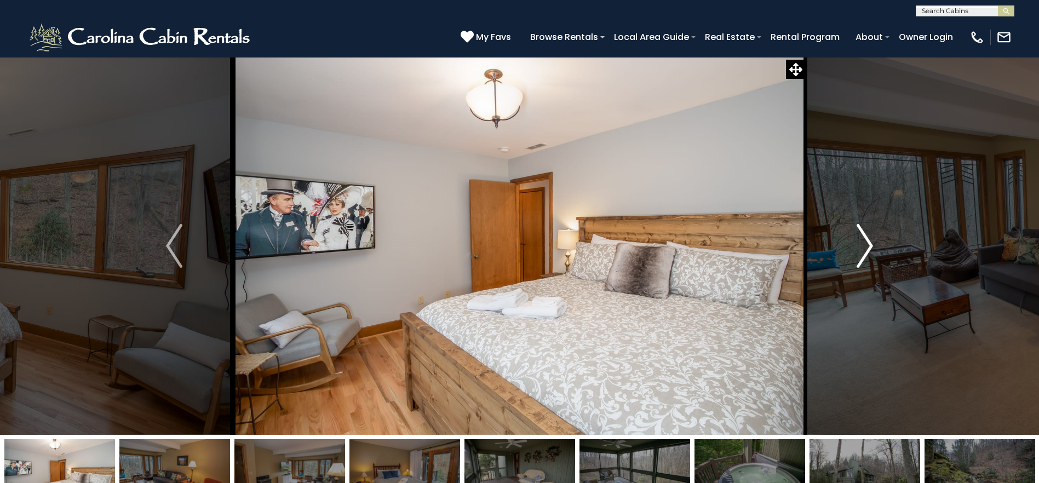
click at [864, 258] on img "Next" at bounding box center [864, 246] width 16 height 44
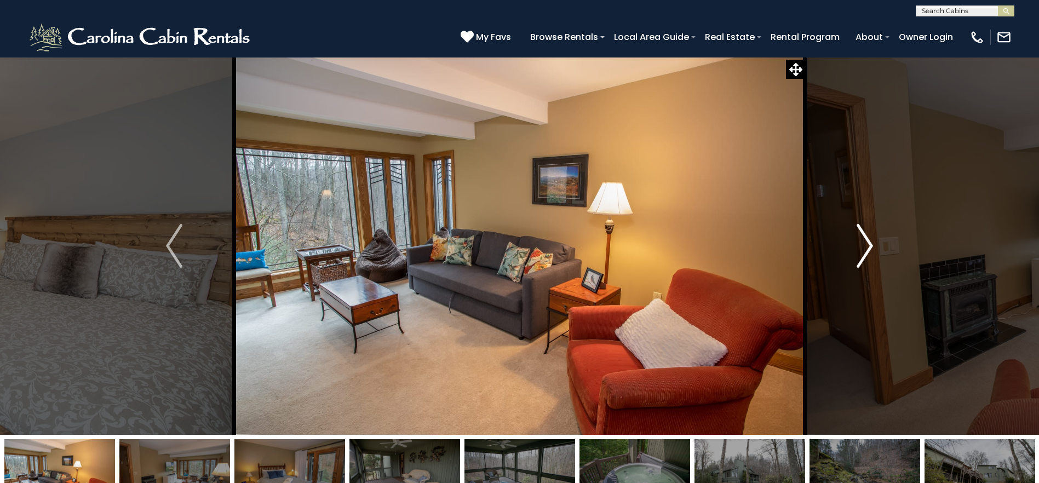
click at [864, 258] on img "Next" at bounding box center [864, 246] width 16 height 44
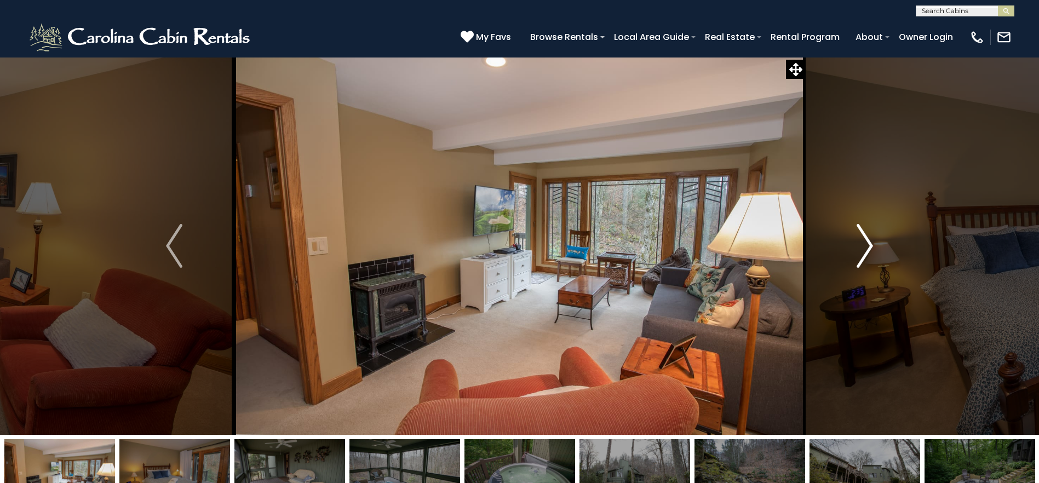
click at [864, 258] on img "Next" at bounding box center [864, 246] width 16 height 44
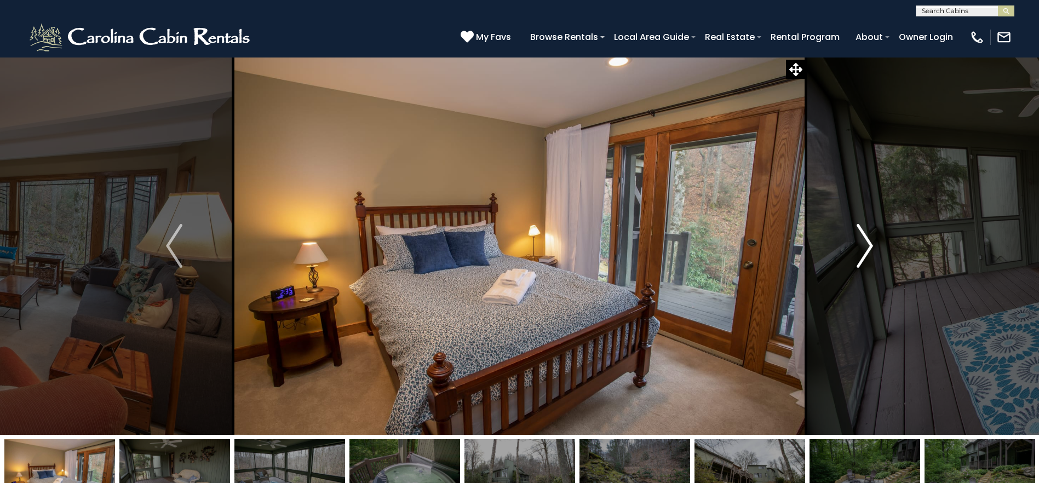
click at [864, 258] on img "Next" at bounding box center [864, 246] width 16 height 44
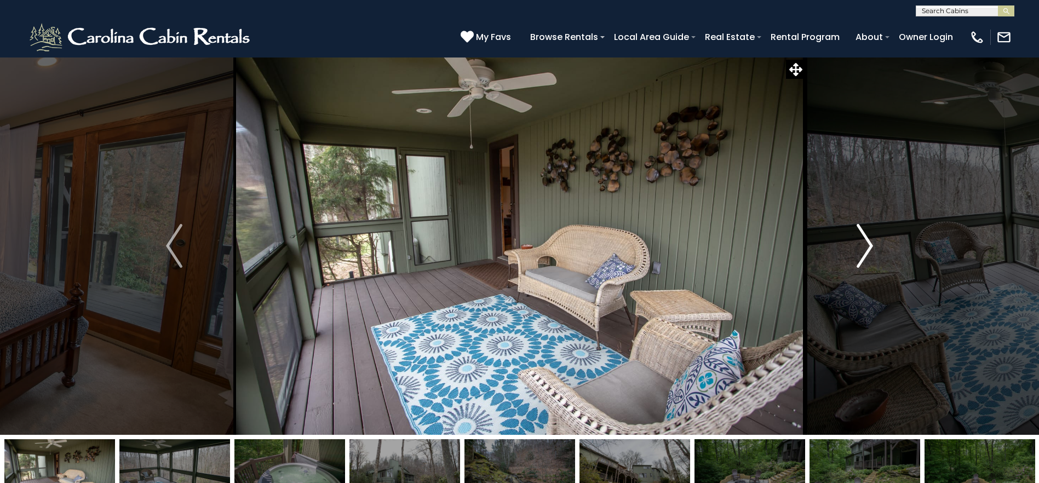
click at [864, 258] on img "Next" at bounding box center [864, 246] width 16 height 44
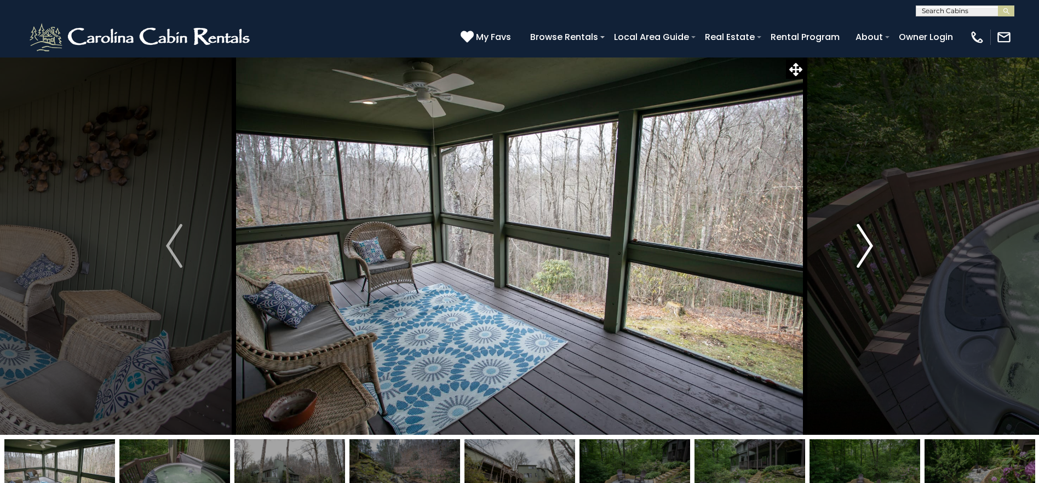
click at [864, 258] on img "Next" at bounding box center [864, 246] width 16 height 44
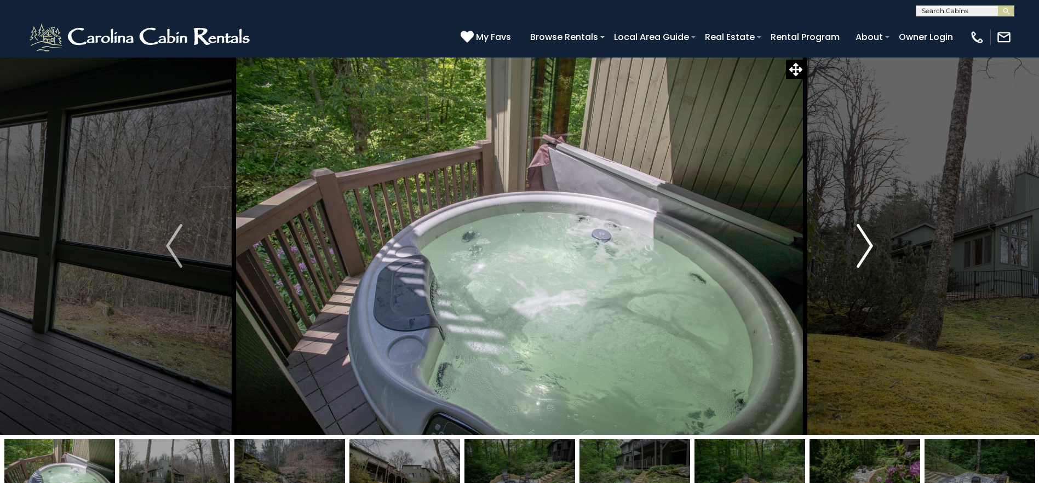
click at [864, 258] on img "Next" at bounding box center [864, 246] width 16 height 44
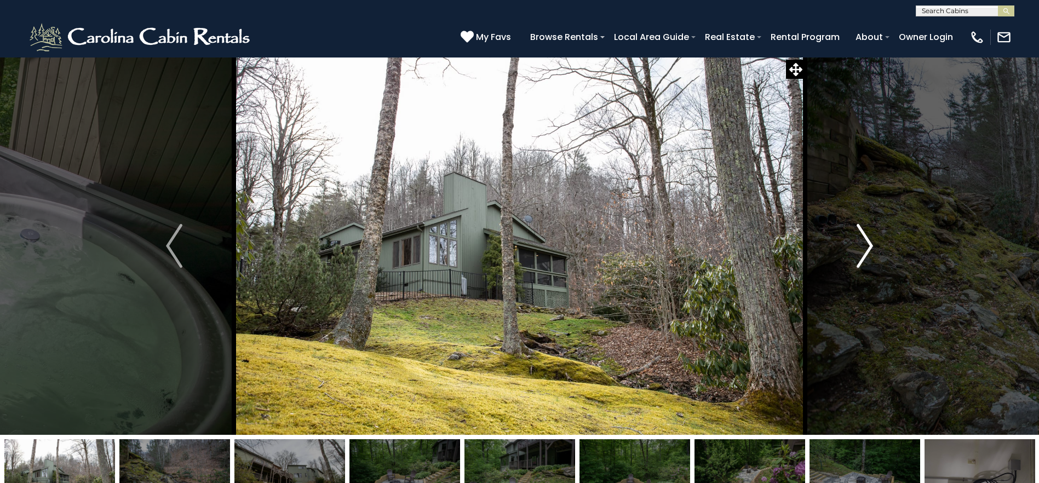
click at [861, 253] on img "Next" at bounding box center [864, 246] width 16 height 44
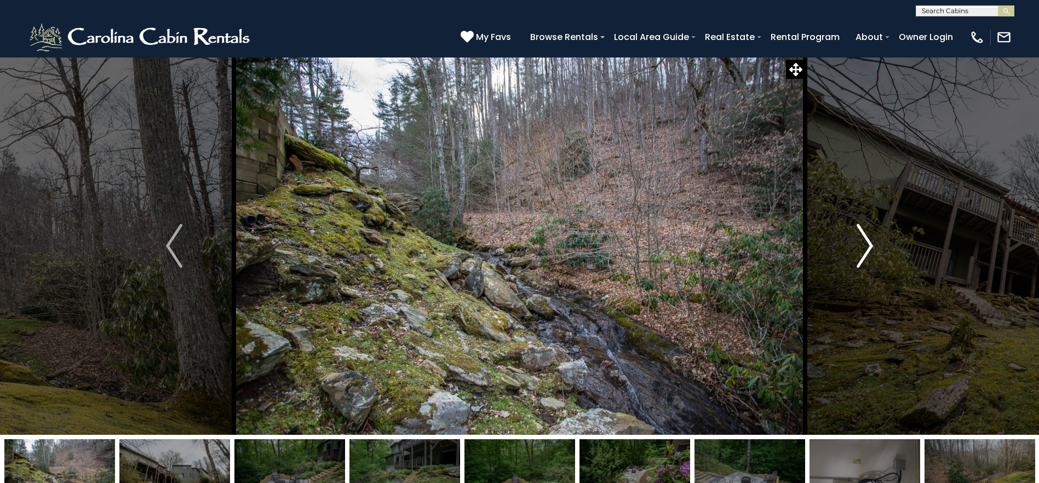
click at [861, 253] on img "Next" at bounding box center [864, 246] width 16 height 44
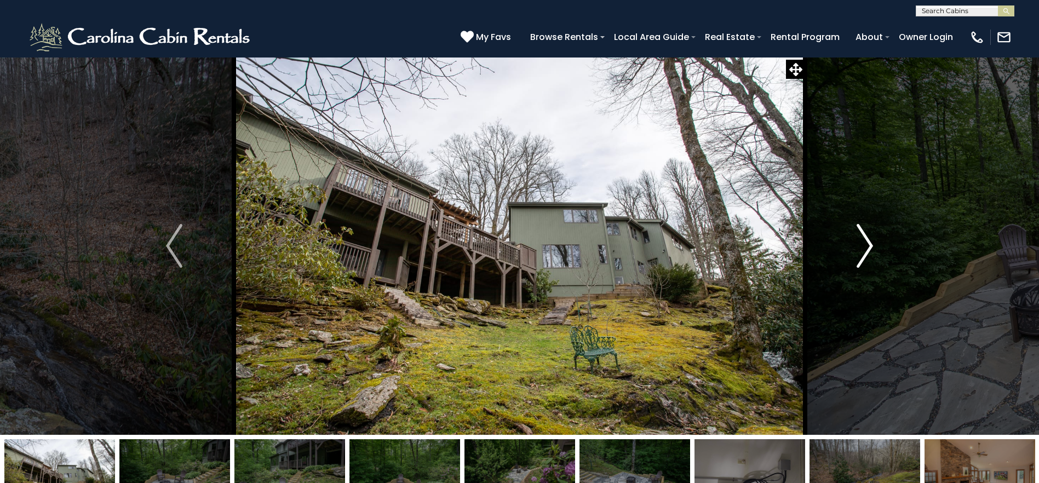
click at [861, 253] on img "Next" at bounding box center [864, 246] width 16 height 44
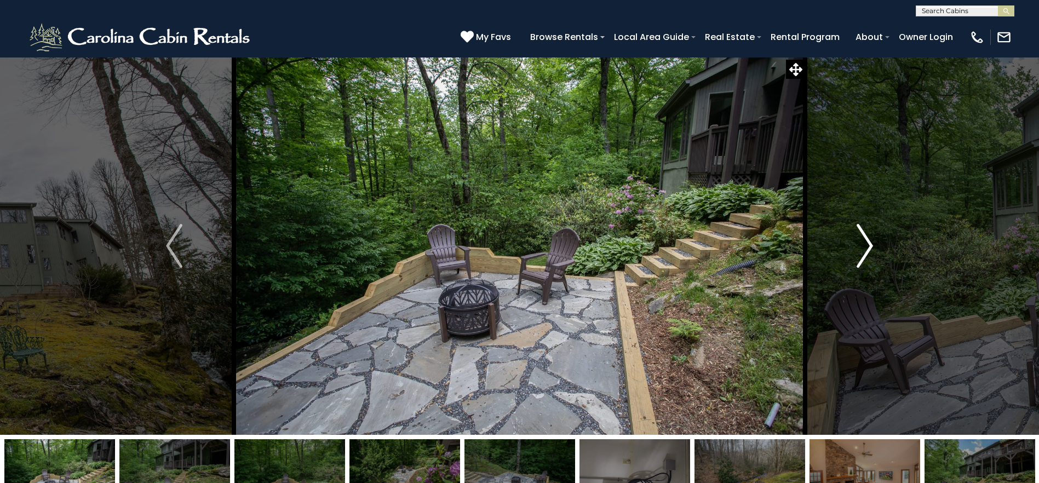
click at [861, 253] on img "Next" at bounding box center [864, 246] width 16 height 44
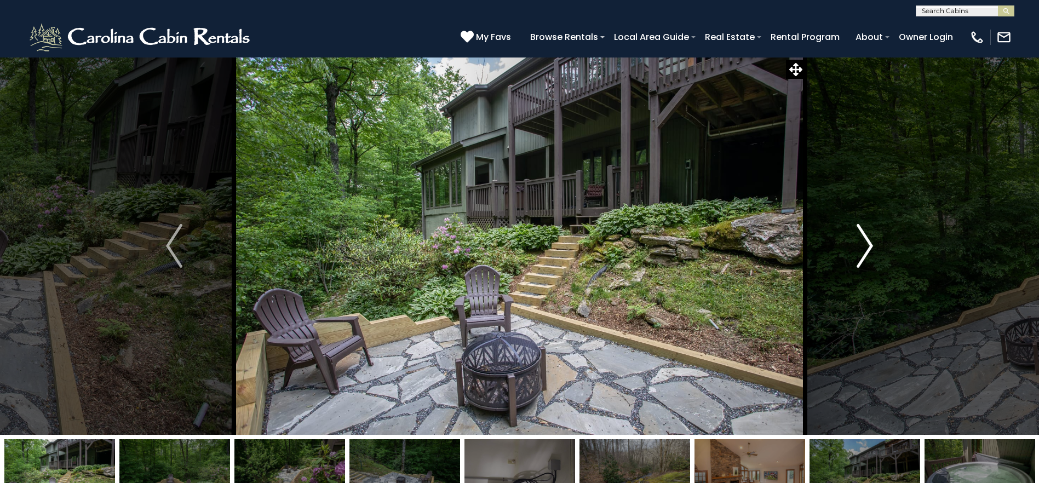
click at [861, 253] on img "Next" at bounding box center [864, 246] width 16 height 44
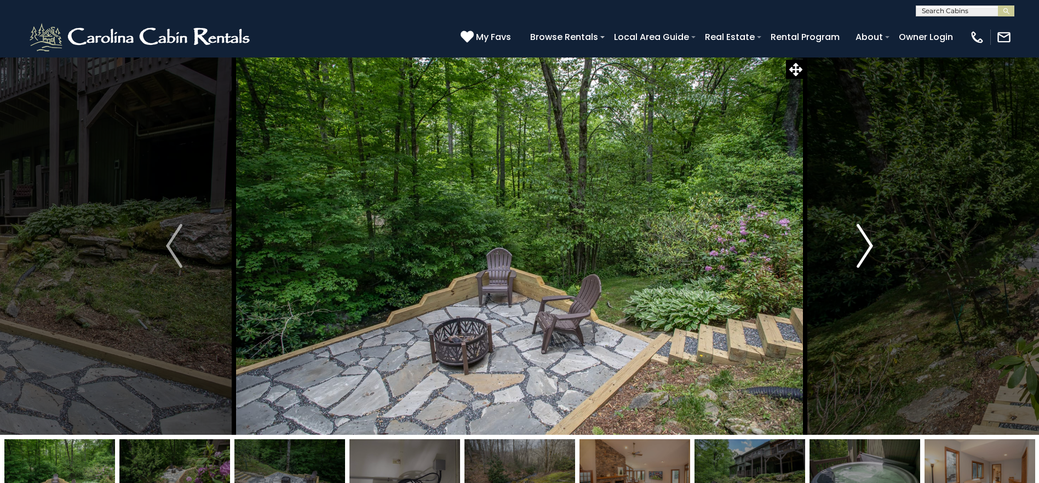
click at [861, 253] on img "Next" at bounding box center [864, 246] width 16 height 44
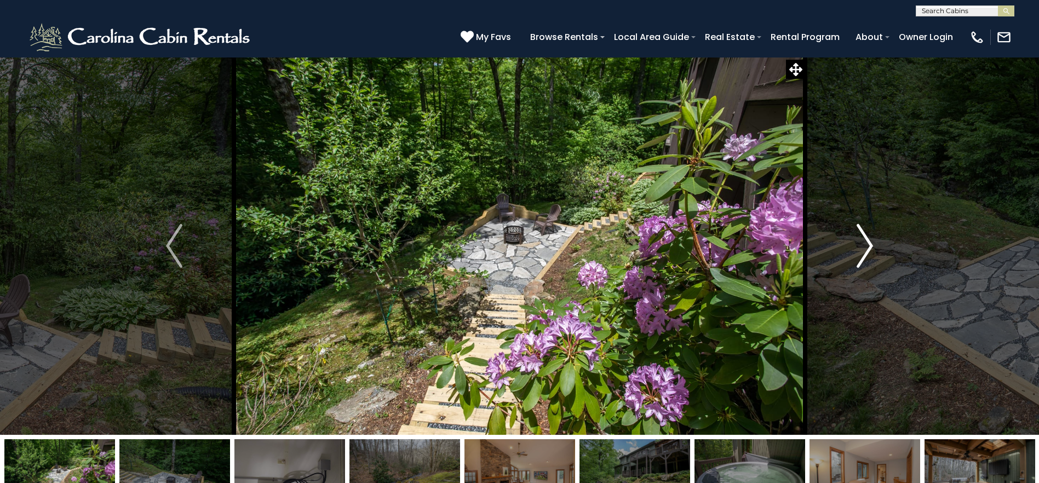
click at [861, 253] on img "Next" at bounding box center [864, 246] width 16 height 44
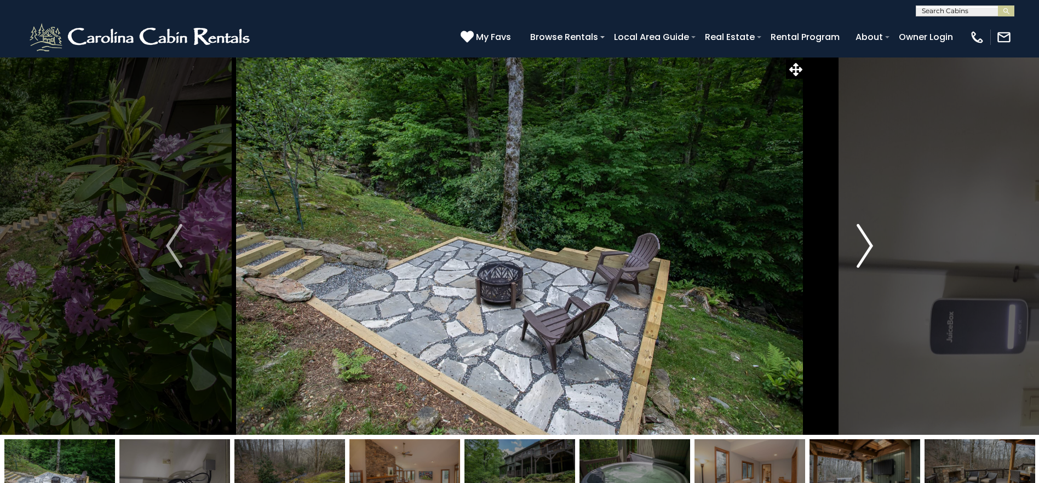
click at [861, 253] on img "Next" at bounding box center [864, 246] width 16 height 44
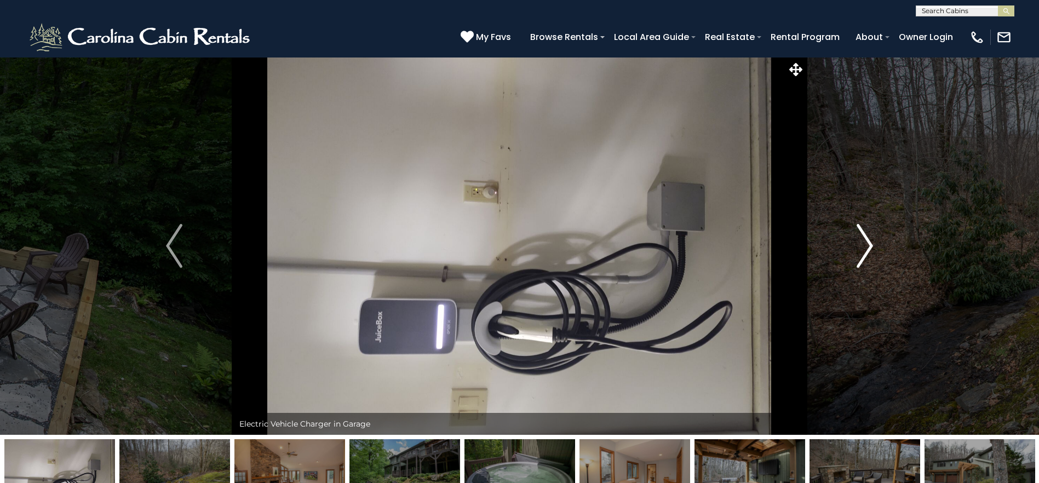
click at [861, 253] on img "Next" at bounding box center [864, 246] width 16 height 44
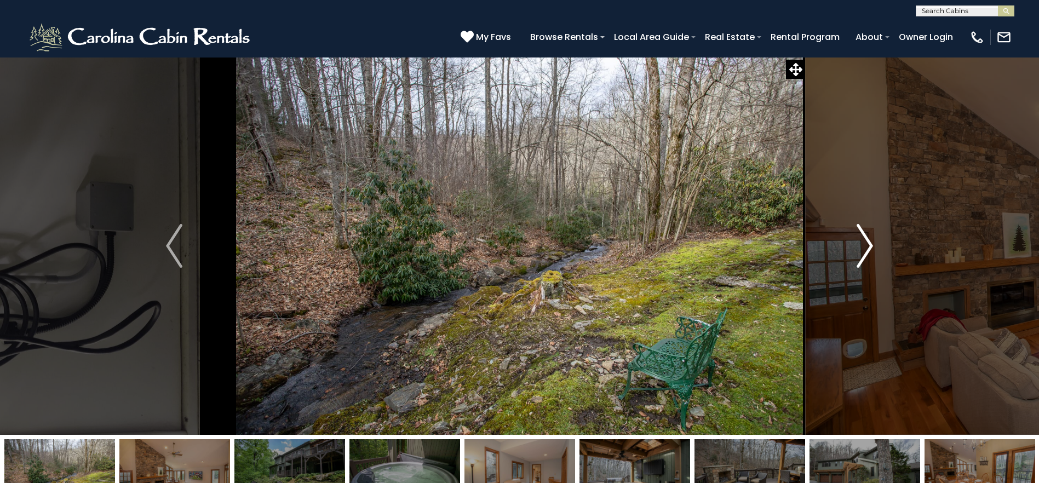
click at [861, 253] on img "Next" at bounding box center [864, 246] width 16 height 44
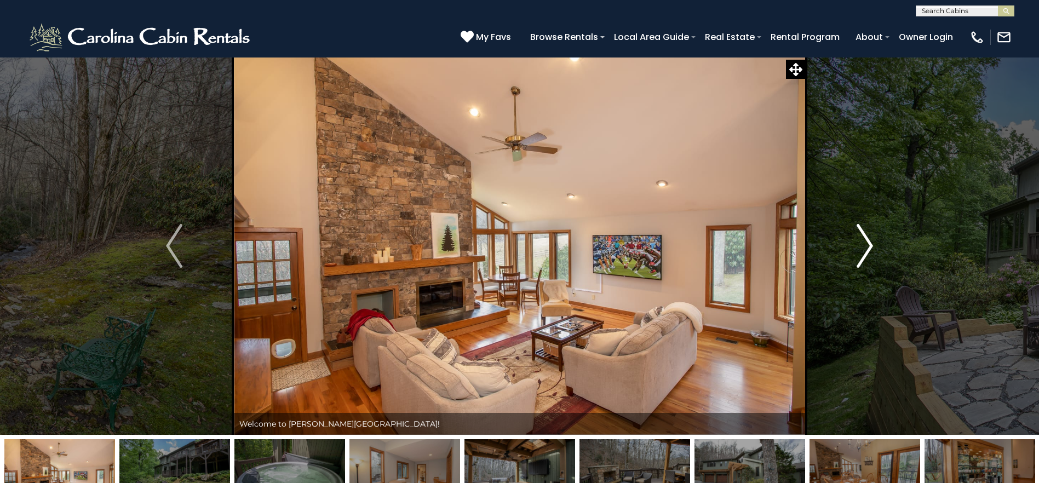
click at [861, 253] on img "Next" at bounding box center [864, 246] width 16 height 44
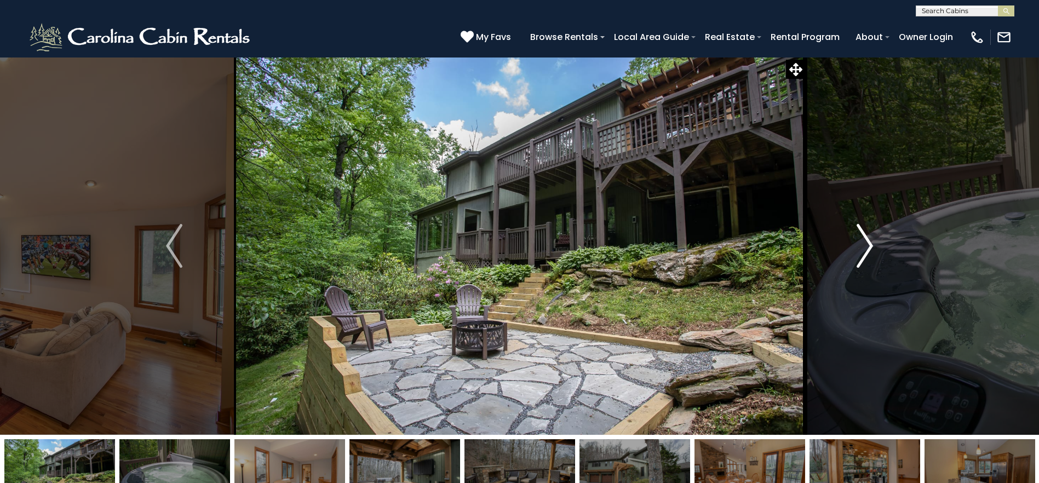
click at [861, 253] on img "Next" at bounding box center [864, 246] width 16 height 44
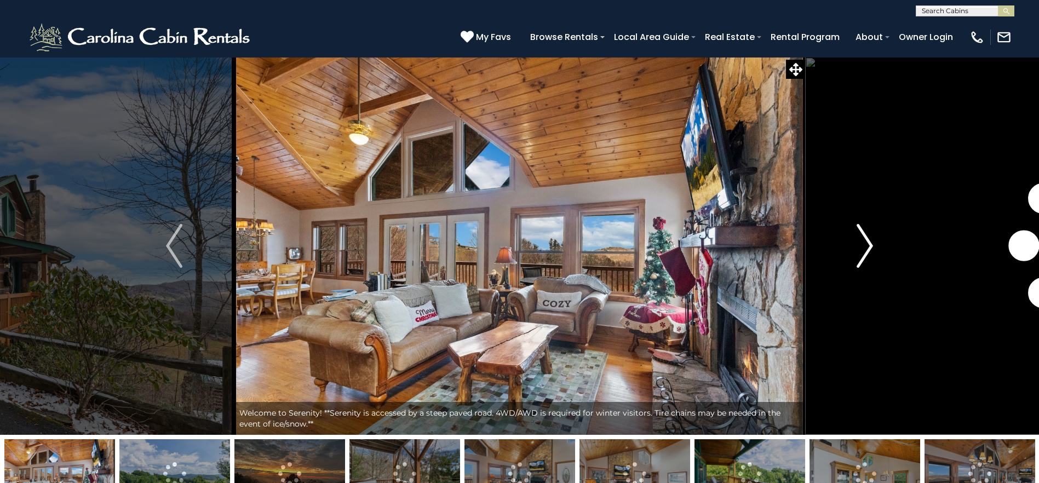
click at [866, 246] on img "Next" at bounding box center [864, 246] width 16 height 44
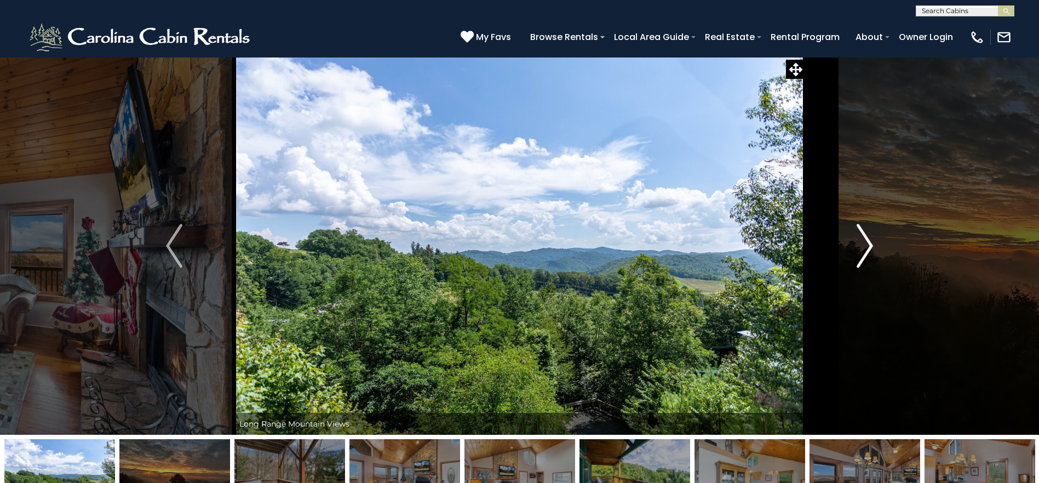
click at [866, 246] on img "Next" at bounding box center [864, 246] width 16 height 44
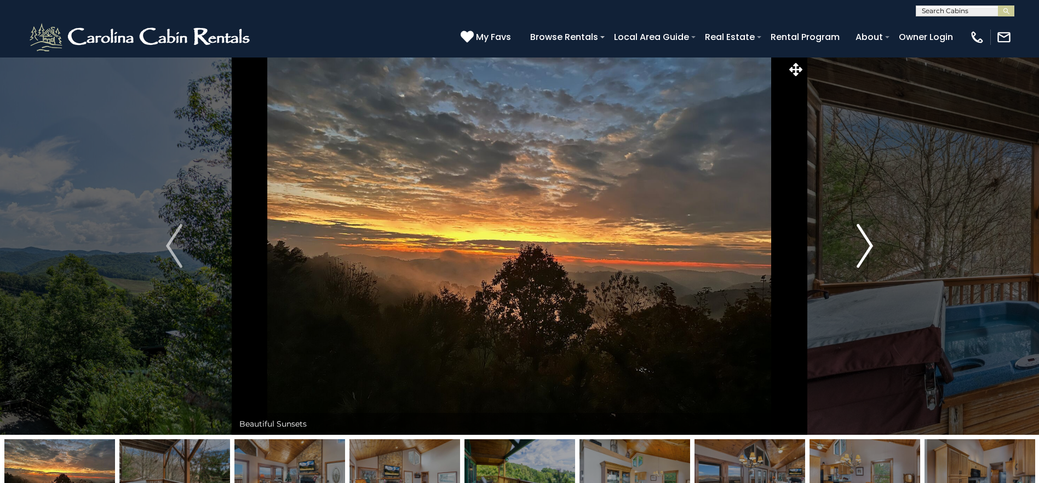
click at [866, 246] on img "Next" at bounding box center [864, 246] width 16 height 44
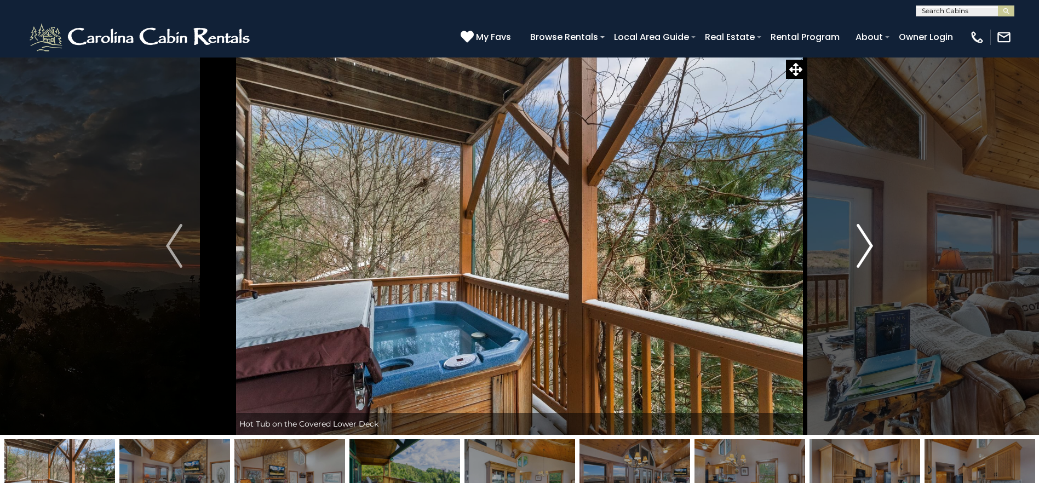
click at [866, 246] on img "Next" at bounding box center [864, 246] width 16 height 44
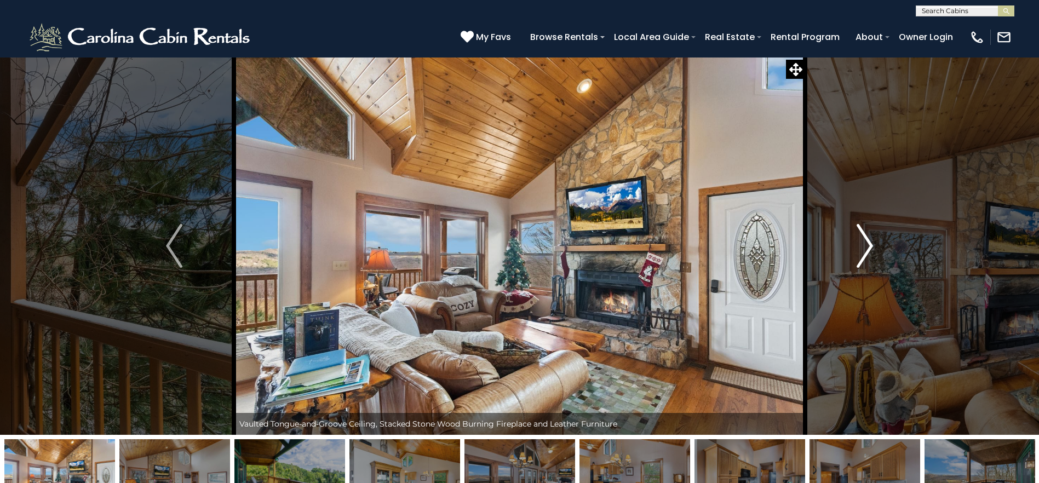
click at [866, 246] on img "Next" at bounding box center [864, 246] width 16 height 44
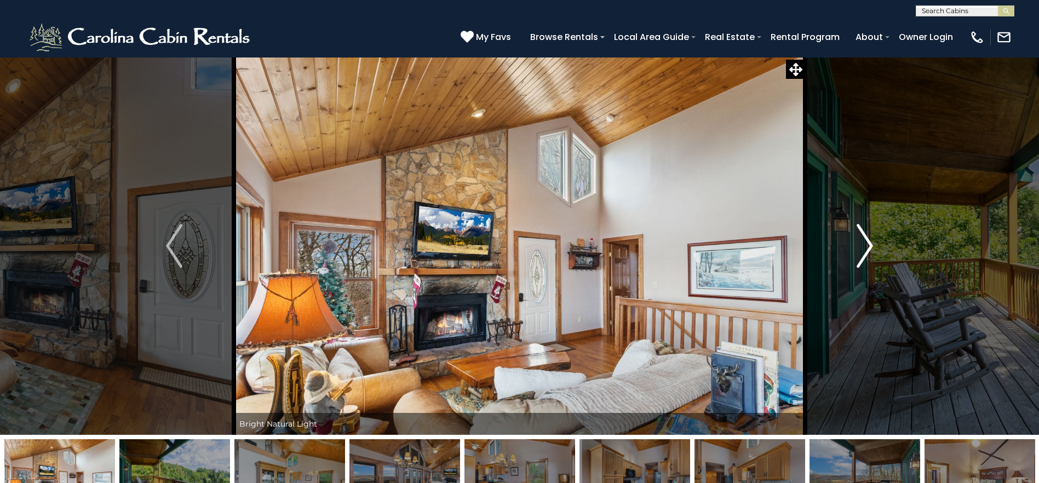
click at [866, 246] on img "Next" at bounding box center [864, 246] width 16 height 44
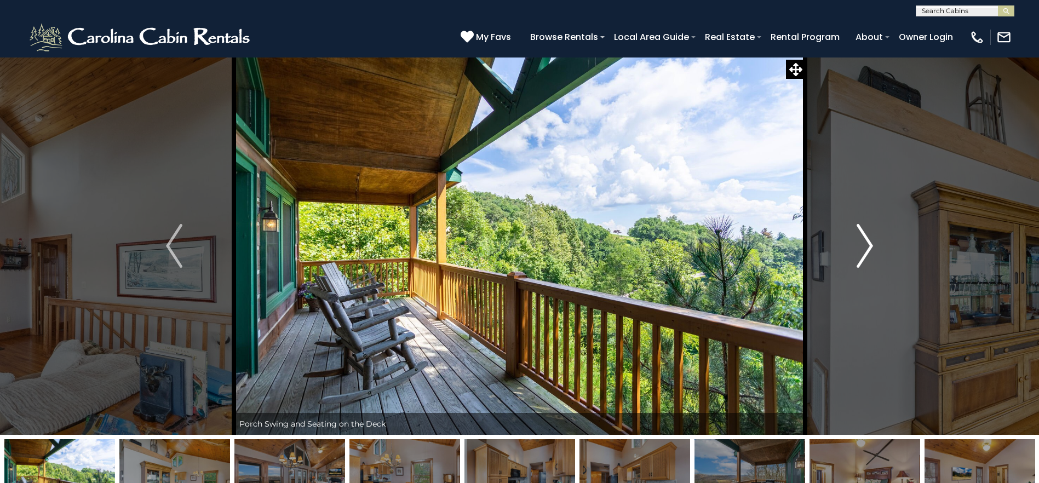
click at [866, 246] on img "Next" at bounding box center [864, 246] width 16 height 44
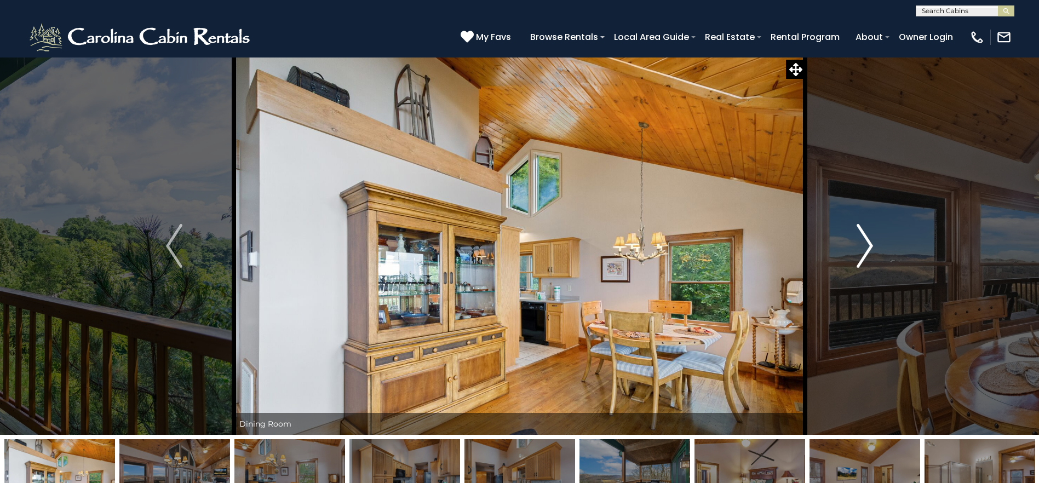
click at [866, 246] on img "Next" at bounding box center [864, 246] width 16 height 44
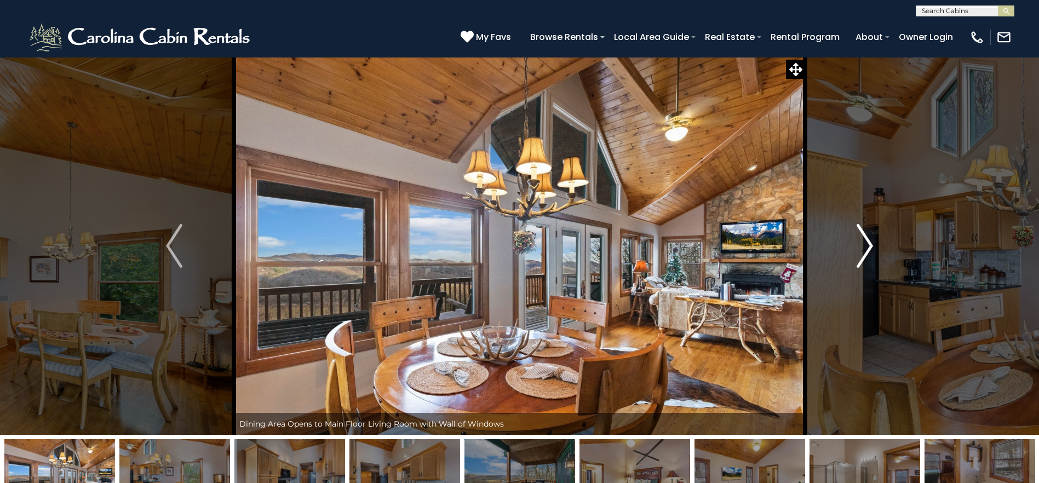
click at [866, 246] on img "Next" at bounding box center [864, 246] width 16 height 44
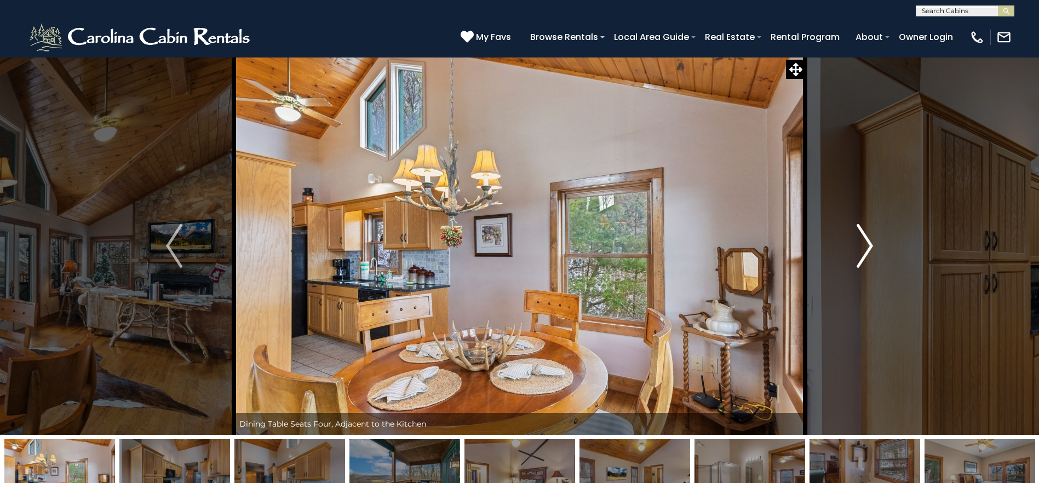
click at [866, 246] on img "Next" at bounding box center [864, 246] width 16 height 44
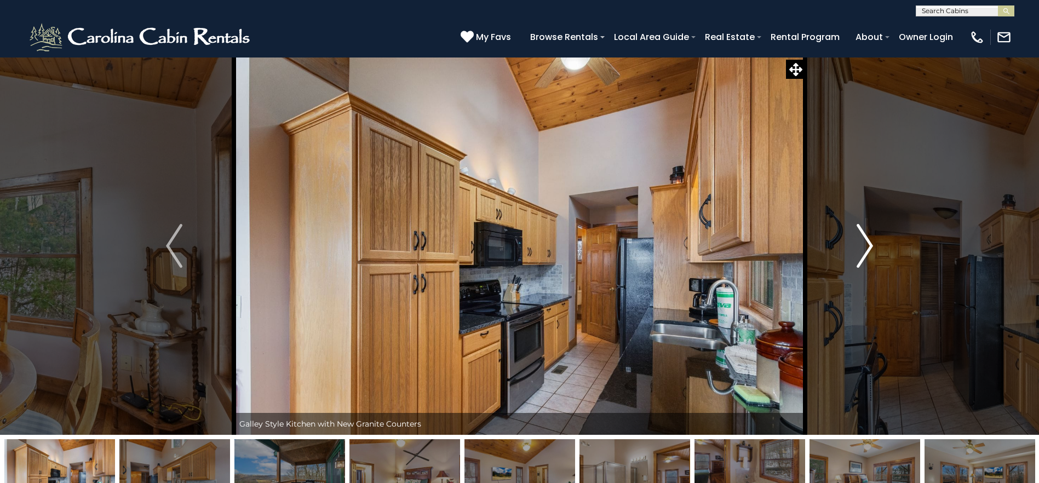
click at [866, 246] on img "Next" at bounding box center [864, 246] width 16 height 44
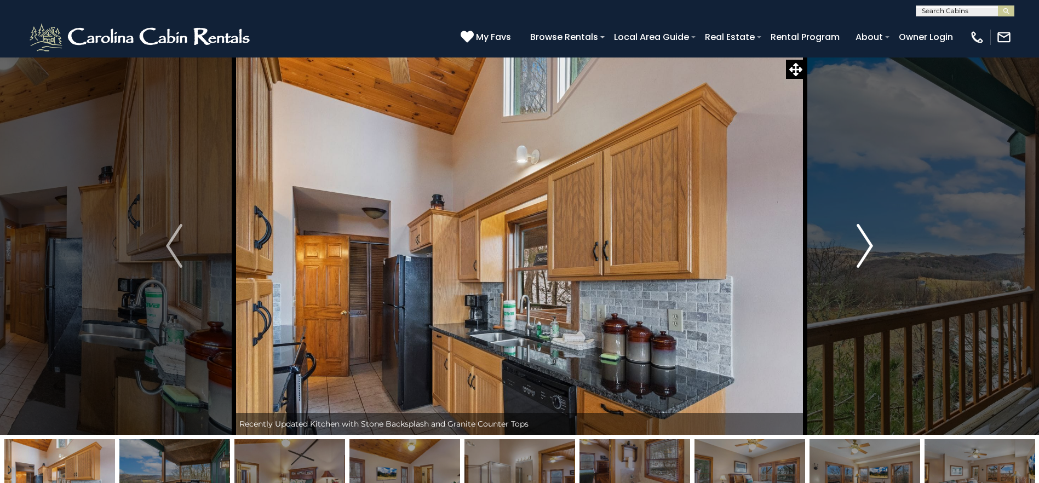
click at [866, 246] on img "Next" at bounding box center [864, 246] width 16 height 44
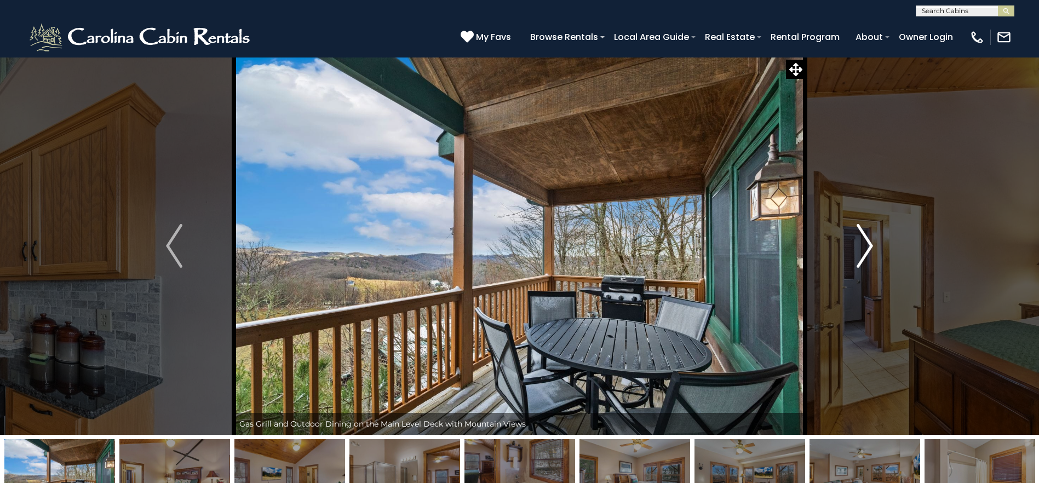
click at [866, 246] on img "Next" at bounding box center [864, 246] width 16 height 44
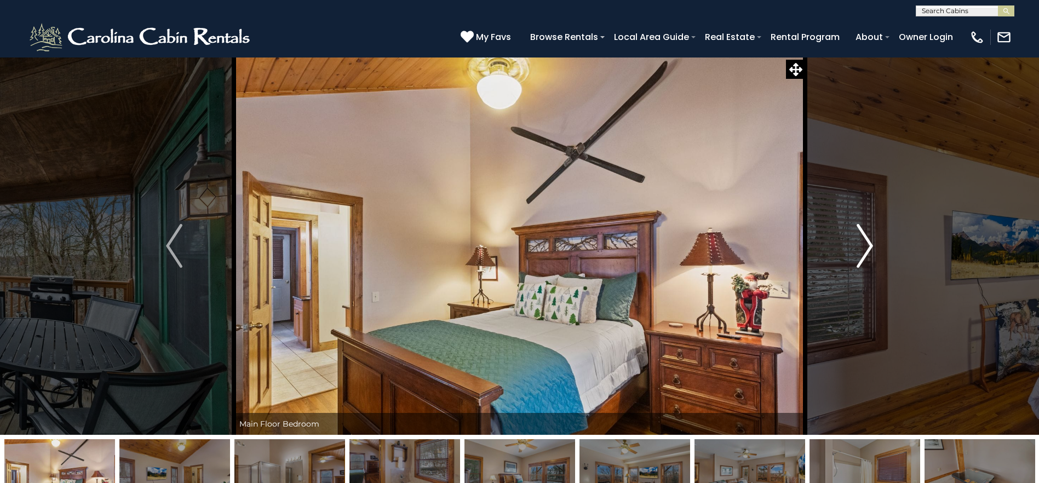
click at [866, 246] on img "Next" at bounding box center [864, 246] width 16 height 44
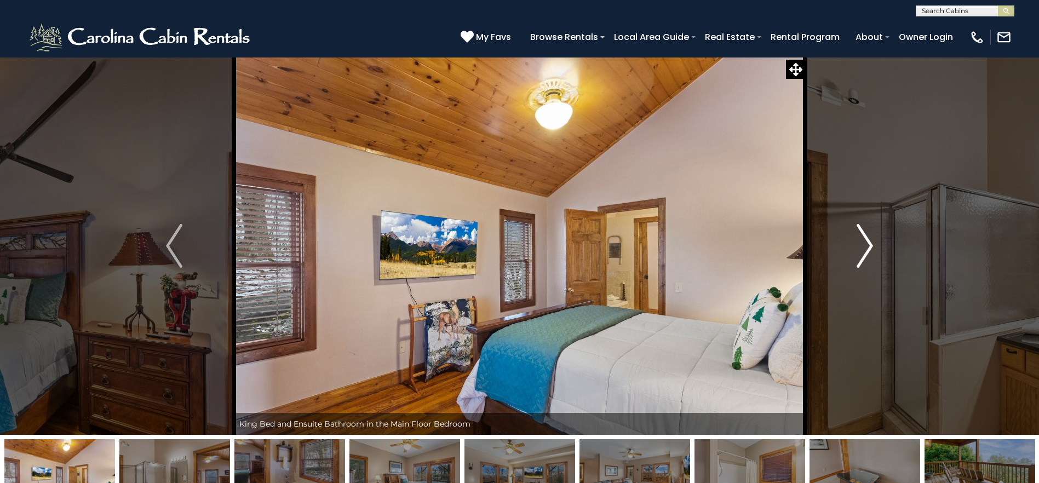
click at [866, 246] on img "Next" at bounding box center [864, 246] width 16 height 44
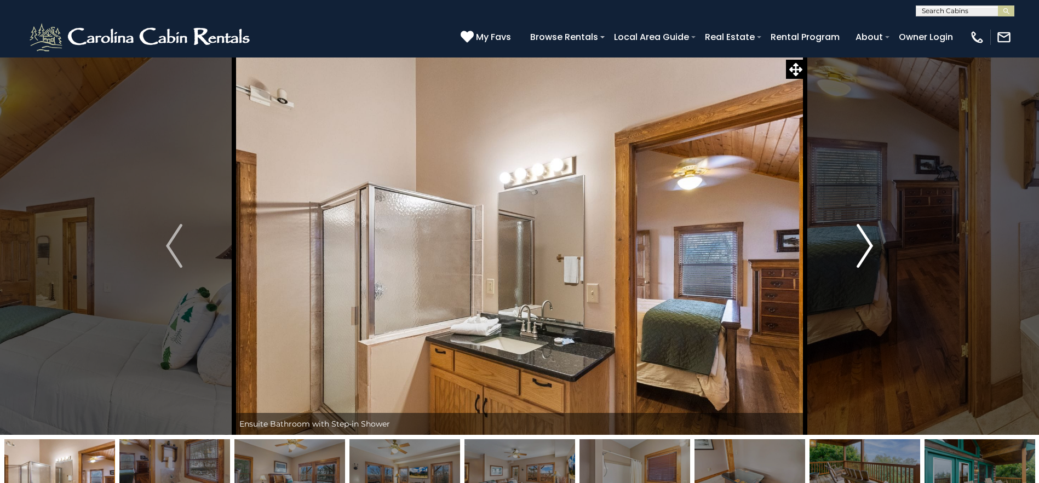
click at [866, 246] on img "Next" at bounding box center [864, 246] width 16 height 44
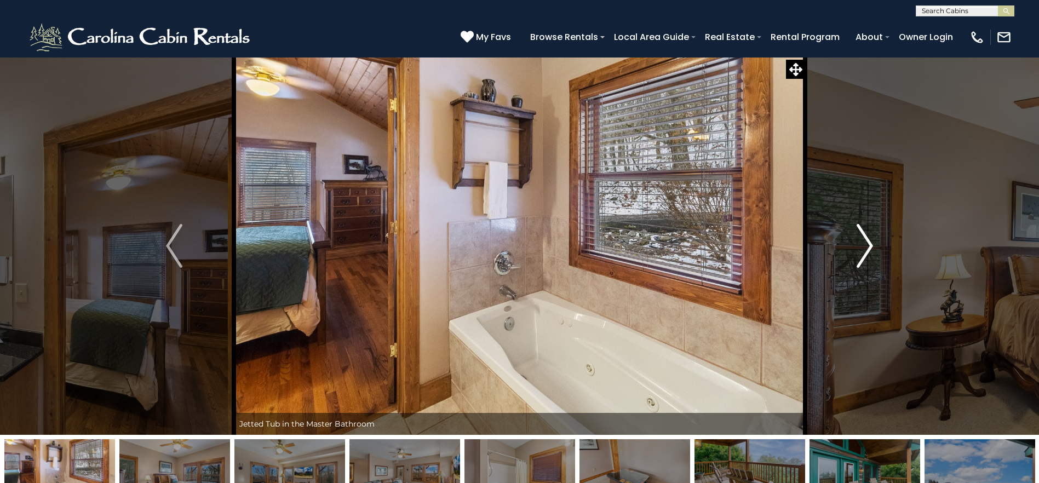
click at [866, 246] on img "Next" at bounding box center [864, 246] width 16 height 44
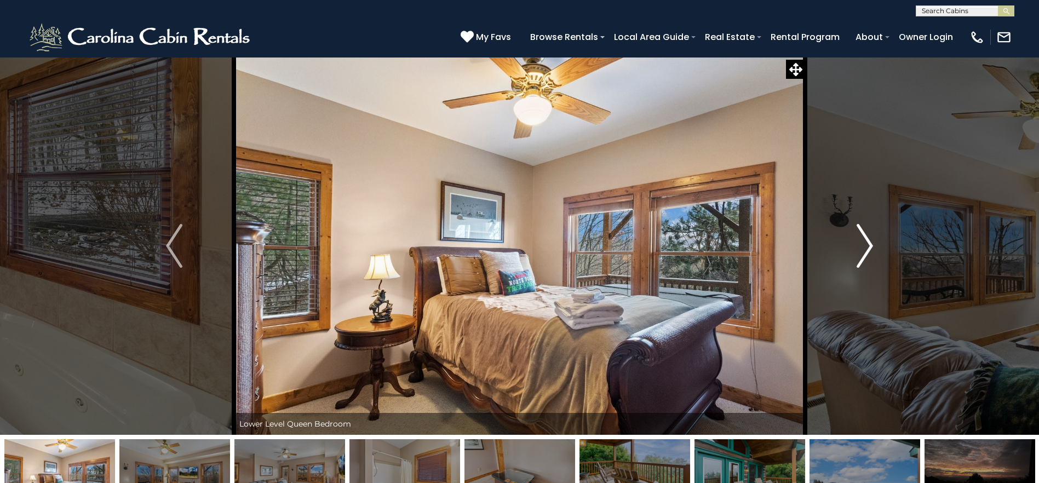
click at [866, 246] on img "Next" at bounding box center [864, 246] width 16 height 44
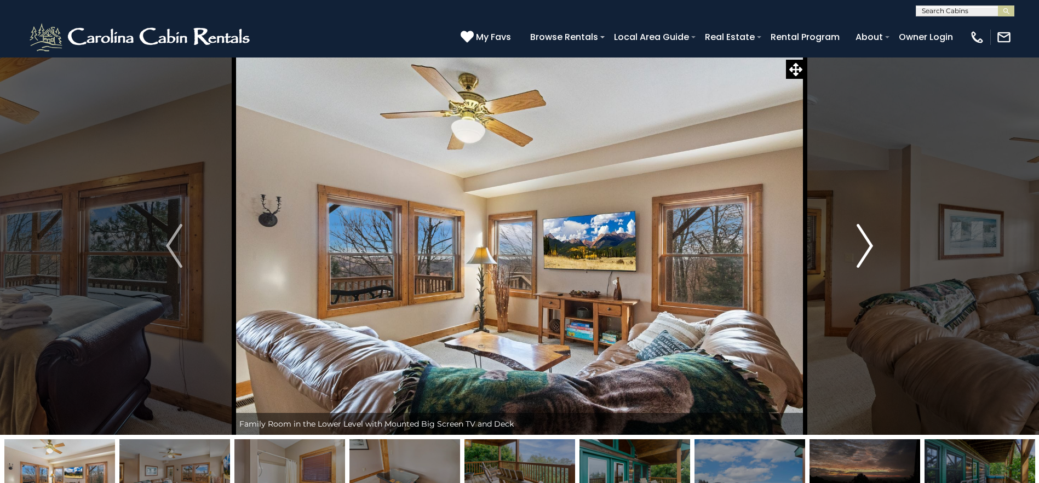
click at [866, 246] on img "Next" at bounding box center [864, 246] width 16 height 44
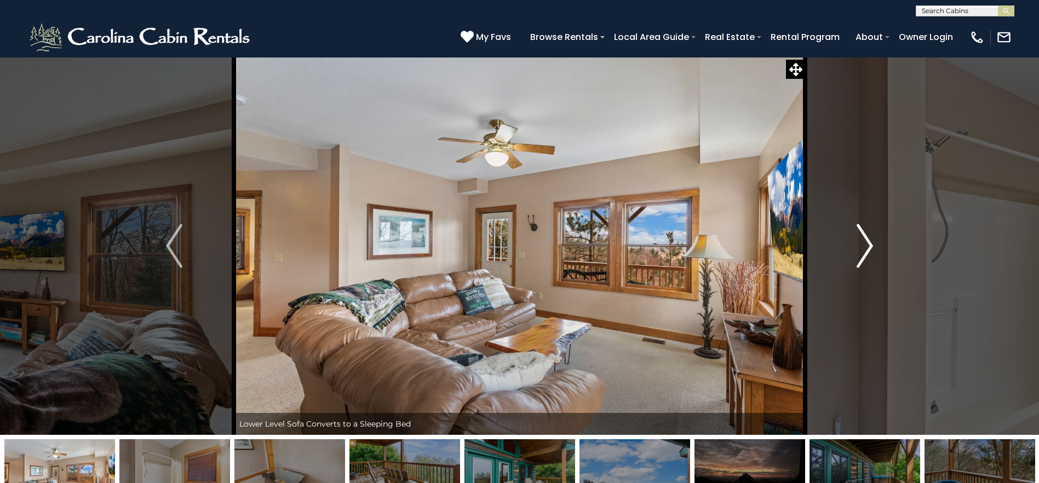
click at [866, 246] on img "Next" at bounding box center [864, 246] width 16 height 44
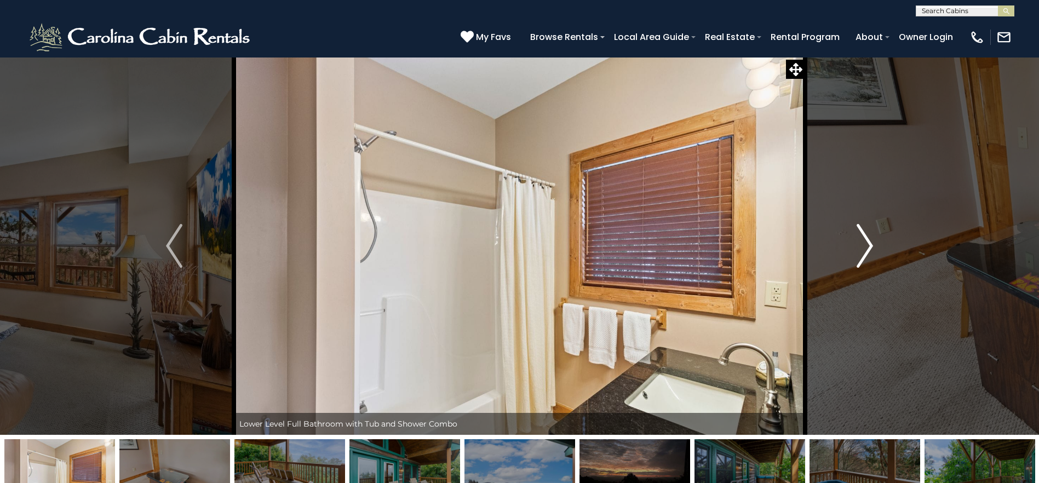
click at [866, 246] on img "Next" at bounding box center [864, 246] width 16 height 44
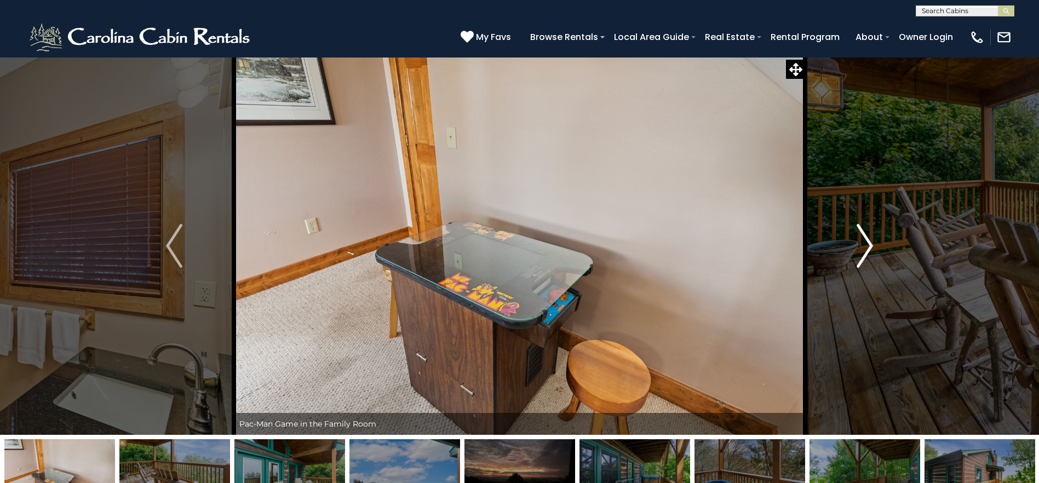
click at [866, 246] on img "Next" at bounding box center [864, 246] width 16 height 44
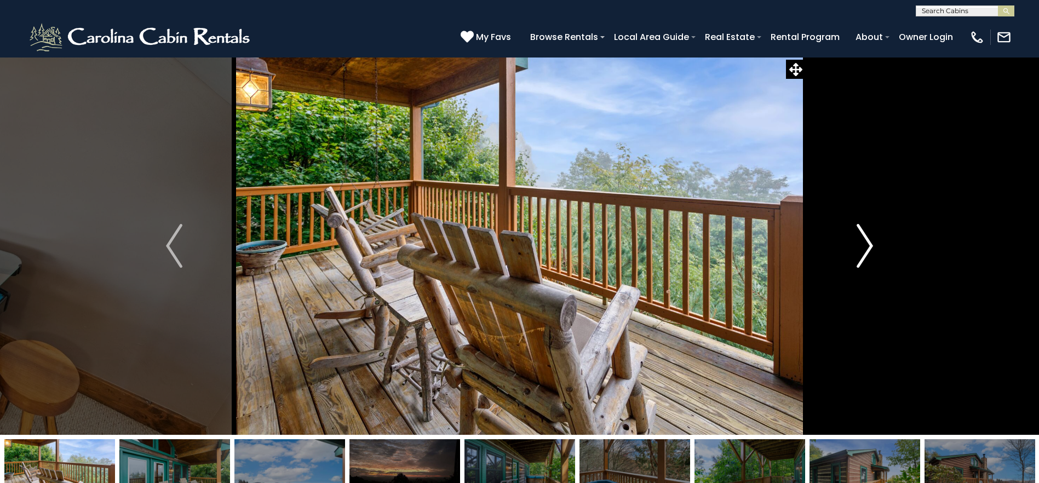
click at [866, 246] on img "Next" at bounding box center [864, 246] width 16 height 44
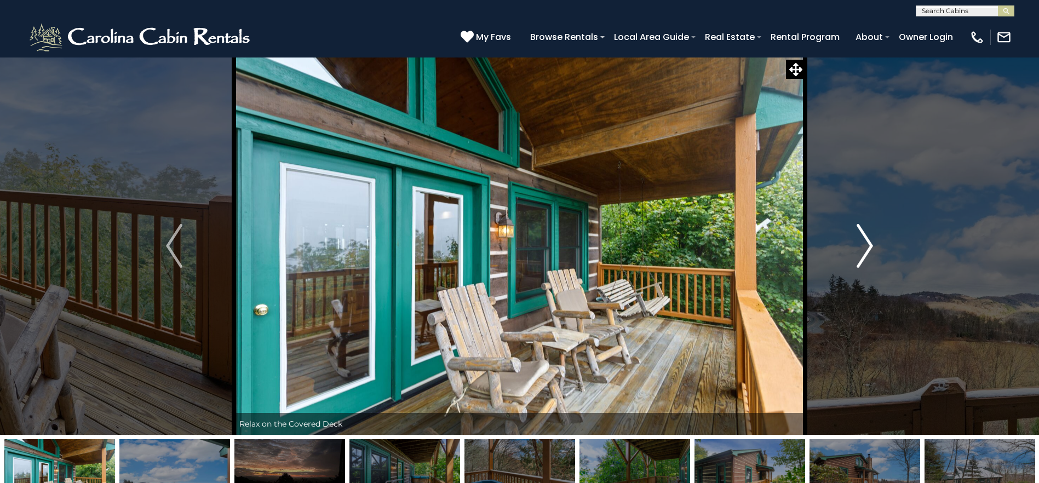
click at [866, 246] on img "Next" at bounding box center [864, 246] width 16 height 44
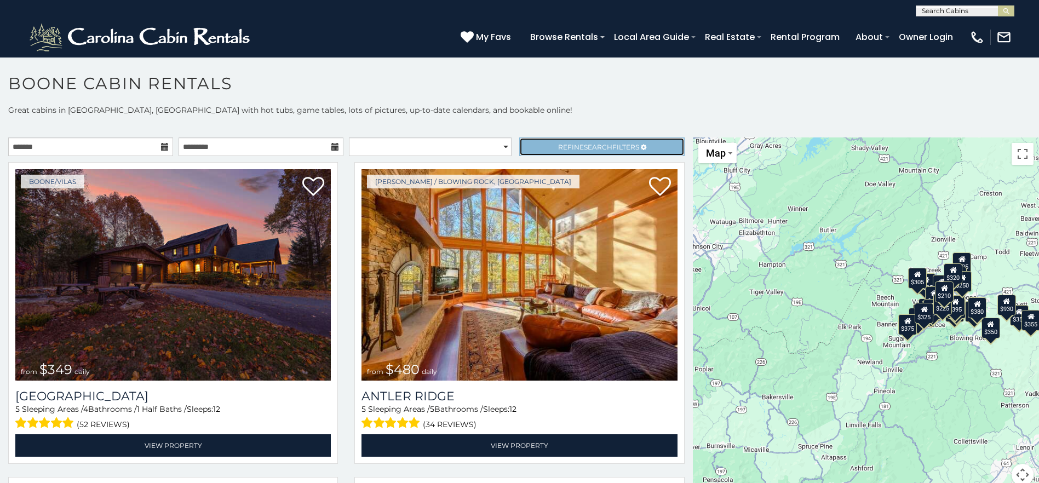
click at [660, 146] on link "Refine Search Filters" at bounding box center [601, 146] width 165 height 19
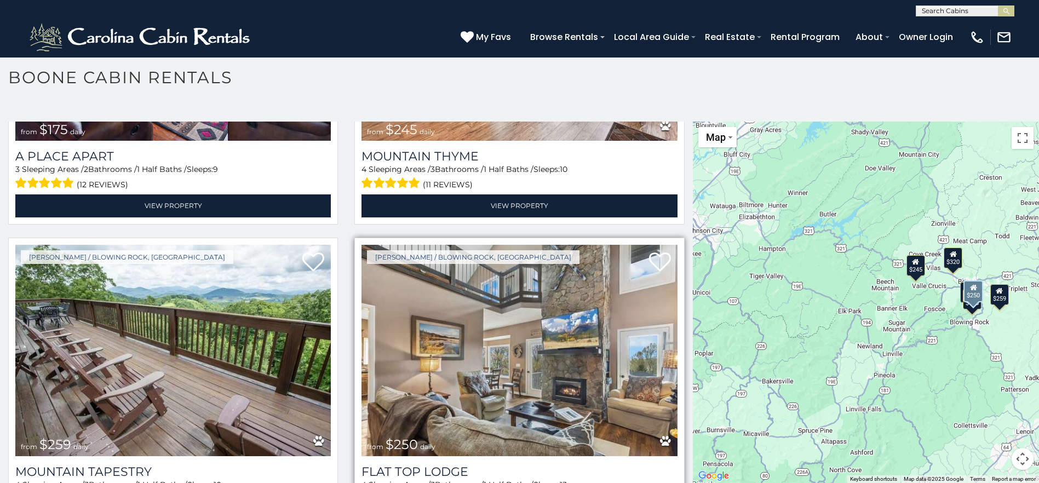
scroll to position [916, 0]
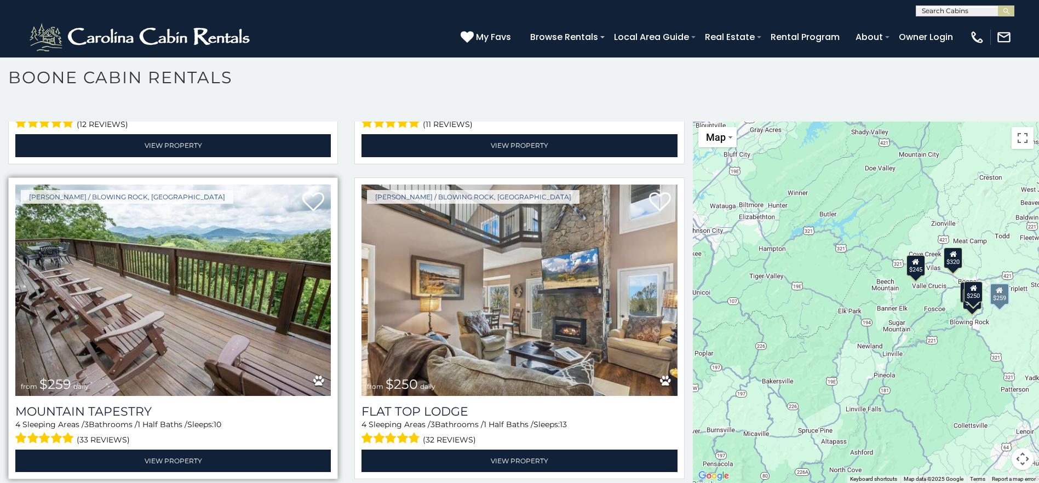
click at [314, 375] on icon at bounding box center [318, 380] width 11 height 11
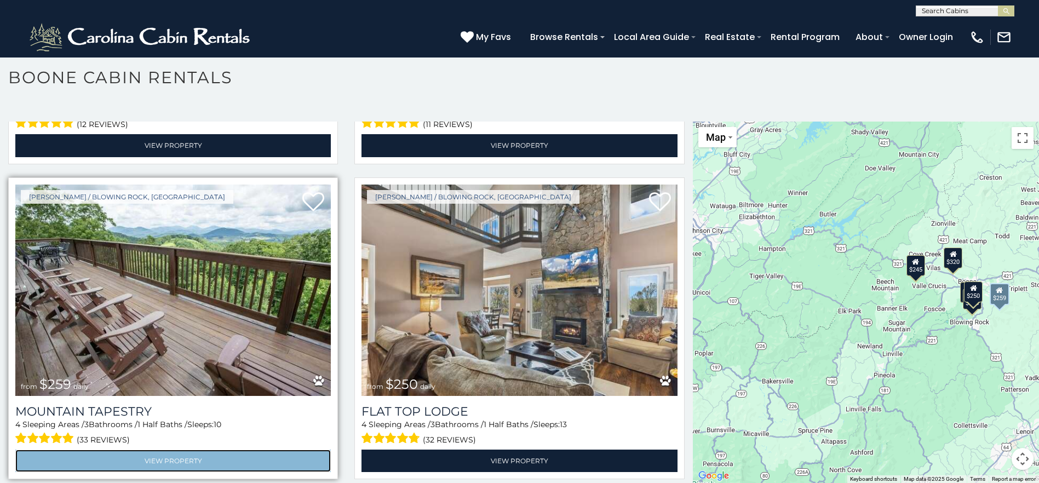
click at [271, 454] on link "View Property" at bounding box center [172, 461] width 315 height 22
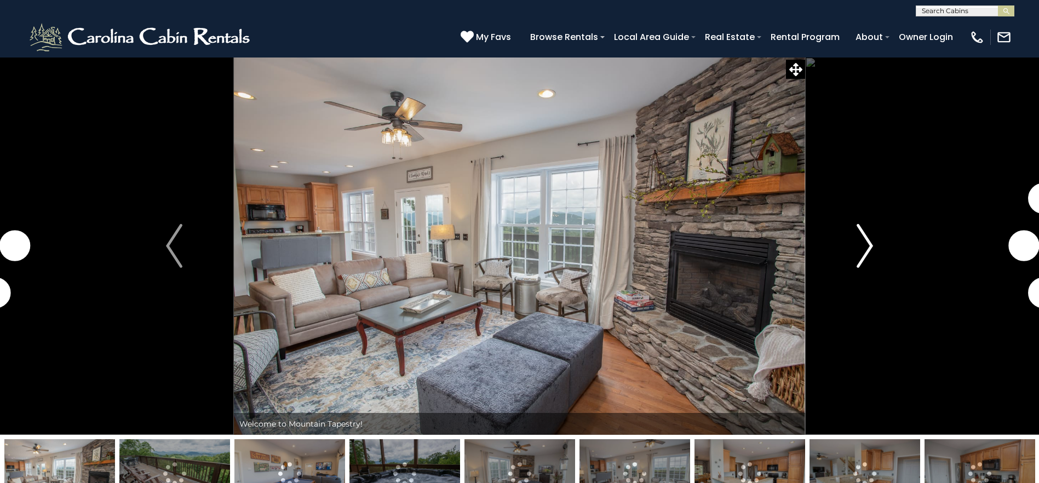
click at [865, 249] on img "Next" at bounding box center [864, 246] width 16 height 44
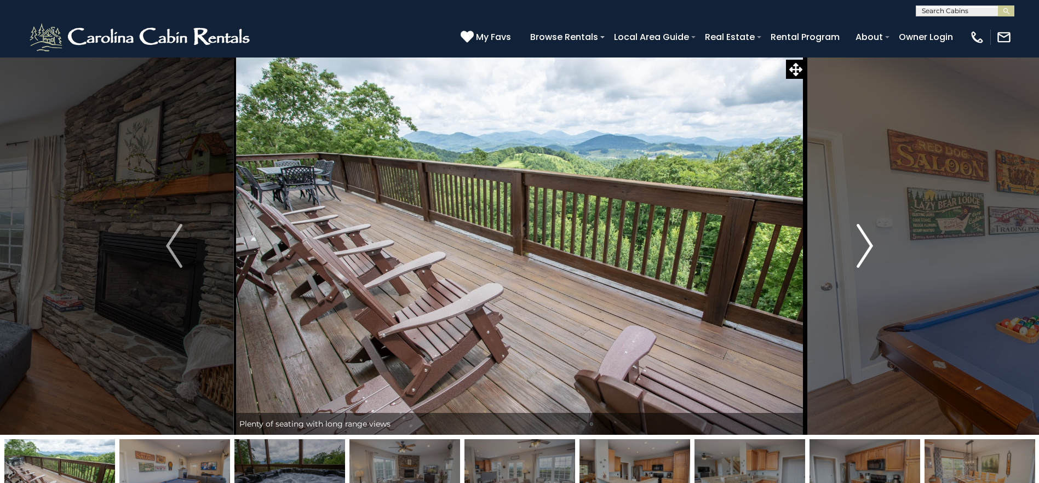
click at [865, 249] on img "Next" at bounding box center [864, 246] width 16 height 44
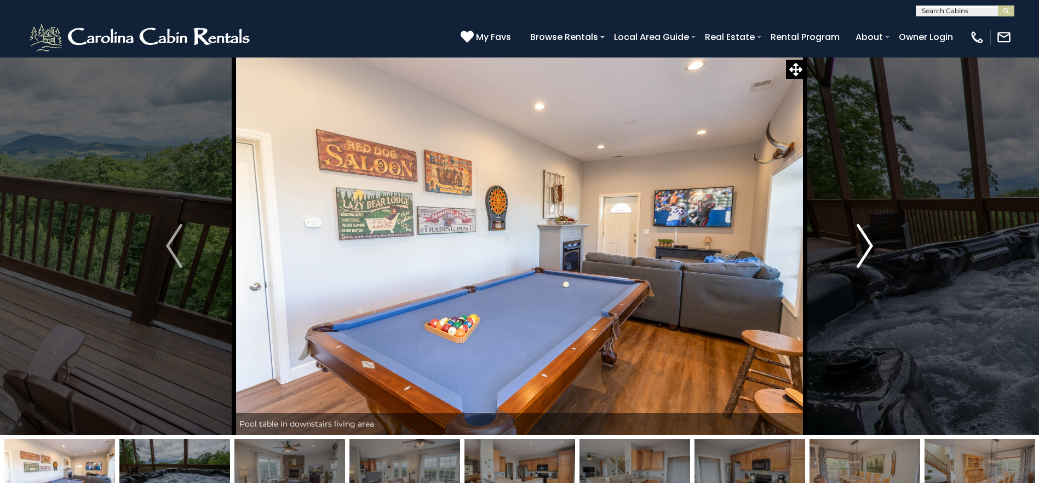
click at [865, 249] on img "Next" at bounding box center [864, 246] width 16 height 44
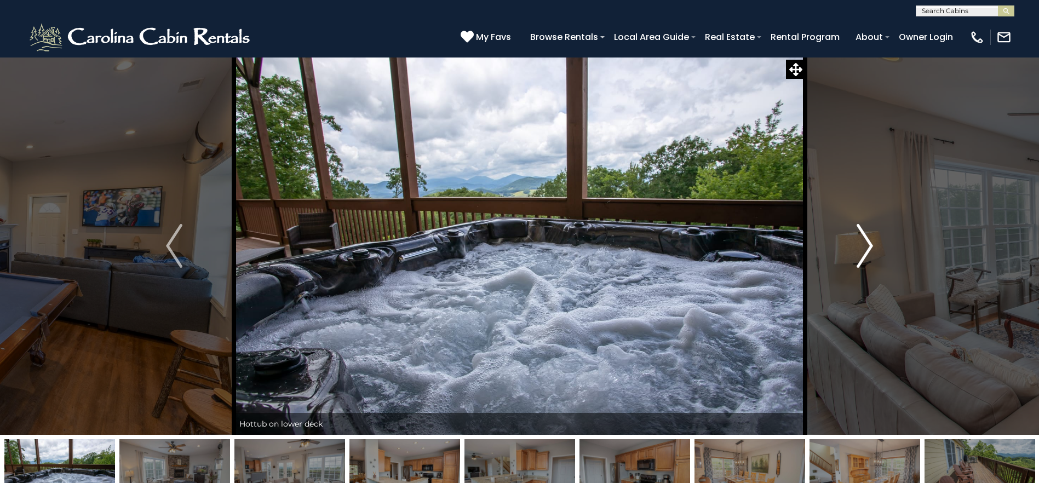
click at [865, 249] on img "Next" at bounding box center [864, 246] width 16 height 44
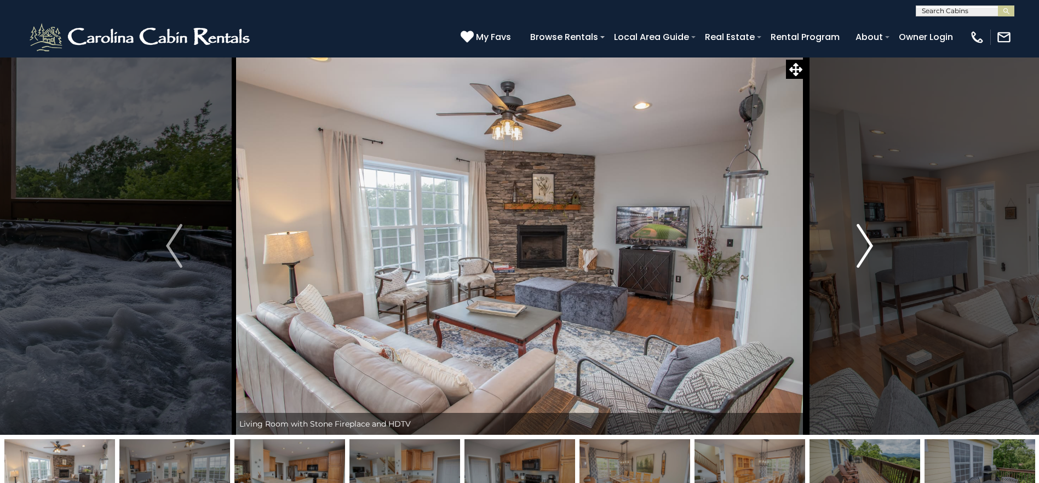
click at [865, 249] on img "Next" at bounding box center [864, 246] width 16 height 44
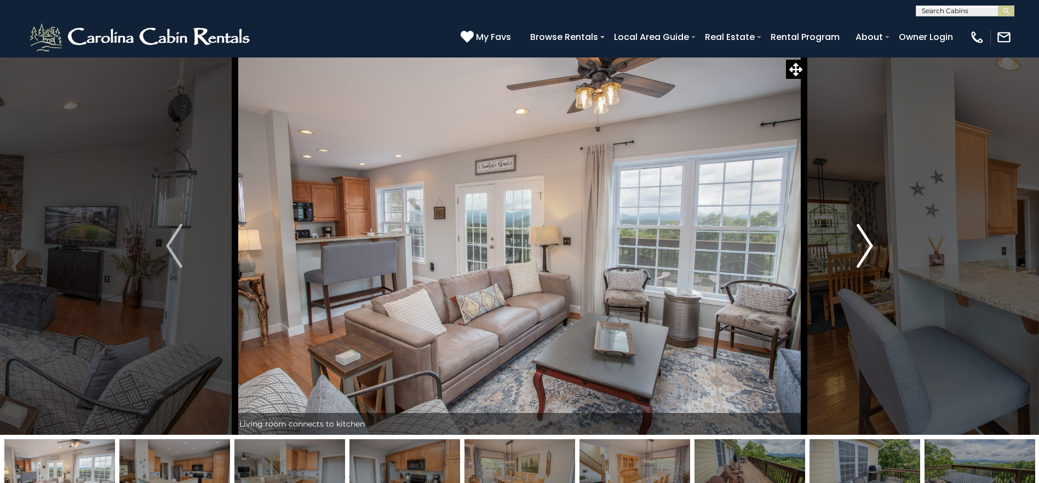
click at [865, 249] on img "Next" at bounding box center [864, 246] width 16 height 44
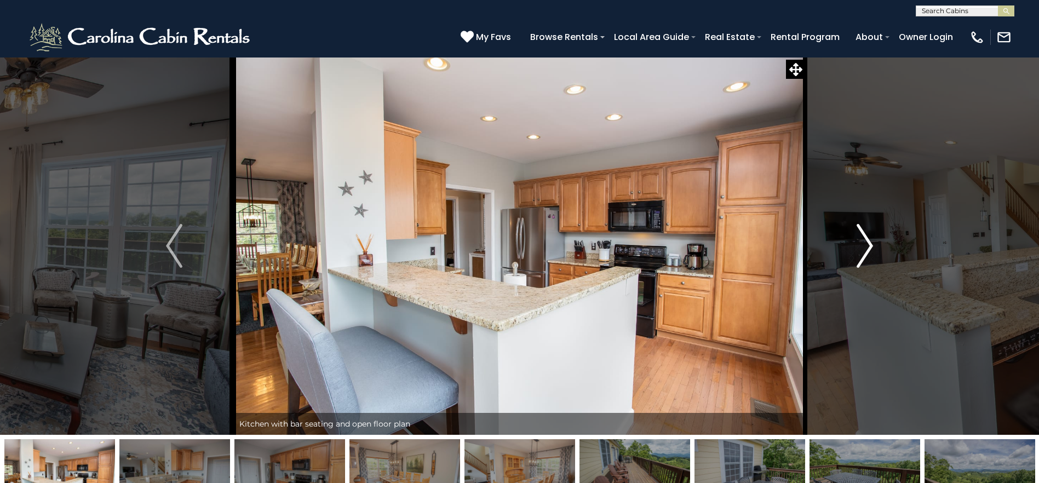
click at [865, 249] on img "Next" at bounding box center [864, 246] width 16 height 44
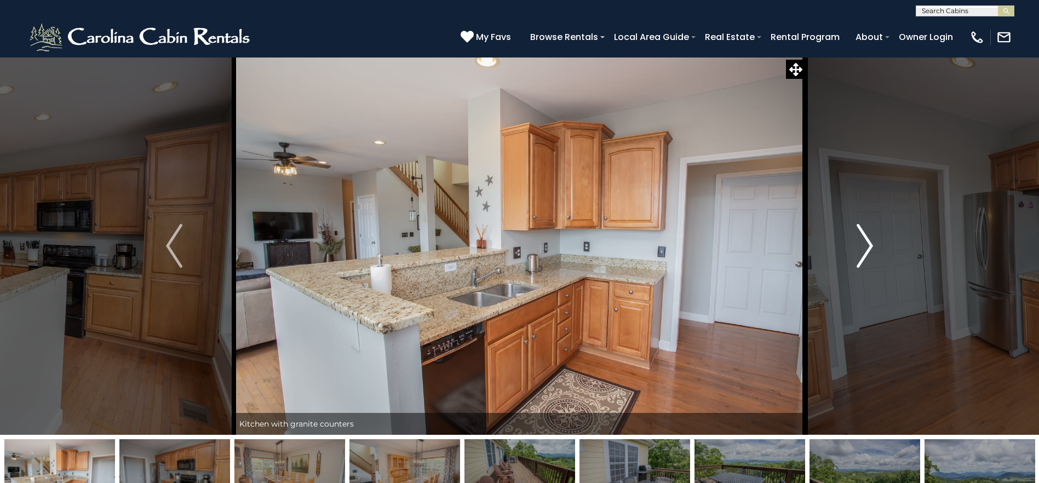
click at [865, 249] on img "Next" at bounding box center [864, 246] width 16 height 44
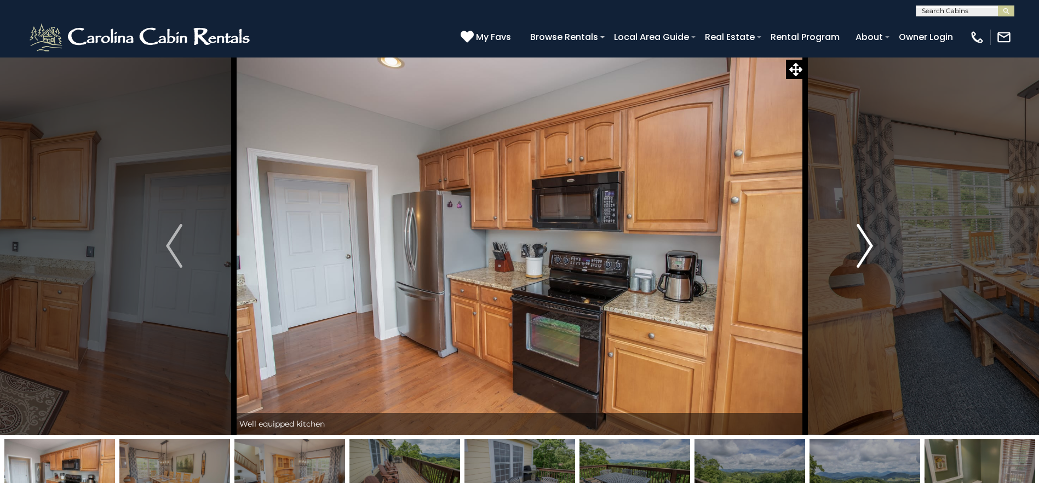
click at [865, 249] on img "Next" at bounding box center [864, 246] width 16 height 44
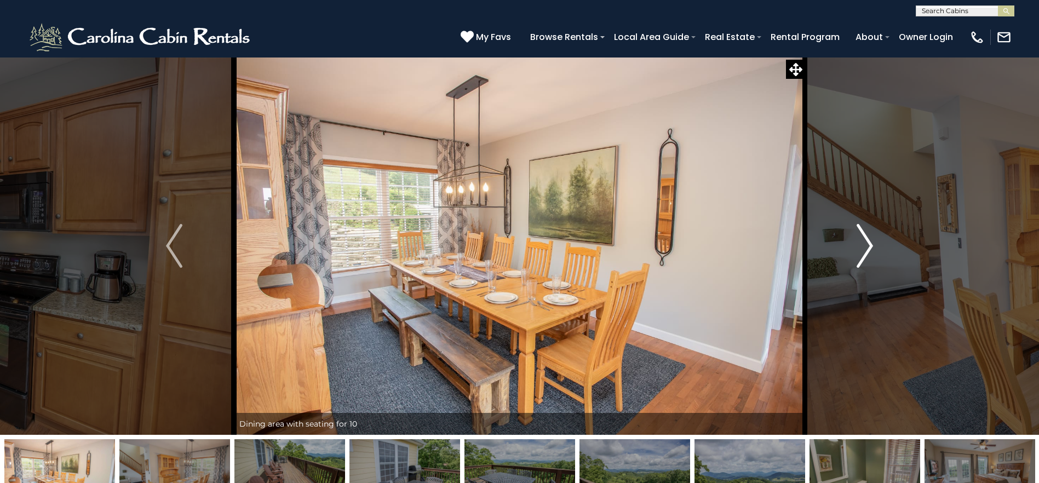
click at [865, 249] on img "Next" at bounding box center [864, 246] width 16 height 44
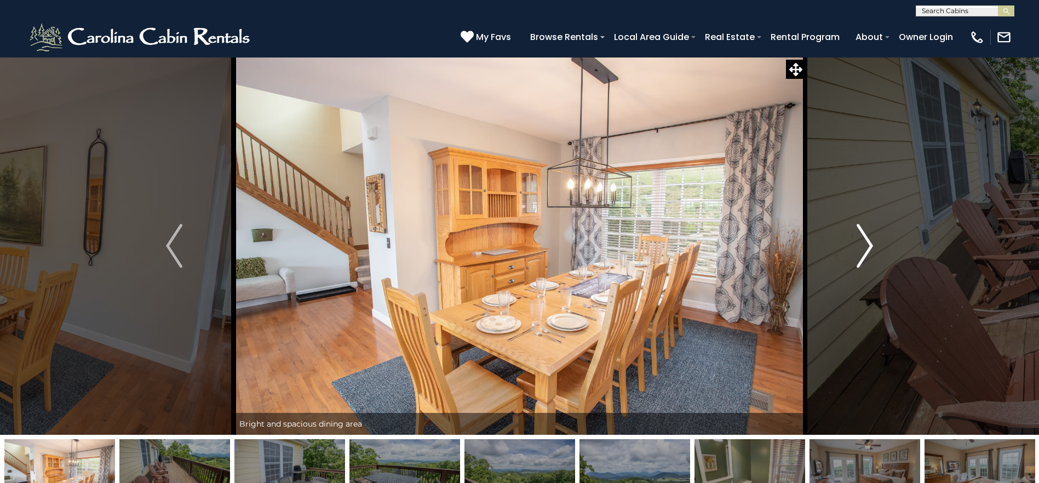
click at [865, 249] on img "Next" at bounding box center [864, 246] width 16 height 44
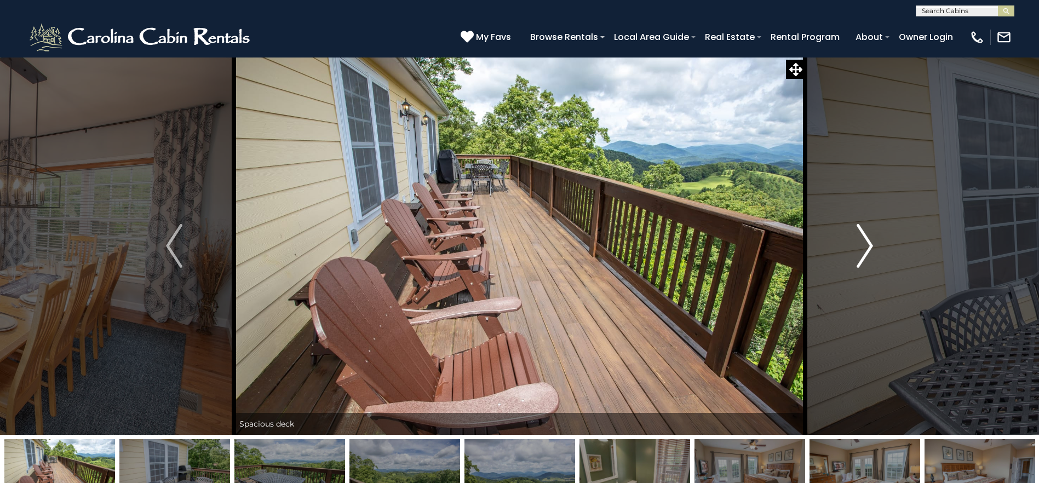
click at [865, 249] on img "Next" at bounding box center [864, 246] width 16 height 44
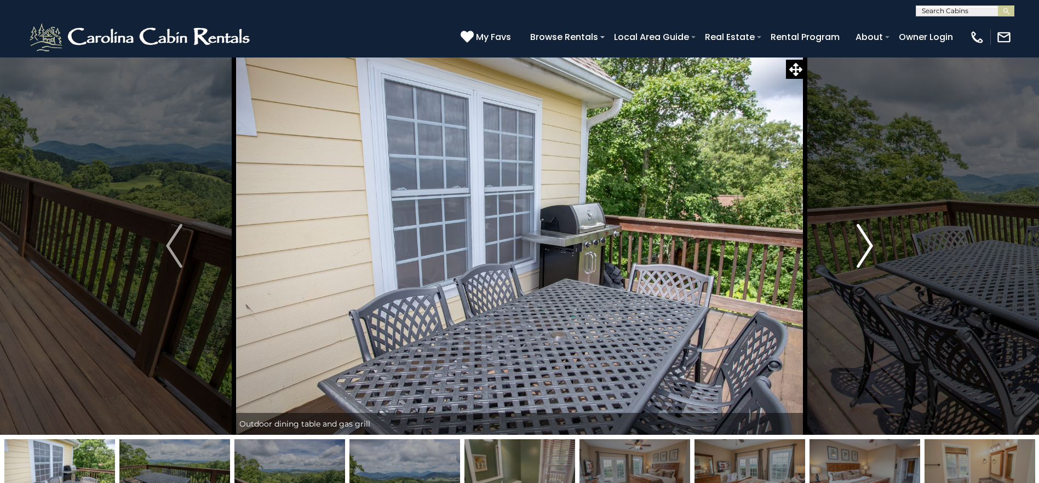
click at [865, 249] on img "Next" at bounding box center [864, 246] width 16 height 44
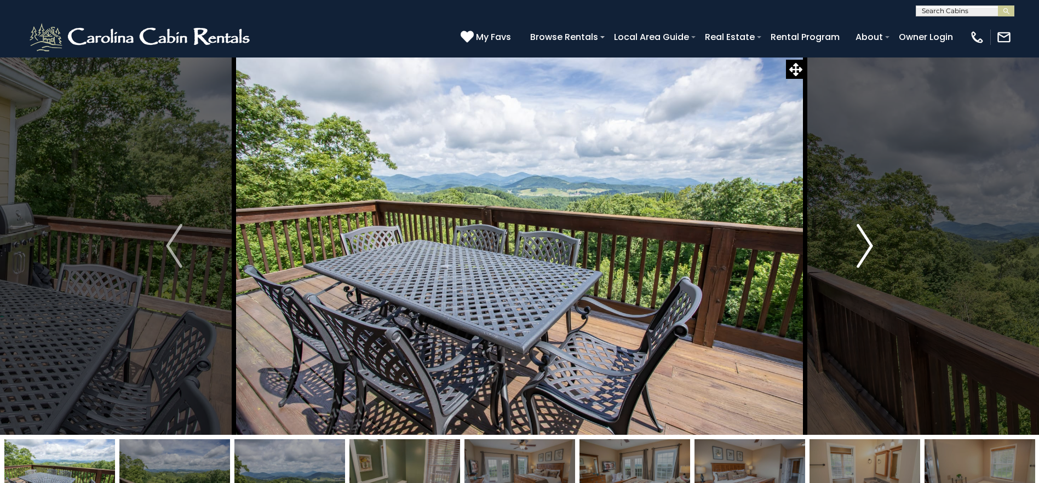
click at [865, 249] on img "Next" at bounding box center [864, 246] width 16 height 44
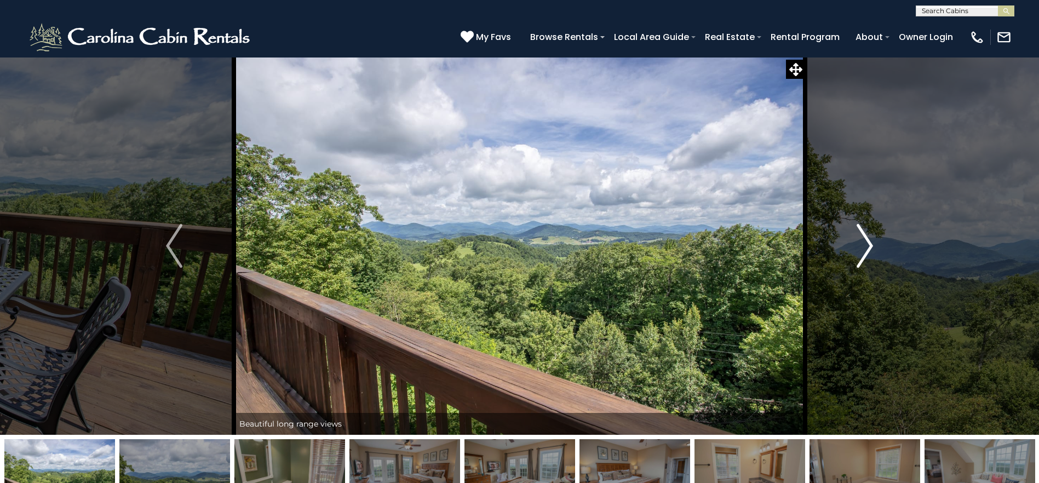
click at [865, 249] on img "Next" at bounding box center [864, 246] width 16 height 44
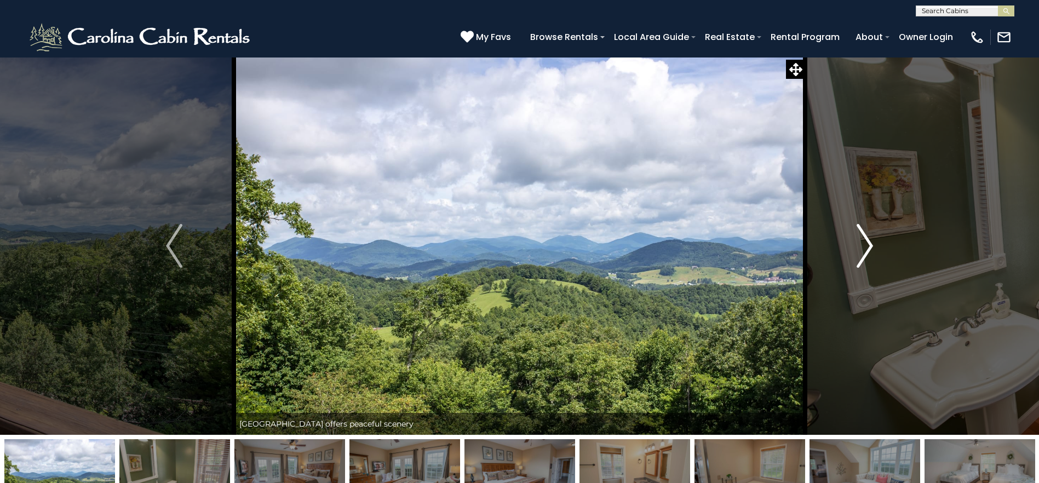
click at [865, 249] on img "Next" at bounding box center [864, 246] width 16 height 44
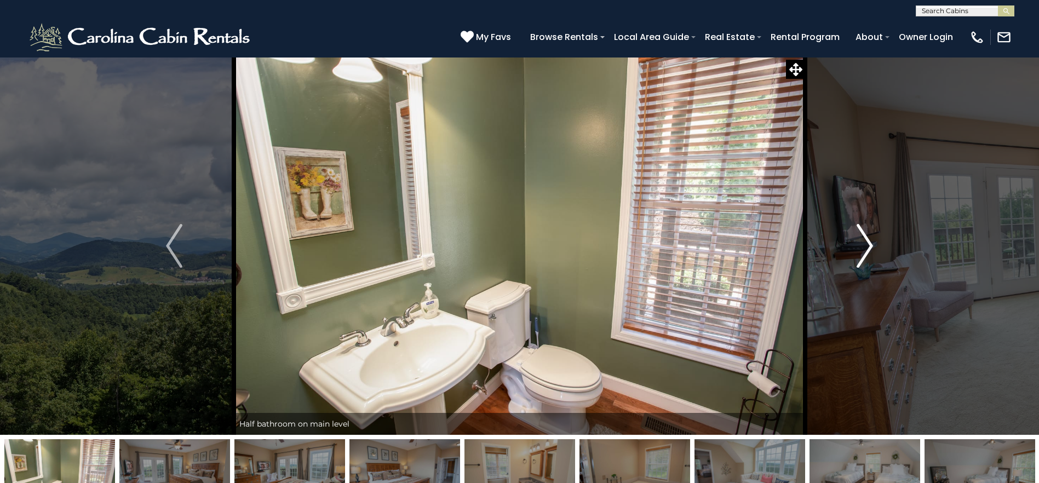
click at [865, 249] on img "Next" at bounding box center [864, 246] width 16 height 44
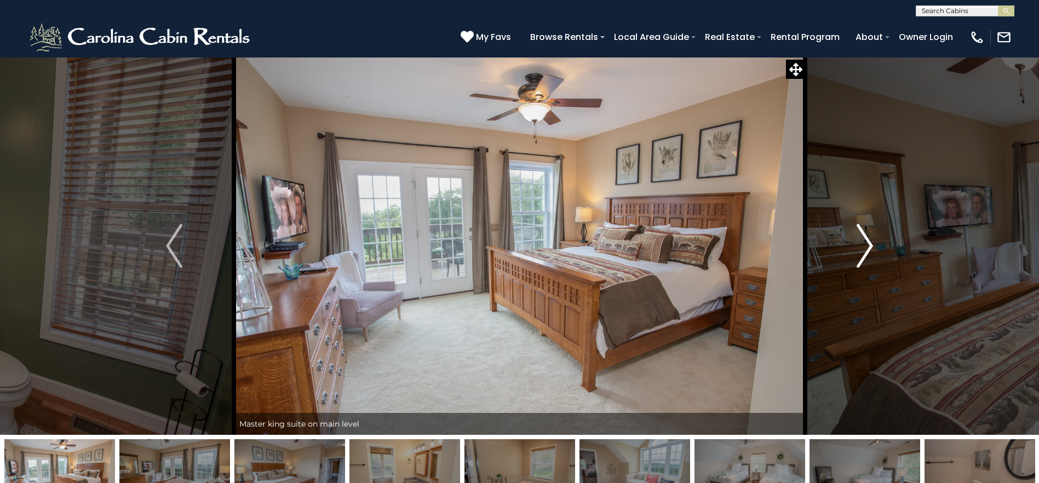
click at [865, 249] on img "Next" at bounding box center [864, 246] width 16 height 44
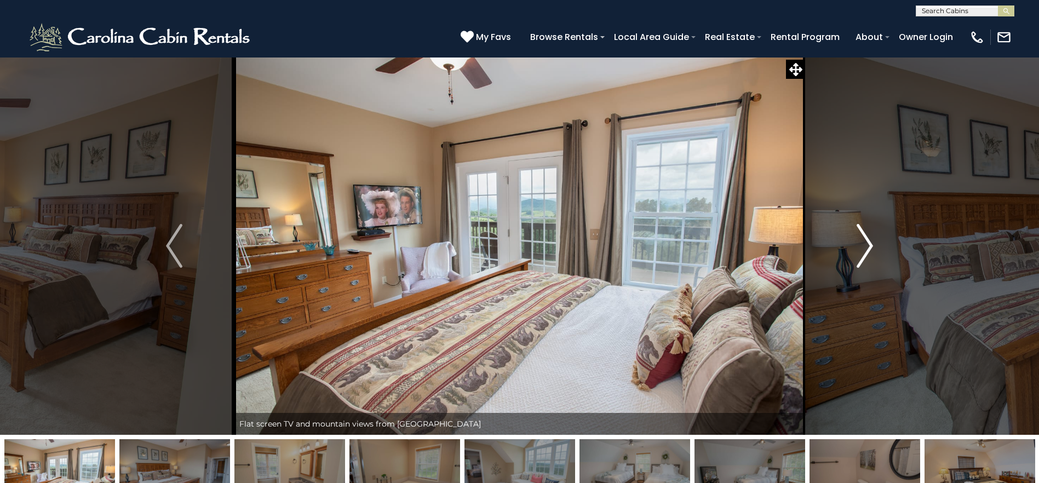
click at [865, 249] on img "Next" at bounding box center [864, 246] width 16 height 44
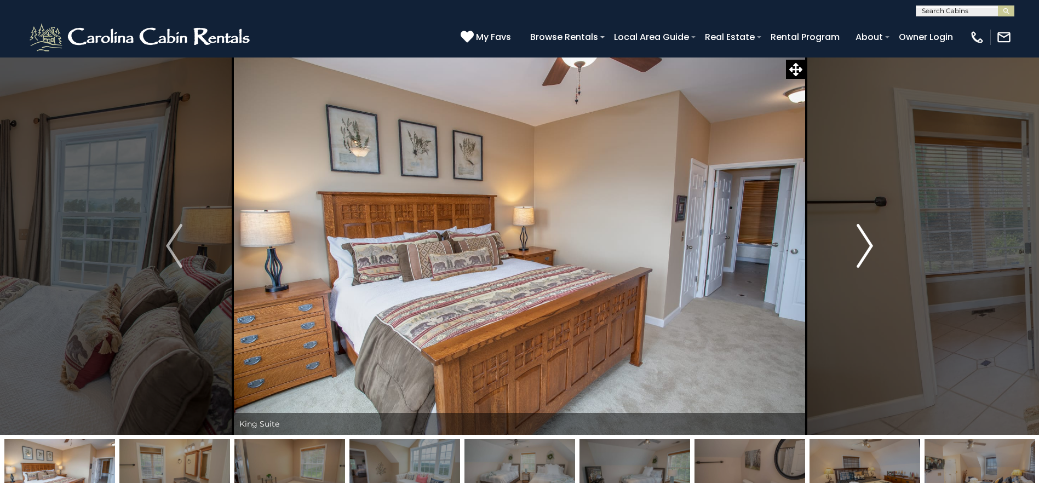
click at [865, 249] on img "Next" at bounding box center [864, 246] width 16 height 44
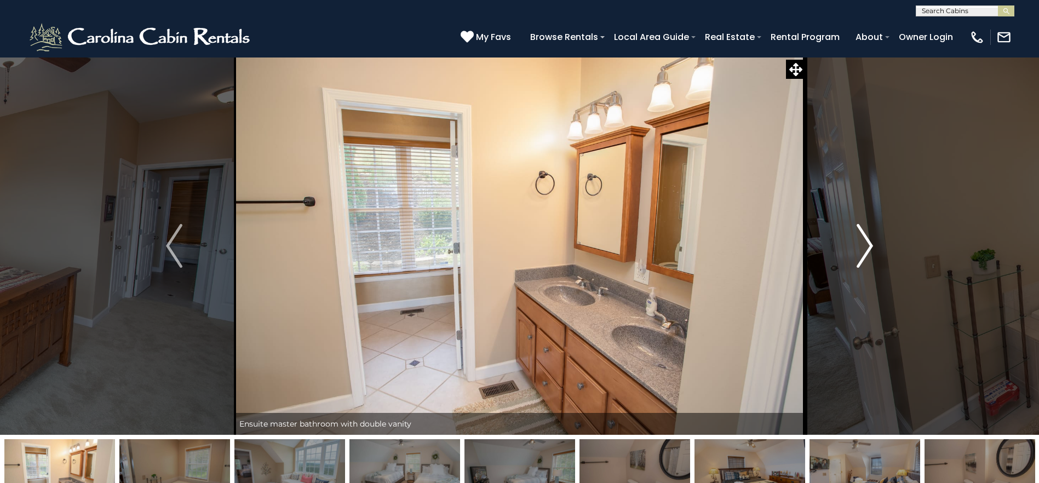
click at [865, 249] on img "Next" at bounding box center [864, 246] width 16 height 44
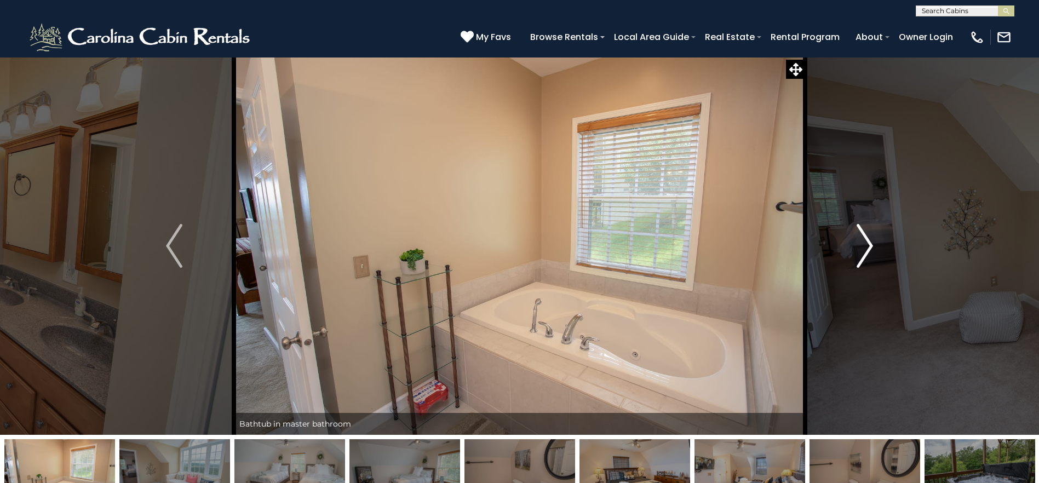
click at [865, 249] on img "Next" at bounding box center [864, 246] width 16 height 44
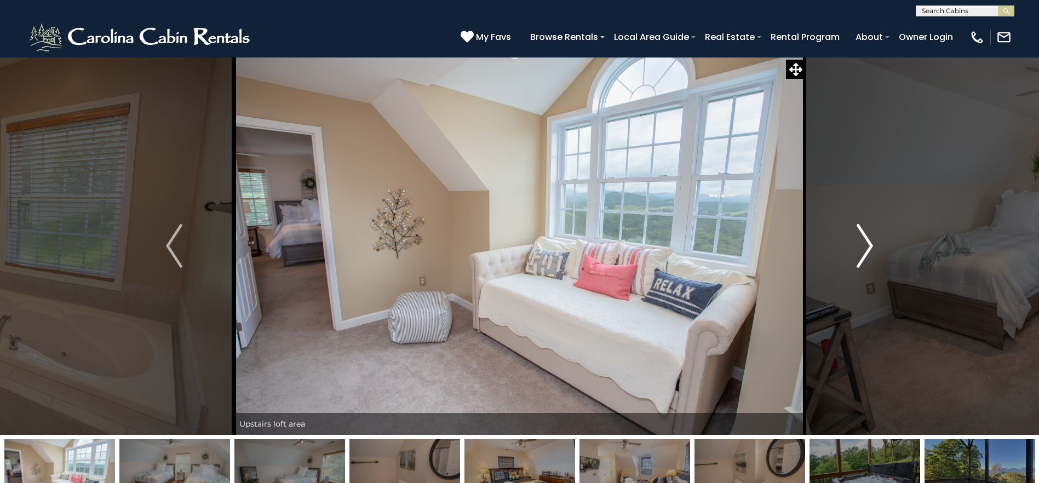
click at [865, 249] on img "Next" at bounding box center [864, 246] width 16 height 44
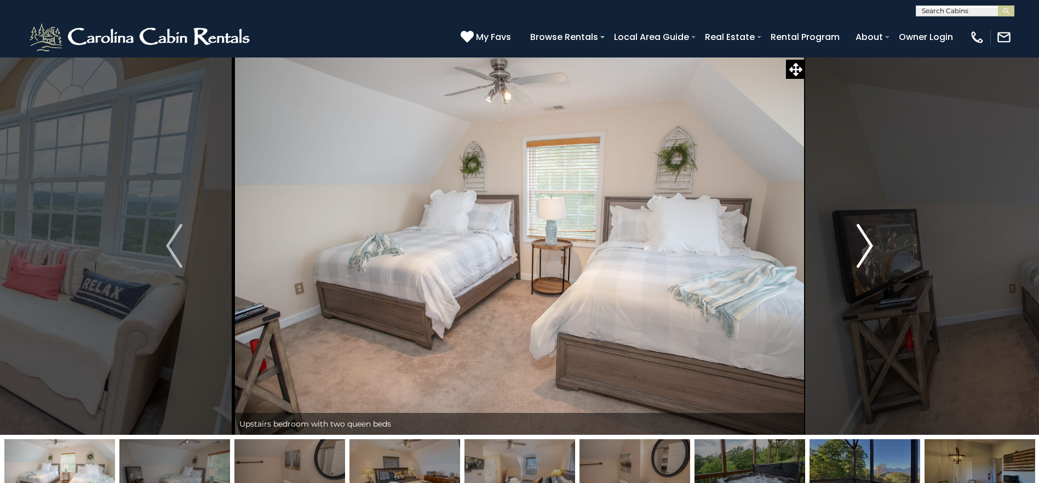
click at [865, 249] on img "Next" at bounding box center [864, 246] width 16 height 44
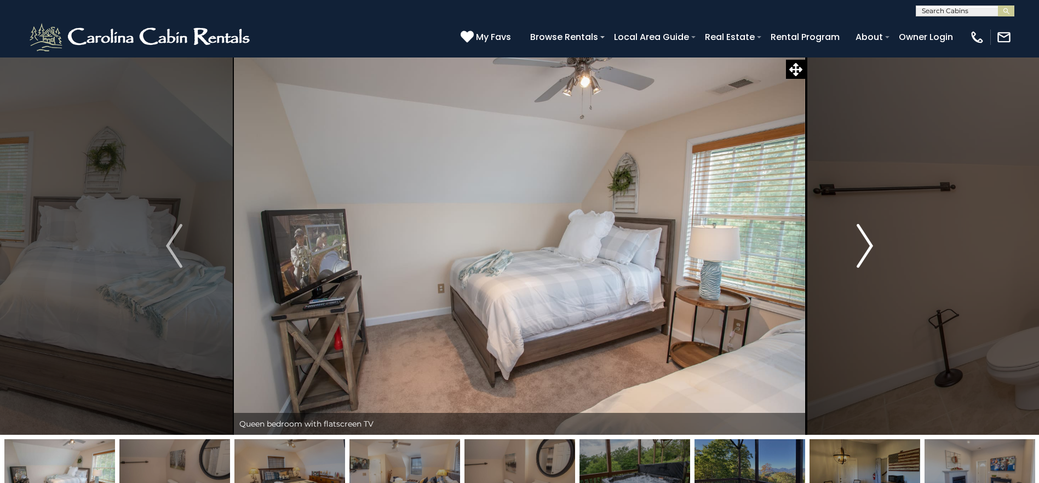
click at [865, 249] on img "Next" at bounding box center [864, 246] width 16 height 44
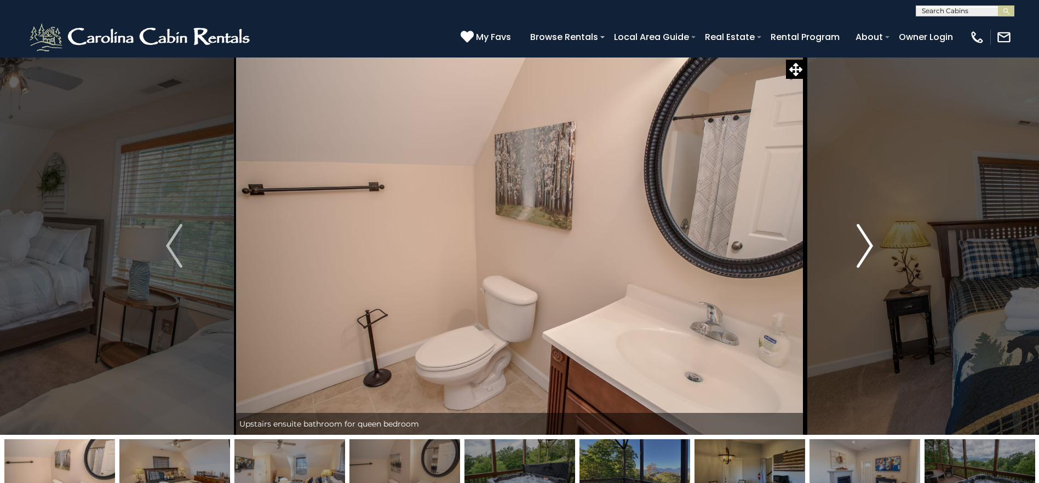
click at [865, 249] on img "Next" at bounding box center [864, 246] width 16 height 44
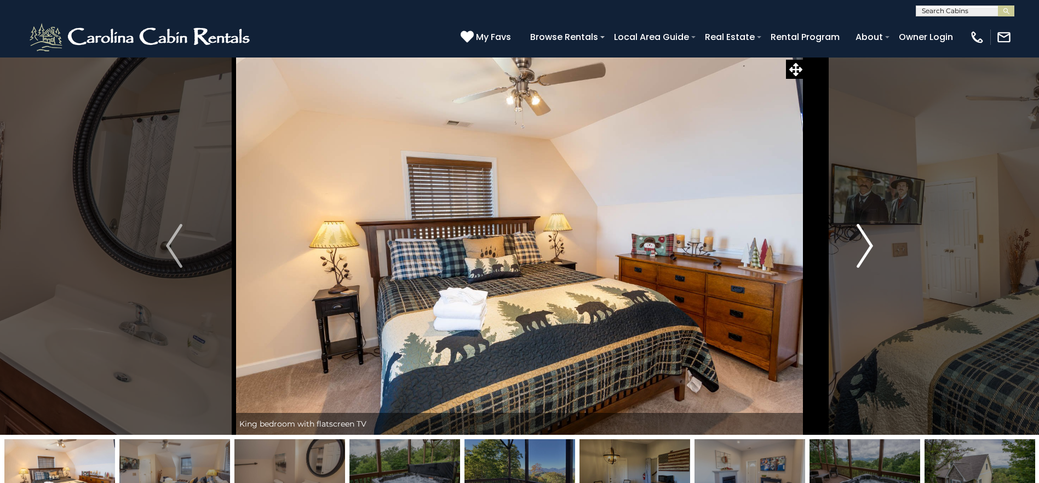
click at [865, 249] on img "Next" at bounding box center [864, 246] width 16 height 44
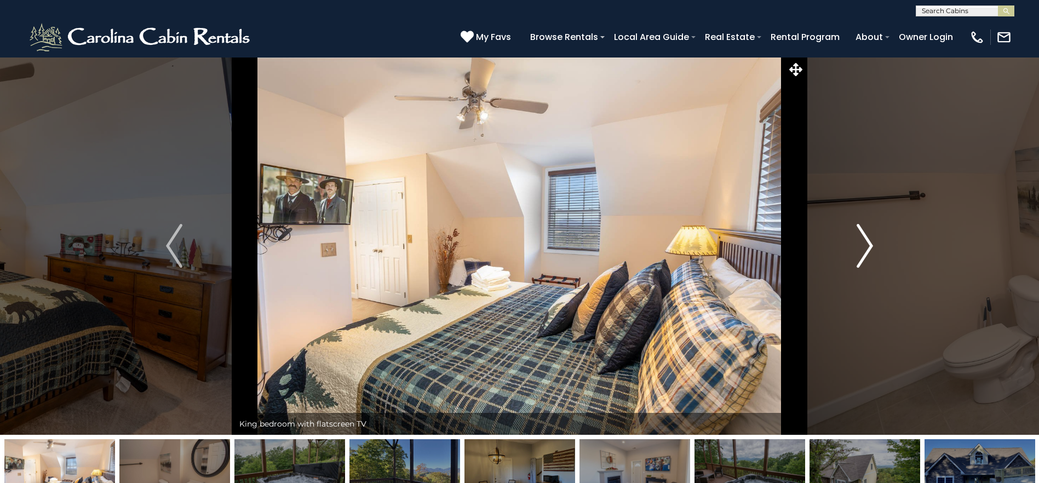
click at [865, 249] on img "Next" at bounding box center [864, 246] width 16 height 44
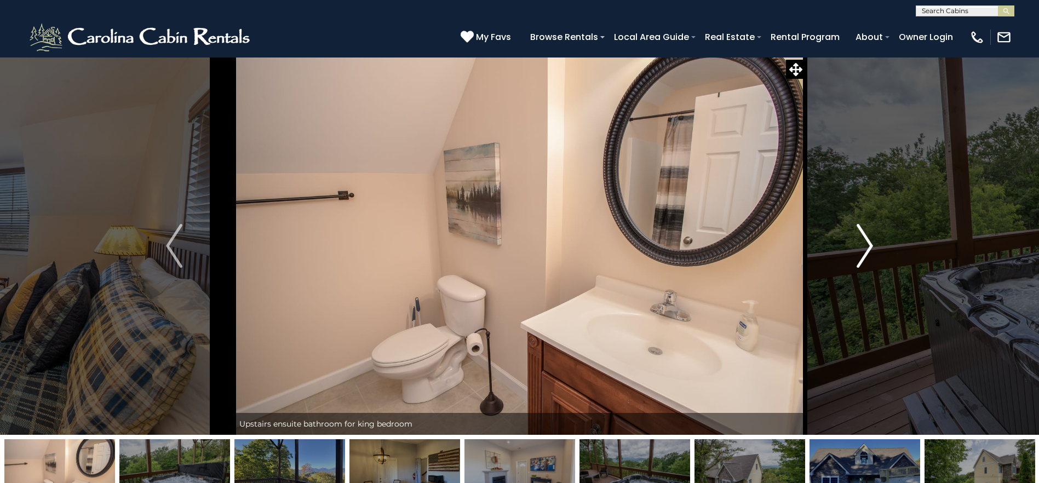
click at [865, 249] on img "Next" at bounding box center [864, 246] width 16 height 44
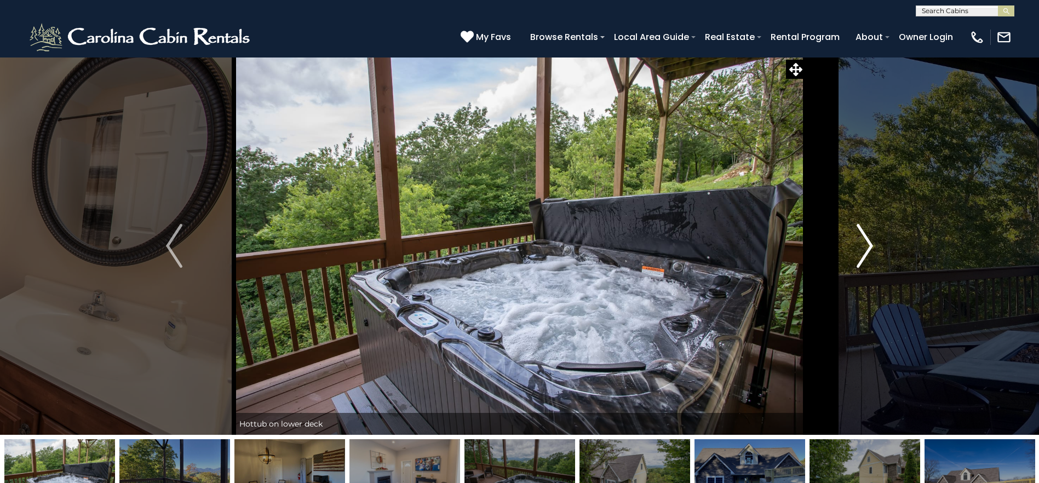
click at [865, 249] on img "Next" at bounding box center [864, 246] width 16 height 44
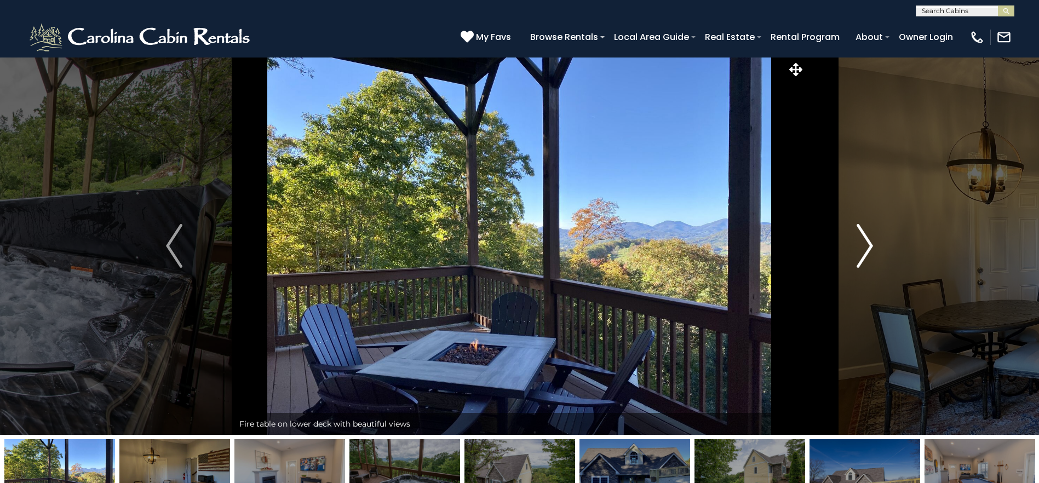
click at [865, 249] on img "Next" at bounding box center [864, 246] width 16 height 44
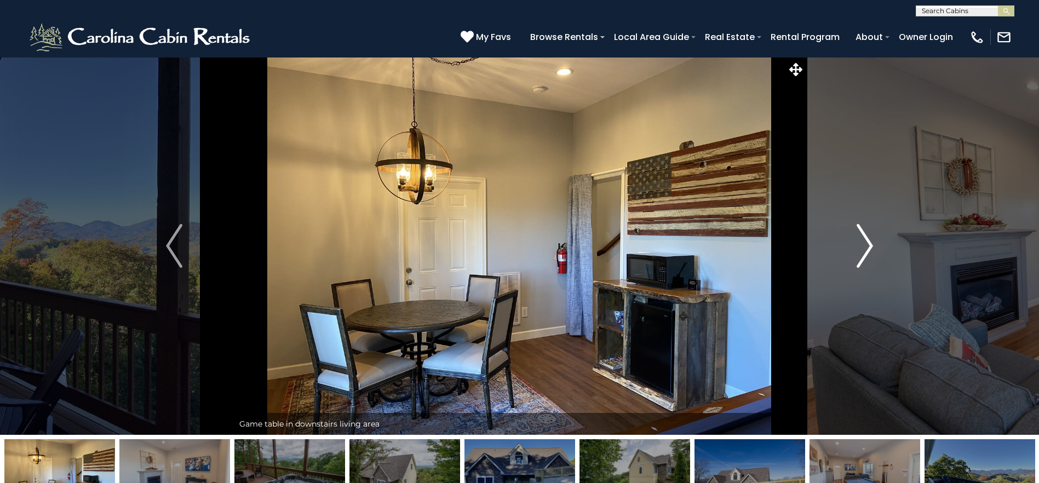
click at [865, 249] on img "Next" at bounding box center [864, 246] width 16 height 44
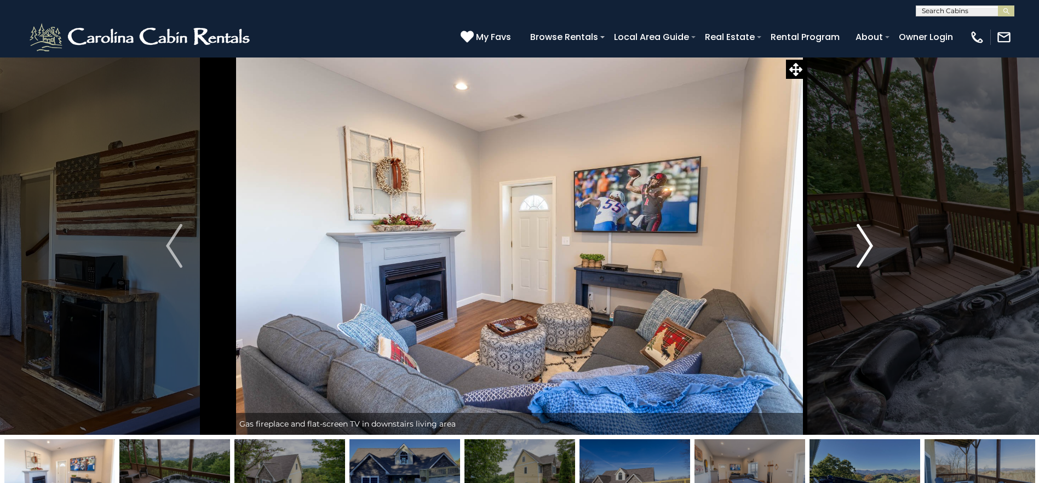
click at [865, 249] on img "Next" at bounding box center [864, 246] width 16 height 44
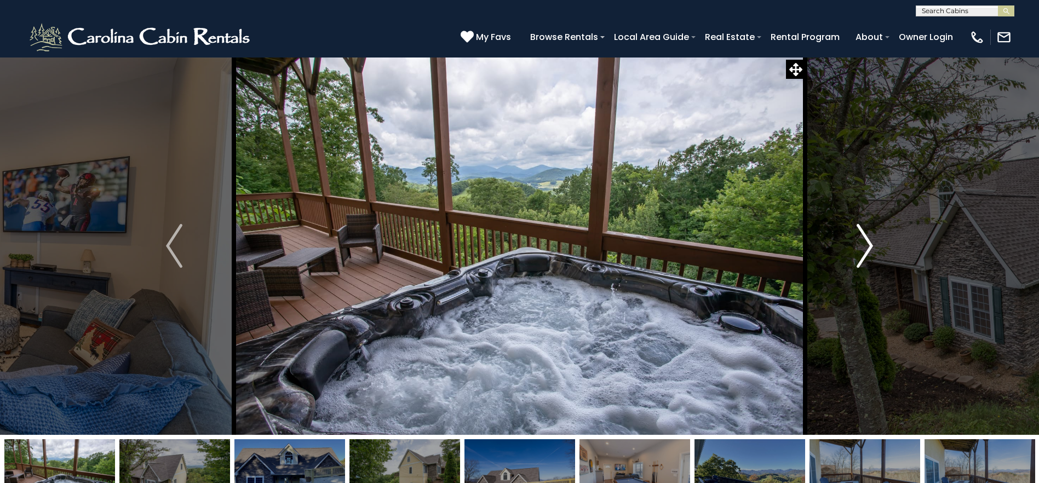
click at [865, 249] on img "Next" at bounding box center [864, 246] width 16 height 44
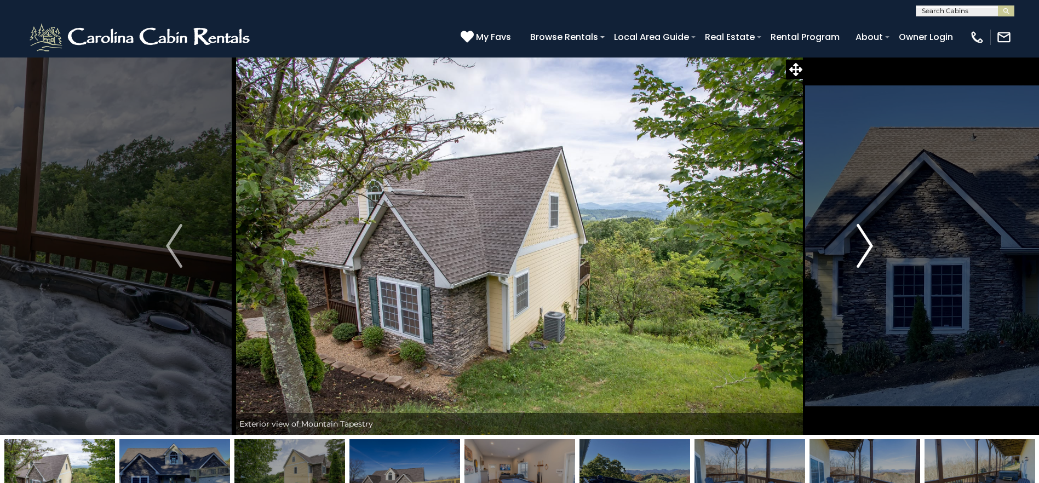
click at [865, 249] on img "Next" at bounding box center [864, 246] width 16 height 44
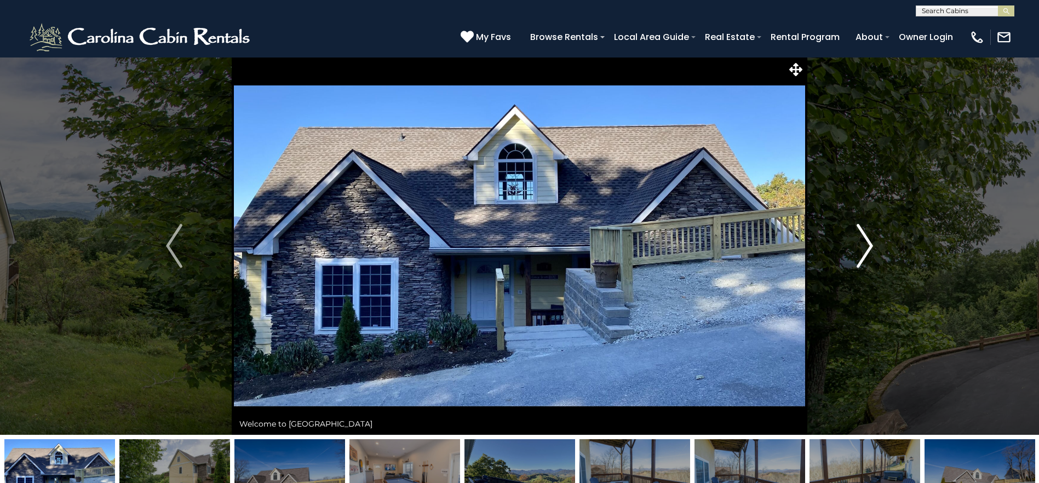
click at [865, 249] on img "Next" at bounding box center [864, 246] width 16 height 44
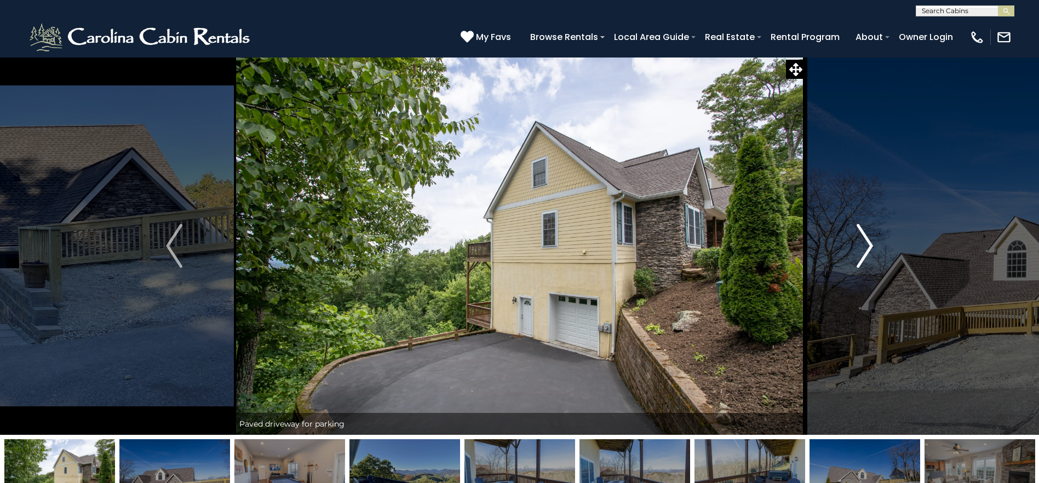
click at [865, 252] on img "Next" at bounding box center [864, 246] width 16 height 44
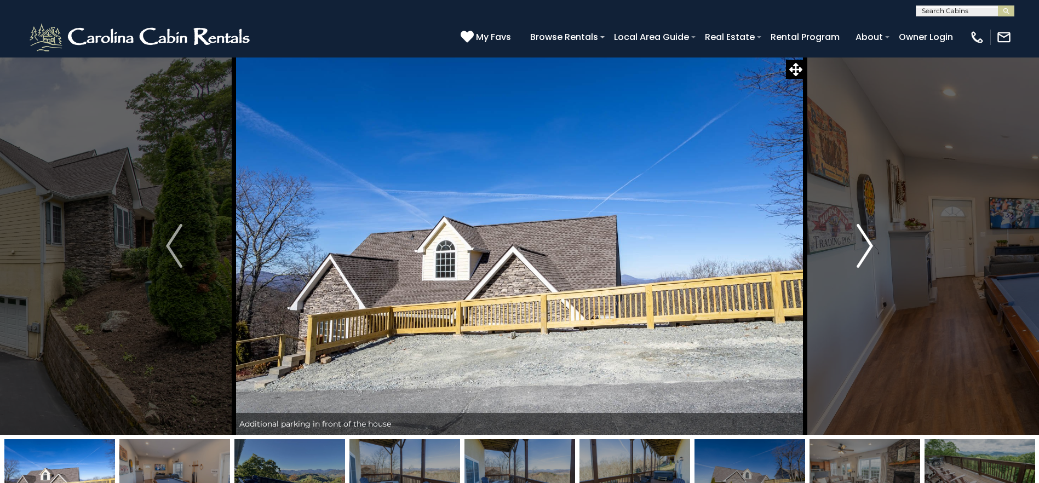
click at [865, 252] on img "Next" at bounding box center [864, 246] width 16 height 44
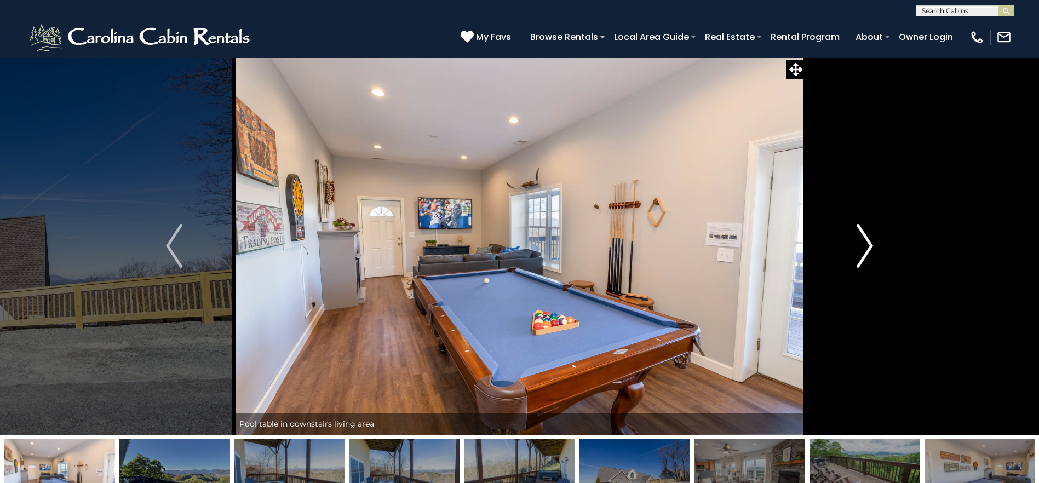
click at [865, 252] on img "Next" at bounding box center [864, 246] width 16 height 44
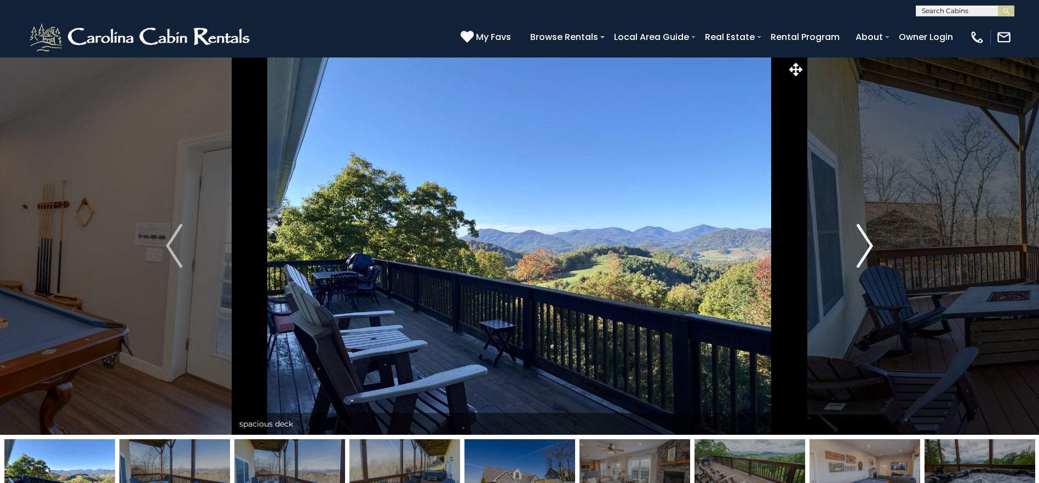
click at [865, 252] on img "Next" at bounding box center [864, 246] width 16 height 44
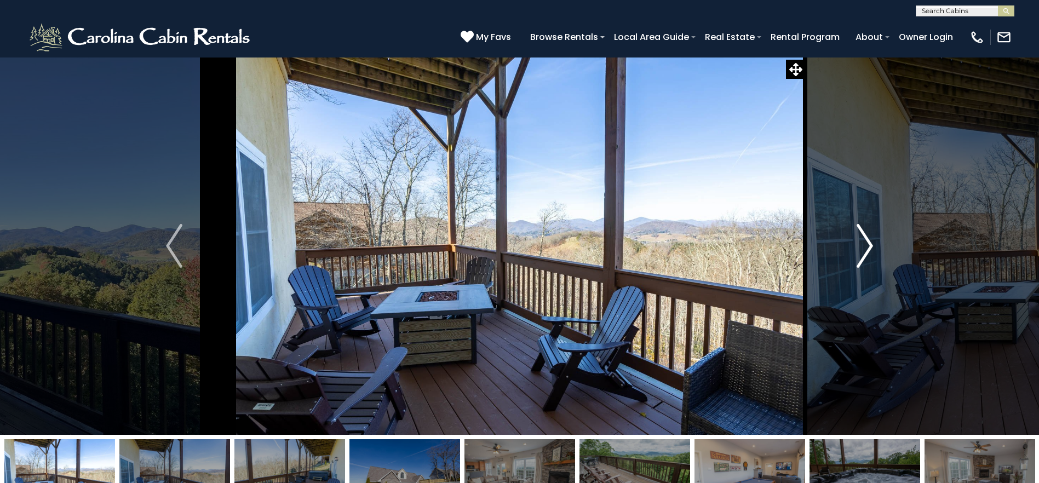
click at [865, 252] on img "Next" at bounding box center [864, 246] width 16 height 44
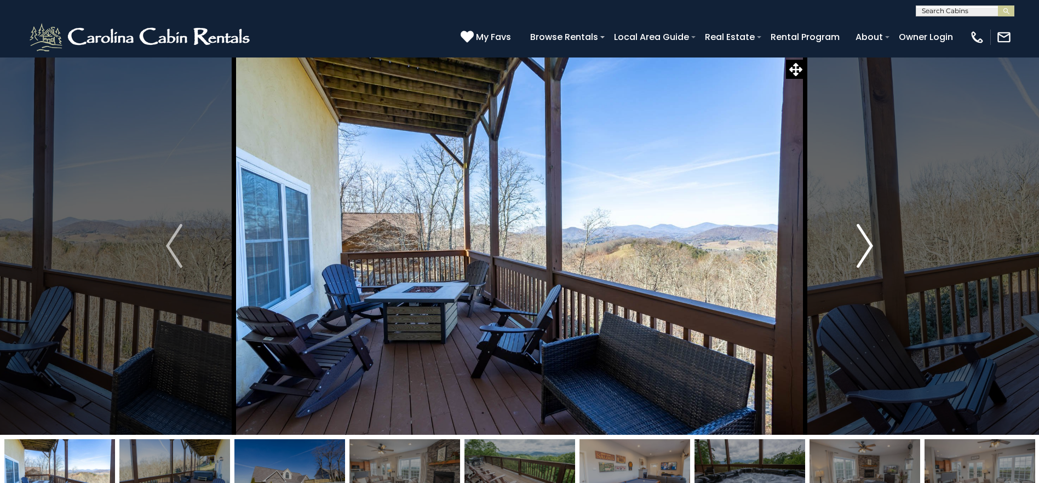
click at [865, 252] on img "Next" at bounding box center [864, 246] width 16 height 44
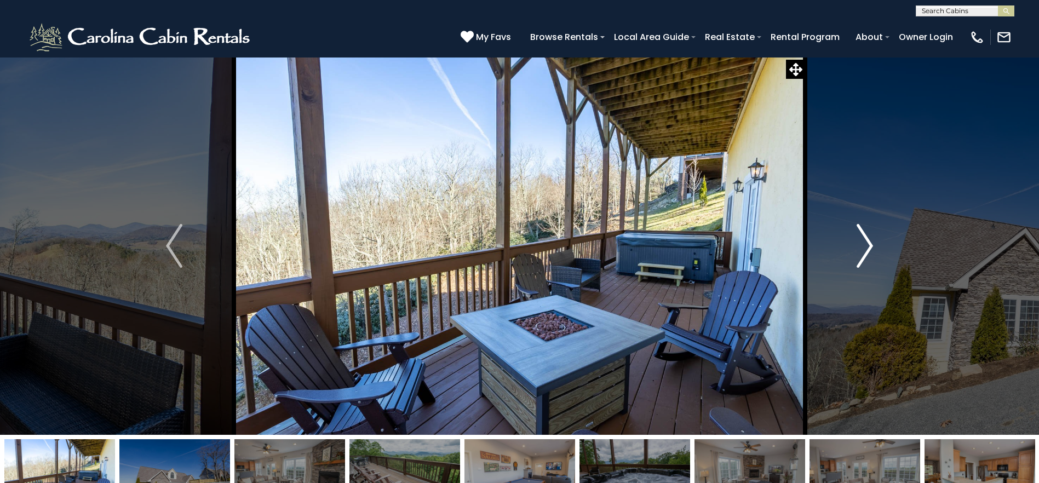
click at [865, 252] on img "Next" at bounding box center [864, 246] width 16 height 44
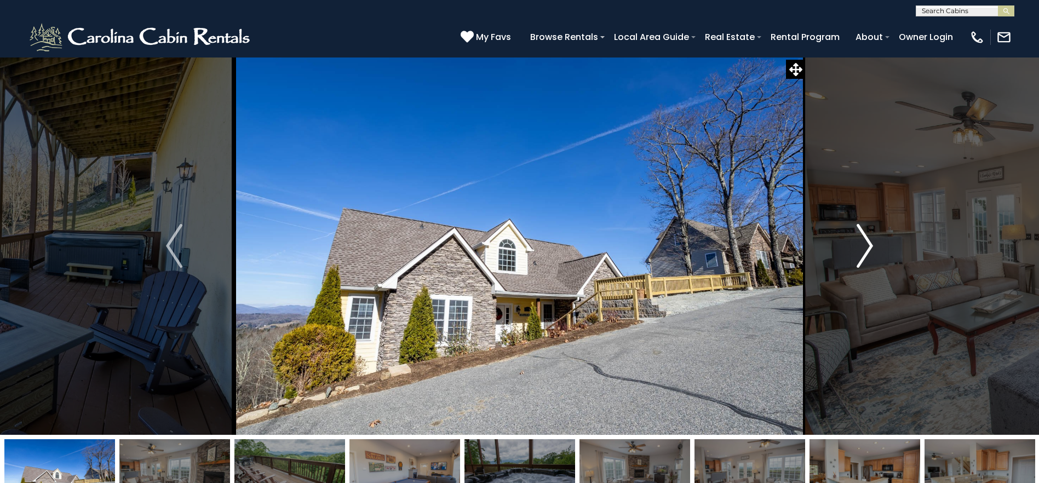
click at [865, 252] on img "Next" at bounding box center [864, 246] width 16 height 44
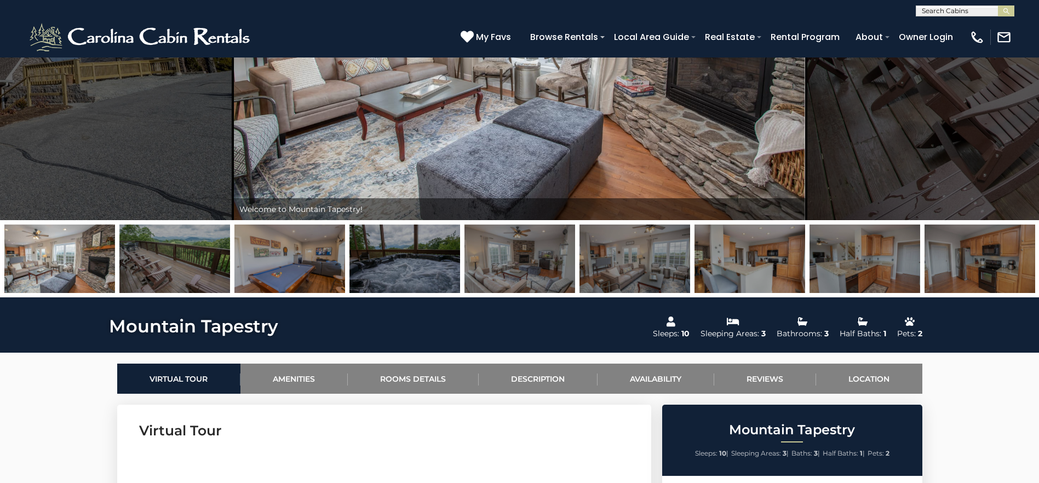
scroll to position [219, 0]
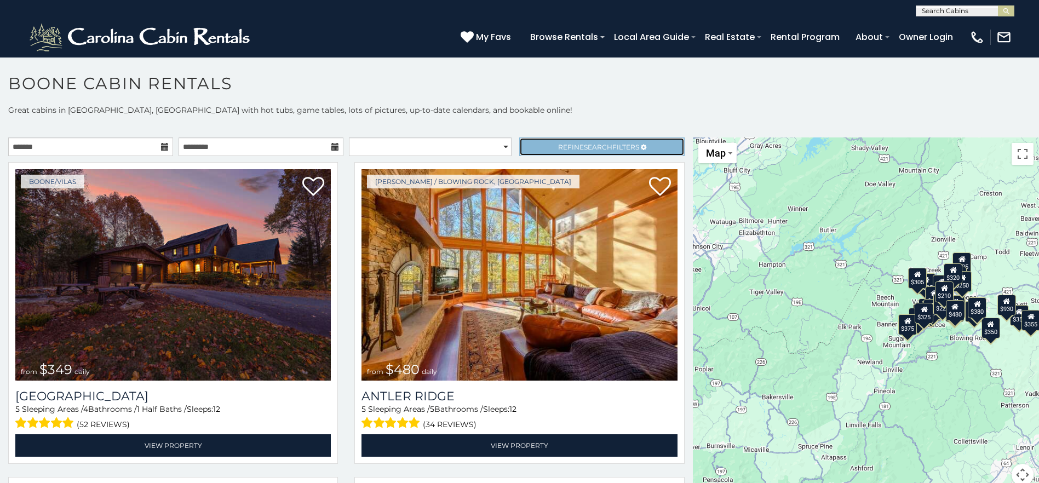
click at [647, 143] on link "Refine Search Filters" at bounding box center [601, 146] width 165 height 19
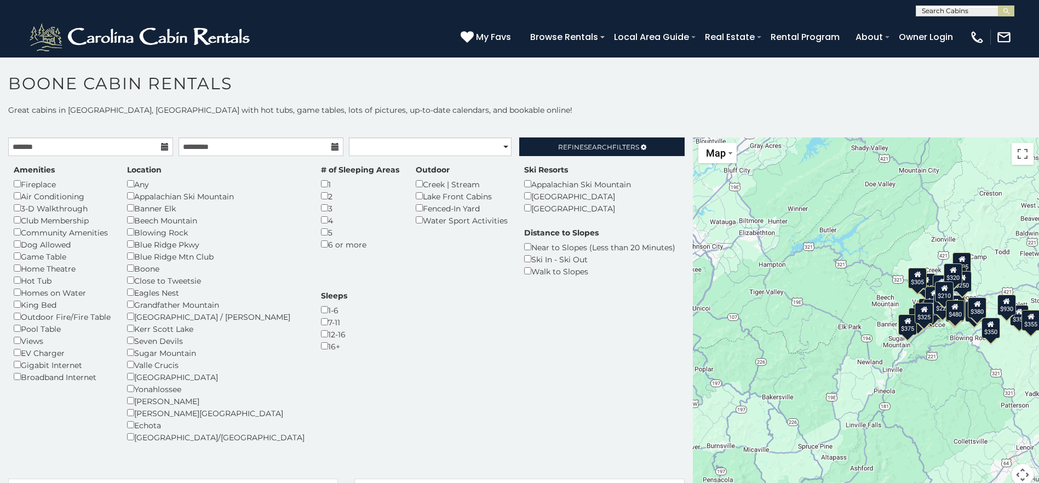
click at [135, 283] on div "Close to Tweetsie" at bounding box center [215, 280] width 177 height 12
drag, startPoint x: 135, startPoint y: 281, endPoint x: 199, endPoint y: 275, distance: 64.4
click at [199, 275] on div "Close to Tweetsie" at bounding box center [215, 280] width 177 height 12
click at [612, 143] on span "Refine Search Filters" at bounding box center [598, 147] width 81 height 8
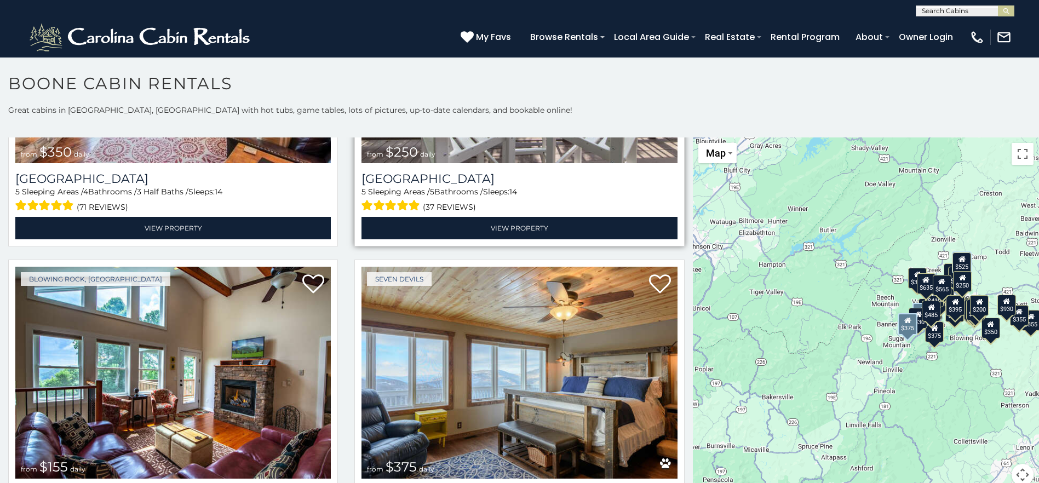
scroll to position [4052, 0]
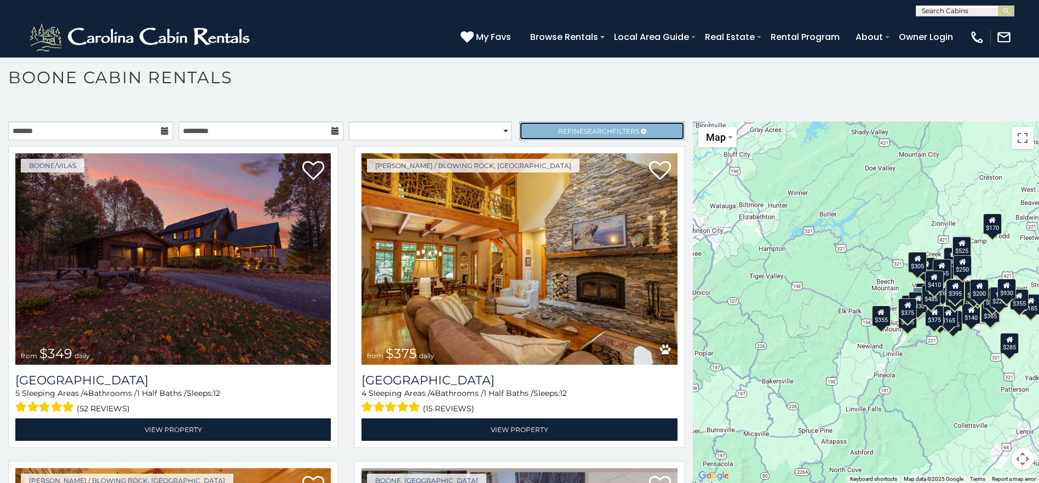
click at [654, 135] on link "Refine Search Filters" at bounding box center [601, 131] width 165 height 19
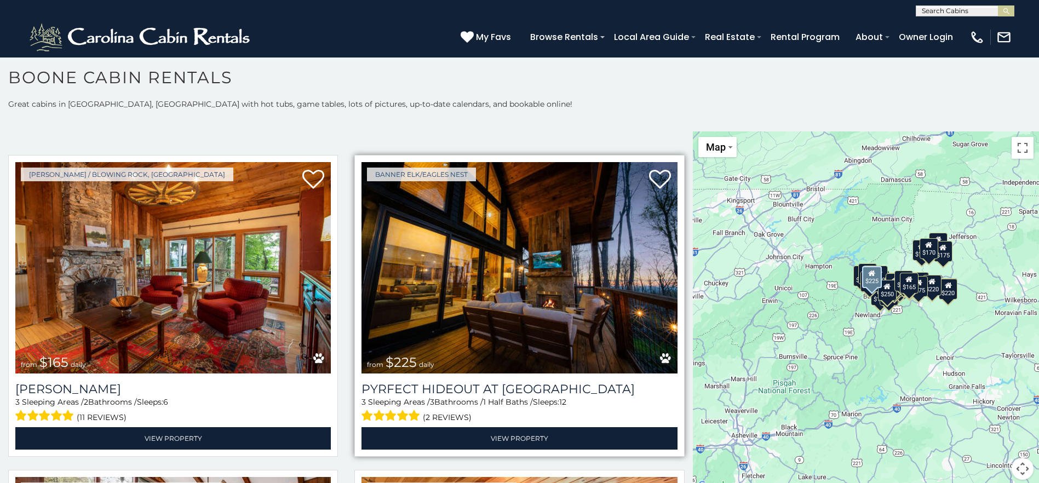
scroll to position [329, 0]
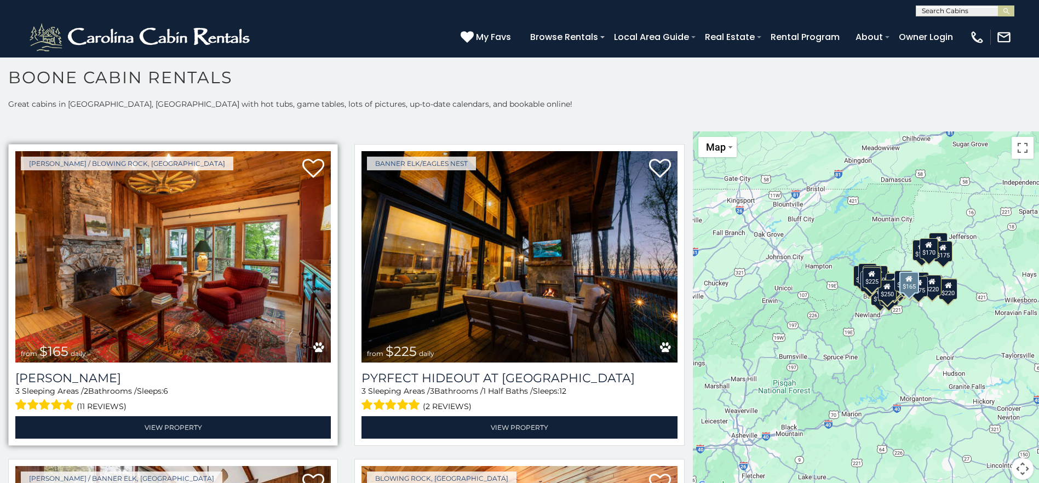
click at [297, 320] on img at bounding box center [172, 256] width 315 height 211
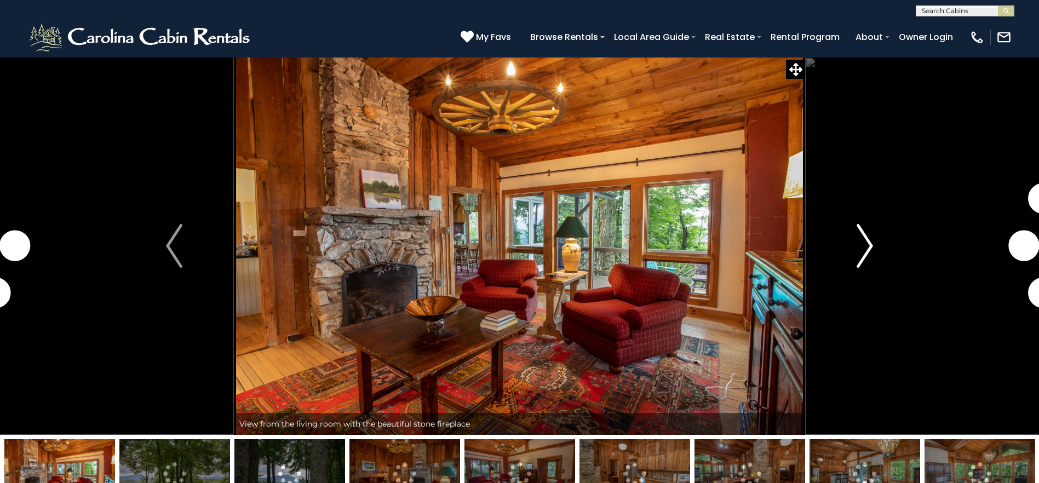
click at [866, 244] on img "Next" at bounding box center [864, 246] width 16 height 44
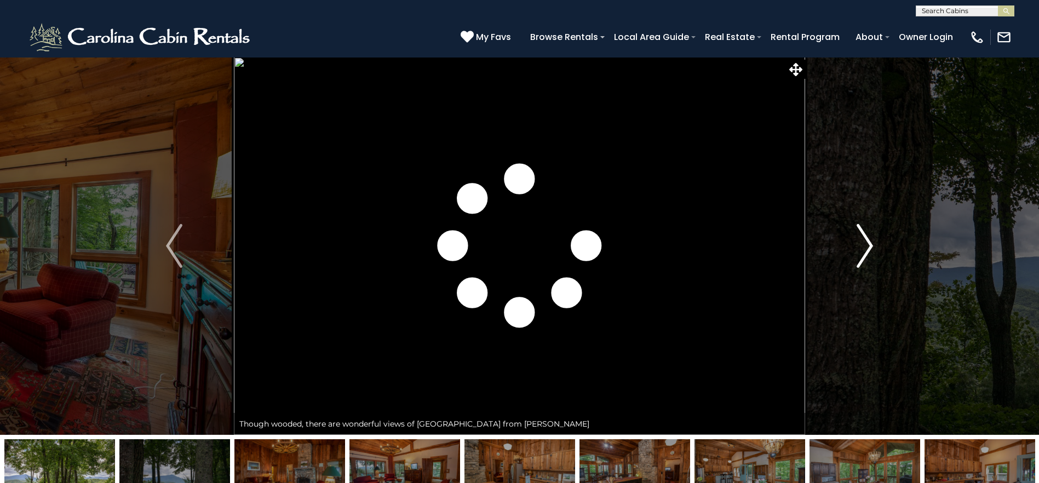
click at [866, 244] on img "Next" at bounding box center [864, 246] width 16 height 44
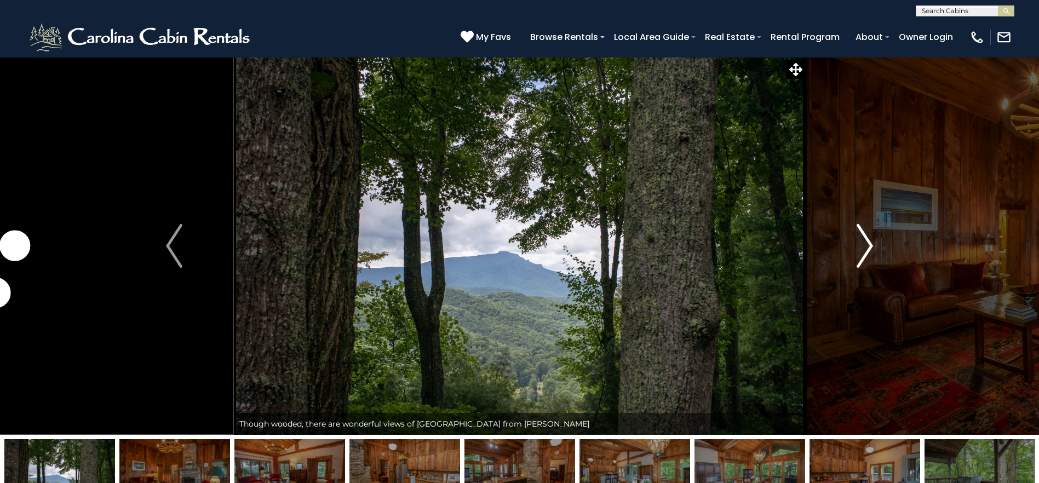
click at [866, 244] on img "Next" at bounding box center [864, 246] width 16 height 44
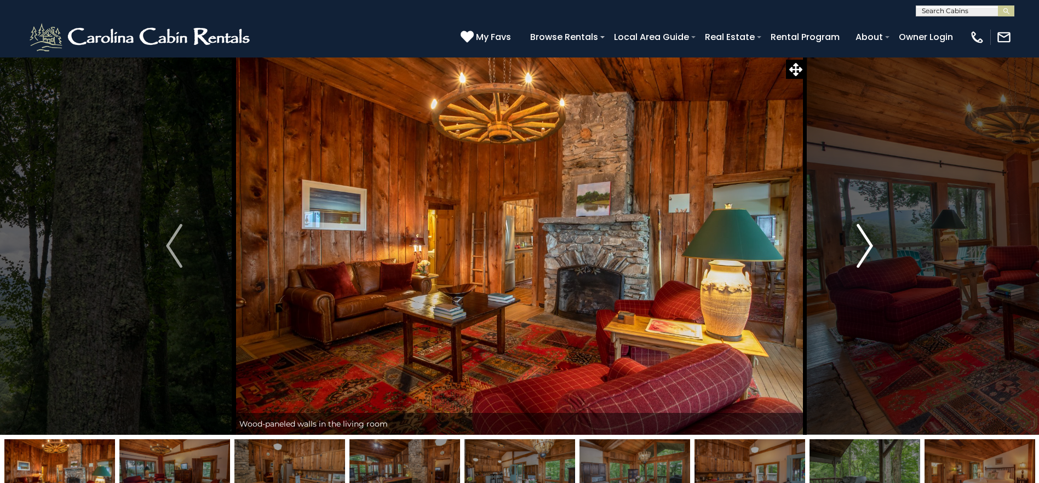
click at [866, 245] on img "Next" at bounding box center [864, 246] width 16 height 44
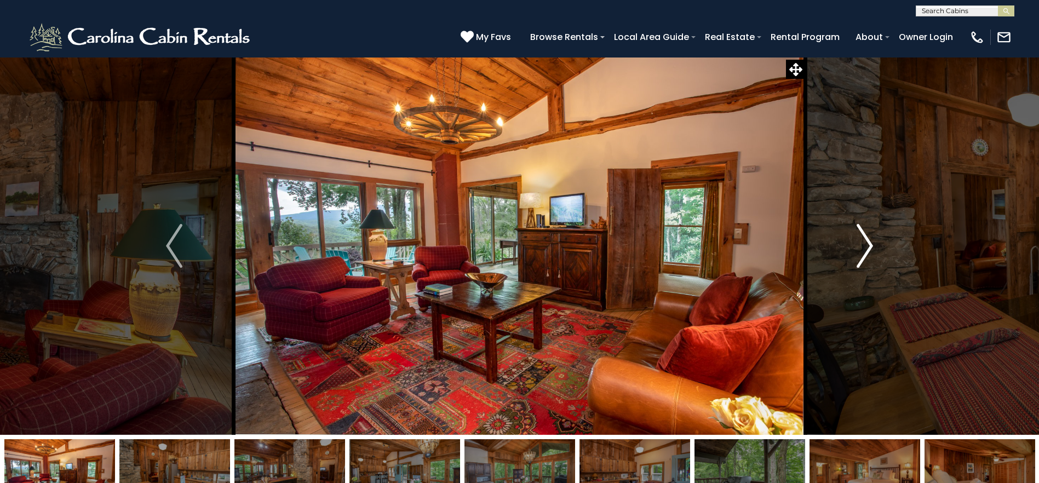
click at [866, 245] on img "Next" at bounding box center [864, 246] width 16 height 44
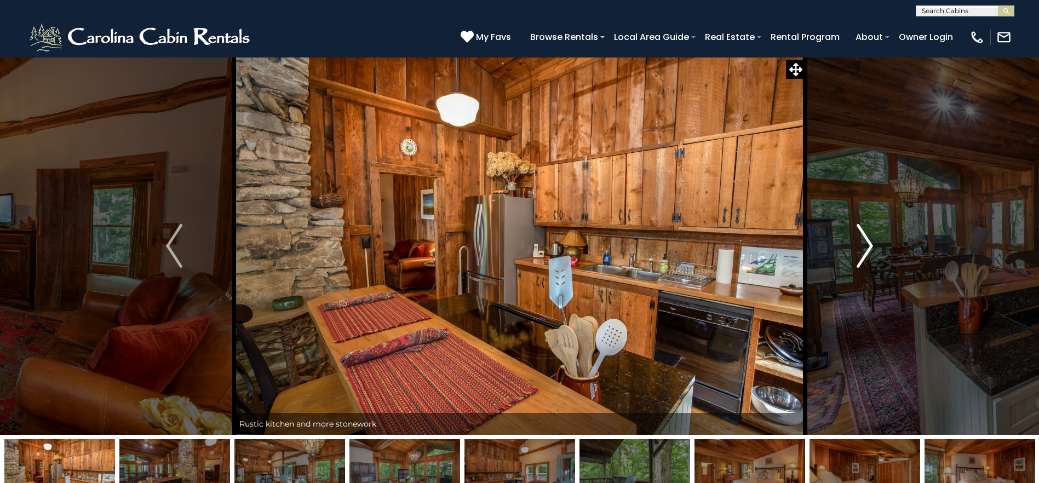
click at [866, 245] on img "Next" at bounding box center [864, 246] width 16 height 44
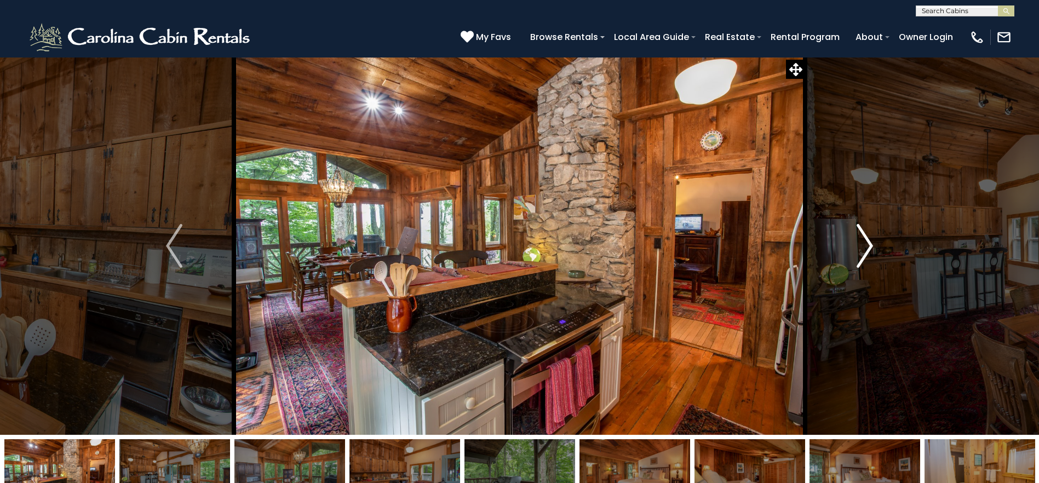
click at [866, 245] on img "Next" at bounding box center [864, 246] width 16 height 44
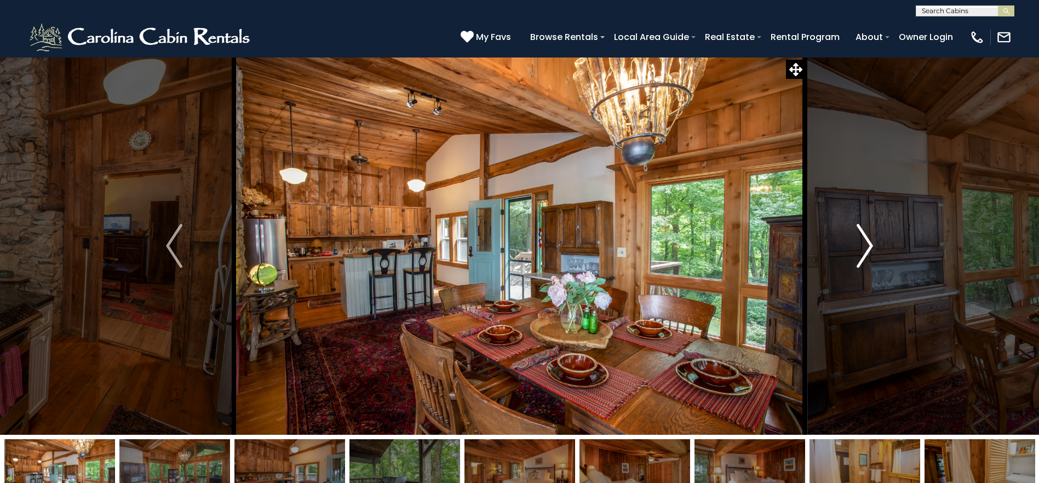
click at [866, 245] on img "Next" at bounding box center [864, 246] width 16 height 44
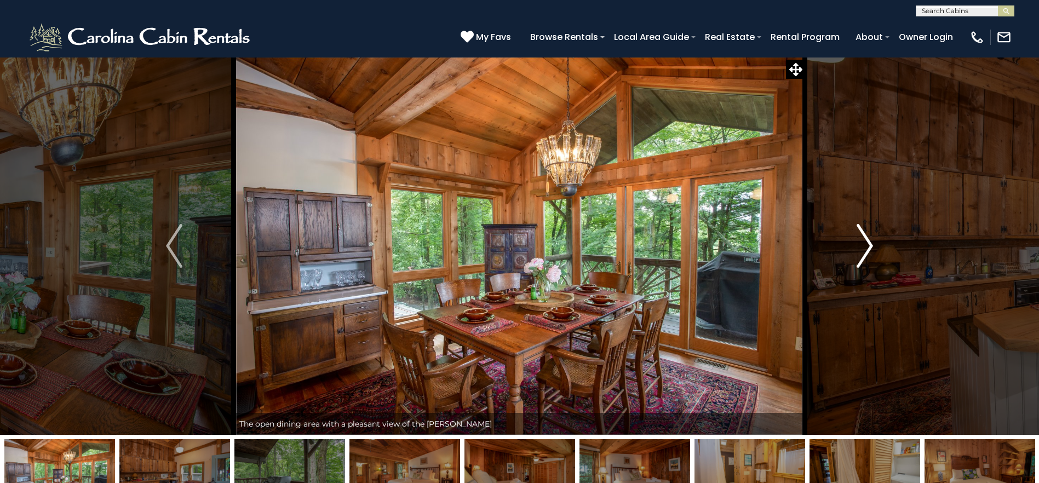
click at [866, 245] on img "Next" at bounding box center [864, 246] width 16 height 44
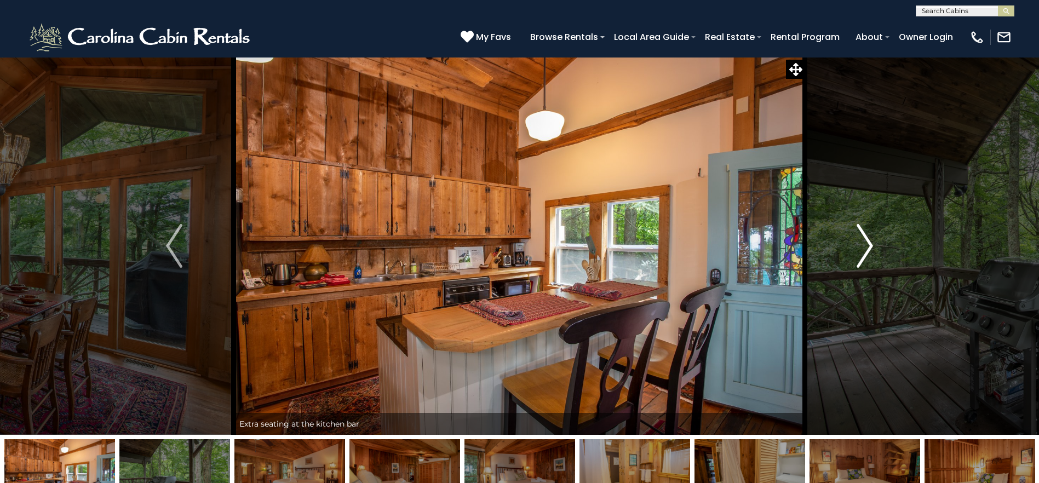
click at [866, 245] on img "Next" at bounding box center [864, 246] width 16 height 44
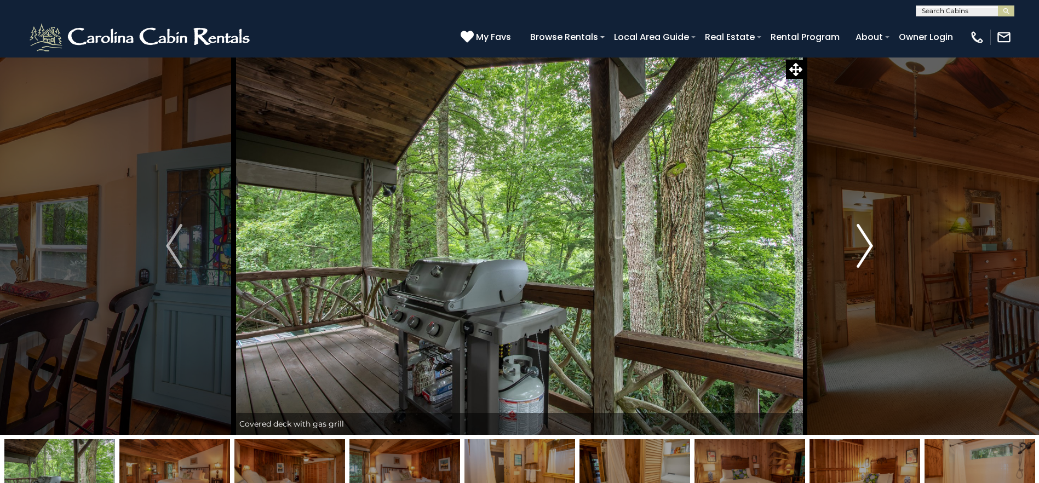
click at [866, 245] on img "Next" at bounding box center [864, 246] width 16 height 44
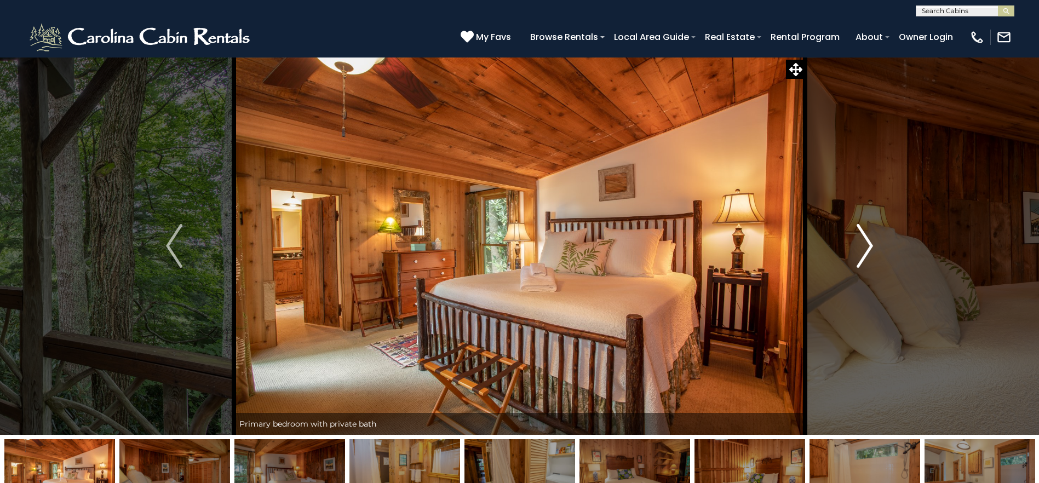
click at [866, 245] on img "Next" at bounding box center [864, 246] width 16 height 44
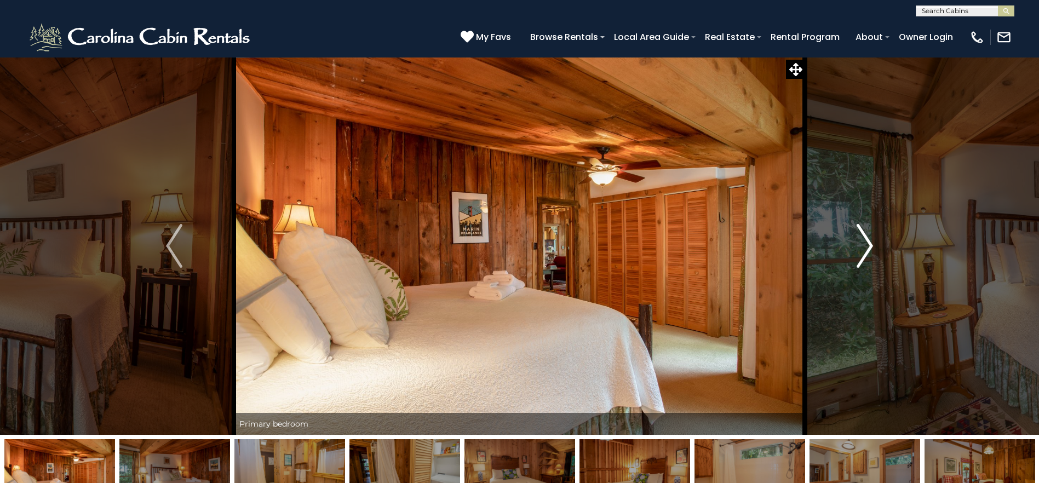
click at [866, 245] on img "Next" at bounding box center [864, 246] width 16 height 44
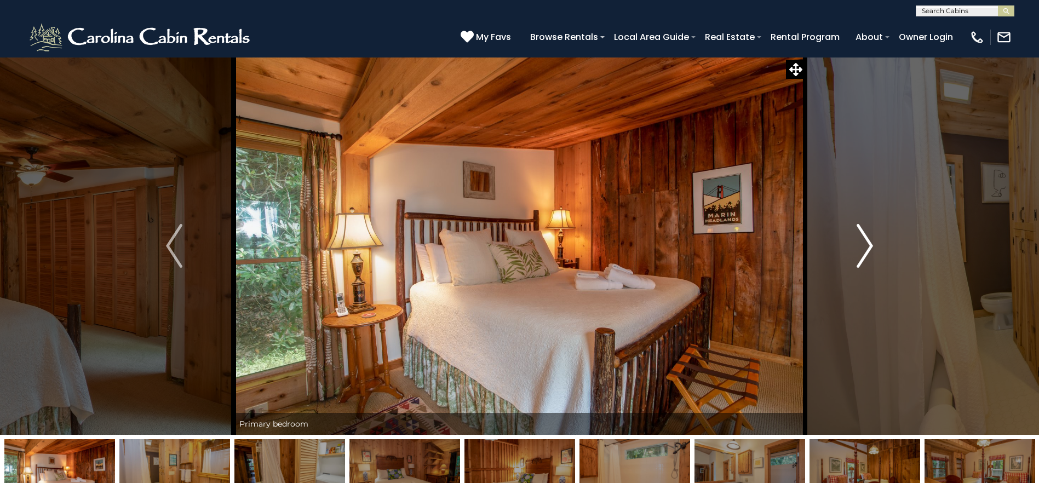
click at [866, 245] on img "Next" at bounding box center [864, 246] width 16 height 44
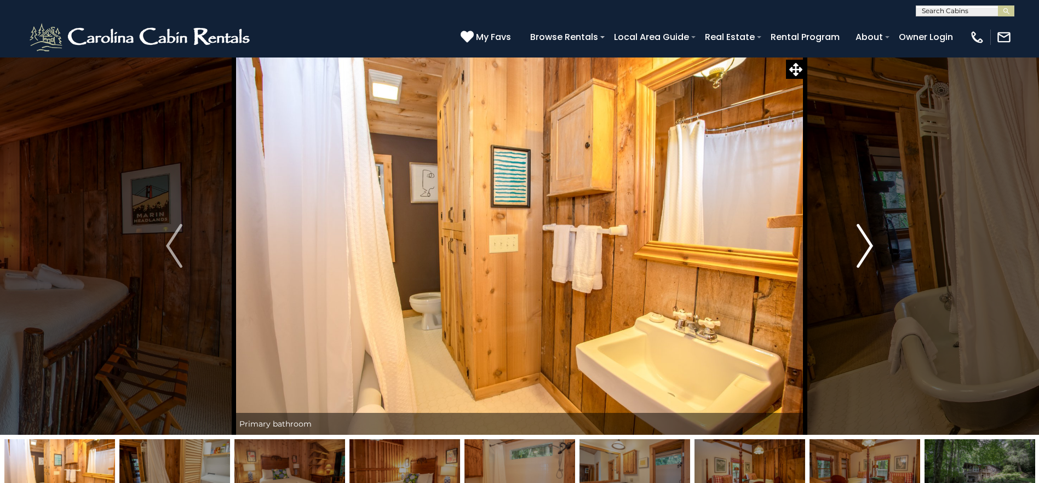
click at [866, 245] on img "Next" at bounding box center [864, 246] width 16 height 44
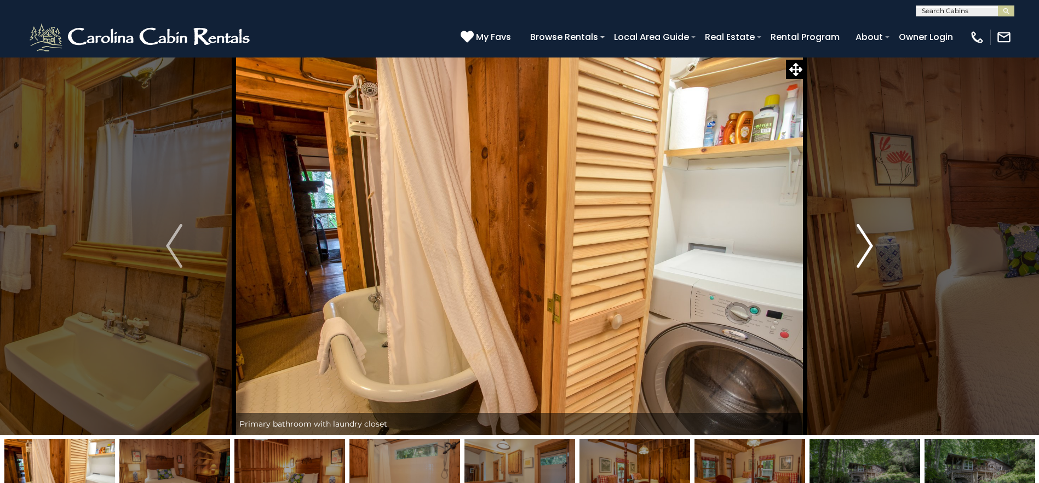
click at [866, 245] on img "Next" at bounding box center [864, 246] width 16 height 44
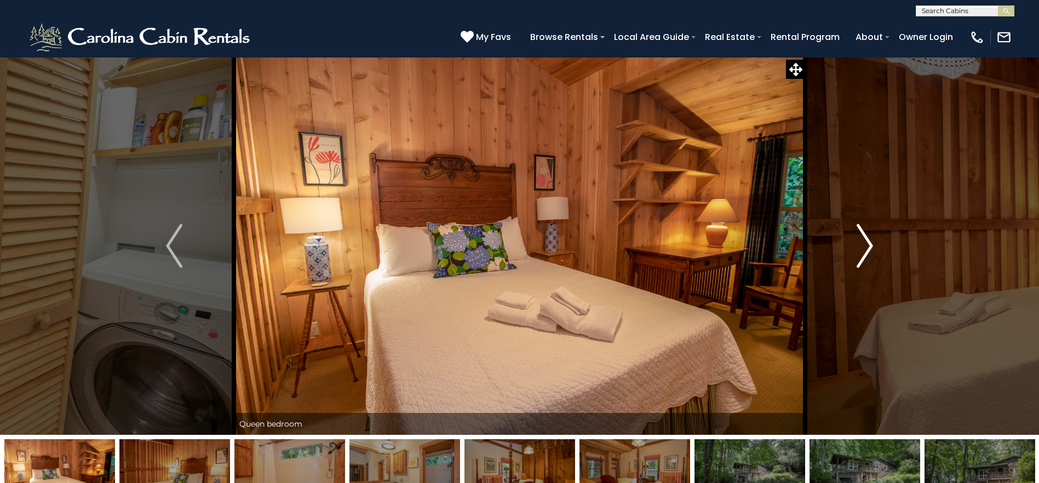
click at [866, 245] on img "Next" at bounding box center [864, 246] width 16 height 44
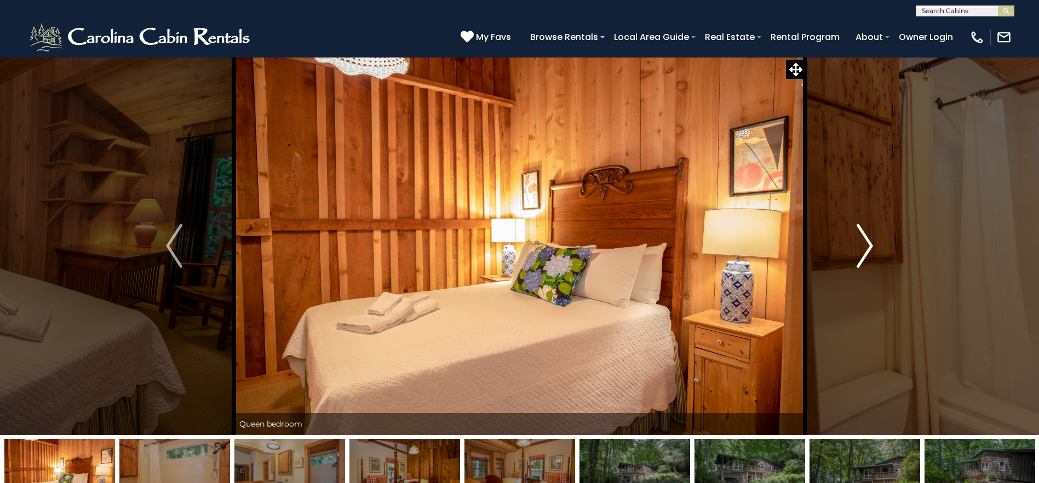
click at [866, 245] on img "Next" at bounding box center [864, 246] width 16 height 44
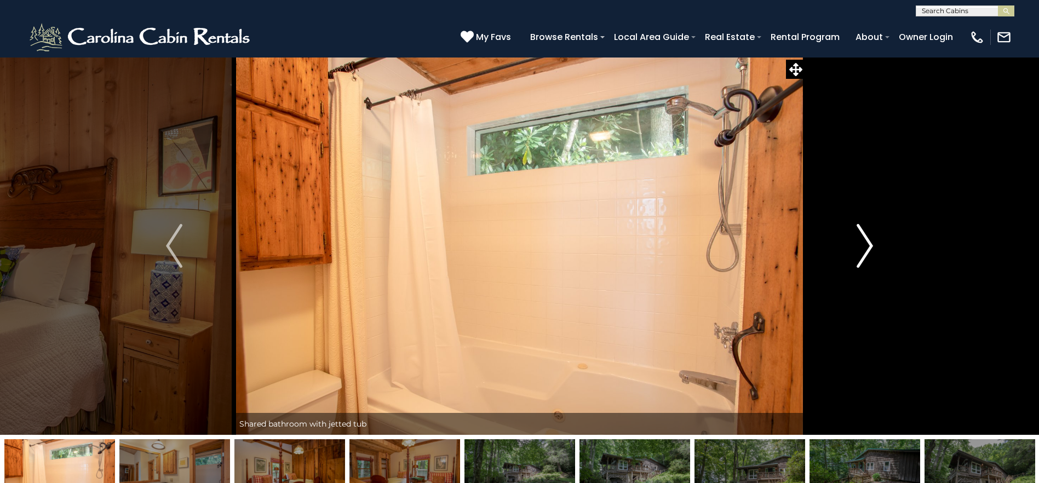
click at [866, 245] on img "Next" at bounding box center [864, 246] width 16 height 44
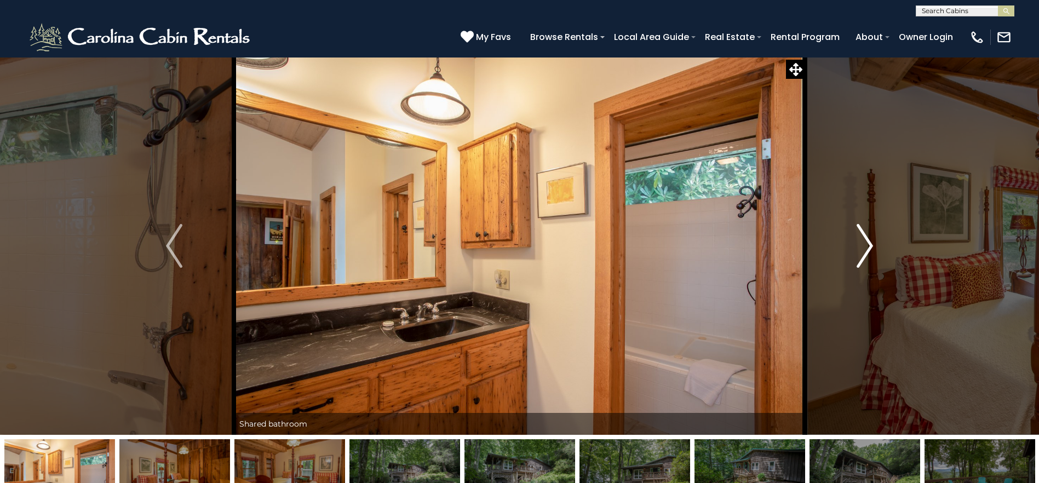
click at [866, 245] on img "Next" at bounding box center [864, 246] width 16 height 44
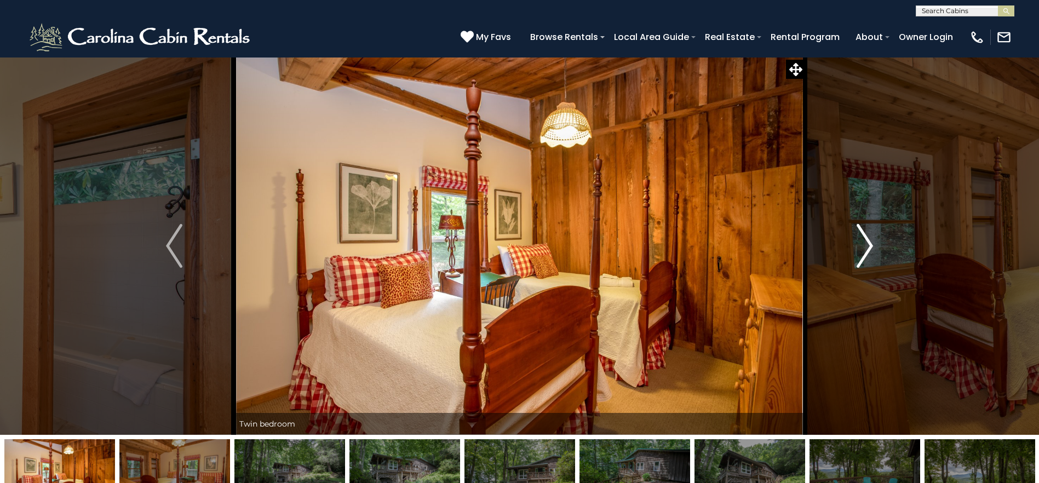
click at [866, 245] on img "Next" at bounding box center [864, 246] width 16 height 44
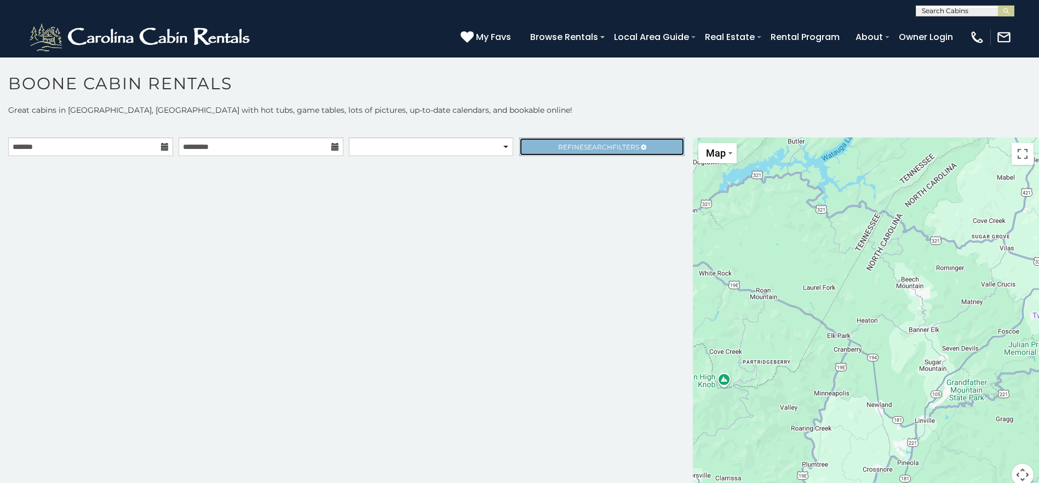
click at [558, 150] on span "Refine Search Filters" at bounding box center [598, 147] width 81 height 8
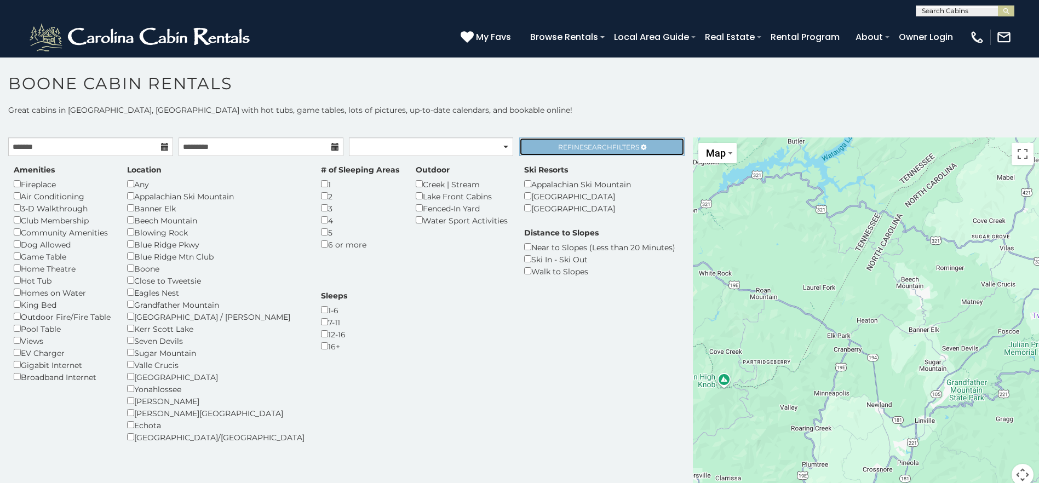
click at [670, 146] on link "Refine Search Filters" at bounding box center [601, 146] width 165 height 19
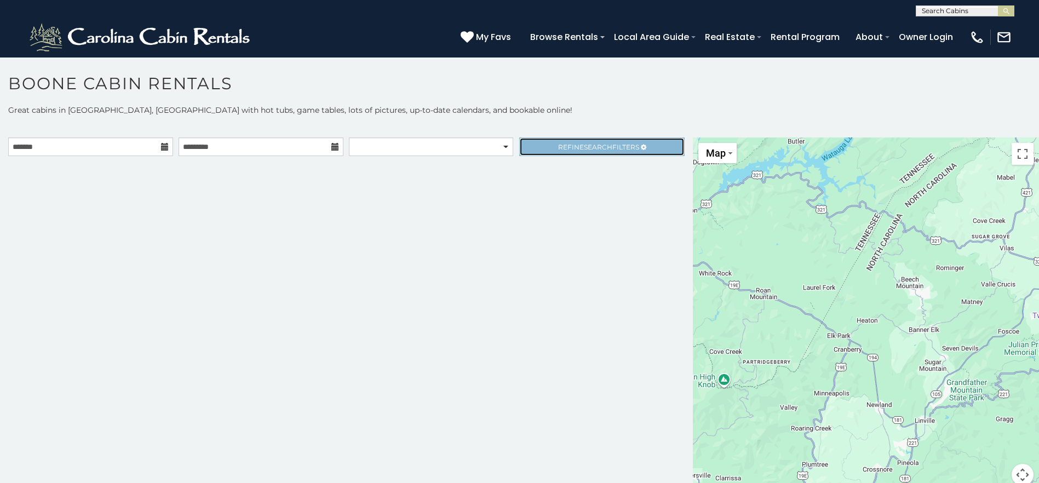
click at [631, 149] on span "Refine Search Filters" at bounding box center [598, 147] width 81 height 8
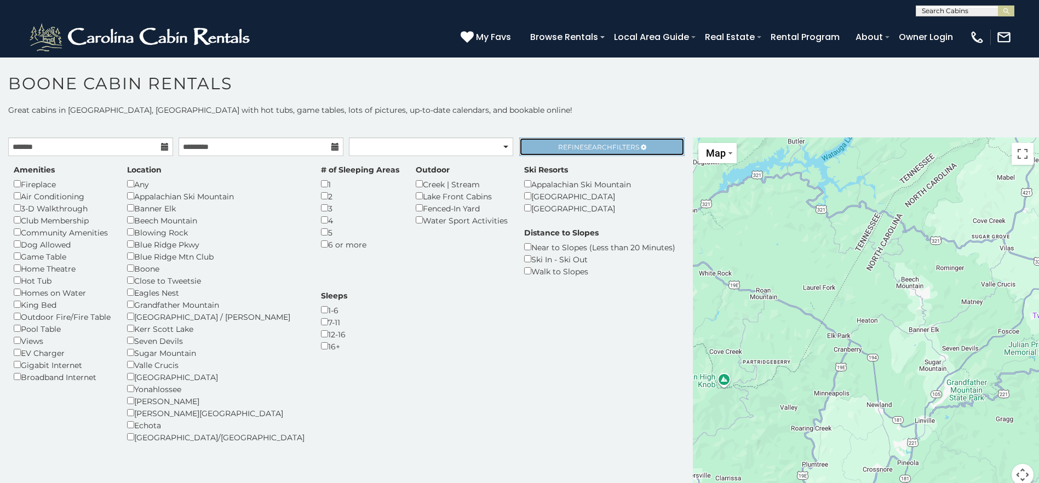
click at [629, 148] on span "Refine Search Filters" at bounding box center [598, 147] width 81 height 8
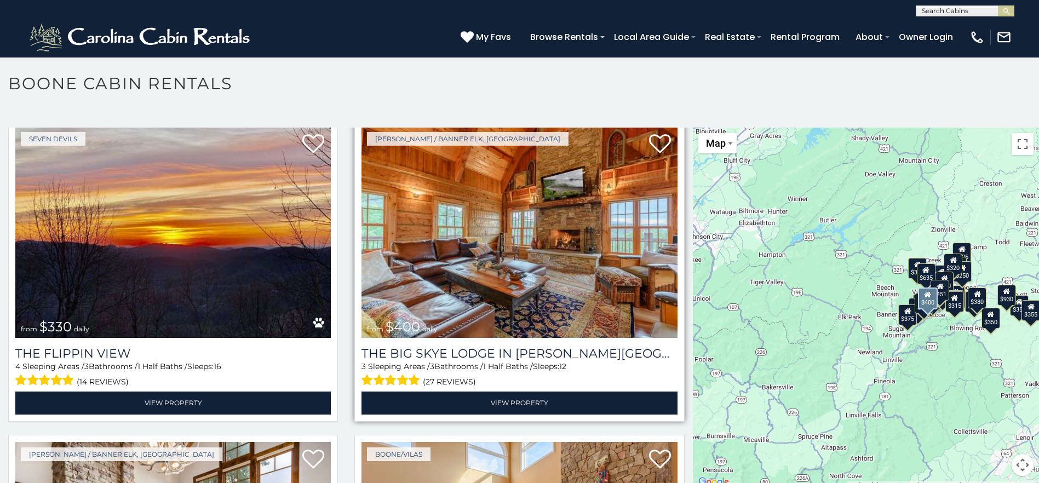
scroll to position [1588, 0]
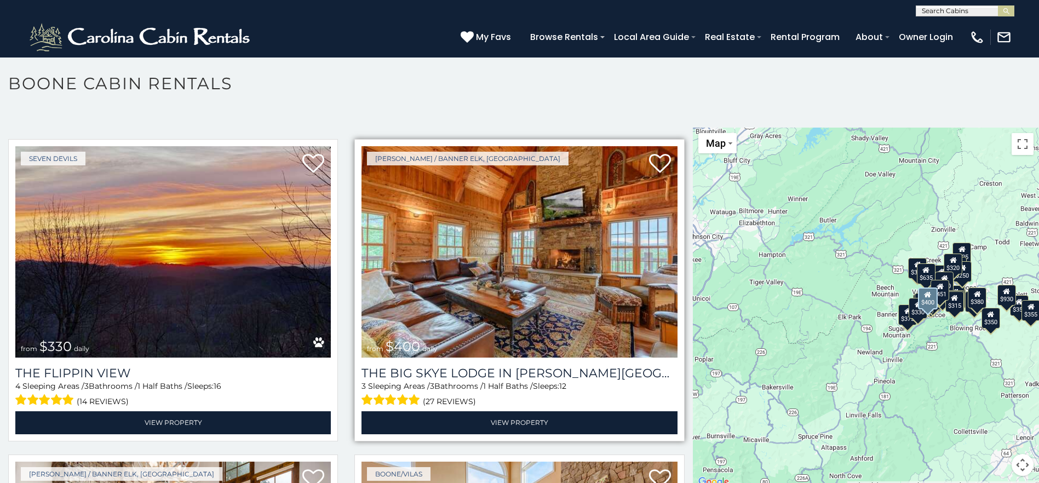
click at [646, 325] on img at bounding box center [518, 251] width 315 height 211
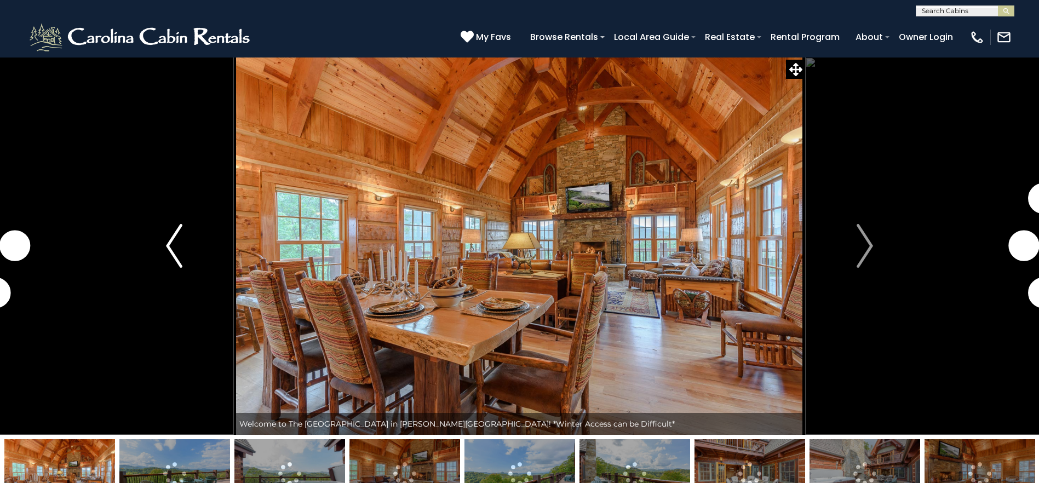
click at [171, 247] on img "Previous" at bounding box center [174, 246] width 16 height 44
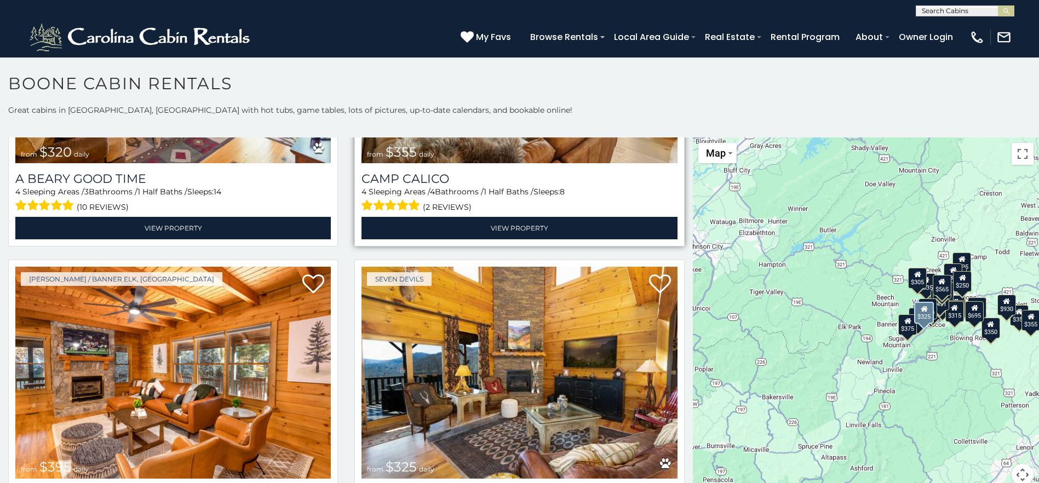
scroll to position [4052, 0]
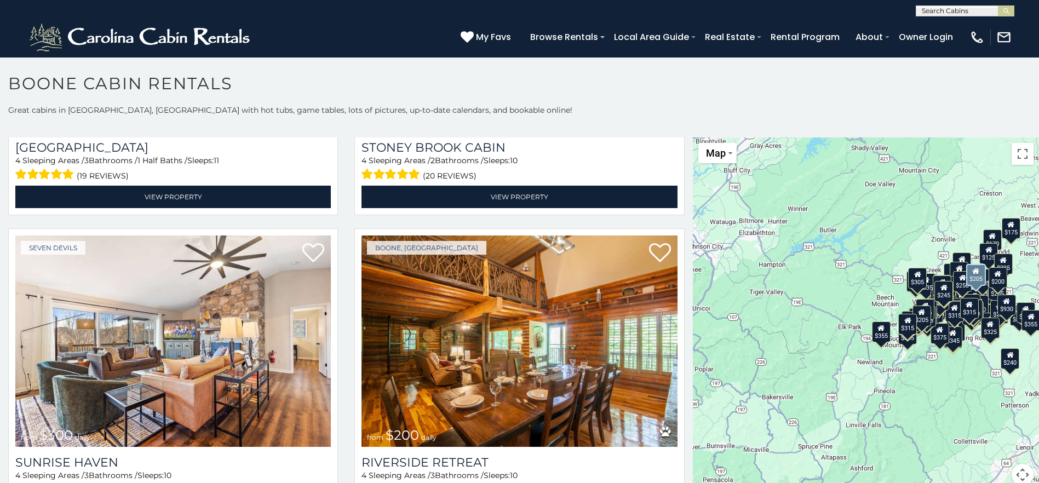
scroll to position [9077, 0]
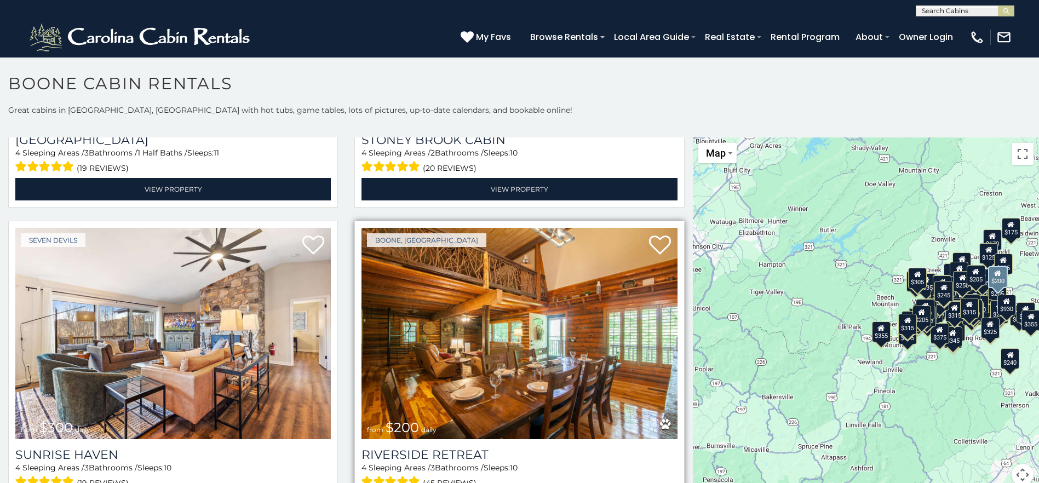
click at [562, 313] on img at bounding box center [518, 333] width 315 height 211
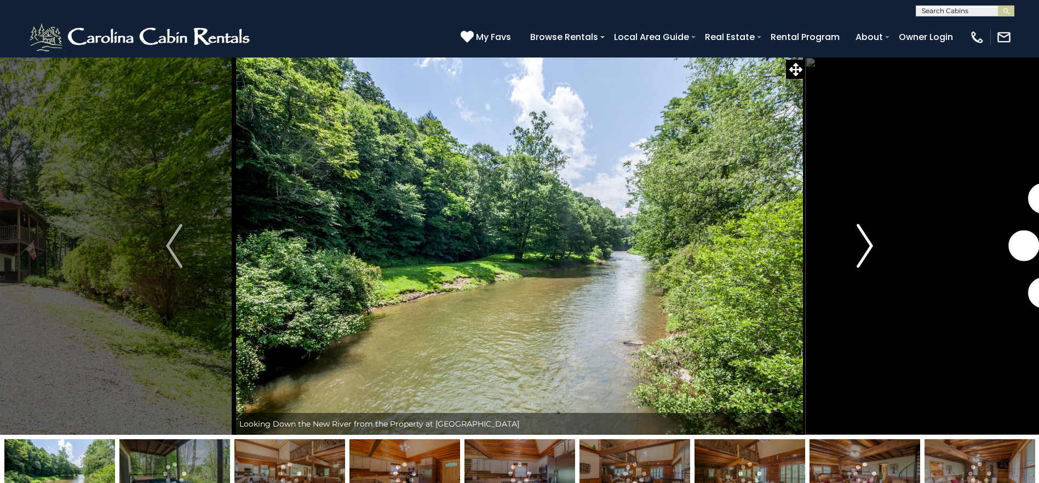
click at [861, 251] on img "Next" at bounding box center [864, 246] width 16 height 44
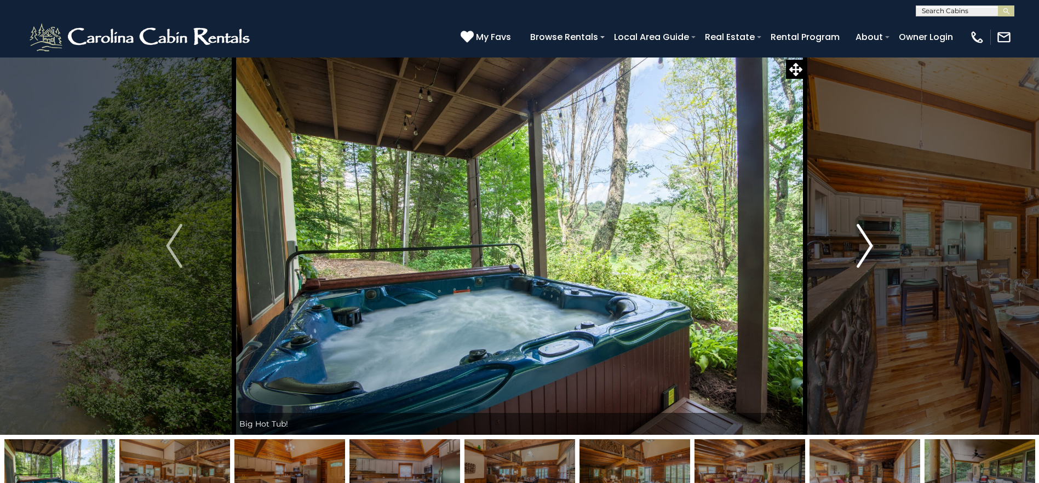
click at [861, 251] on img "Next" at bounding box center [864, 246] width 16 height 44
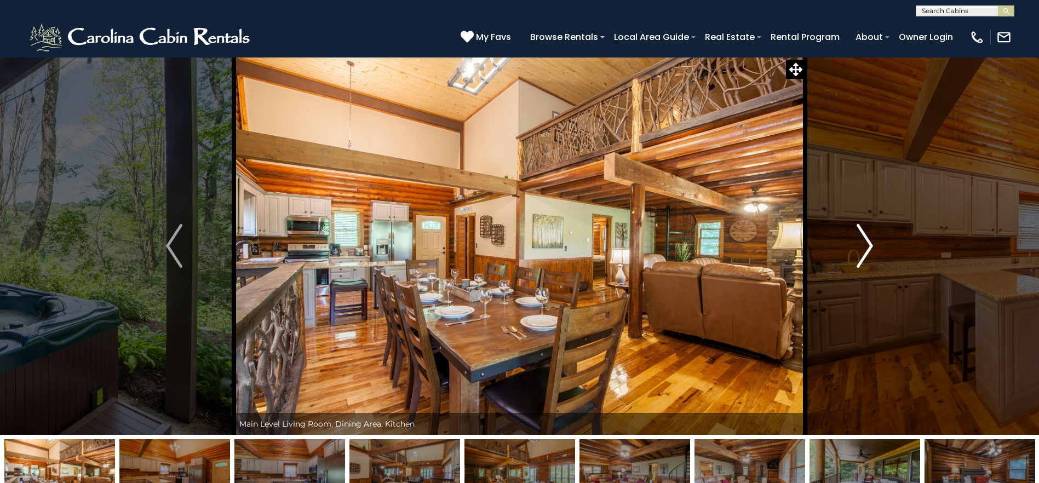
click at [861, 251] on img "Next" at bounding box center [864, 246] width 16 height 44
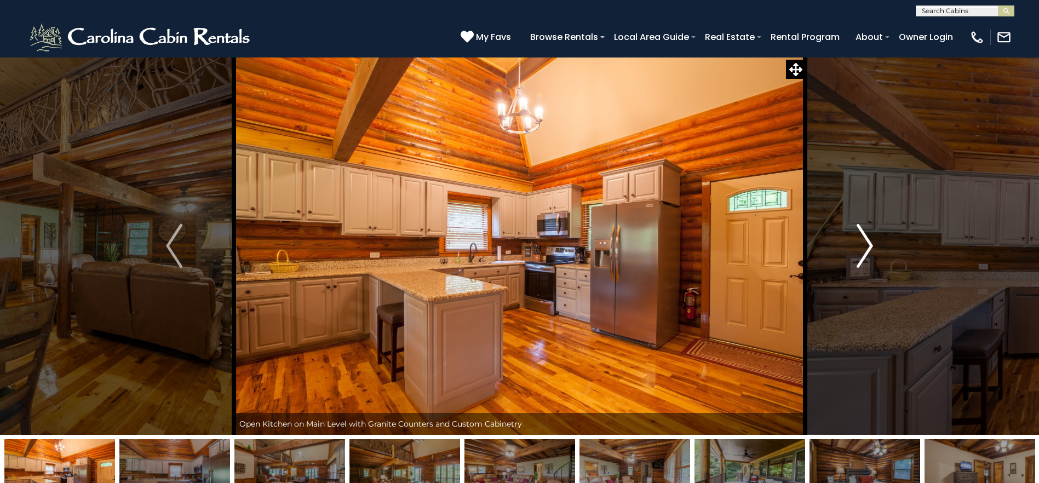
click at [861, 251] on img "Next" at bounding box center [864, 246] width 16 height 44
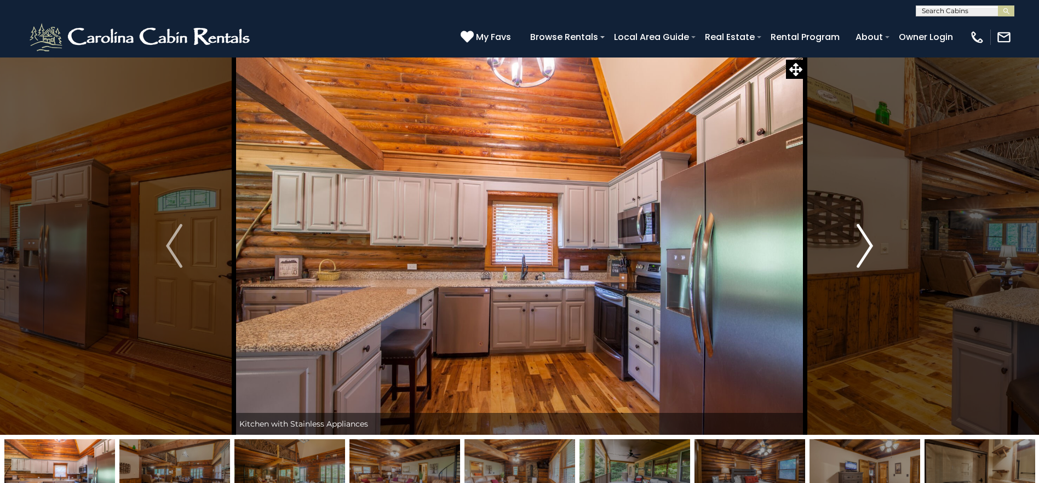
click at [861, 251] on img "Next" at bounding box center [864, 246] width 16 height 44
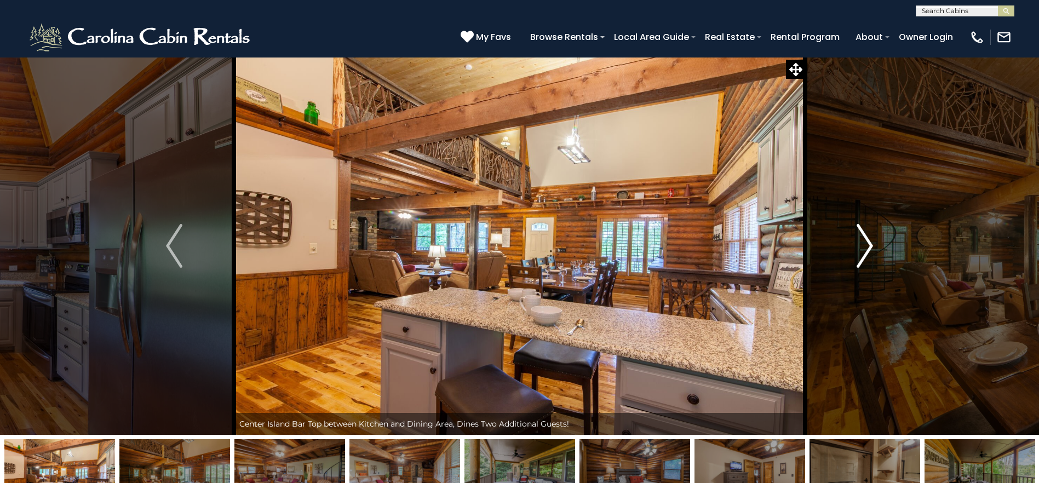
click at [861, 251] on img "Next" at bounding box center [864, 246] width 16 height 44
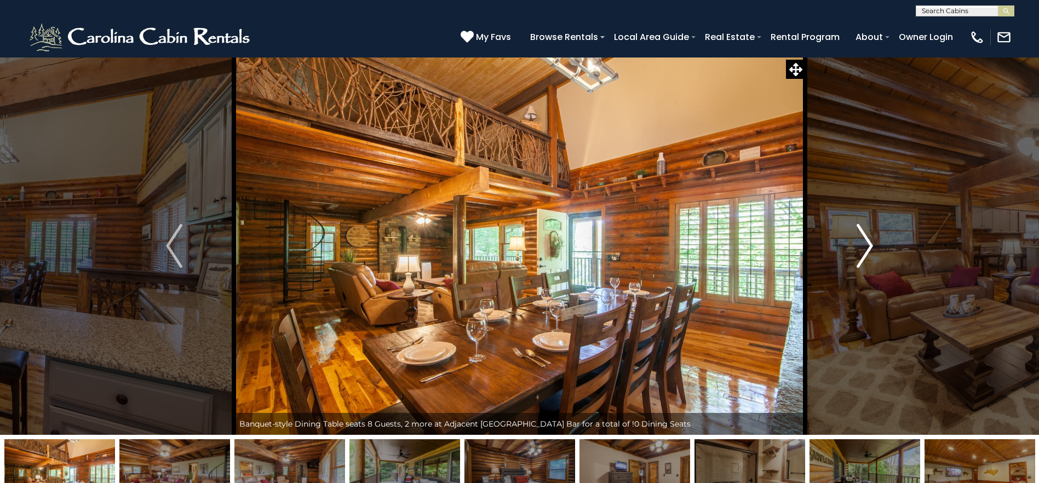
click at [861, 251] on img "Next" at bounding box center [864, 246] width 16 height 44
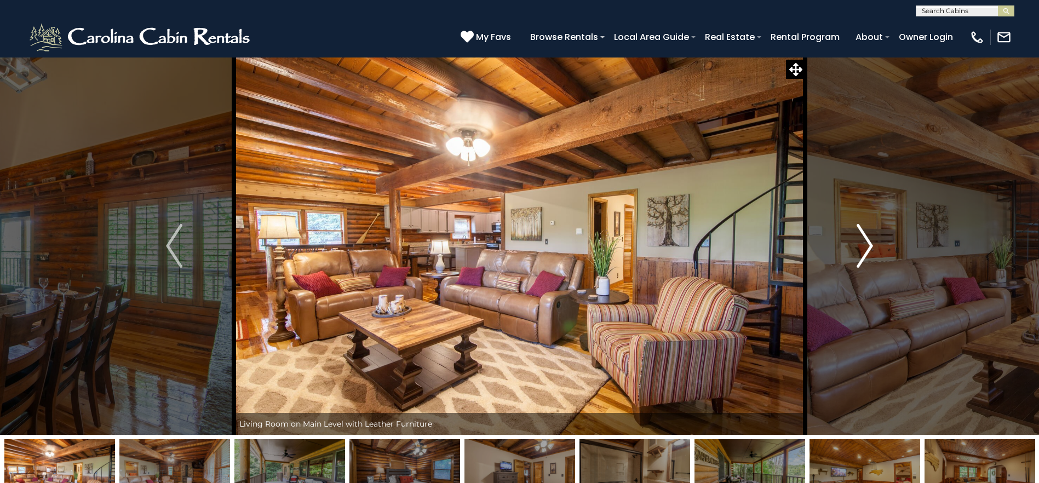
click at [861, 251] on img "Next" at bounding box center [864, 246] width 16 height 44
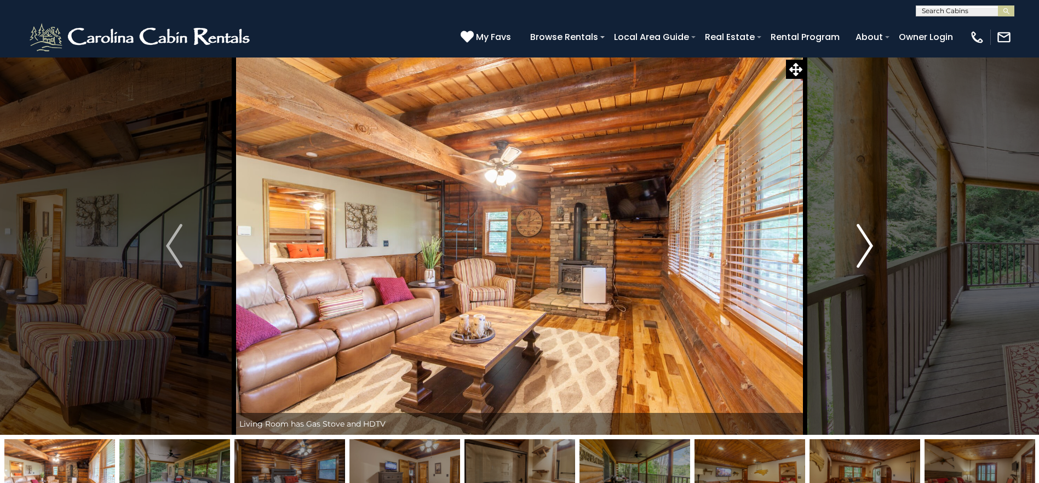
click at [861, 251] on img "Next" at bounding box center [864, 246] width 16 height 44
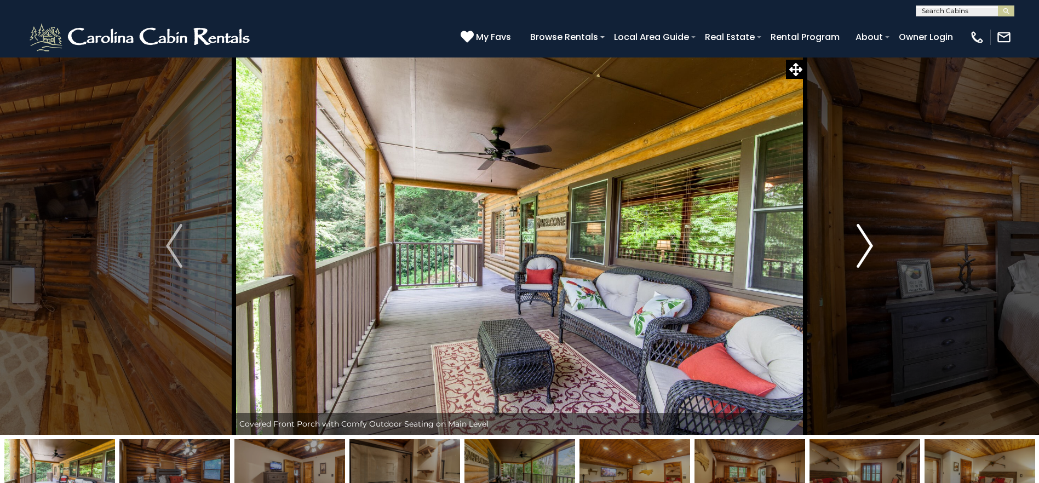
click at [861, 251] on img "Next" at bounding box center [864, 246] width 16 height 44
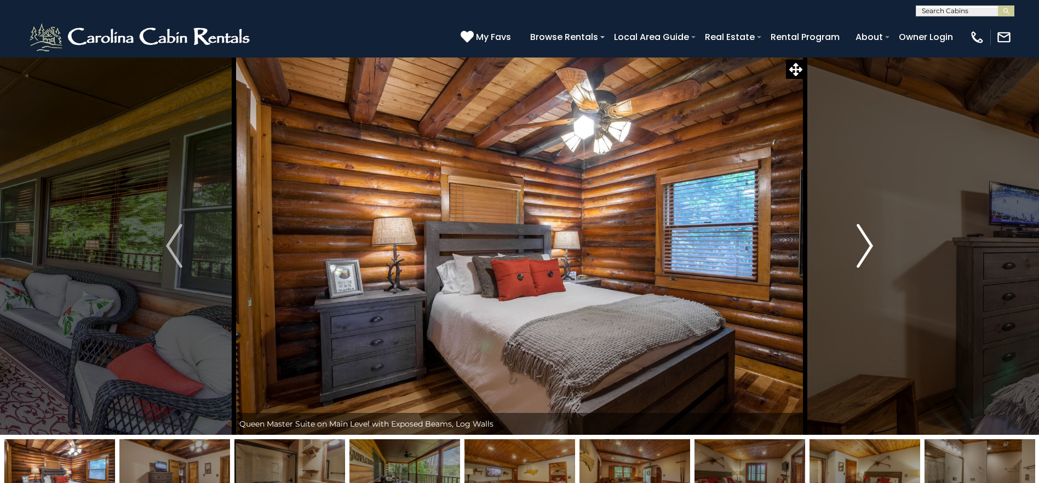
click at [861, 251] on img "Next" at bounding box center [864, 246] width 16 height 44
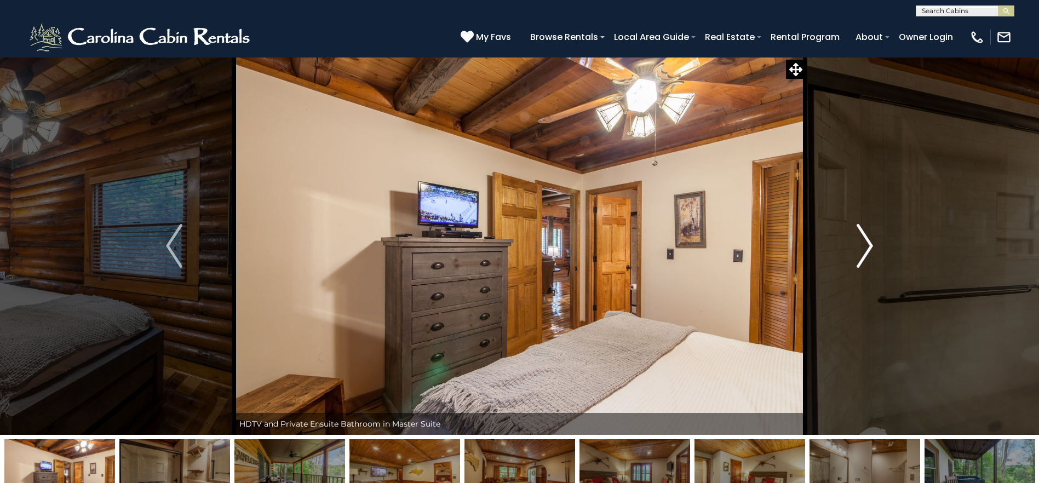
click at [861, 251] on img "Next" at bounding box center [864, 246] width 16 height 44
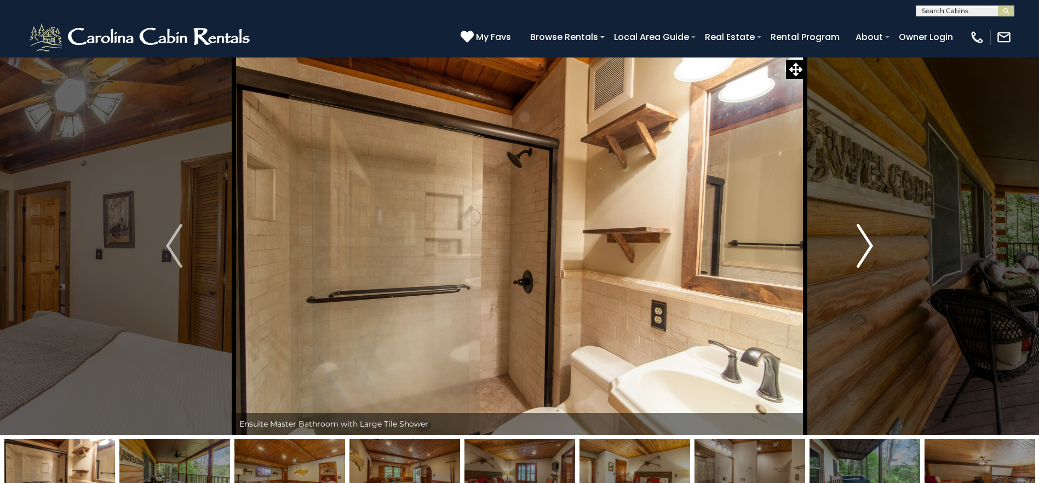
click at [861, 251] on img "Next" at bounding box center [864, 246] width 16 height 44
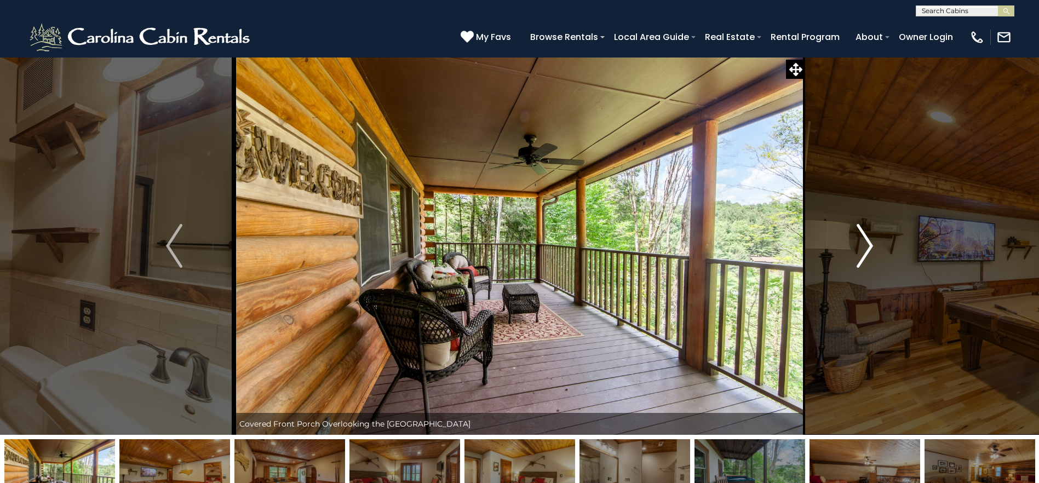
click at [861, 251] on img "Next" at bounding box center [864, 246] width 16 height 44
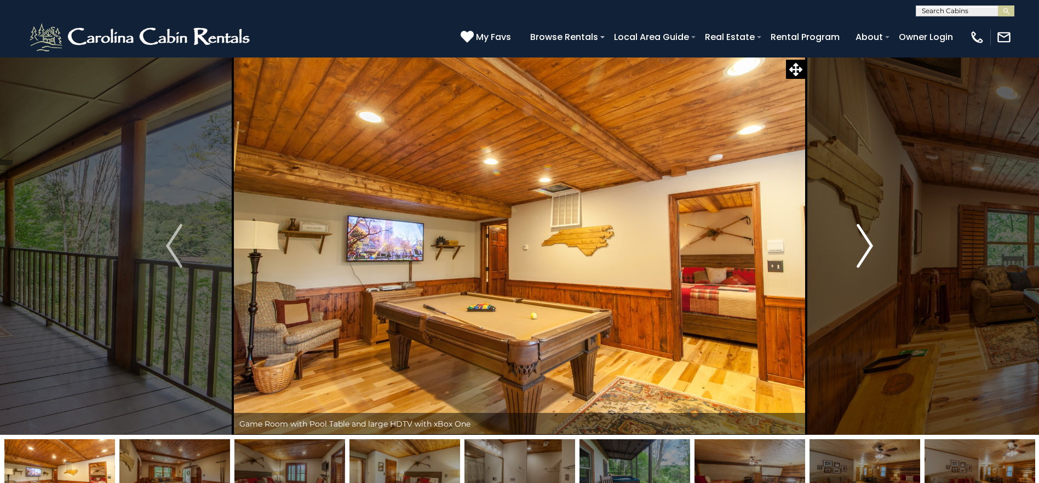
click at [861, 251] on img "Next" at bounding box center [864, 246] width 16 height 44
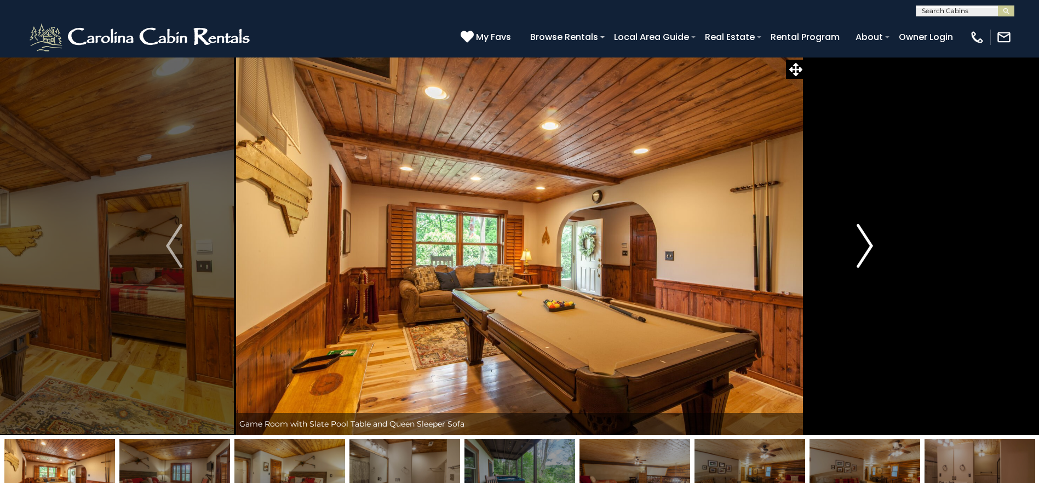
click at [861, 251] on img "Next" at bounding box center [864, 246] width 16 height 44
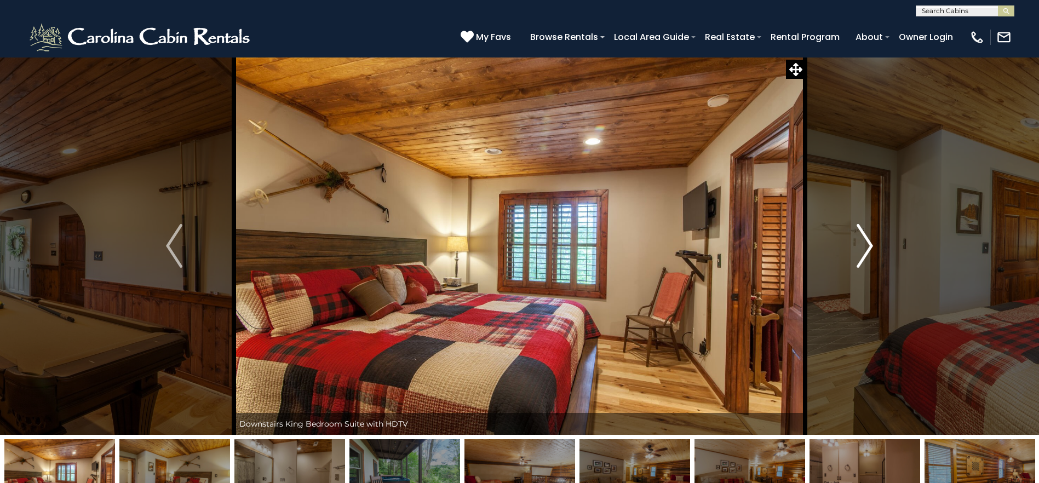
click at [861, 251] on img "Next" at bounding box center [864, 246] width 16 height 44
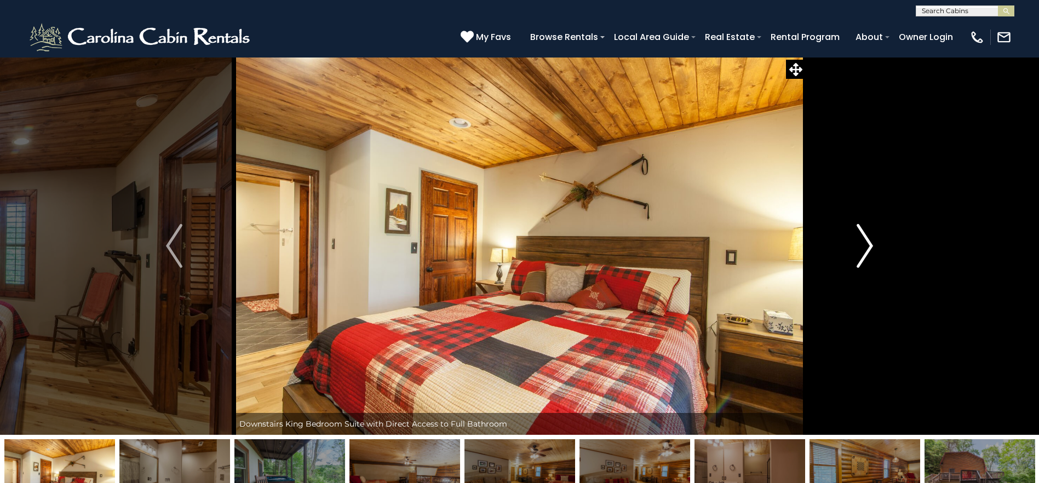
click at [861, 251] on img "Next" at bounding box center [864, 246] width 16 height 44
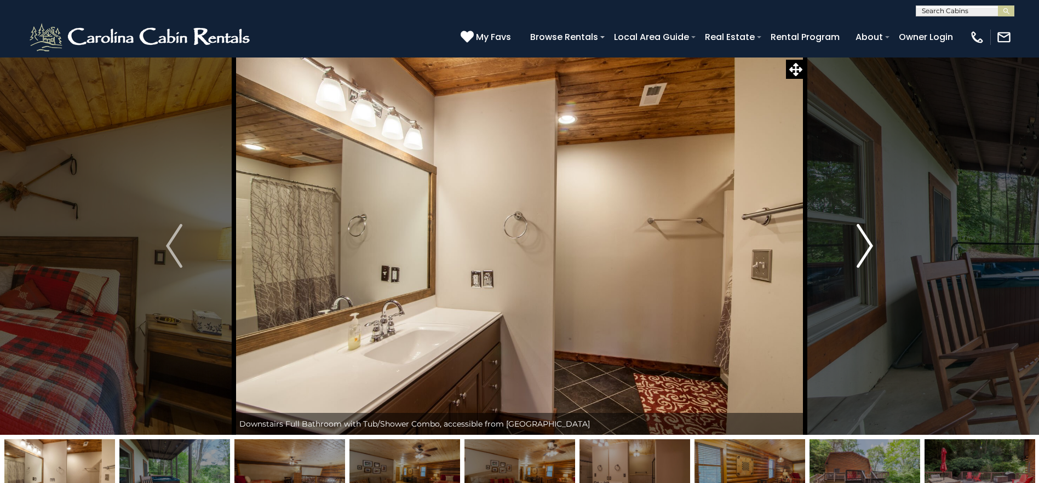
click at [861, 251] on img "Next" at bounding box center [864, 246] width 16 height 44
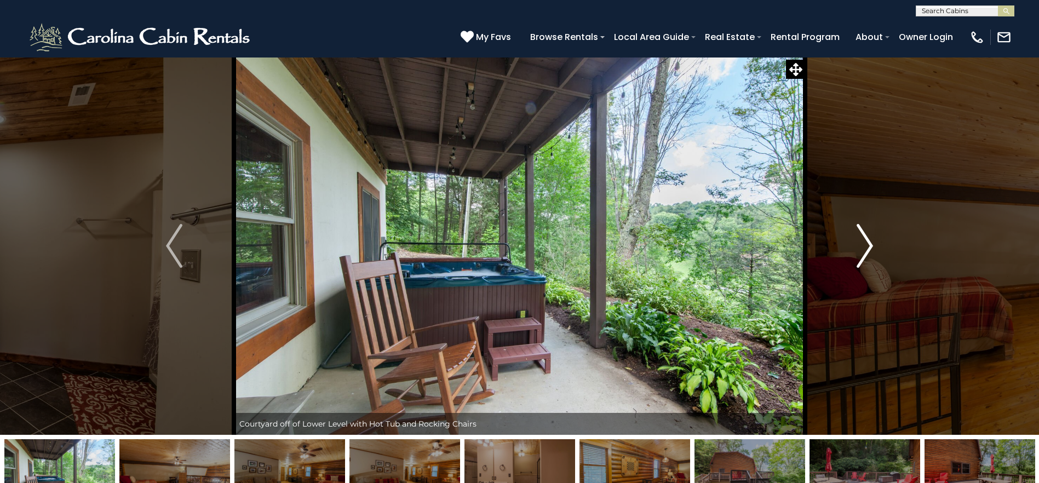
click at [861, 251] on img "Next" at bounding box center [864, 246] width 16 height 44
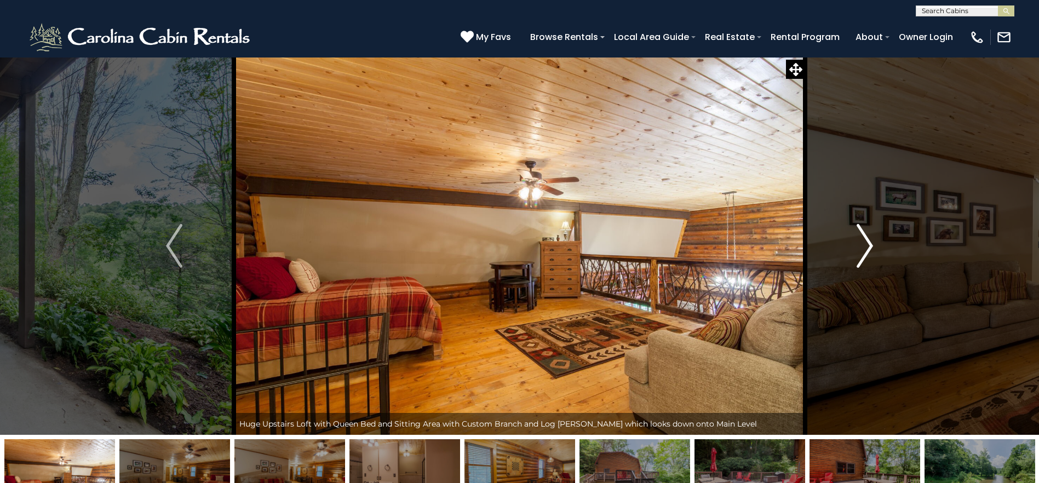
click at [861, 251] on img "Next" at bounding box center [864, 246] width 16 height 44
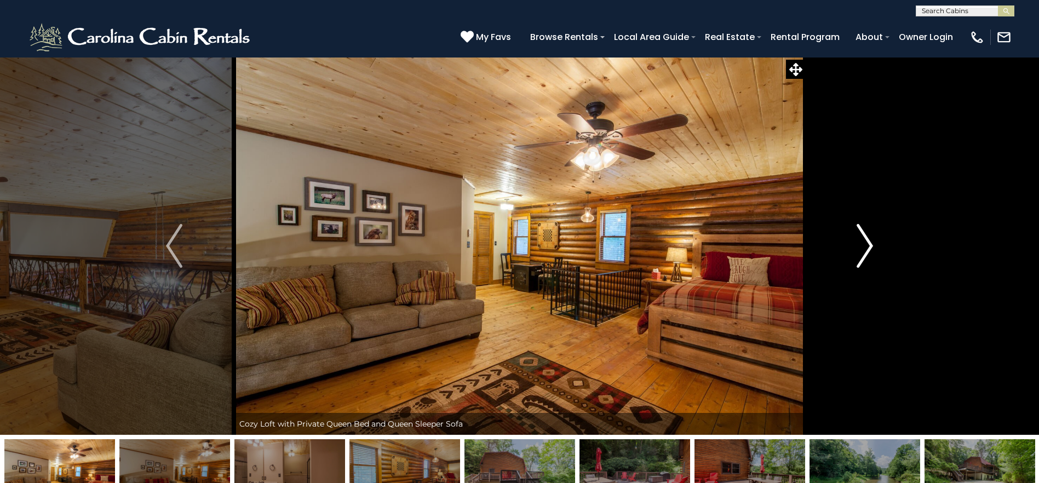
click at [861, 251] on img "Next" at bounding box center [864, 246] width 16 height 44
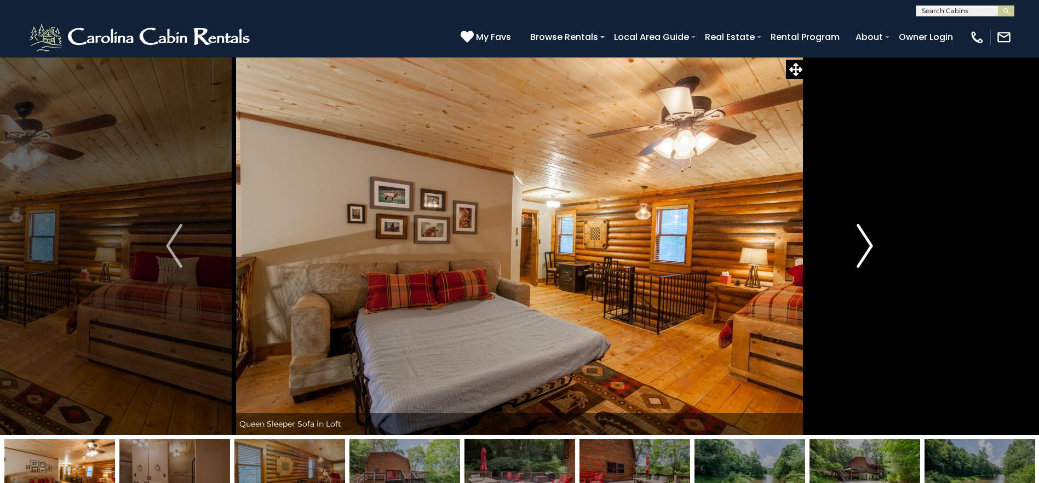
click at [861, 251] on img "Next" at bounding box center [864, 246] width 16 height 44
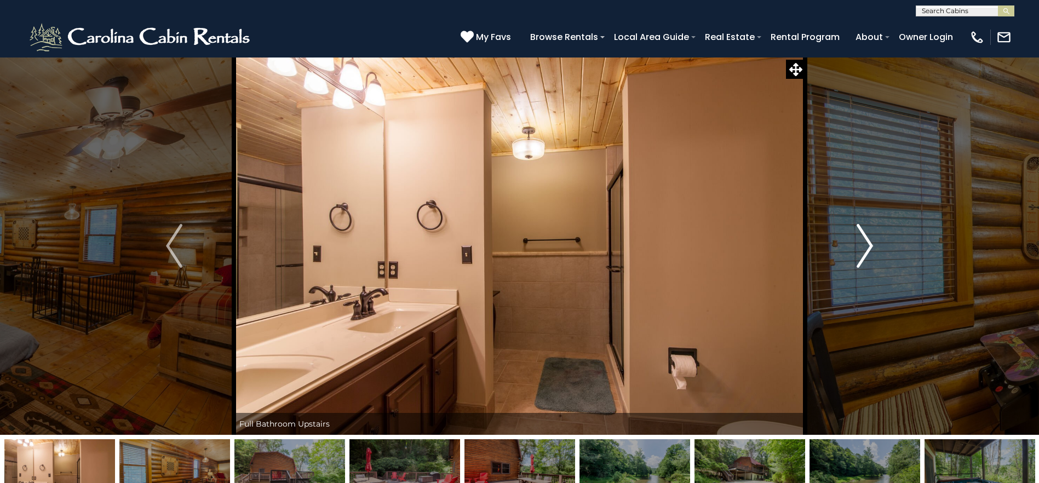
click at [861, 251] on img "Next" at bounding box center [864, 246] width 16 height 44
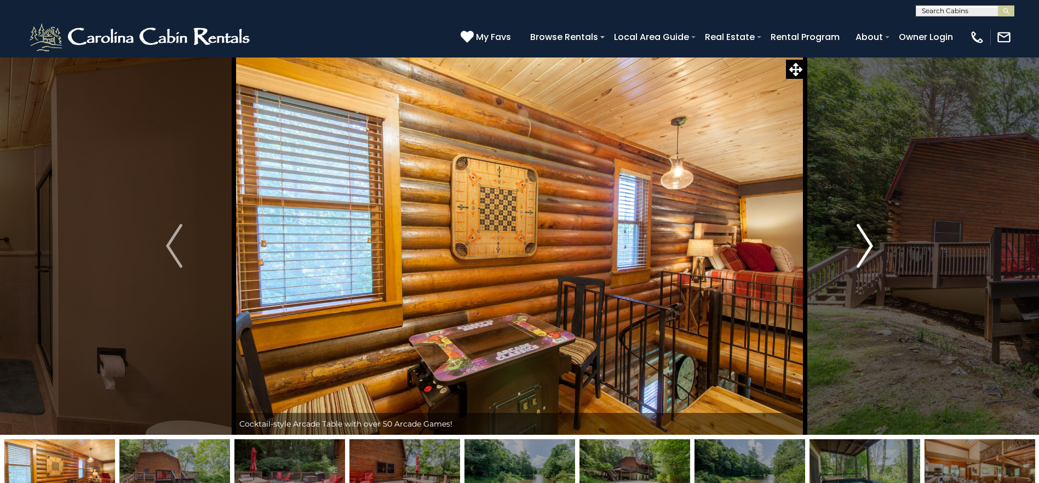
click at [861, 251] on img "Next" at bounding box center [864, 246] width 16 height 44
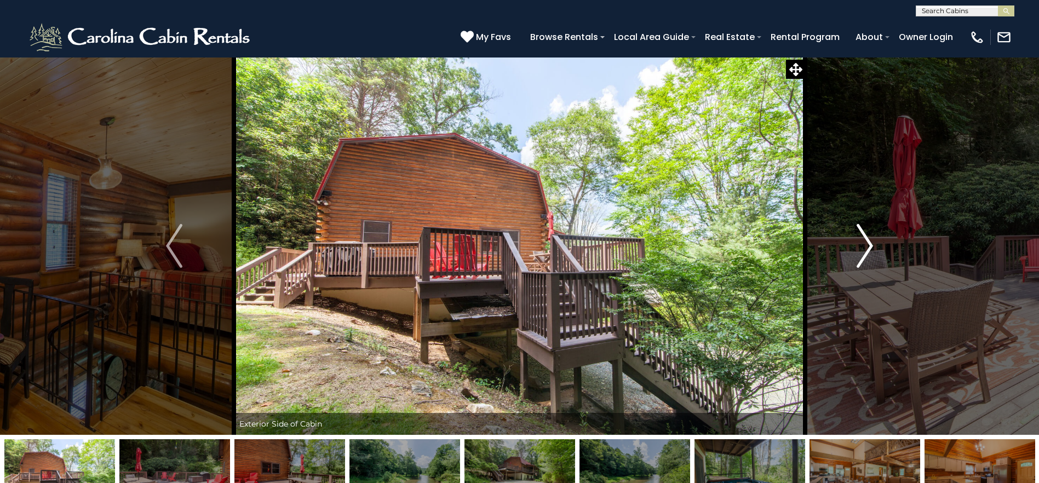
click at [861, 251] on img "Next" at bounding box center [864, 246] width 16 height 44
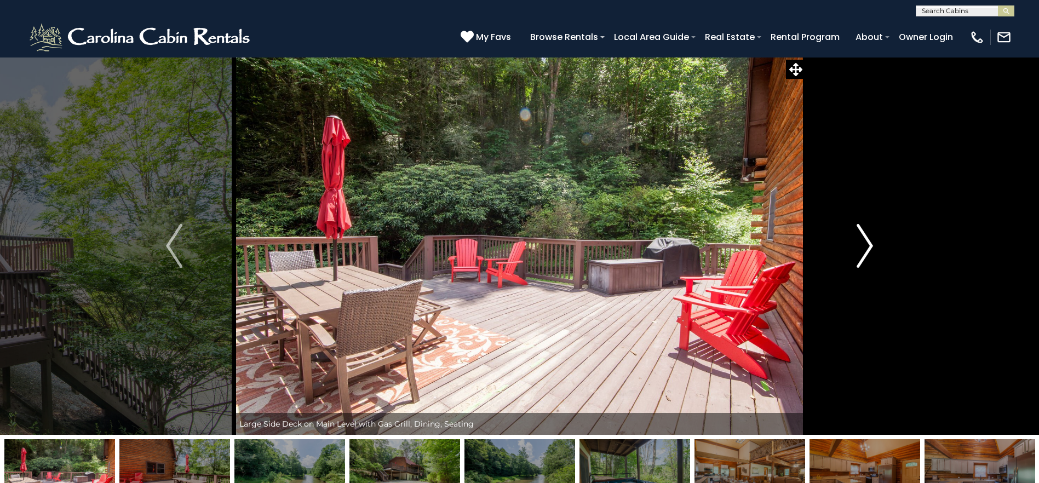
click at [861, 251] on img "Next" at bounding box center [864, 246] width 16 height 44
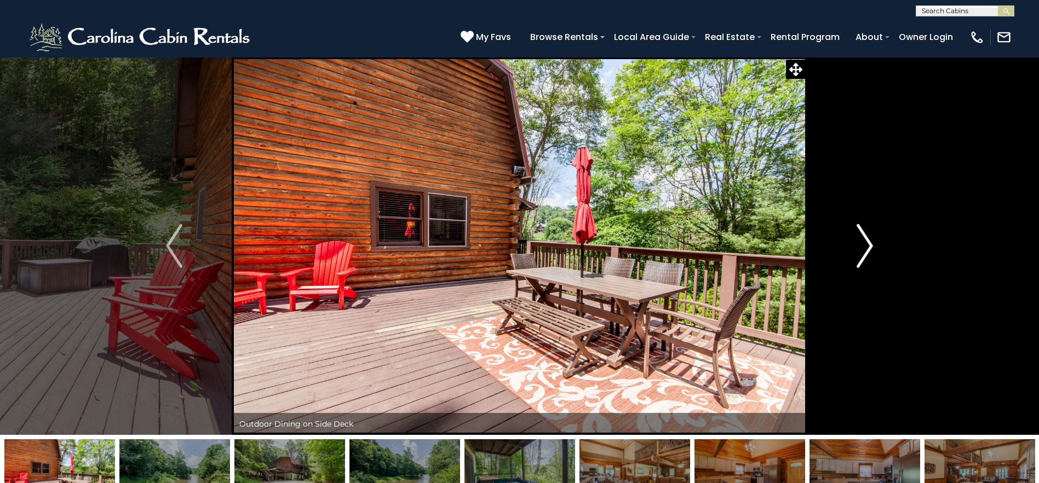
click at [861, 251] on img "Next" at bounding box center [864, 246] width 16 height 44
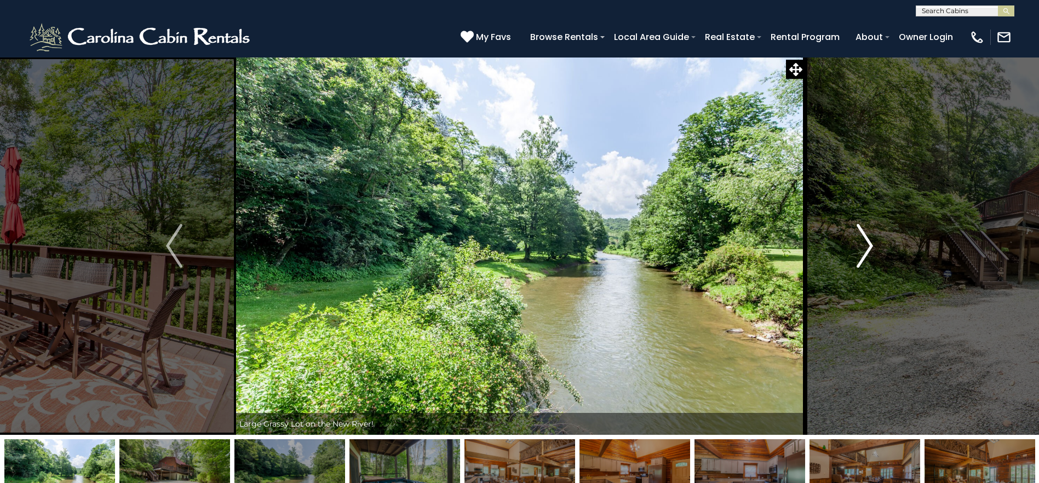
click at [861, 251] on img "Next" at bounding box center [864, 246] width 16 height 44
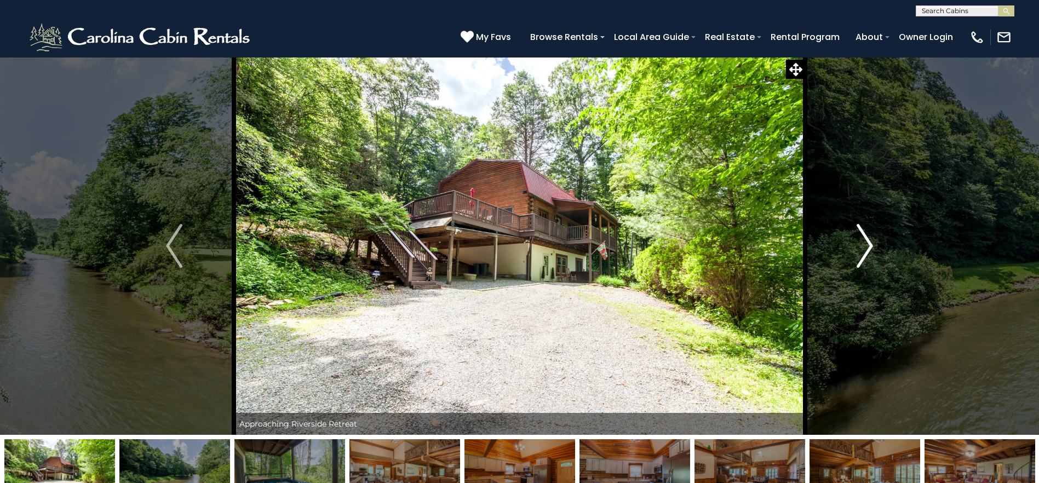
click at [861, 251] on img "Next" at bounding box center [864, 246] width 16 height 44
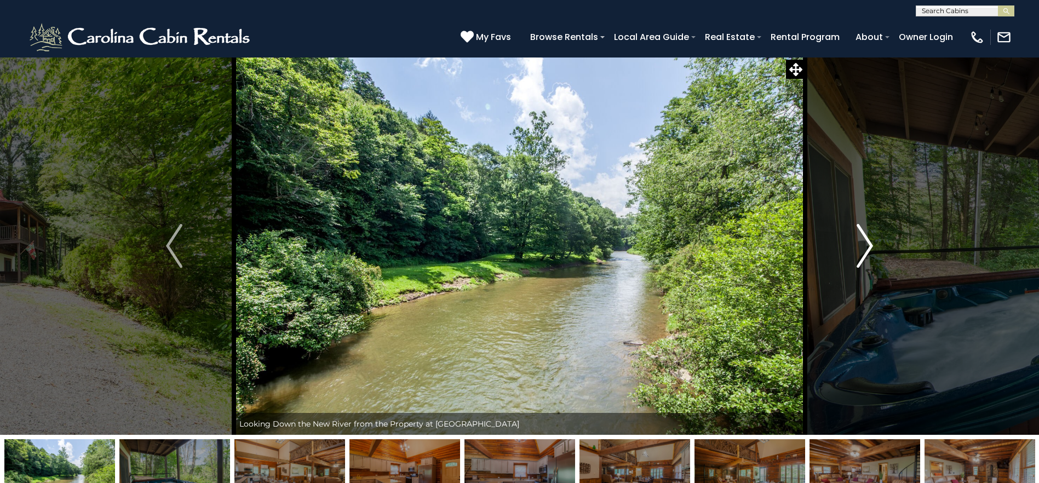
click at [861, 251] on img "Next" at bounding box center [864, 246] width 16 height 44
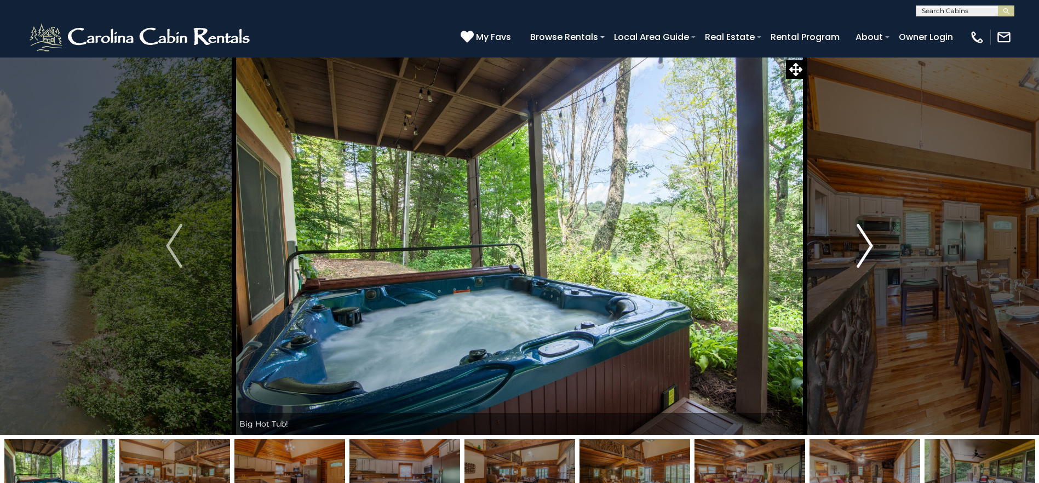
click at [861, 251] on img "Next" at bounding box center [864, 246] width 16 height 44
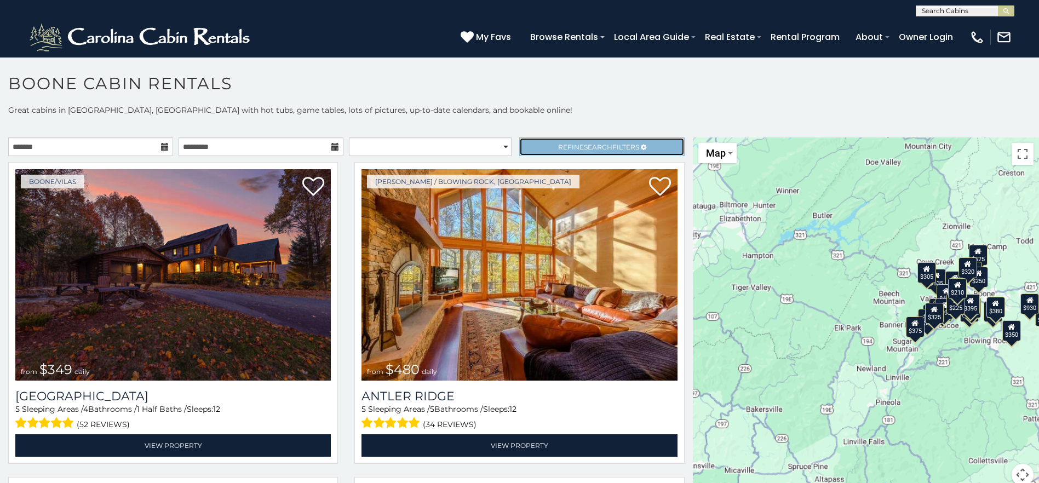
click at [652, 140] on link "Refine Search Filters" at bounding box center [601, 146] width 165 height 19
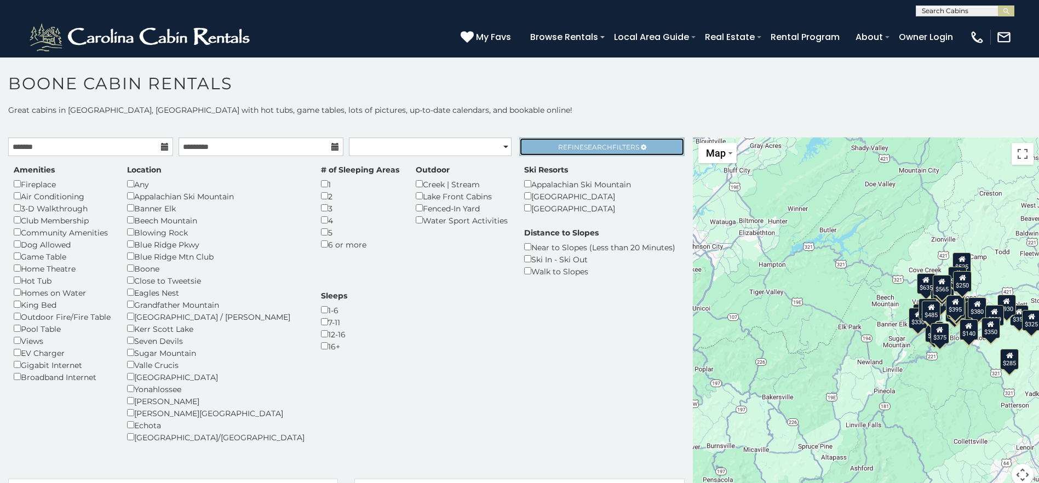
click at [569, 141] on link "Refine Search Filters" at bounding box center [601, 146] width 165 height 19
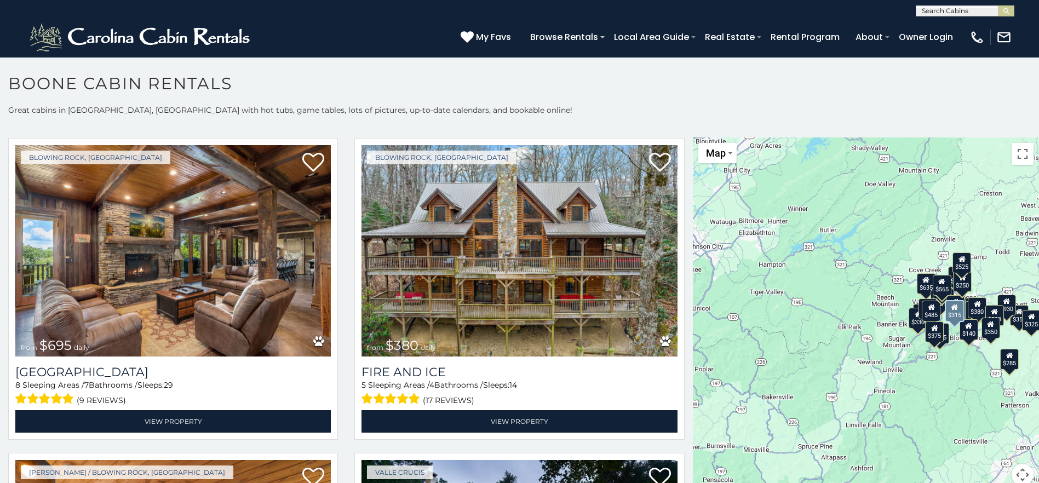
scroll to position [986, 0]
